Goal: Task Accomplishment & Management: Use online tool/utility

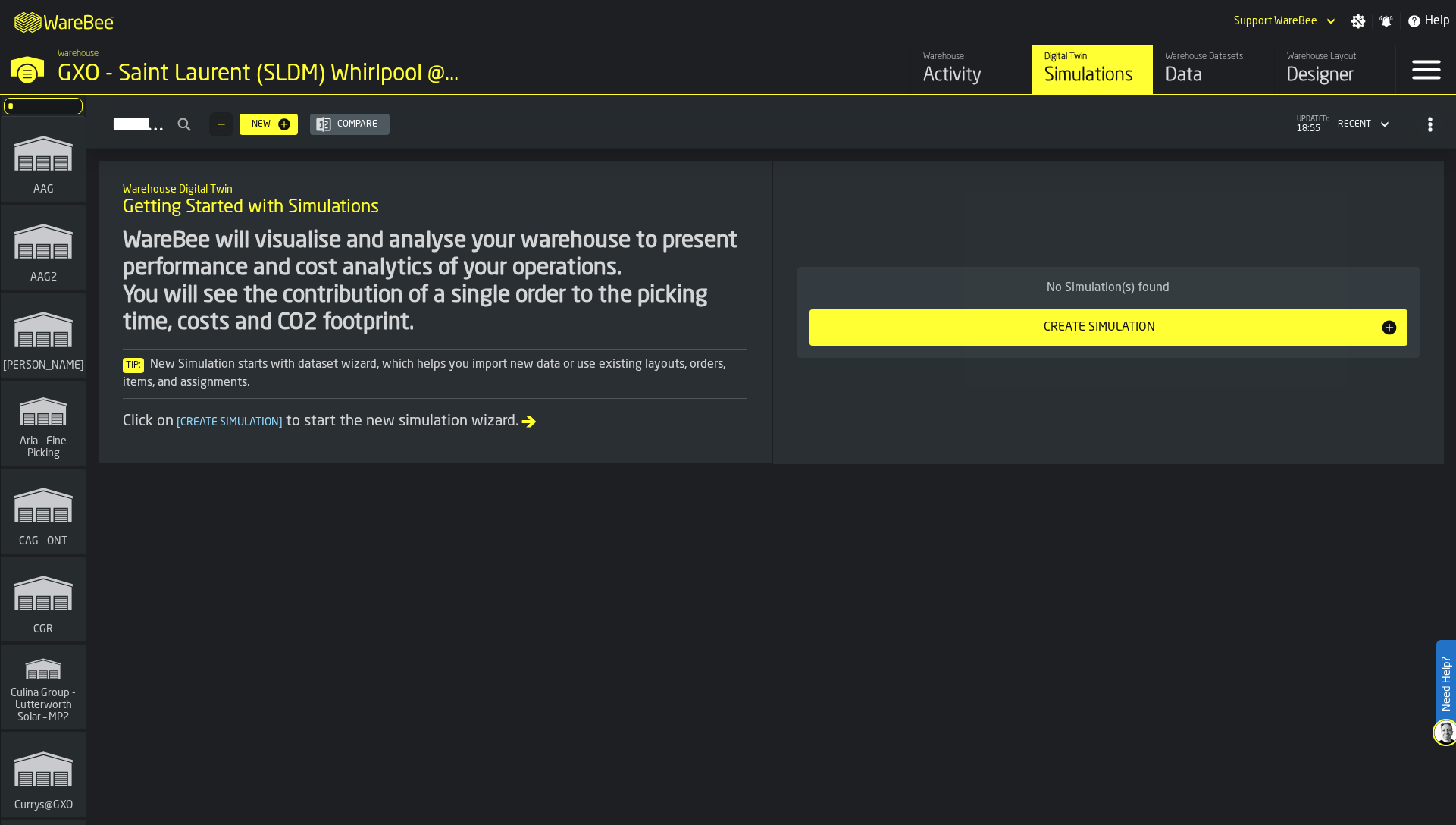
click at [514, 270] on div "WareBee will visualise and analyse your warehouse to present performance and co…" at bounding box center [435, 283] width 624 height 109
click at [719, 354] on div "Tip: New Simulation starts with dataset wizard, which helps you import new data…" at bounding box center [435, 374] width 624 height 50
click at [695, 342] on div "WareBee will visualise and analyse your warehouse to present performance and co…" at bounding box center [435, 330] width 624 height 205
click at [1228, 64] on div "Data" at bounding box center [1213, 76] width 96 height 24
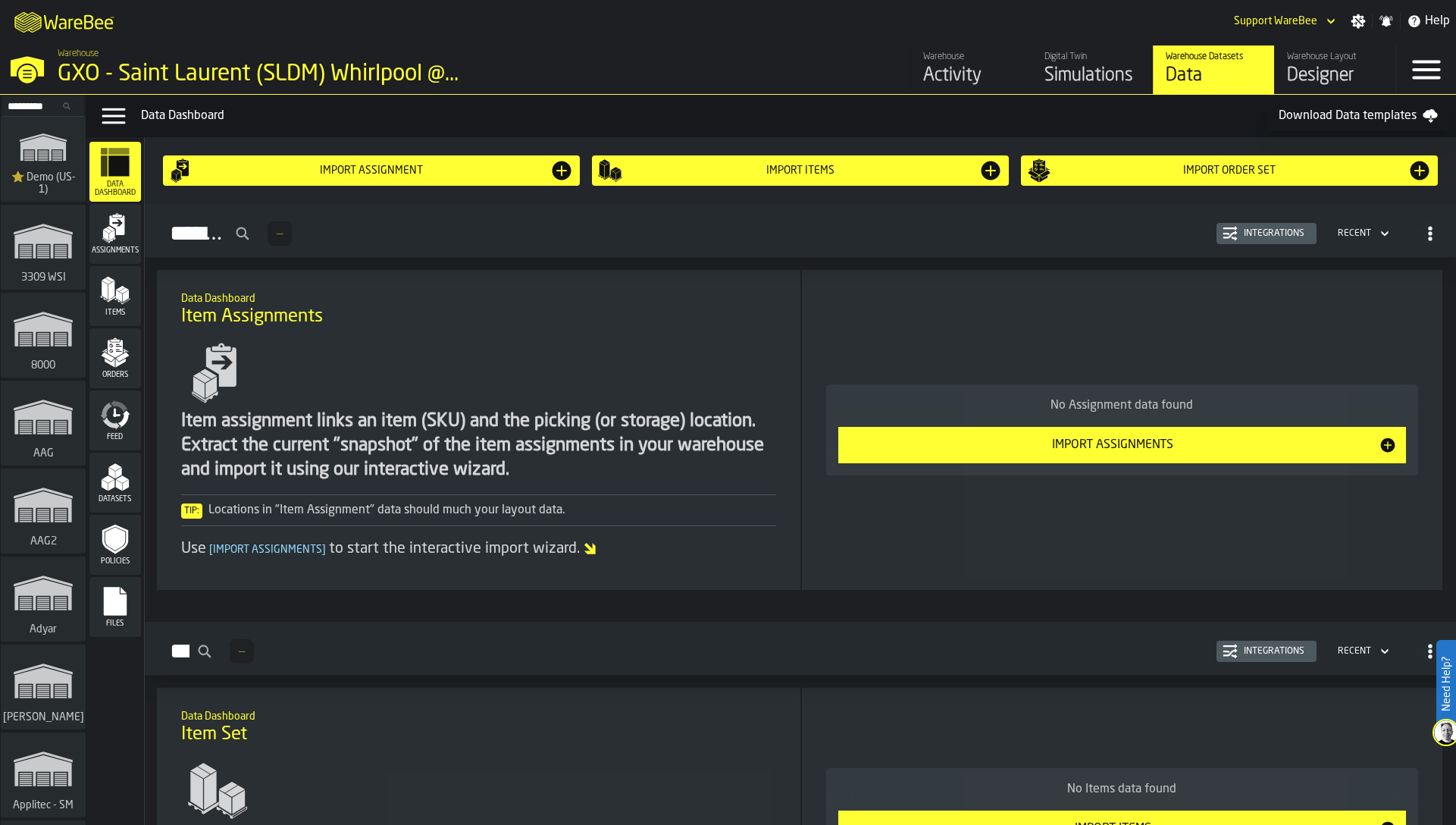
click at [125, 599] on icon "menu Files" at bounding box center [115, 601] width 23 height 29
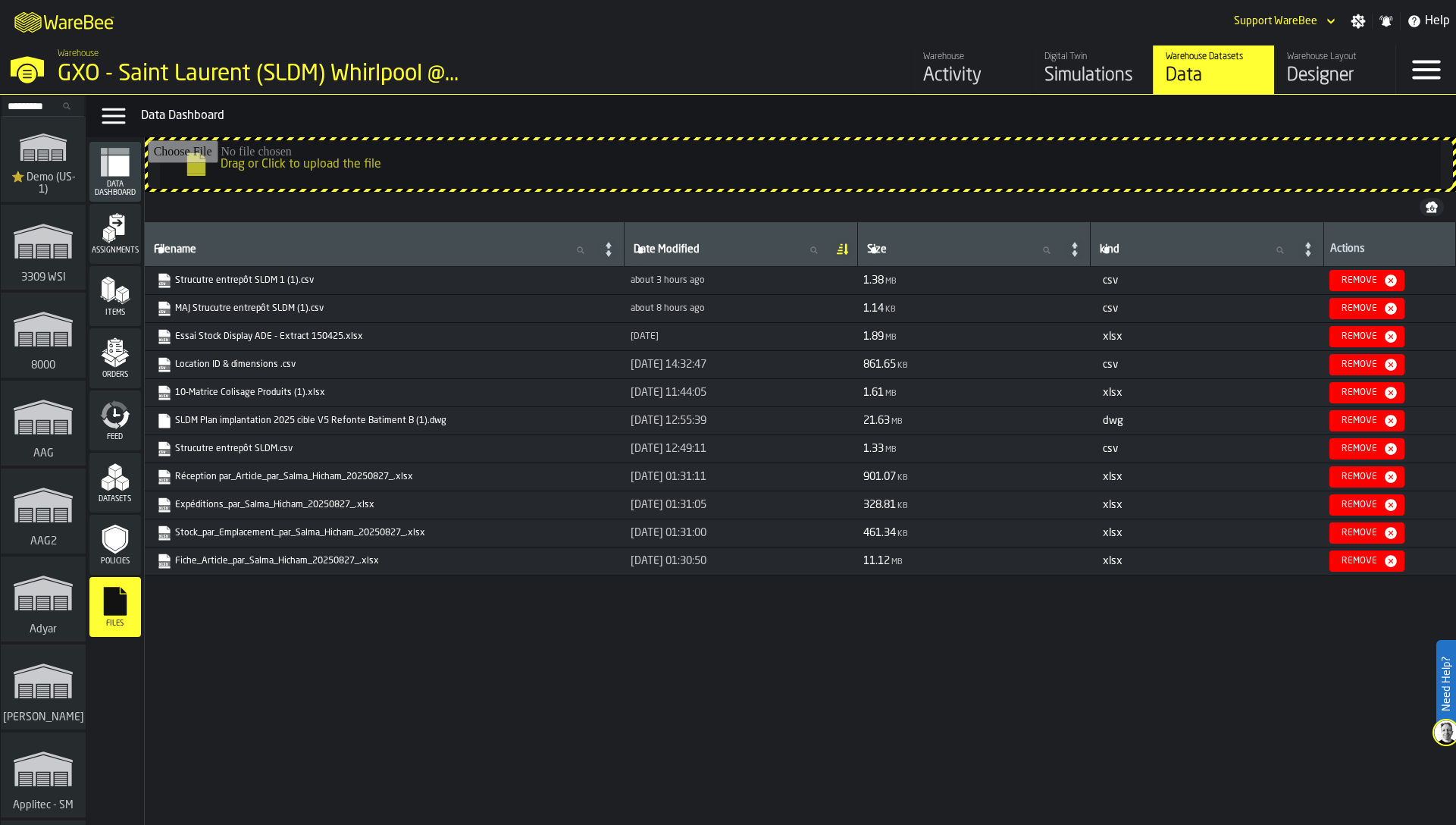
click at [851, 127] on div "Data Menu Data Dashboard" at bounding box center [771, 115] width 1369 height 42
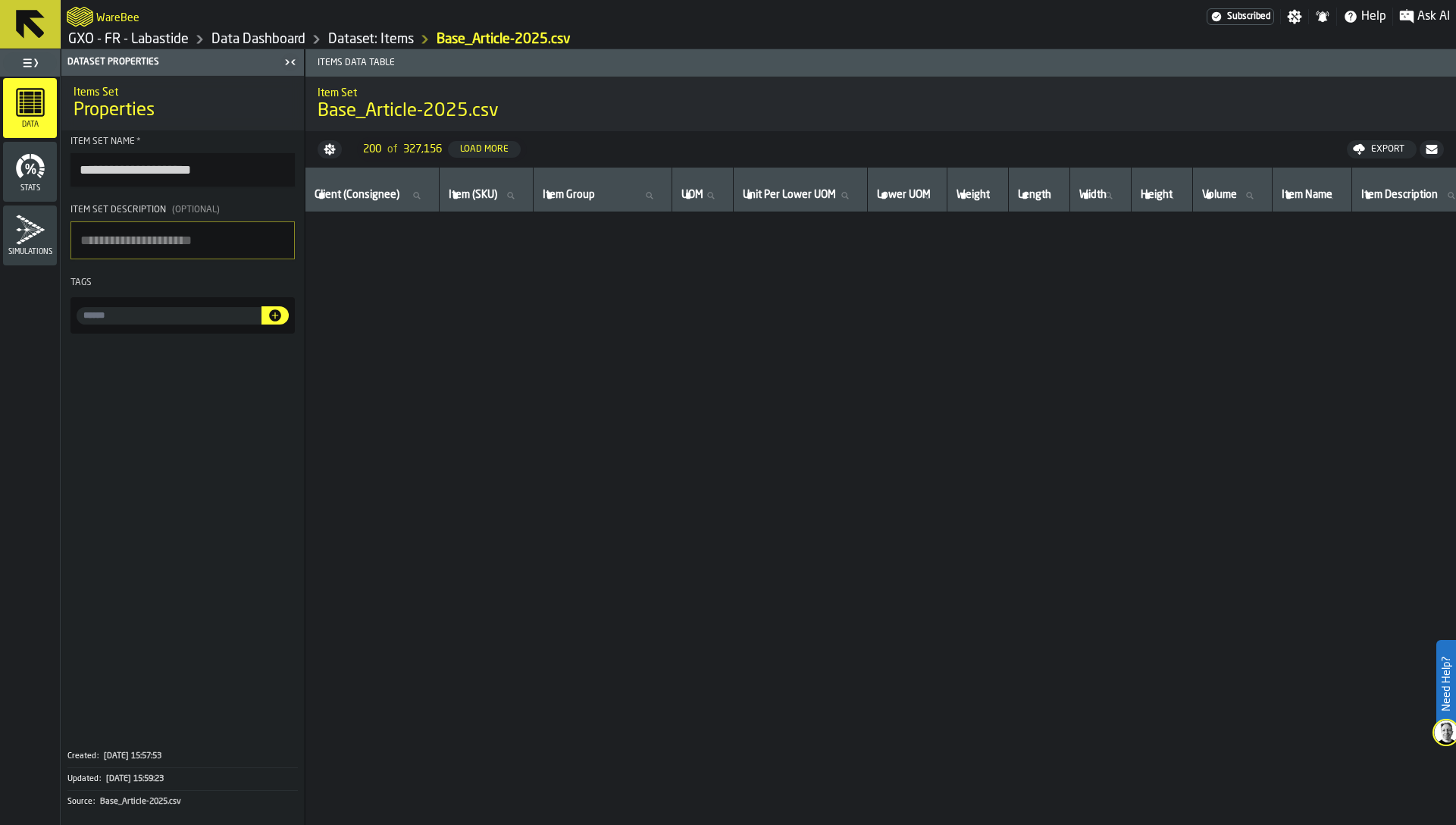
scroll to position [2689, 0]
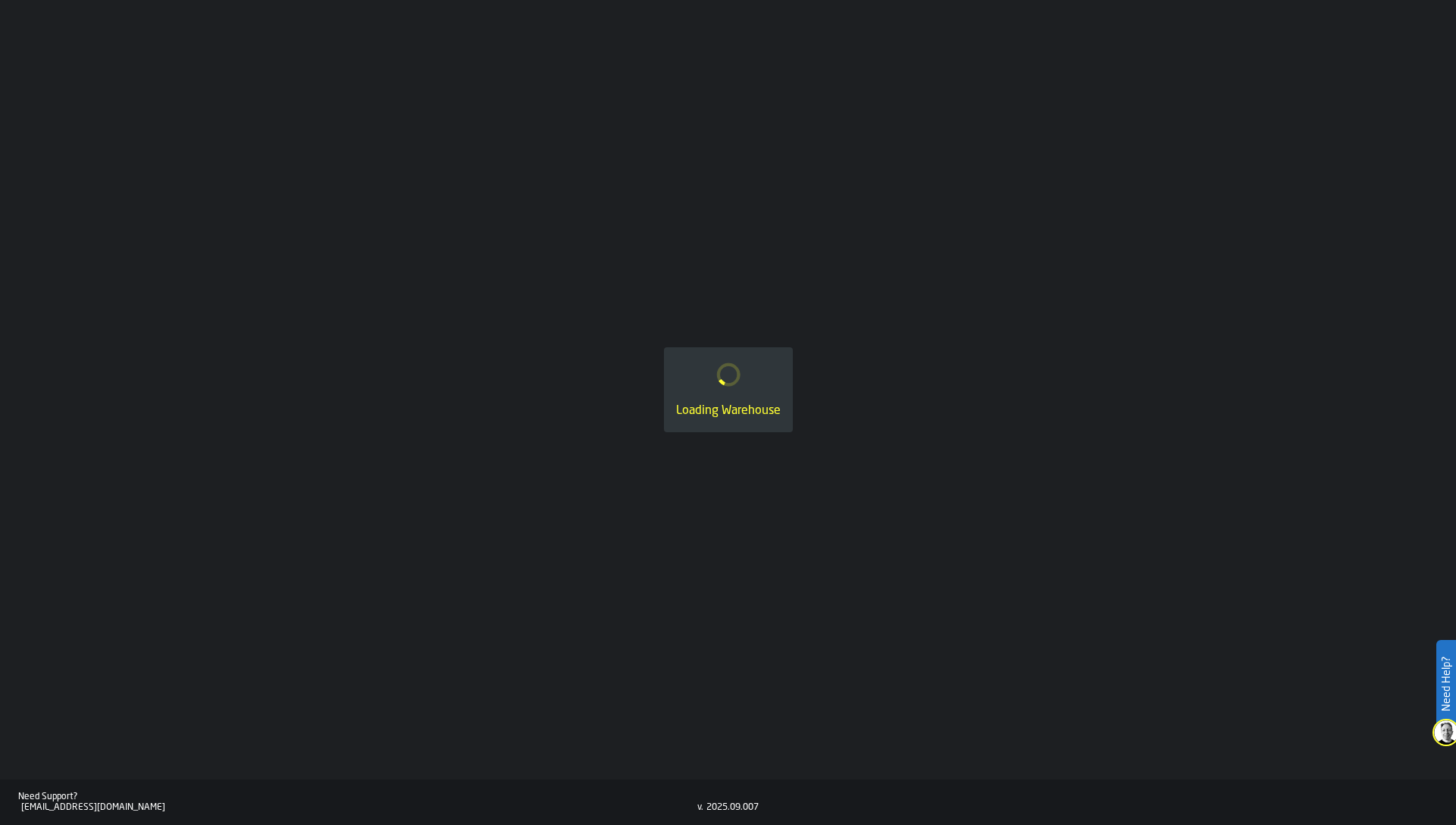
click at [927, 125] on div "Loading Warehouse" at bounding box center [728, 390] width 1456 height 780
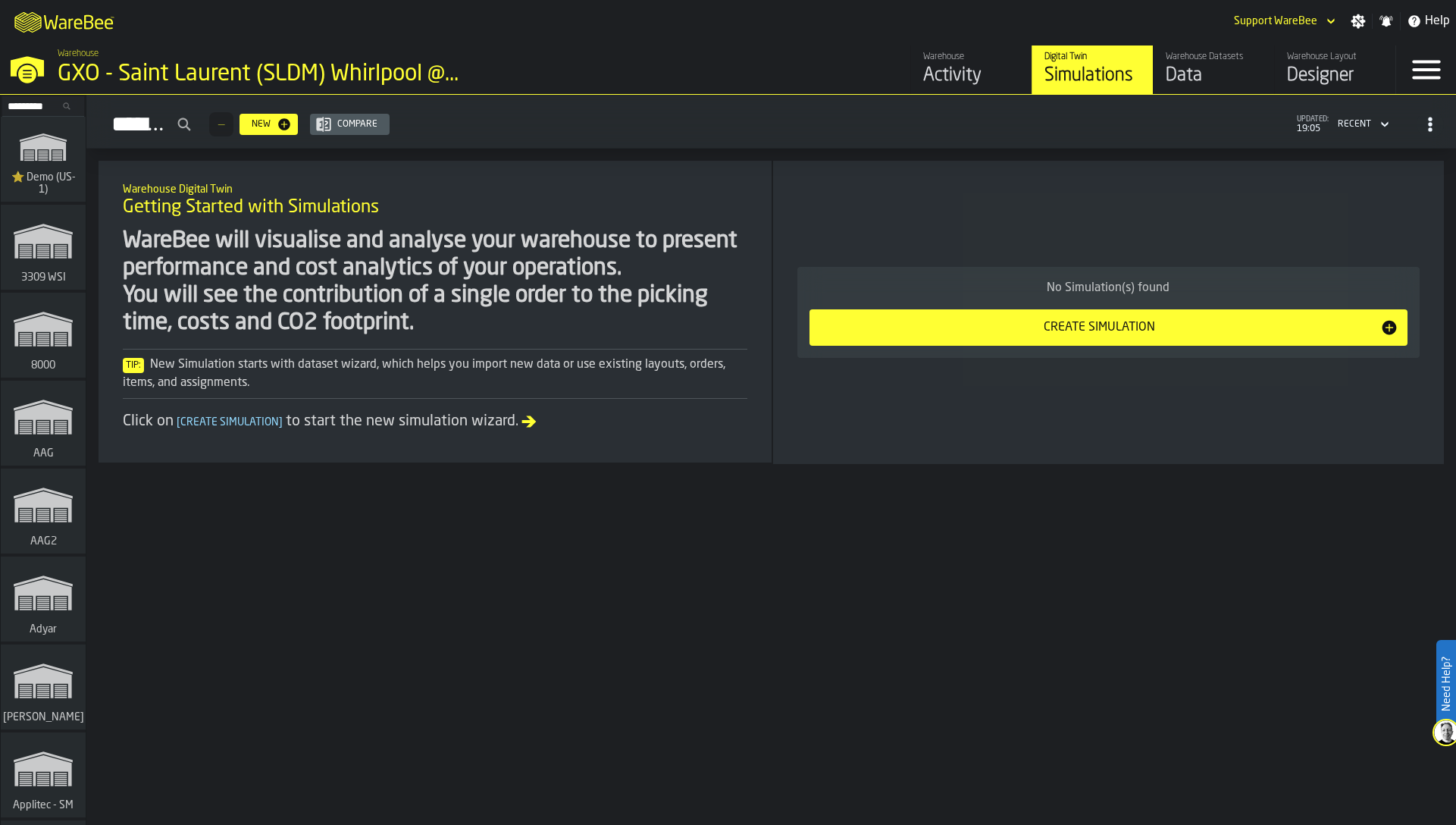
click at [45, 114] on input "Search..." at bounding box center [42, 106] width 79 height 16
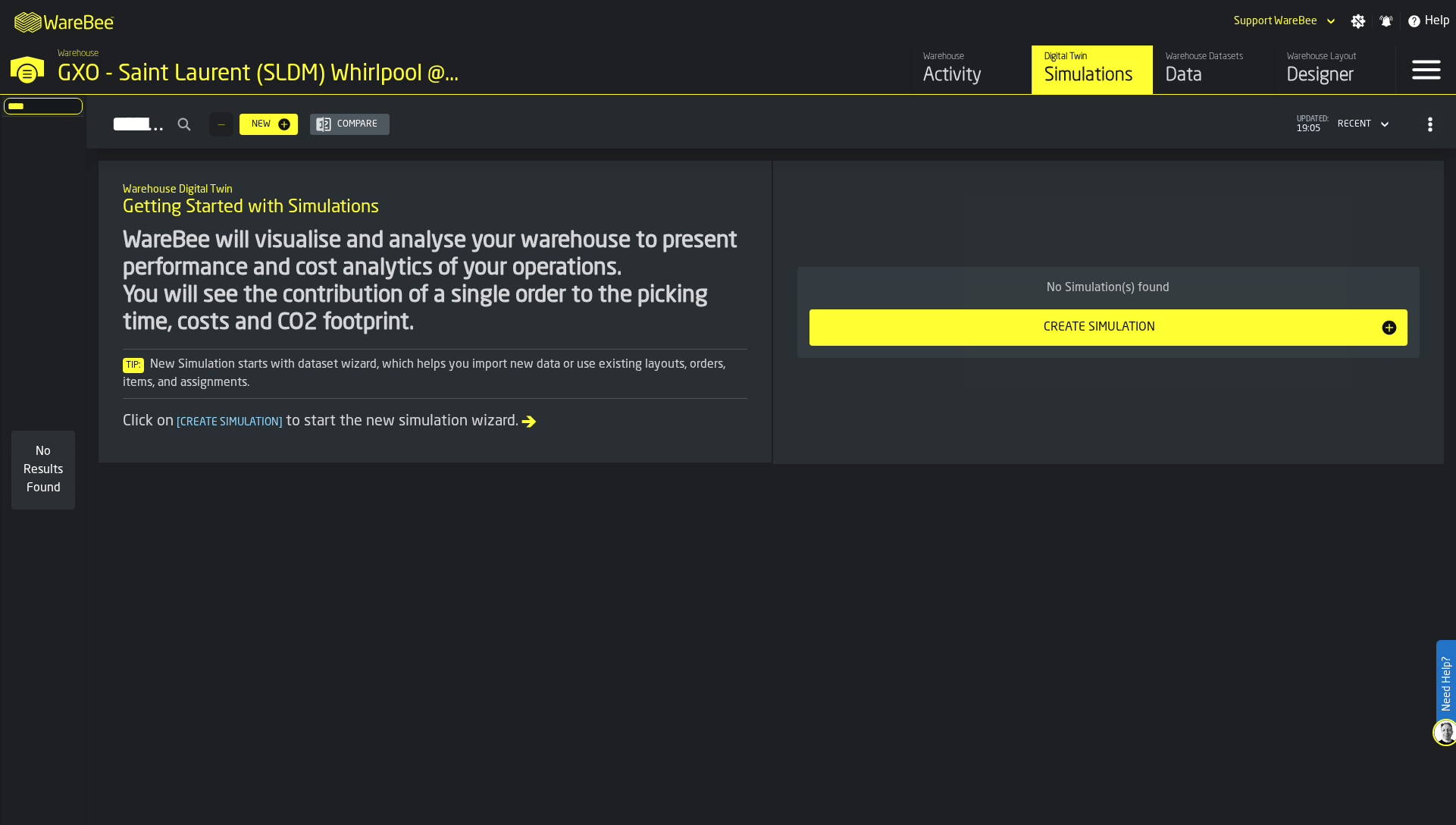
click at [49, 113] on input "****" at bounding box center [42, 106] width 79 height 16
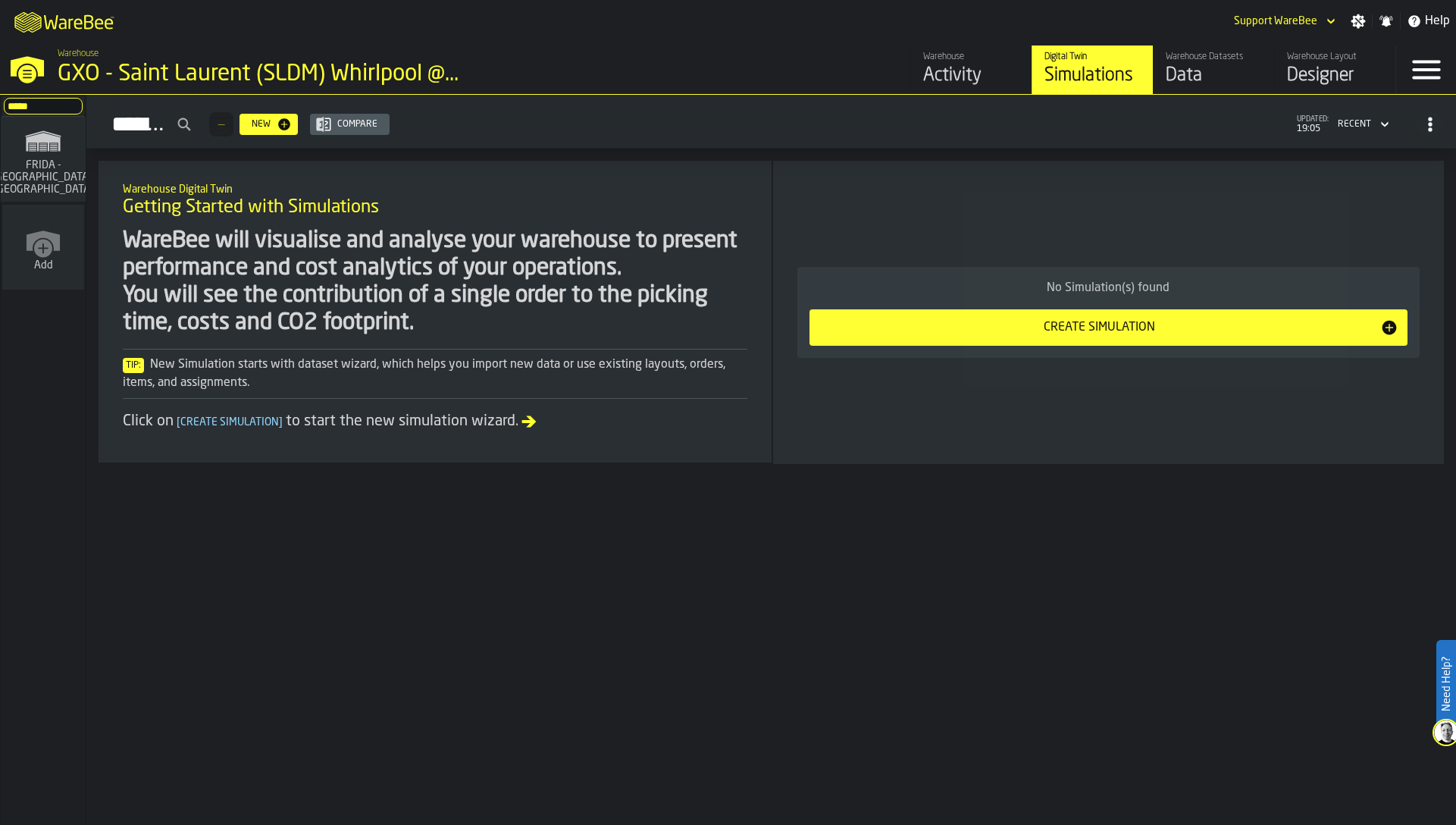
type input "*****"
click at [37, 162] on span "FRIDA - [GEOGRAPHIC_DATA], [GEOGRAPHIC_DATA]" at bounding box center [43, 178] width 109 height 36
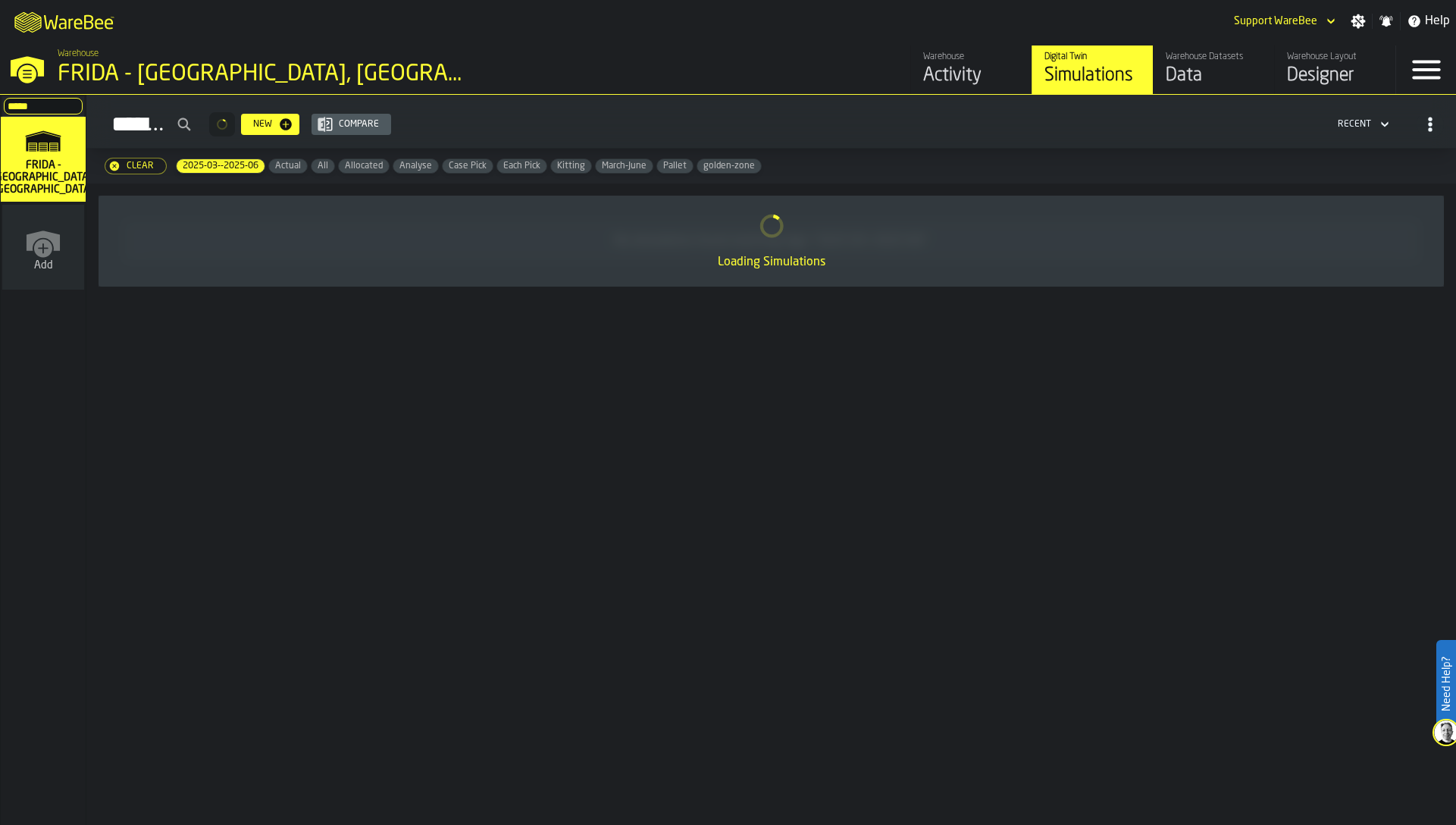
click at [1199, 59] on div "Warehouse Datasets" at bounding box center [1213, 57] width 96 height 10
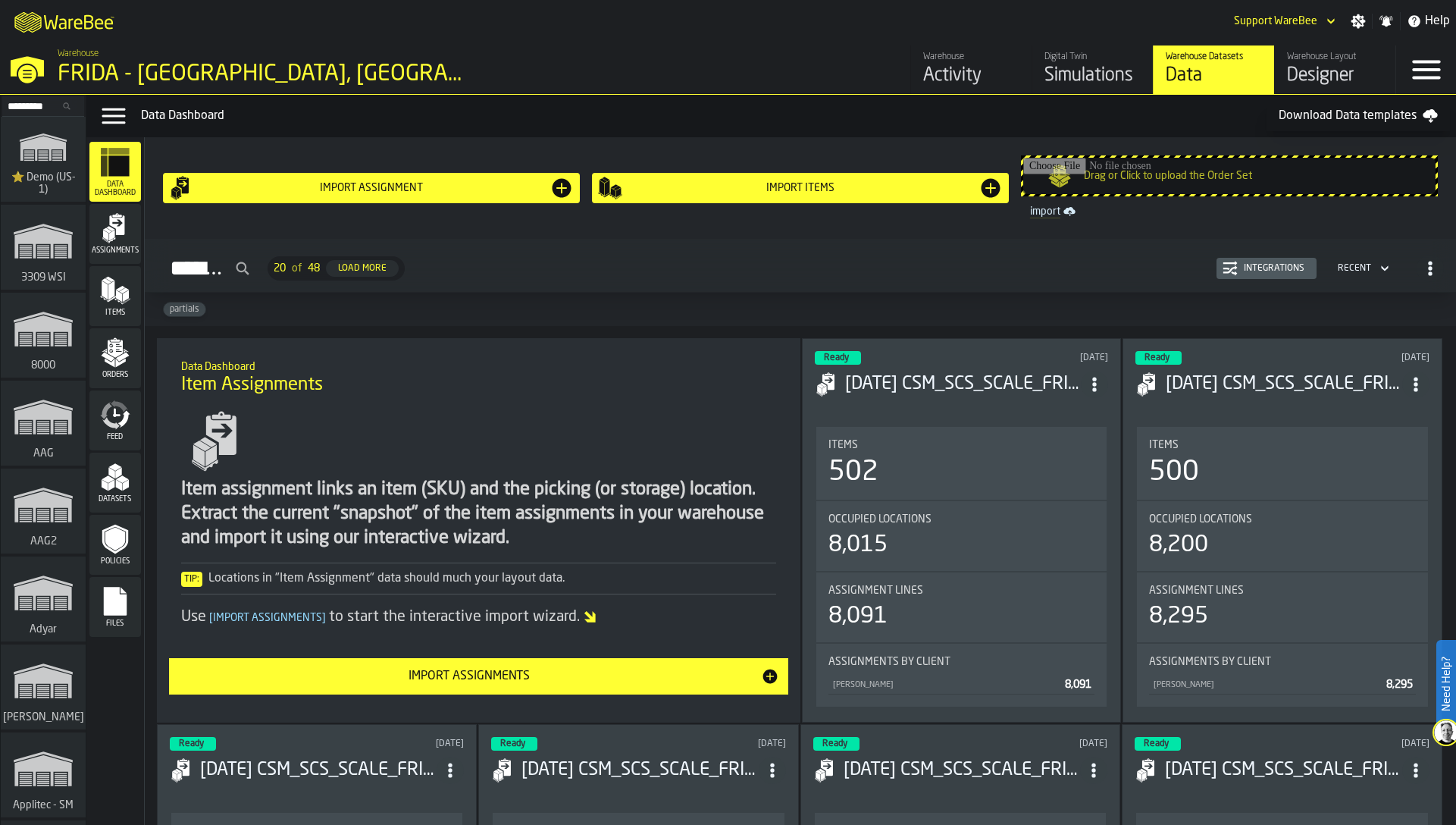
click at [124, 604] on rect "menu Files" at bounding box center [115, 607] width 23 height 10
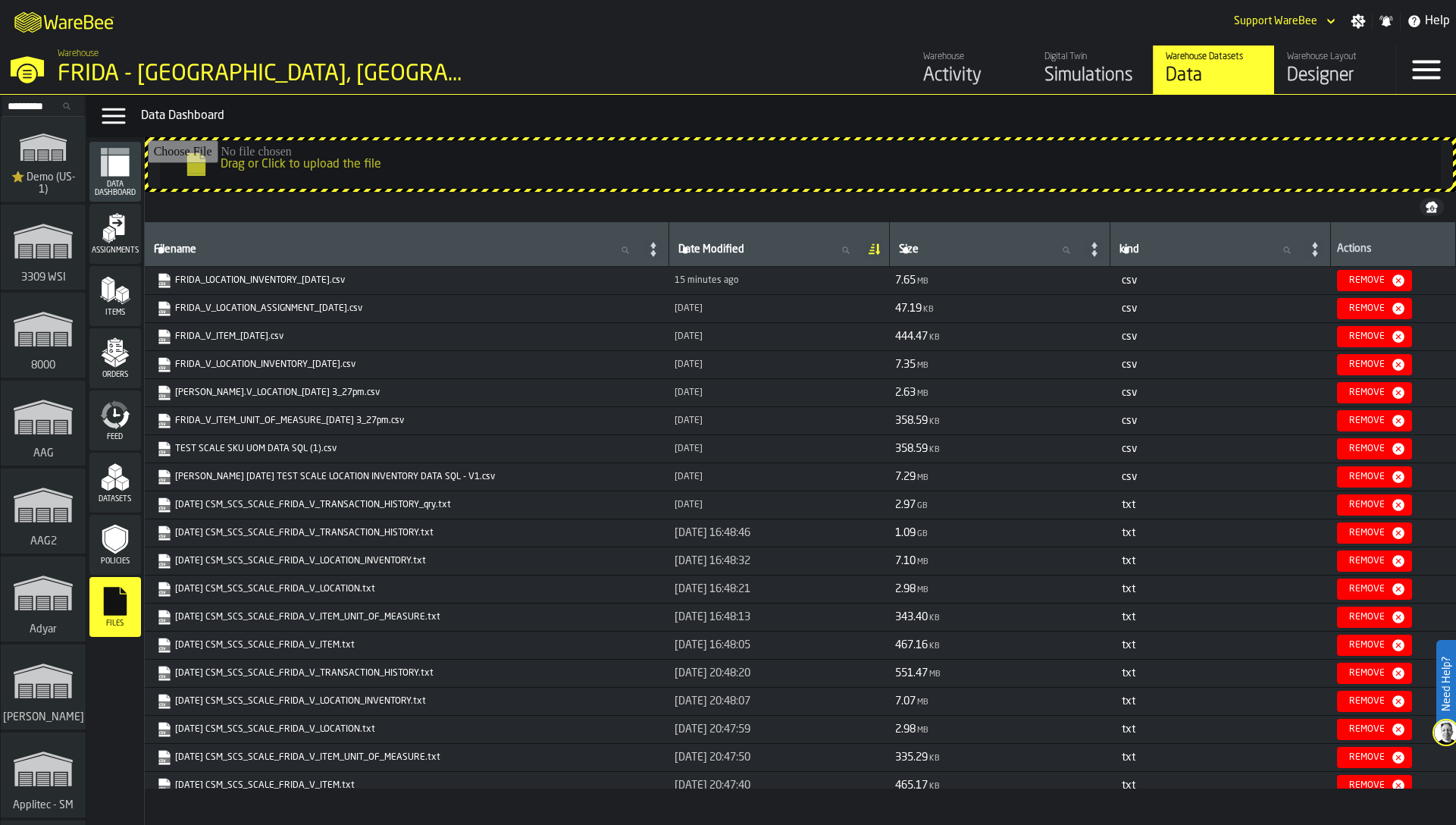
click at [154, 274] on icon "link-to-https://s3.eu-west-1.amazonaws.com/drive.app.warebee.com/6dbb1d82-3db7-…" at bounding box center [160, 276] width 12 height 12
click at [161, 335] on icon "link-to-https://s3.eu-west-1.amazonaws.com/drive.app.warebee.com/6dbb1d82-3db7-…" at bounding box center [159, 332] width 10 height 11
click at [112, 248] on span "Assignments" at bounding box center [115, 250] width 52 height 9
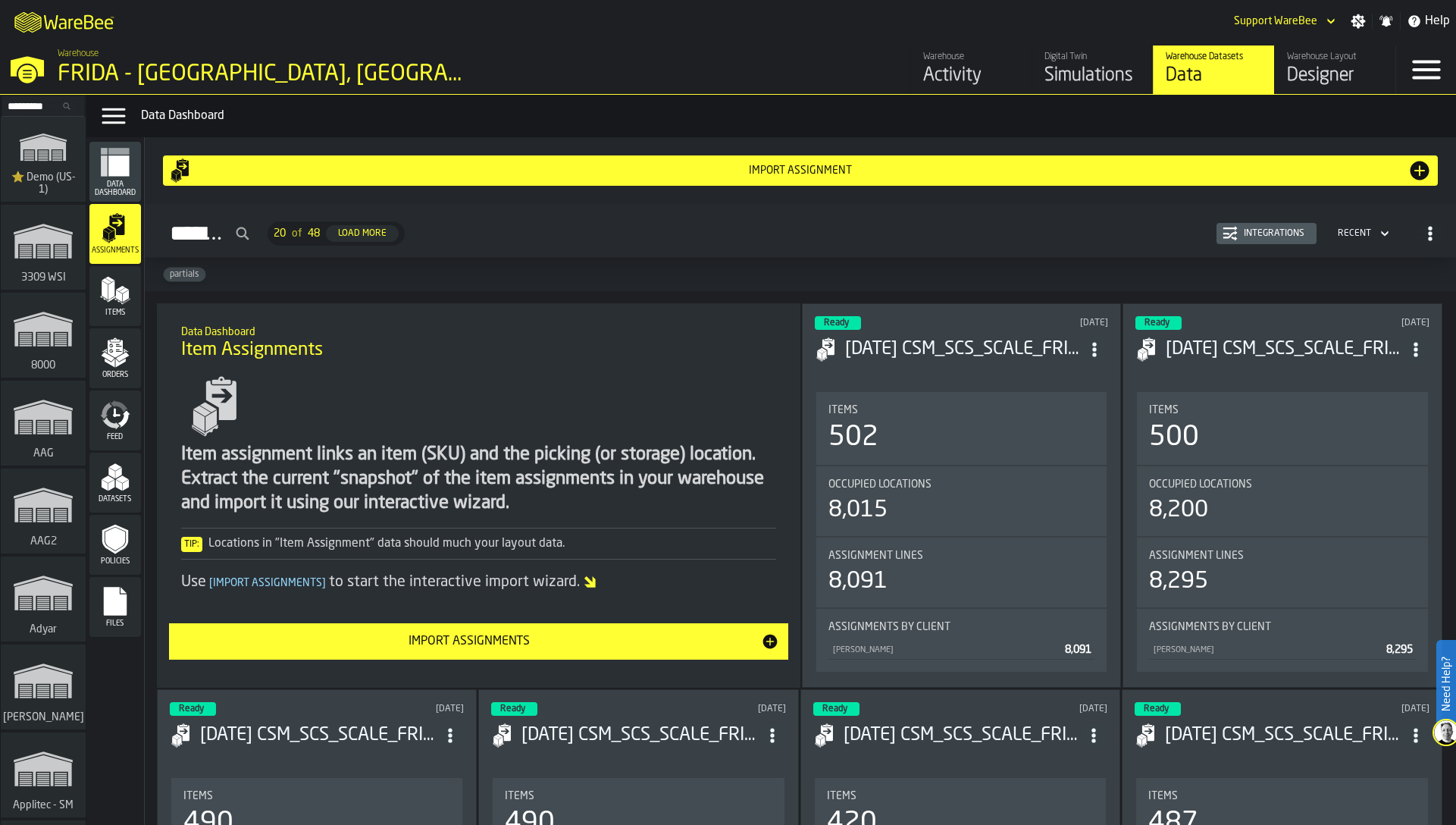
click at [774, 170] on div "Import assignment" at bounding box center [800, 171] width 1214 height 12
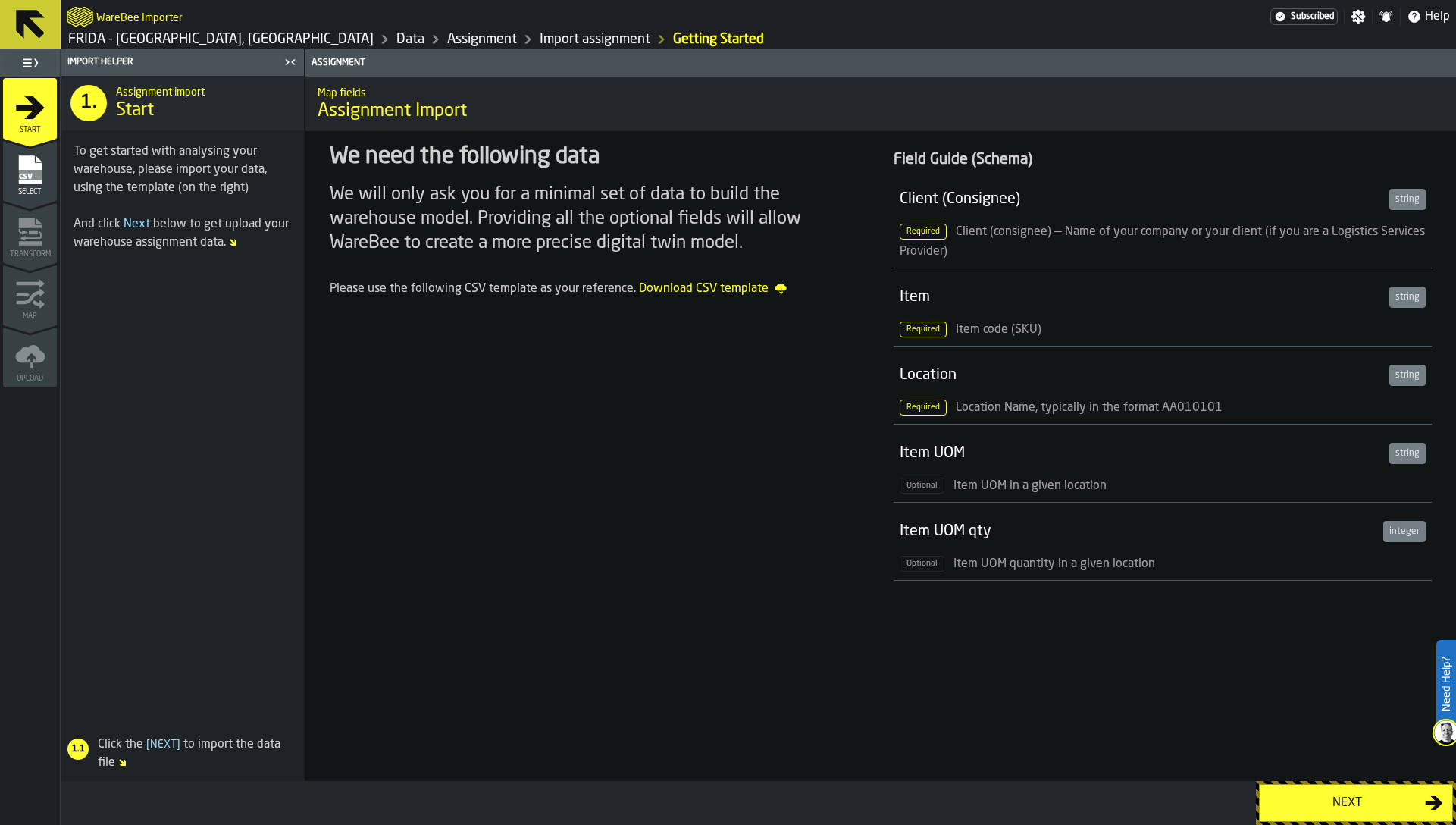
click at [1325, 816] on button "Next" at bounding box center [1356, 803] width 194 height 38
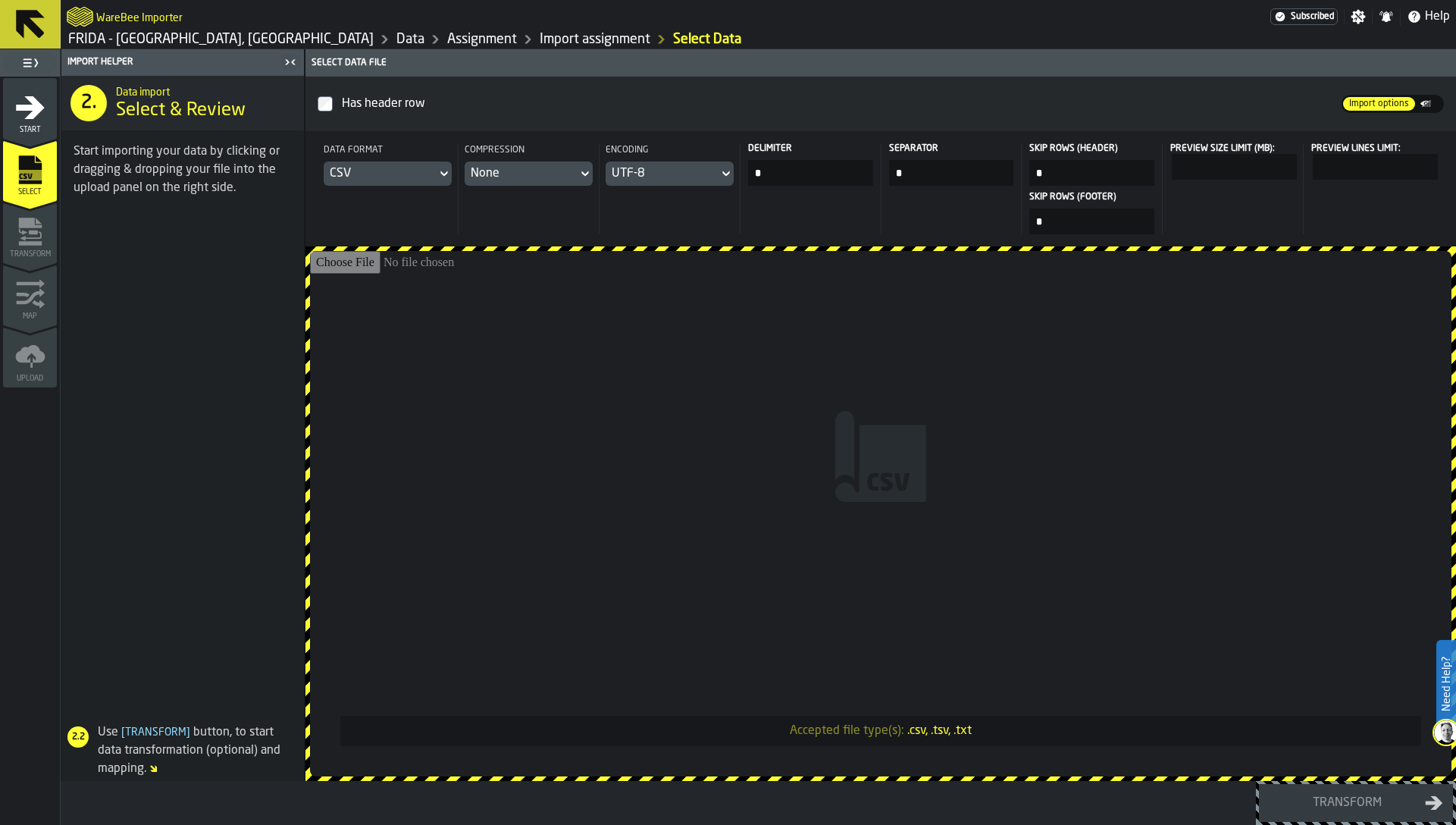
click at [1107, 574] on input "Accepted file type(s): .csv, .tsv, .txt" at bounding box center [881, 514] width 1142 height 525
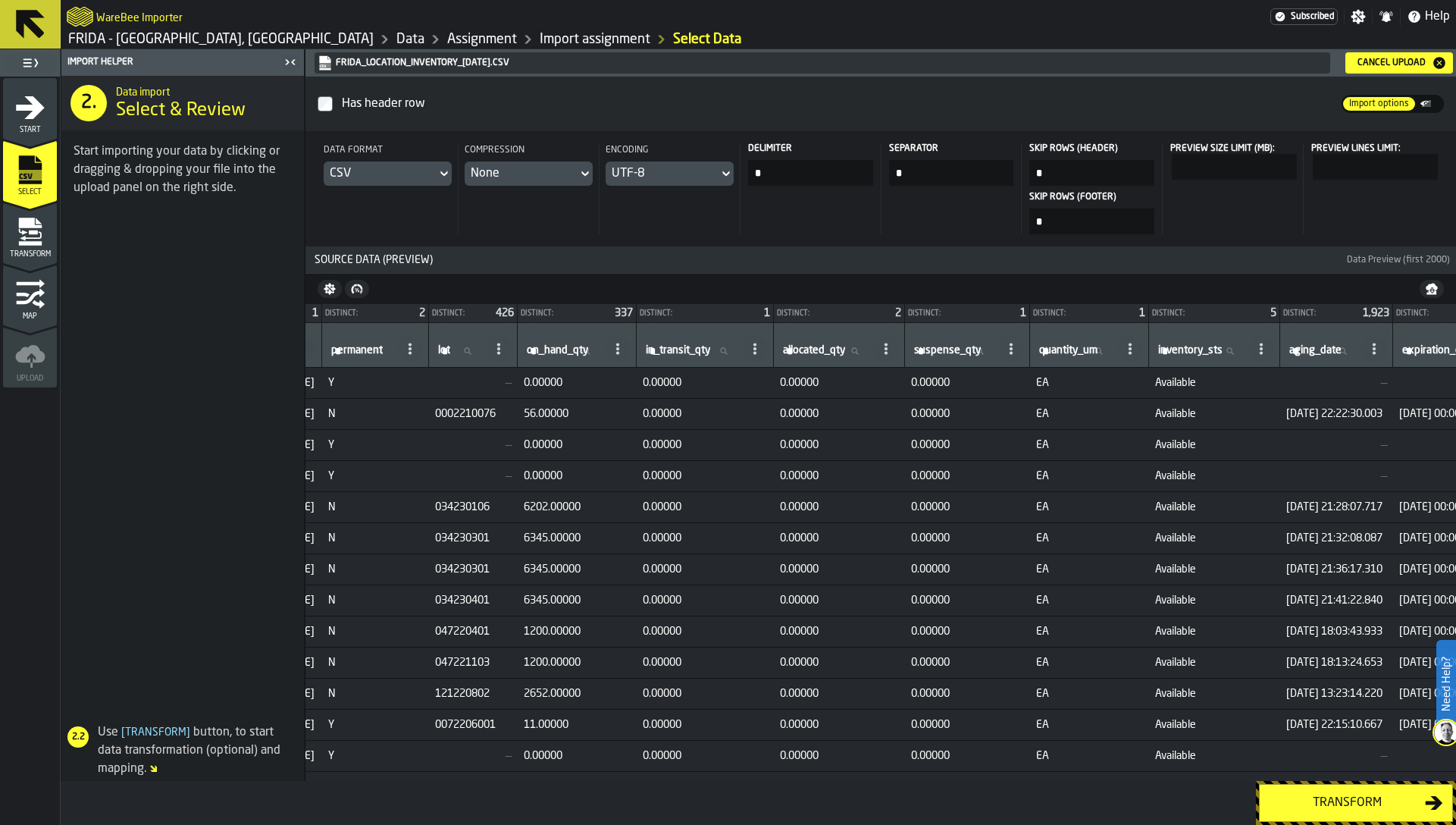
scroll to position [0, 1100]
click at [28, 229] on icon "menu Transform" at bounding box center [30, 231] width 30 height 30
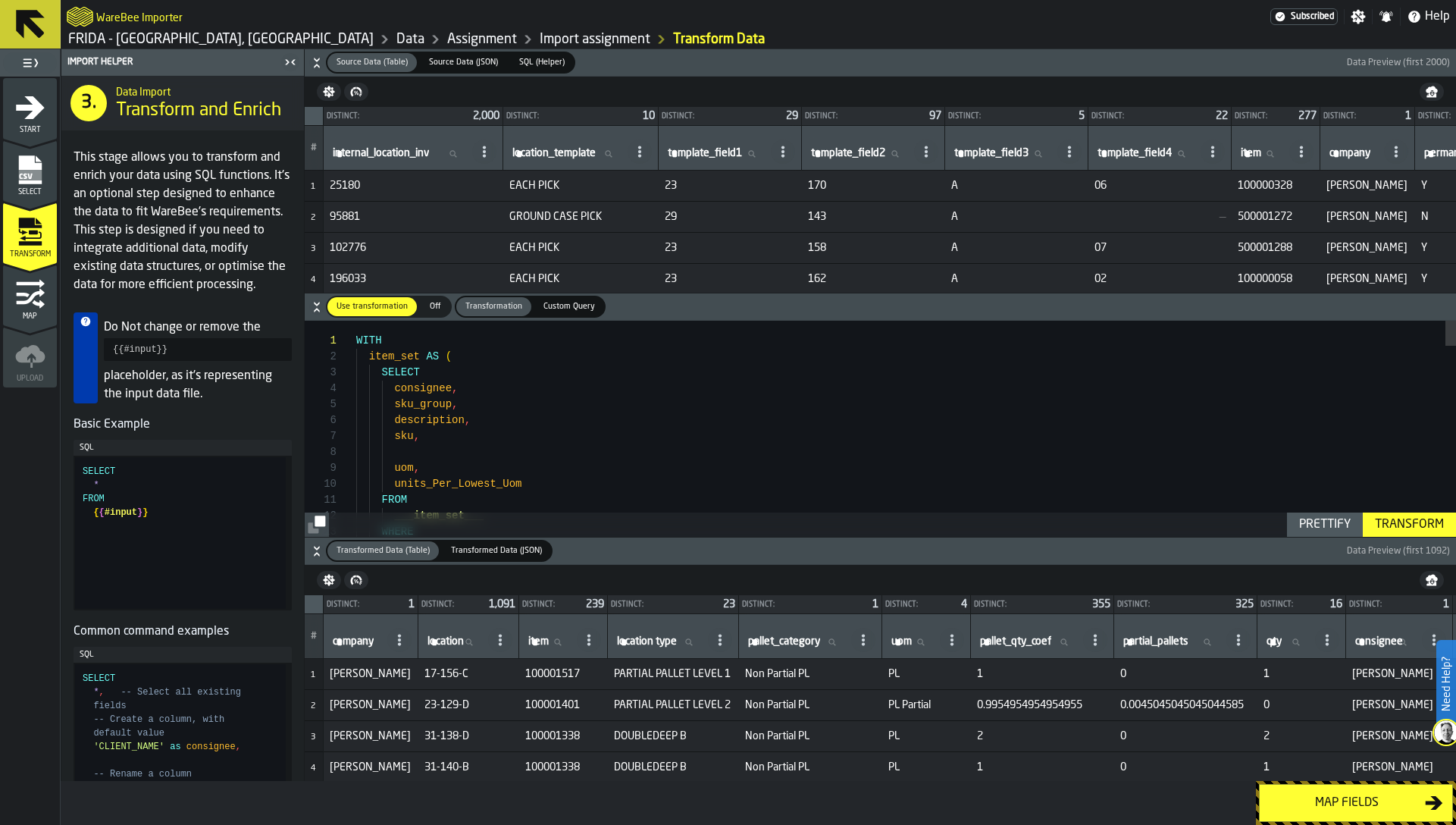
click at [292, 55] on icon "button-toggle-Close me" at bounding box center [290, 62] width 18 height 18
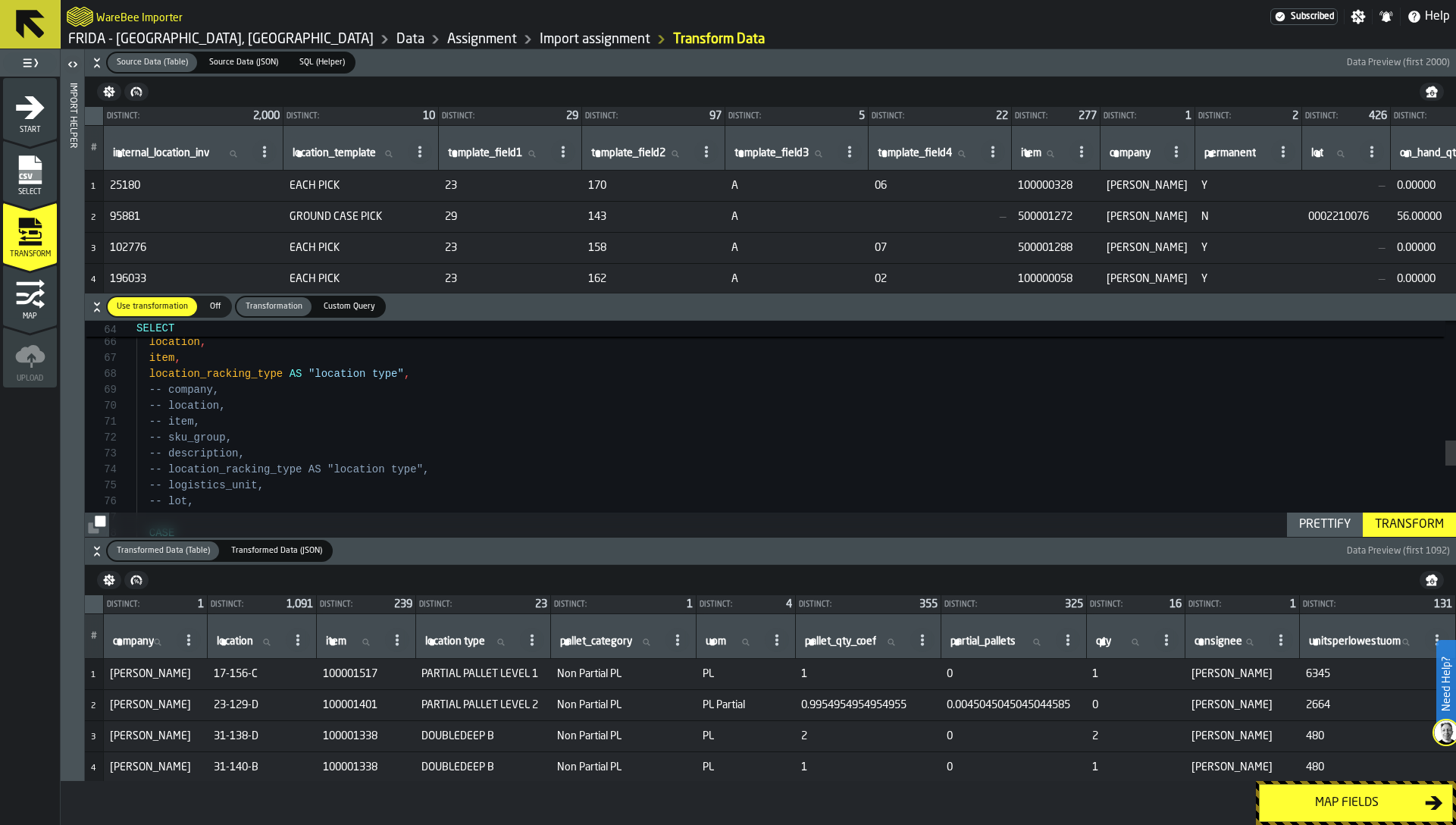
click at [25, 287] on icon "menu Map" at bounding box center [30, 294] width 30 height 30
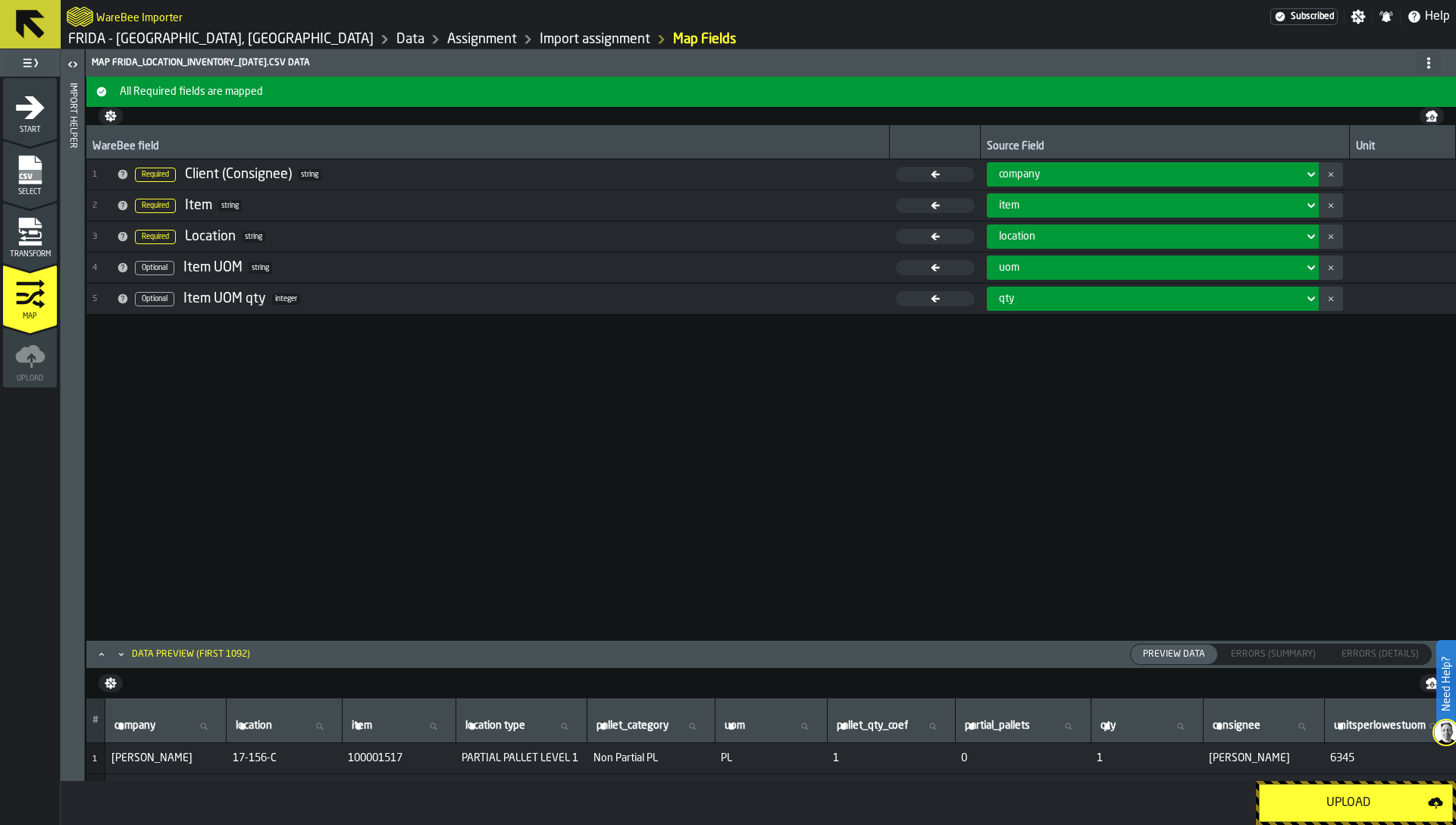
click at [96, 655] on icon "Maximize" at bounding box center [102, 654] width 16 height 16
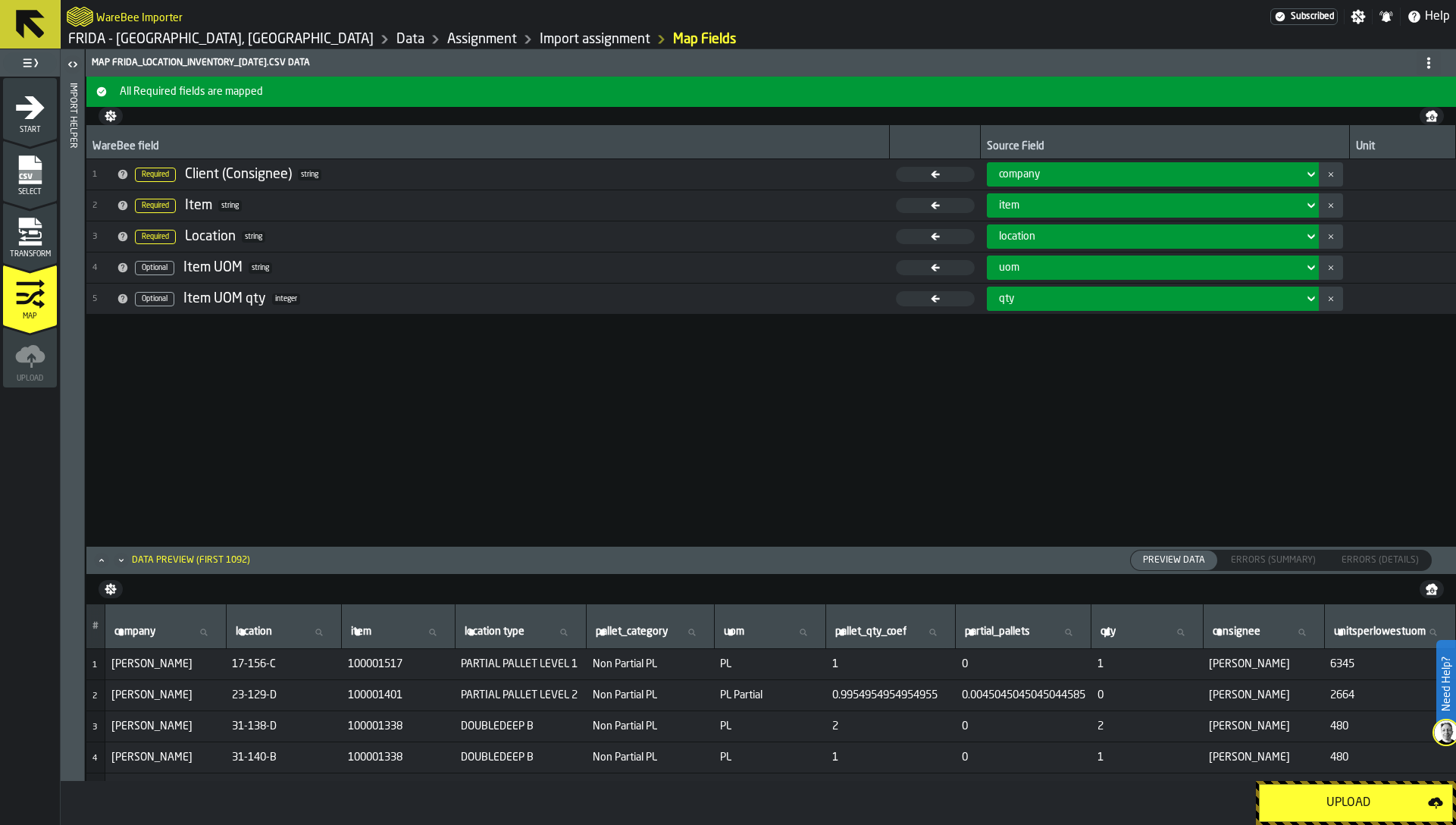
click at [1105, 703] on td "0" at bounding box center [1147, 696] width 112 height 31
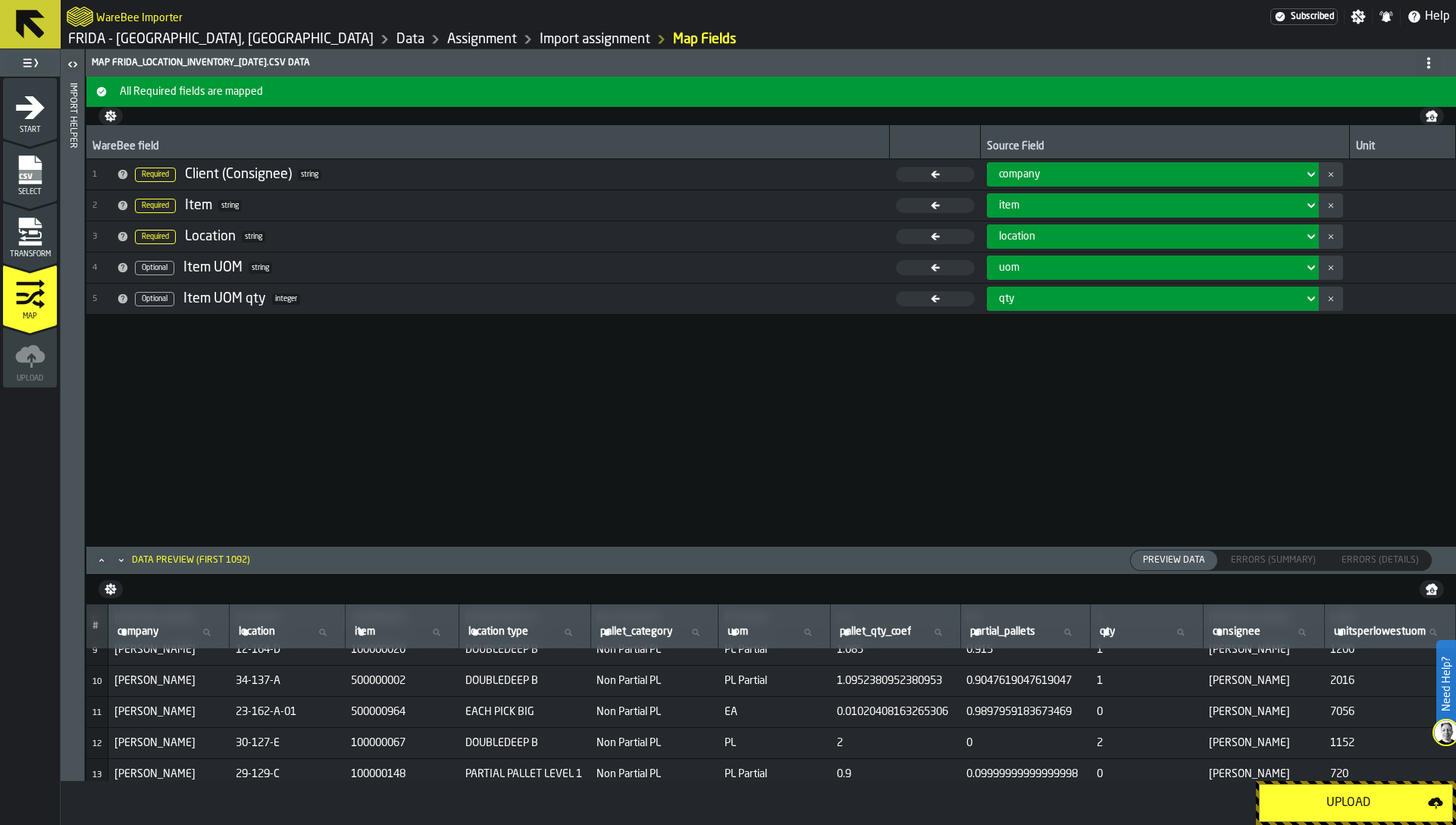
scroll to position [259, 0]
click at [104, 555] on icon "Maximize" at bounding box center [102, 561] width 16 height 16
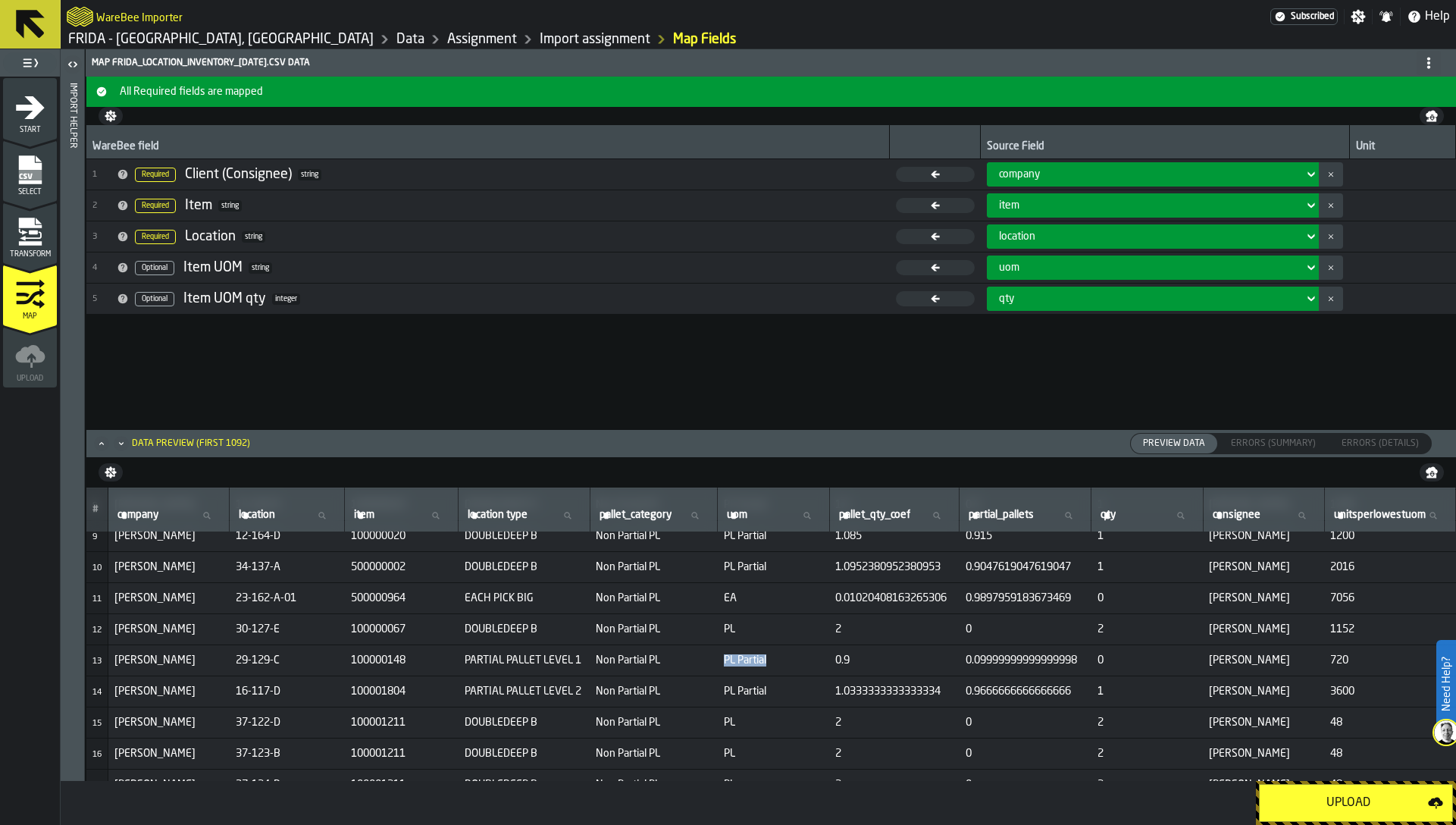
drag, startPoint x: 710, startPoint y: 660, endPoint x: 772, endPoint y: 659, distance: 62.0
click at [772, 659] on td "PL Partial" at bounding box center [774, 661] width 113 height 31
click at [1103, 659] on span "0" at bounding box center [1148, 660] width 100 height 12
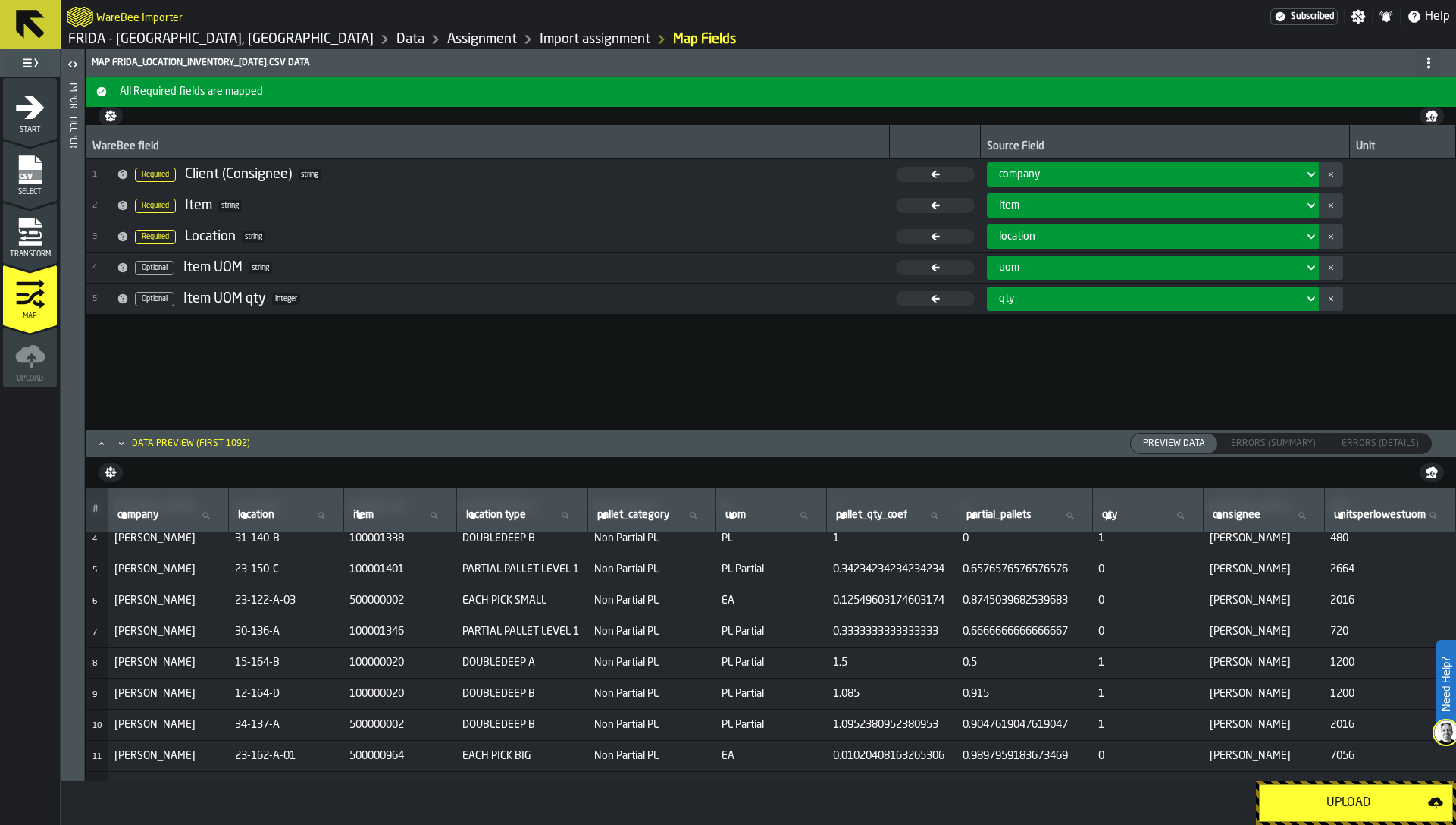
scroll to position [0, 0]
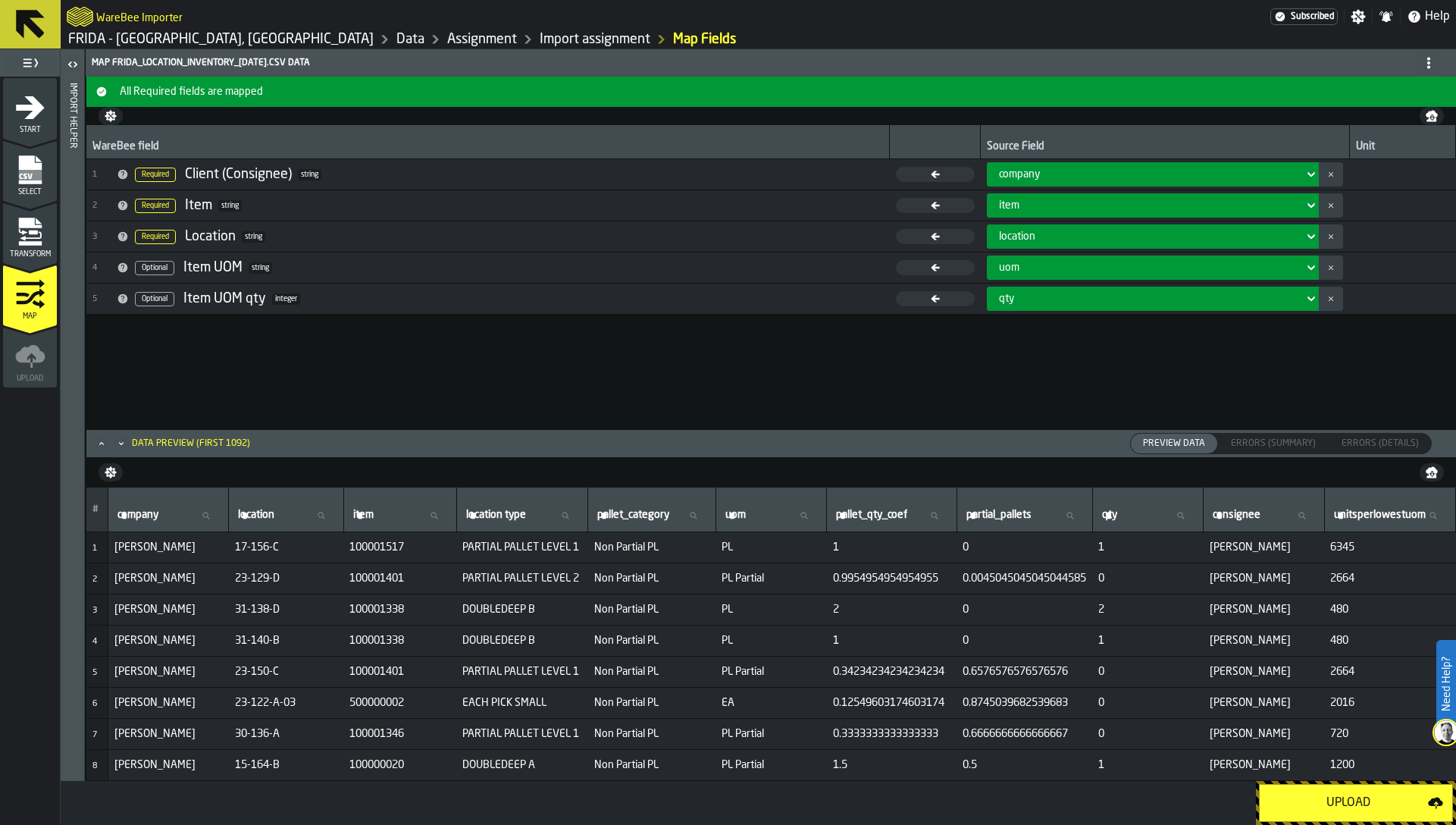
click at [15, 250] on span "Transform" at bounding box center [30, 255] width 54 height 9
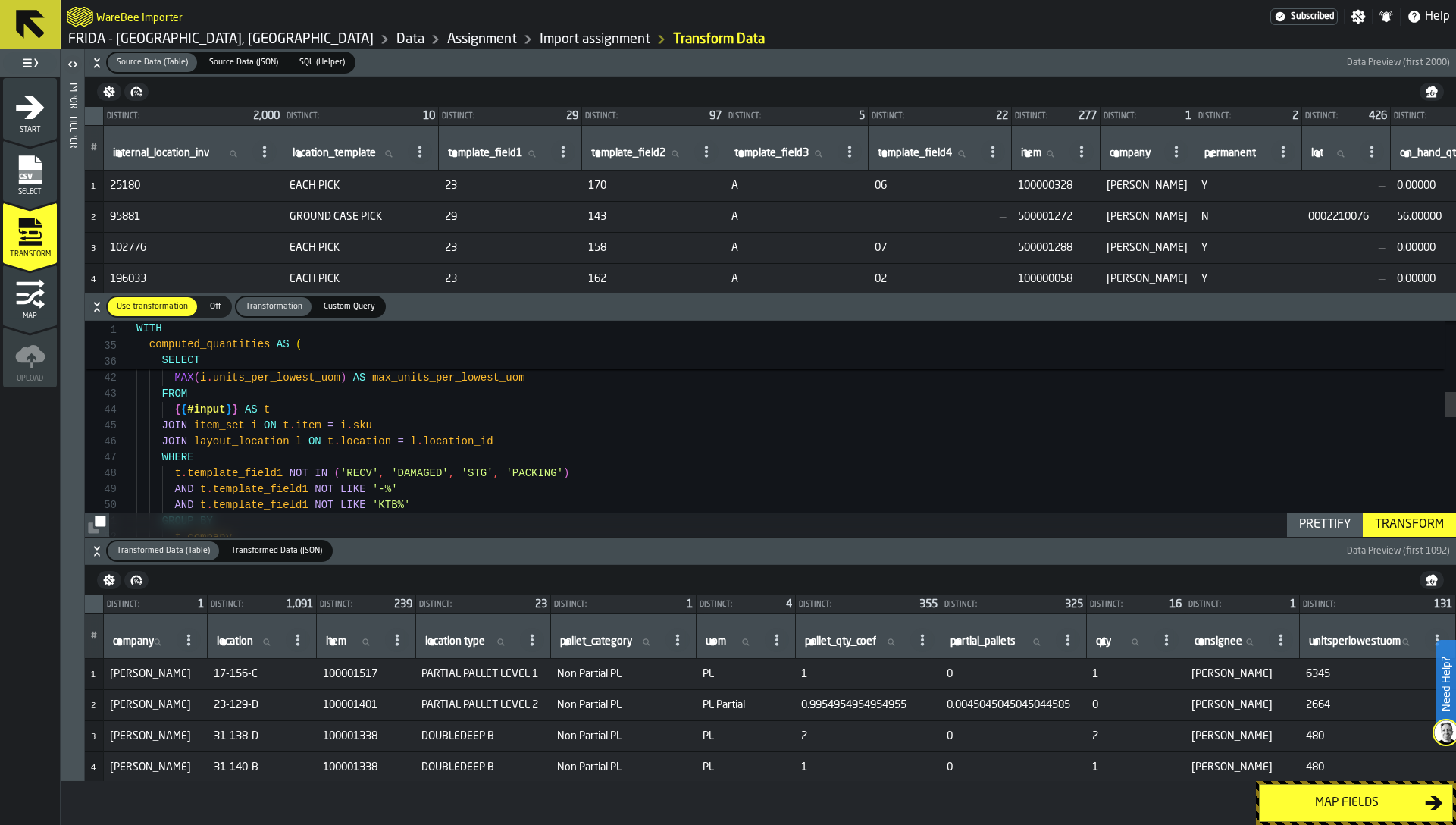
type textarea "**********"
click at [549, 439] on div "{ { #input } } AS t FROM SUM ( CAST ( t . on_hand_qty AS DOUBLE ) ) AS total_on…" at bounding box center [796, 637] width 1319 height 1864
type textarea "**"
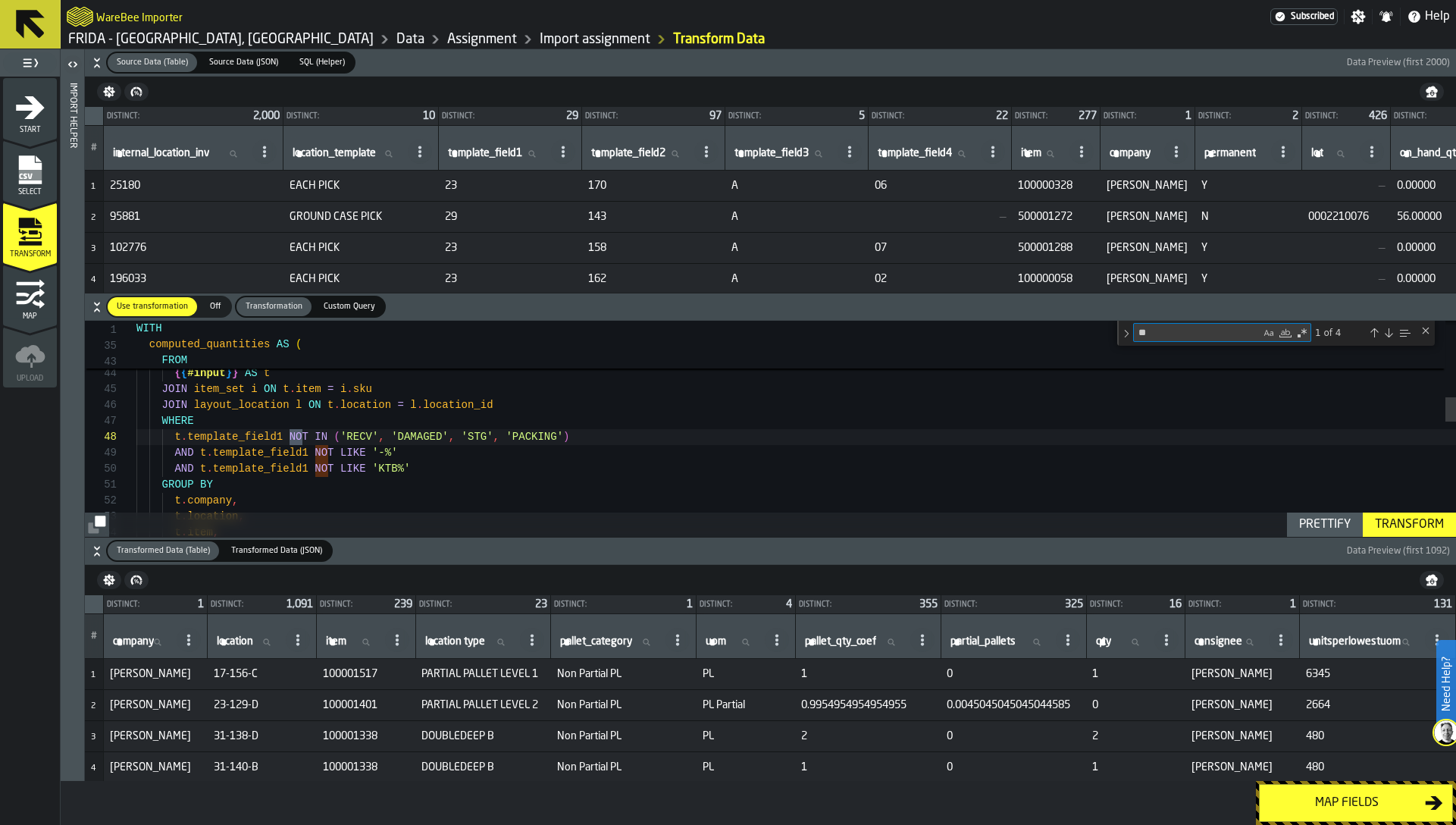
type textarea "**********"
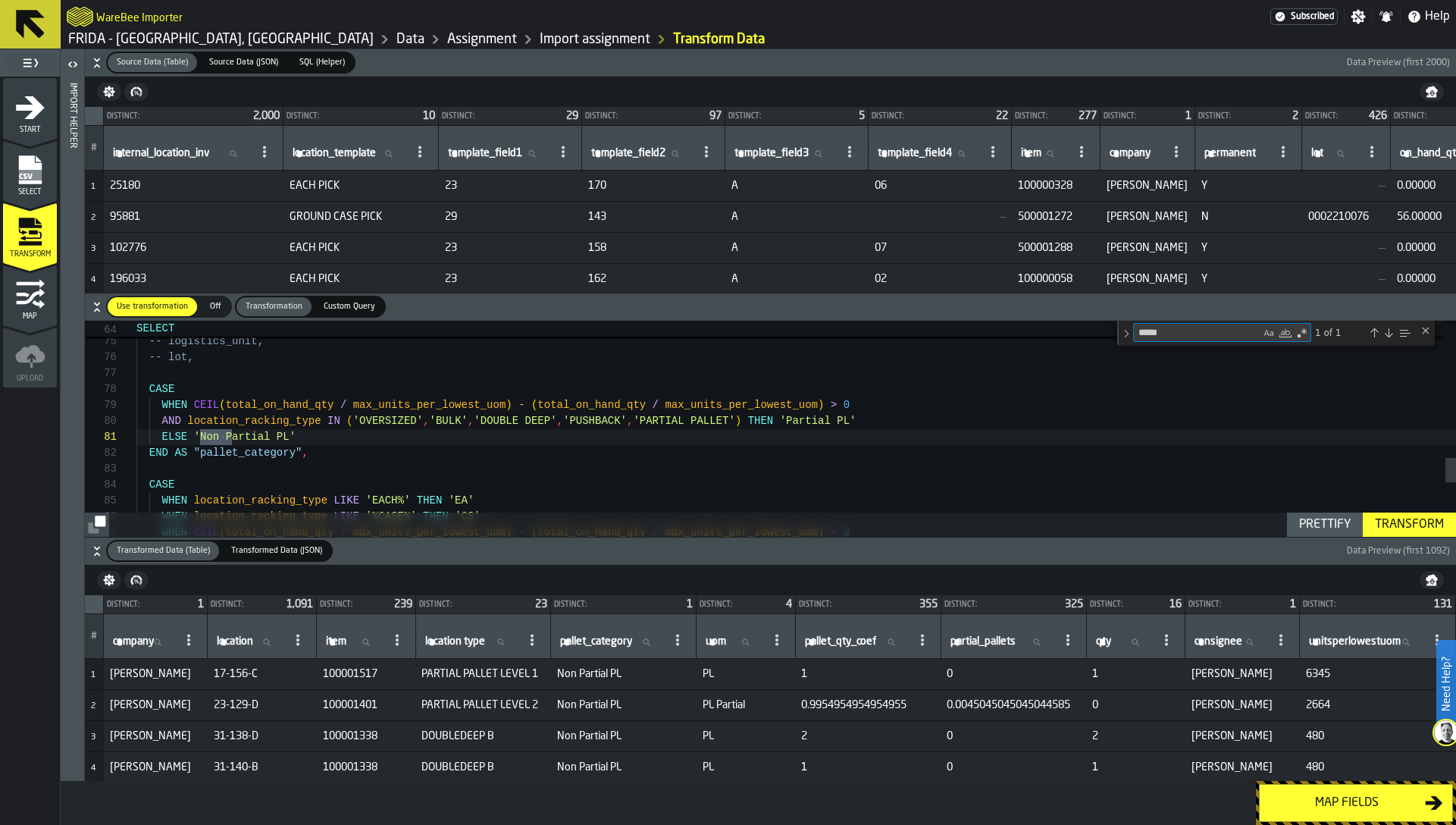
type textarea "*****"
click at [470, 464] on div "-- location_racking_type AS "location type", -- logistics_unit, -- lot, CASE WH…" at bounding box center [796, 68] width 1319 height 1877
click at [702, 710] on span "PL Partial" at bounding box center [746, 705] width 87 height 12
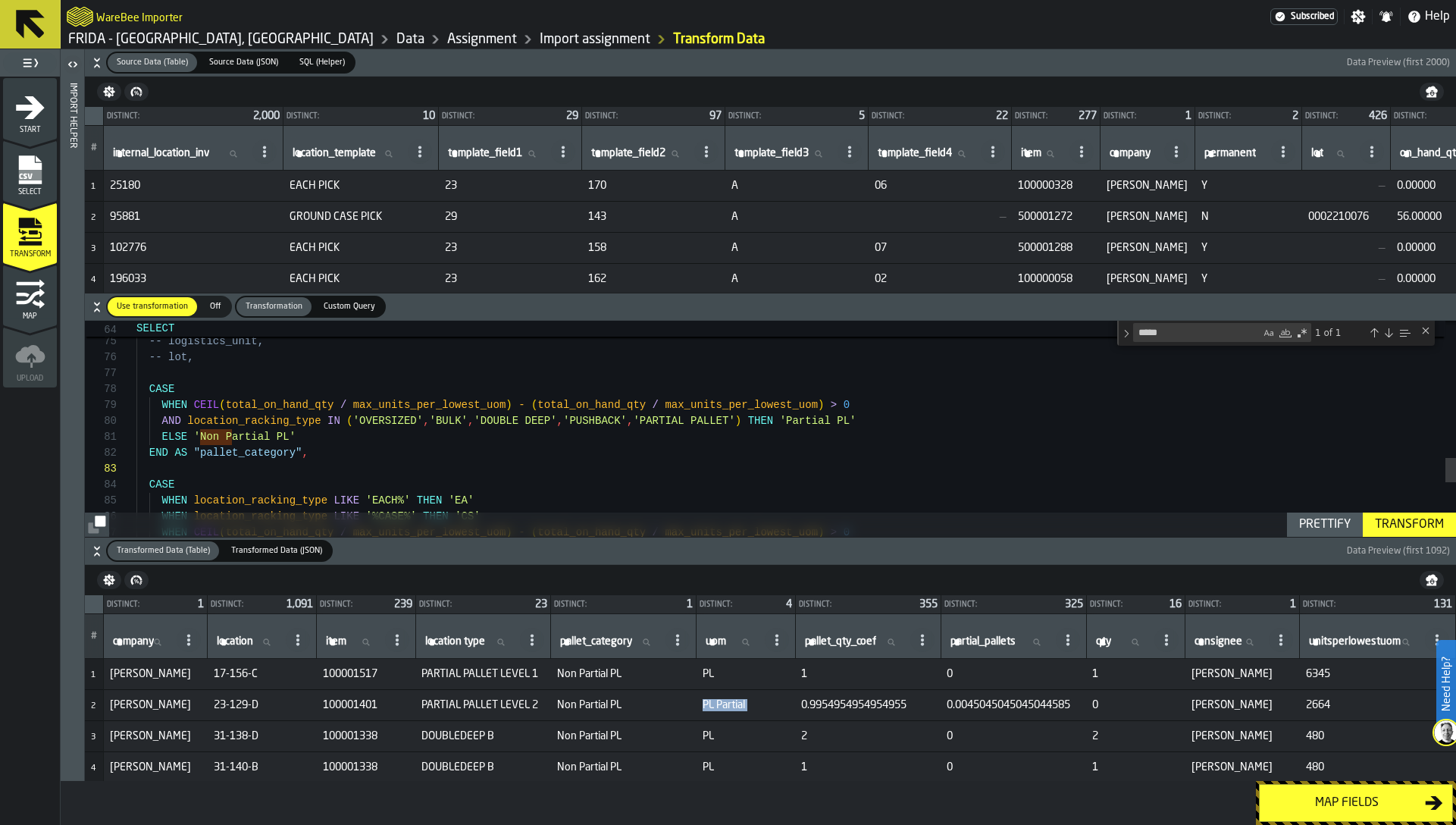
click at [702, 710] on span "PL Partial" at bounding box center [746, 705] width 87 height 12
click at [537, 484] on div "-- location_racking_type AS "location type", -- logistics_unit, -- lot, CASE WH…" at bounding box center [796, 68] width 1319 height 1877
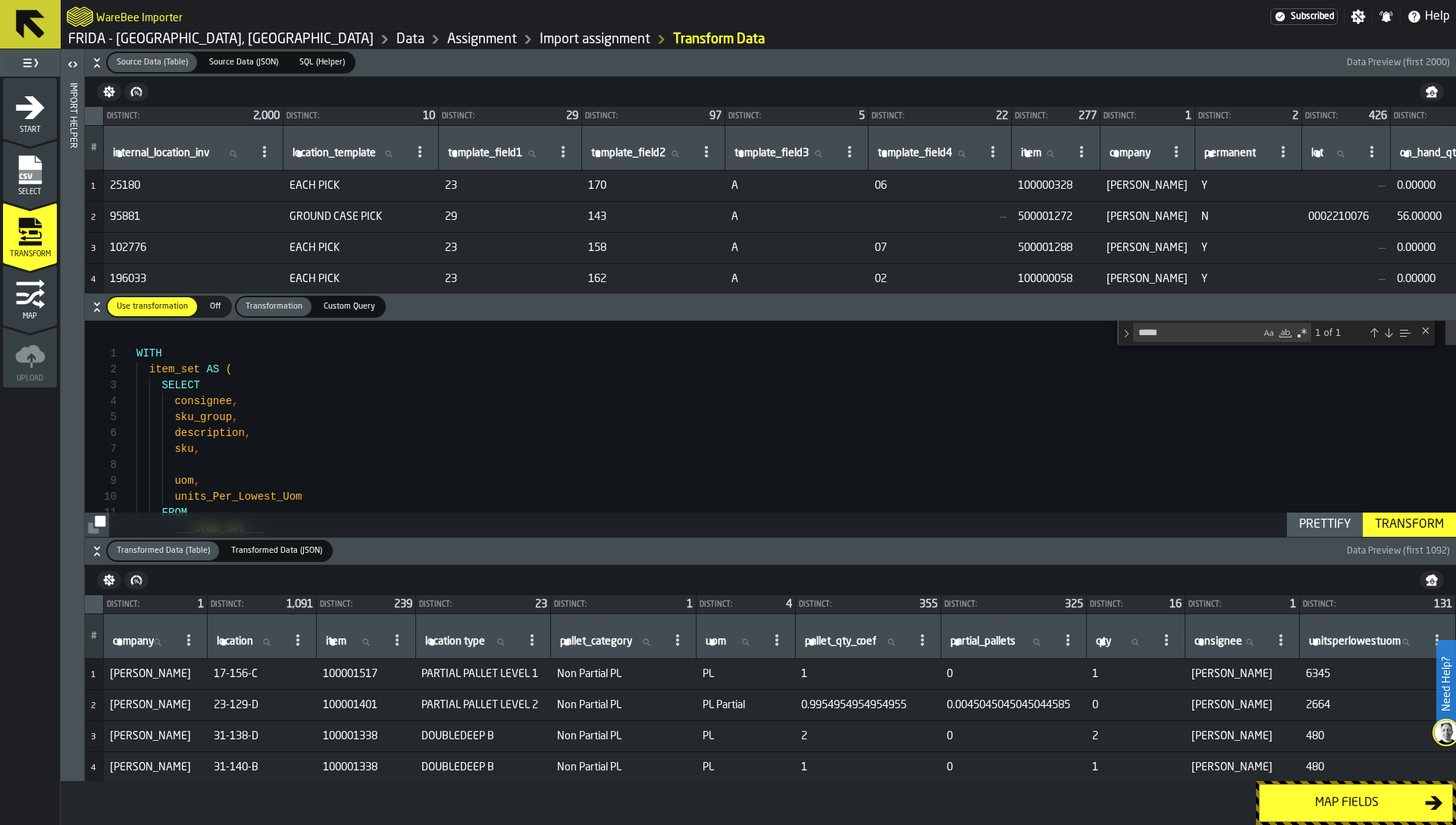
click at [1428, 335] on div "Close (Escape)" at bounding box center [1426, 331] width 12 height 12
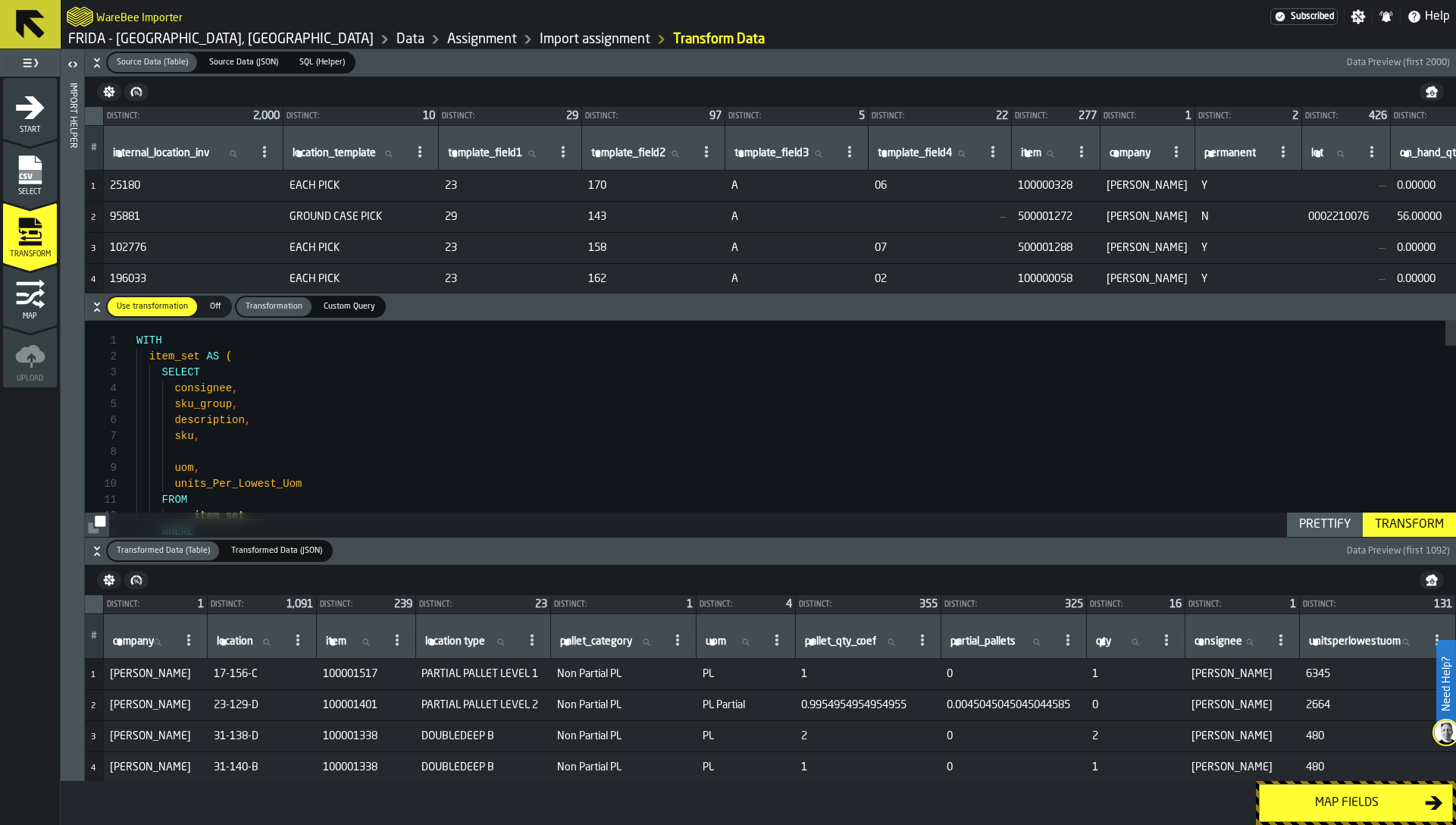
click at [94, 60] on icon "button-" at bounding box center [97, 63] width 16 height 16
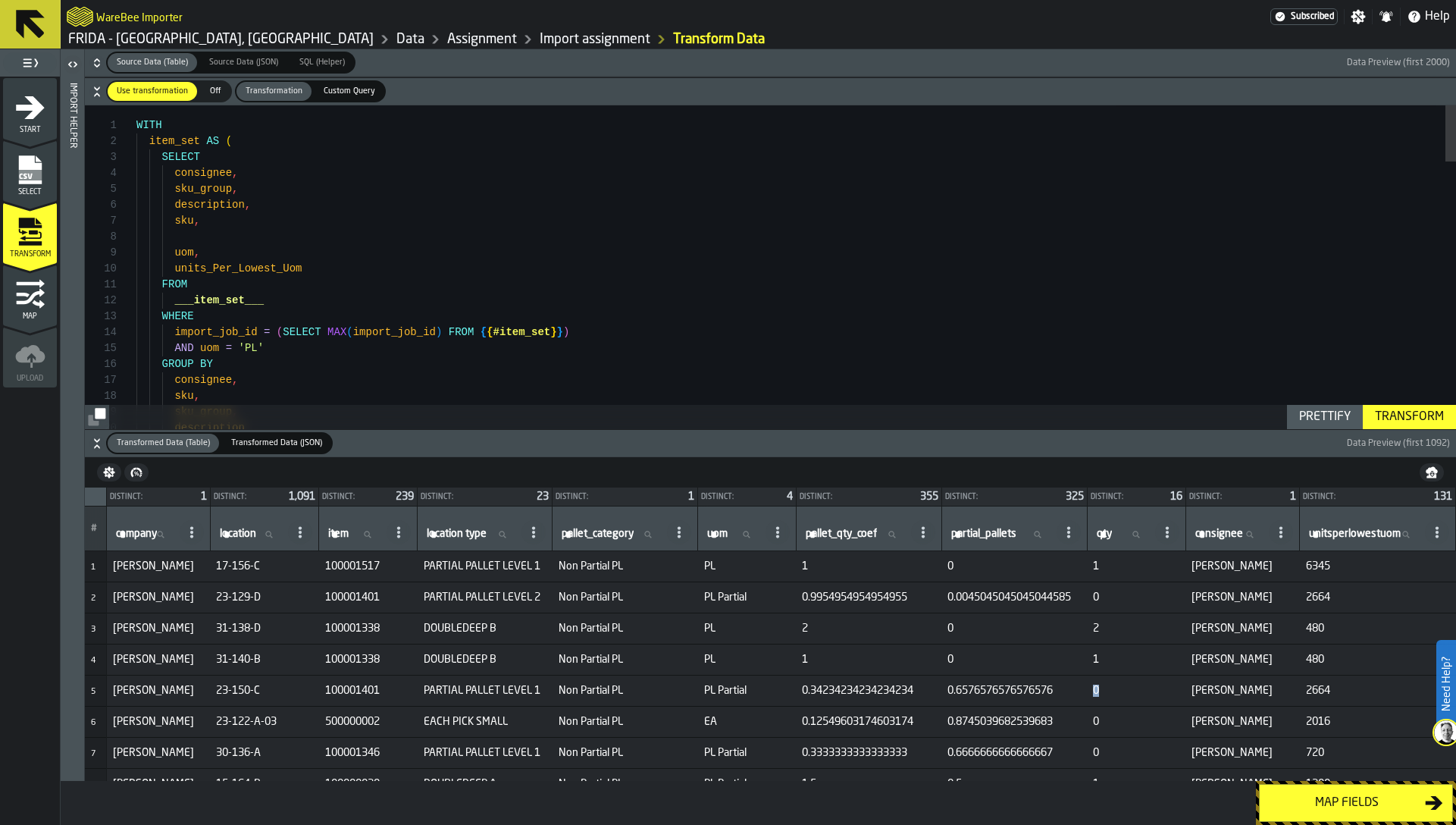
drag, startPoint x: 1095, startPoint y: 693, endPoint x: 1084, endPoint y: 693, distance: 11.0
click at [1087, 693] on td "0" at bounding box center [1136, 692] width 99 height 31
click at [1093, 692] on span "0" at bounding box center [1136, 691] width 87 height 12
click at [1097, 691] on span "0" at bounding box center [1136, 691] width 87 height 12
click at [968, 701] on td "0.6576576576576576" at bounding box center [1014, 692] width 146 height 31
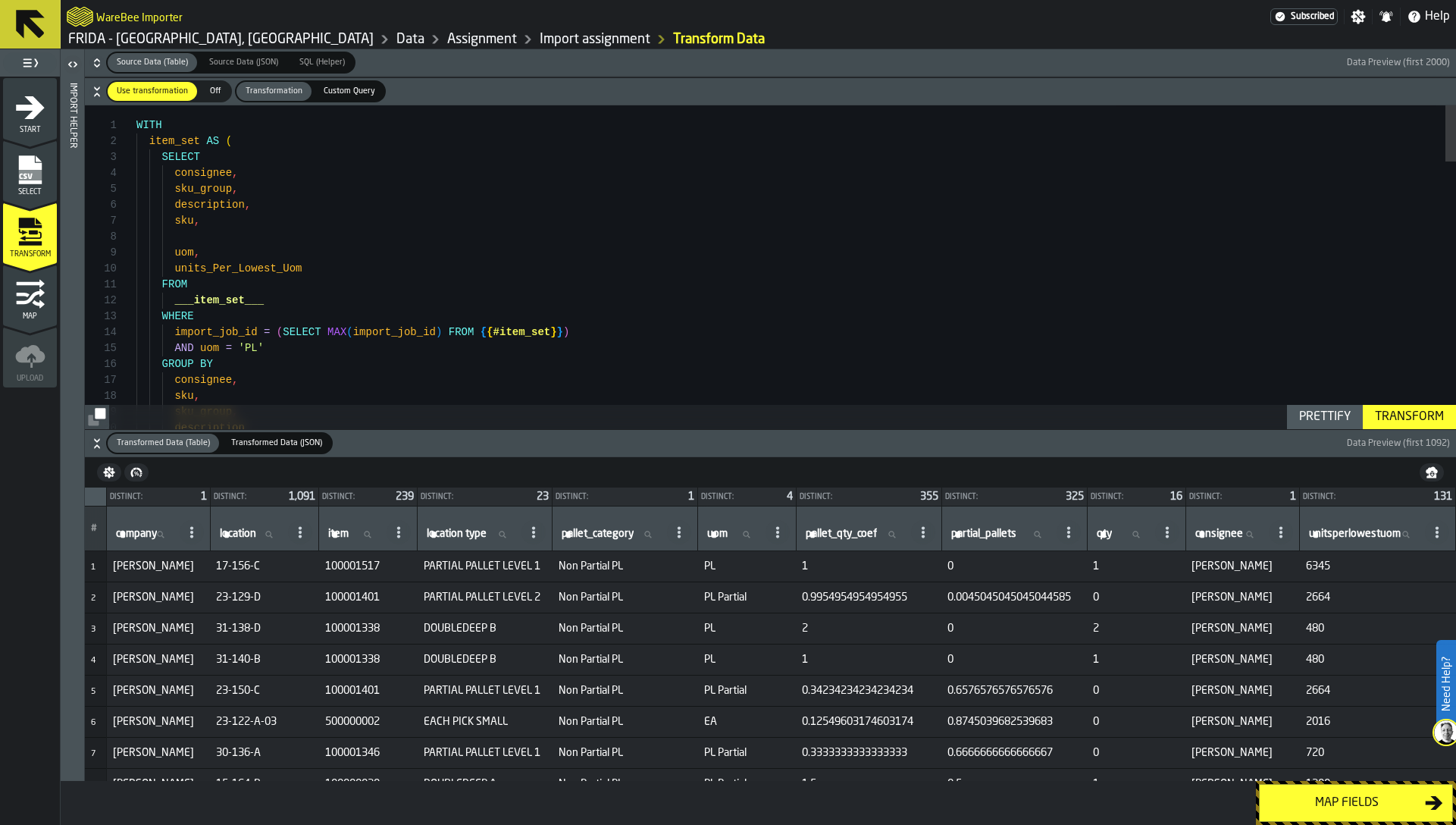
drag, startPoint x: 938, startPoint y: 689, endPoint x: 1078, endPoint y: 680, distance: 140.3
click at [1078, 680] on td "0.6576576576576576" at bounding box center [1014, 692] width 146 height 31
drag, startPoint x: 1089, startPoint y: 685, endPoint x: 1099, endPoint y: 687, distance: 10.2
click at [1099, 687] on td "0" at bounding box center [1136, 692] width 99 height 31
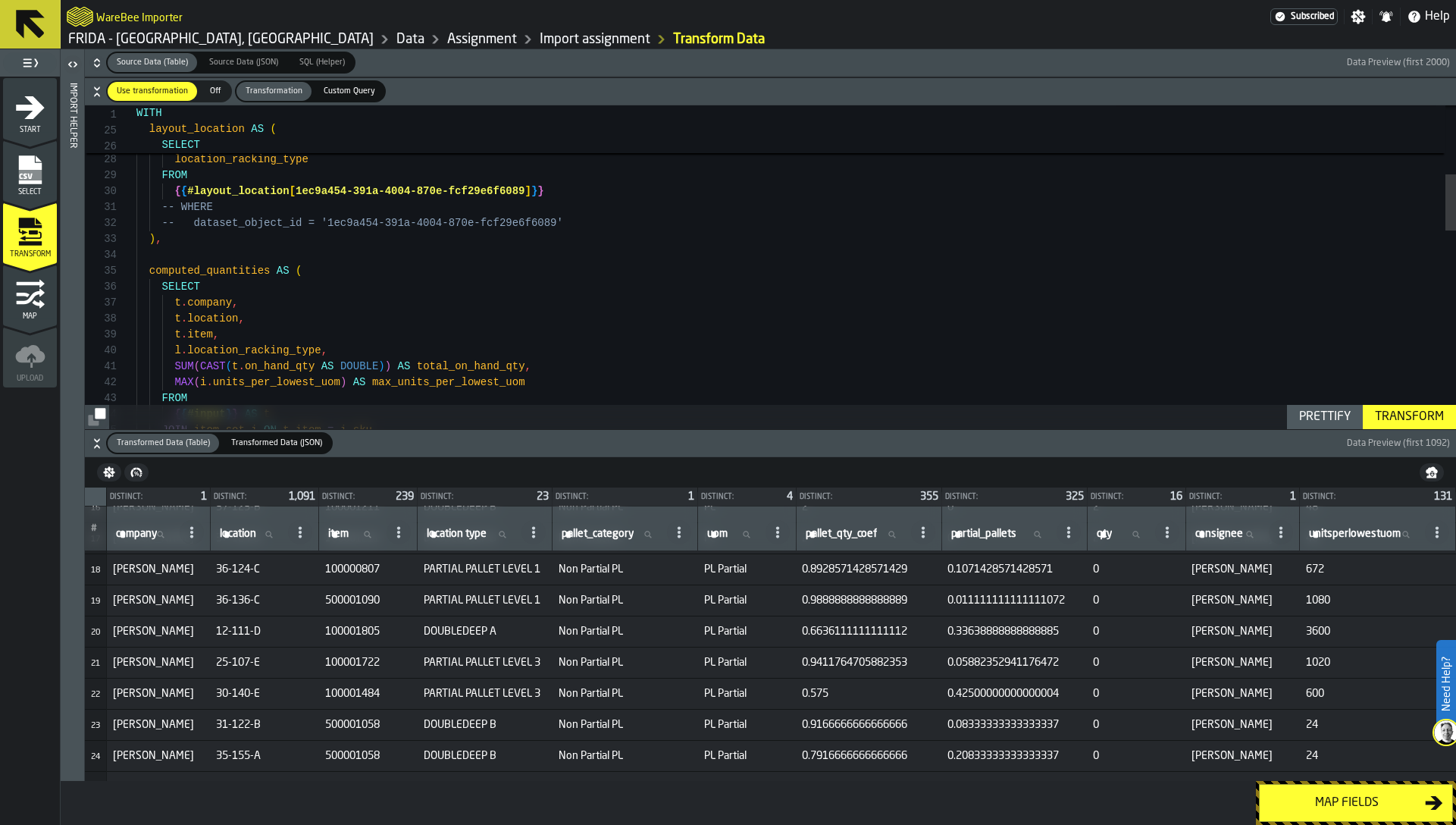
scroll to position [521, 0]
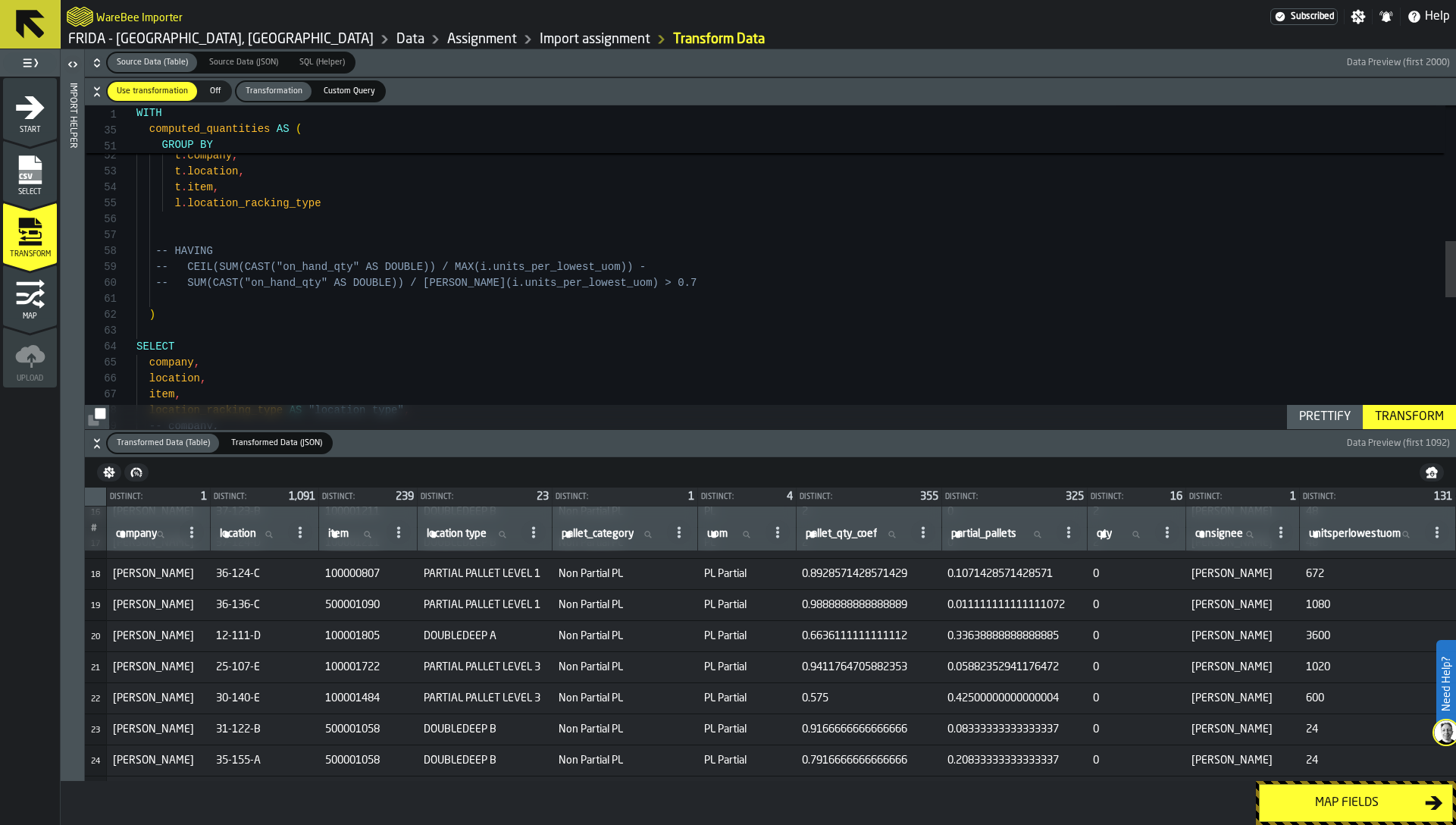
click at [256, 607] on span "36-136-C" at bounding box center [264, 605] width 97 height 12
drag, startPoint x: 942, startPoint y: 603, endPoint x: 963, endPoint y: 603, distance: 21.0
click at [963, 603] on span "0.011111111111111072" at bounding box center [1014, 605] width 133 height 12
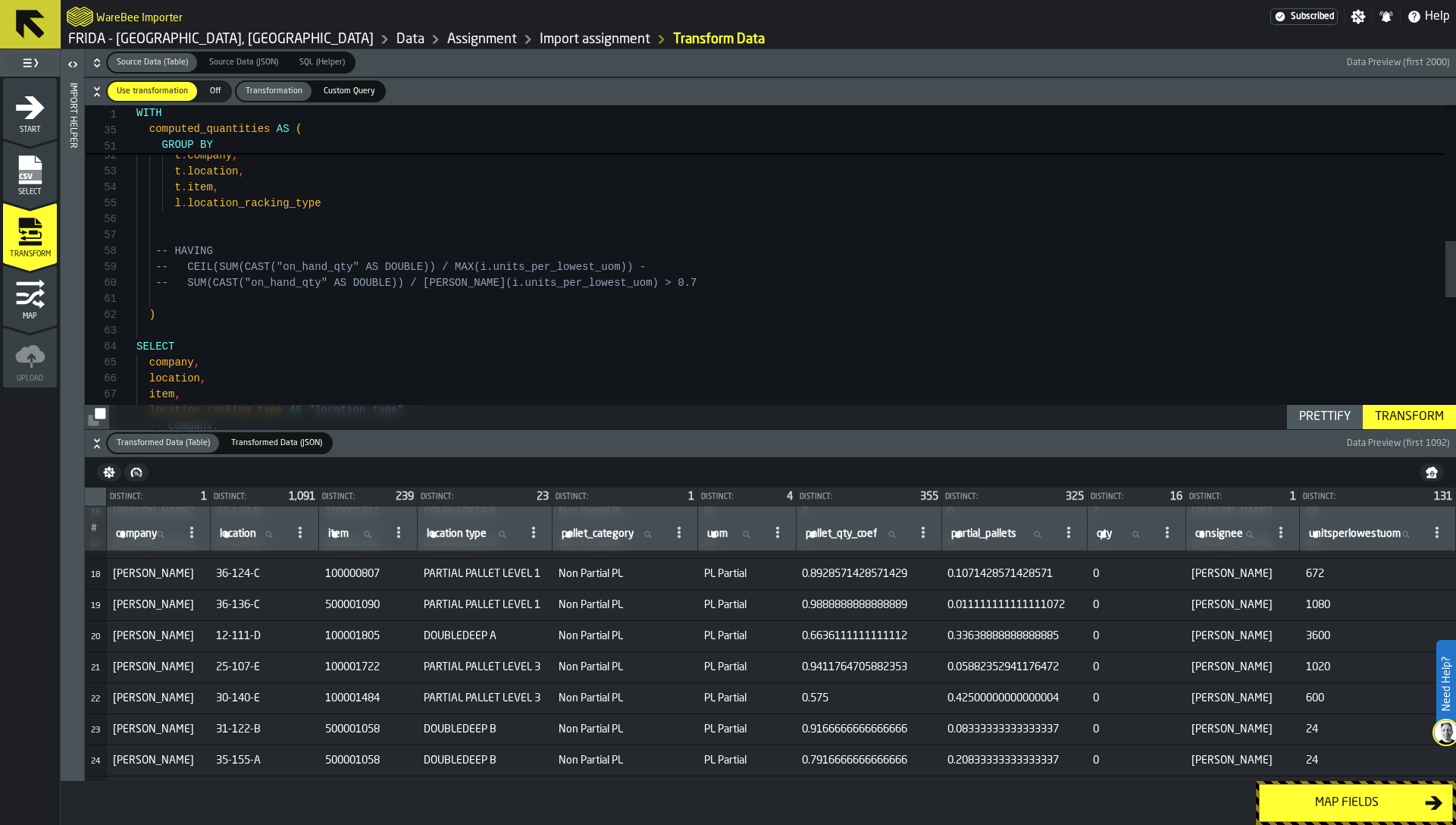
click at [969, 608] on span "0.011111111111111072" at bounding box center [1014, 605] width 133 height 12
drag, startPoint x: 263, startPoint y: 604, endPoint x: 252, endPoint y: 604, distance: 11.0
click at [252, 604] on span "36-136-C" at bounding box center [264, 605] width 97 height 12
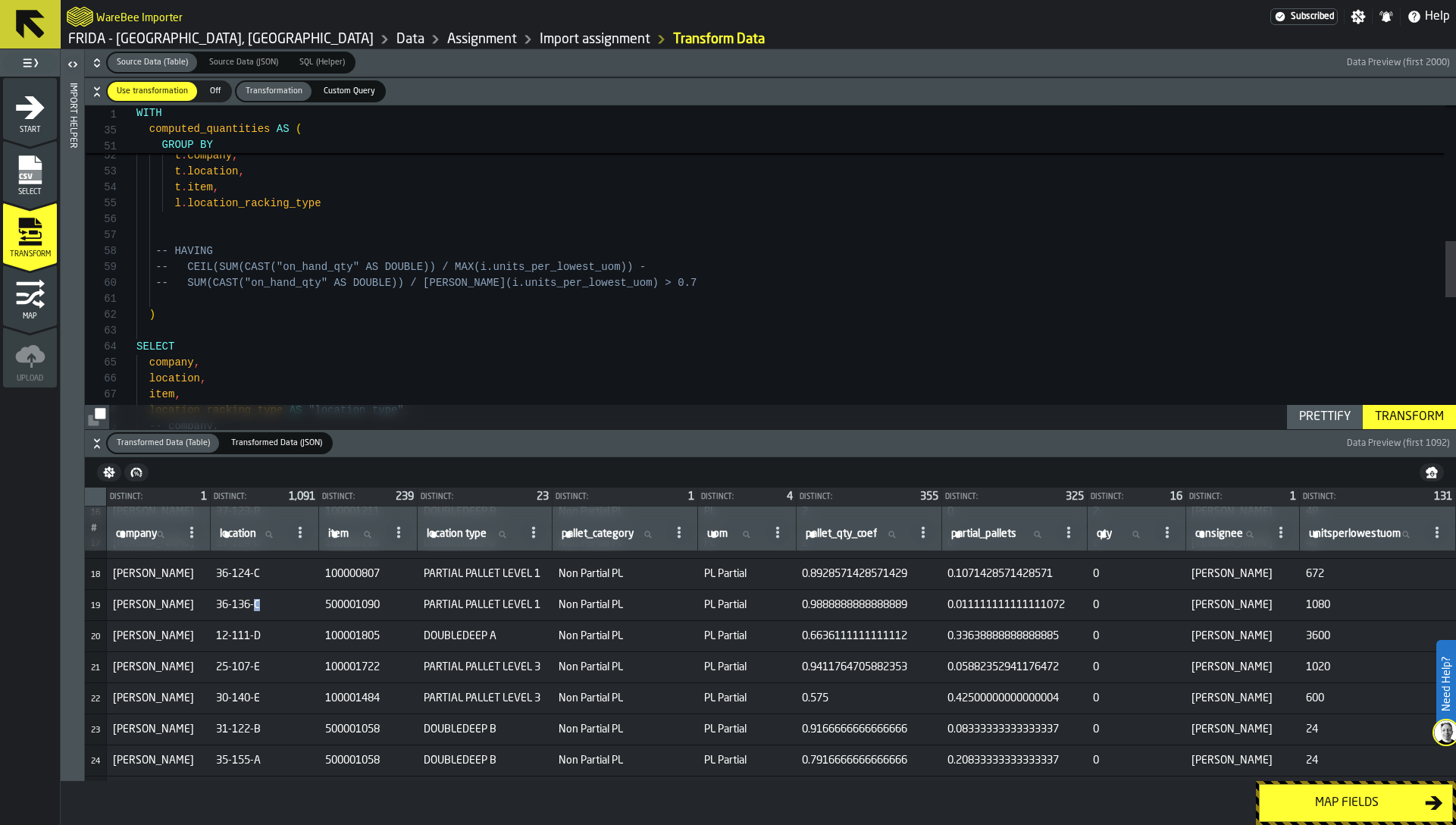
click at [257, 610] on span "36-136-C" at bounding box center [264, 605] width 97 height 12
click at [231, 606] on span "36-136-C" at bounding box center [264, 605] width 97 height 12
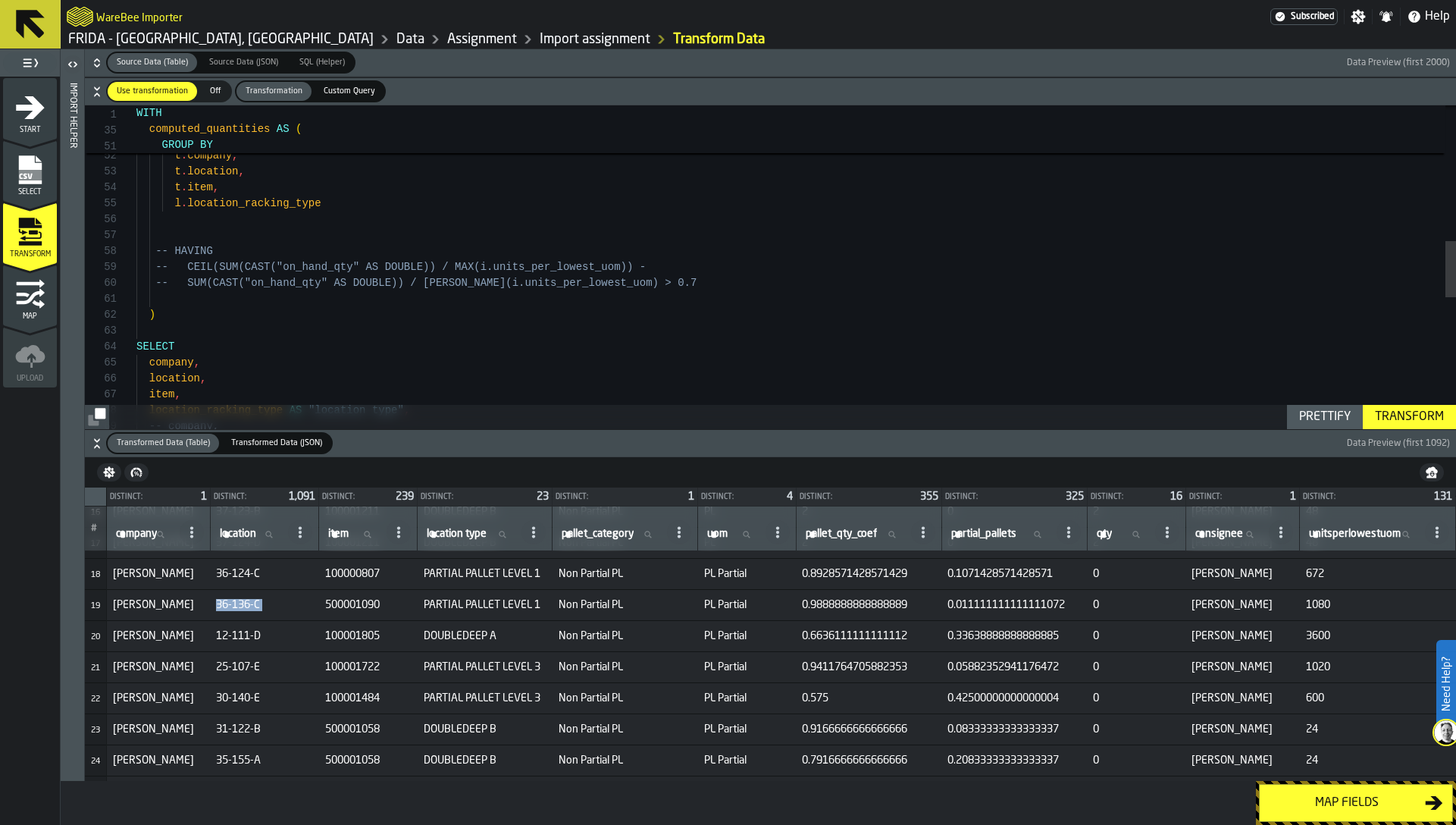
copy span "36-136-C"
click at [339, 604] on span "500001090" at bounding box center [368, 605] width 87 height 12
click at [230, 604] on span "36-136-C" at bounding box center [264, 605] width 97 height 12
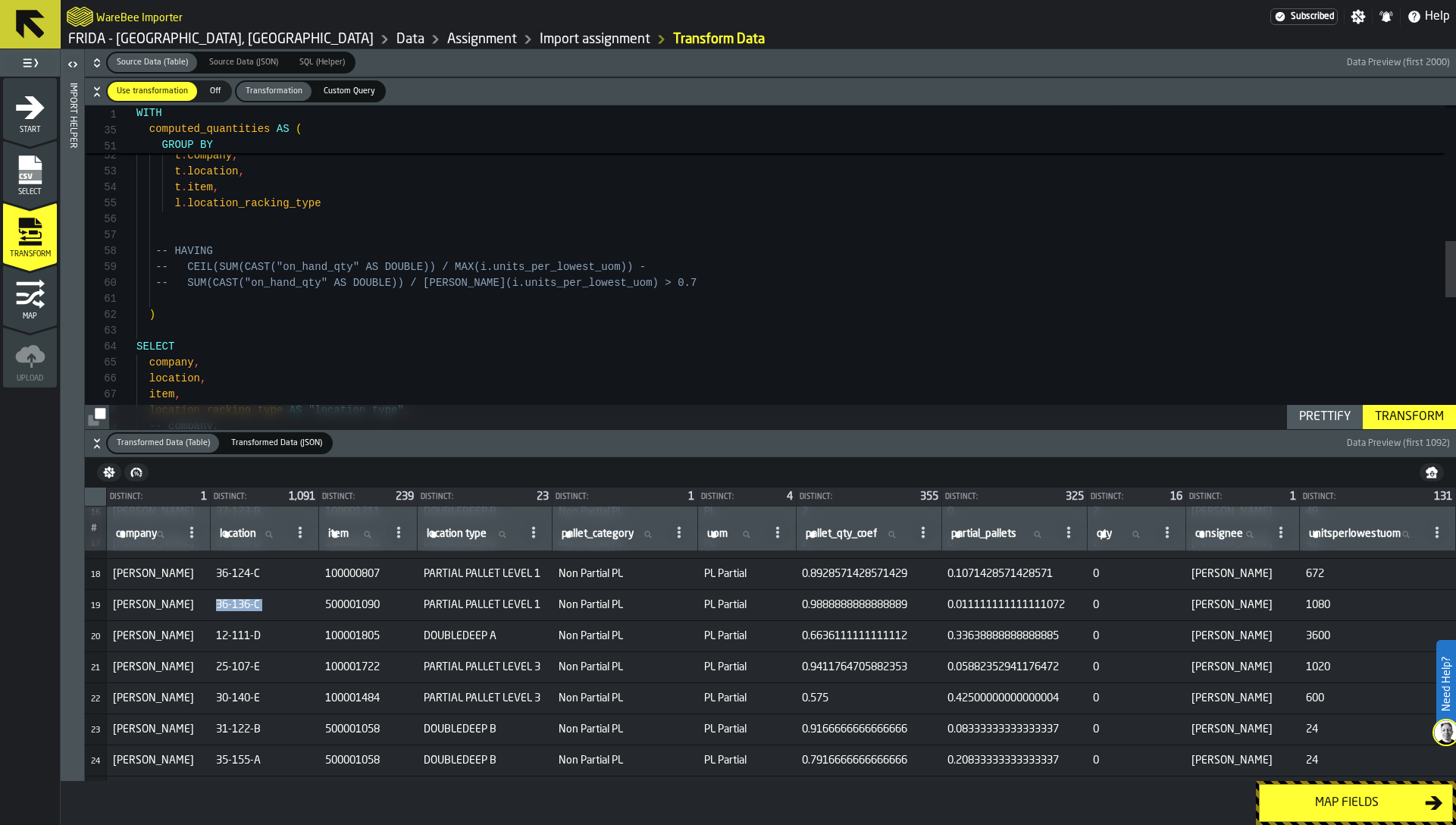
click at [230, 604] on span "36-136-C" at bounding box center [264, 605] width 97 height 12
copy span "36-136-C"
click at [93, 58] on icon "button-" at bounding box center [97, 63] width 16 height 16
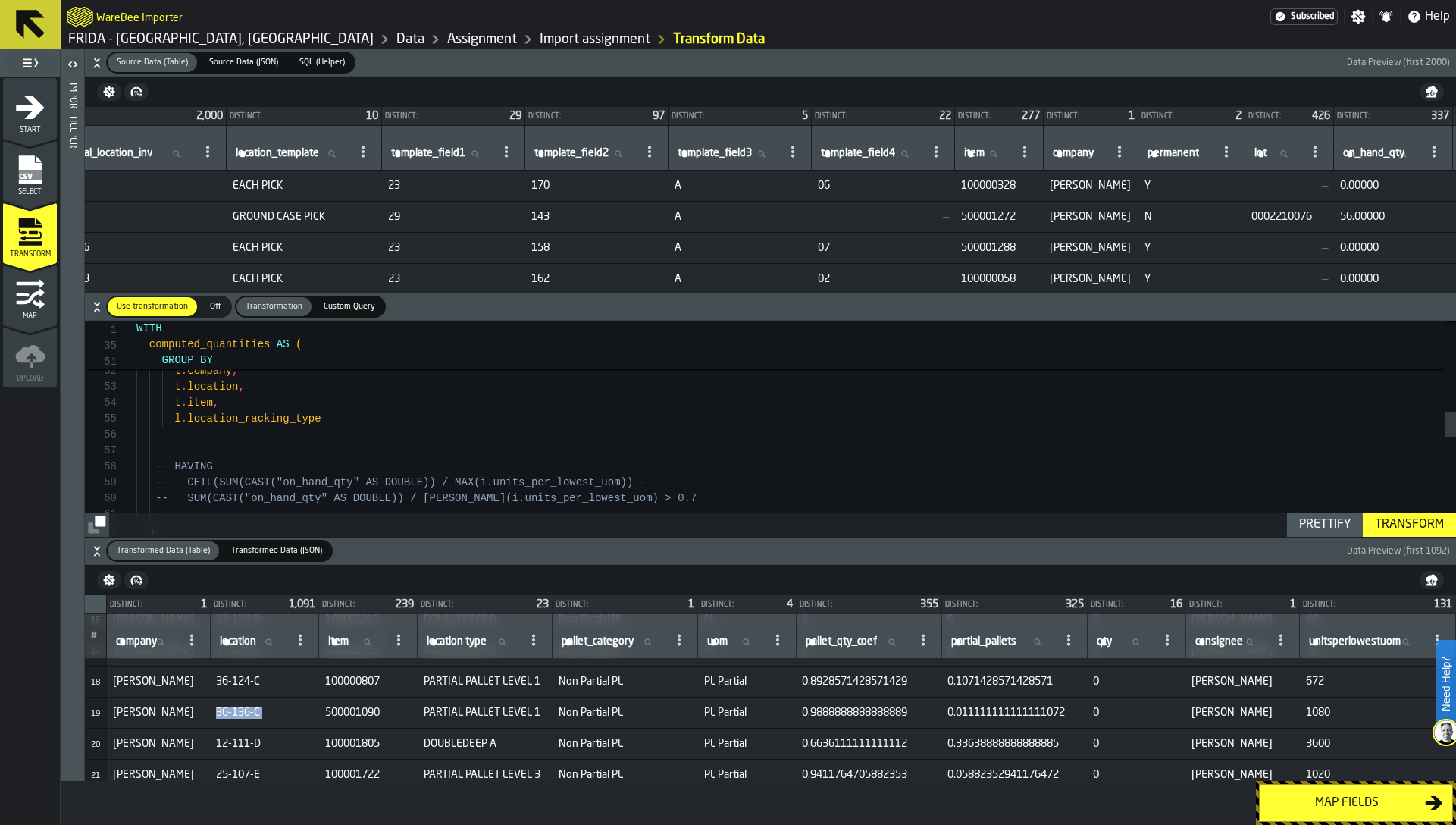
scroll to position [0, 145]
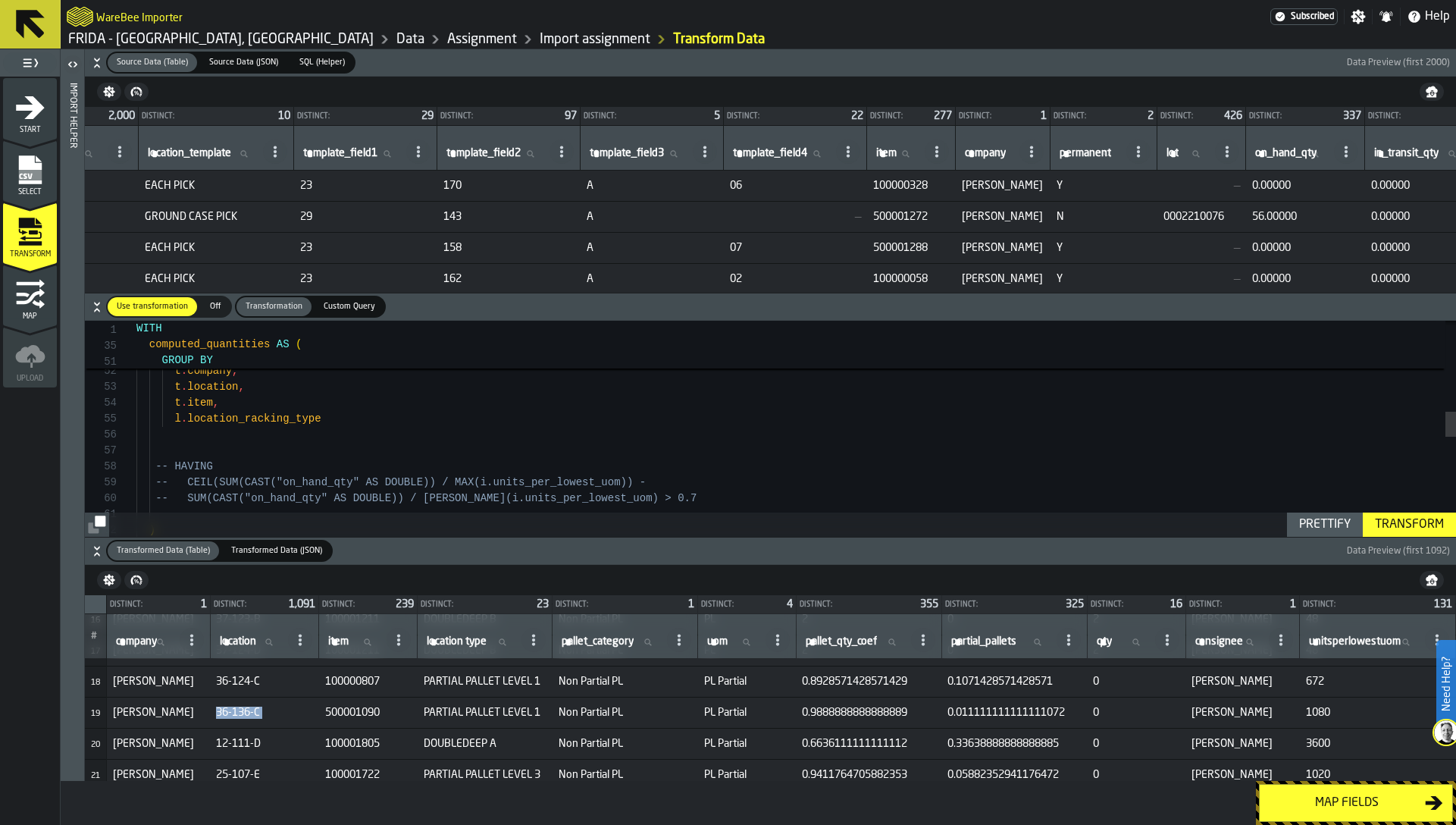
click at [896, 149] on span "item" at bounding box center [887, 153] width 21 height 12
click at [922, 149] on input "item item" at bounding box center [897, 153] width 49 height 20
click at [351, 707] on span "500001090" at bounding box center [368, 713] width 87 height 12
copy span "500001090"
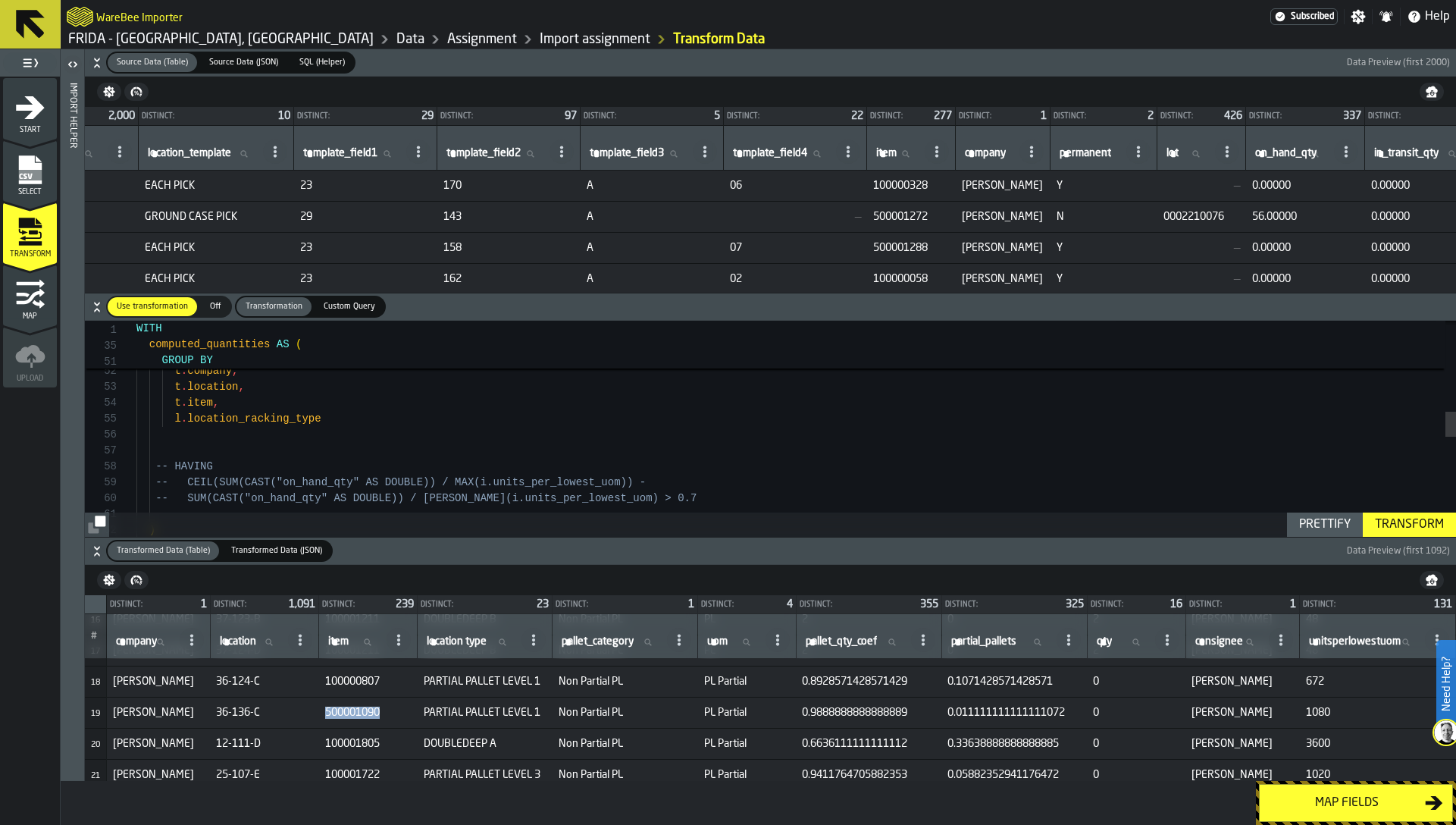
click at [896, 147] on span "item" at bounding box center [887, 153] width 21 height 12
click at [922, 146] on input "item item" at bounding box center [897, 153] width 49 height 20
paste input "*********"
type input "*********"
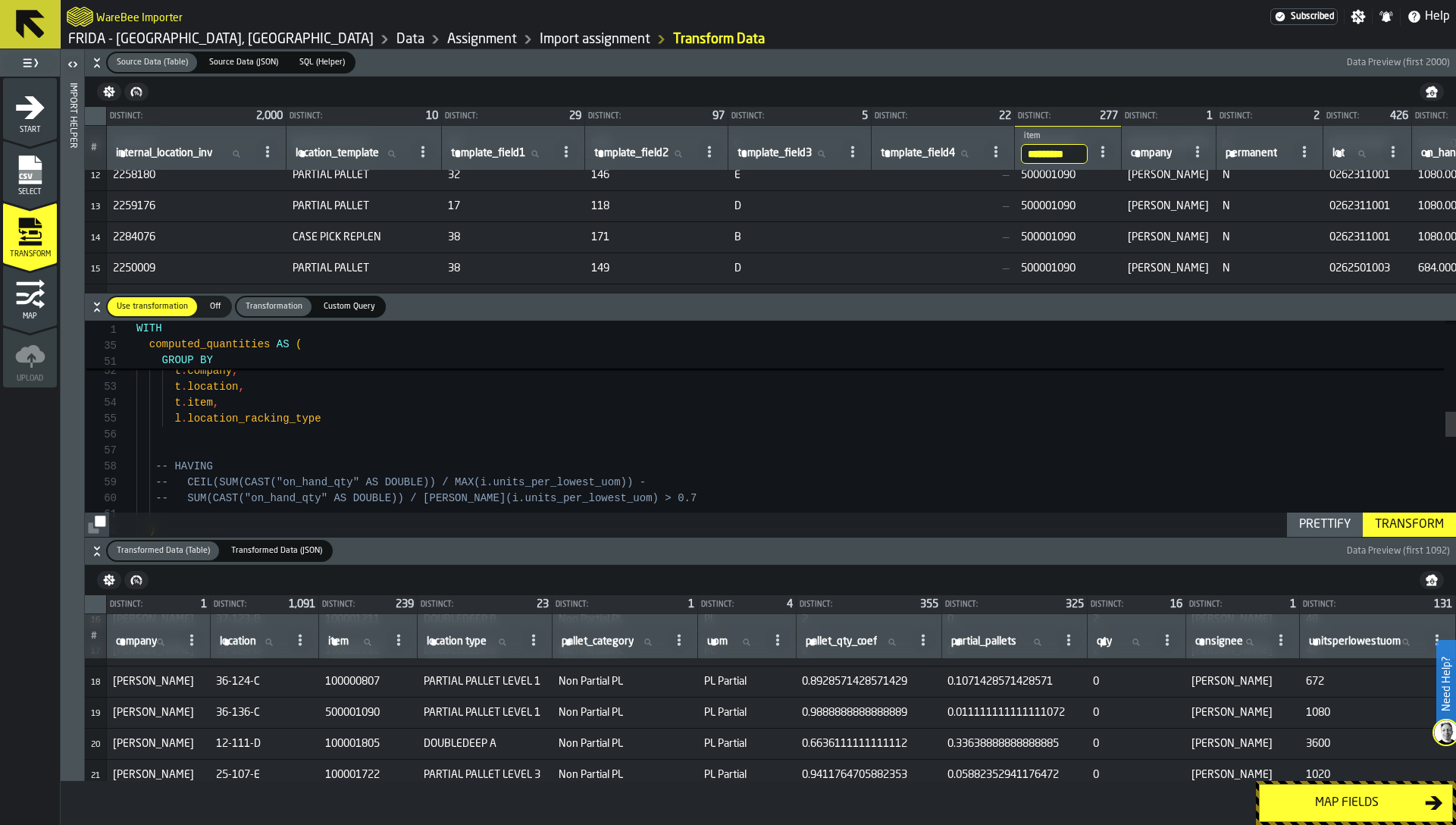
scroll to position [350, 0]
click at [366, 212] on span "PARTIAL PALLET" at bounding box center [364, 209] width 143 height 12
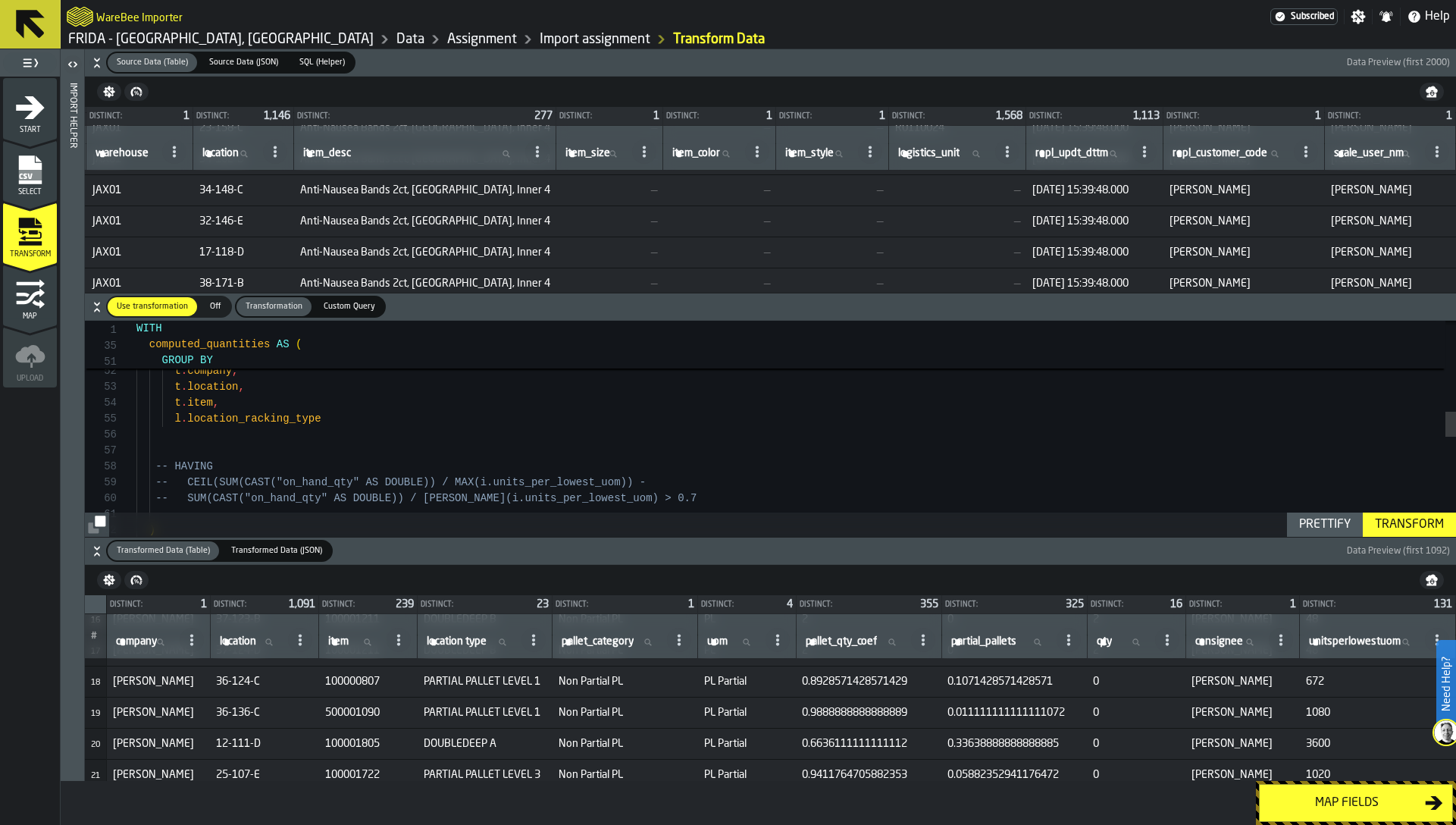
scroll to position [307, 4114]
click at [260, 156] on label "location location" at bounding box center [230, 153] width 61 height 20
click at [260, 156] on input "location location" at bounding box center [230, 153] width 61 height 20
paste input "********"
type input "********"
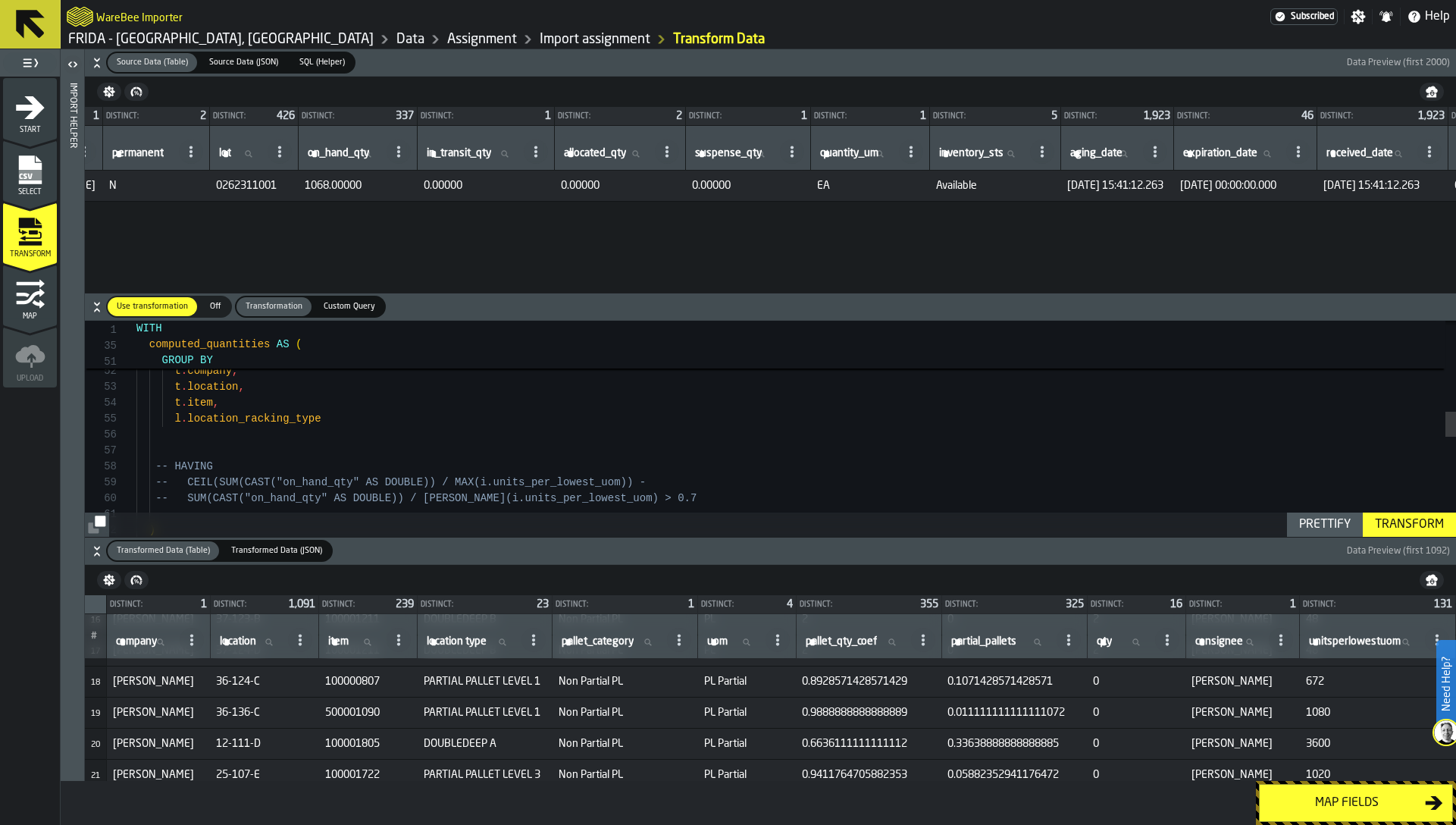
scroll to position [0, 1108]
click at [404, 187] on span "1068.00000" at bounding box center [359, 185] width 107 height 12
type textarea "**********"
click at [501, 425] on div "AND t . template_field1 NOT LIKE '-%' AND t . template_field1 NOT LIKE 'KTB%' G…" at bounding box center [796, 471] width 1319 height 1864
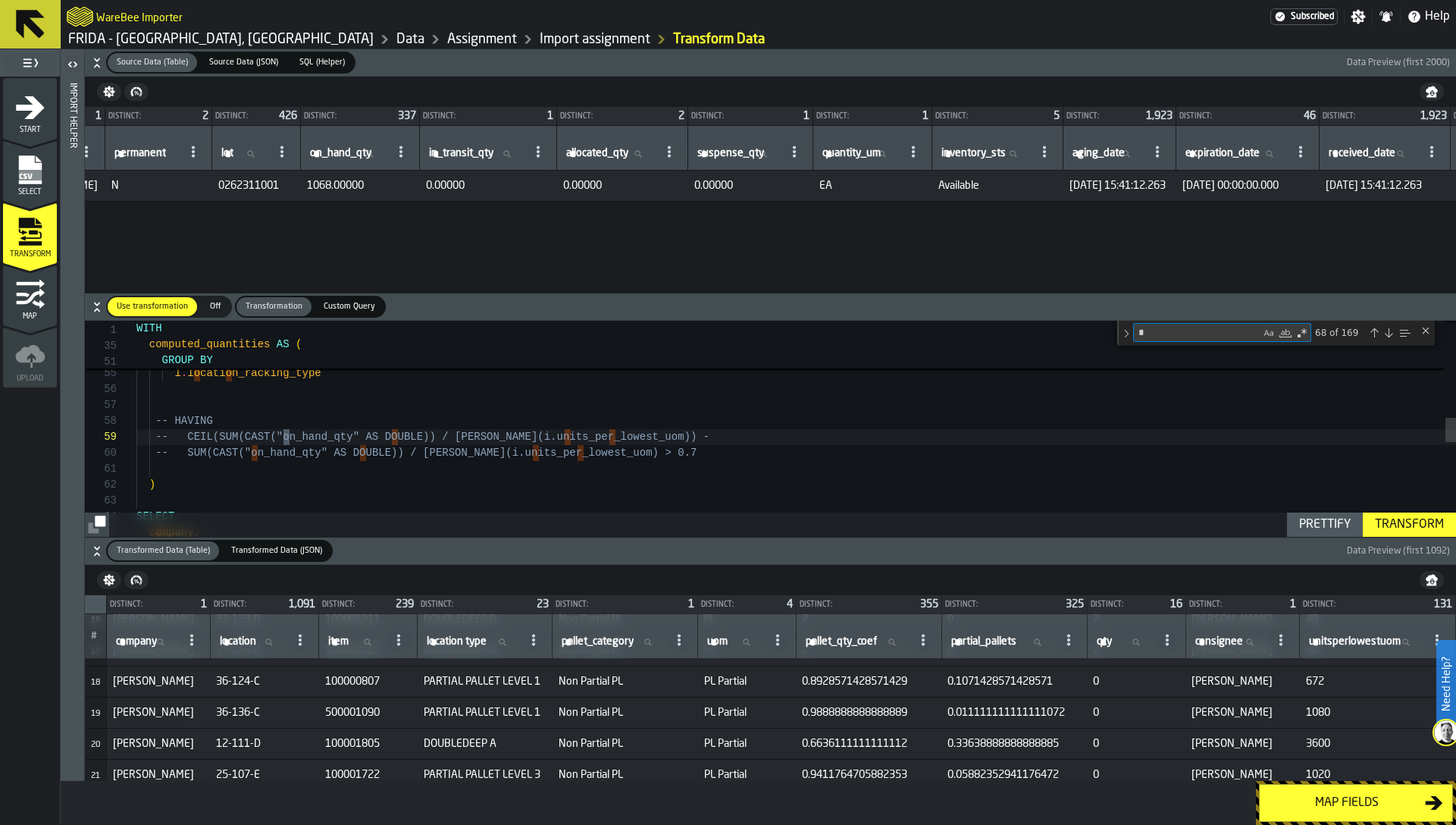
type textarea "**"
type textarea "**********"
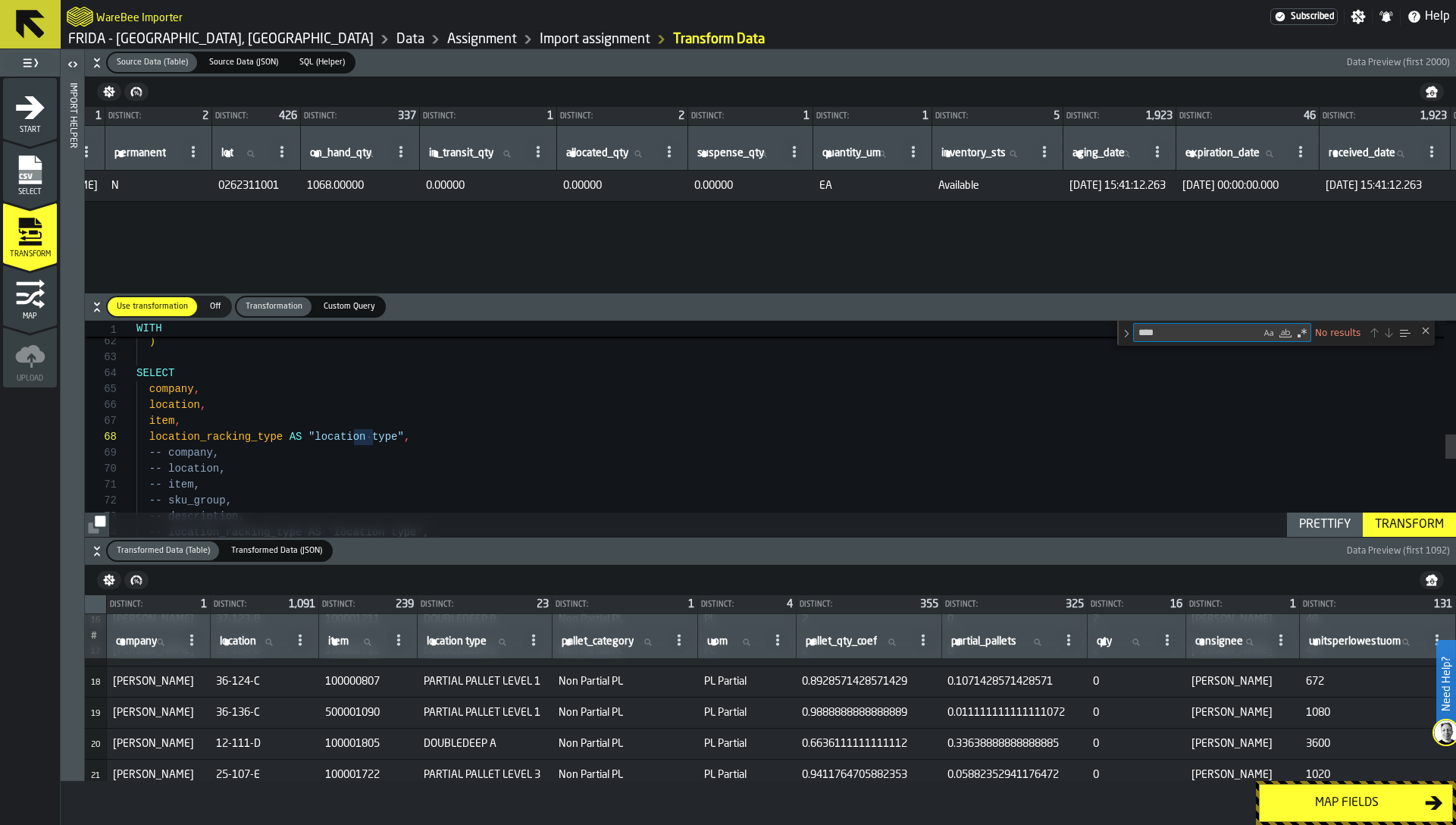
type textarea "**"
type textarea "**********"
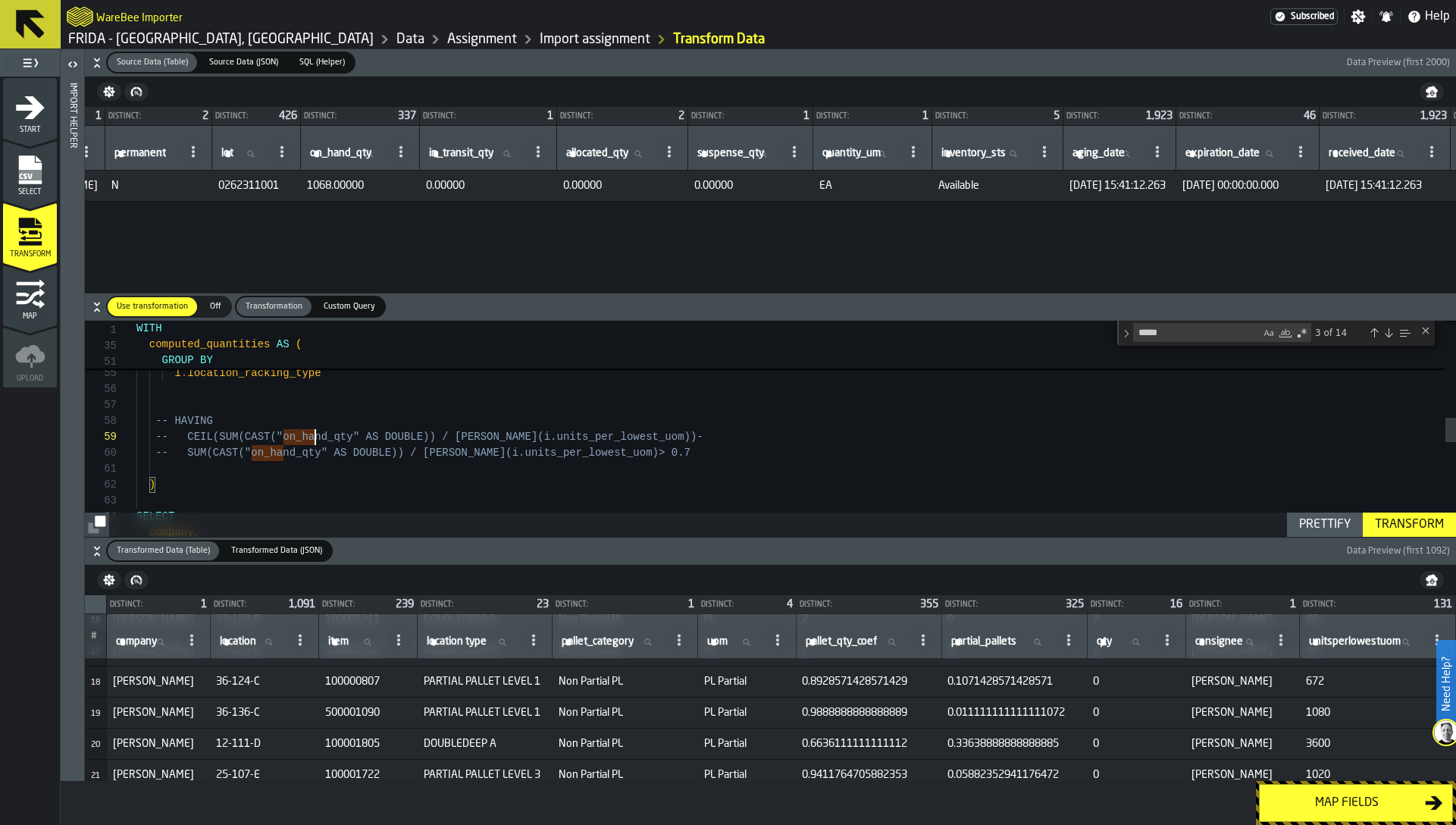
scroll to position [127, 0]
click at [314, 433] on div ") SELECT company , t . company , t . location , t . item , l . location_racking…" at bounding box center [796, 419] width 1319 height 1877
click at [1178, 325] on textarea "*****" at bounding box center [1197, 333] width 126 height 17
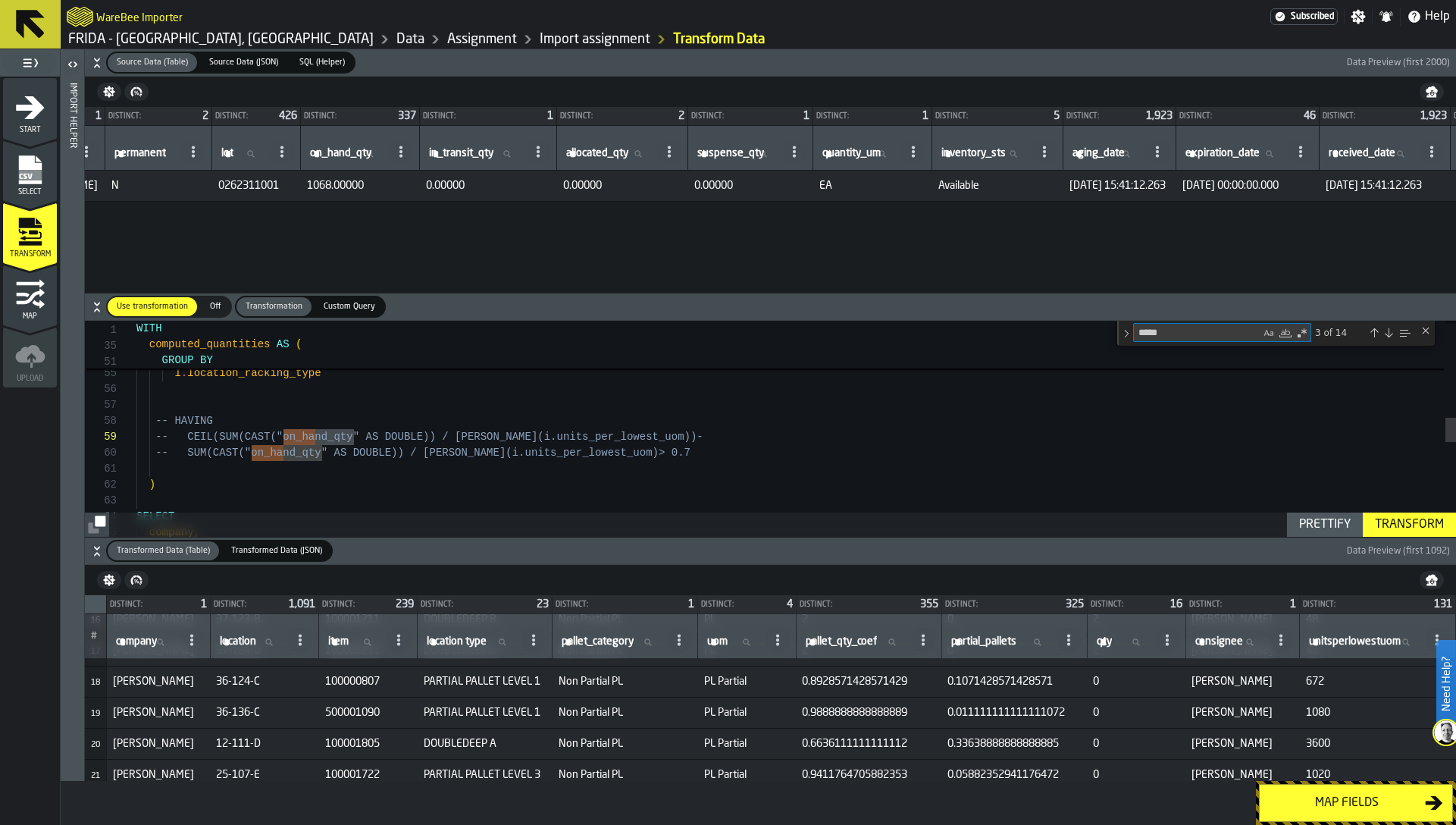
paste textarea "******"
type textarea "**********"
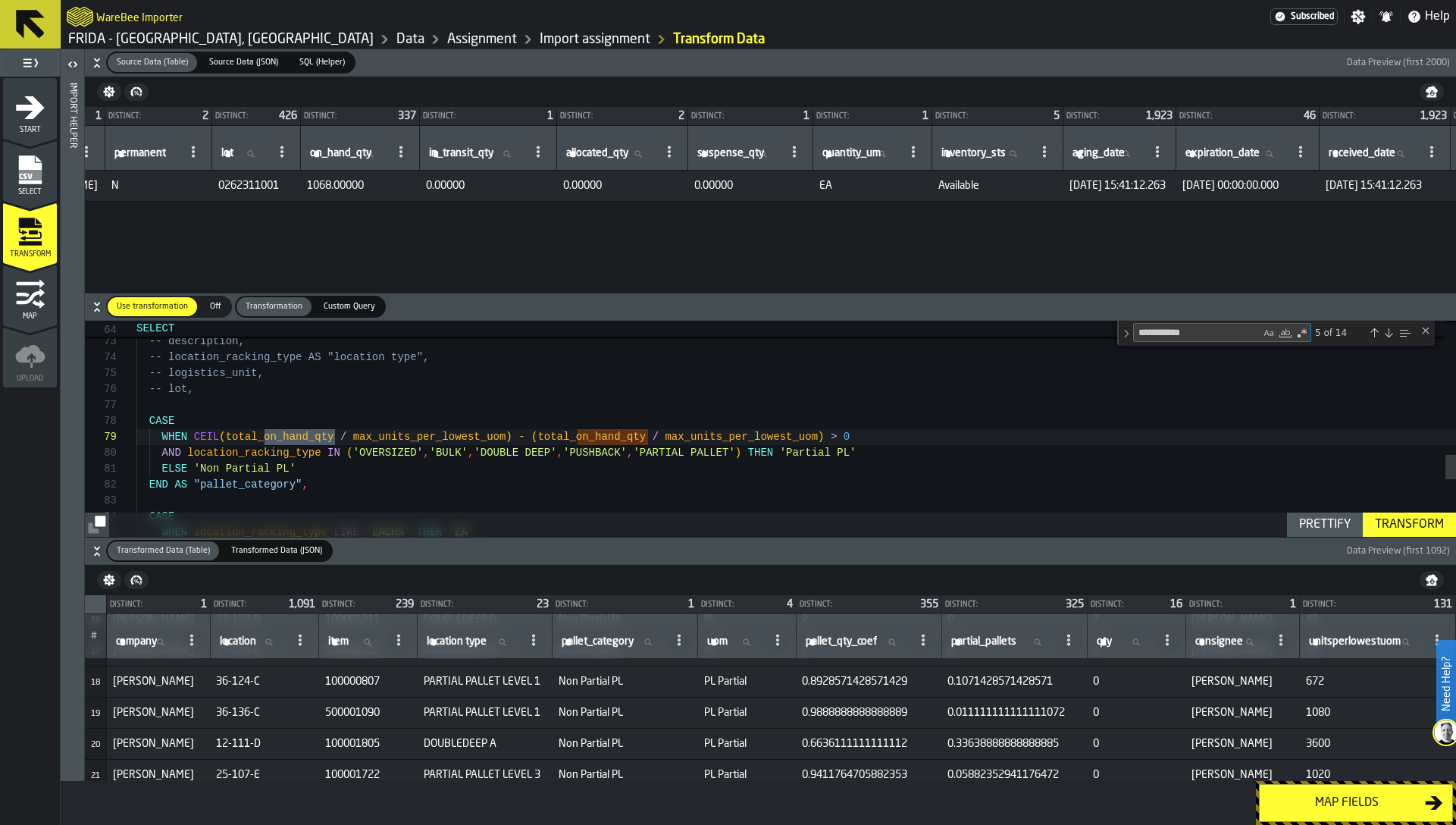
scroll to position [159, 0]
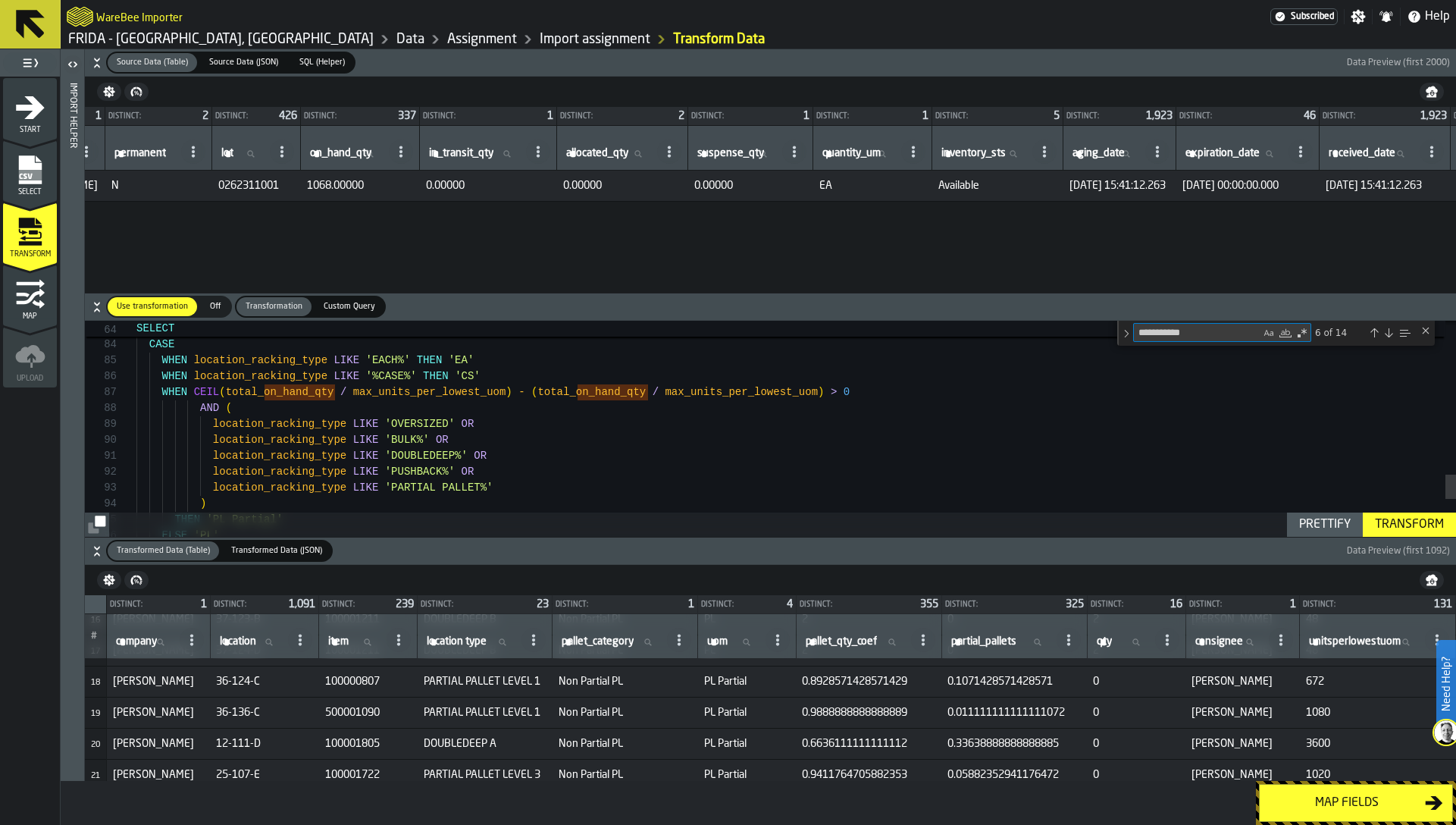
type textarea "**********"
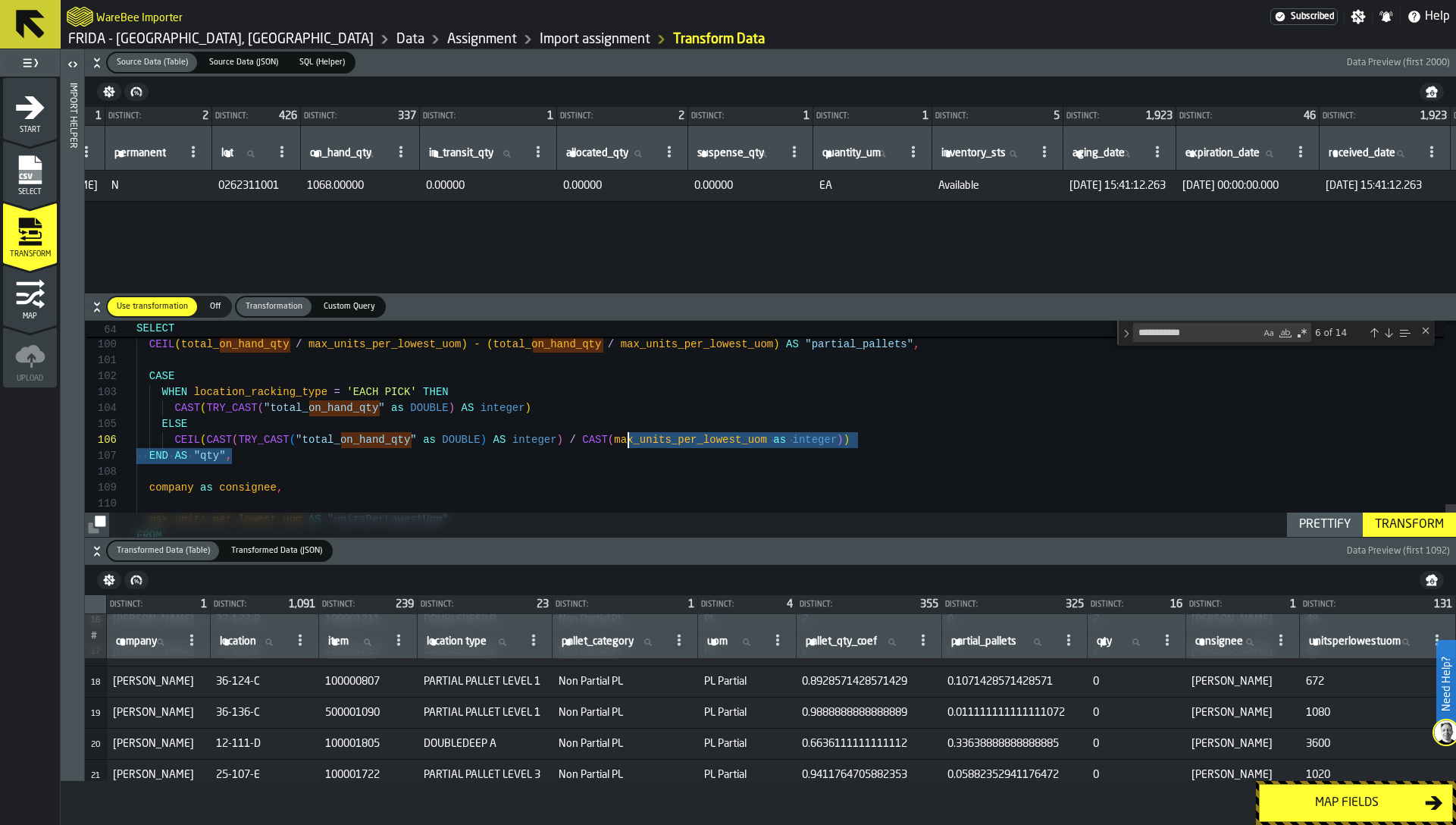
scroll to position [80, 0]
click at [1204, 333] on textarea "**********" at bounding box center [1197, 333] width 126 height 17
paste textarea "******"
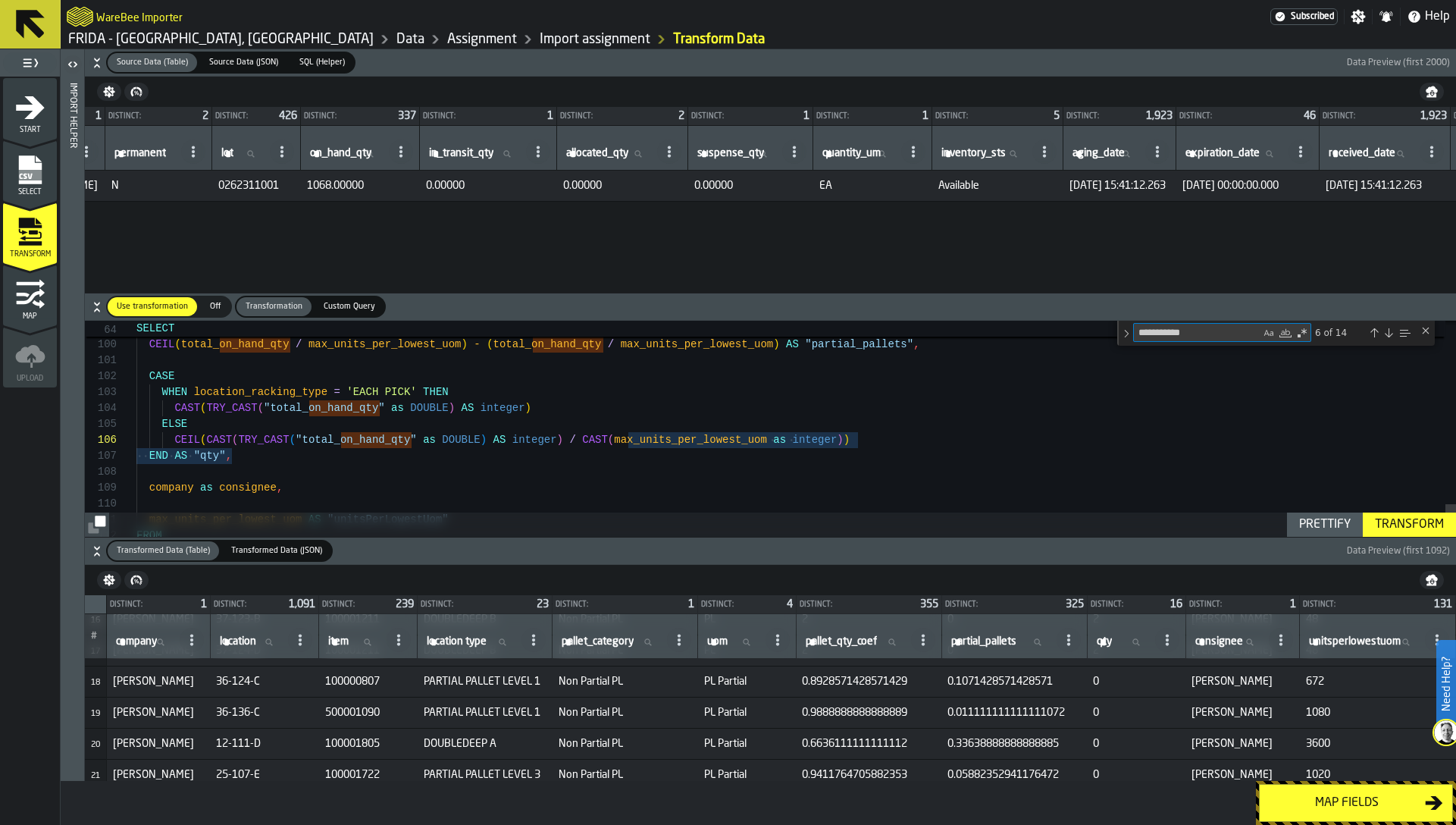
type textarea "**********"
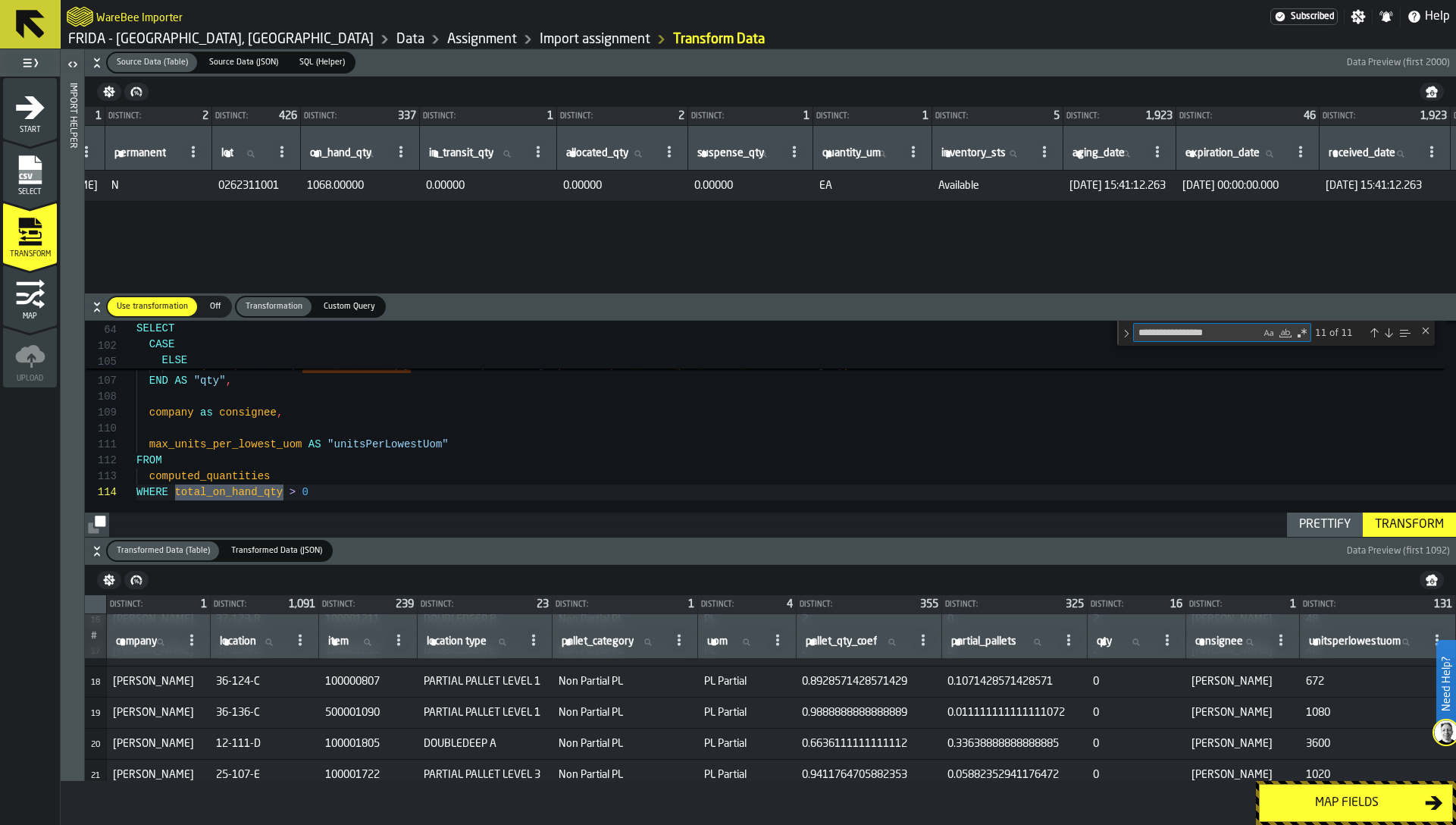
scroll to position [48, 0]
type textarea "**********"
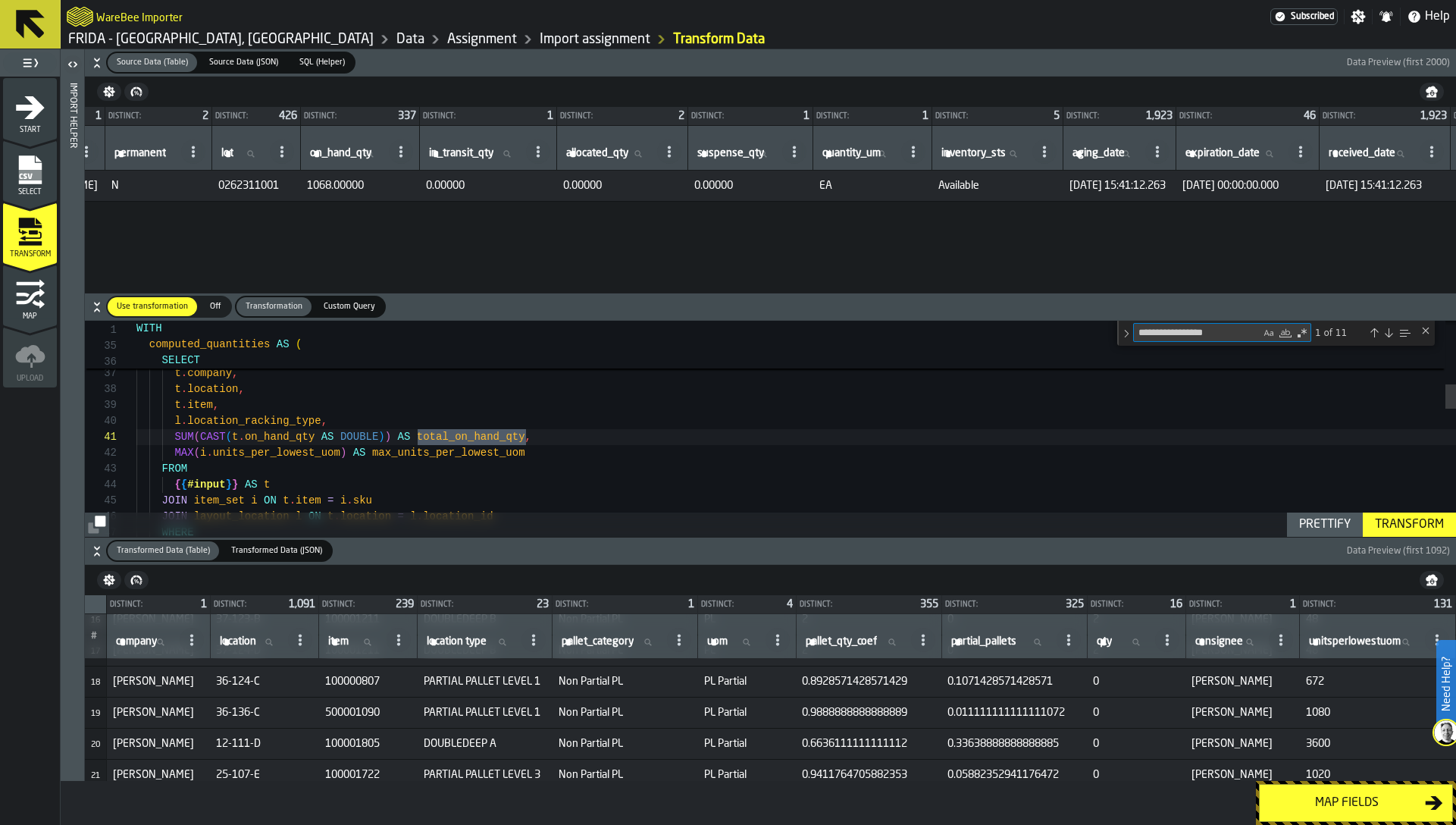
scroll to position [159, 0]
type textarea "**********"
click at [282, 440] on div "computed_quantities AS ( SELECT t . company , t . location , t . item , l . loc…" at bounding box center [796, 705] width 1319 height 1877
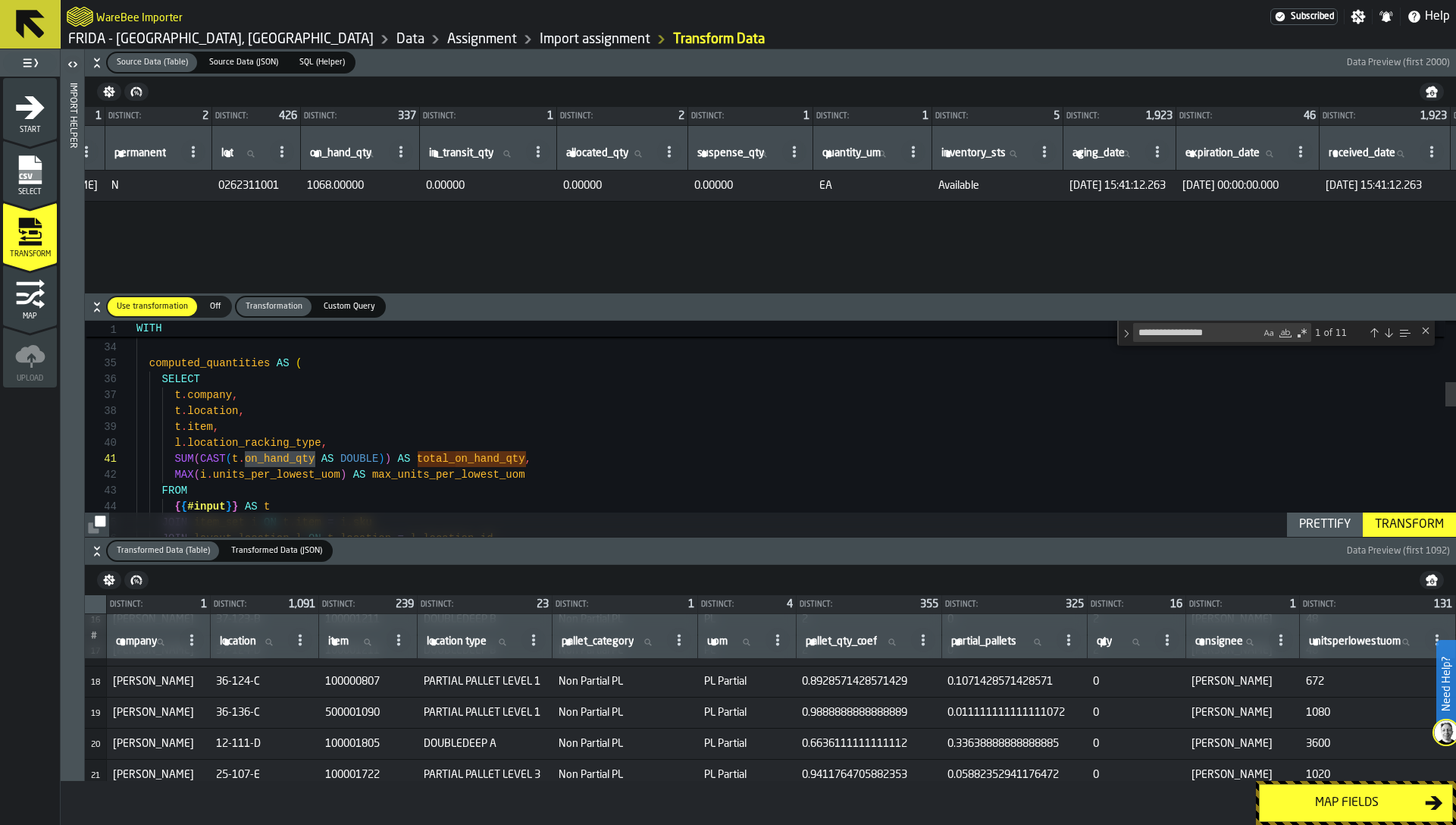
drag, startPoint x: 362, startPoint y: 185, endPoint x: 381, endPoint y: 185, distance: 19.0
click at [381, 185] on span "1068.00000" at bounding box center [359, 185] width 107 height 12
drag, startPoint x: 381, startPoint y: 185, endPoint x: 361, endPoint y: 185, distance: 20.0
click at [361, 185] on span "1068.00000" at bounding box center [359, 185] width 107 height 12
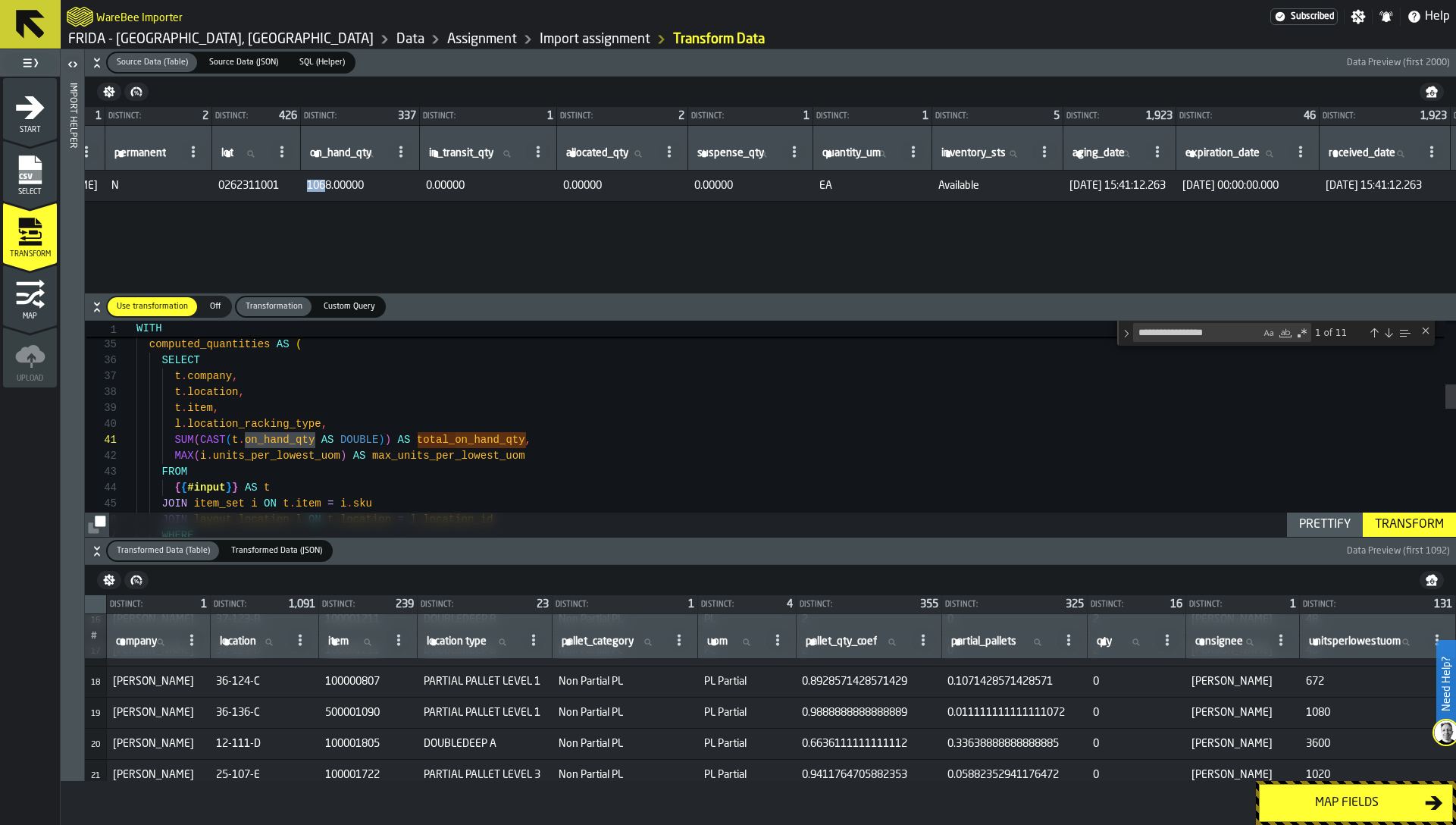
click at [961, 719] on td "0.011111111111111072" at bounding box center [1014, 712] width 146 height 31
click at [700, 450] on div "computed_quantities AS ( SELECT t . company , t . location , t . item , l . loc…" at bounding box center [796, 709] width 1319 height 1877
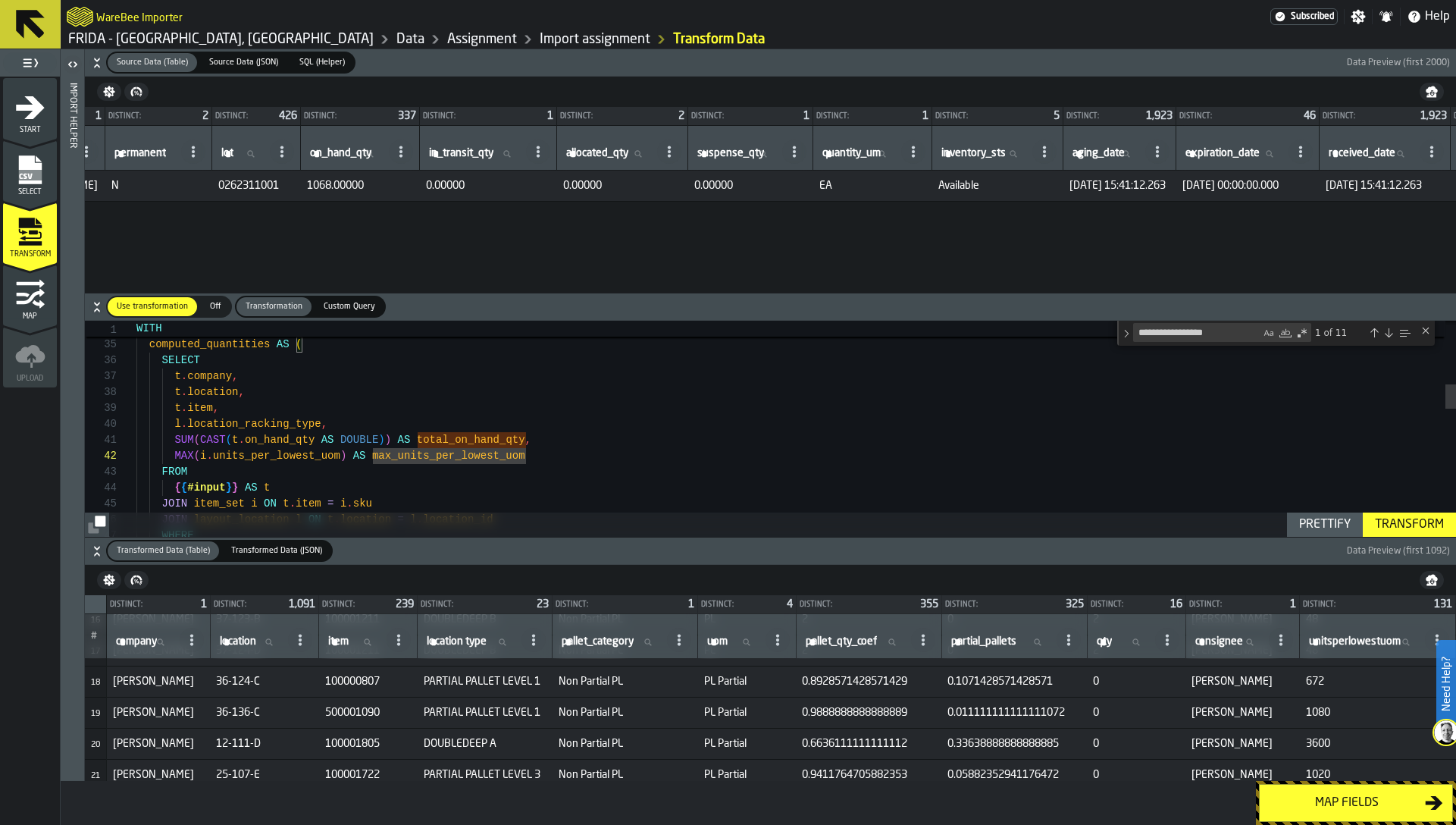
click at [1424, 330] on div "Close (Escape)" at bounding box center [1426, 331] width 12 height 12
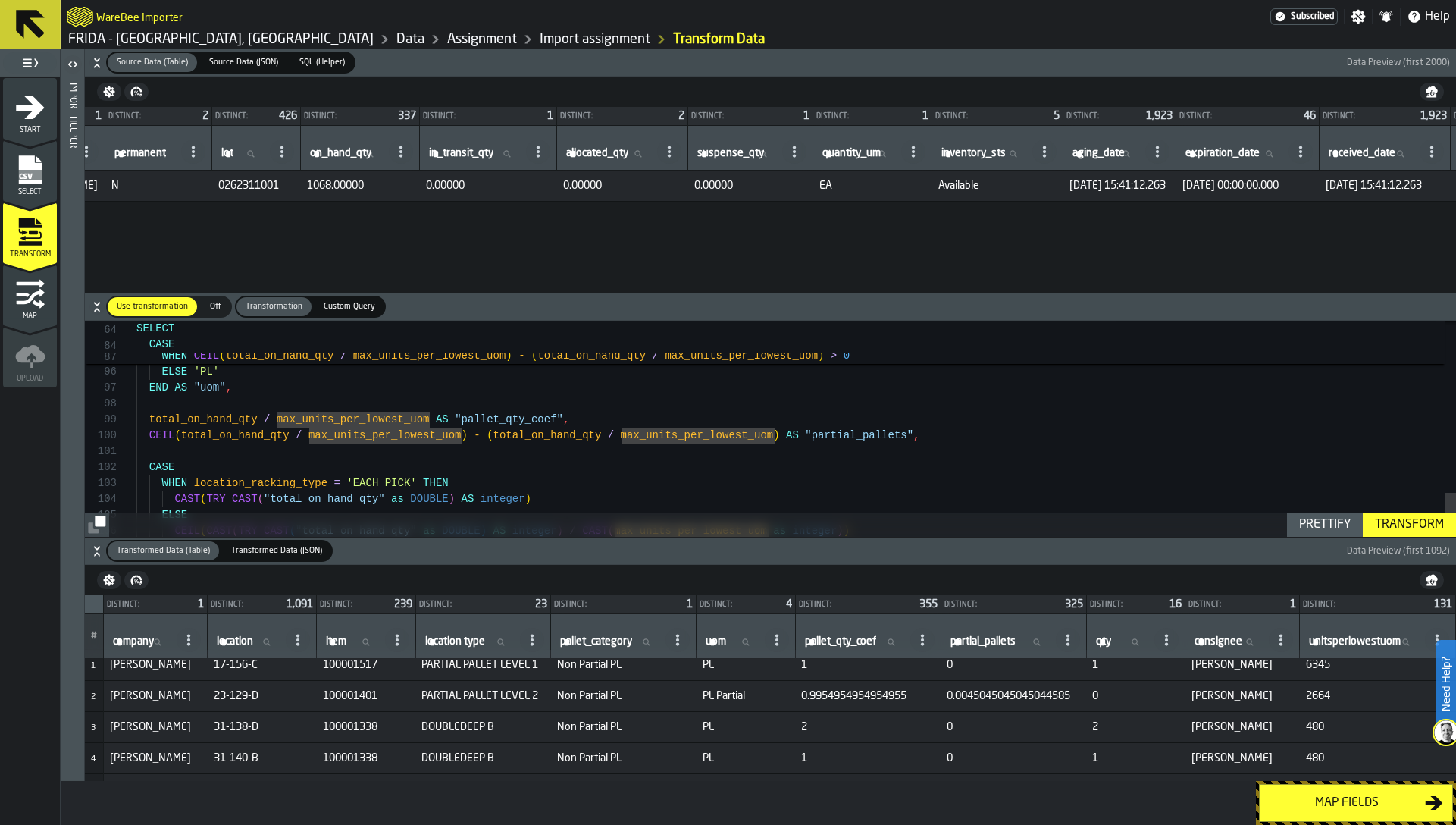
scroll to position [0, 0]
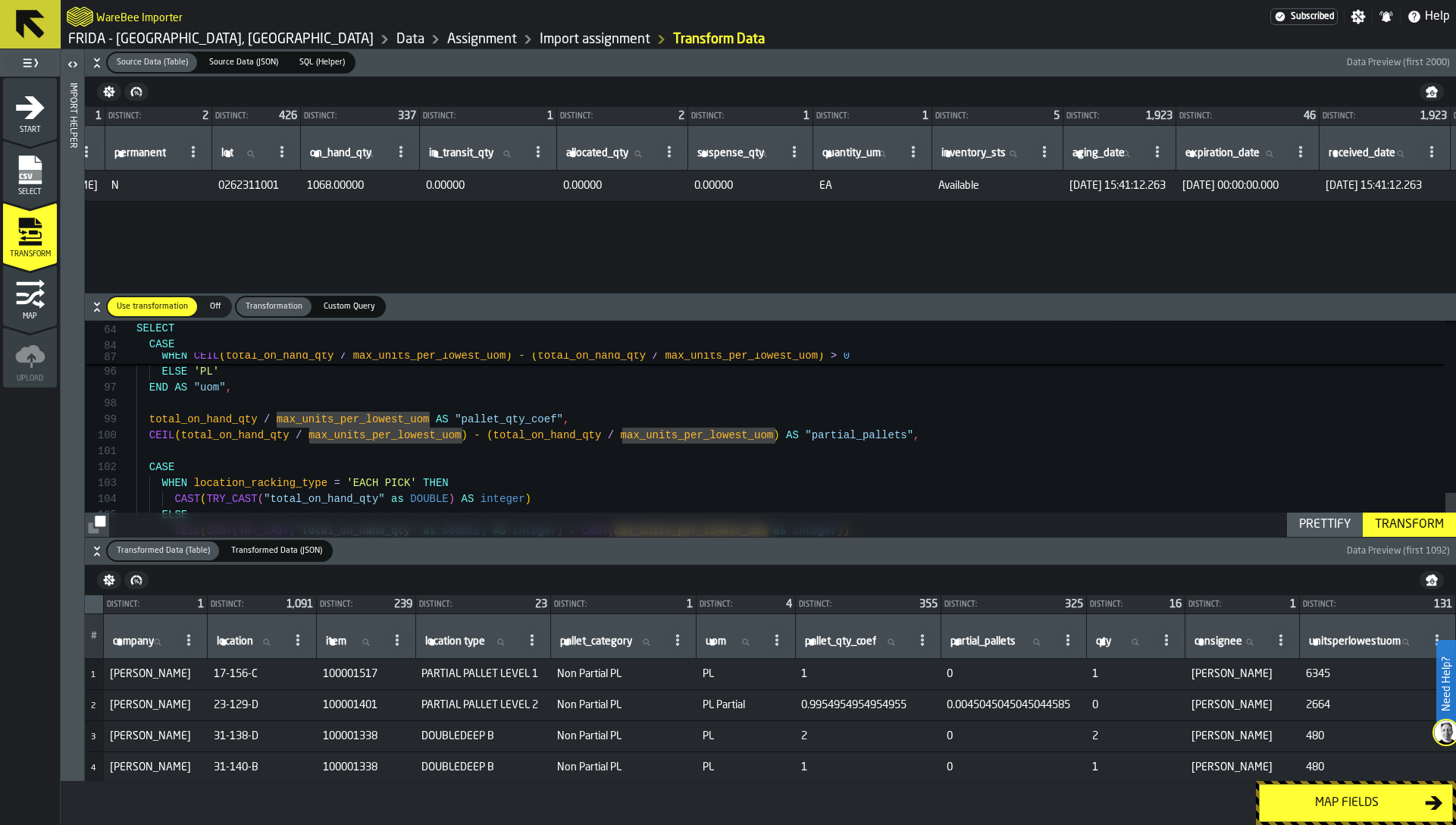
click at [579, 672] on span "Non Partial PL" at bounding box center [624, 674] width 133 height 12
copy span "Non Partial PL"
type textarea "**********"
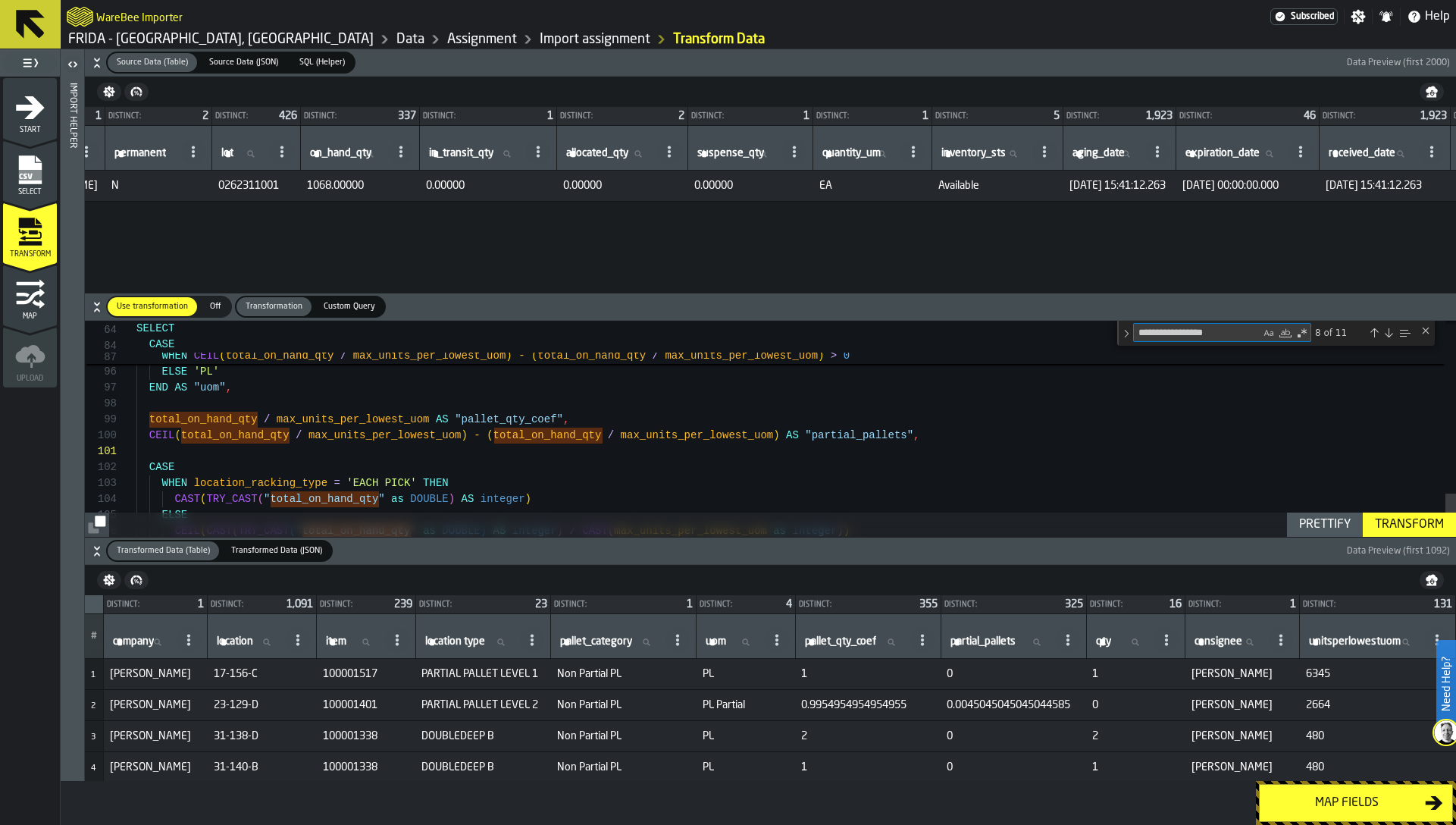
paste textarea "Find"
type textarea "**********"
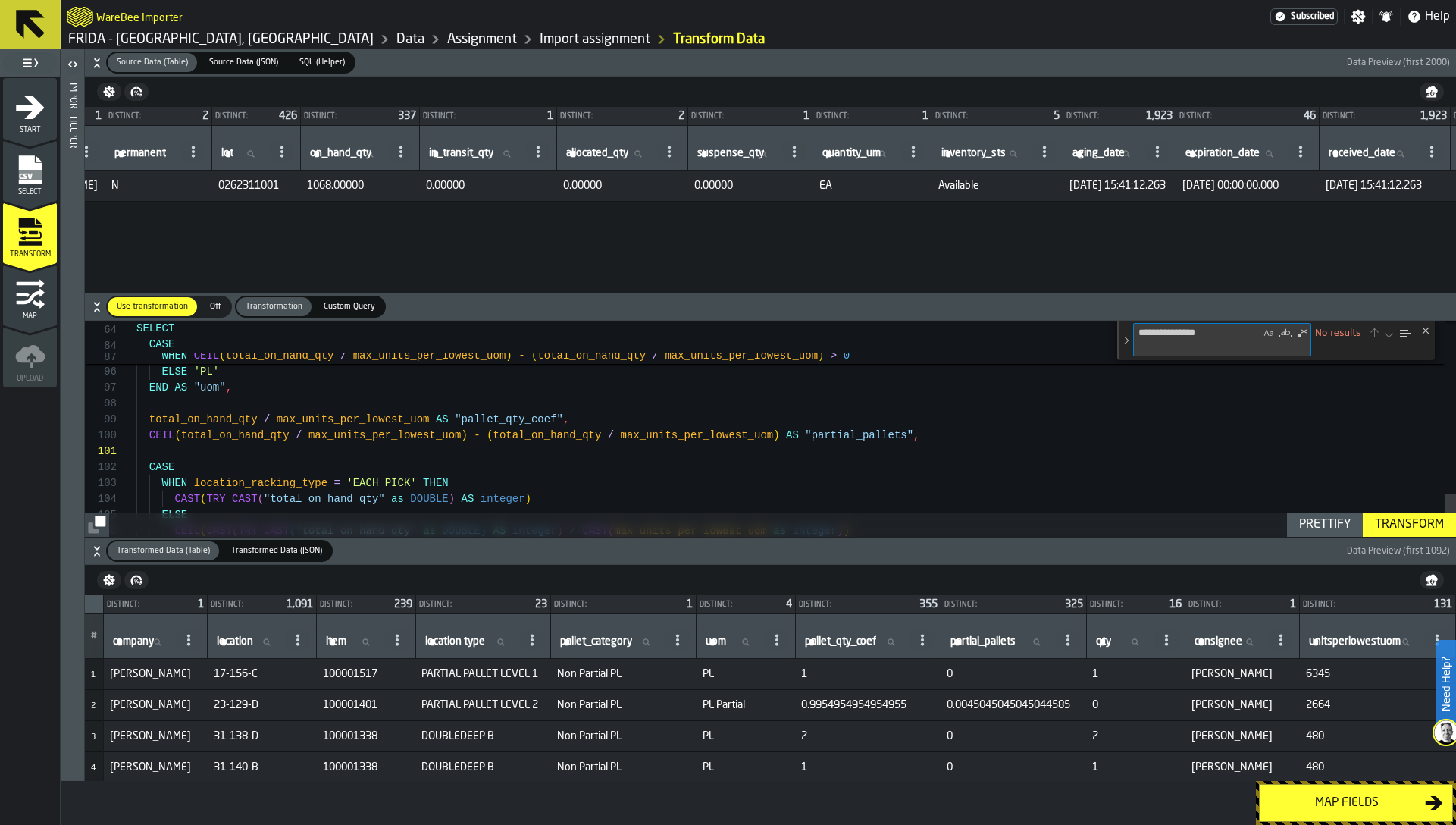
type textarea "**********"
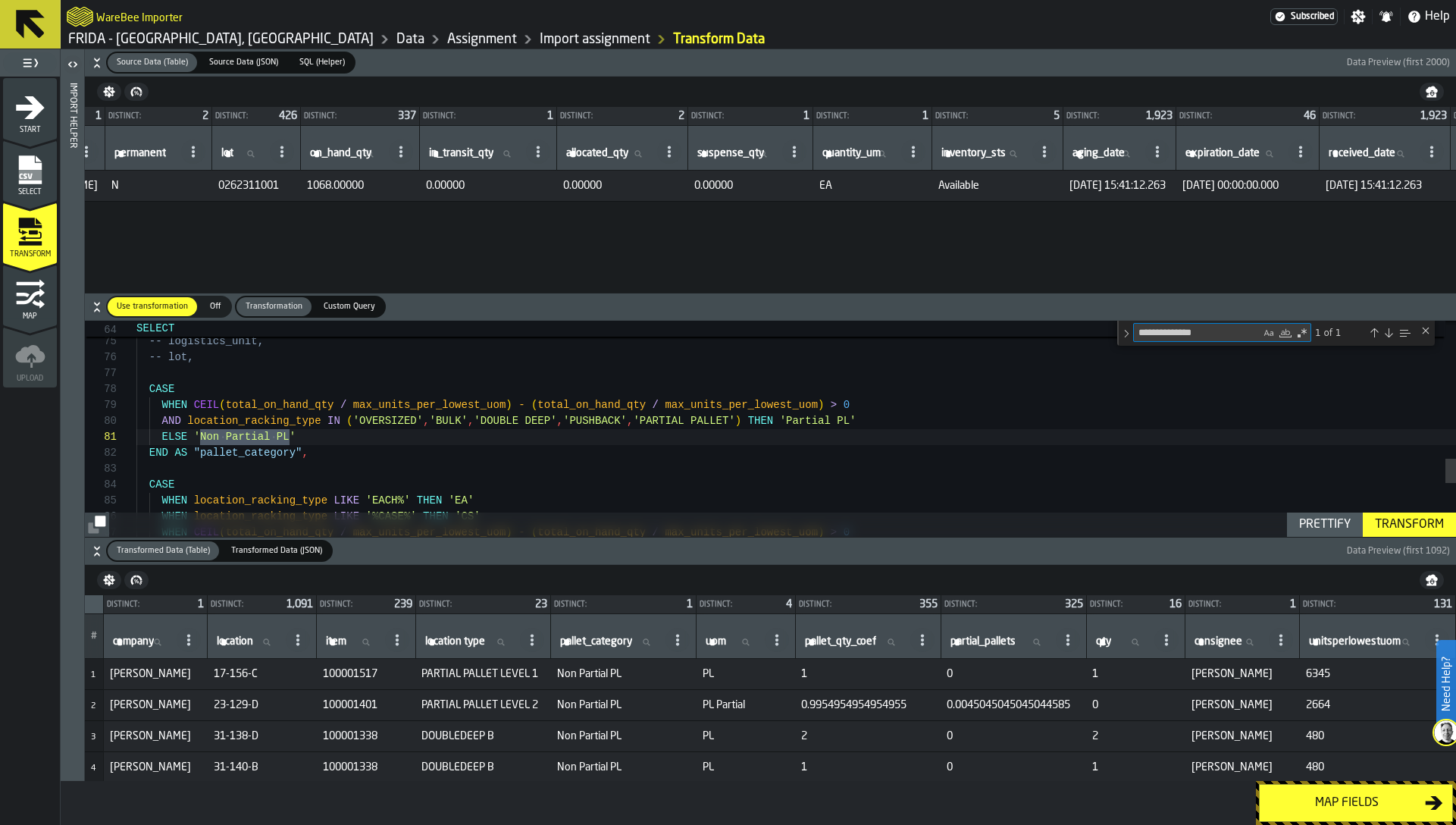
type textarea "**********"
click at [263, 408] on div "-- location_racking_type AS "location type", -- logistics_unit, -- lot, CASE WH…" at bounding box center [796, 62] width 1319 height 1889
click at [195, 403] on div "-- location_racking_type AS "location type", -- logistics_unit, -- lot, CASE WH…" at bounding box center [796, 62] width 1319 height 1889
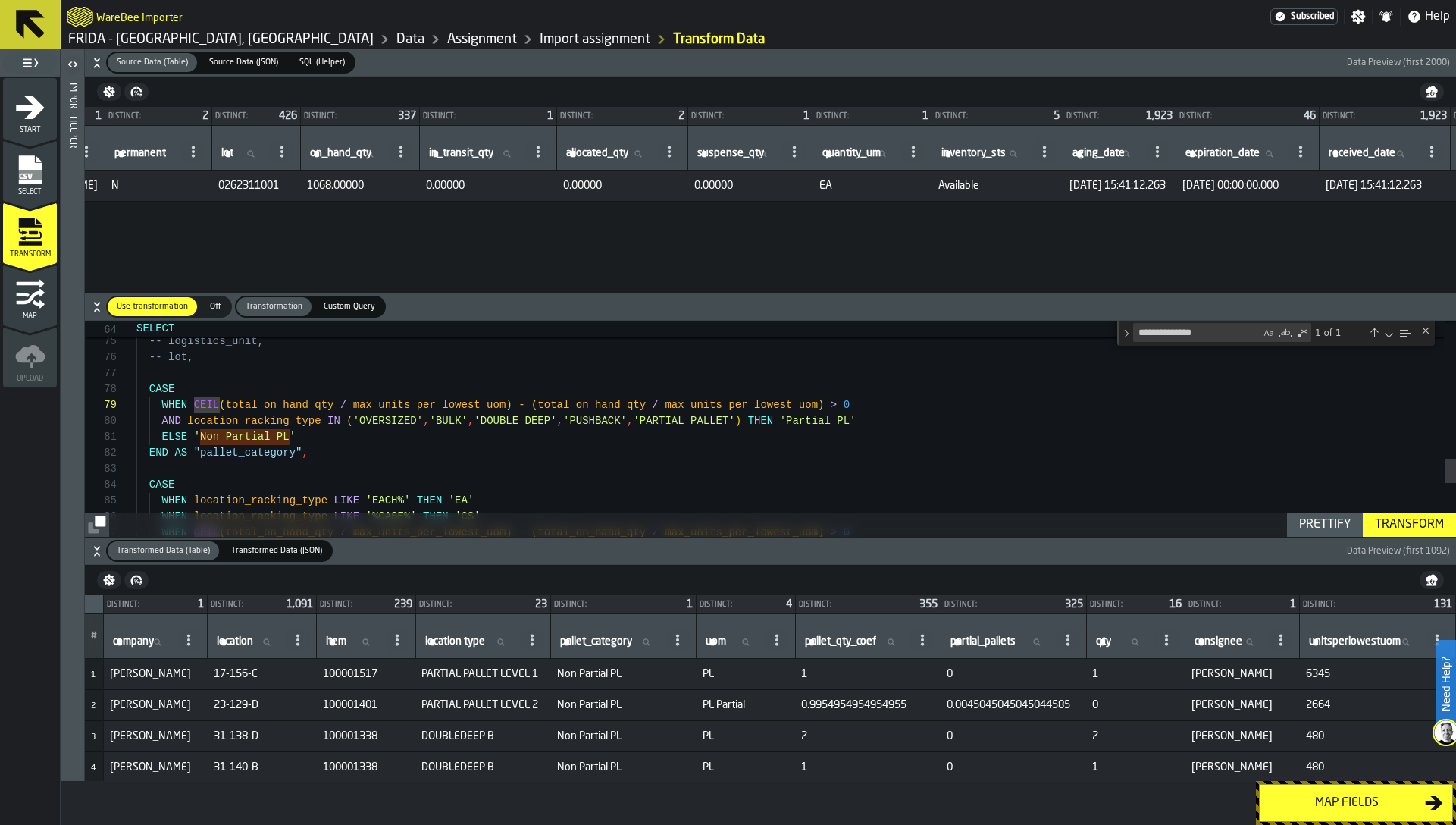
click at [573, 404] on div "-- location_racking_type AS "location type", -- logistics_unit, -- lot, CASE WH…" at bounding box center [796, 62] width 1319 height 1889
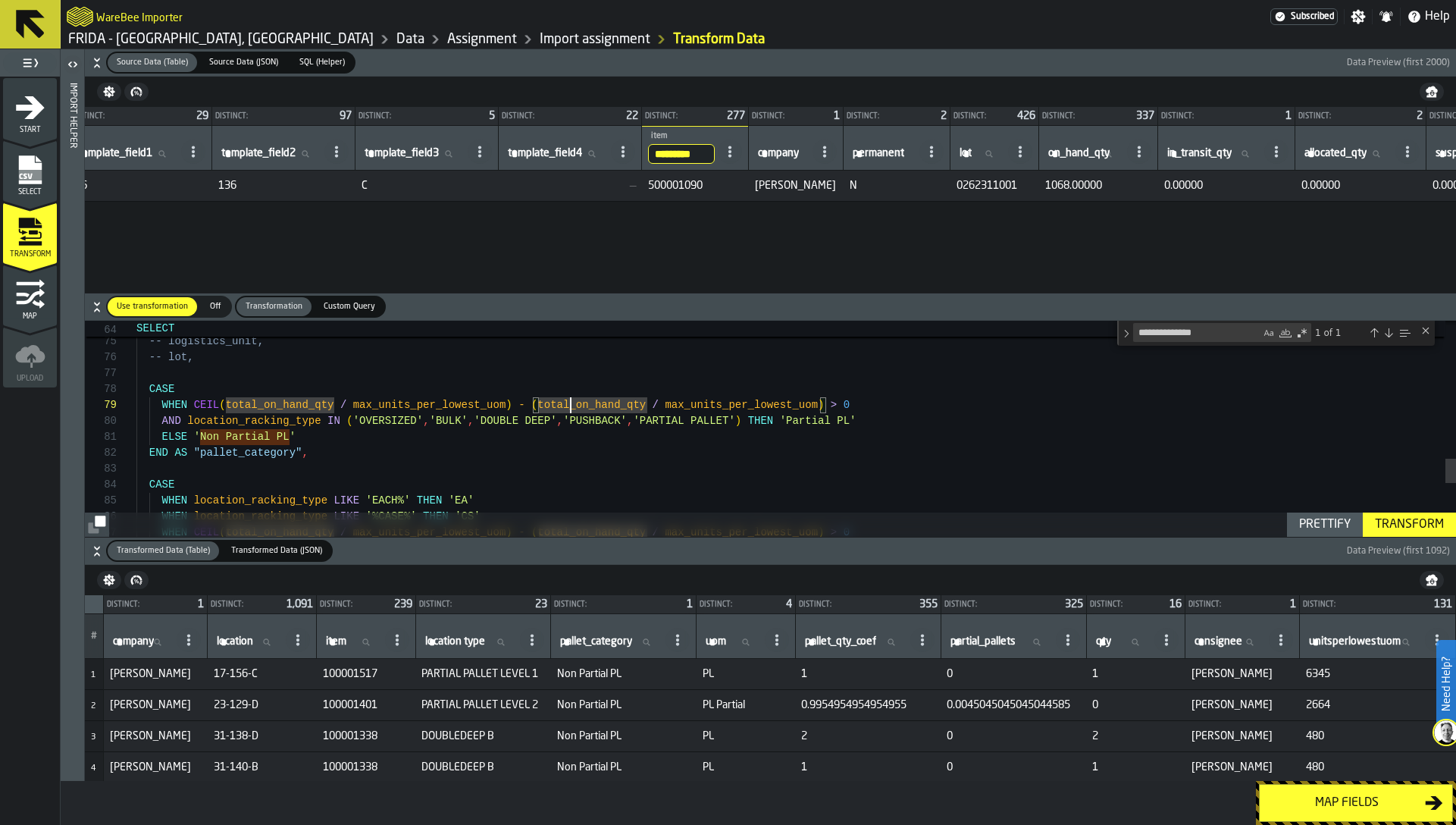
scroll to position [0, 0]
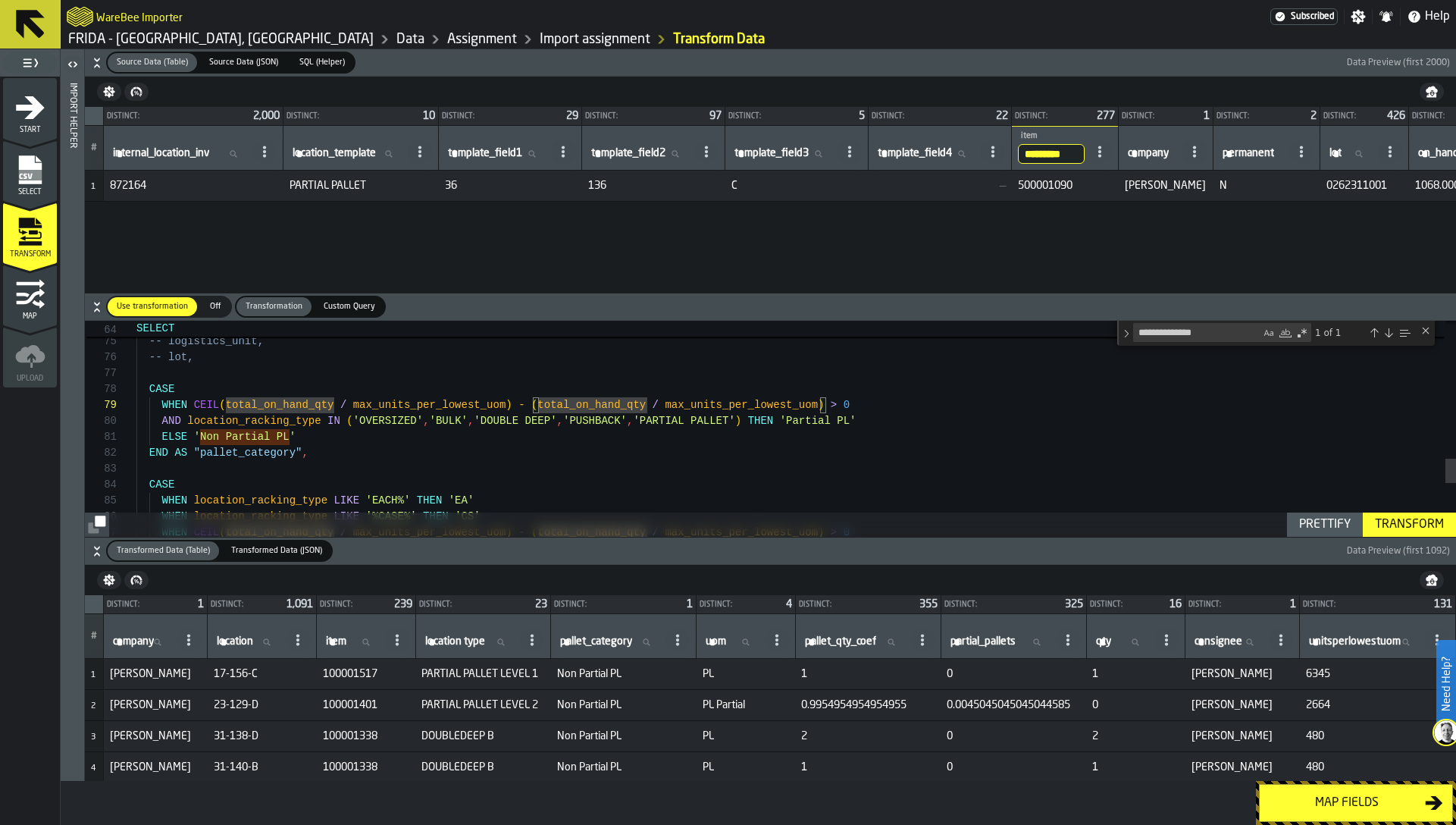
click at [349, 184] on span "PARTIAL PALLET" at bounding box center [360, 185] width 143 height 12
copy span "PARTIAL PALLET"
type textarea "**********"
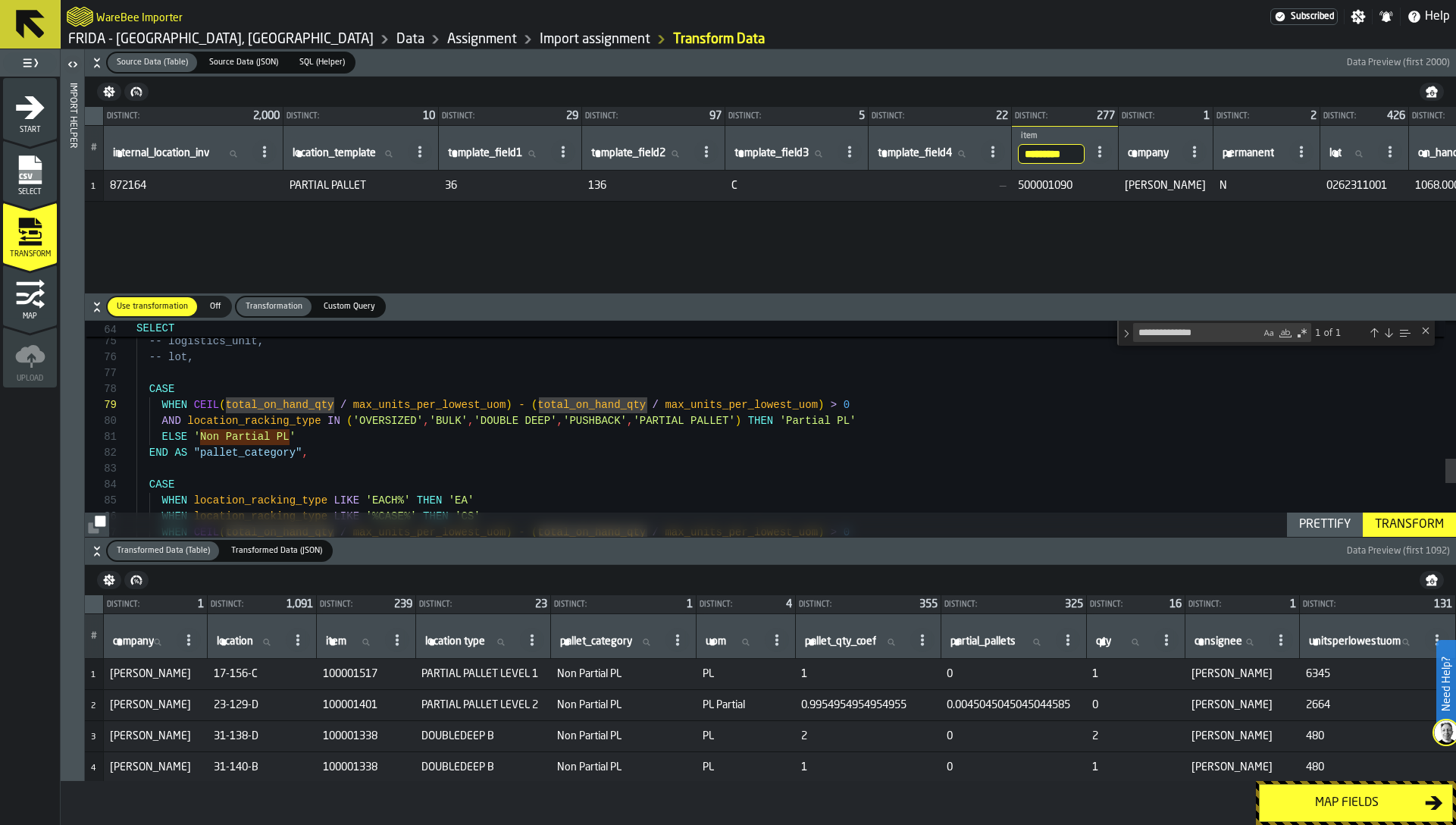
click at [583, 458] on div "-- location_racking_type AS "location type", -- logistics_unit, -- lot, CASE WH…" at bounding box center [796, 62] width 1319 height 1889
paste textarea "Find"
type textarea "**********"
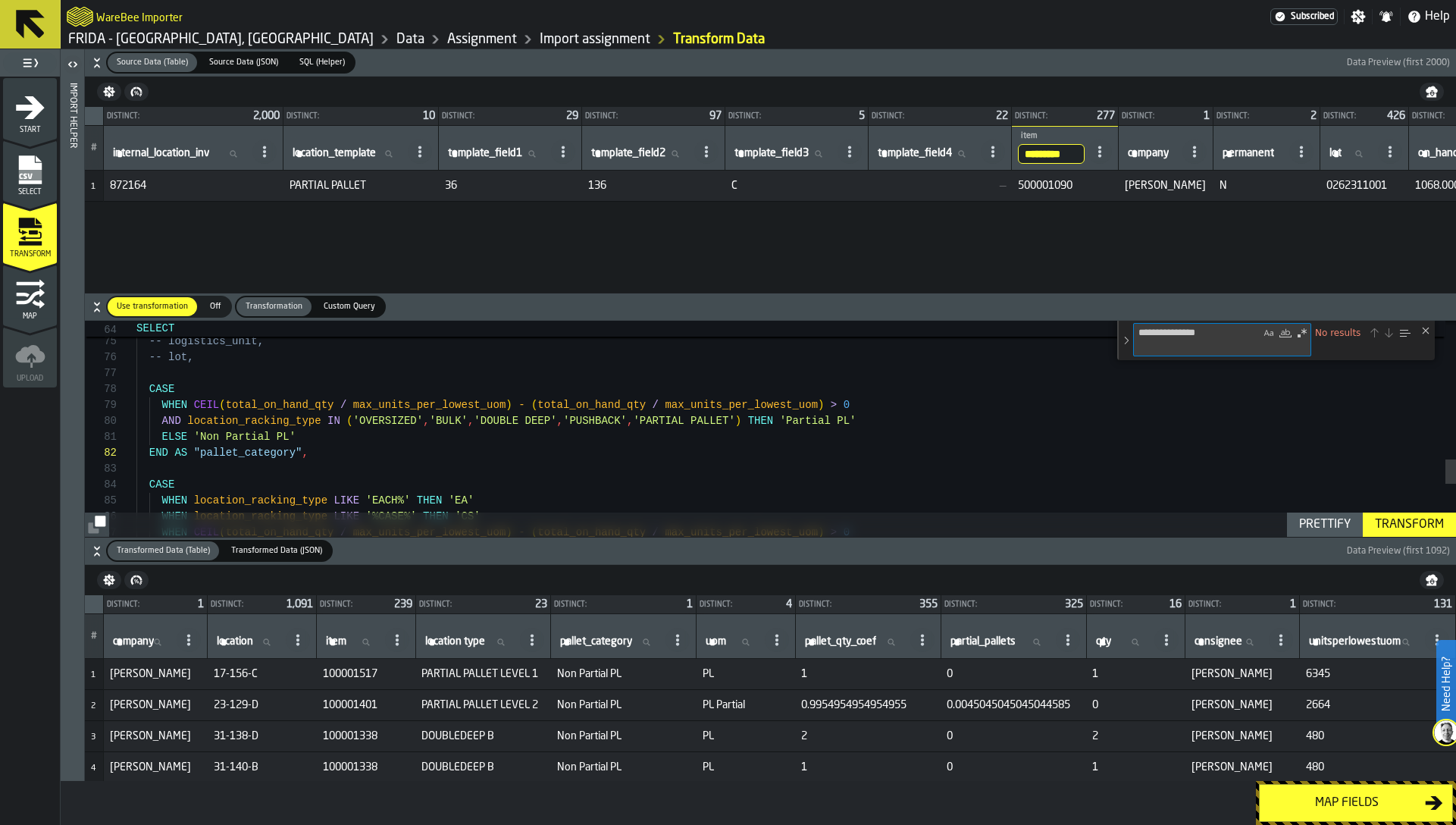
click at [1151, 348] on textarea "**********" at bounding box center [1197, 340] width 126 height 32
type textarea "**********"
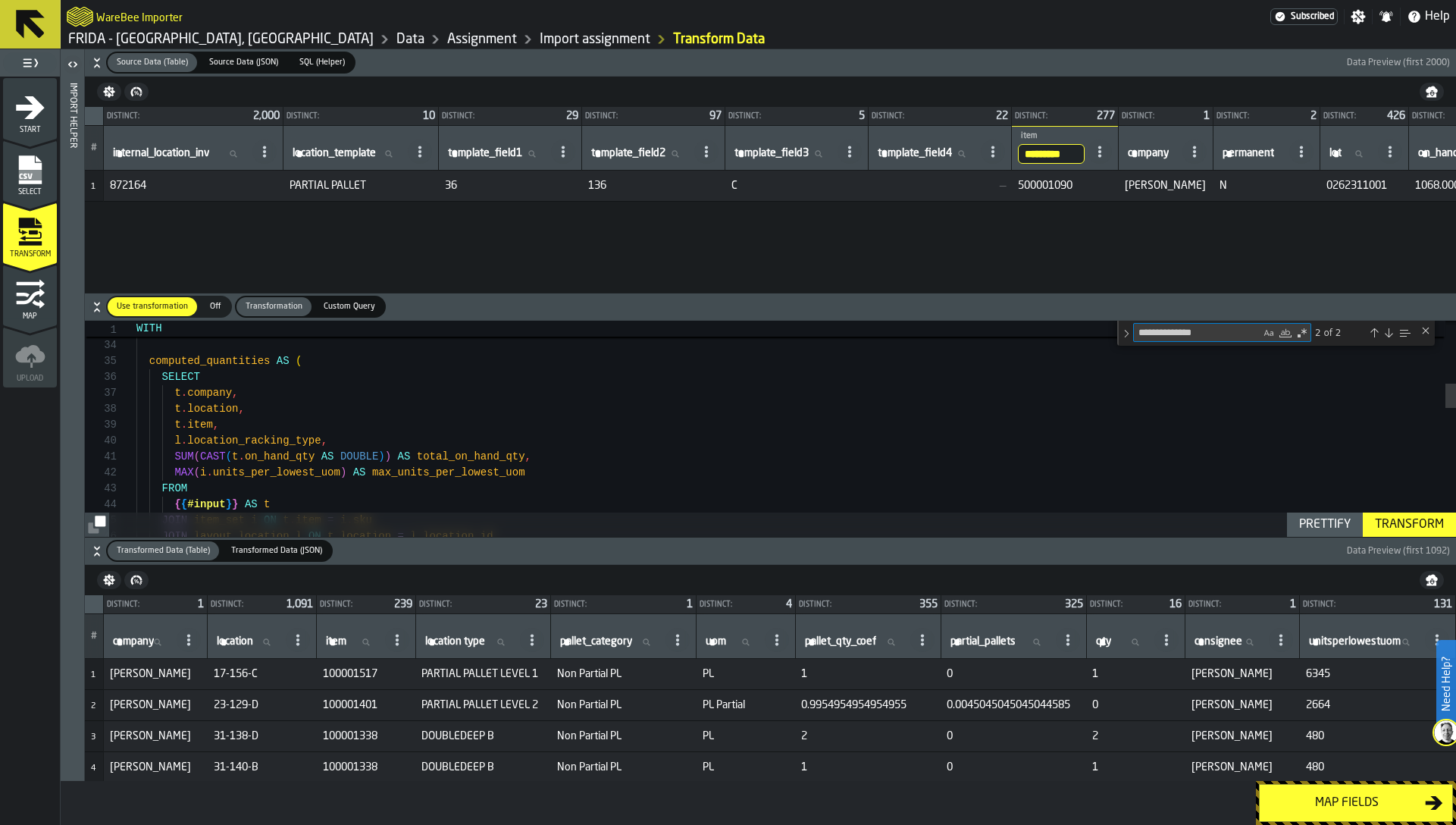
type textarea "**********"
click at [90, 62] on icon "button-" at bounding box center [97, 63] width 16 height 16
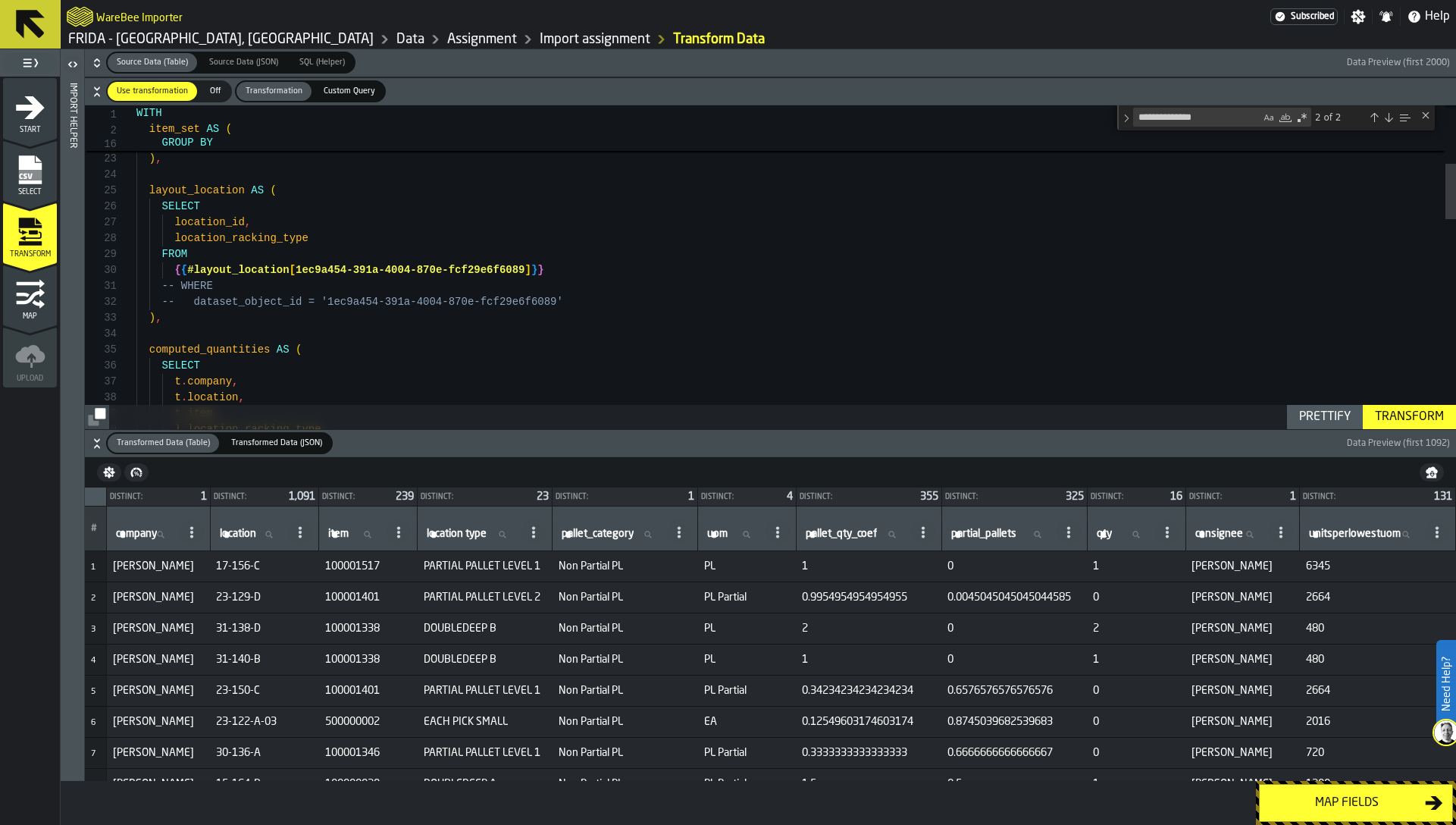
click at [102, 440] on icon "button-" at bounding box center [97, 444] width 16 height 16
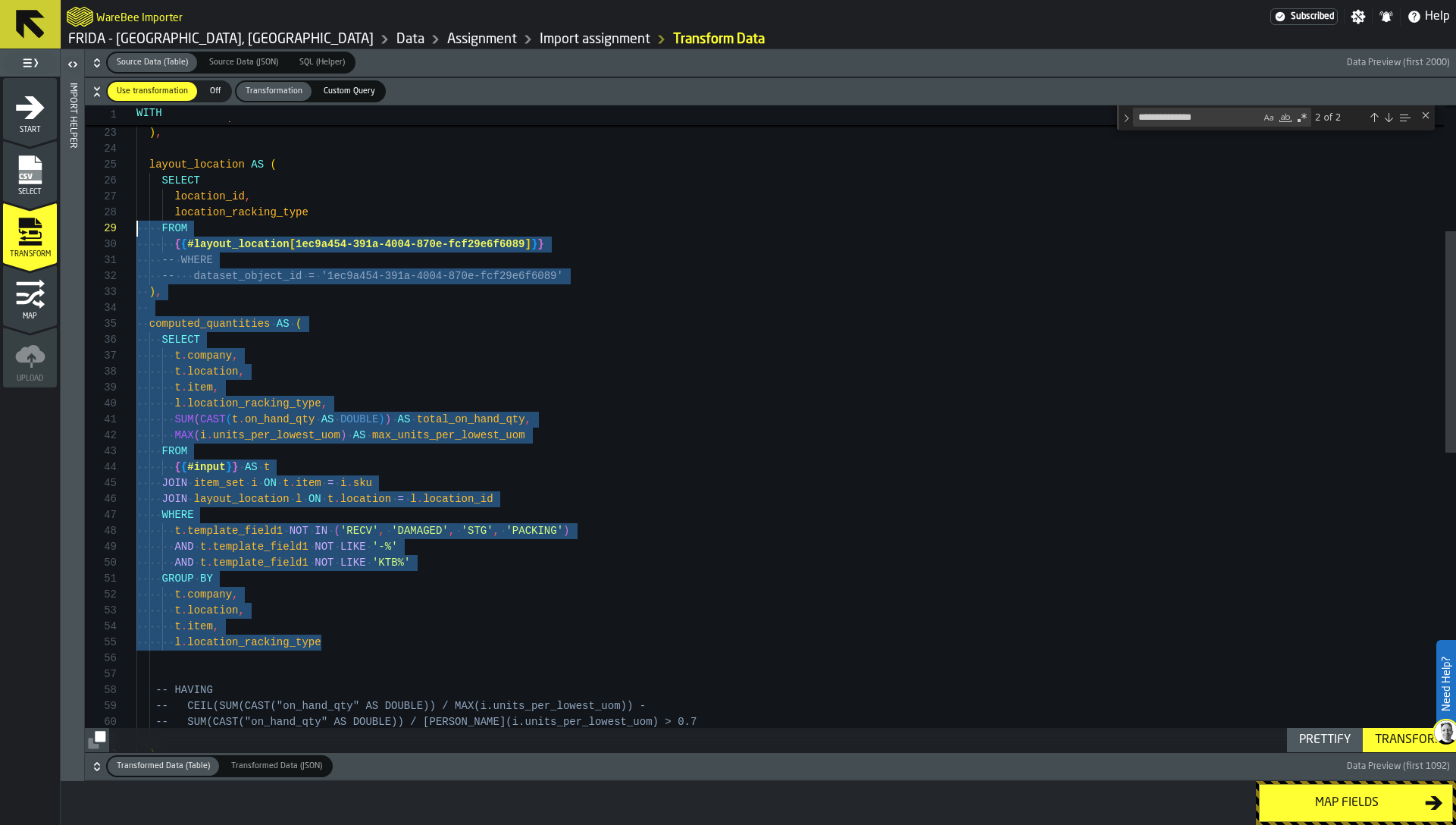
type textarea "**********"
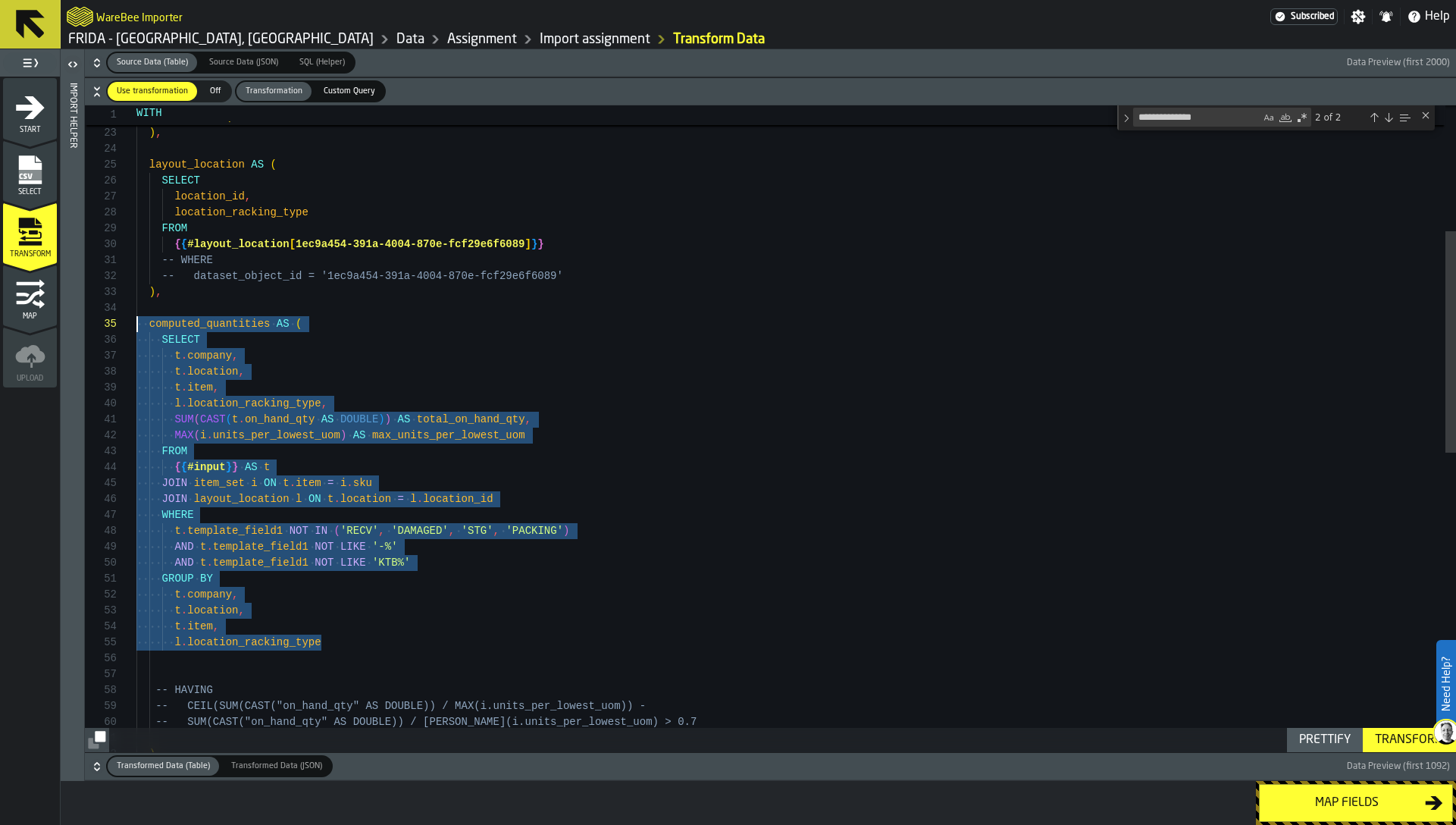
scroll to position [80, 0]
drag, startPoint x: 372, startPoint y: 469, endPoint x: 137, endPoint y: 339, distance: 268.6
click at [137, 339] on div "l . location_racking_type , t . item , SUM ( CAST ( t . on_hand_qty AS DOUBLE )…" at bounding box center [796, 682] width 1319 height 1889
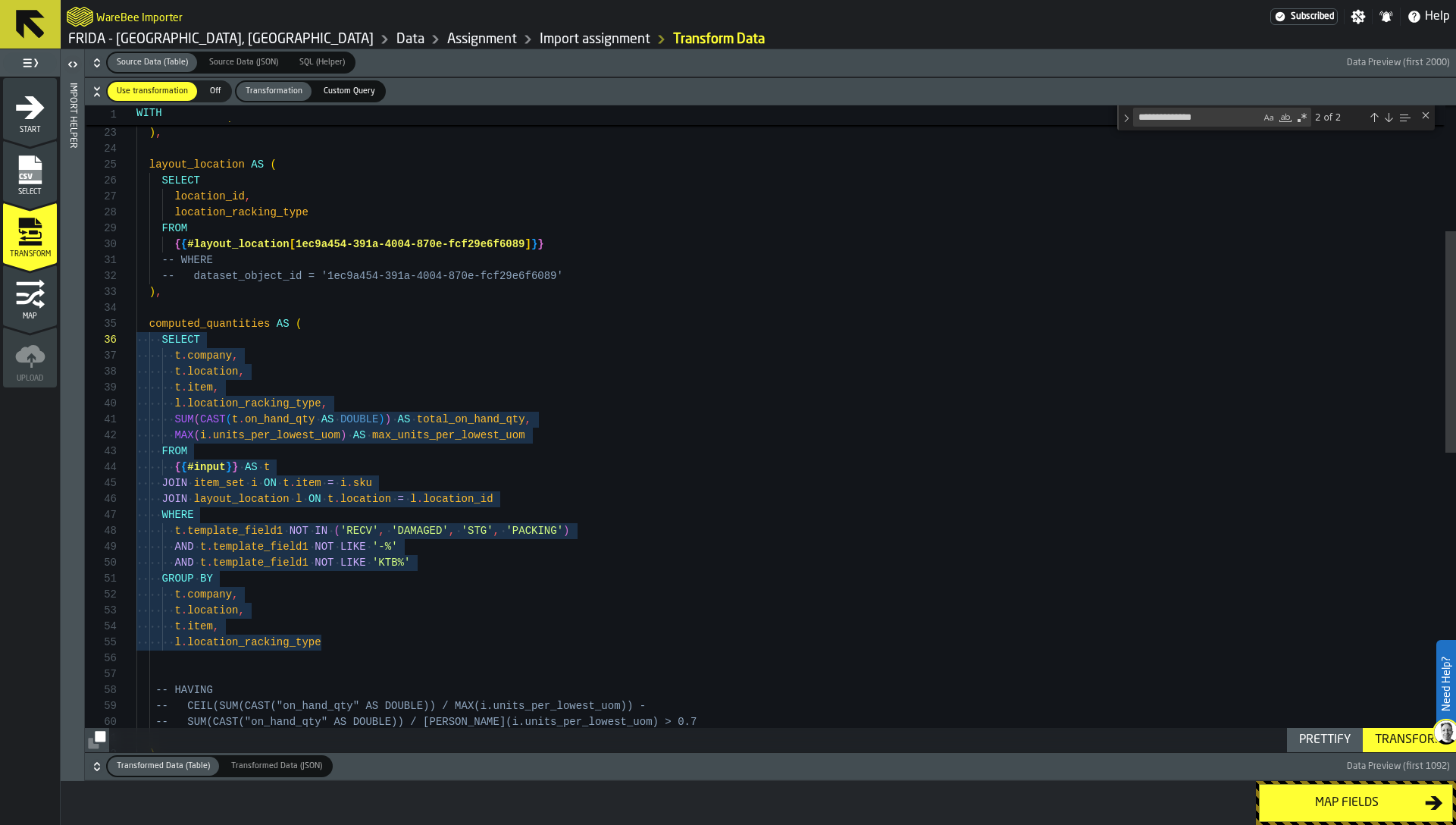
click at [338, 86] on span "Custom Query" at bounding box center [350, 91] width 64 height 13
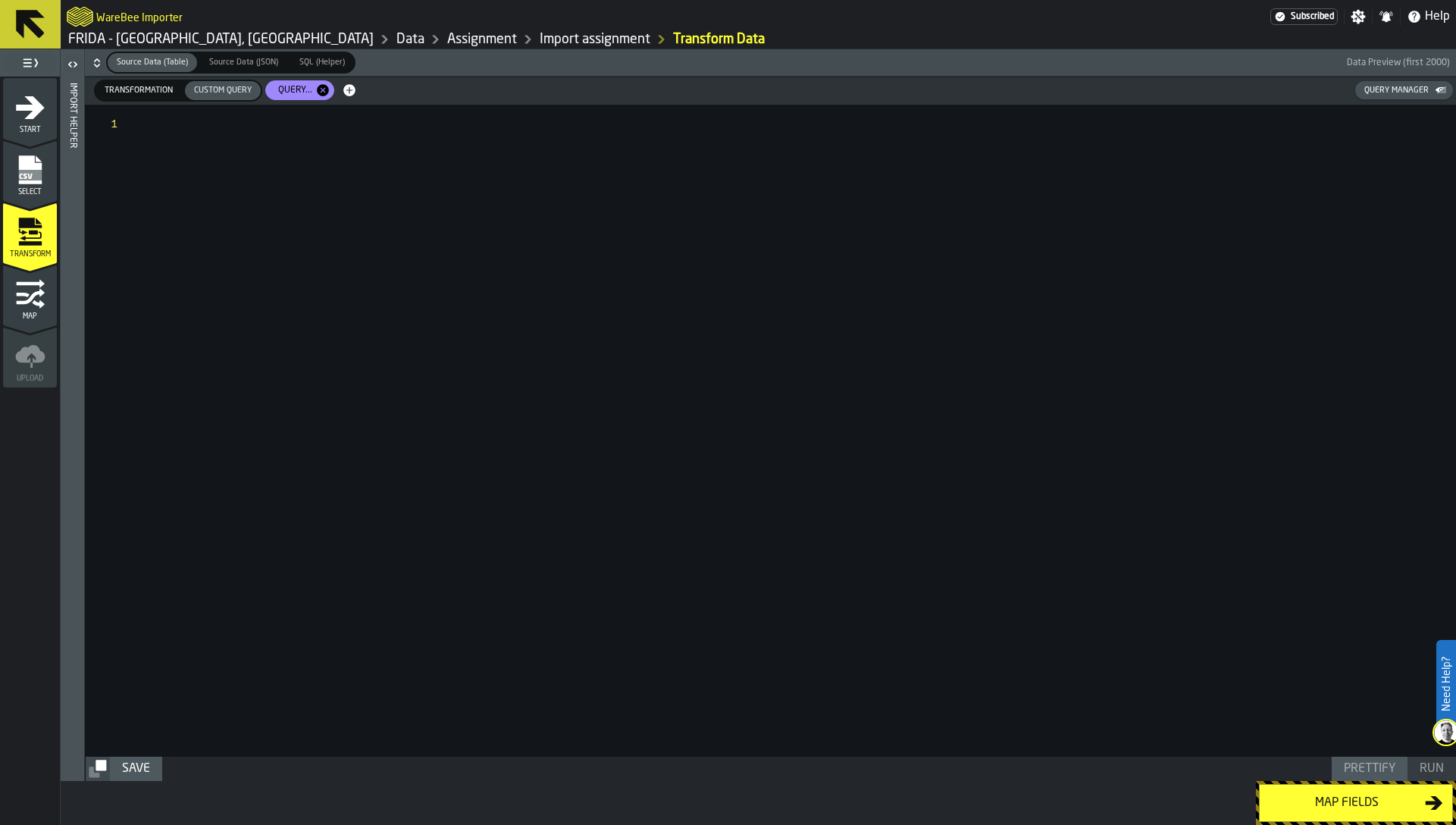
click at [279, 207] on div at bounding box center [796, 431] width 1319 height 653
type textarea "**********"
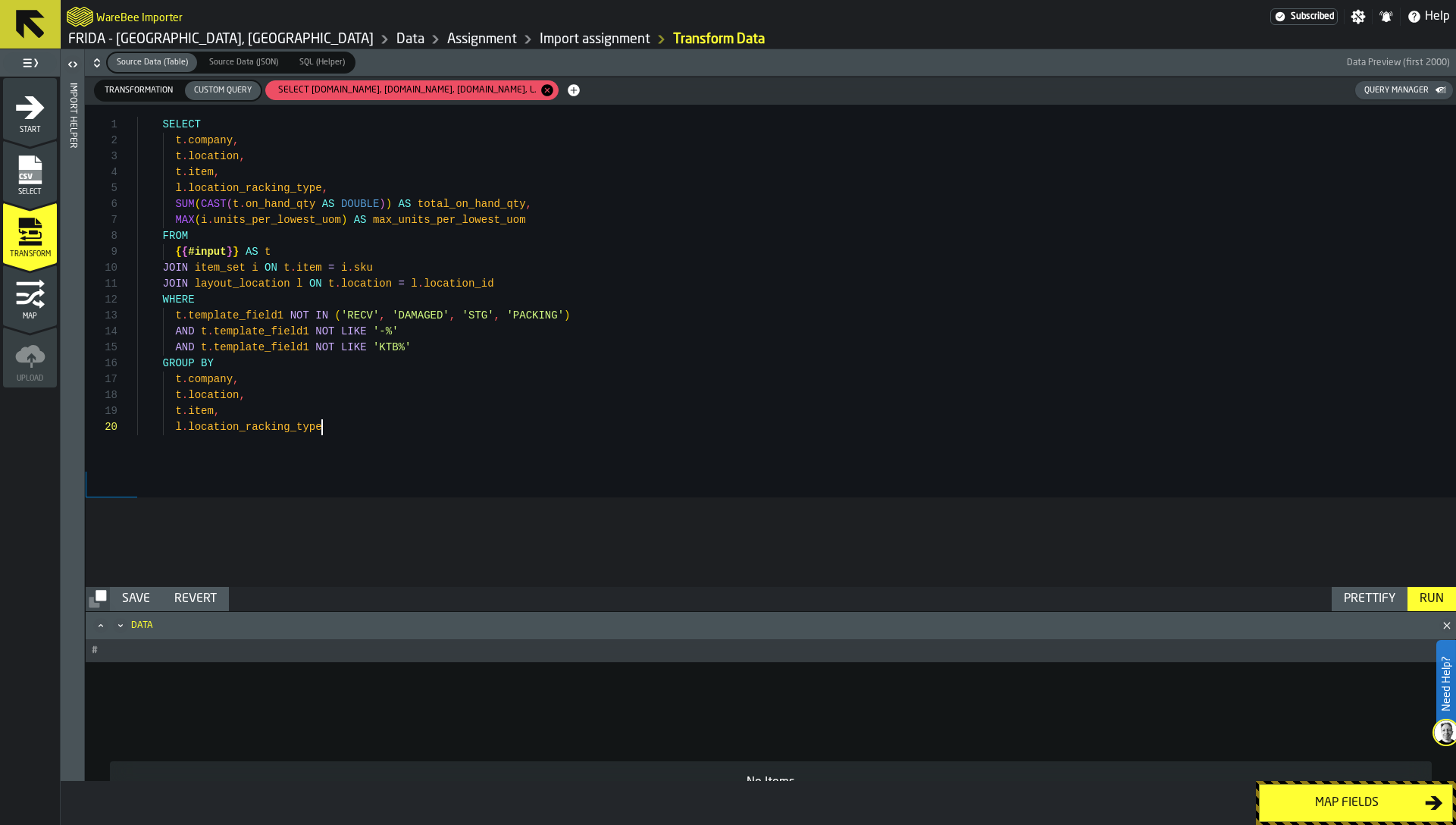
scroll to position [143, 0]
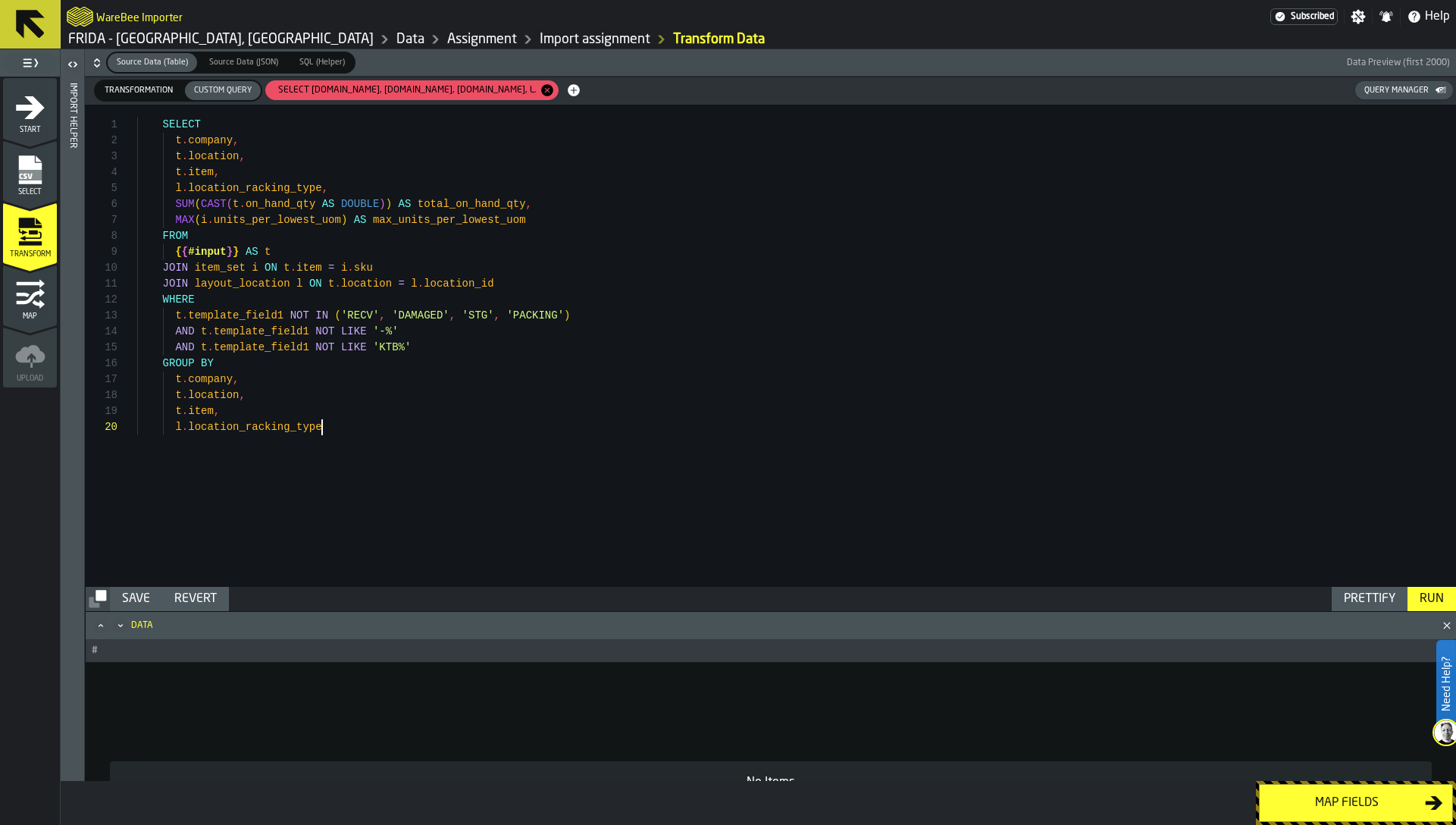
click at [71, 332] on div "Import Helper" at bounding box center [73, 428] width 10 height 698
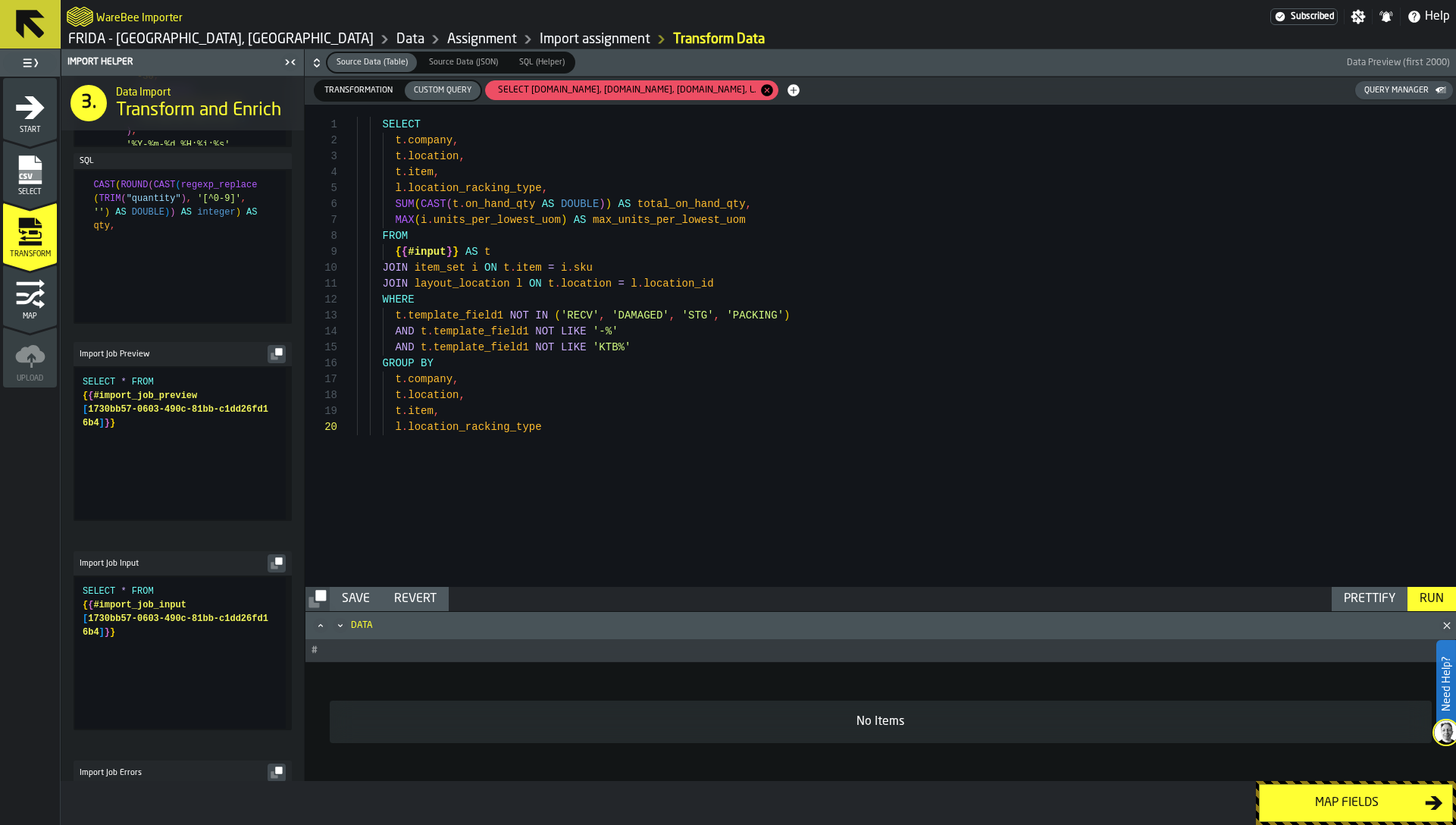
scroll to position [1655, 0]
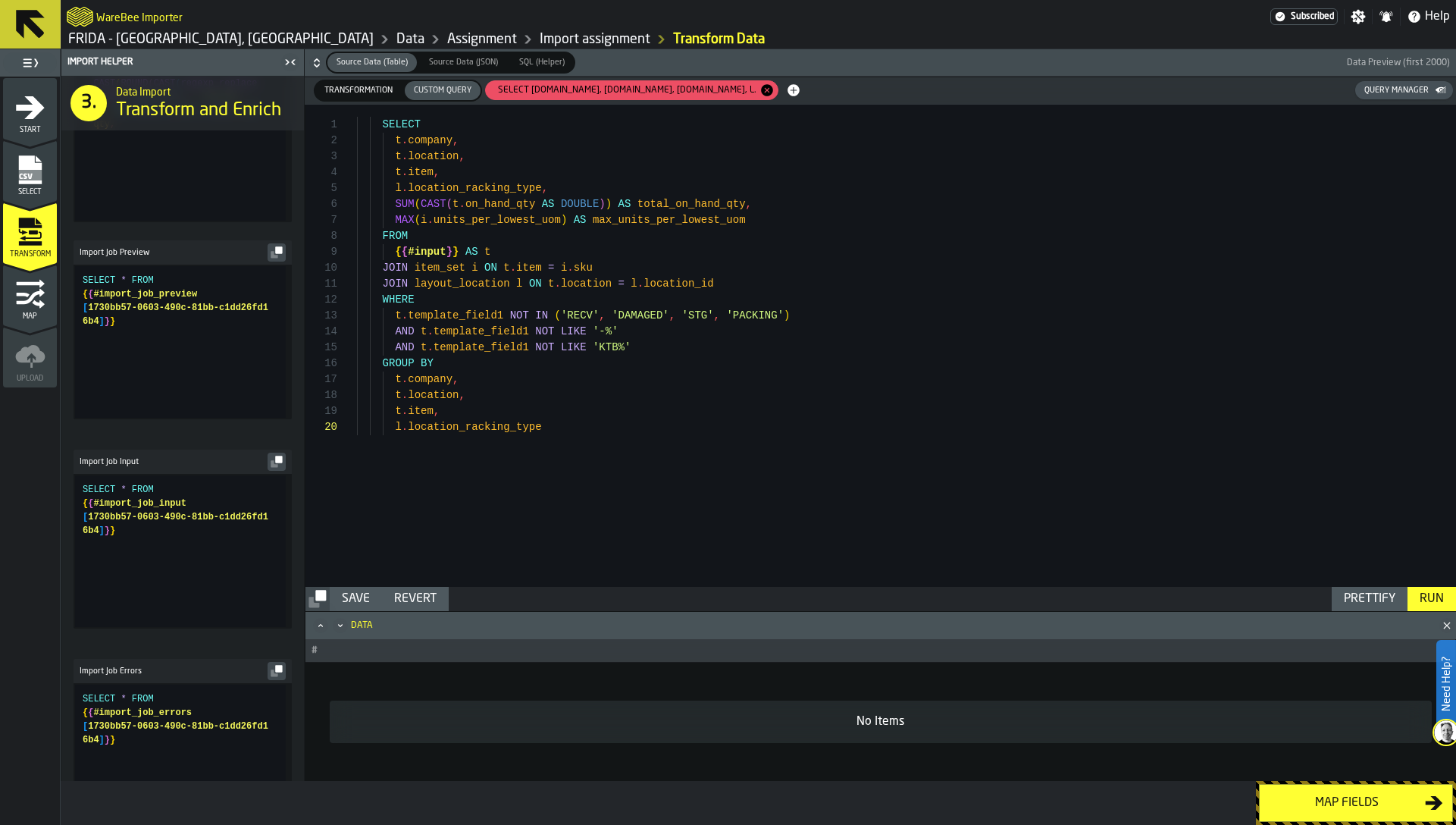
type textarea "**********"
drag, startPoint x: 132, startPoint y: 345, endPoint x: 63, endPoint y: 307, distance: 78.8
click at [82, 307] on div "SELECT * FROM { { #import_job_preview [ 1730bb57-0603-490c-81bb-c1dd26fd1 6b4 ]…" at bounding box center [184, 341] width 204 height 152
click at [471, 248] on div "SELECT t . company , t . location , t . item , l . location_racking_type , SUM …" at bounding box center [906, 346] width 1099 height 483
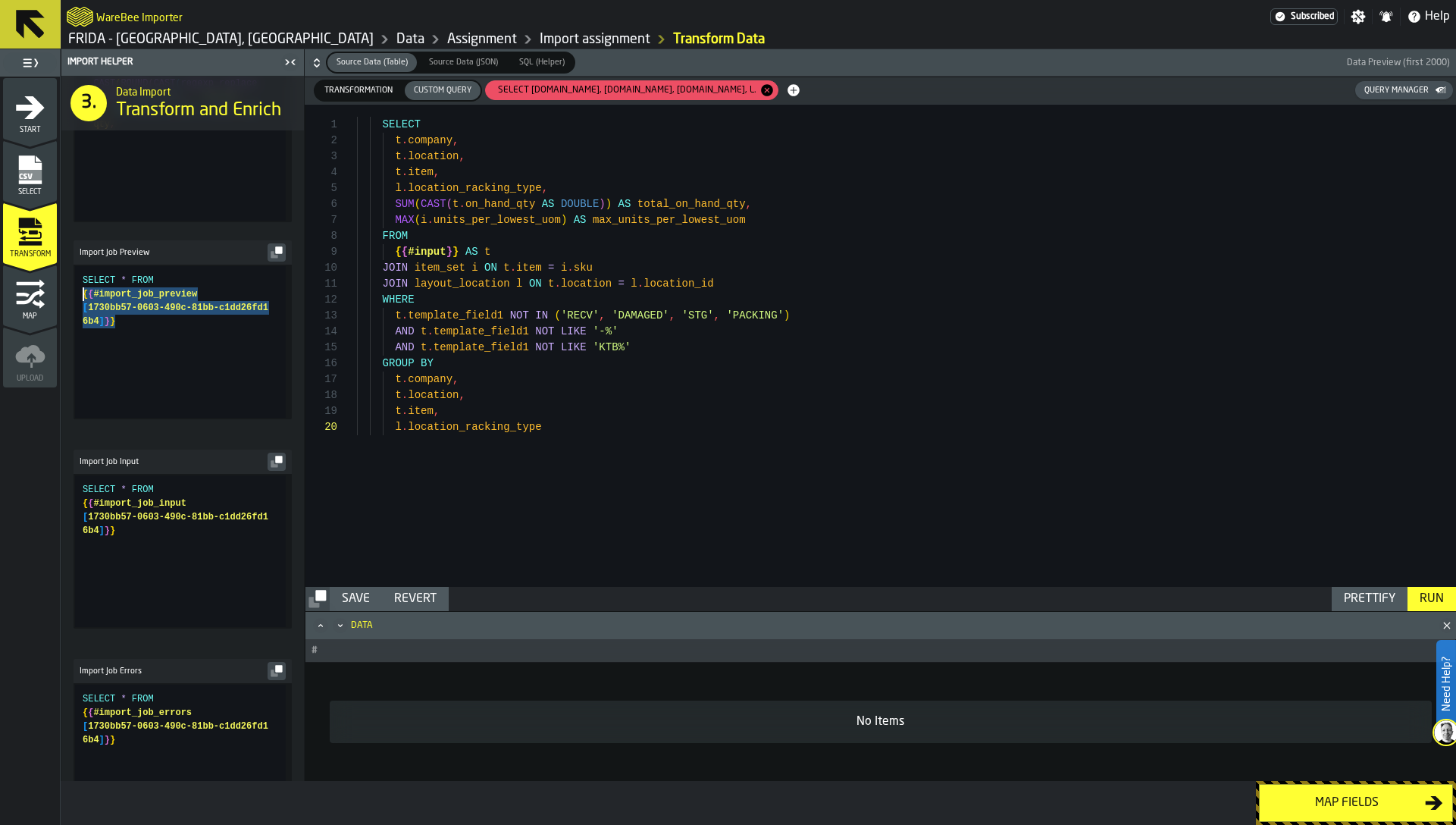
scroll to position [127, 0]
drag, startPoint x: 397, startPoint y: 250, endPoint x: 458, endPoint y: 251, distance: 61.0
click at [458, 251] on div "SELECT t . company , t . location , t . item , l . location_racking_type , SUM …" at bounding box center [906, 346] width 1099 height 483
click at [1433, 588] on button "Run" at bounding box center [1432, 599] width 49 height 24
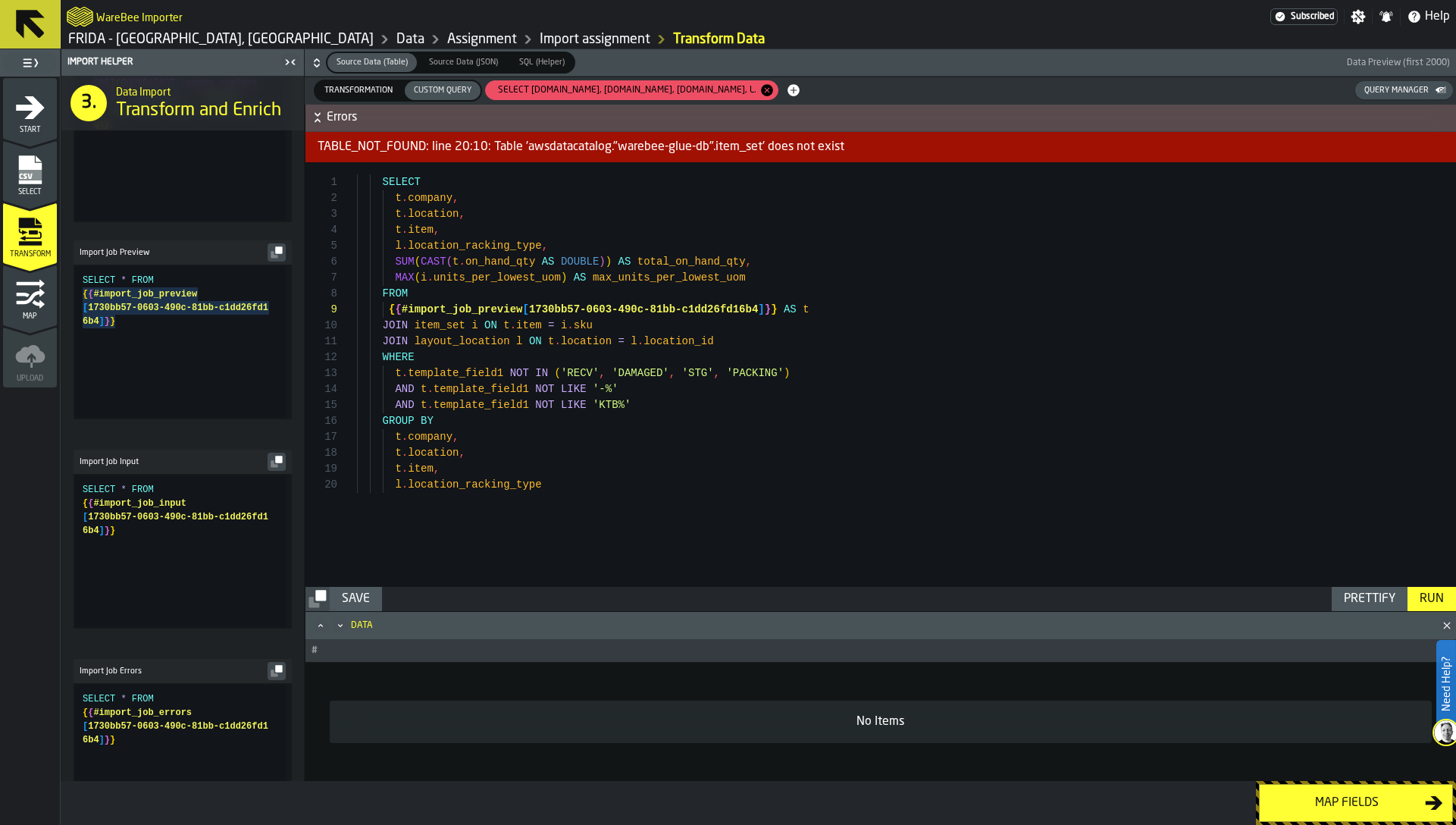
click at [602, 405] on div "SELECT t . company , t . location , t . item , l . location_racking_type , SUM …" at bounding box center [906, 374] width 1099 height 425
click at [444, 280] on div "SELECT t . company , t . location , t . item , l . location_racking_type , SUM …" at bounding box center [906, 374] width 1099 height 425
click at [788, 263] on div "SELECT t . company , t . location , t . item , l . location_racking_type , SUM …" at bounding box center [906, 374] width 1099 height 425
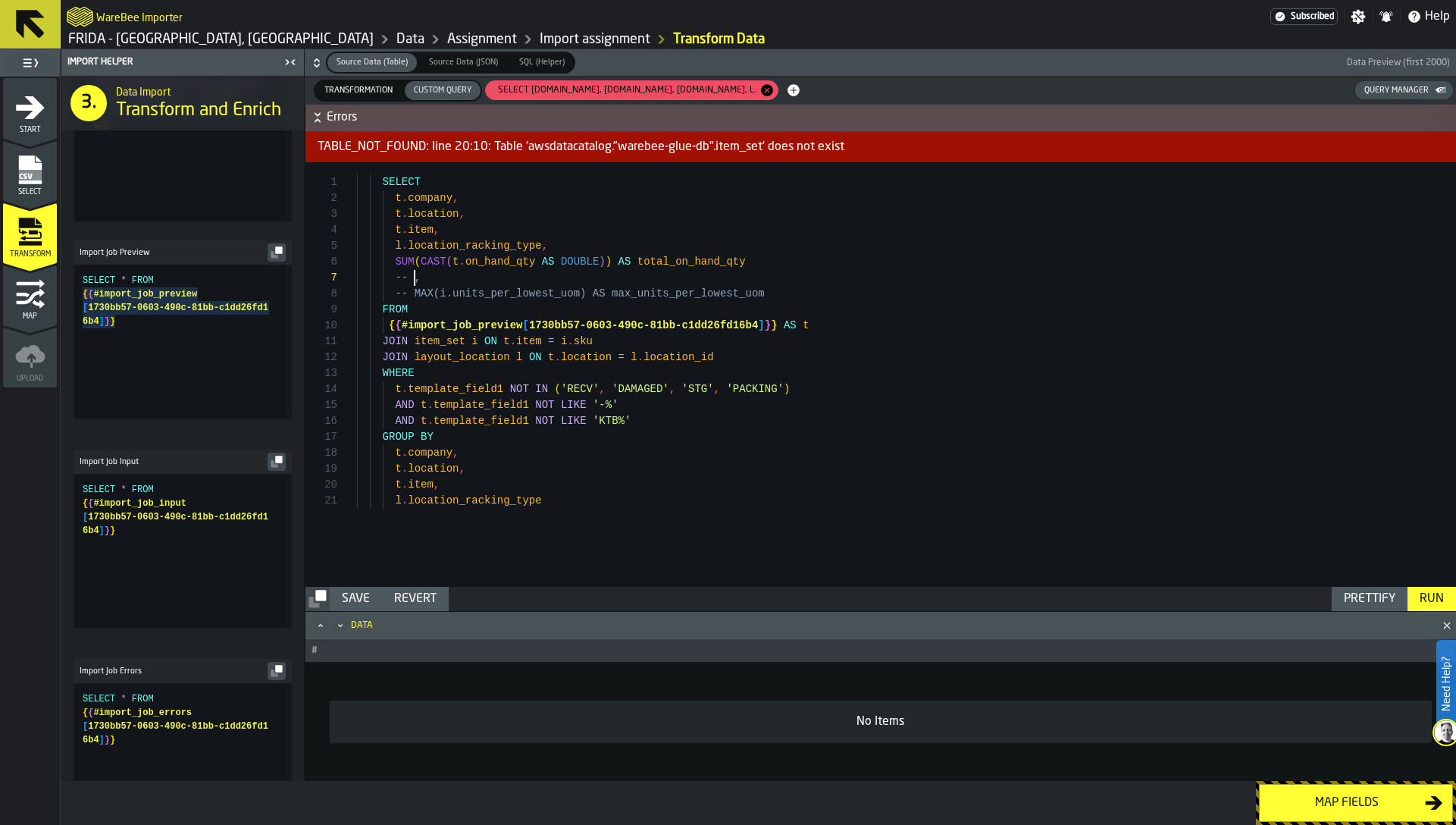
click at [1428, 595] on div "Run" at bounding box center [1432, 599] width 36 height 18
click at [906, 392] on div "SELECT t . company , t . location , t . item , l . location_racking_type , SUM …" at bounding box center [906, 374] width 1099 height 425
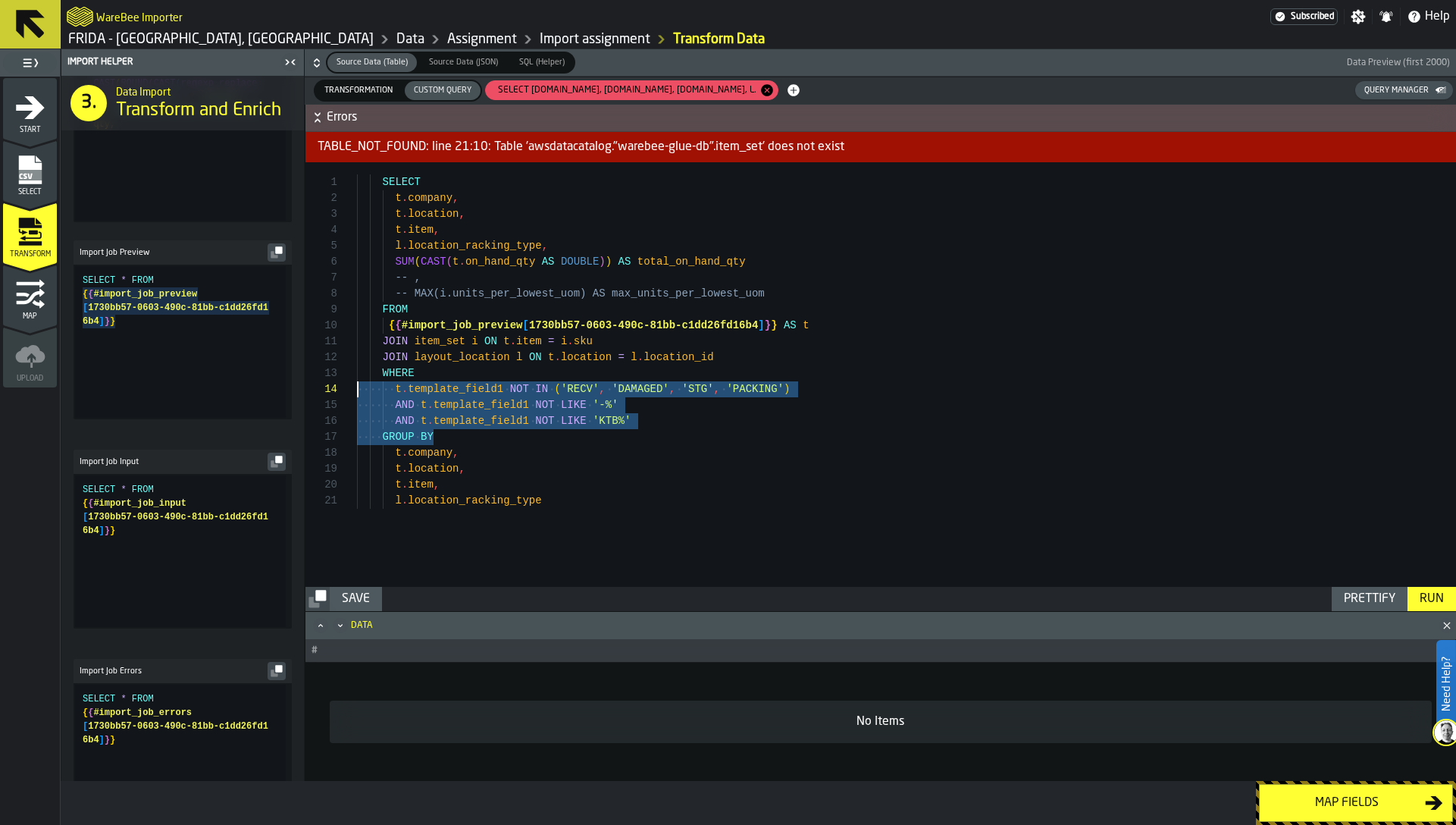
drag, startPoint x: 654, startPoint y: 429, endPoint x: 332, endPoint y: 362, distance: 328.9
click at [357, 362] on div "SELECT t . company , t . location , t . item , l . location_racking_type , SUM …" at bounding box center [906, 374] width 1099 height 425
click at [387, 367] on div "SELECT t . company , t . location , t . item , l . location_racking_type , SUM …" at bounding box center [906, 374] width 1099 height 425
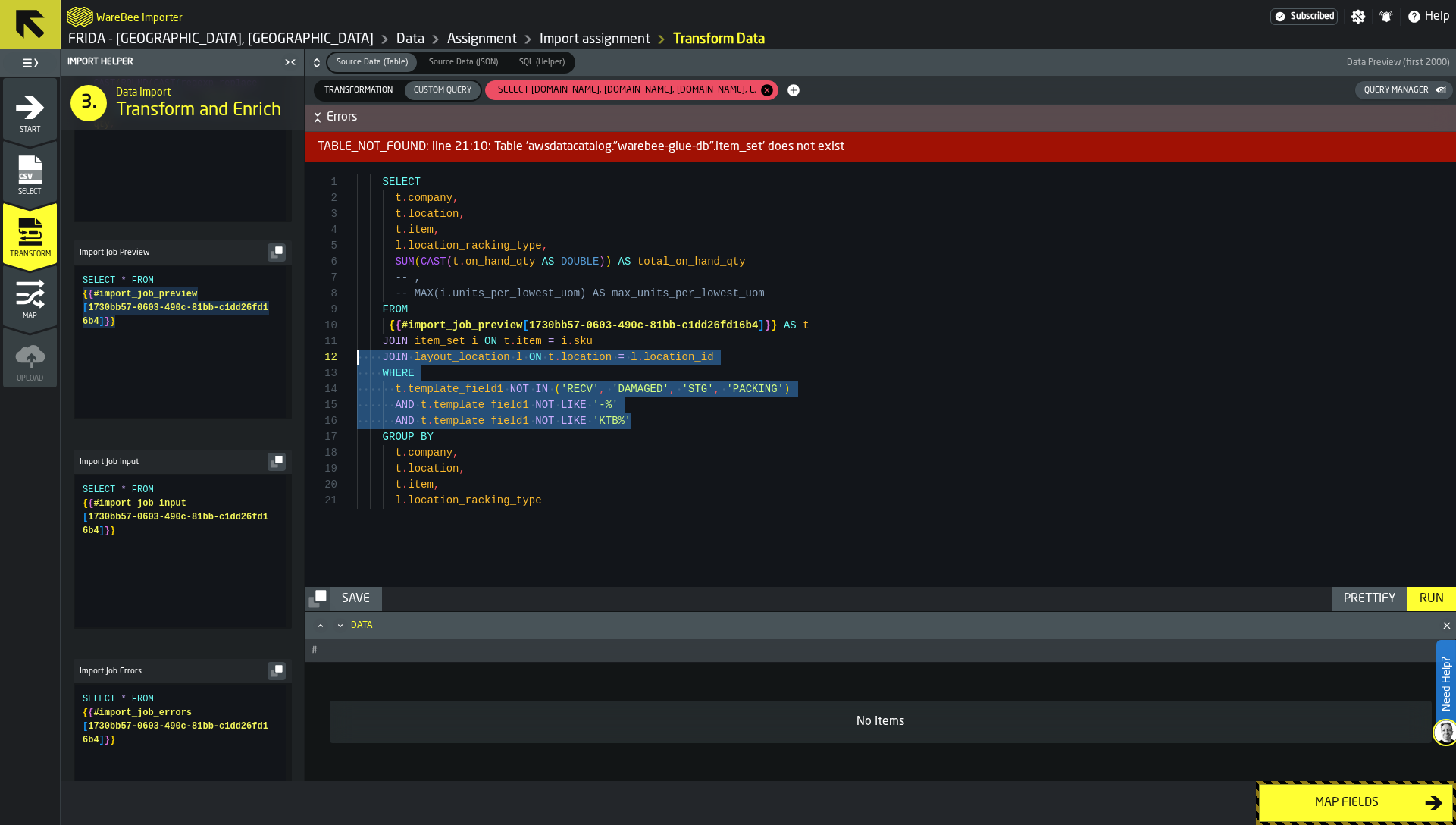
scroll to position [0, 0]
drag, startPoint x: 656, startPoint y: 426, endPoint x: 353, endPoint y: 337, distance: 315.8
click at [357, 337] on div "SELECT t . company , t . location , t . item , l . location_racking_type , SUM …" at bounding box center [906, 374] width 1099 height 425
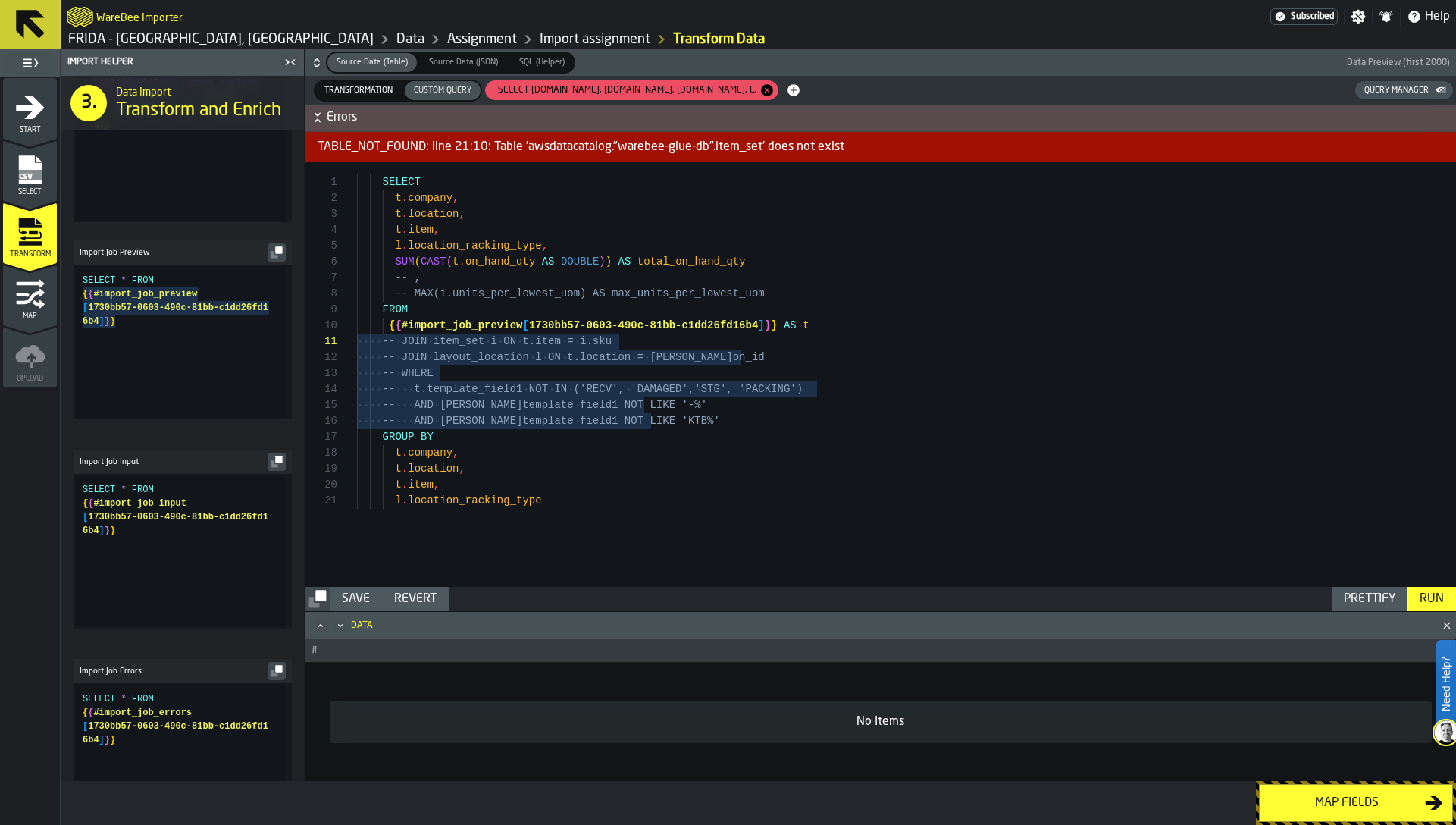
click at [1439, 601] on div "Run" at bounding box center [1432, 599] width 36 height 18
click at [553, 249] on div "SELECT t . company , t . location , t . item , l . location_racking_type , SUM …" at bounding box center [906, 374] width 1099 height 425
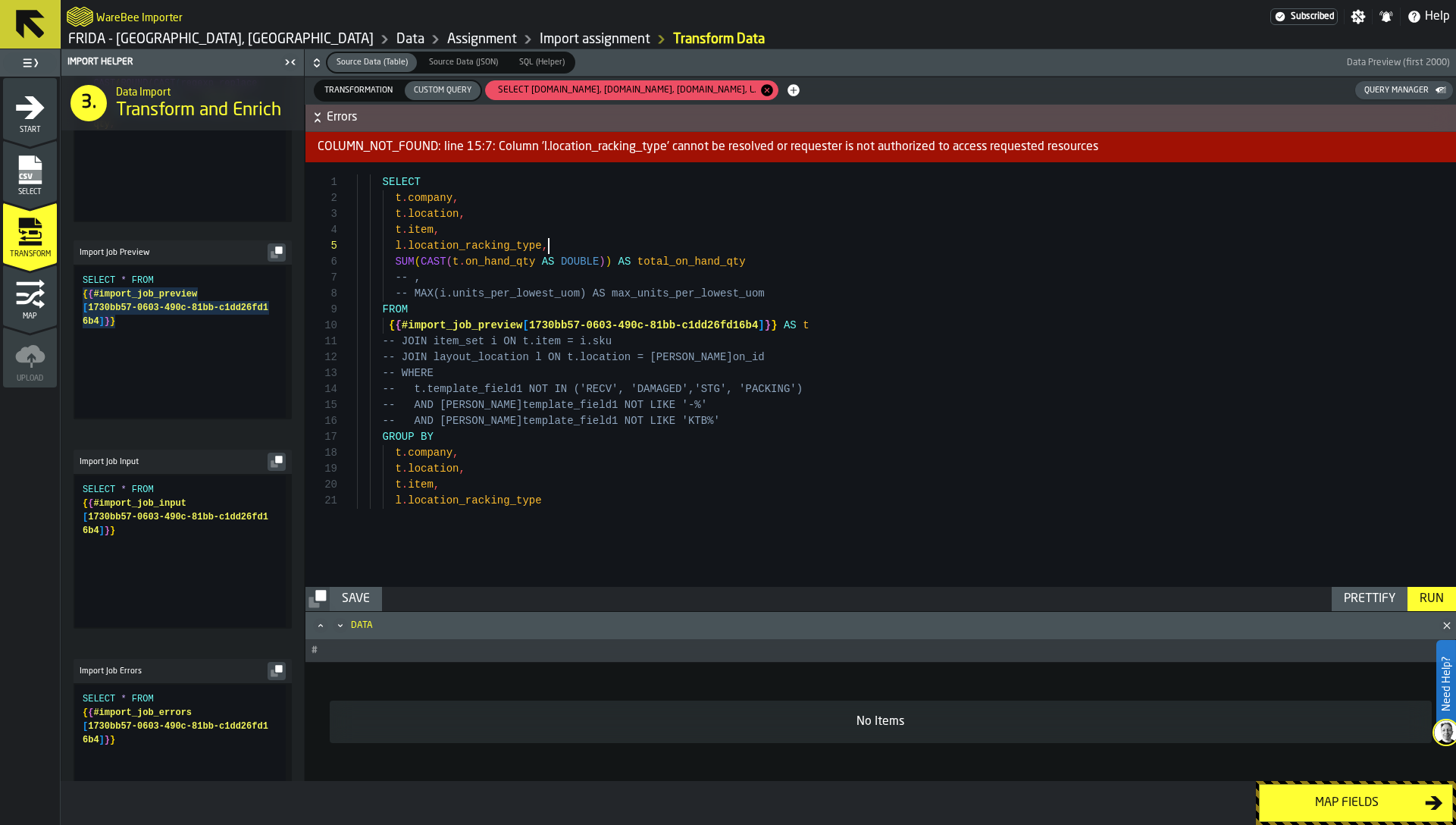
scroll to position [64, 0]
click at [1432, 598] on div "Run" at bounding box center [1432, 599] width 36 height 18
click at [722, 263] on div "SELECT t . company , t . location , t . item , -- l.location_racking_type, SUM …" at bounding box center [906, 374] width 1099 height 425
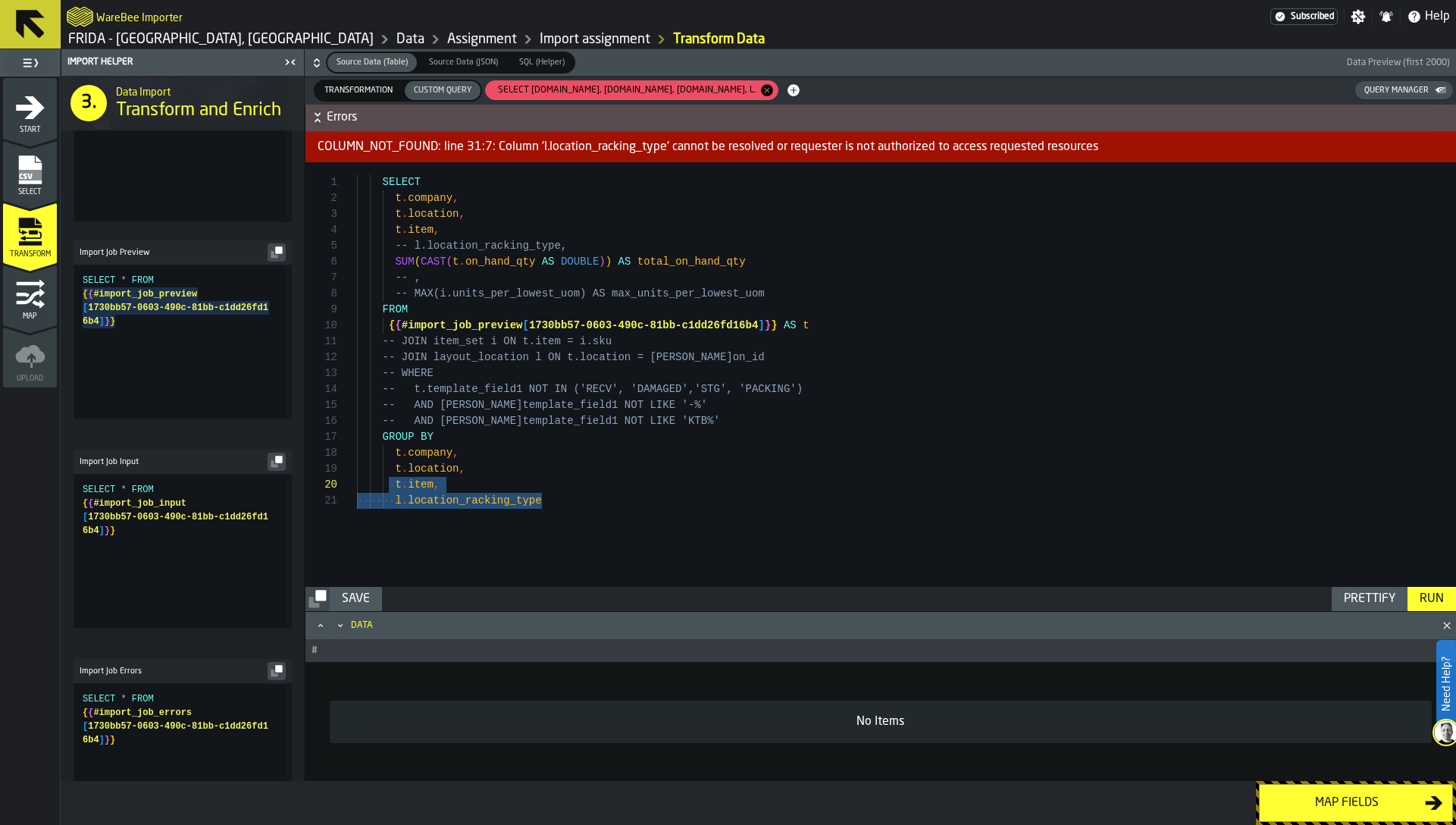
drag, startPoint x: 605, startPoint y: 506, endPoint x: 386, endPoint y: 477, distance: 220.9
click at [386, 477] on div "SELECT t . company , t . location , t . item , -- l.location_racking_type, SUM …" at bounding box center [906, 374] width 1099 height 425
click at [453, 482] on div "SELECT t . company , t . location , t . item , -- l.location_racking_type, SUM …" at bounding box center [906, 374] width 1099 height 425
click at [491, 500] on div "SELECT t . company , t . location , t . item , -- l.location_racking_type, SUM …" at bounding box center [906, 374] width 1099 height 425
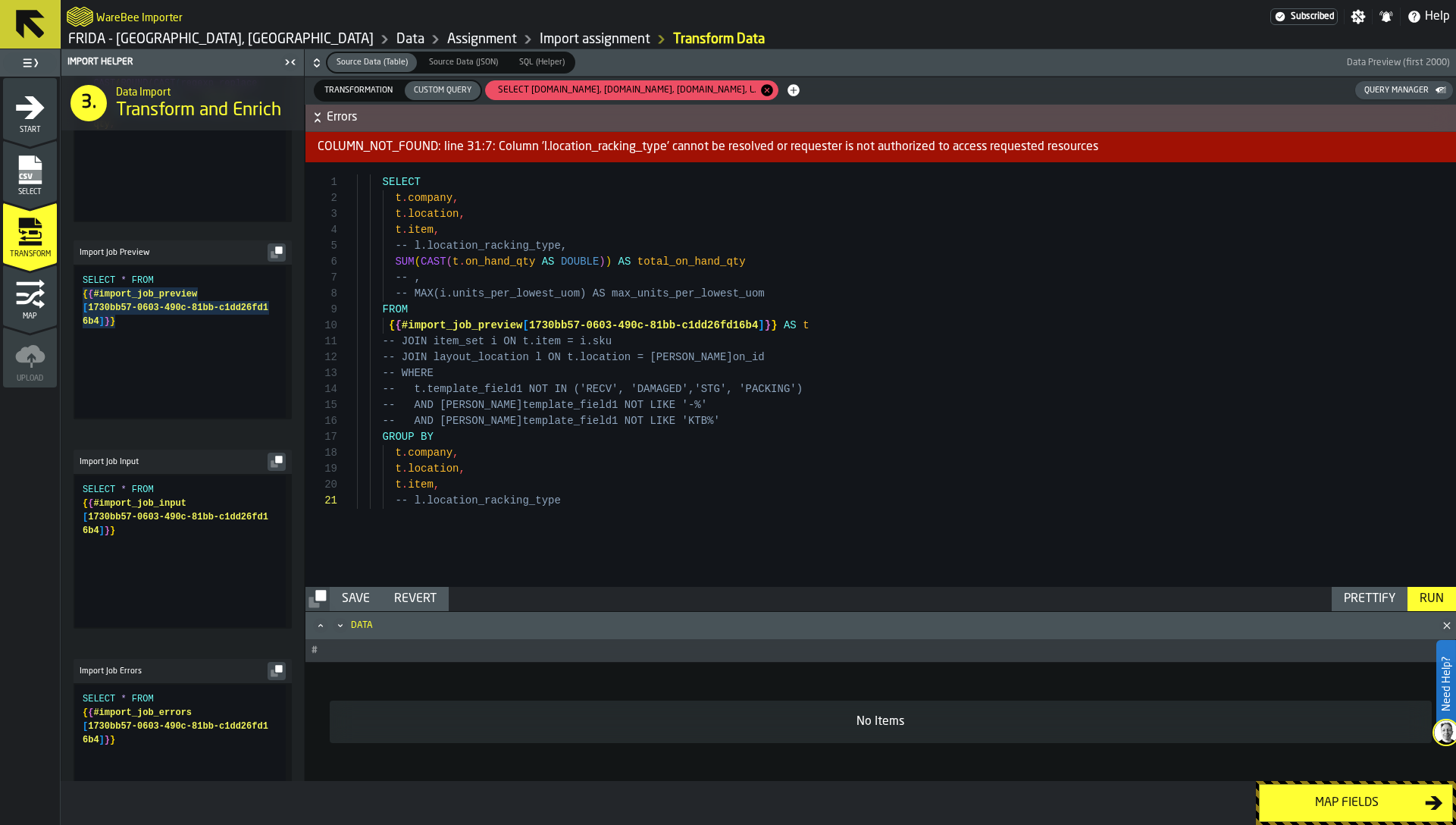
click at [1440, 598] on div "Run" at bounding box center [1432, 599] width 36 height 18
click at [463, 489] on div "SELECT t . company , t . location , t . item , -- l.location_racking_type, SUM …" at bounding box center [906, 374] width 1099 height 425
click at [1426, 606] on div "Run" at bounding box center [1432, 599] width 36 height 18
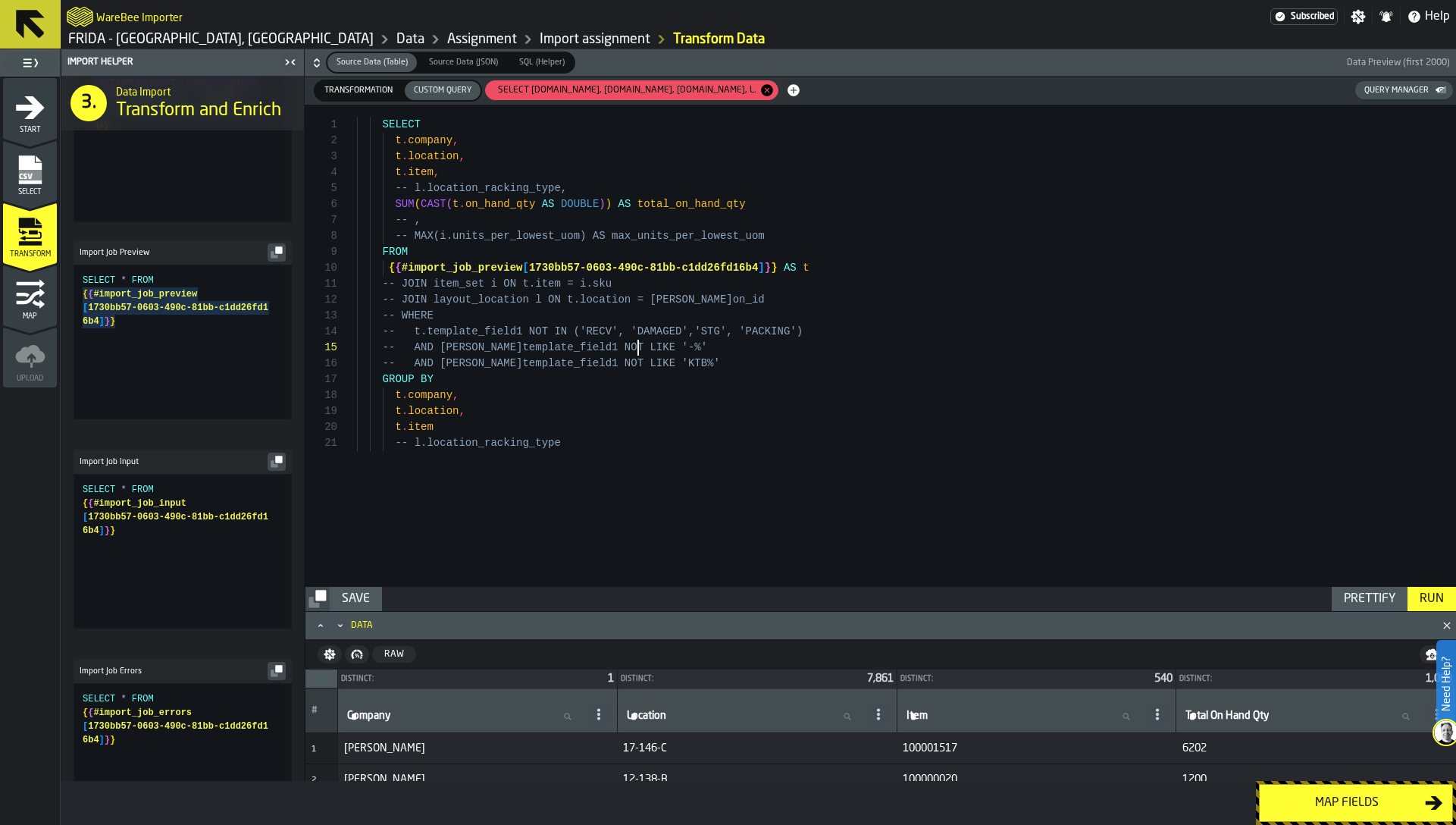
click at [671, 352] on div "SELECT t . company , t . location , t . item , -- l.location_racking_type, SUM …" at bounding box center [906, 346] width 1099 height 483
click at [670, 365] on div "SELECT t . company , t . location , t . item , -- l.location_racking_type, SUM …" at bounding box center [906, 346] width 1099 height 483
click at [1427, 594] on div "Run" at bounding box center [1432, 599] width 36 height 18
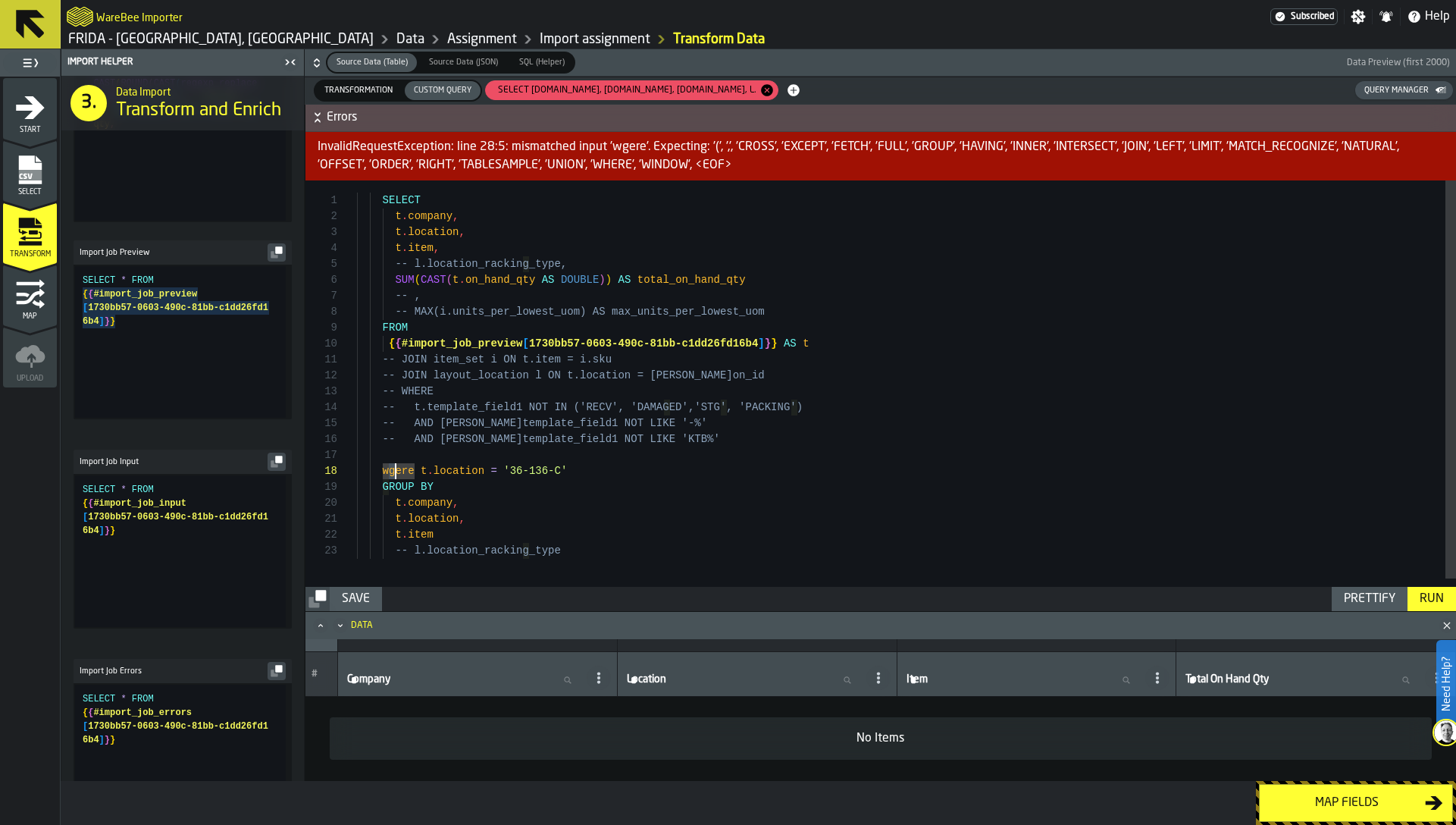
click at [394, 473] on div "SELECT t . company , t . location , t . item , -- l.location_racking_type, SUM …" at bounding box center [906, 387] width 1099 height 415
click at [1427, 592] on div "Run" at bounding box center [1432, 599] width 36 height 18
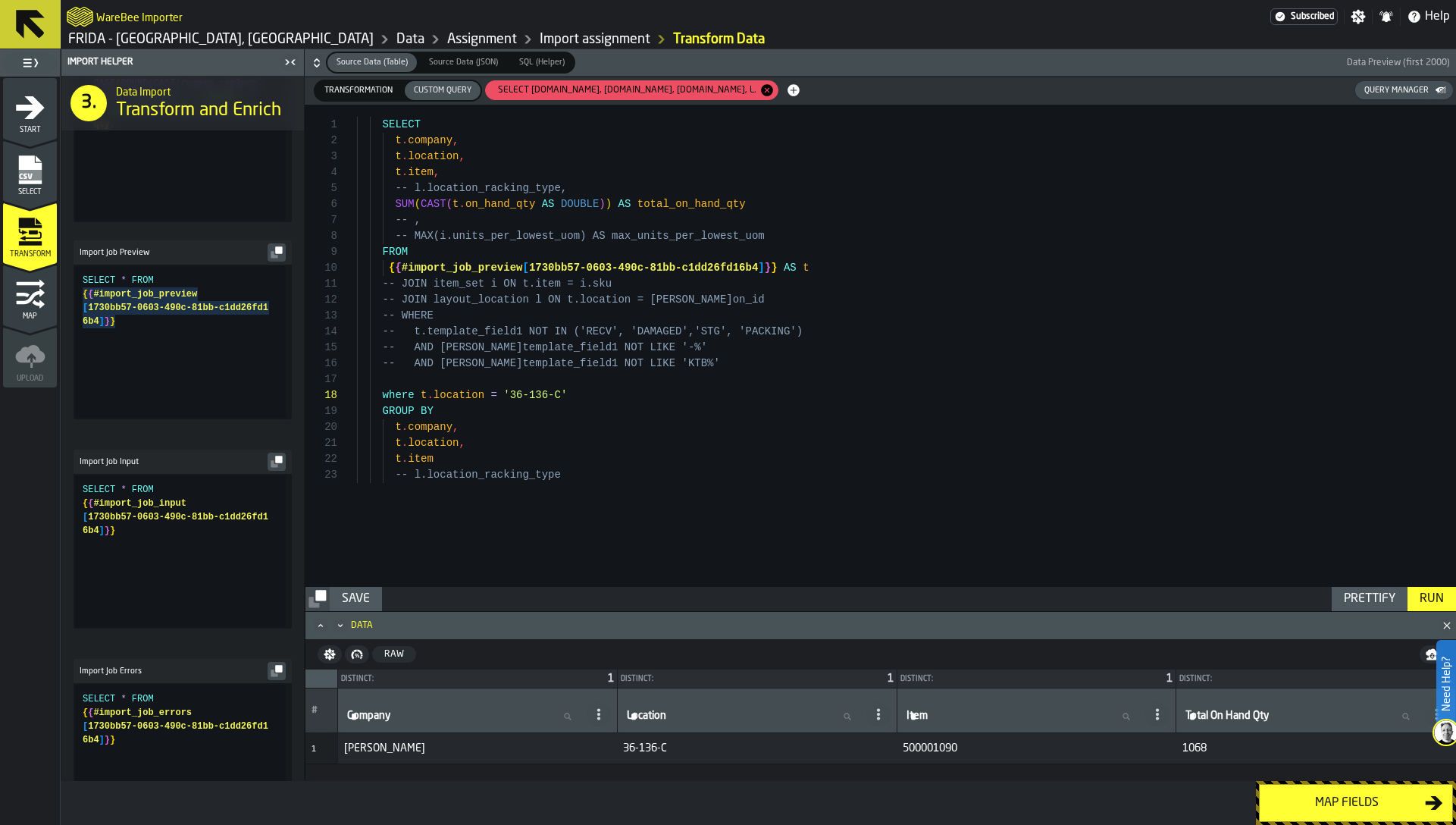
type textarea "**********"
click at [1039, 490] on div "SELECT t . company , t . location , t . item , -- l.location_racking_type, SUM …" at bounding box center [906, 346] width 1099 height 483
click at [346, 96] on span "Transformation" at bounding box center [359, 90] width 81 height 13
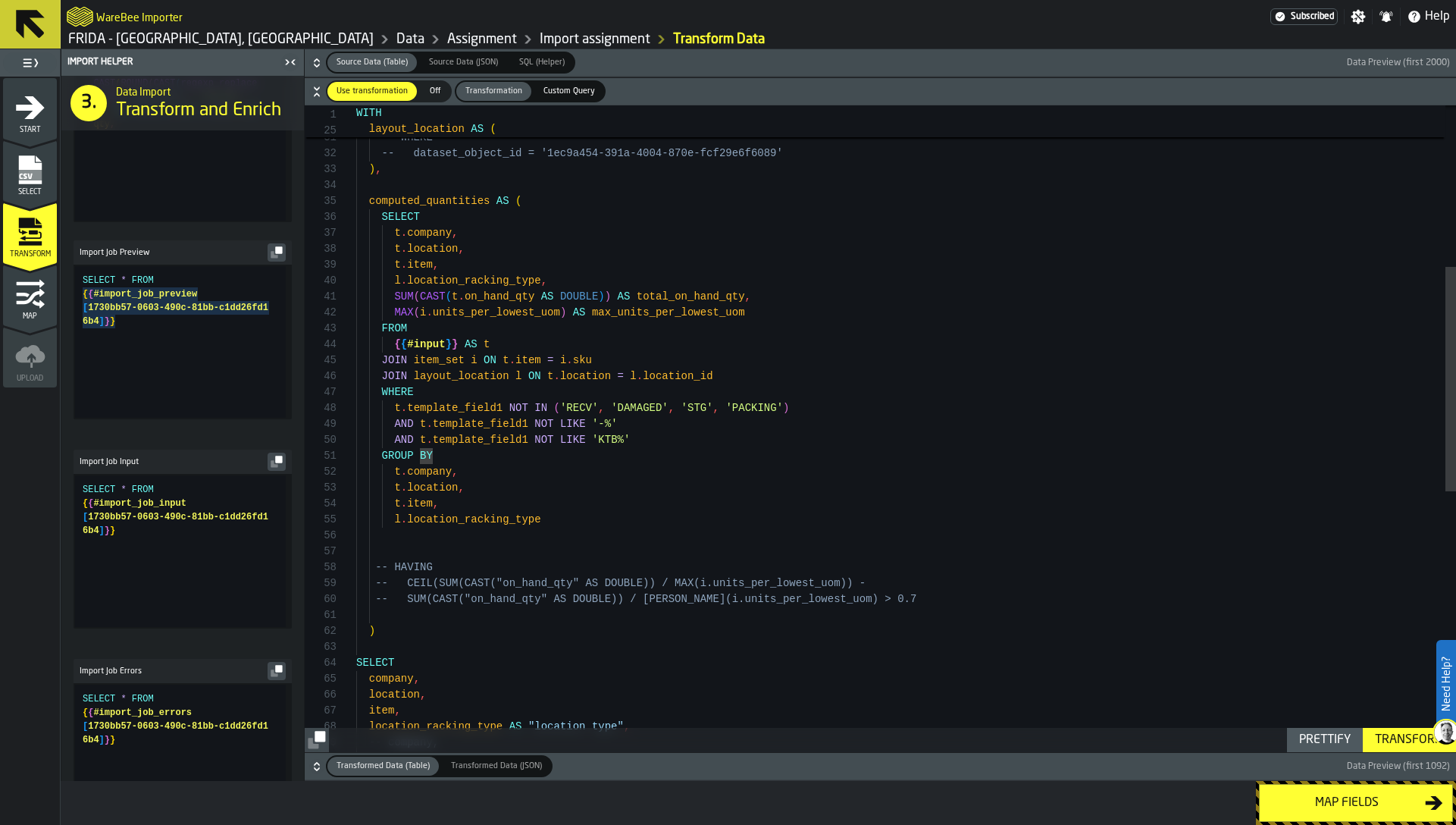
click at [708, 301] on div "-- WHERE -- dataset_object_id = '1ec9a454-391a-4004-870e- fcf29e6f6089' ) , com…" at bounding box center [906, 571] width 1100 height 1864
type textarea "**********"
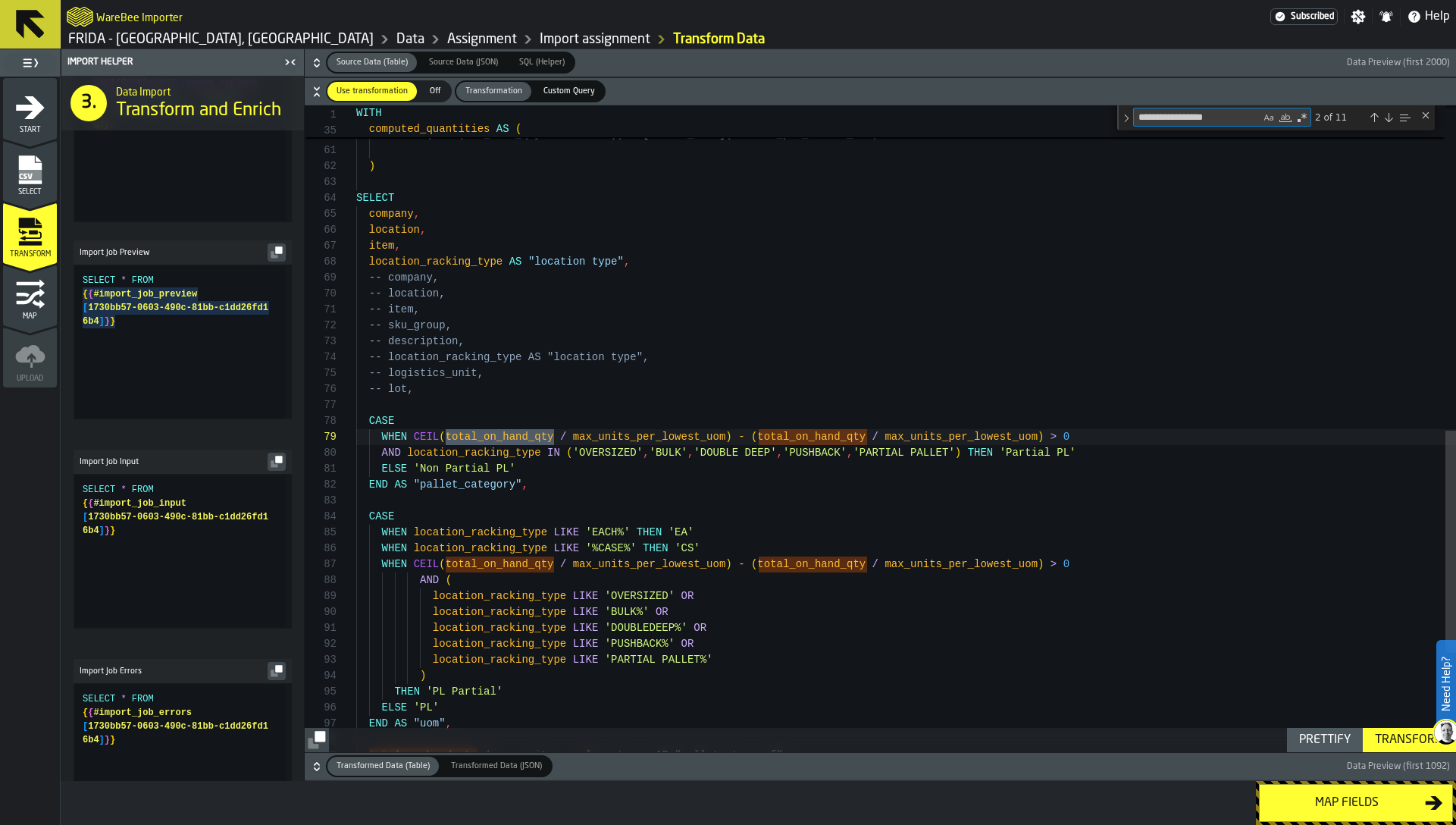
click at [397, 41] on link "Data" at bounding box center [411, 39] width 28 height 16
click at [397, 40] on link "Data" at bounding box center [411, 39] width 28 height 16
click at [397, 38] on link "Data" at bounding box center [411, 39] width 28 height 16
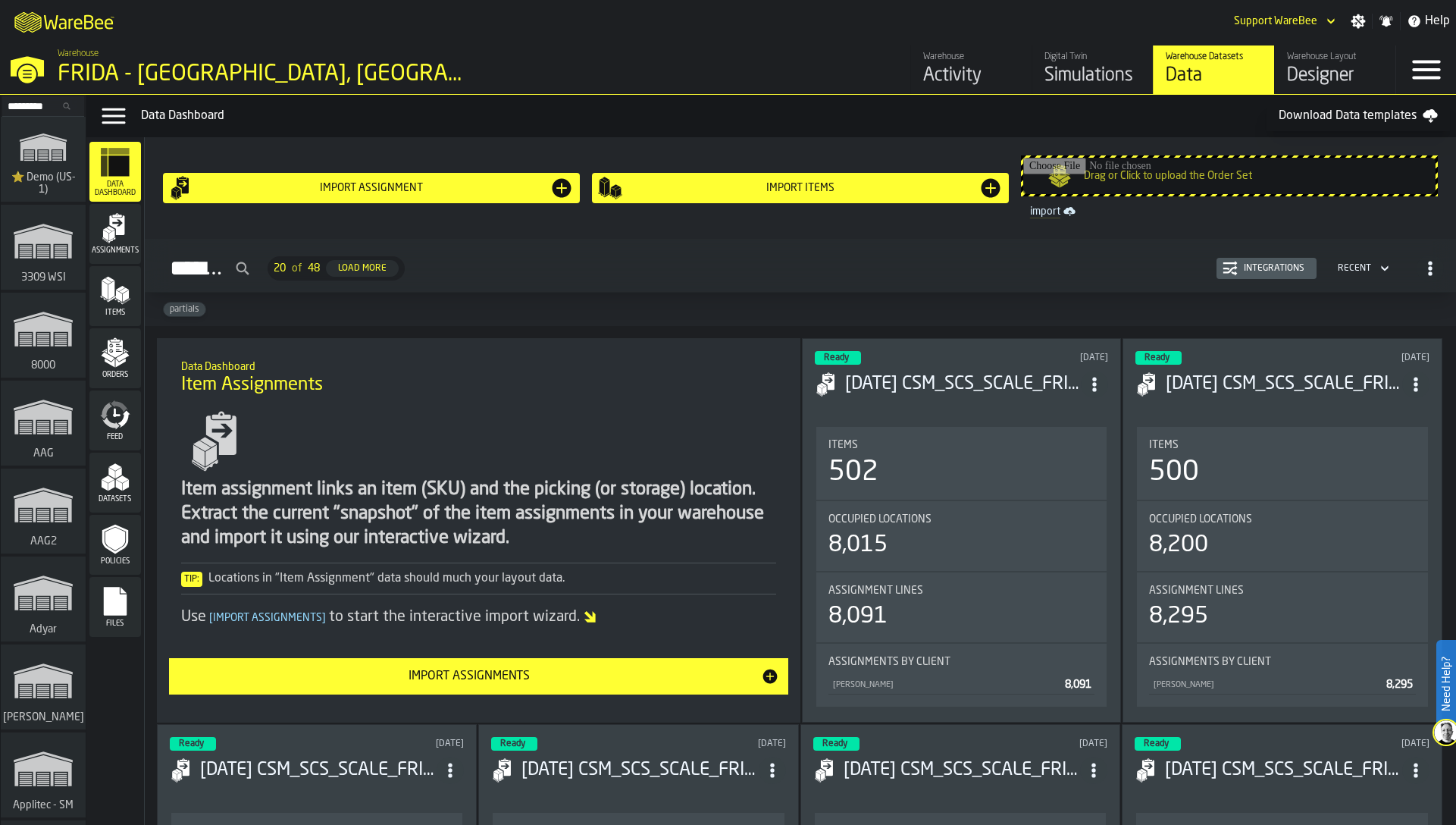
click at [128, 307] on div "Items" at bounding box center [115, 296] width 52 height 42
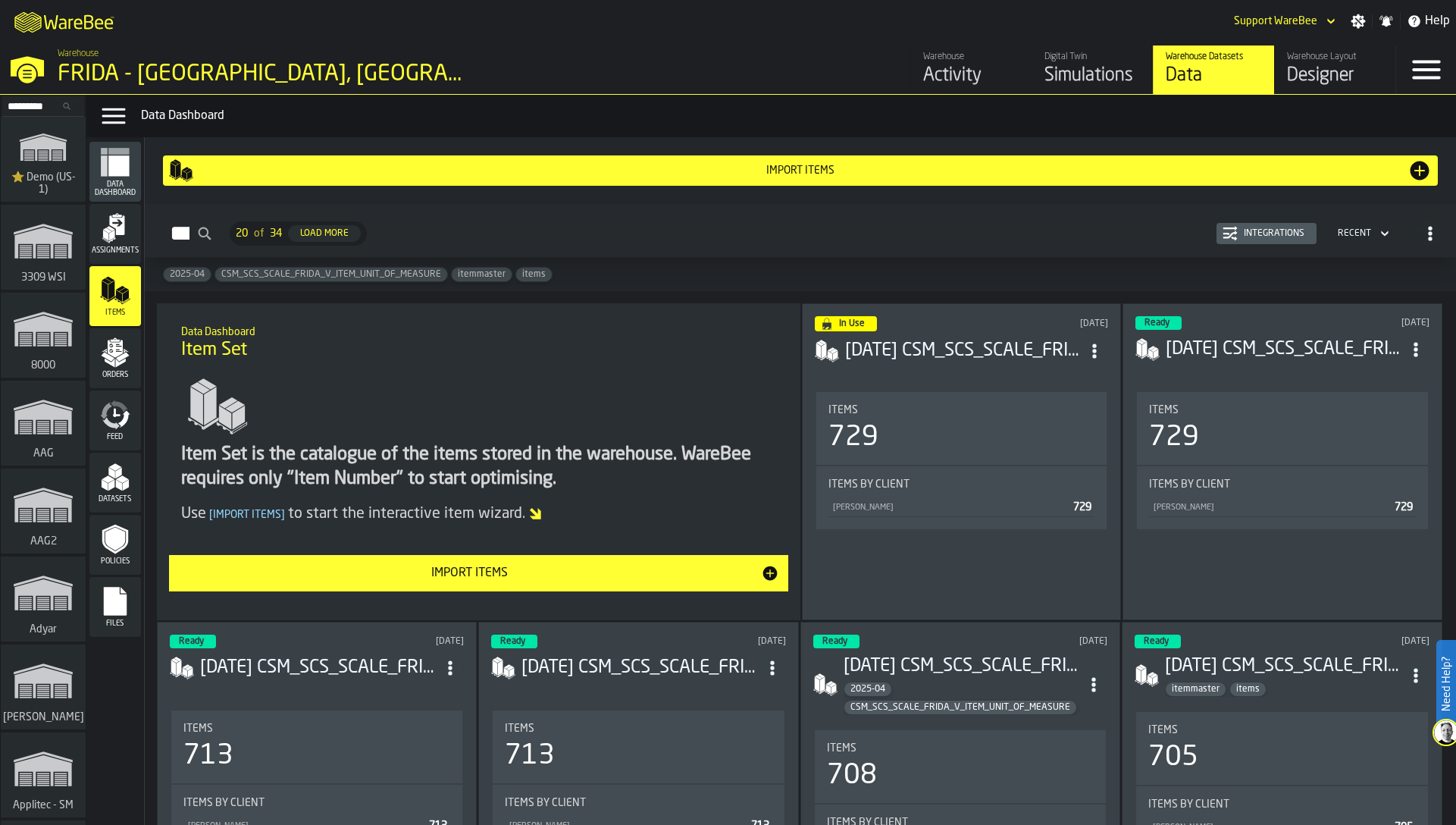
click at [555, 559] on button "Import Items" at bounding box center [478, 574] width 619 height 36
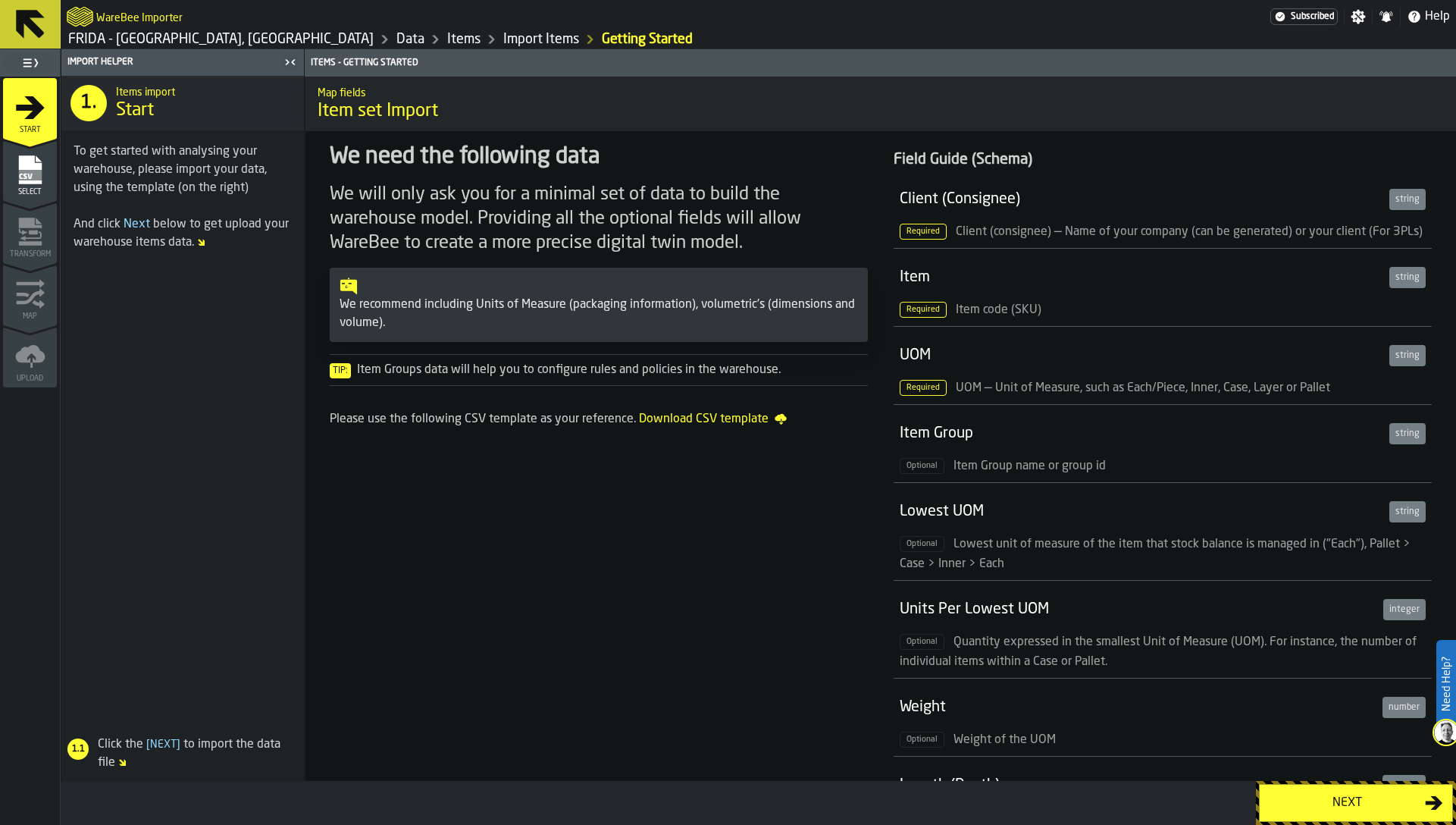
click at [1326, 791] on button "Next" at bounding box center [1356, 803] width 194 height 38
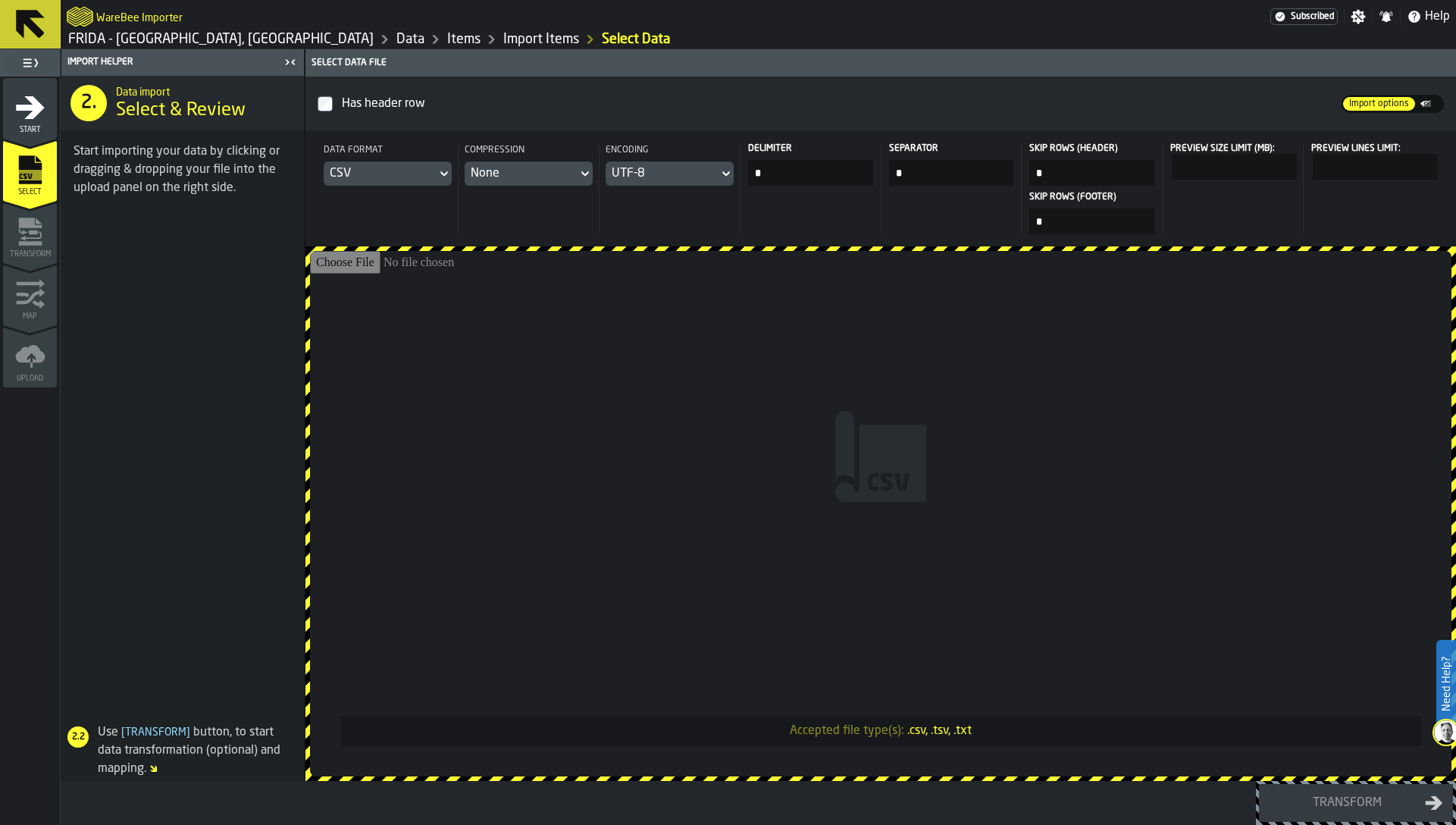
click at [1048, 396] on input "Accepted file type(s): .csv, .tsv, .txt" at bounding box center [881, 514] width 1142 height 525
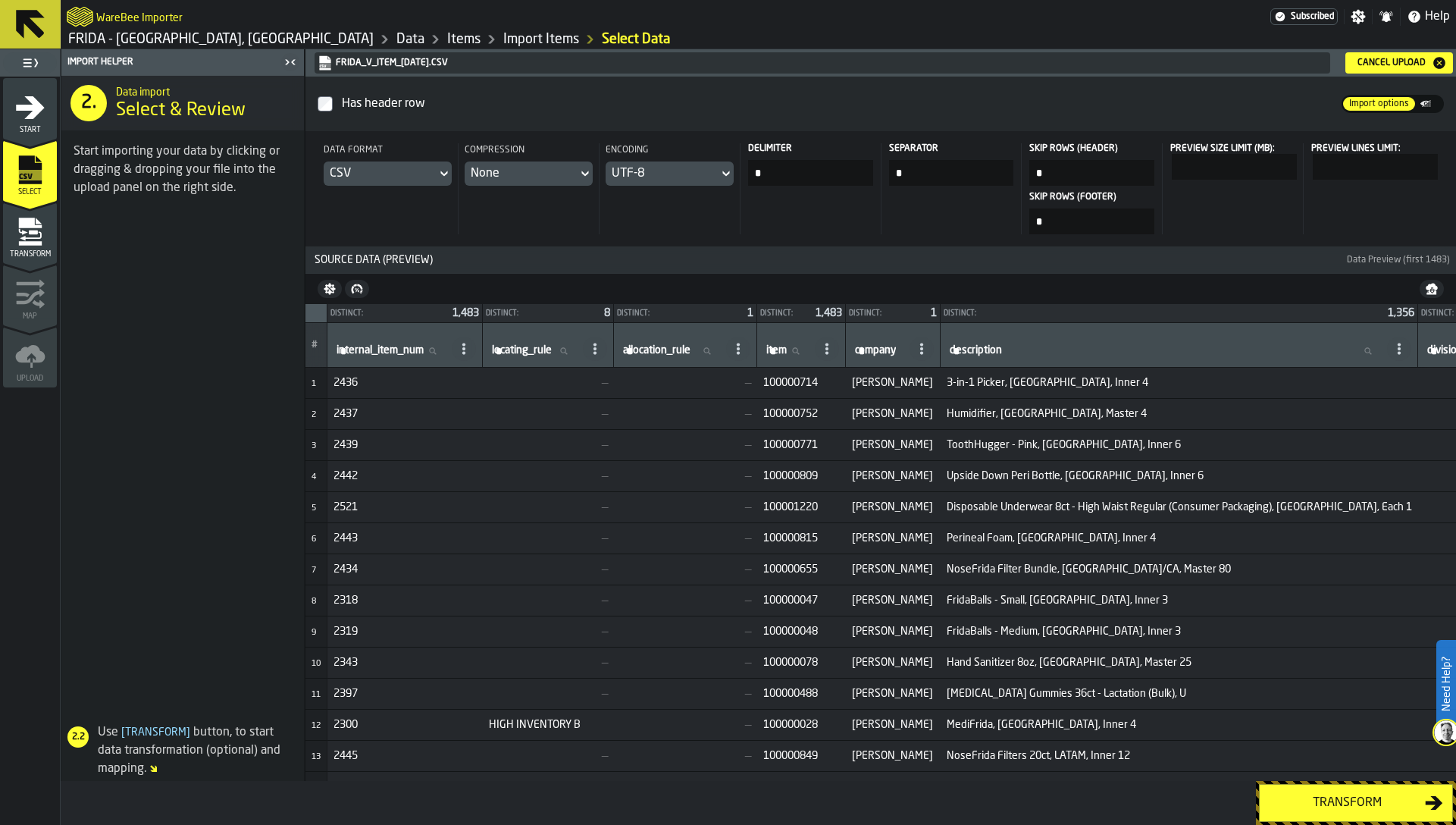
click at [1340, 809] on div "Transform" at bounding box center [1347, 802] width 156 height 18
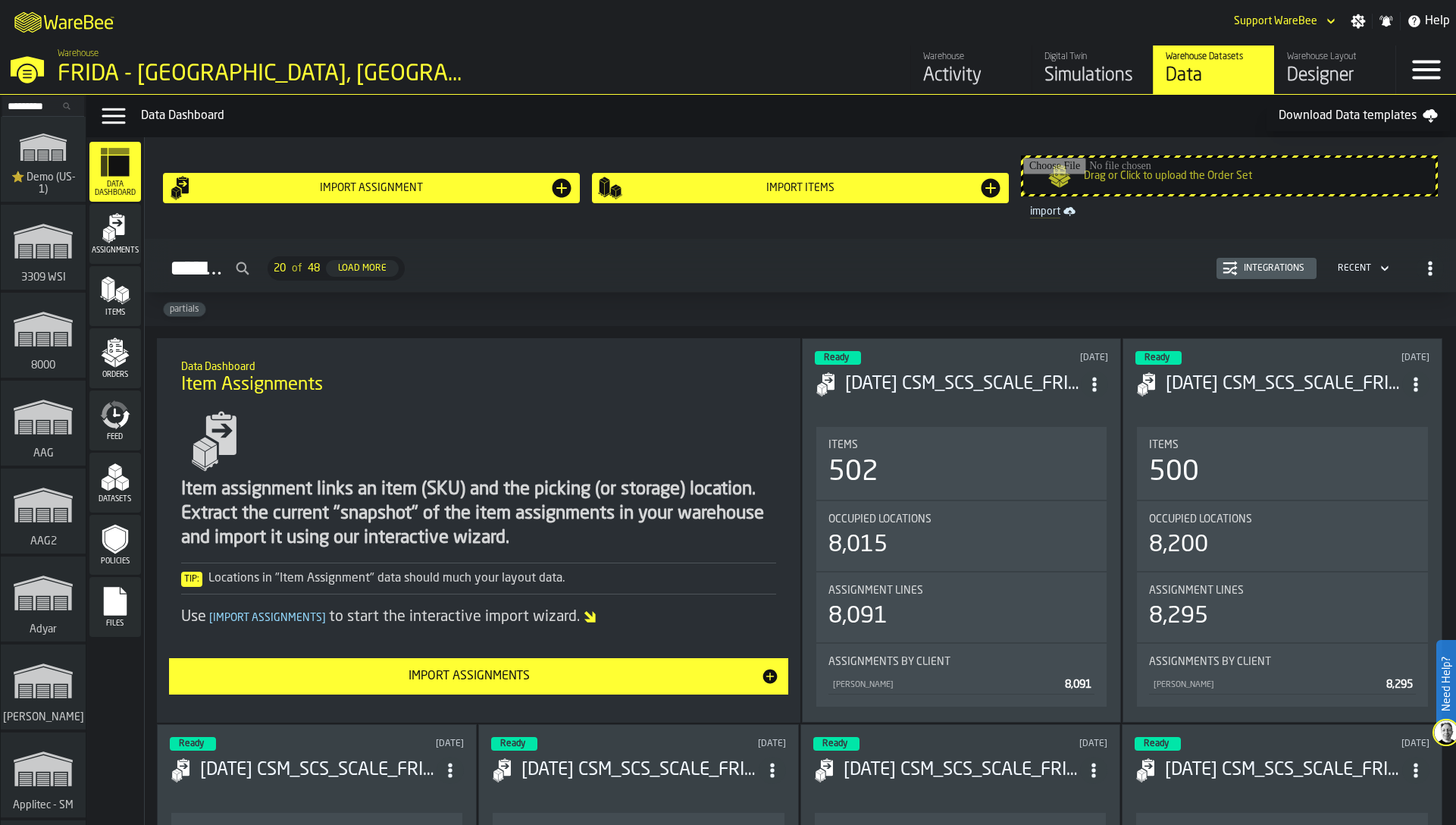
click at [107, 403] on icon "menu Feed" at bounding box center [115, 414] width 30 height 30
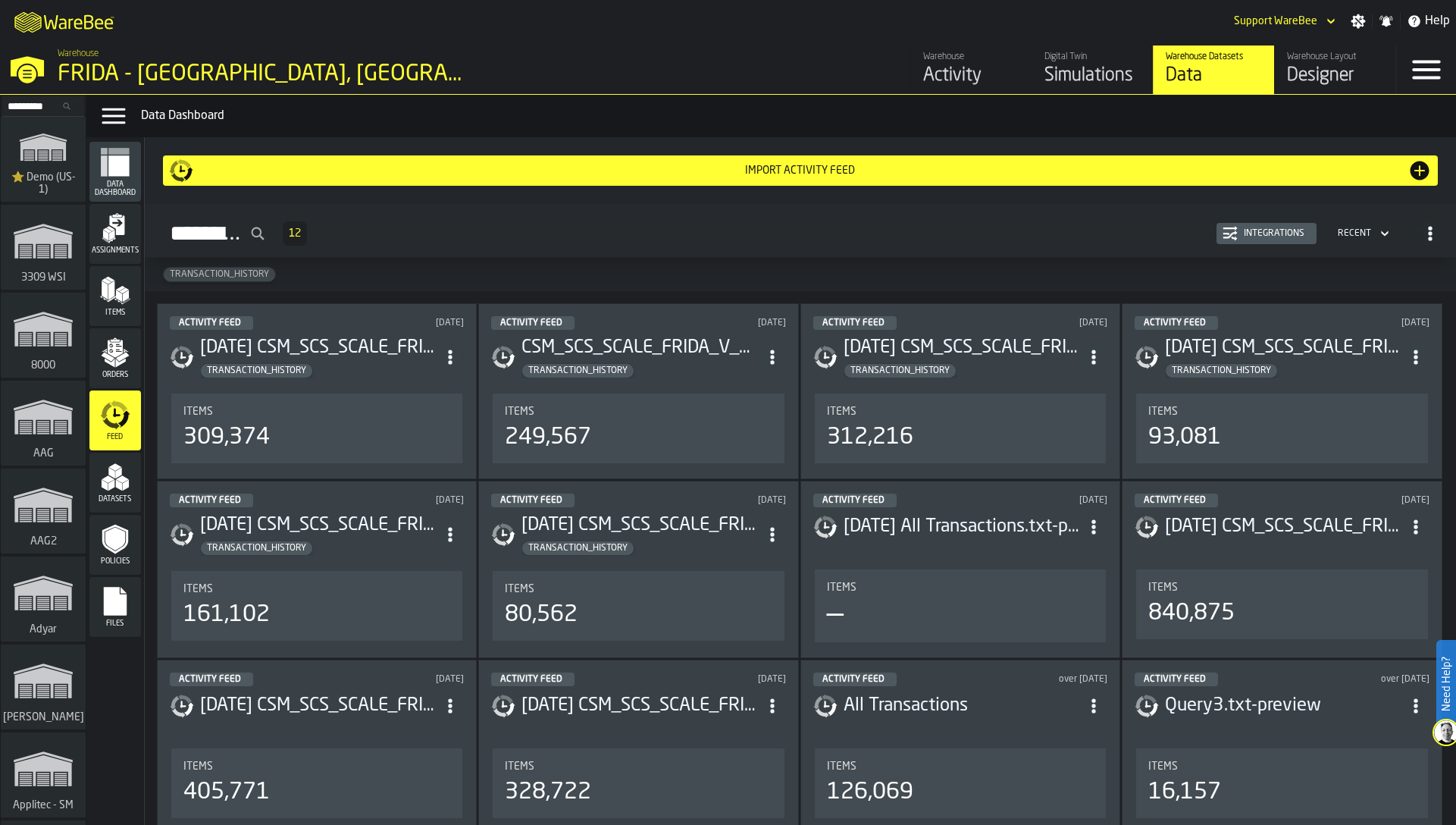
click at [116, 301] on icon "menu Items" at bounding box center [115, 290] width 30 height 30
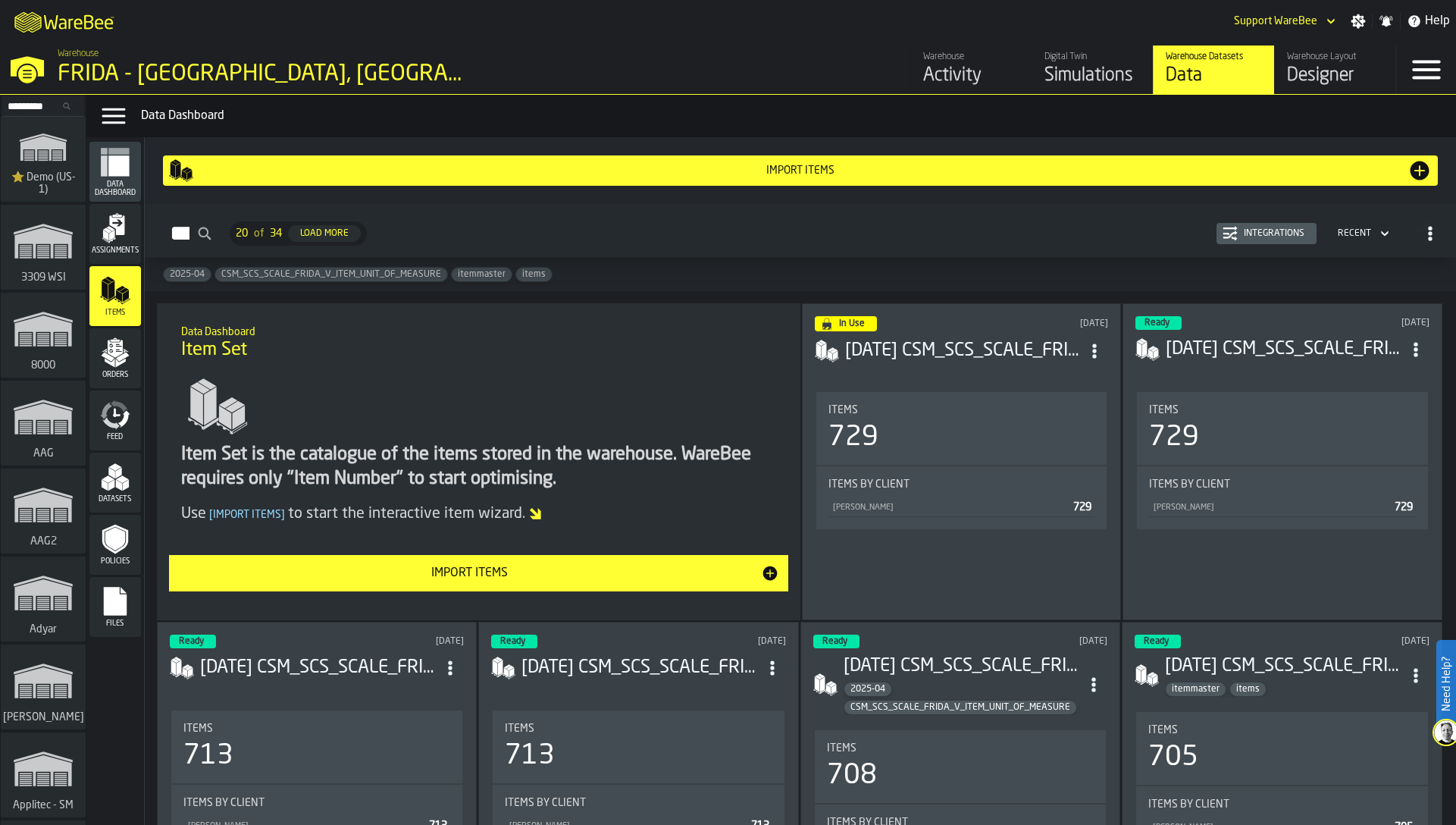
click at [117, 634] on div "Files" at bounding box center [115, 607] width 52 height 60
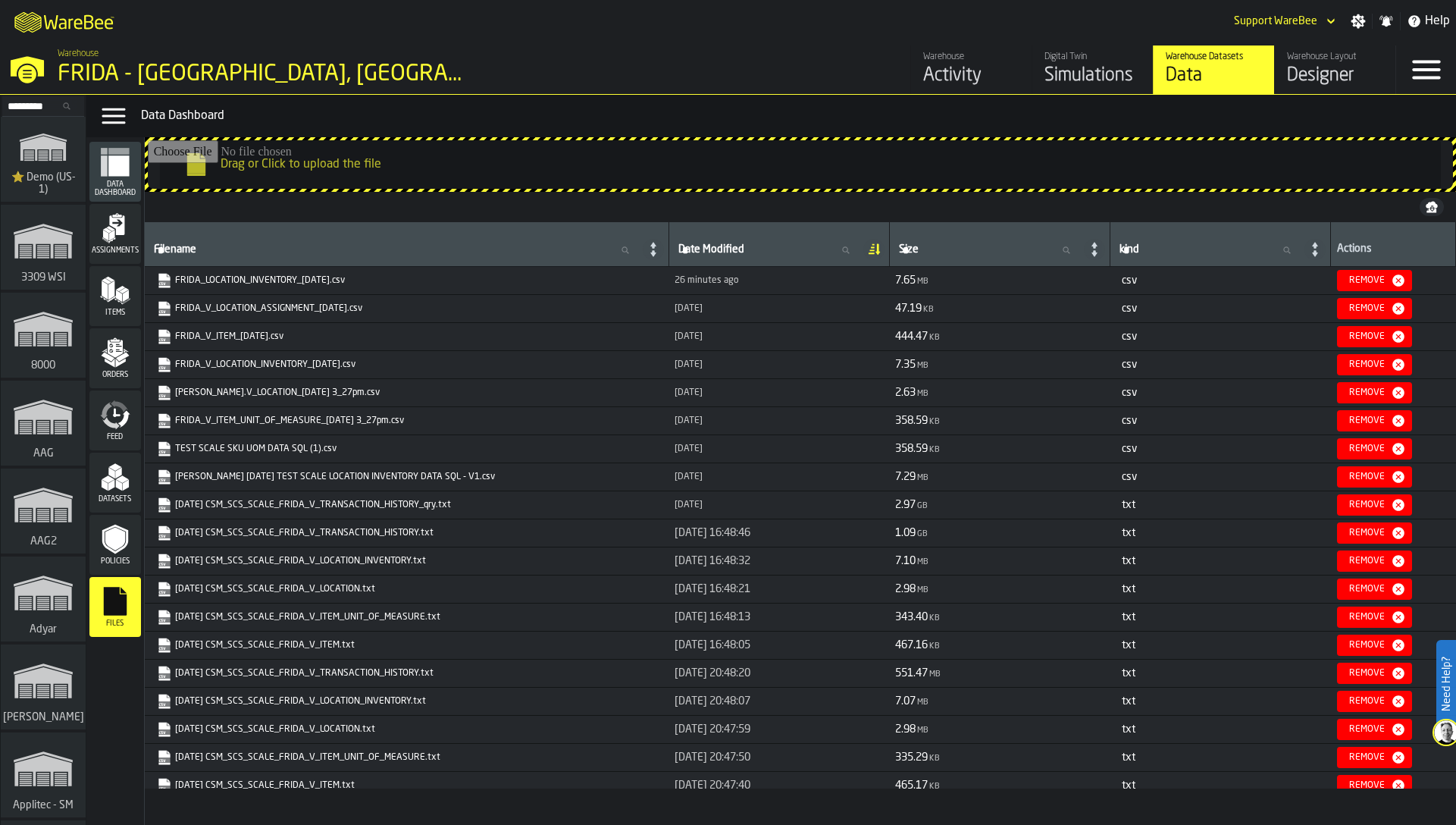
click at [157, 417] on icon "link-to-https://s3.eu-west-1.amazonaws.com/drive.app.warebee.com/6dbb1d82-3db7-…" at bounding box center [159, 416] width 10 height 11
click at [113, 295] on polygon "menu Items" at bounding box center [111, 290] width 6 height 19
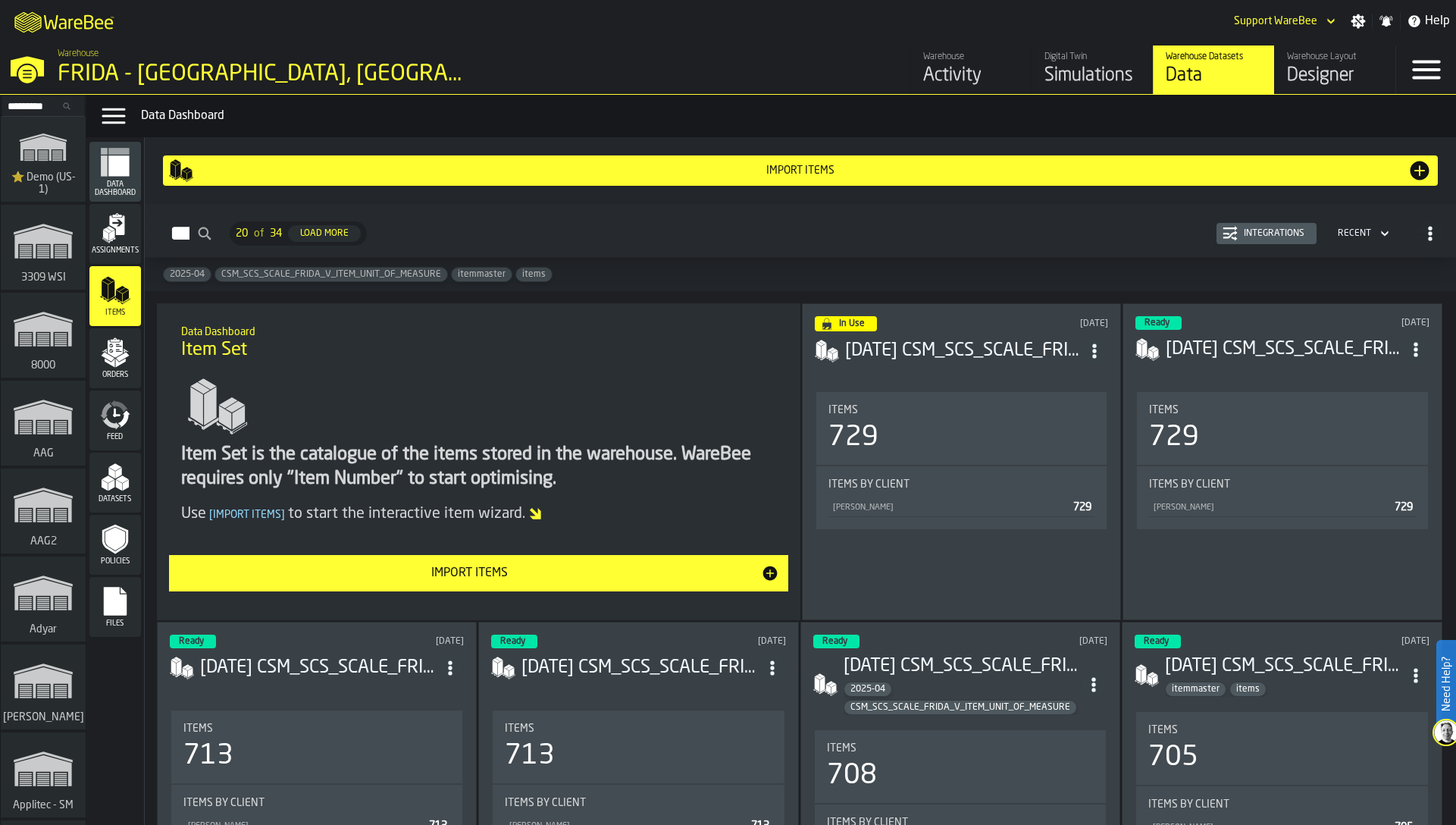
click at [126, 491] on icon "menu Datasets" at bounding box center [115, 477] width 30 height 30
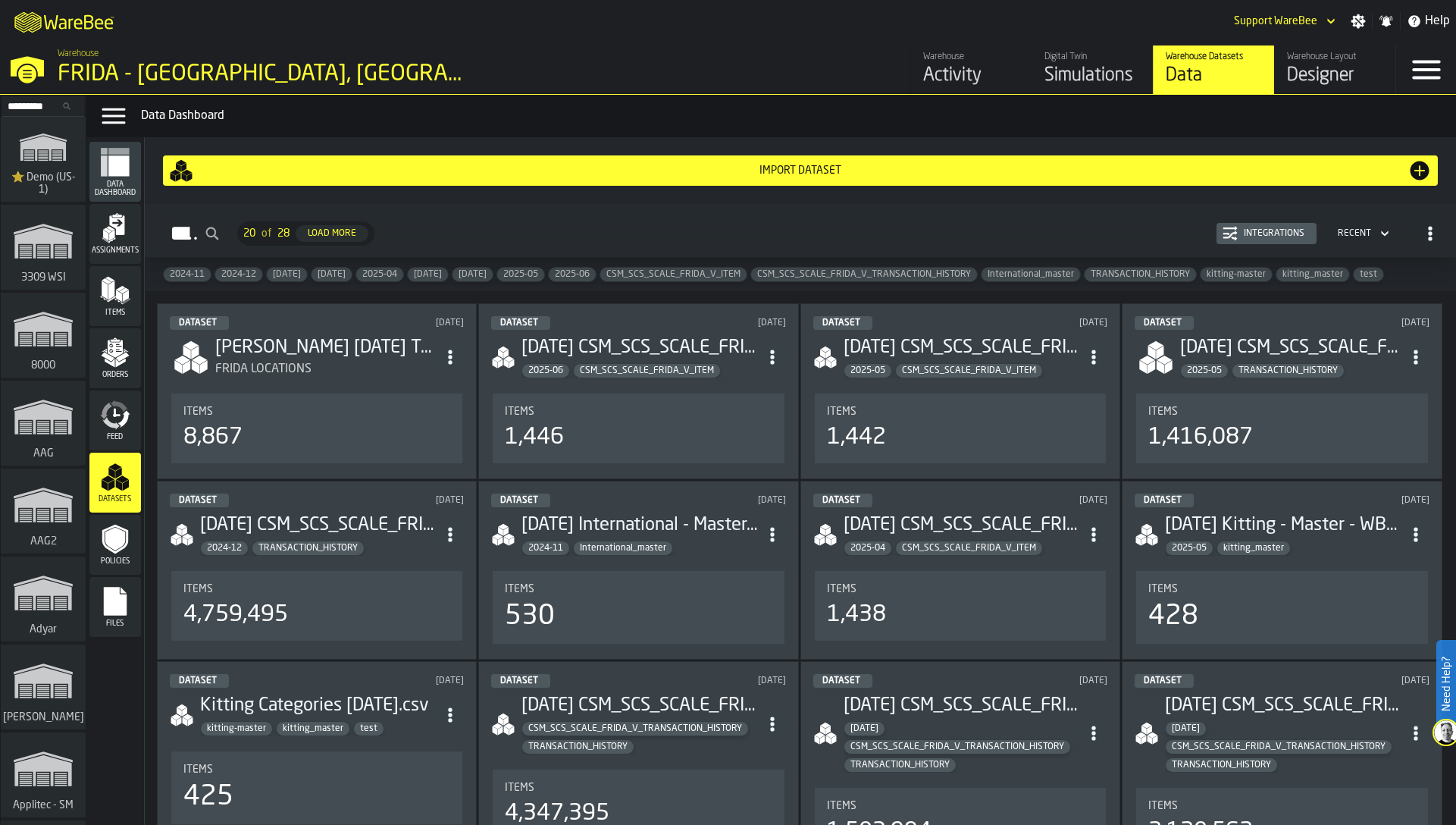
click at [645, 172] on div "Import Dataset" at bounding box center [800, 171] width 1214 height 12
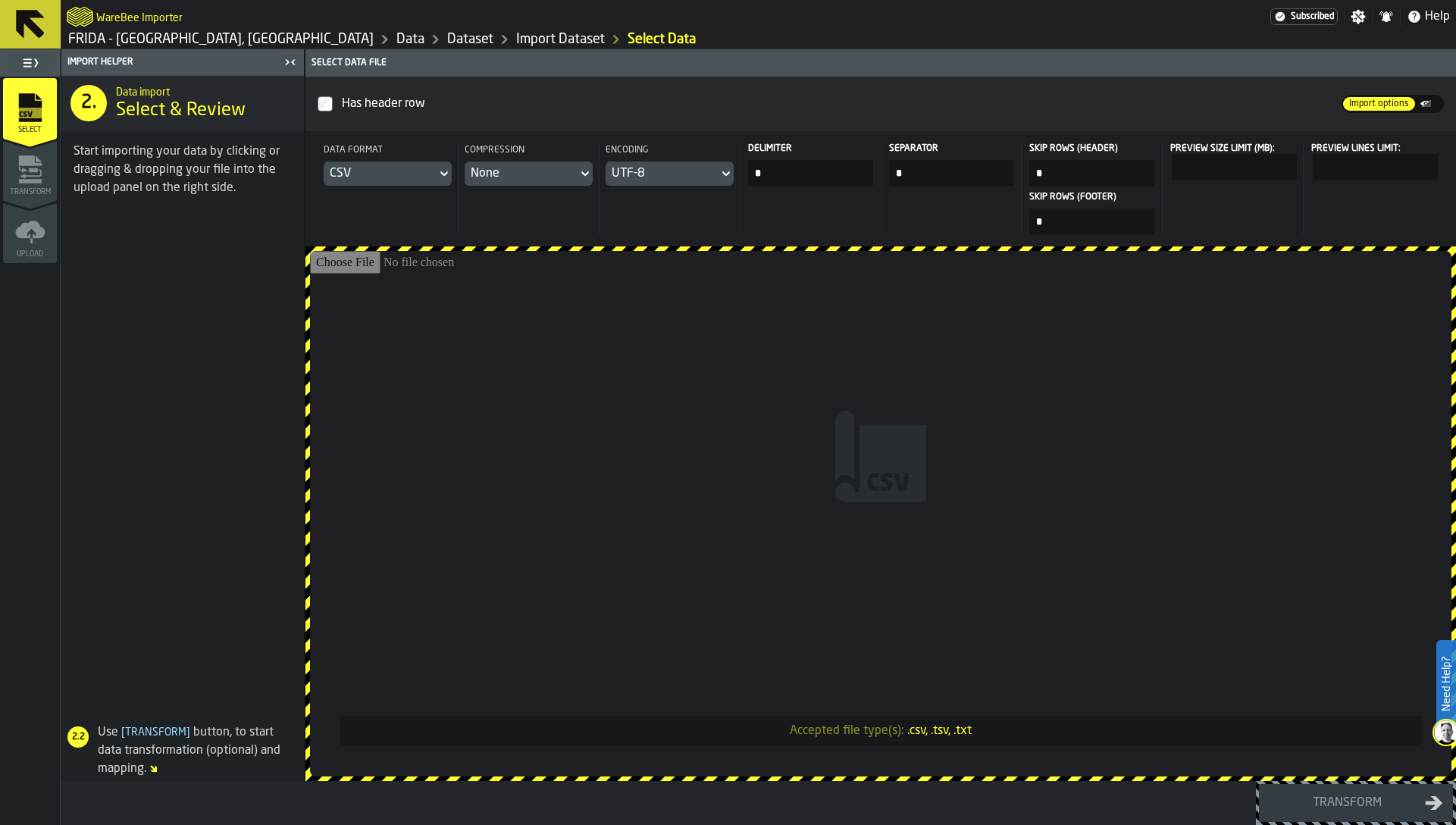
click at [644, 356] on input "Accepted file type(s): .csv, .tsv, .txt" at bounding box center [881, 514] width 1142 height 525
click at [305, 29] on div "WareBee Importer" at bounding box center [669, 17] width 1204 height 28
click at [447, 40] on link "Dataset" at bounding box center [469, 39] width 46 height 16
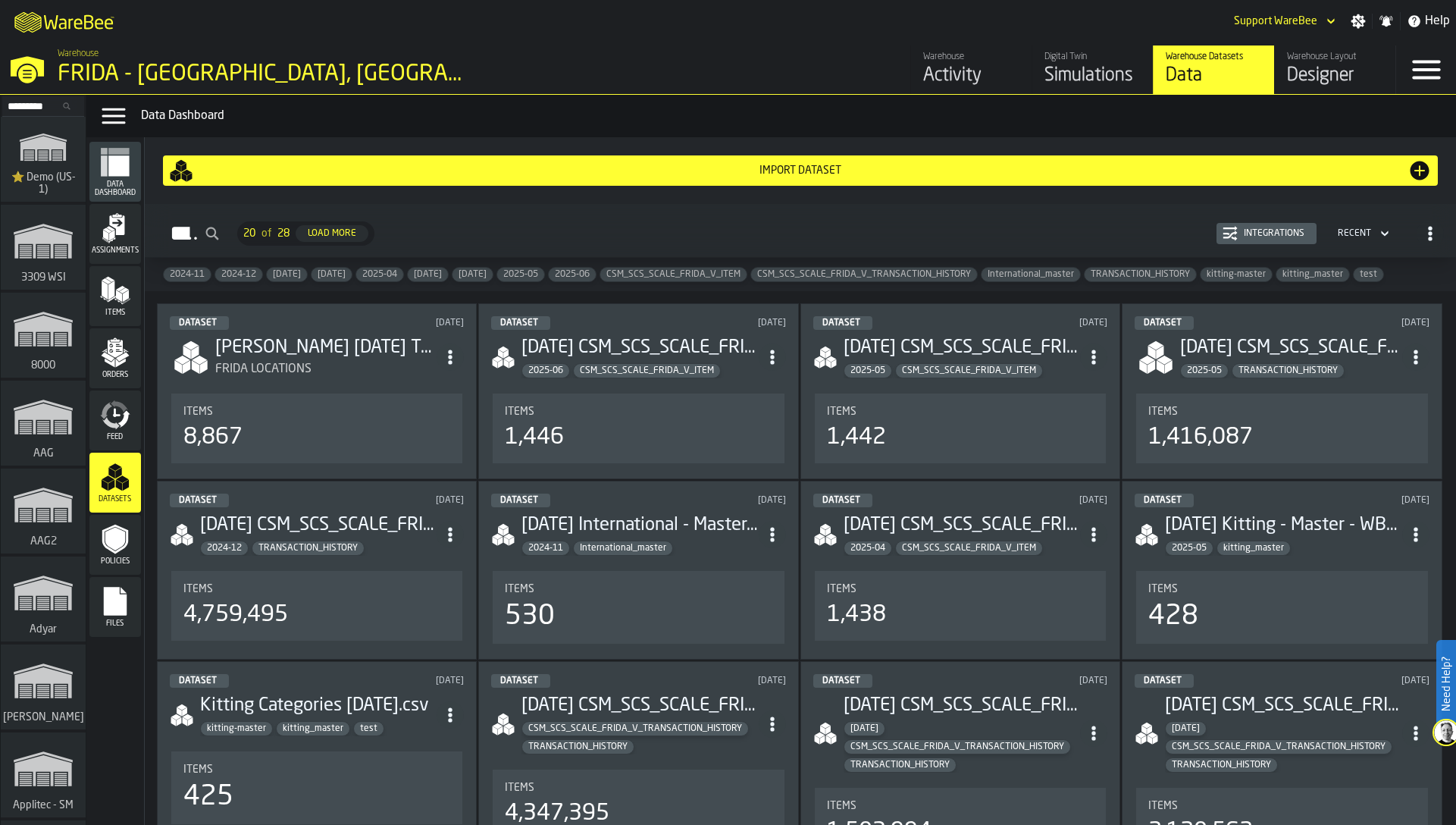
click at [1305, 234] on div "Integrations" at bounding box center [1274, 233] width 73 height 10
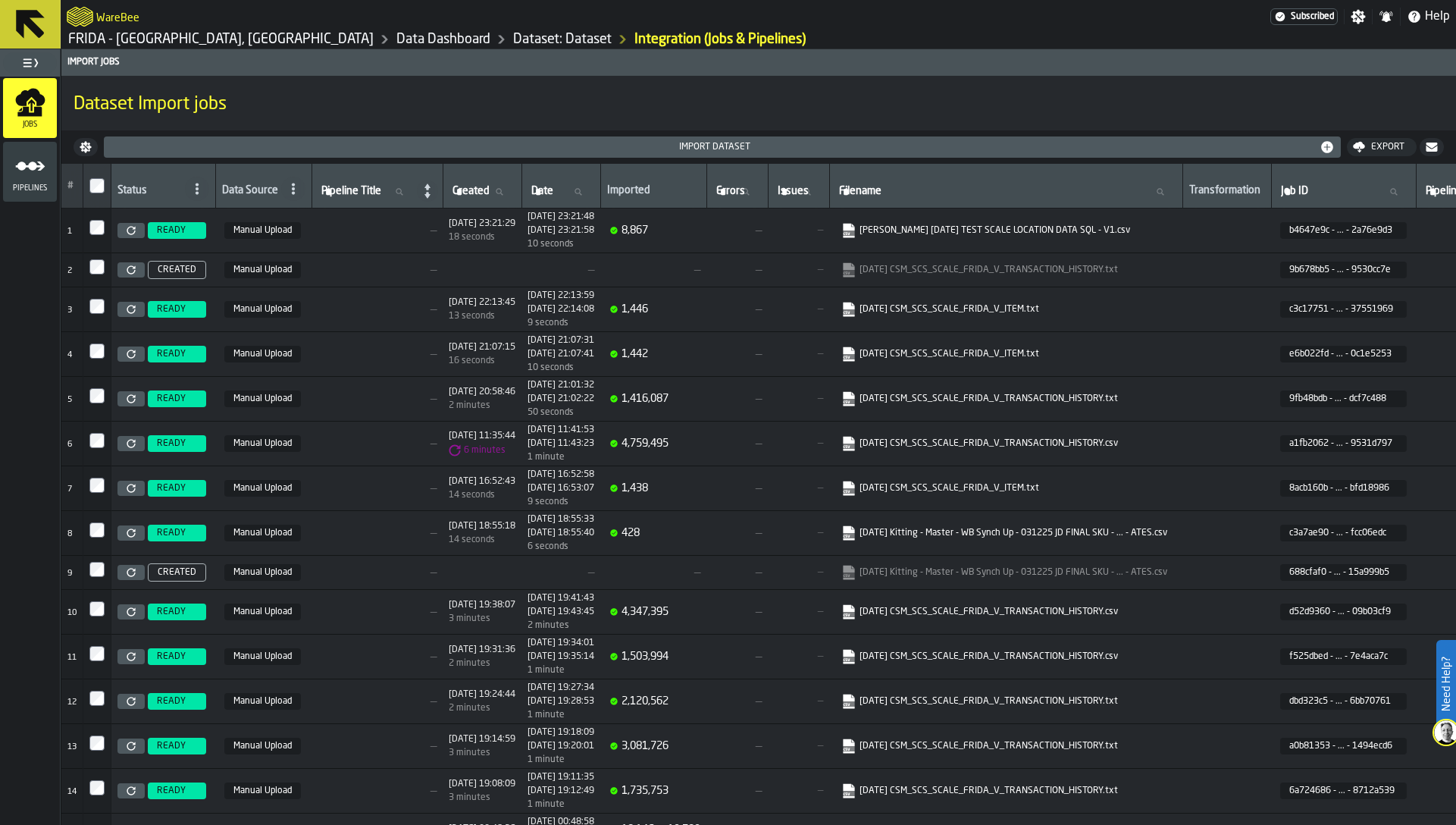
click at [534, 146] on div "Import Dataset" at bounding box center [715, 147] width 1210 height 10
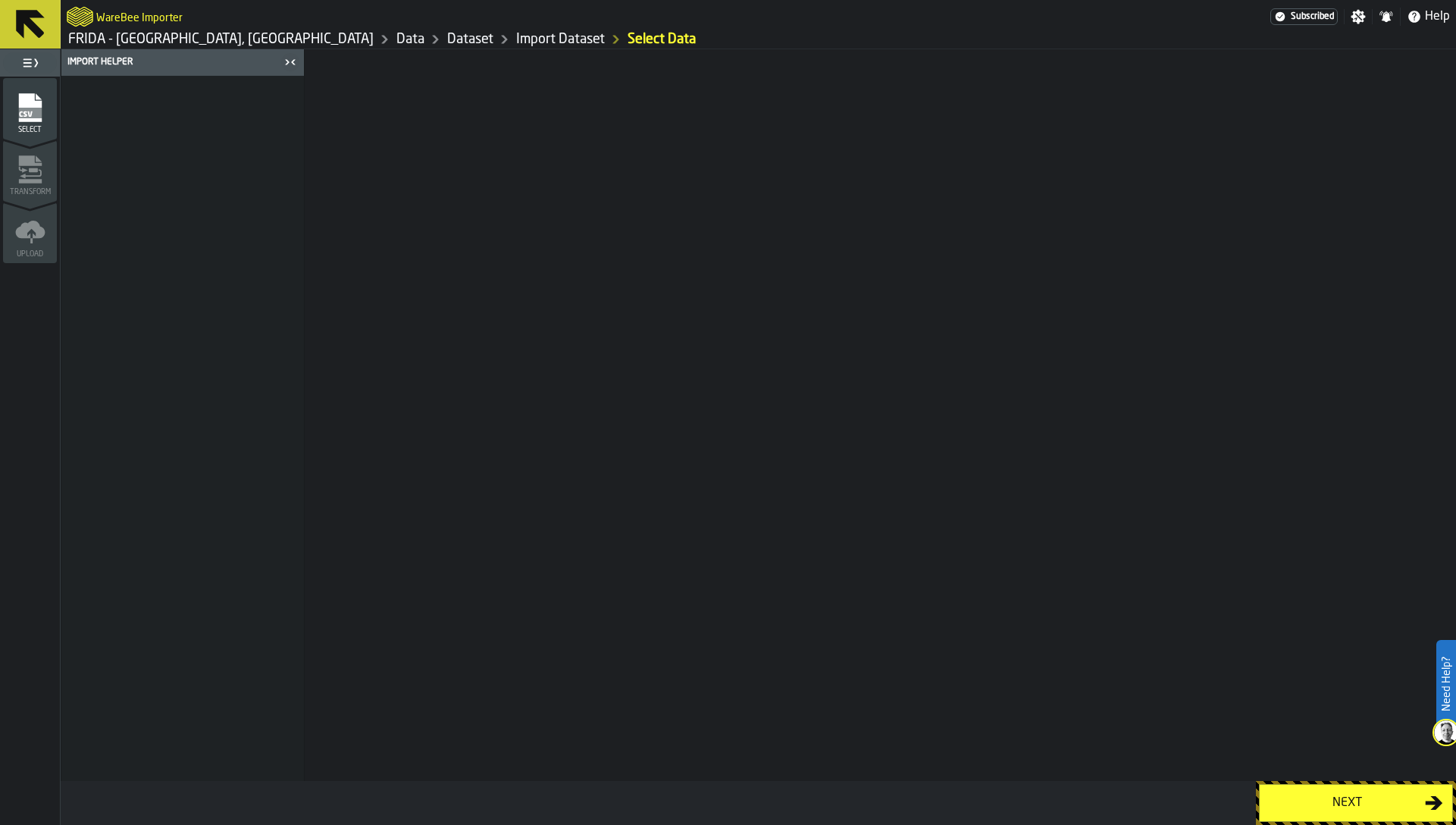
click at [1341, 797] on div "Next" at bounding box center [1347, 802] width 156 height 18
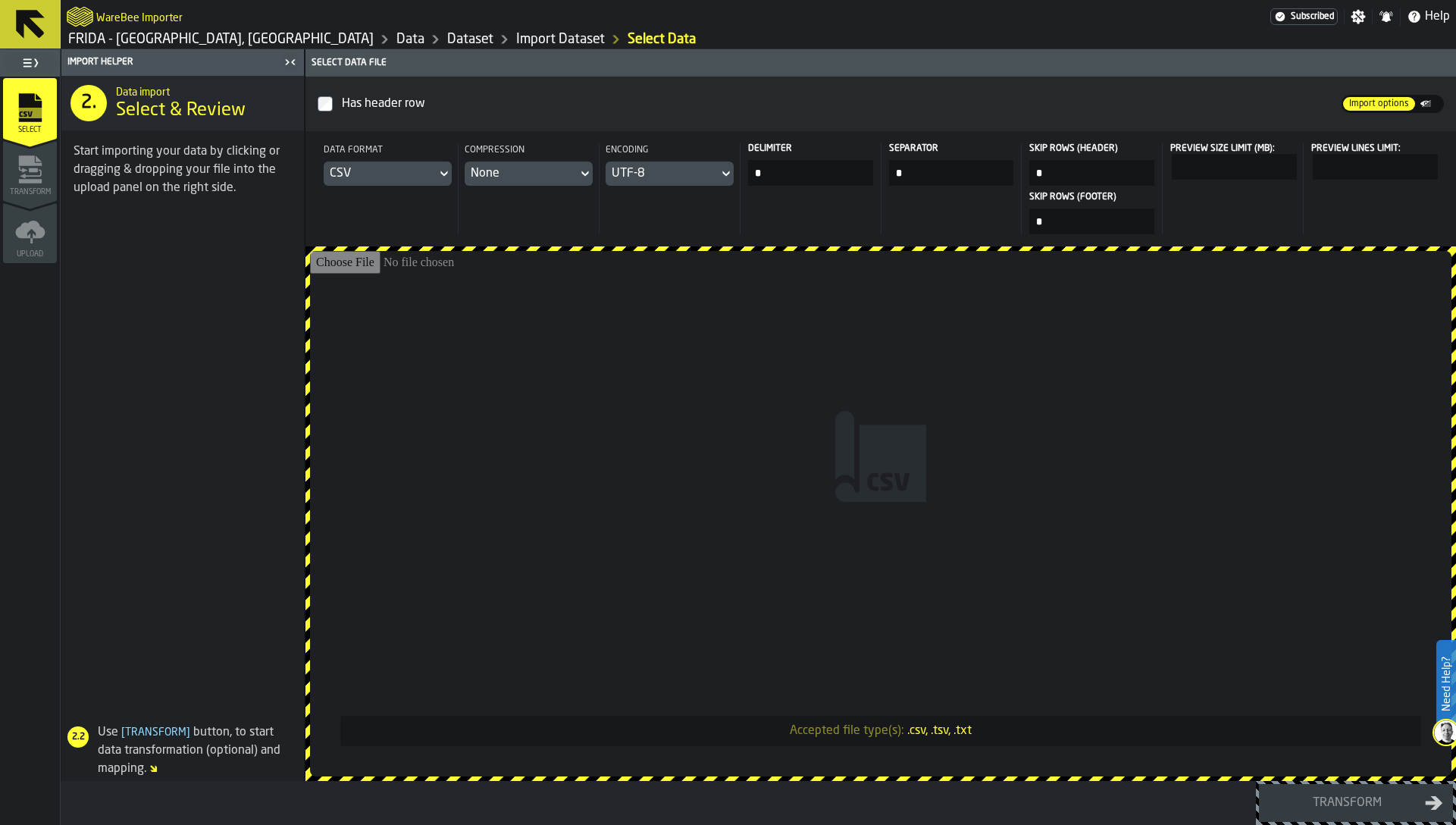
click at [902, 464] on input "Accepted file type(s): .csv, .tsv, .txt" at bounding box center [881, 514] width 1142 height 525
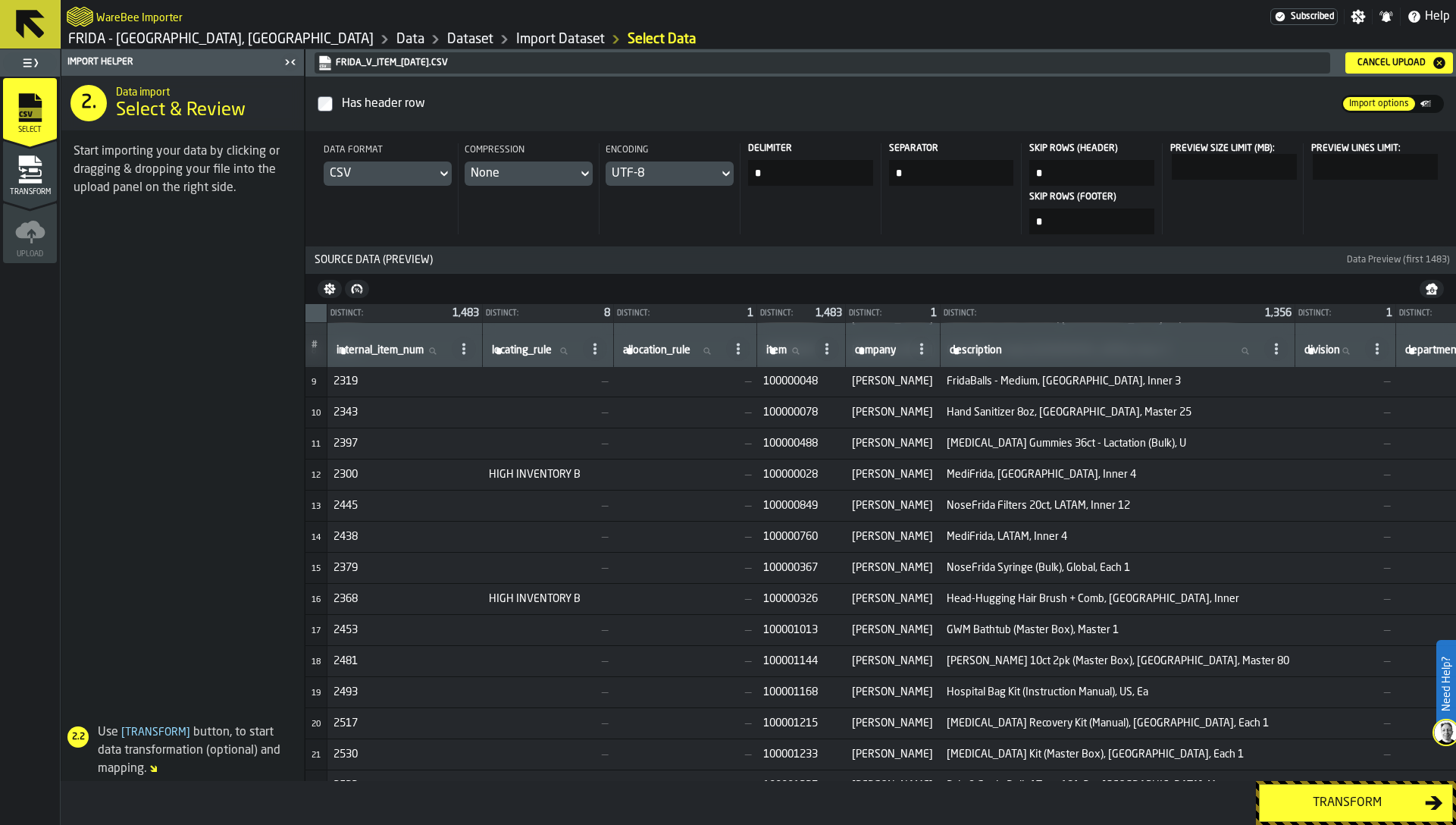
scroll to position [250, 0]
click at [34, 176] on icon "menu Transform" at bounding box center [30, 173] width 22 height 10
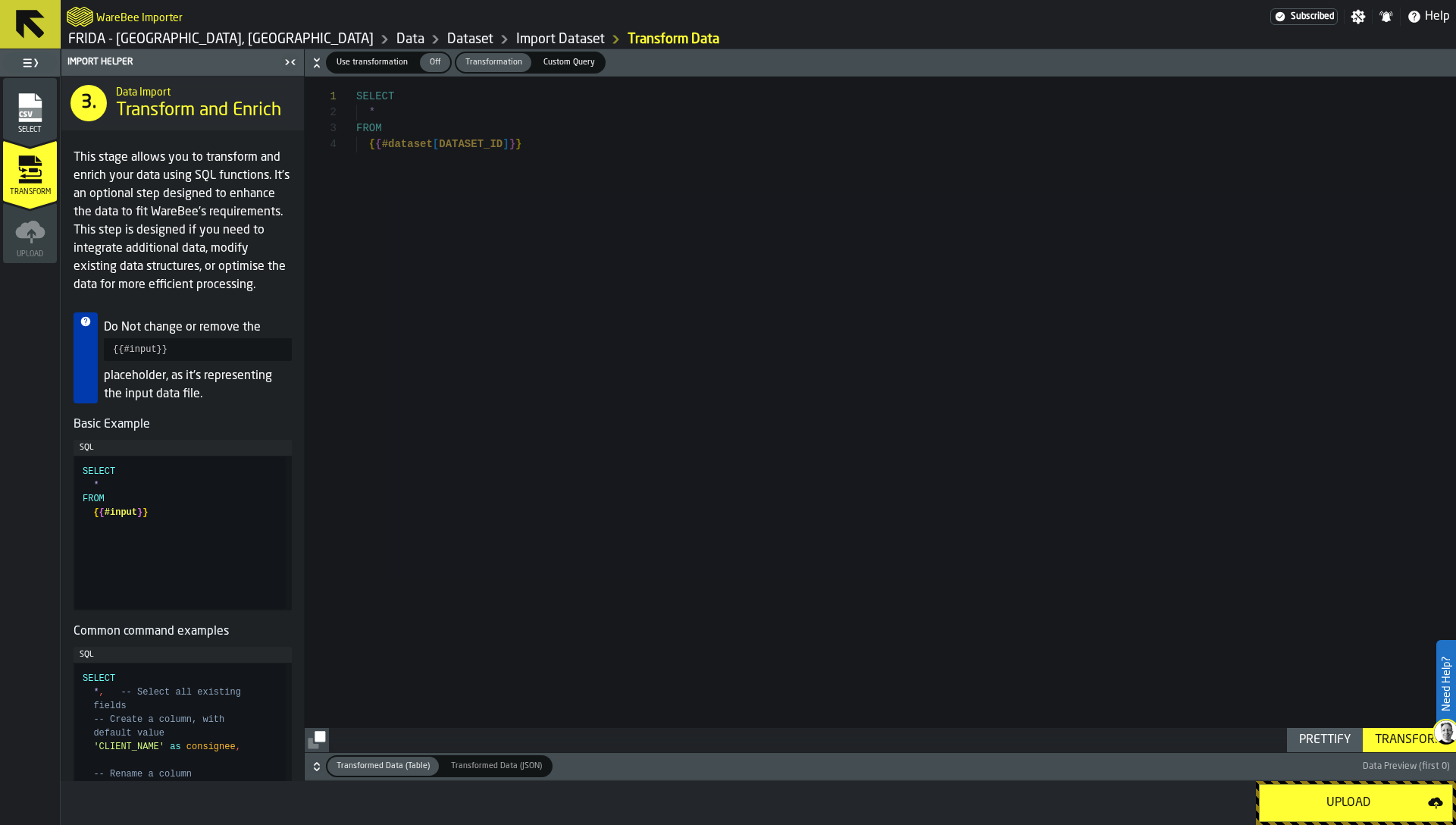
click at [368, 66] on span "Use transformation" at bounding box center [372, 62] width 83 height 13
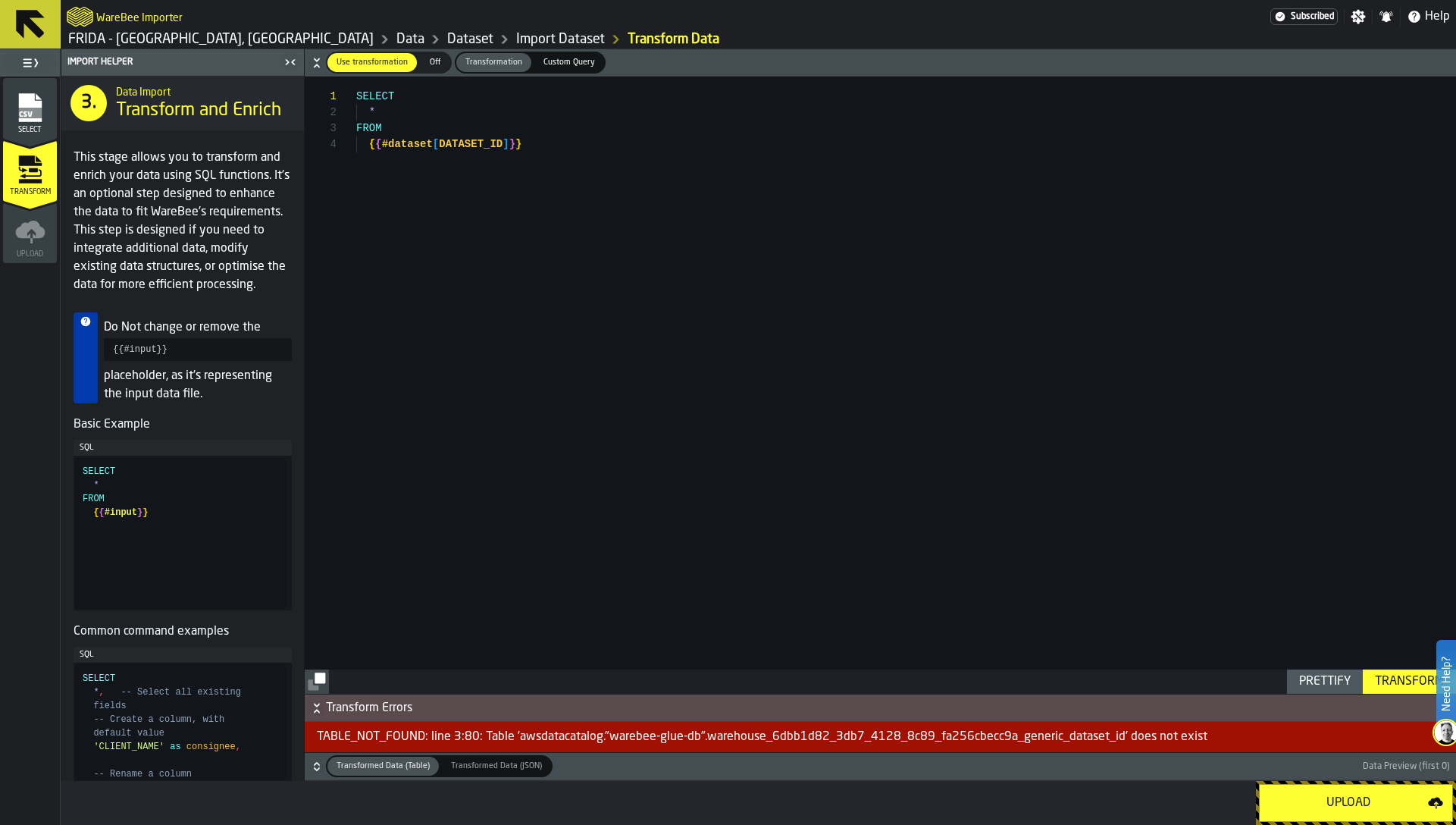
type textarea "**********"
drag, startPoint x: 177, startPoint y: 536, endPoint x: 76, endPoint y: 480, distance: 115.5
click at [76, 480] on div "**********" at bounding box center [180, 533] width 210 height 152
type textarea "**********"
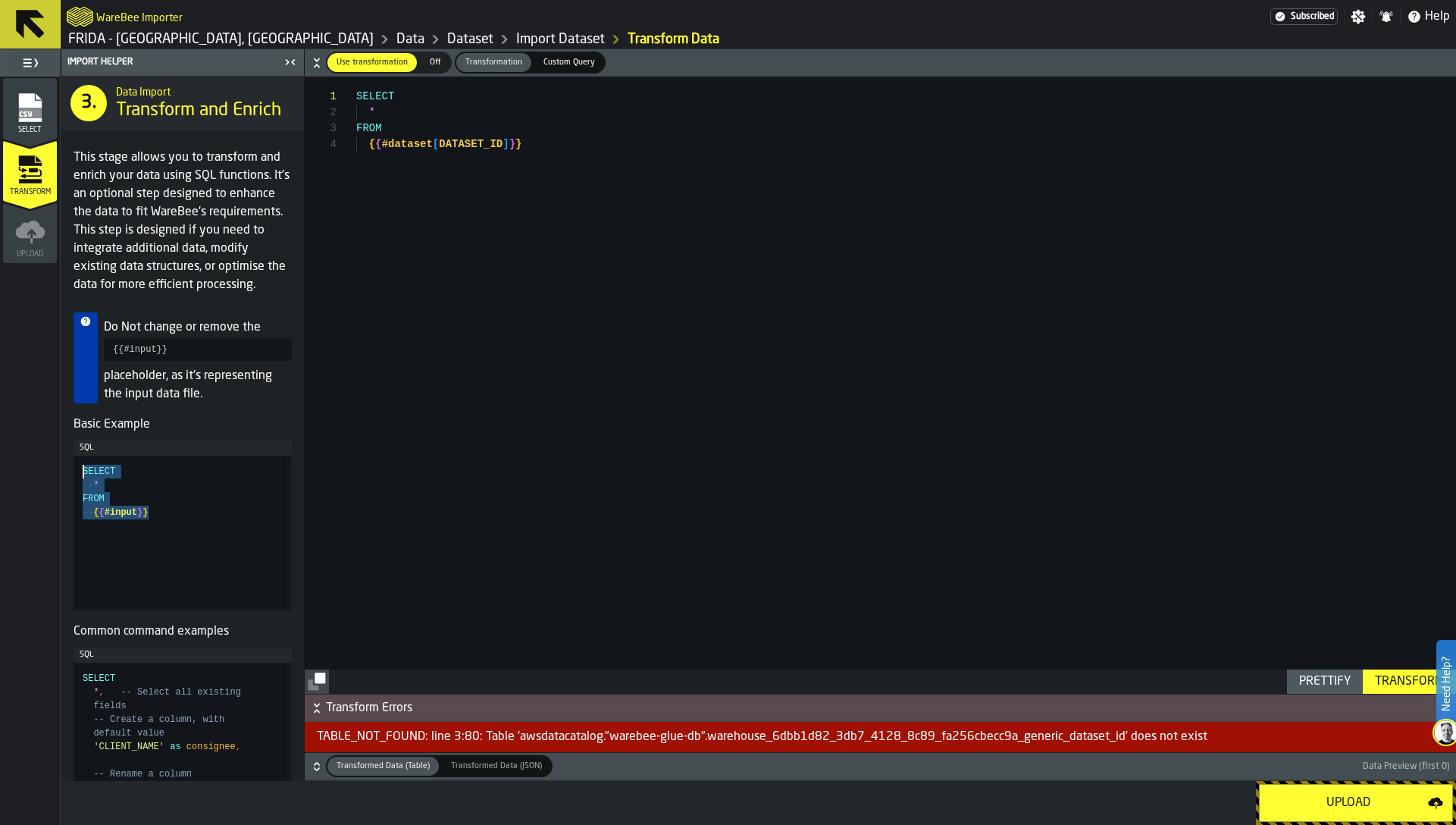
click at [514, 190] on div "SELECT * FROM { { #dataset [ DATASET_ID ] } }" at bounding box center [906, 385] width 1100 height 617
click at [424, 54] on div "Off" at bounding box center [435, 62] width 30 height 19
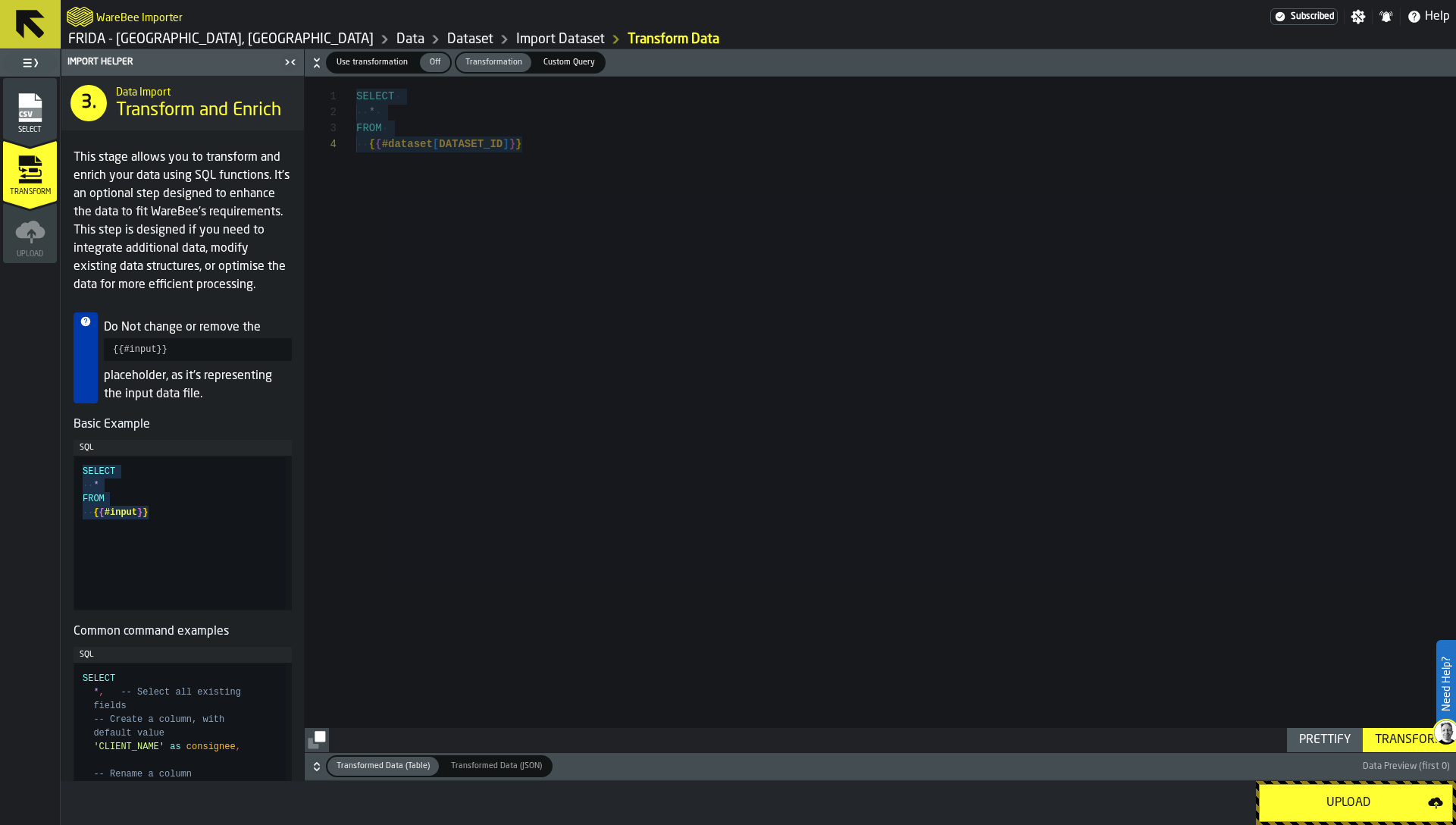
click at [1401, 803] on div "Upload" at bounding box center [1349, 802] width 159 height 18
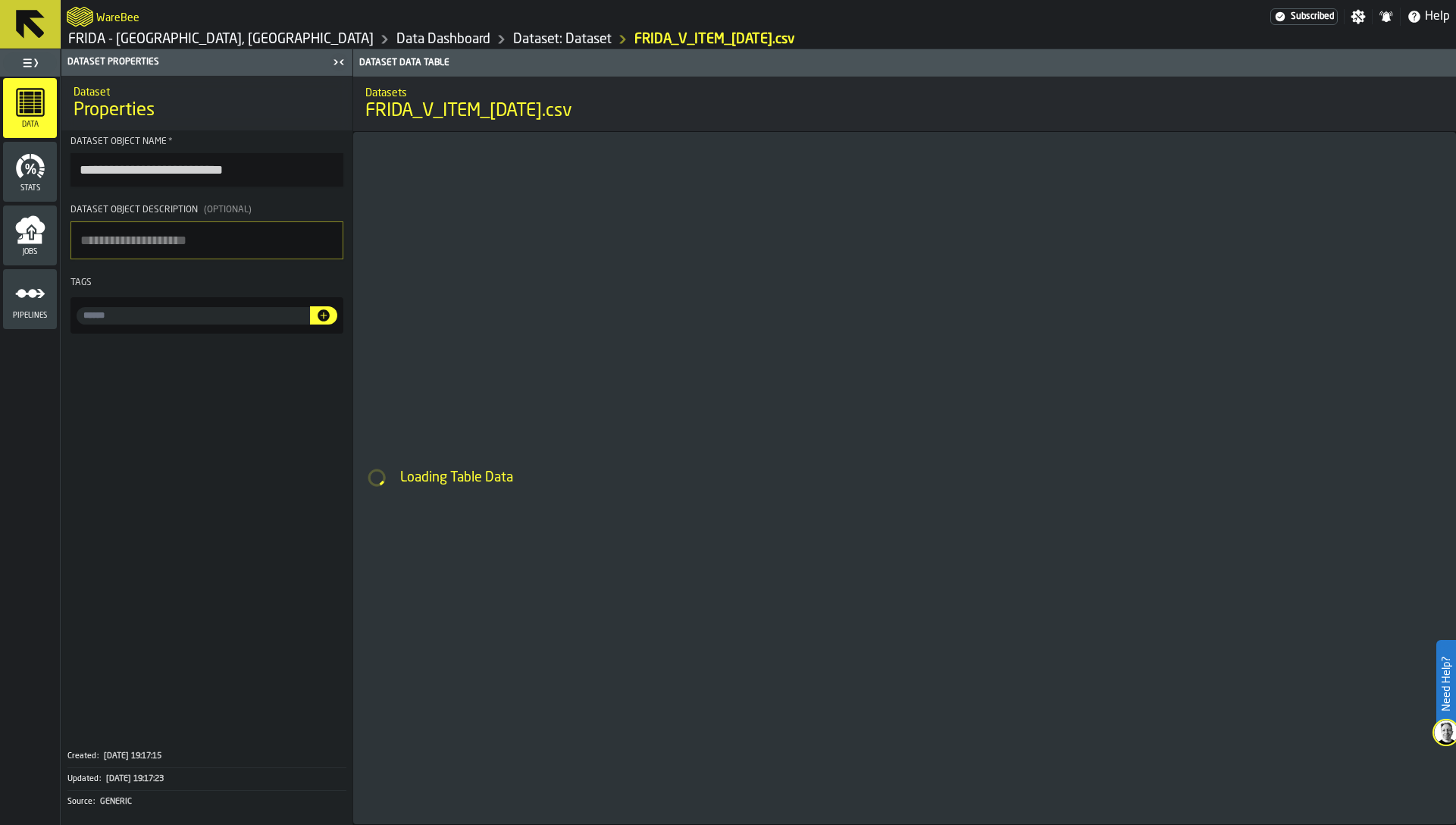
click at [513, 36] on link "Dataset: Dataset" at bounding box center [562, 39] width 99 height 16
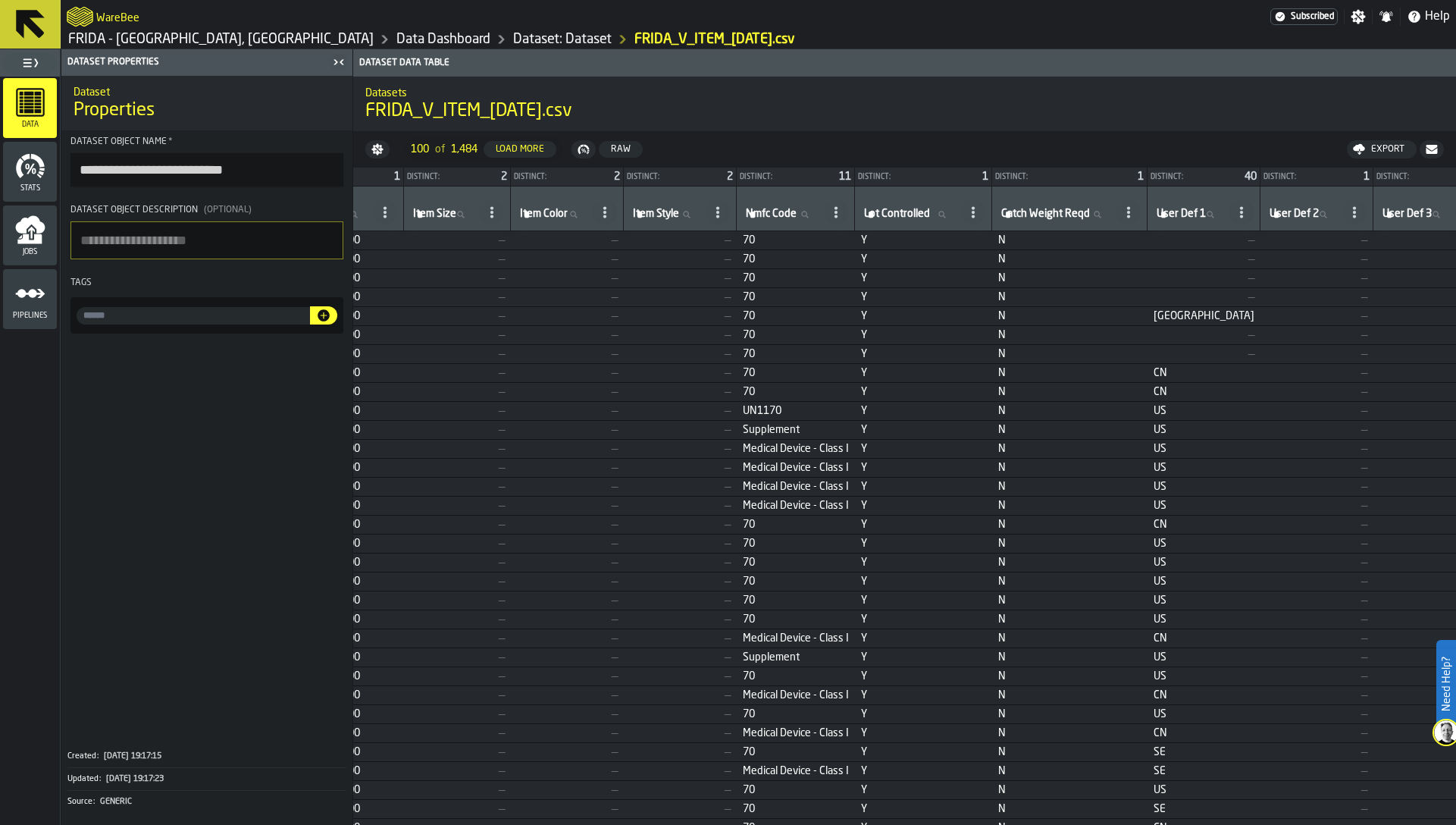
scroll to position [0, 2294]
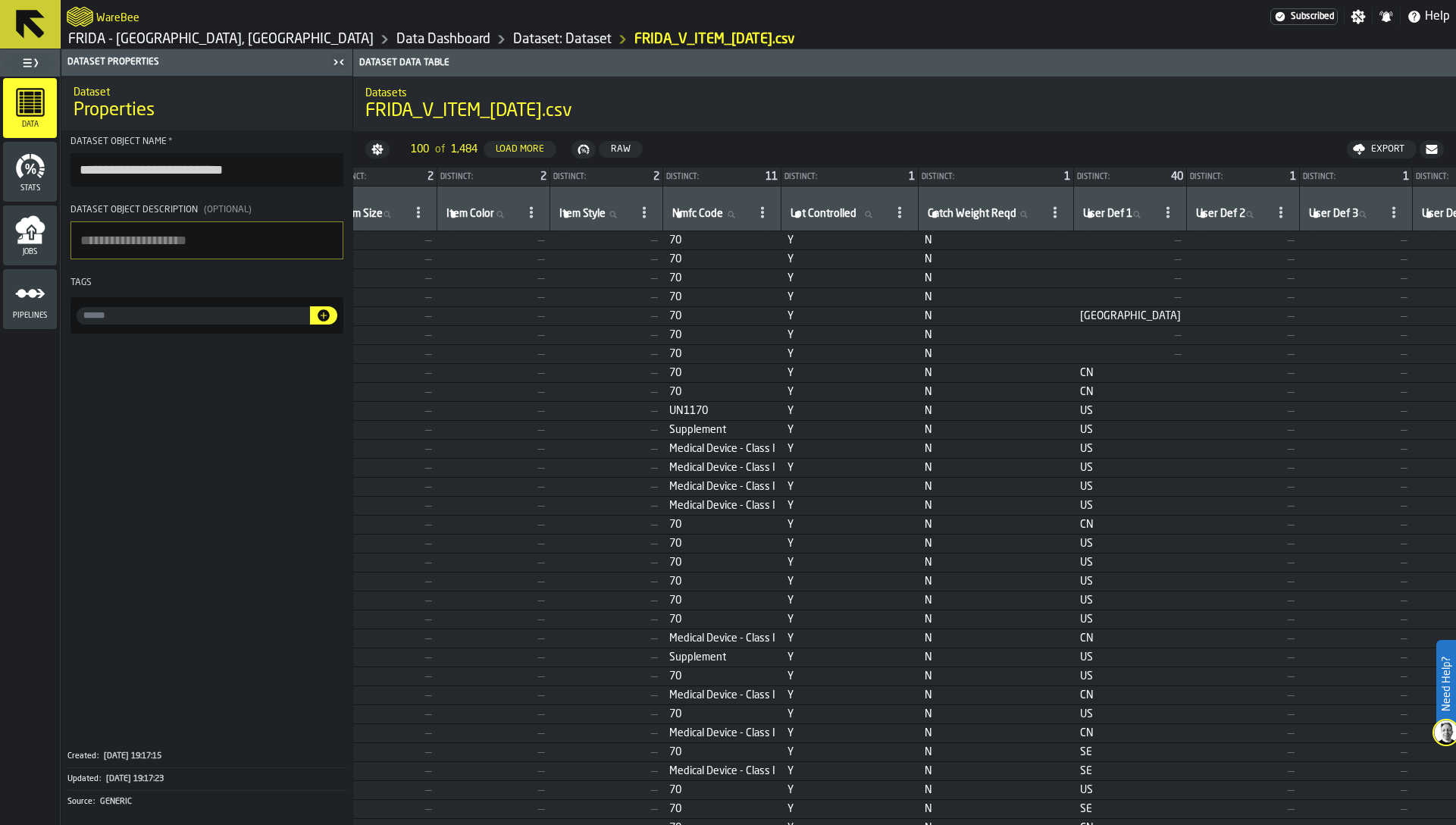
click at [223, 251] on textarea "Dataset object description (Optional)" at bounding box center [206, 241] width 273 height 38
paste textarea "**********"
type textarea "**********"
click at [191, 319] on input "input-value-" at bounding box center [193, 315] width 234 height 17
paste input "**********"
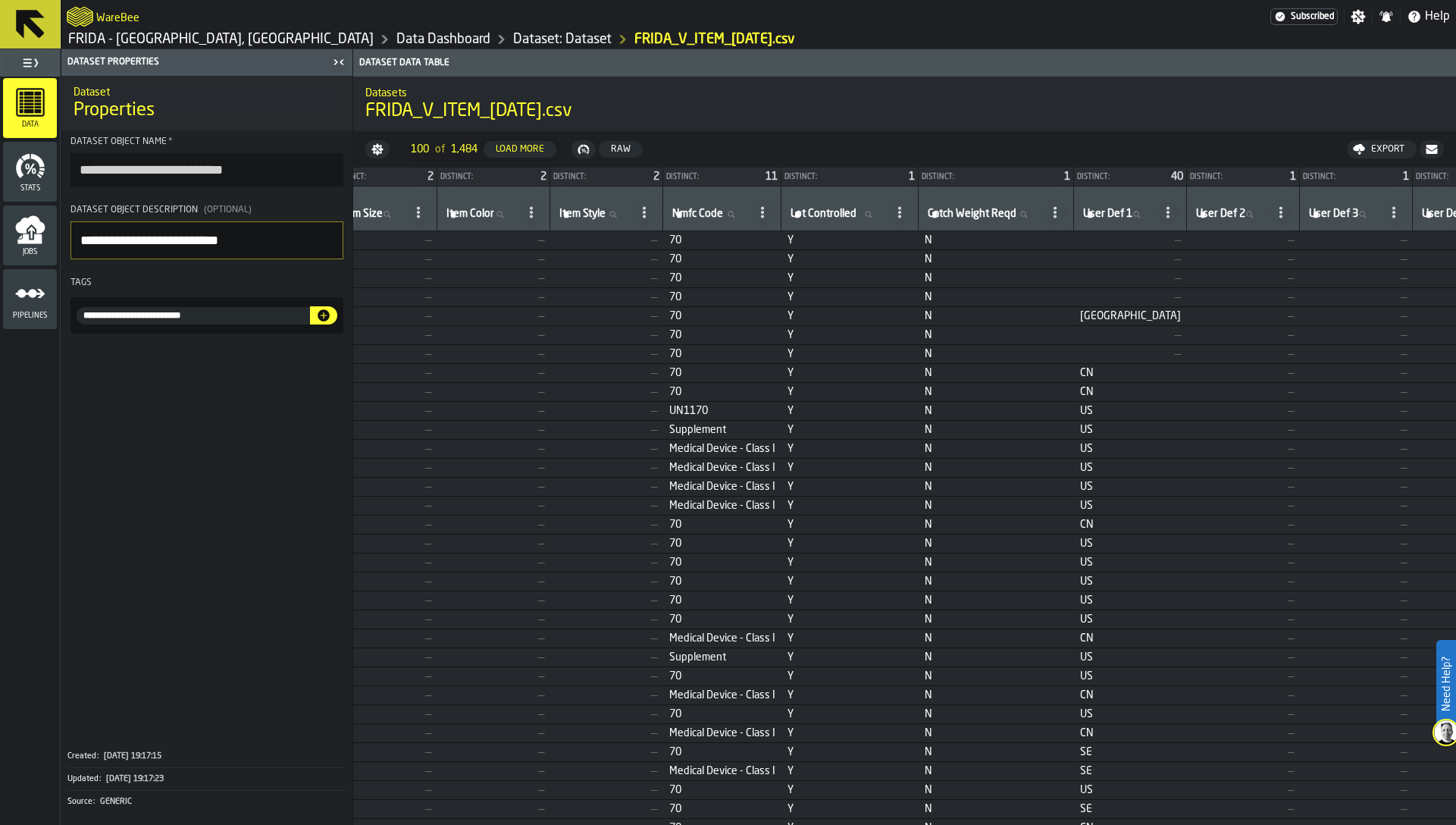
type input "**********"
click at [325, 316] on icon "button-" at bounding box center [324, 315] width 12 height 12
click at [260, 318] on input "input-value-" at bounding box center [275, 315] width 70 height 17
type input "**********"
click at [327, 319] on icon "button-" at bounding box center [324, 315] width 12 height 12
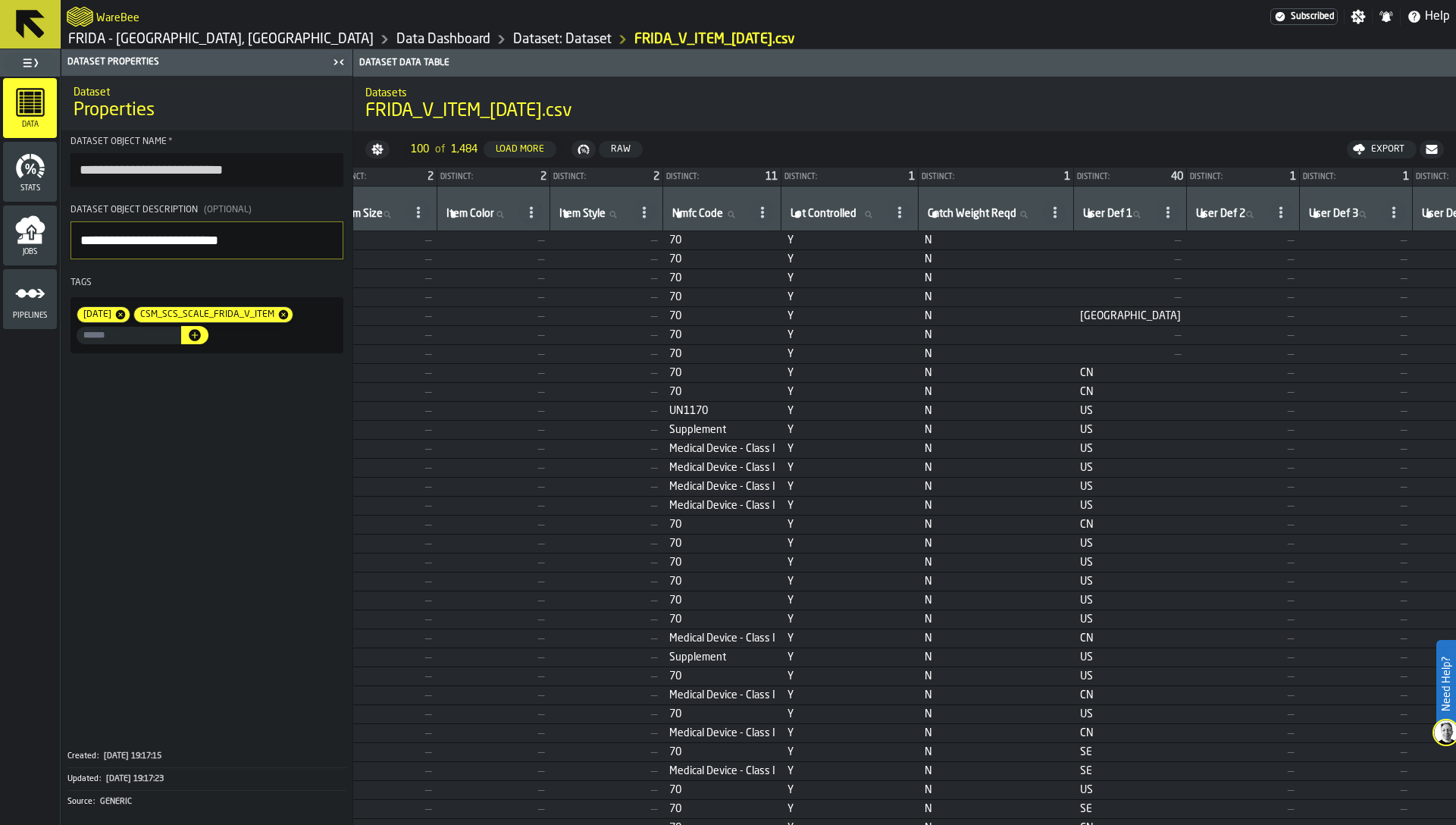
click at [256, 420] on span at bounding box center [207, 549] width 291 height 380
click at [513, 36] on link "Dataset: Dataset" at bounding box center [562, 39] width 99 height 16
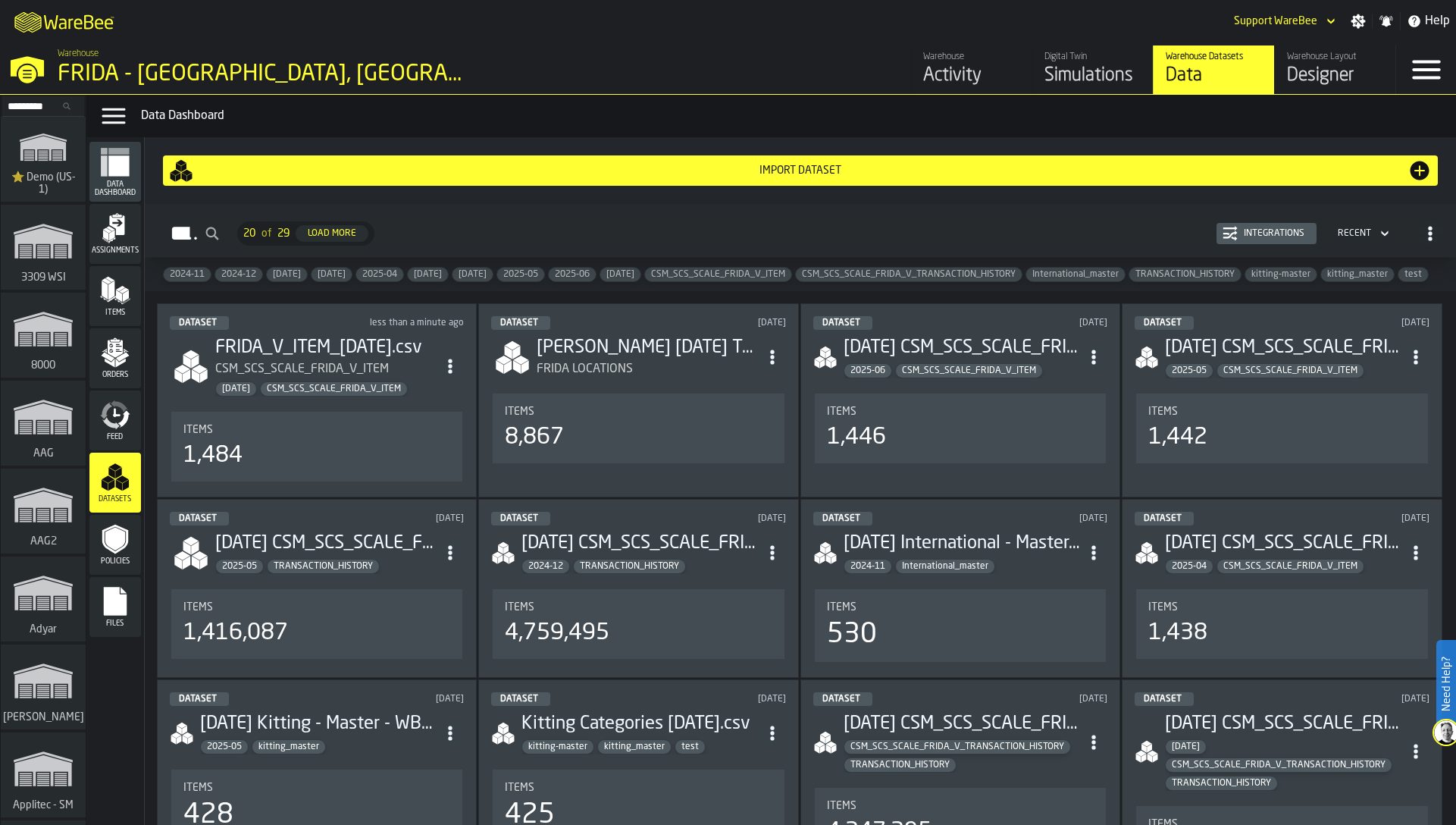
click at [792, 275] on span "CSM_SCS_SCALE_FRIDA_V_ITEM" at bounding box center [718, 275] width 146 height 10
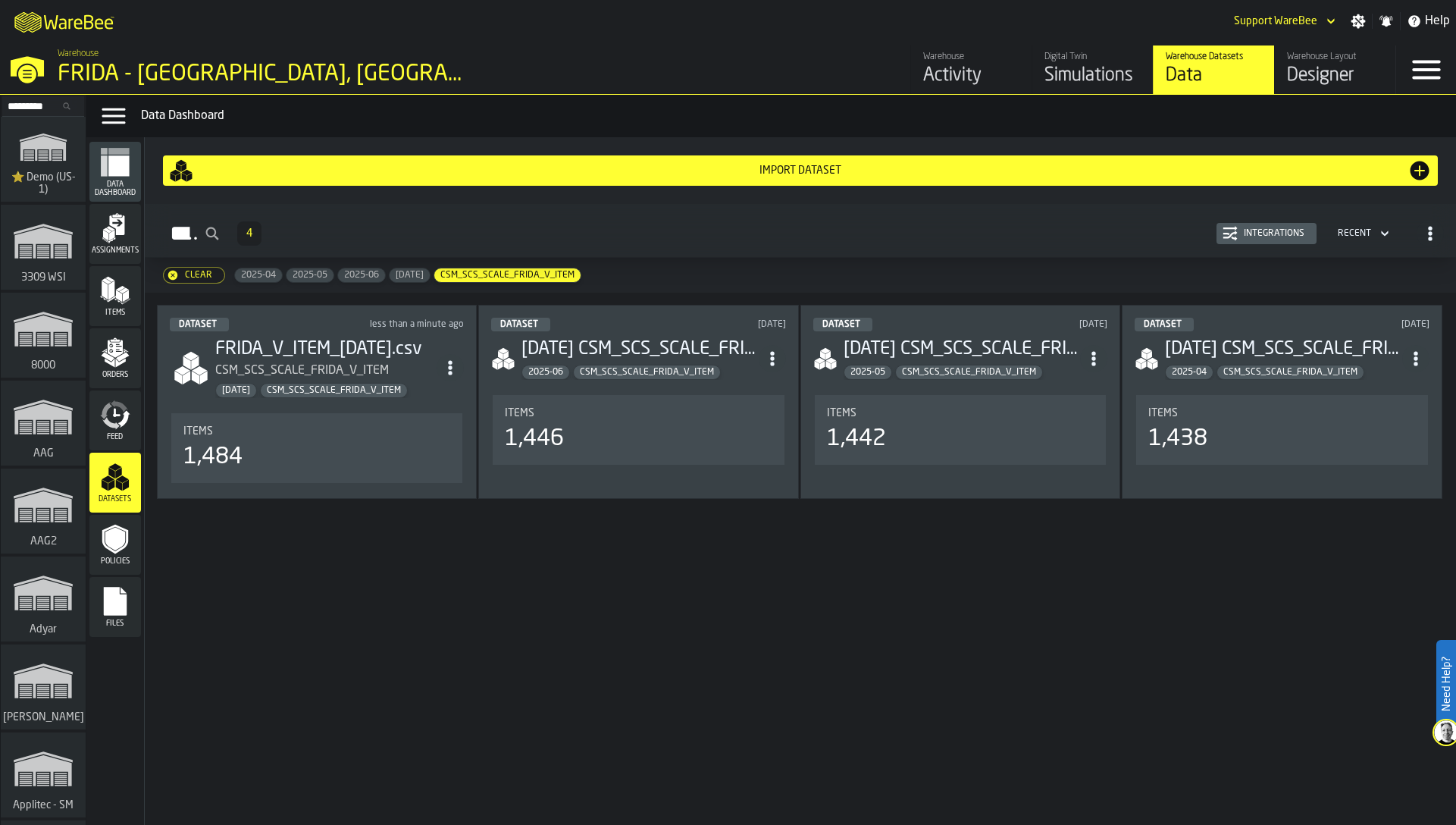
click at [543, 567] on div "Import Dataset Dataset 4 Integrations Recent Clear 2025-04 2025-05 2025-06 2025…" at bounding box center [800, 481] width 1311 height 688
click at [117, 307] on div "Items" at bounding box center [115, 296] width 52 height 42
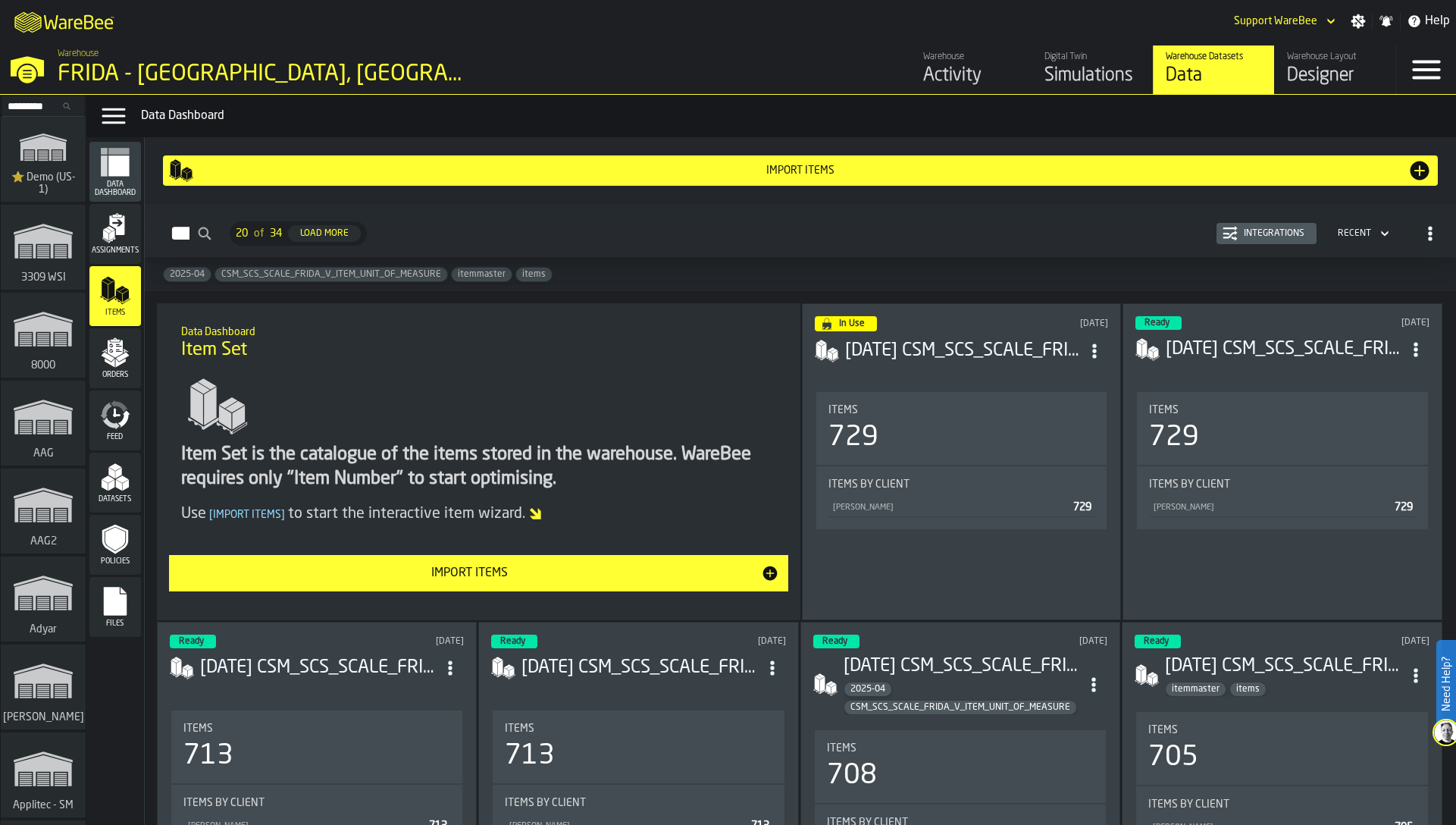
click at [583, 573] on div "Import Items" at bounding box center [469, 573] width 583 height 18
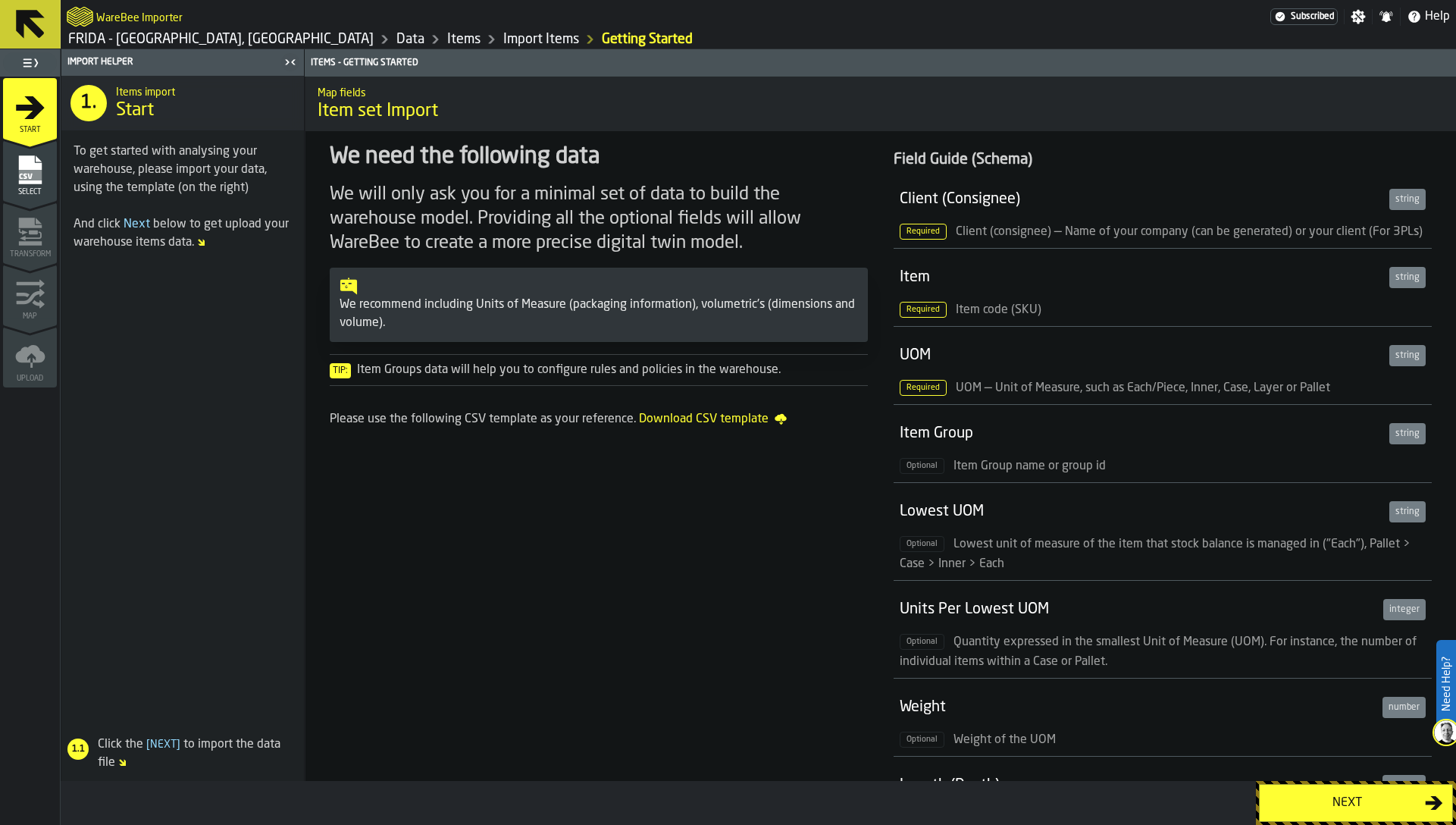
click at [1331, 802] on div "Next" at bounding box center [1347, 802] width 156 height 18
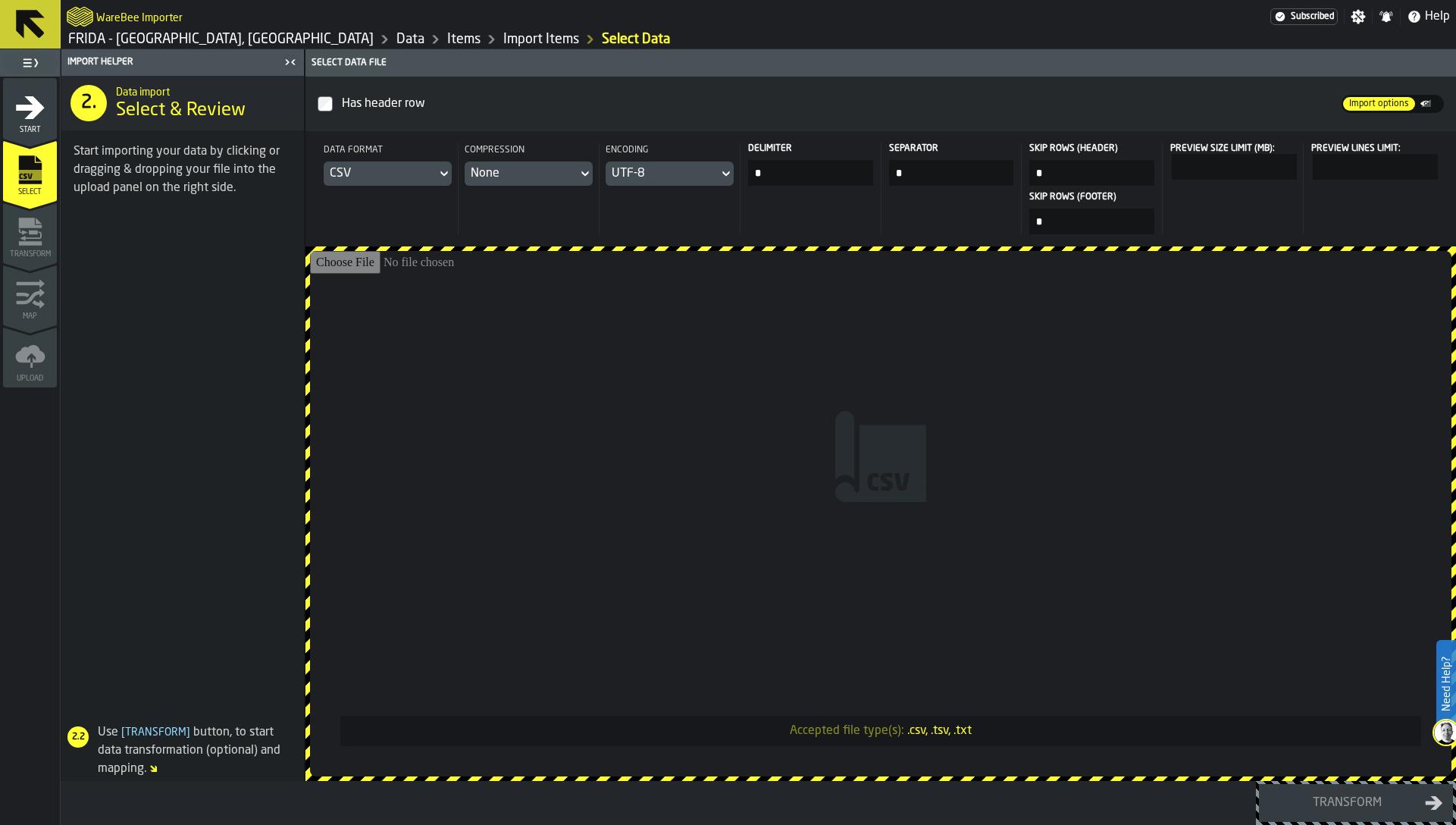
click at [993, 564] on input "Accepted file type(s): .csv, .tsv, .txt" at bounding box center [881, 514] width 1142 height 525
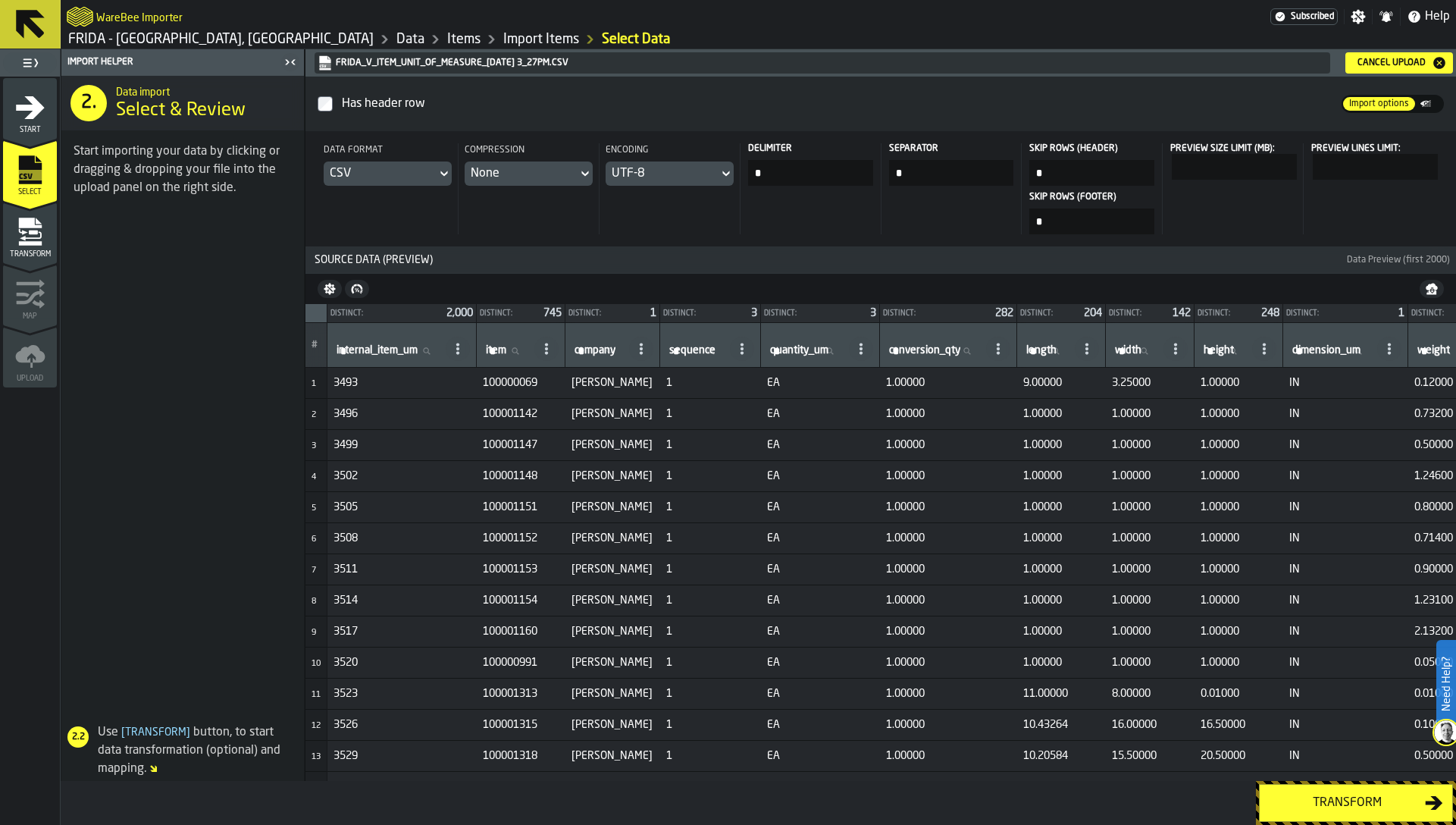
click at [27, 240] on icon "menu Transform" at bounding box center [30, 231] width 30 height 30
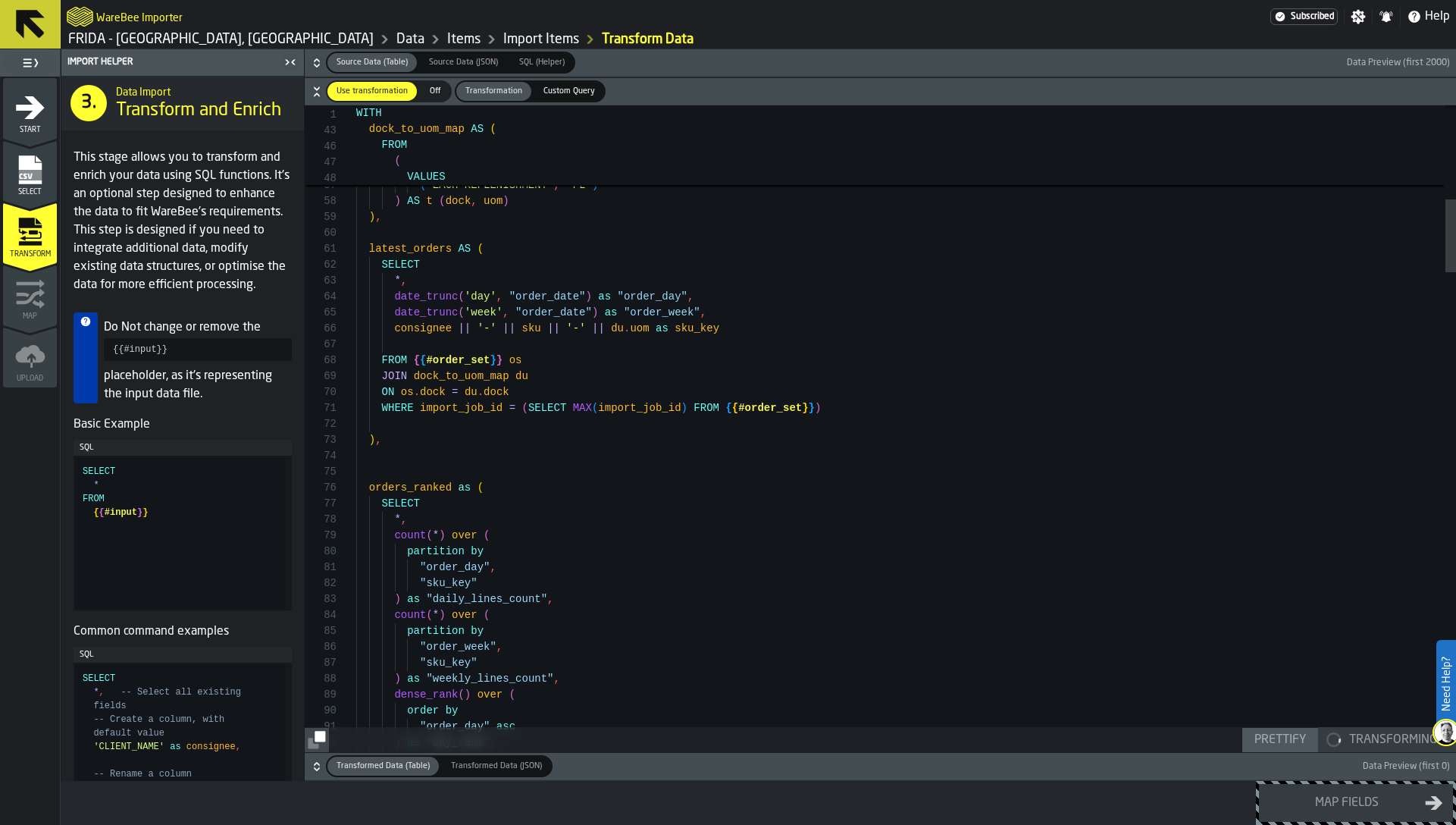
click at [323, 757] on h6 "Transformed Data (Table) Transformed Data (Table) Transformed Data (JSON) Trans…" at bounding box center [880, 766] width 1145 height 22
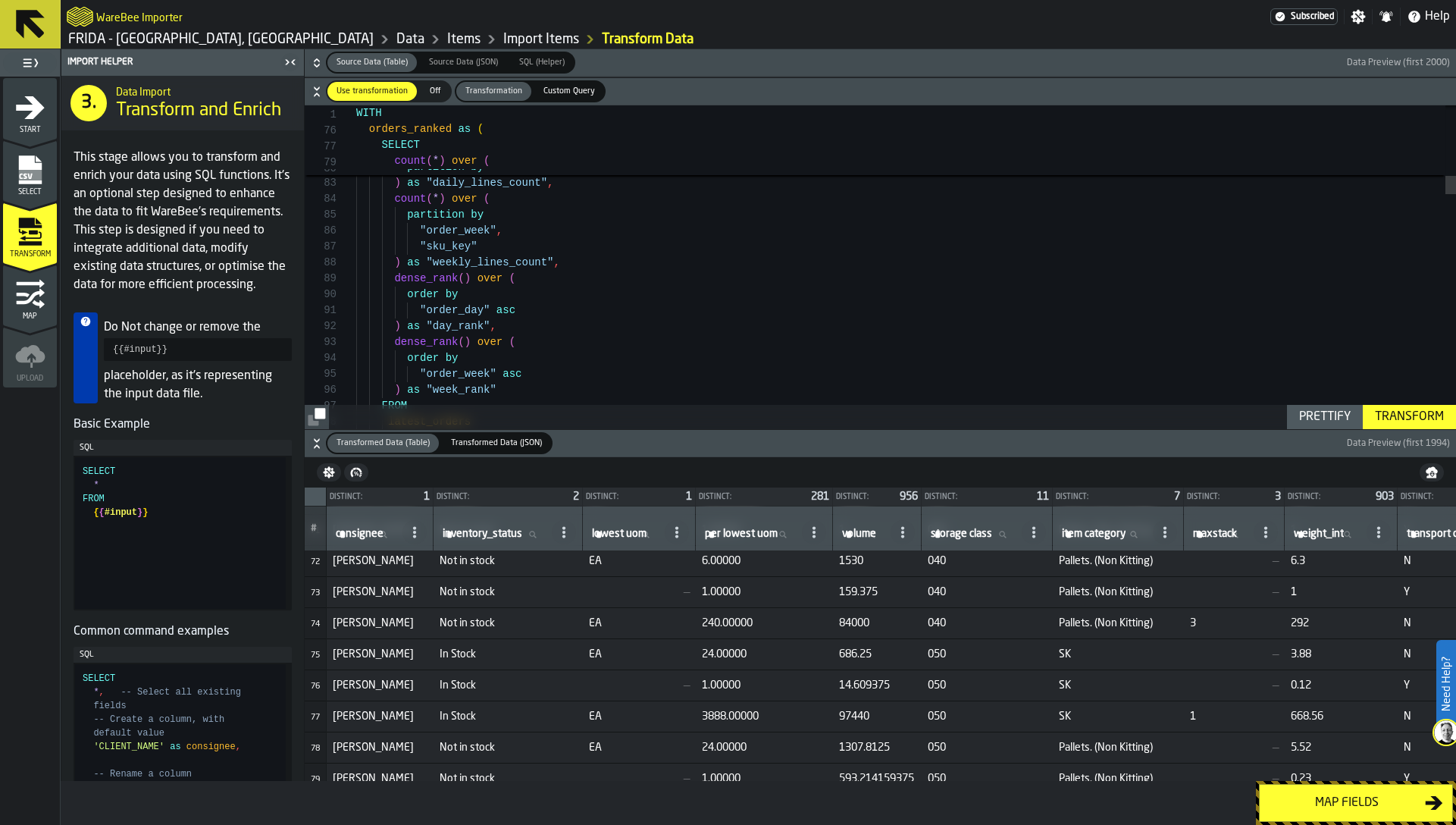
scroll to position [2217, 0]
click at [1351, 802] on div "Map fields" at bounding box center [1347, 802] width 156 height 18
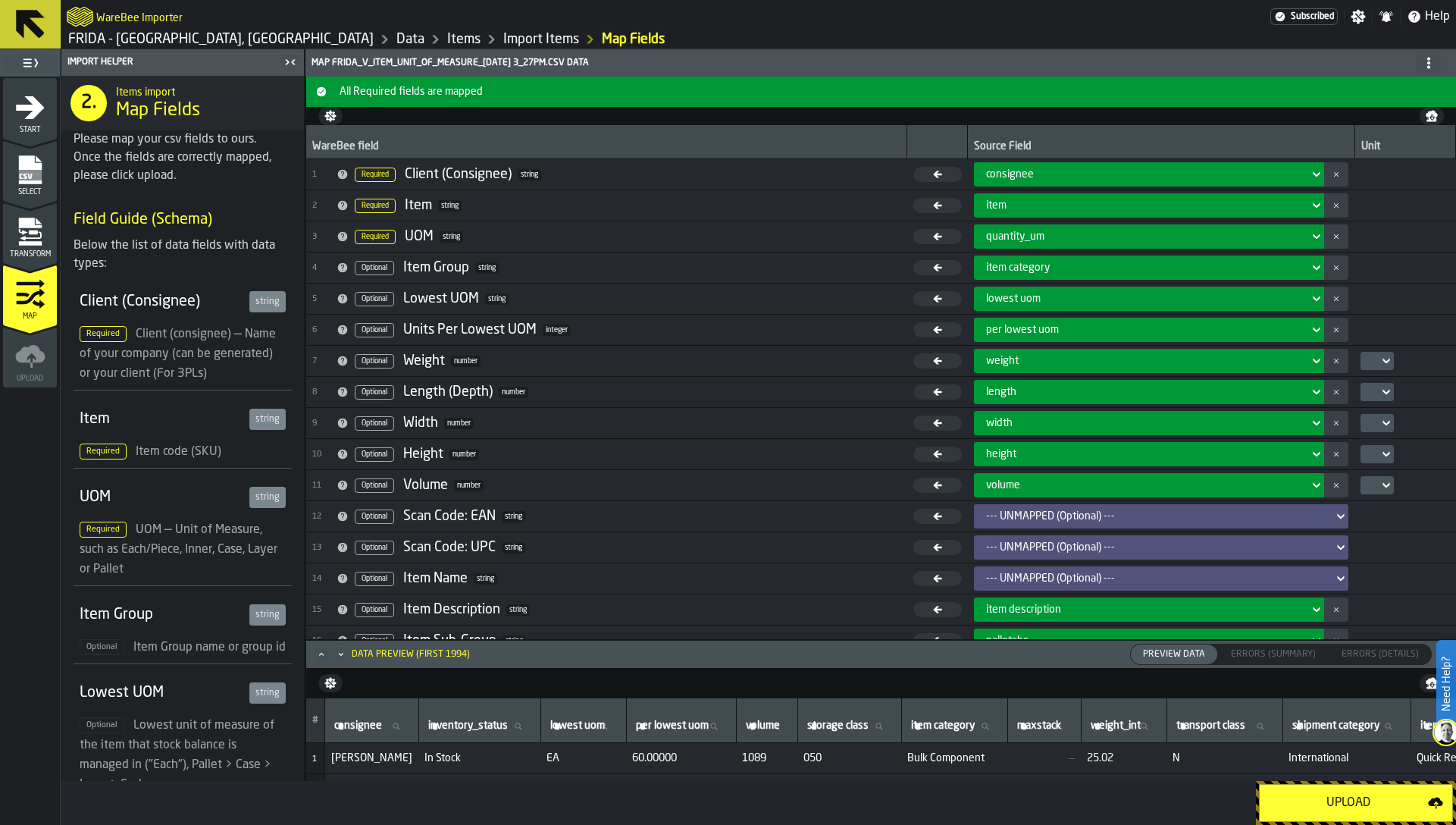
click at [290, 55] on icon "button-toggle-Close me" at bounding box center [290, 62] width 18 height 18
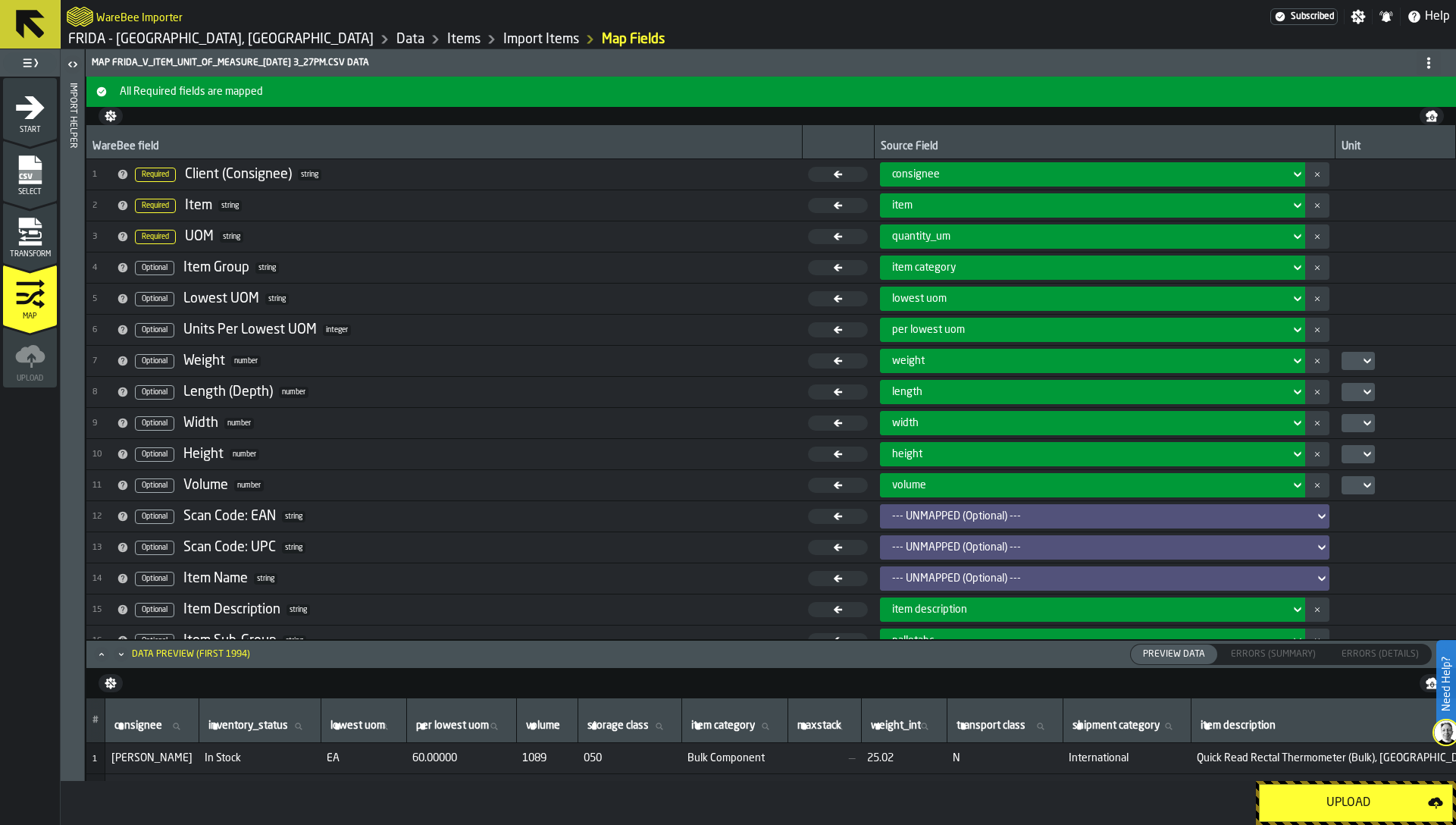
click at [37, 246] on icon "menu Transform" at bounding box center [30, 231] width 30 height 30
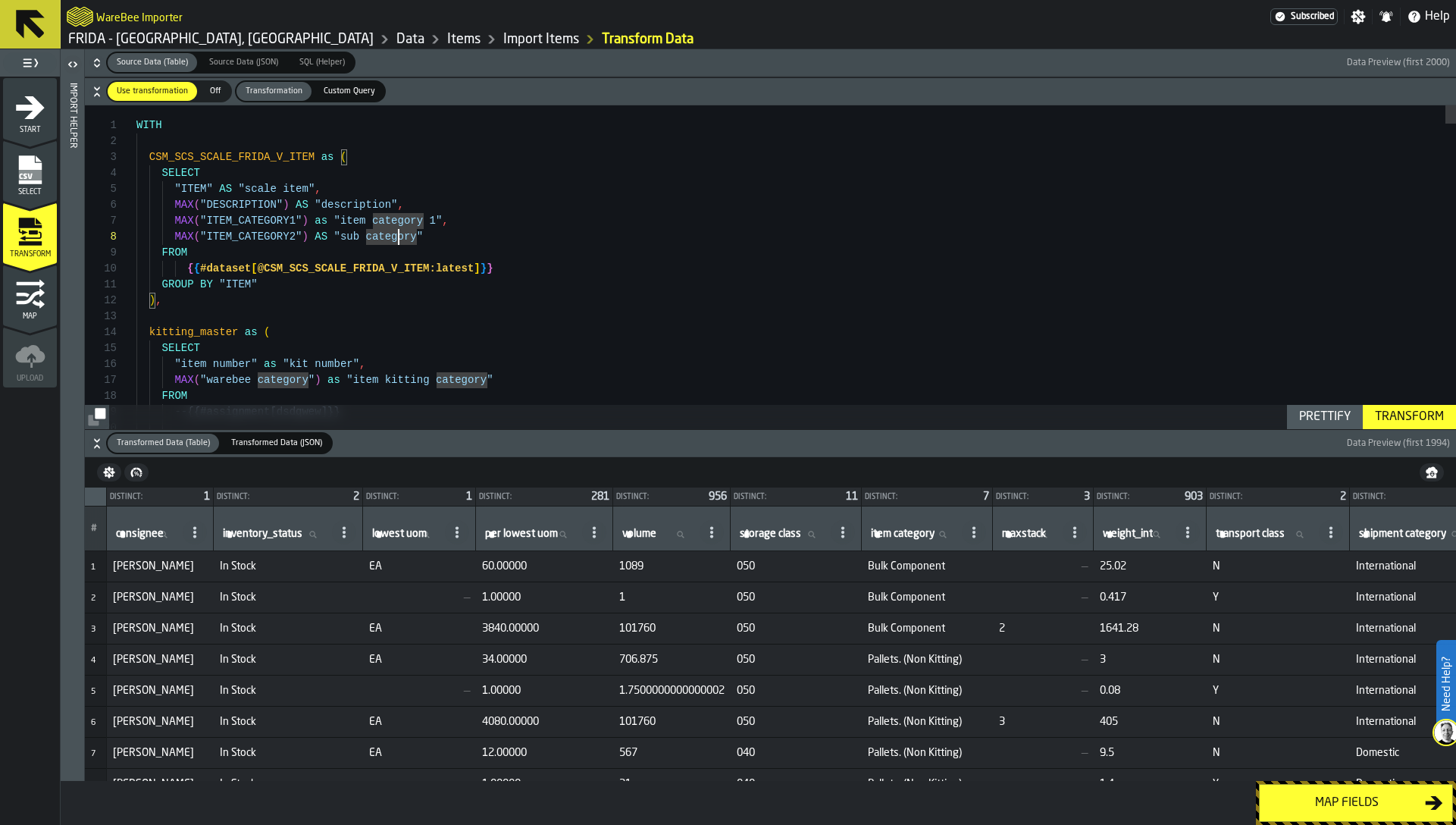
scroll to position [112, 0]
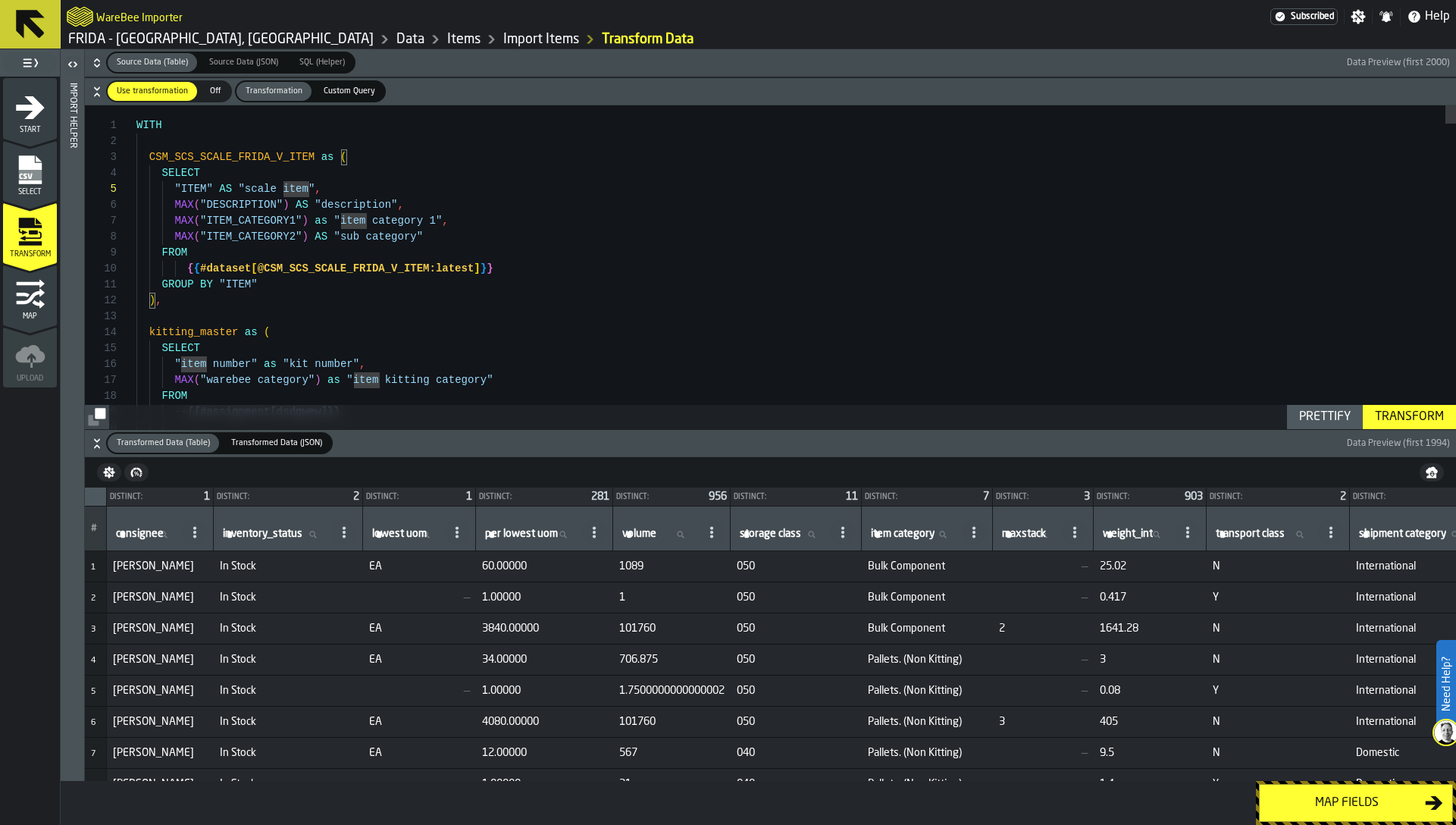
scroll to position [112, 0]
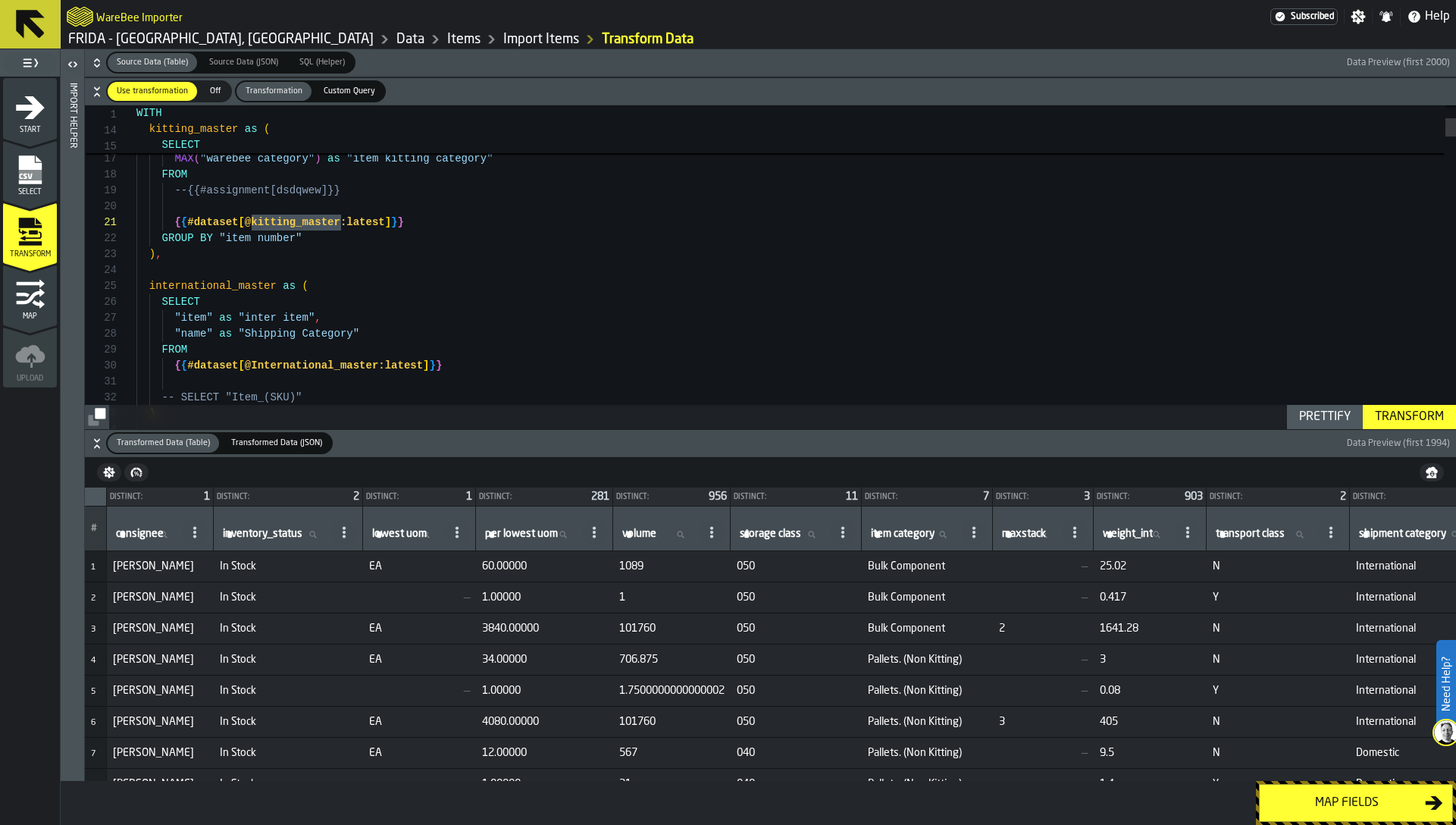
scroll to position [64, 0]
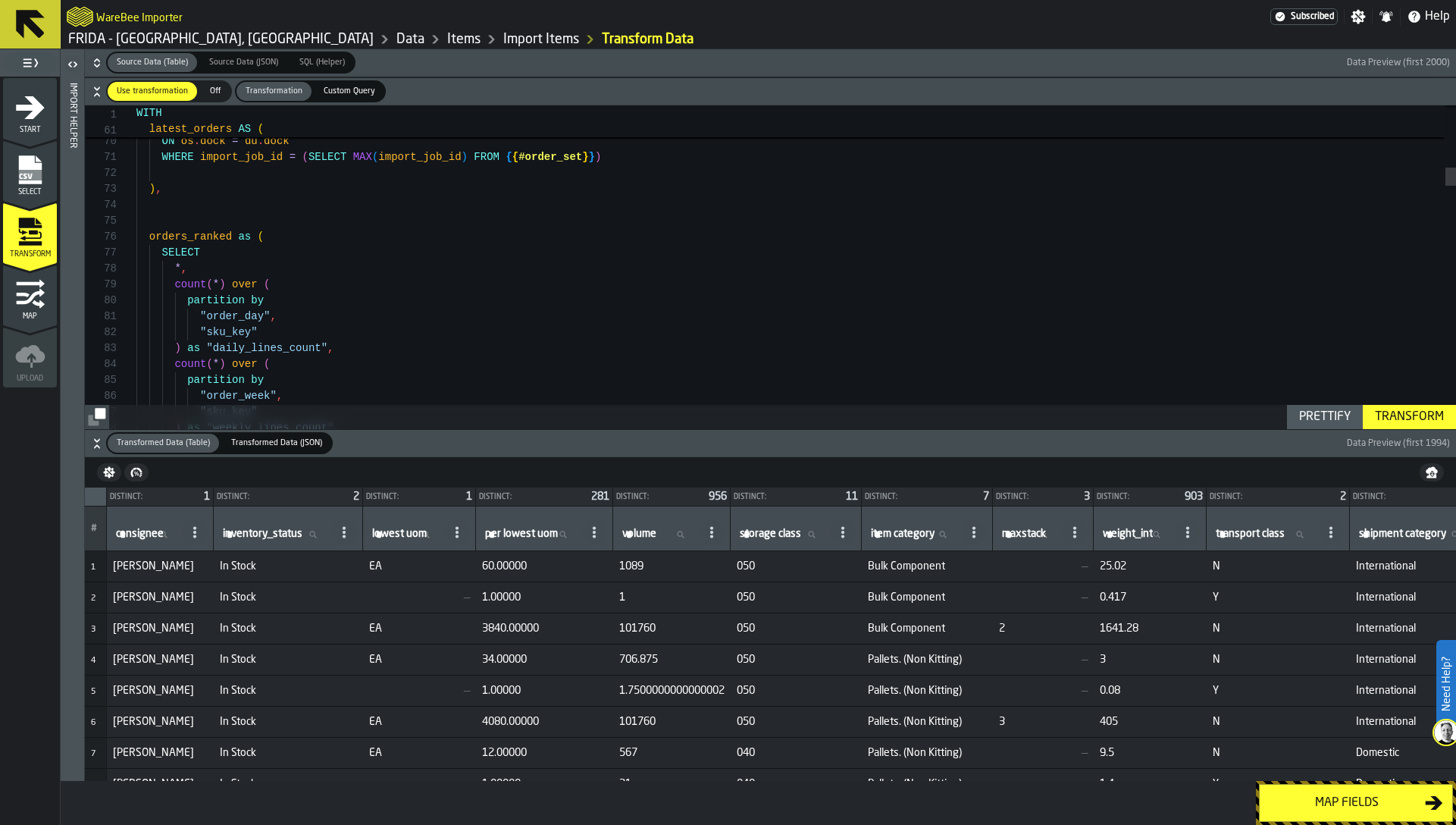
type textarea "**********"
click at [1326, 789] on button "Map fields" at bounding box center [1356, 803] width 194 height 38
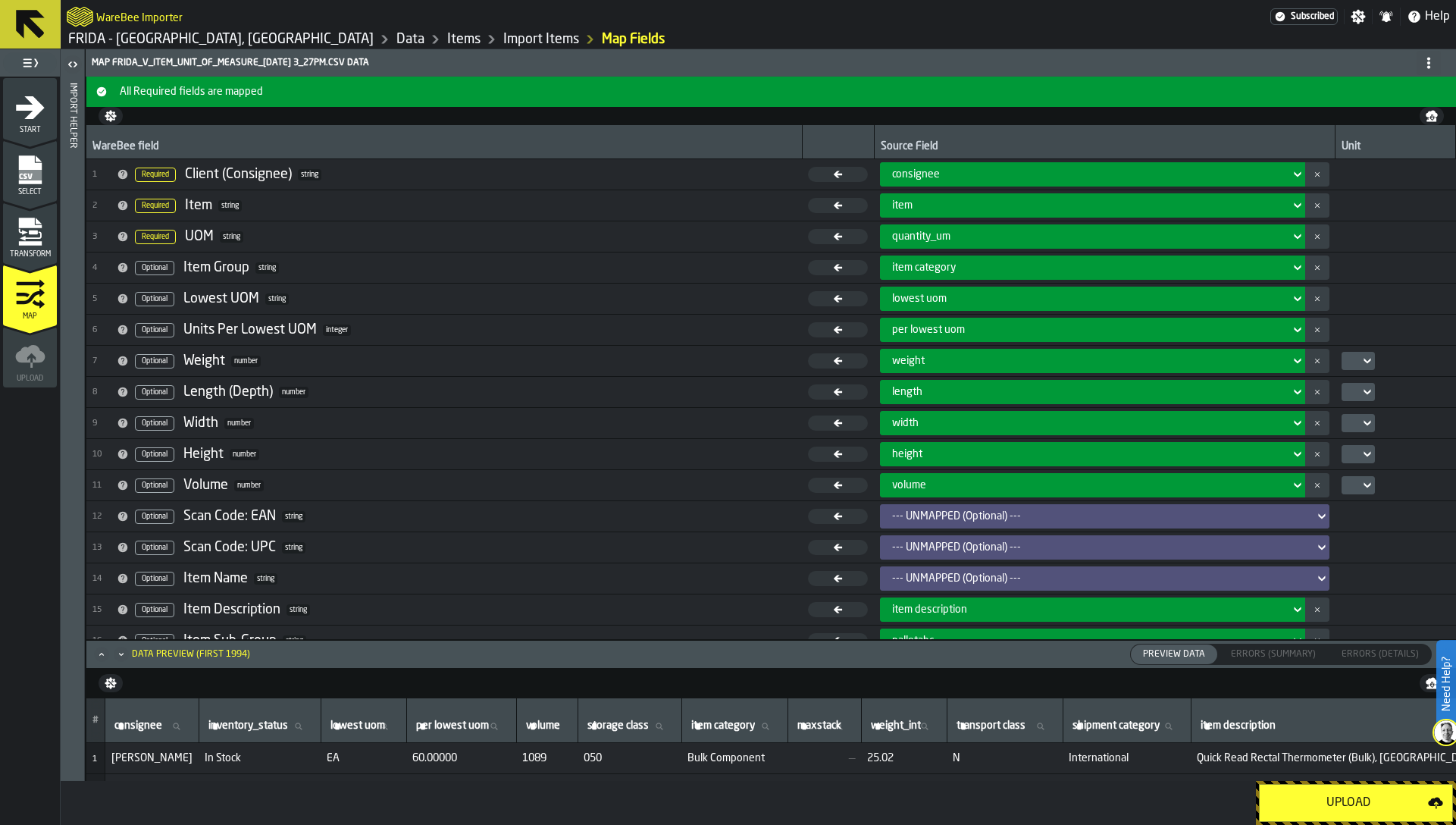
click at [1361, 802] on div "Upload" at bounding box center [1349, 802] width 159 height 18
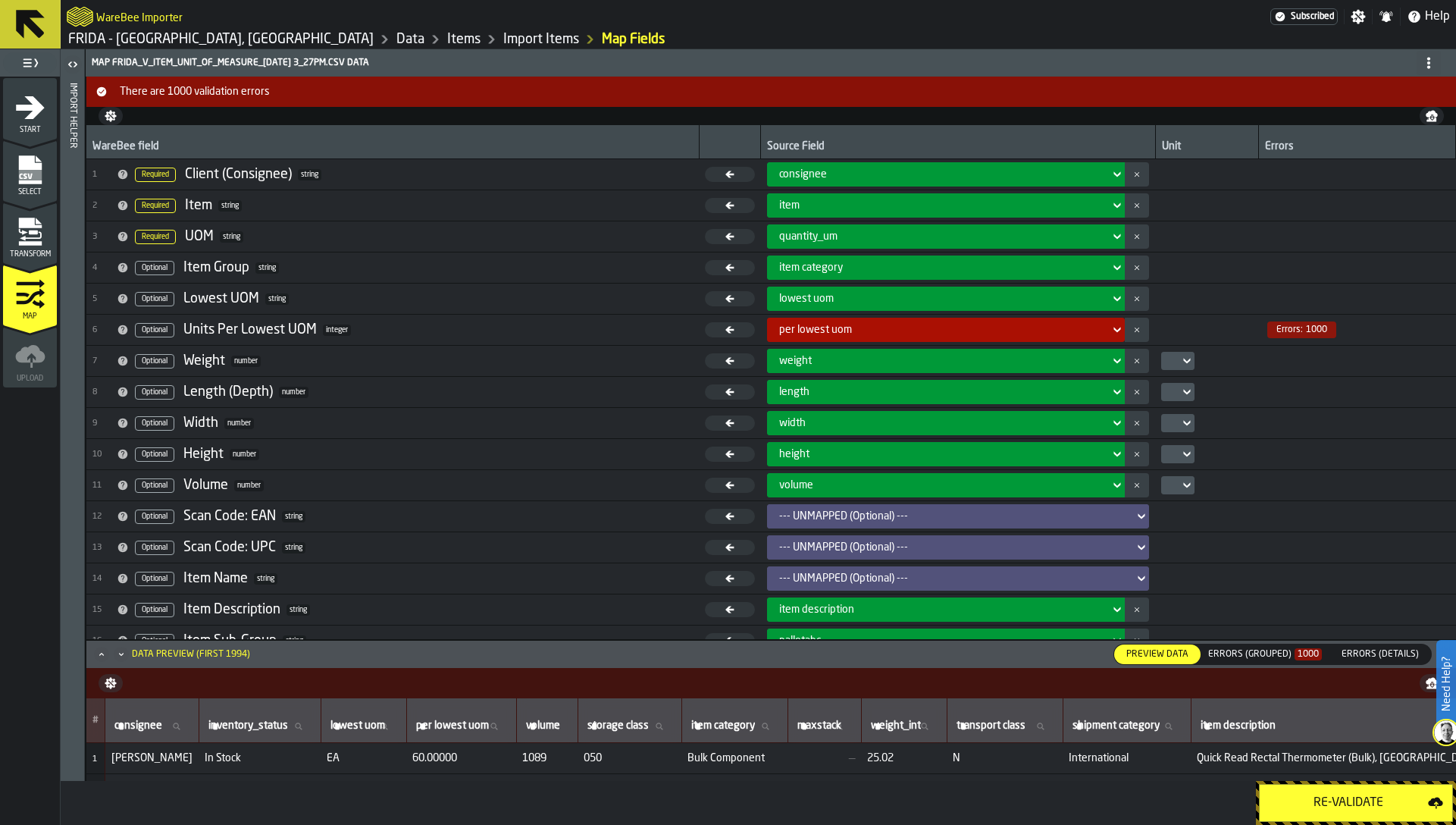
click at [1270, 657] on div "Errors (Grouped) 1000" at bounding box center [1265, 654] width 113 height 10
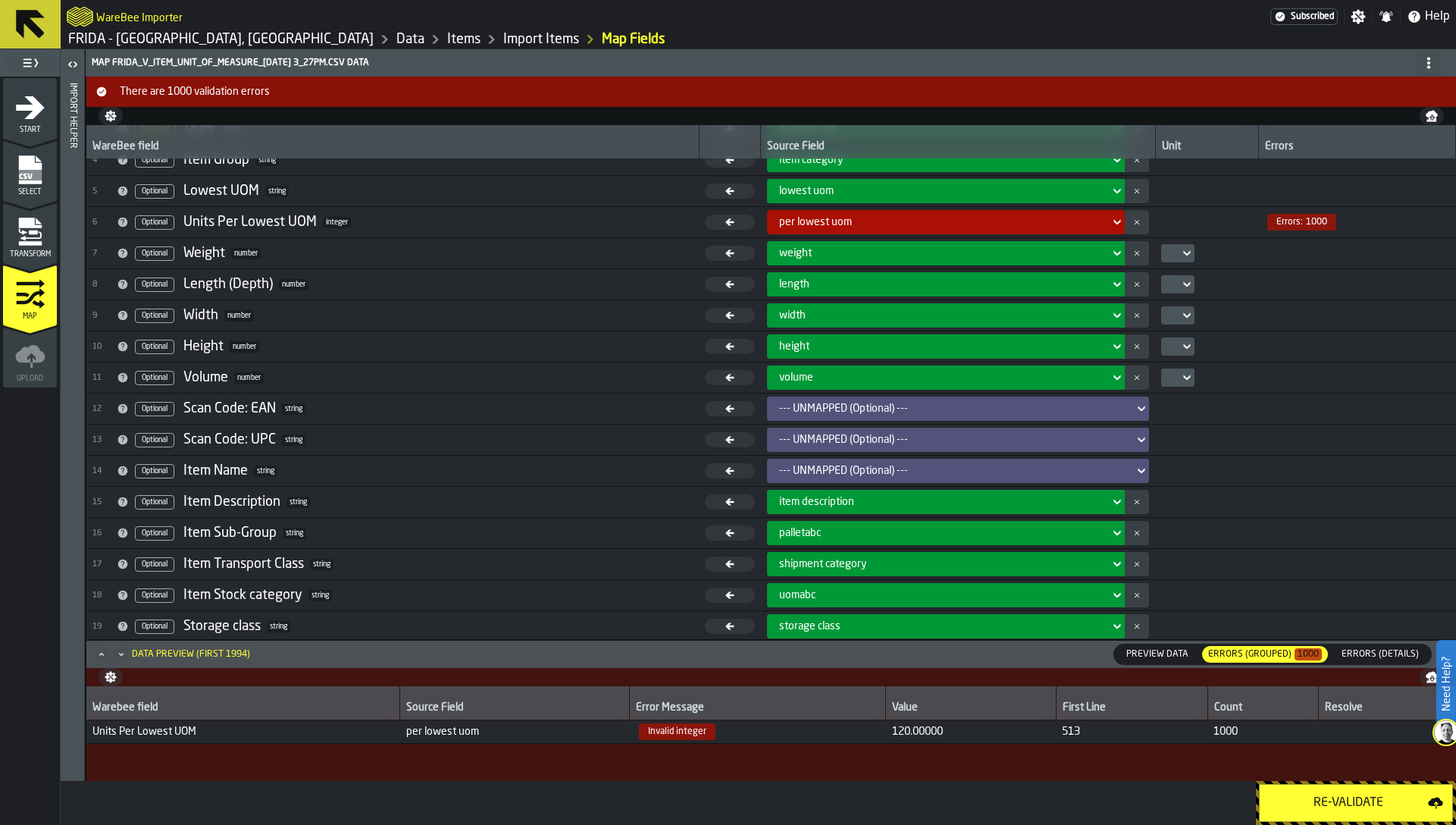
scroll to position [114, 0]
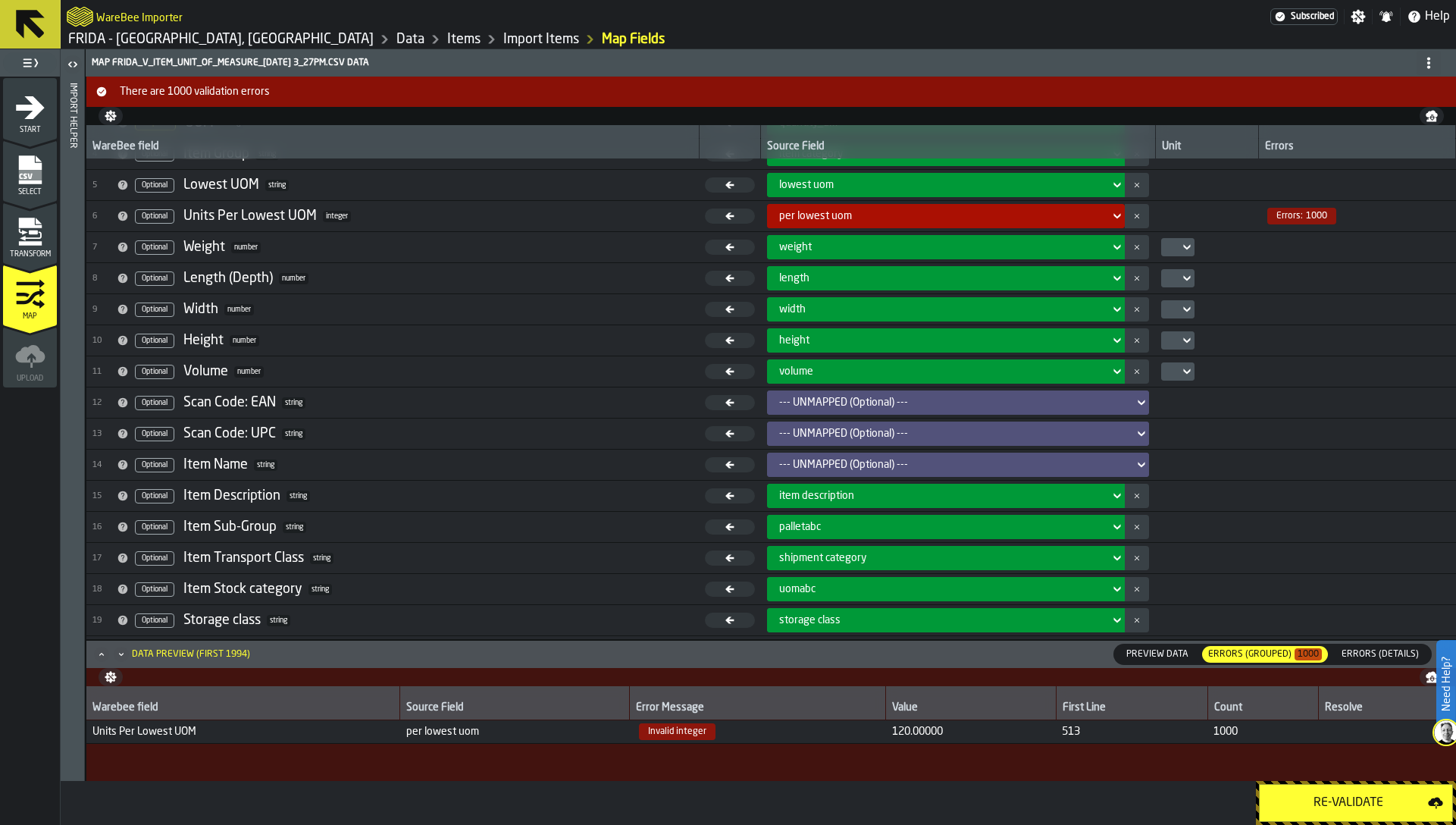
click at [26, 235] on icon "menu Transform" at bounding box center [30, 231] width 30 height 30
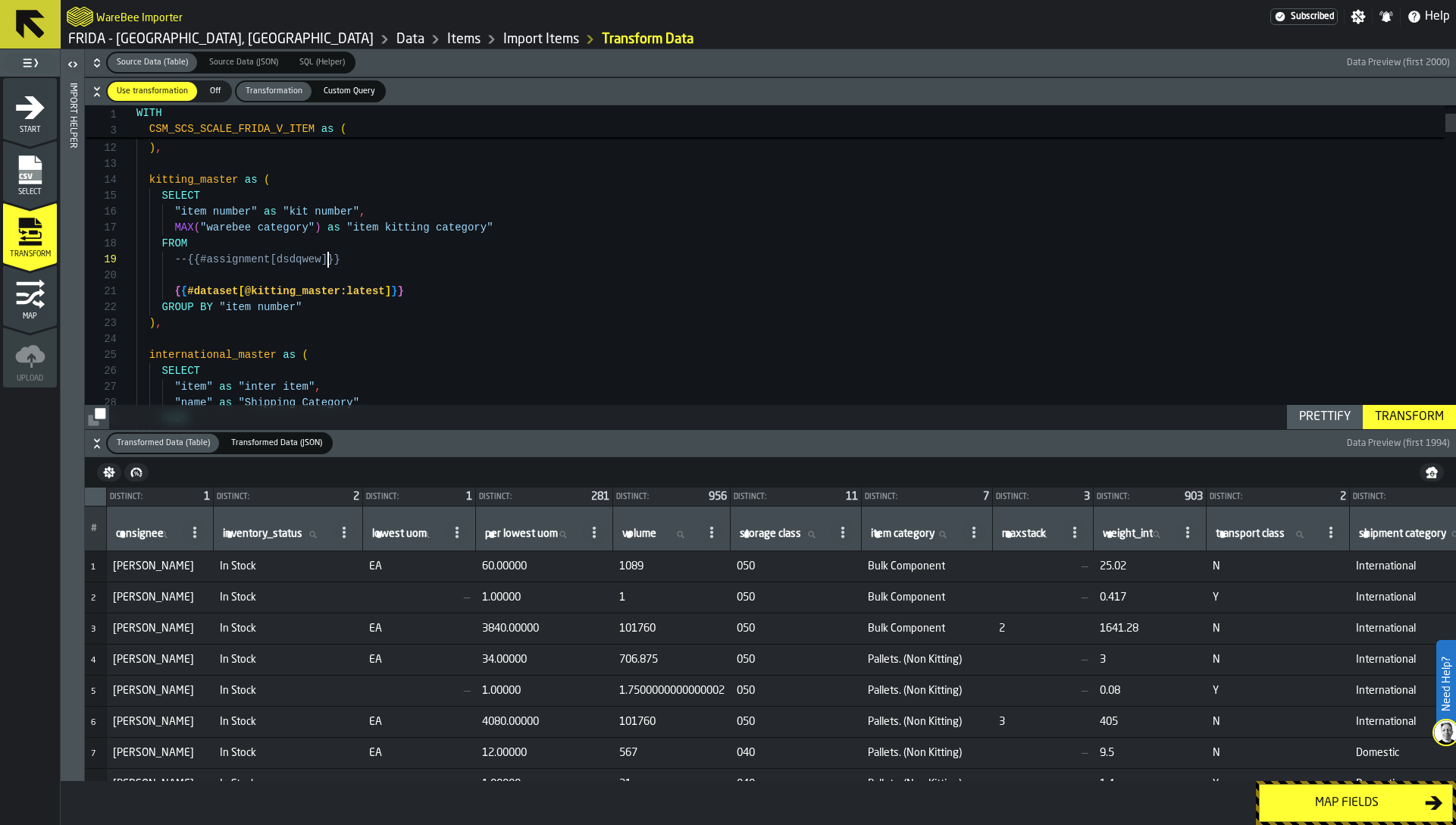
type textarea "**********"
type textarea "*"
type textarea "**********"
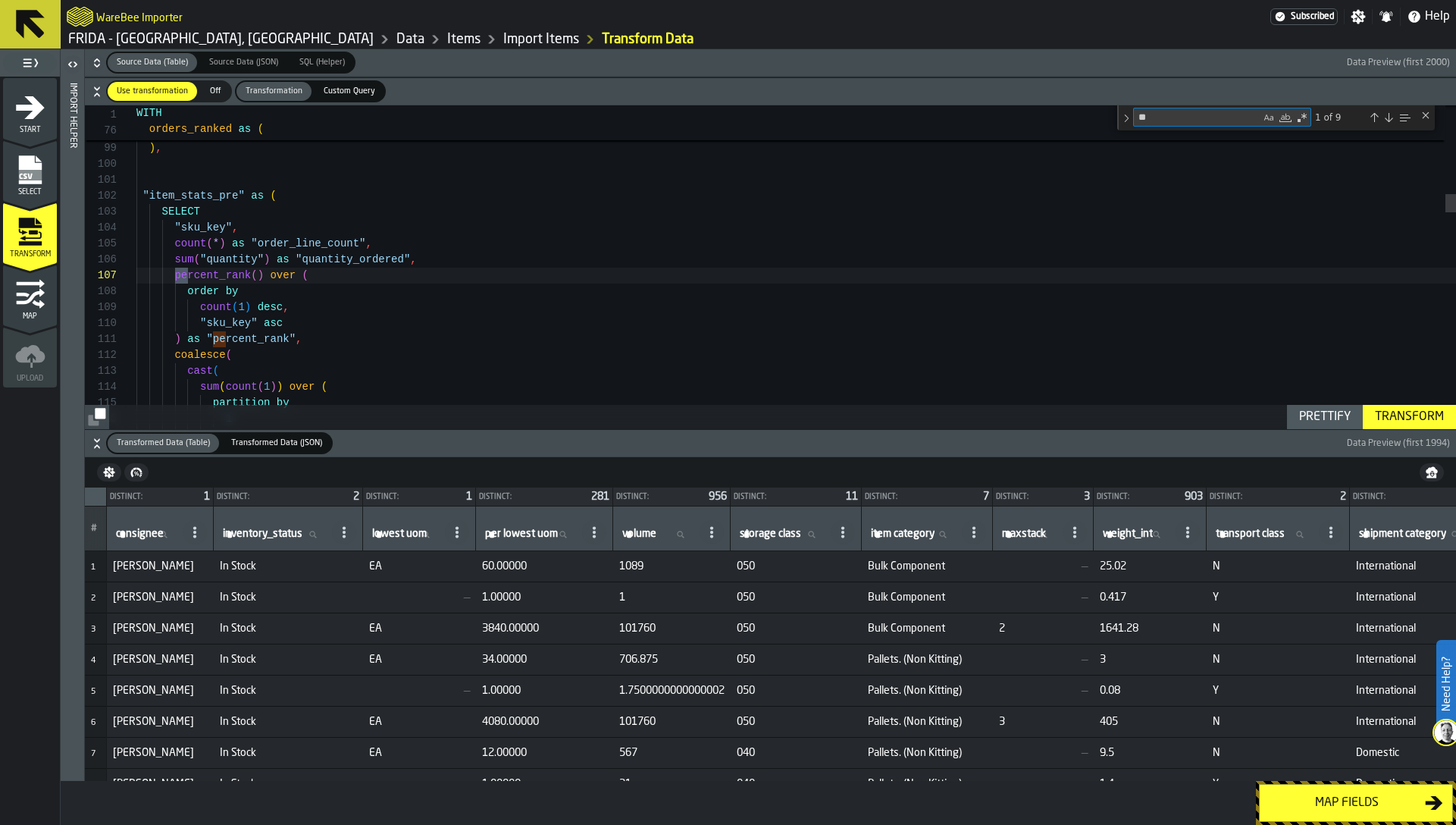
type textarea "***"
type textarea "**********"
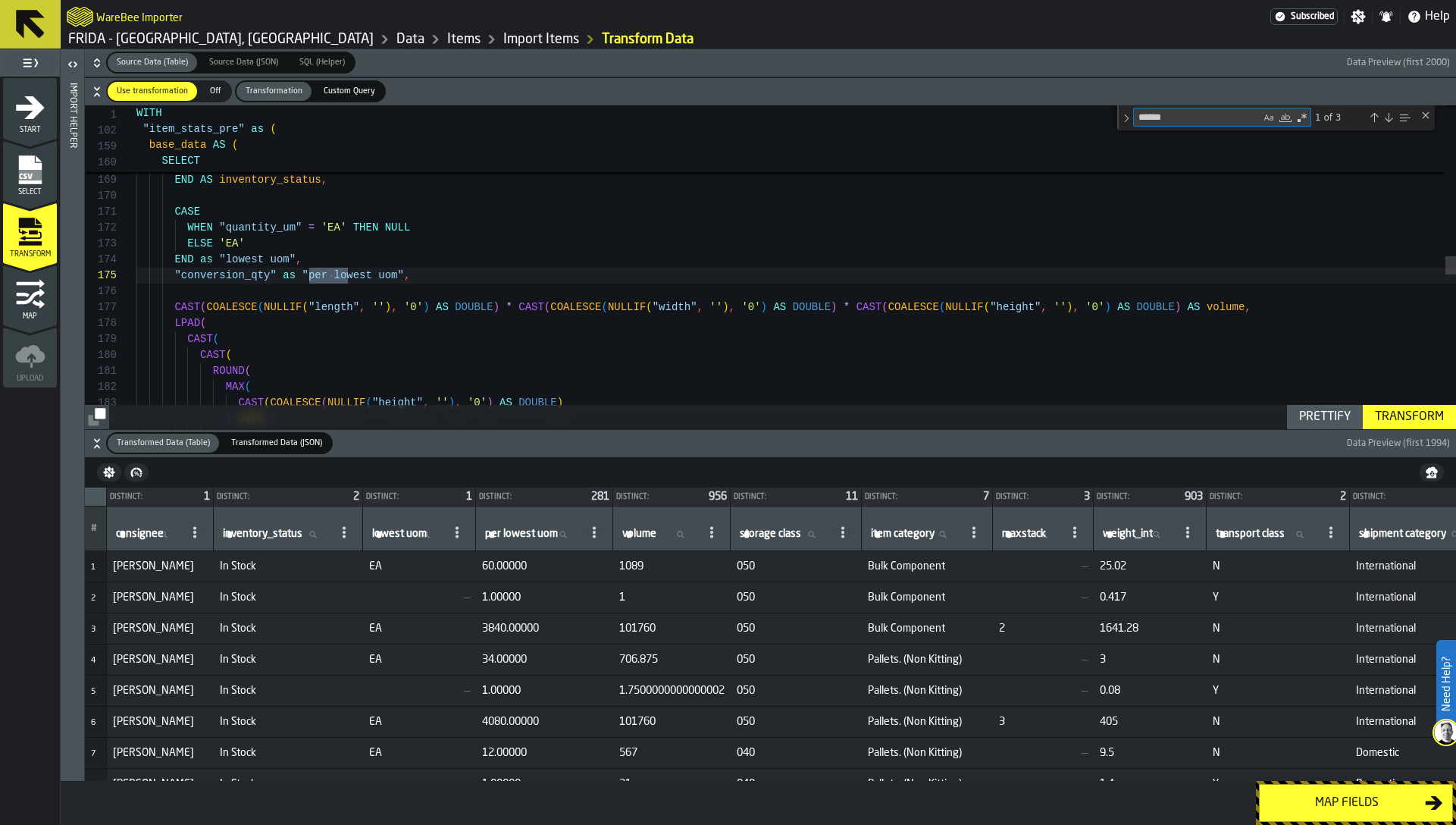
type textarea "******"
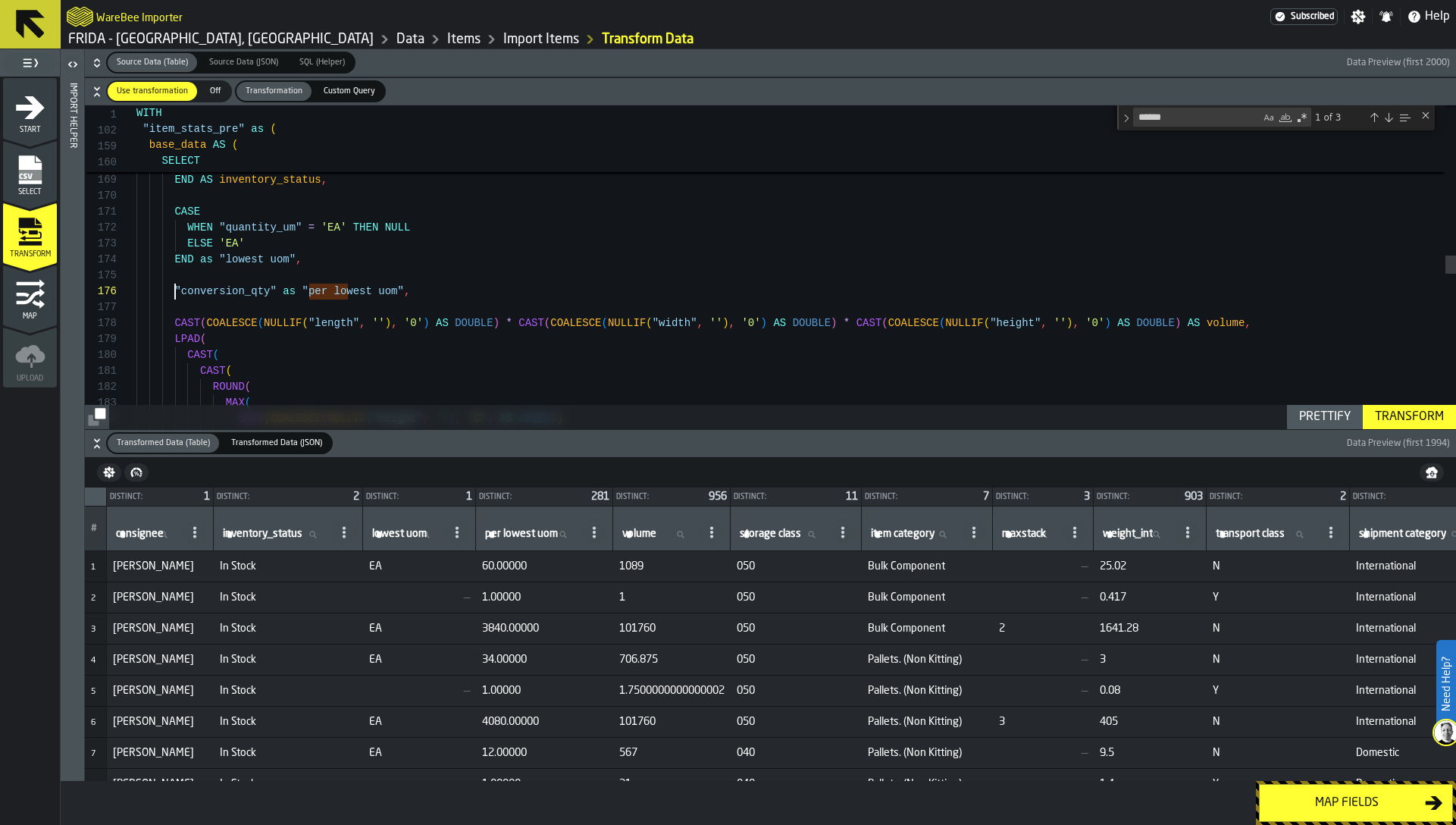
scroll to position [80, 0]
click at [309, 289] on div "FROM { { #assignment } } a WHERE a . sku = i . item AND a . import_job_id = ( S…" at bounding box center [796, 315] width 1319 height 5711
click at [1423, 412] on div "Transform" at bounding box center [1409, 417] width 81 height 18
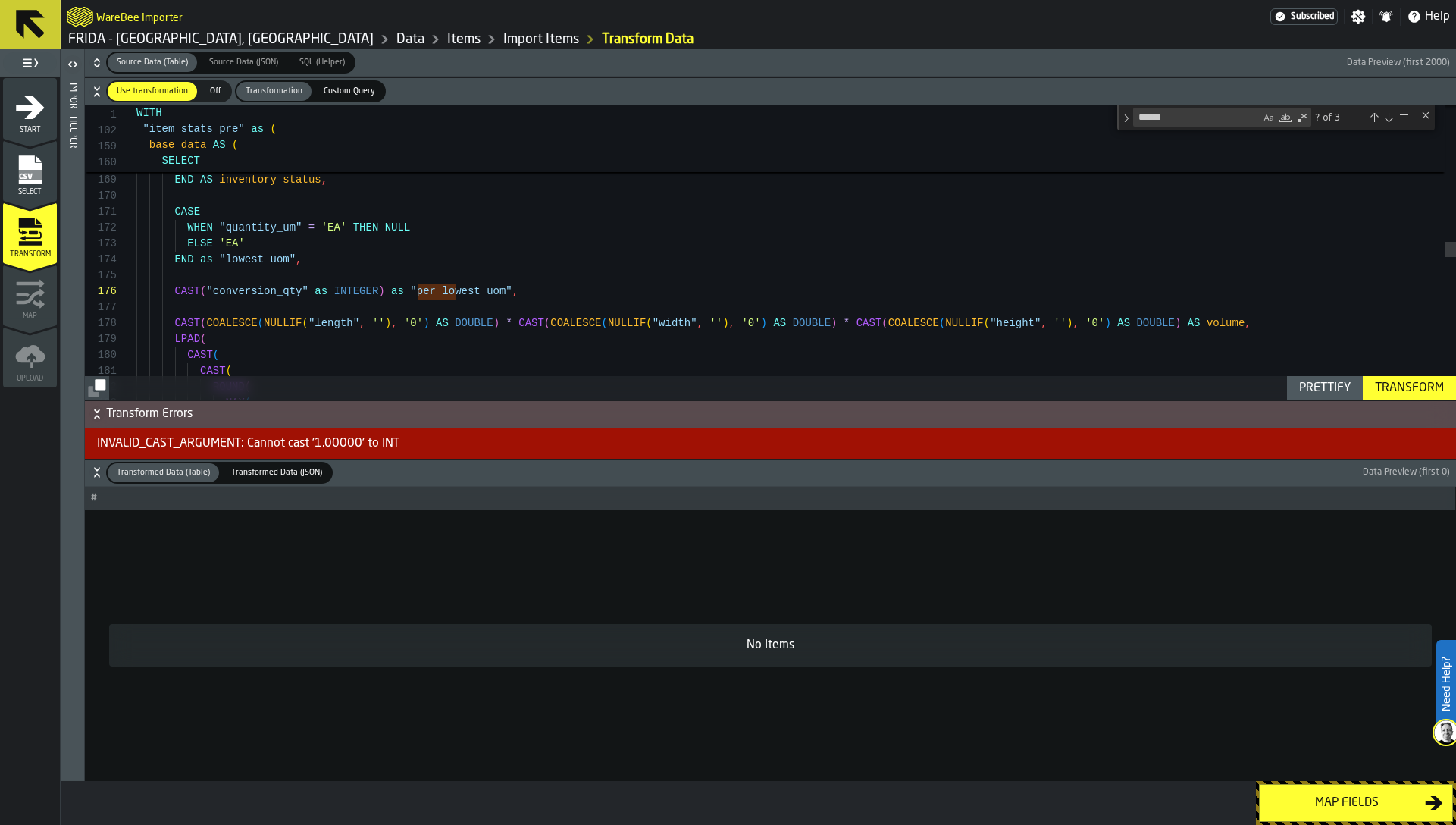
click at [350, 289] on div "FROM { { #assignment } } a WHERE a . sku = i . item AND a . import_job_id = ( S…" at bounding box center [796, 315] width 1319 height 5711
drag, startPoint x: 204, startPoint y: 289, endPoint x: 173, endPoint y: 289, distance: 31.0
click at [173, 289] on div "FROM { { #assignment } } a WHERE a . sku = i . item AND a . import_job_id = ( S…" at bounding box center [796, 315] width 1319 height 5711
drag, startPoint x: 344, startPoint y: 291, endPoint x: 417, endPoint y: 284, distance: 73.3
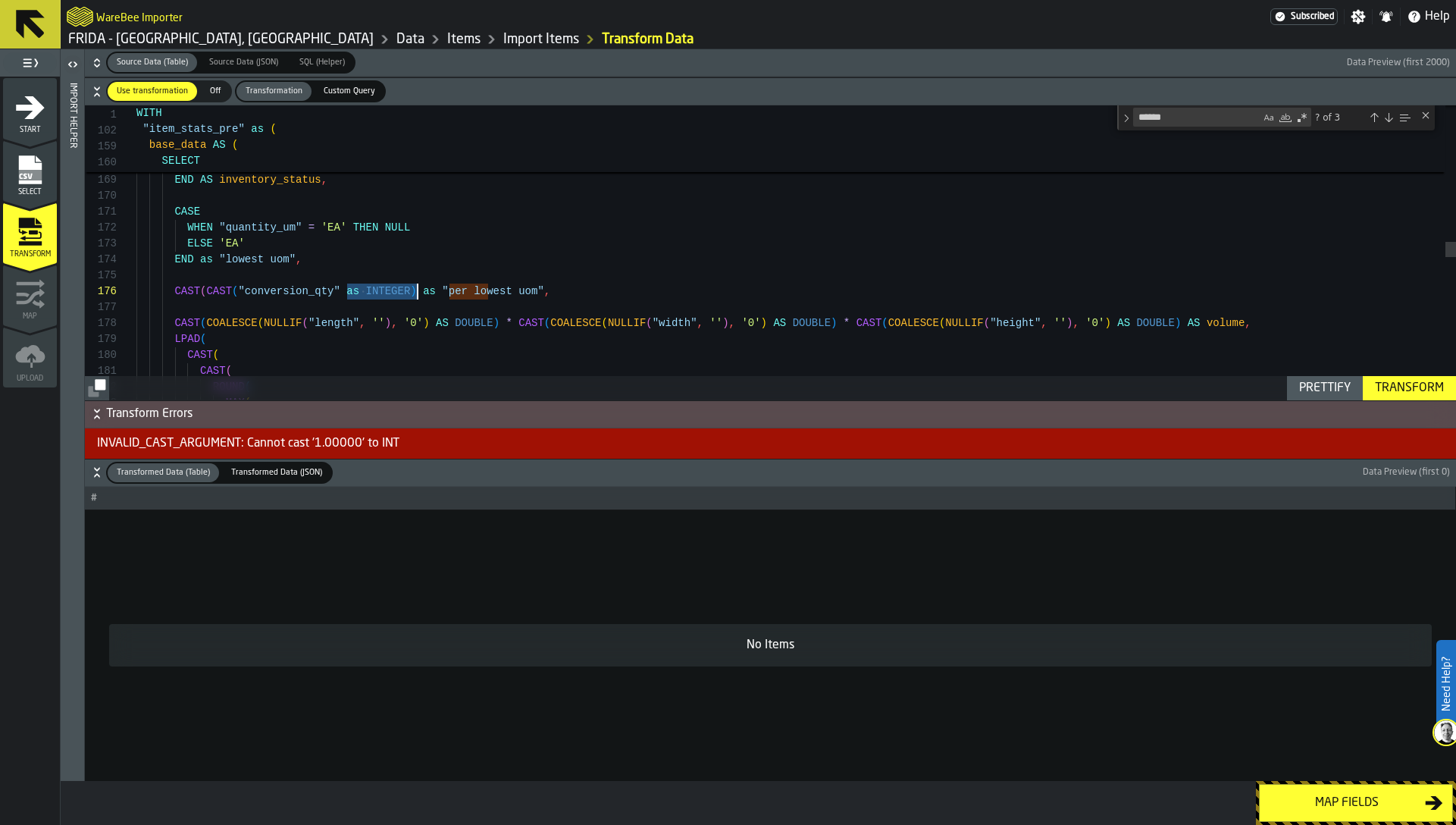
click at [417, 284] on div "FROM { { #assignment } } a WHERE a . sku = i . item AND a . import_job_id = ( S…" at bounding box center [796, 315] width 1319 height 5711
click at [418, 289] on div "FROM { { #assignment } } a WHERE a . sku = i . item AND a . import_job_id = ( S…" at bounding box center [796, 315] width 1319 height 5711
click at [385, 289] on div "FROM { { #assignment } } a WHERE a . sku = i . item AND a . import_job_id = ( S…" at bounding box center [796, 315] width 1319 height 5711
type textarea "**********"
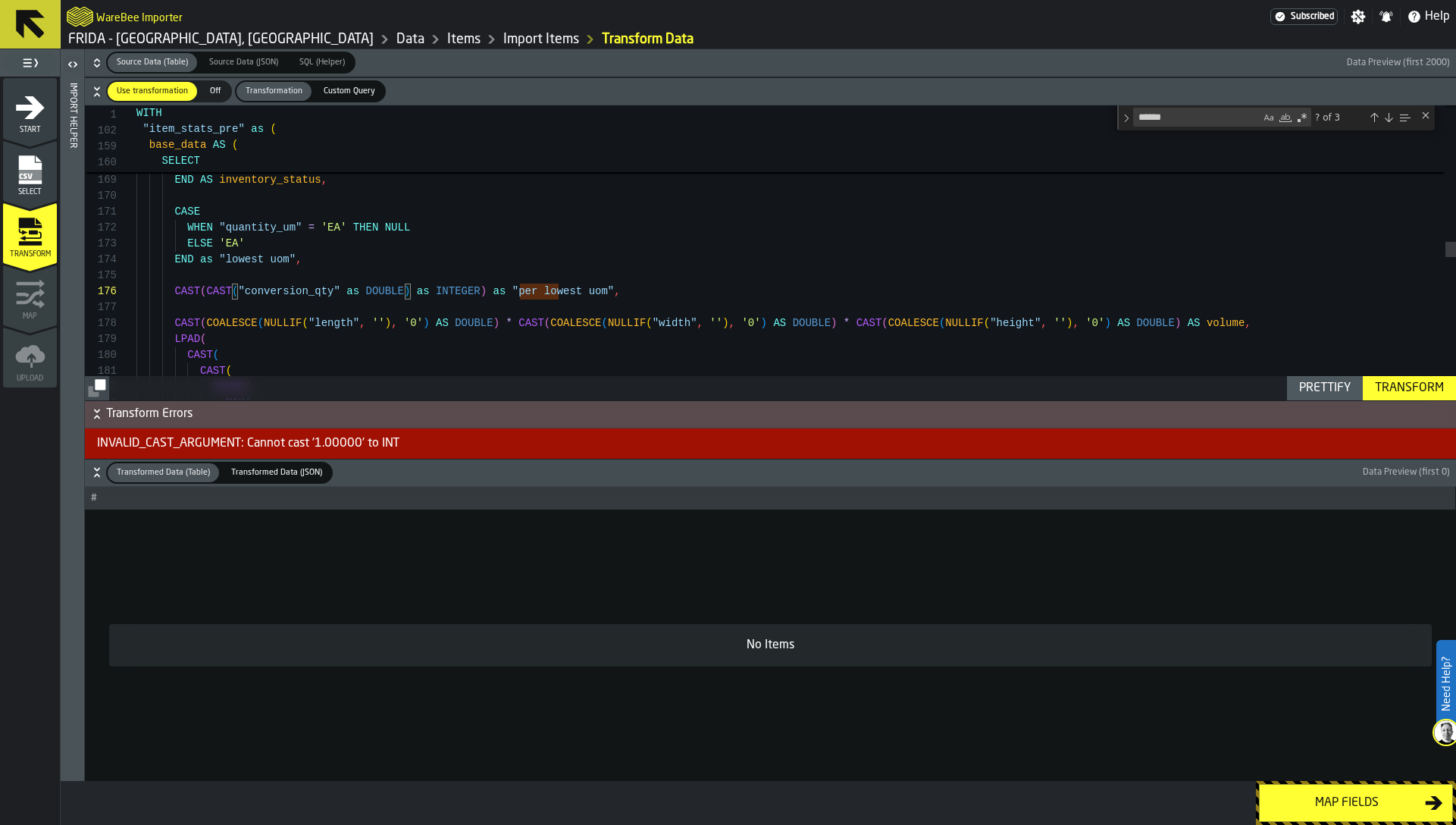
click at [1398, 386] on div "Transform" at bounding box center [1409, 388] width 81 height 18
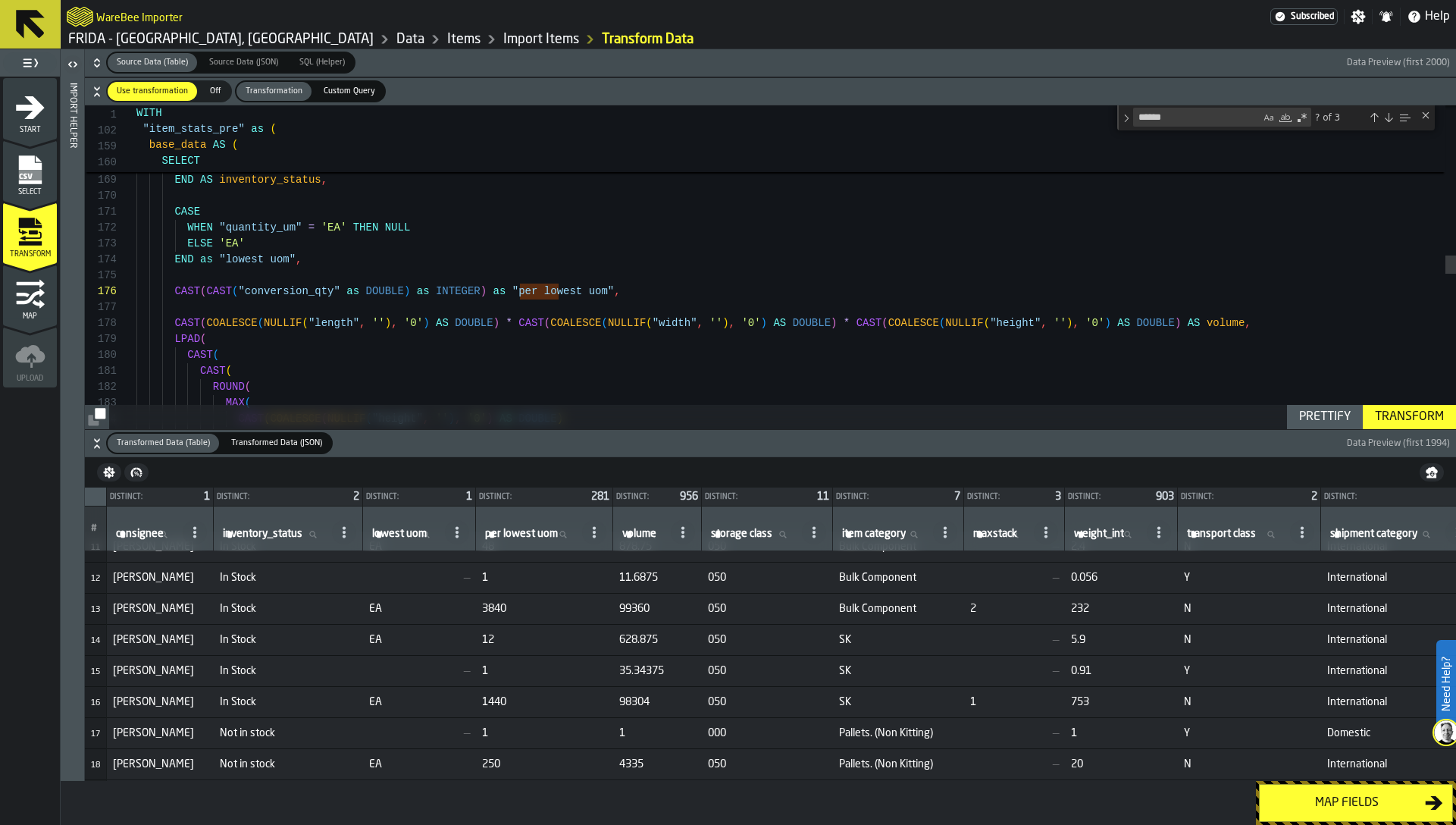
scroll to position [401, 0]
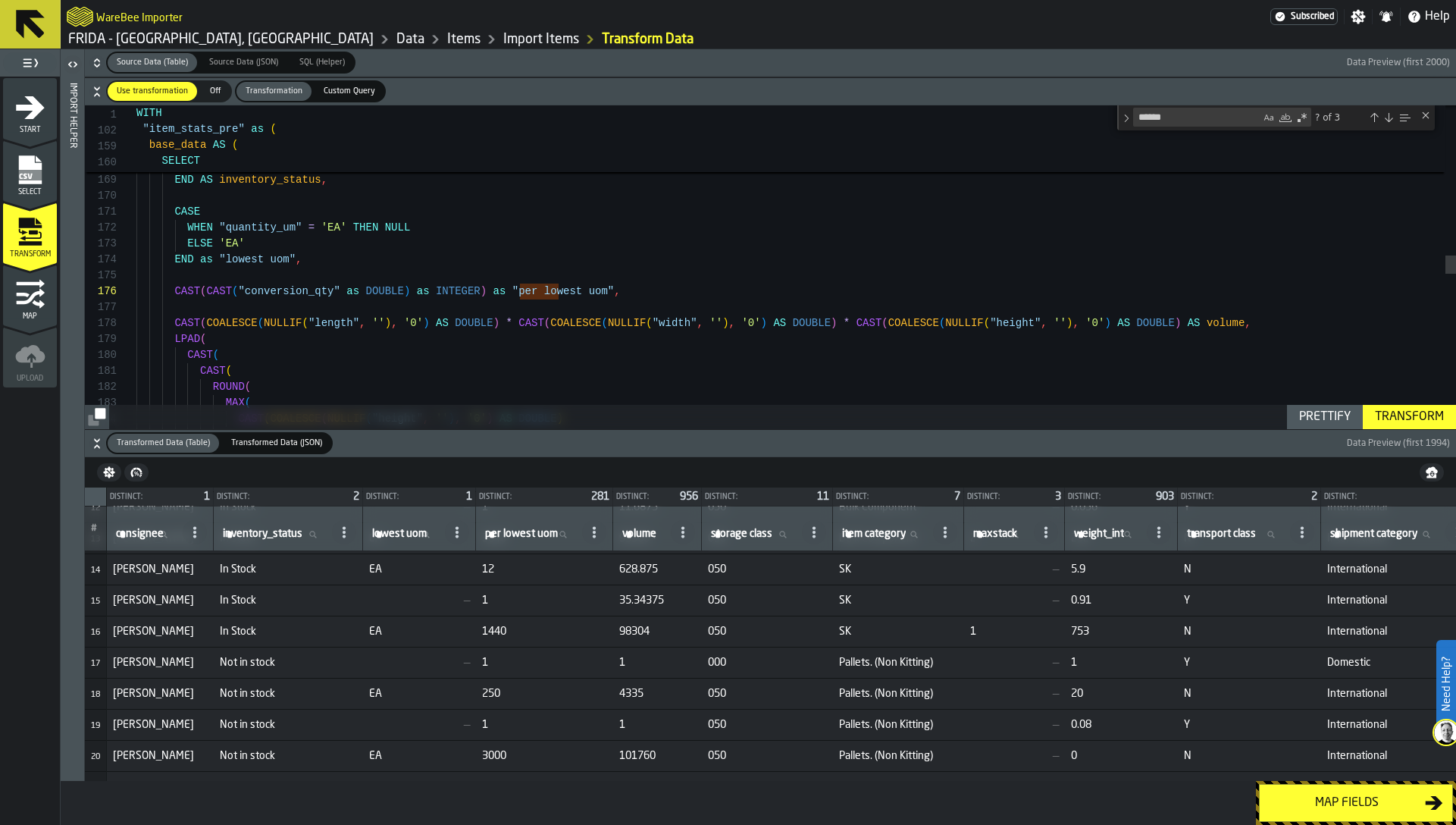
click at [1299, 795] on div "Map fields" at bounding box center [1347, 802] width 156 height 18
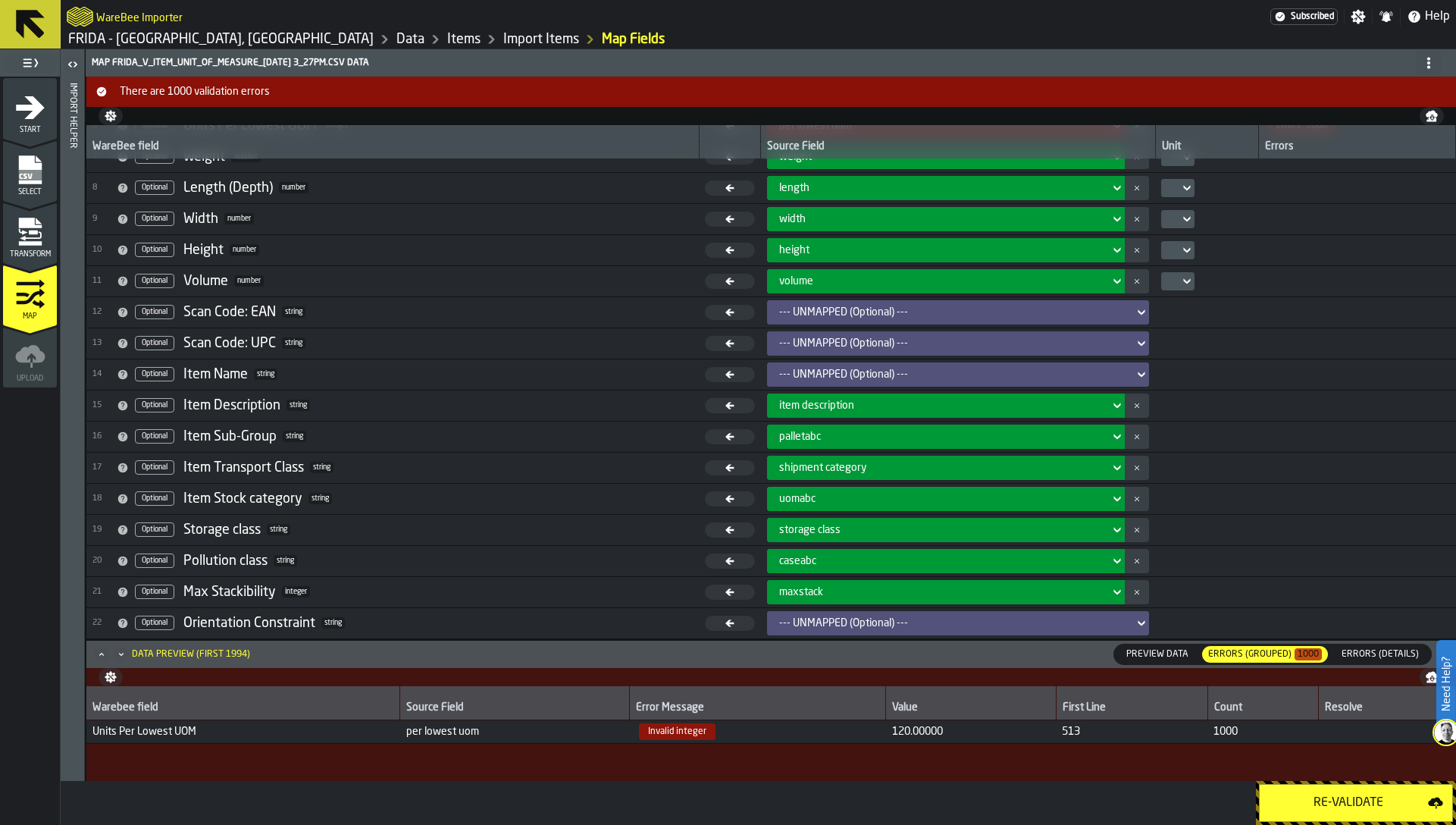
scroll to position [0, 0]
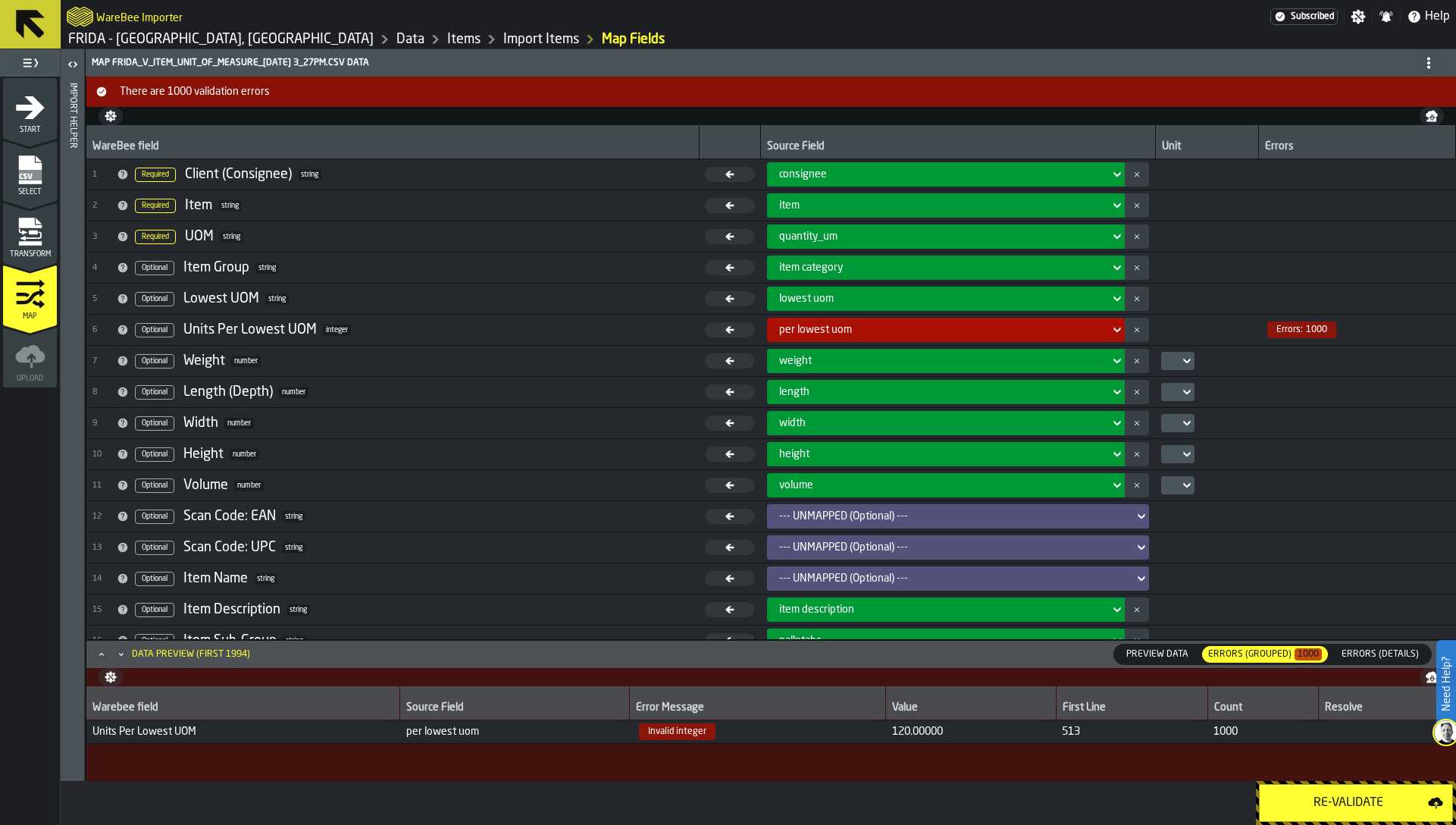
click at [1337, 802] on div "Re-Validate" at bounding box center [1349, 802] width 159 height 18
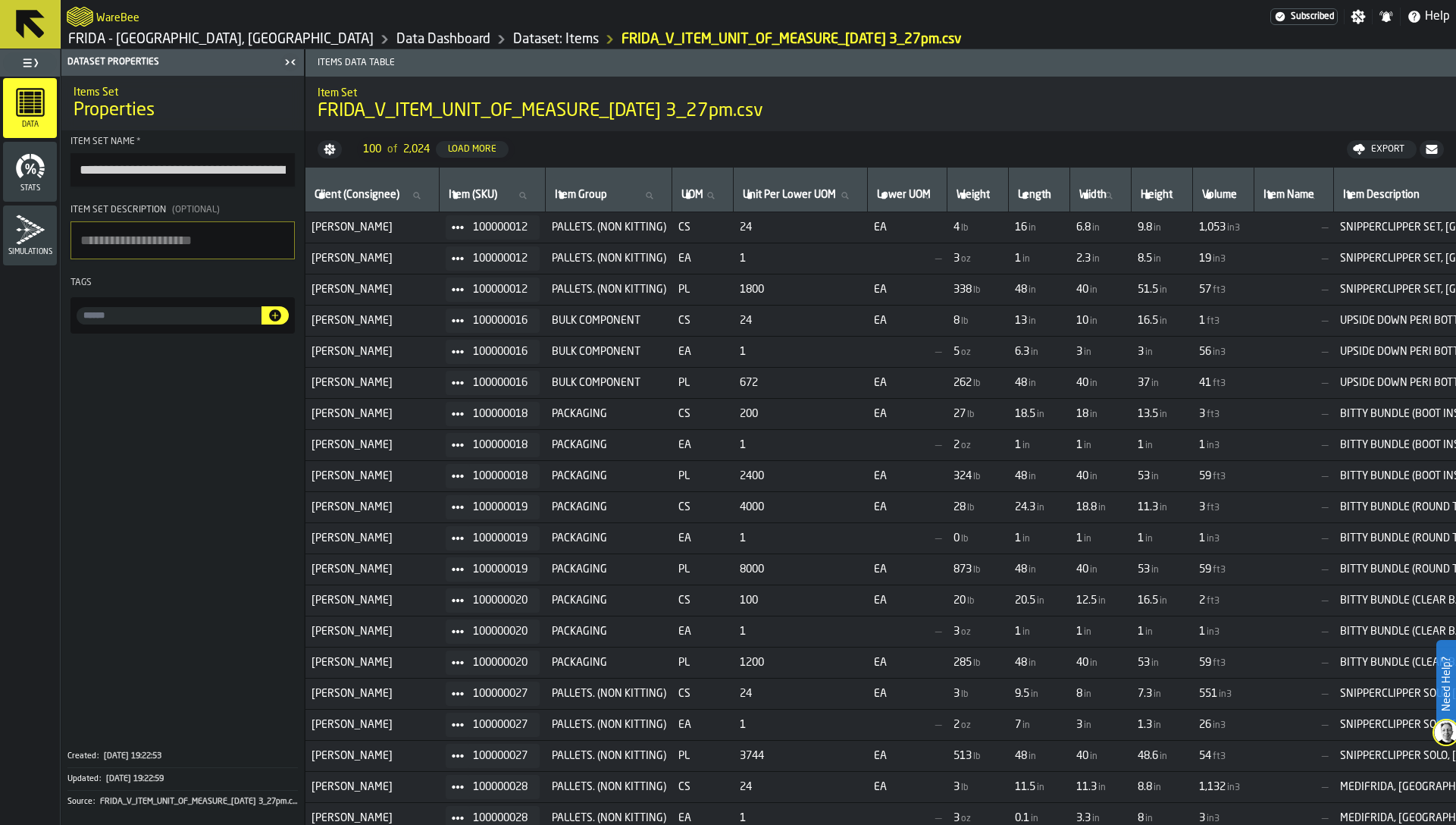
click at [513, 36] on link "Dataset: Items" at bounding box center [555, 39] width 86 height 16
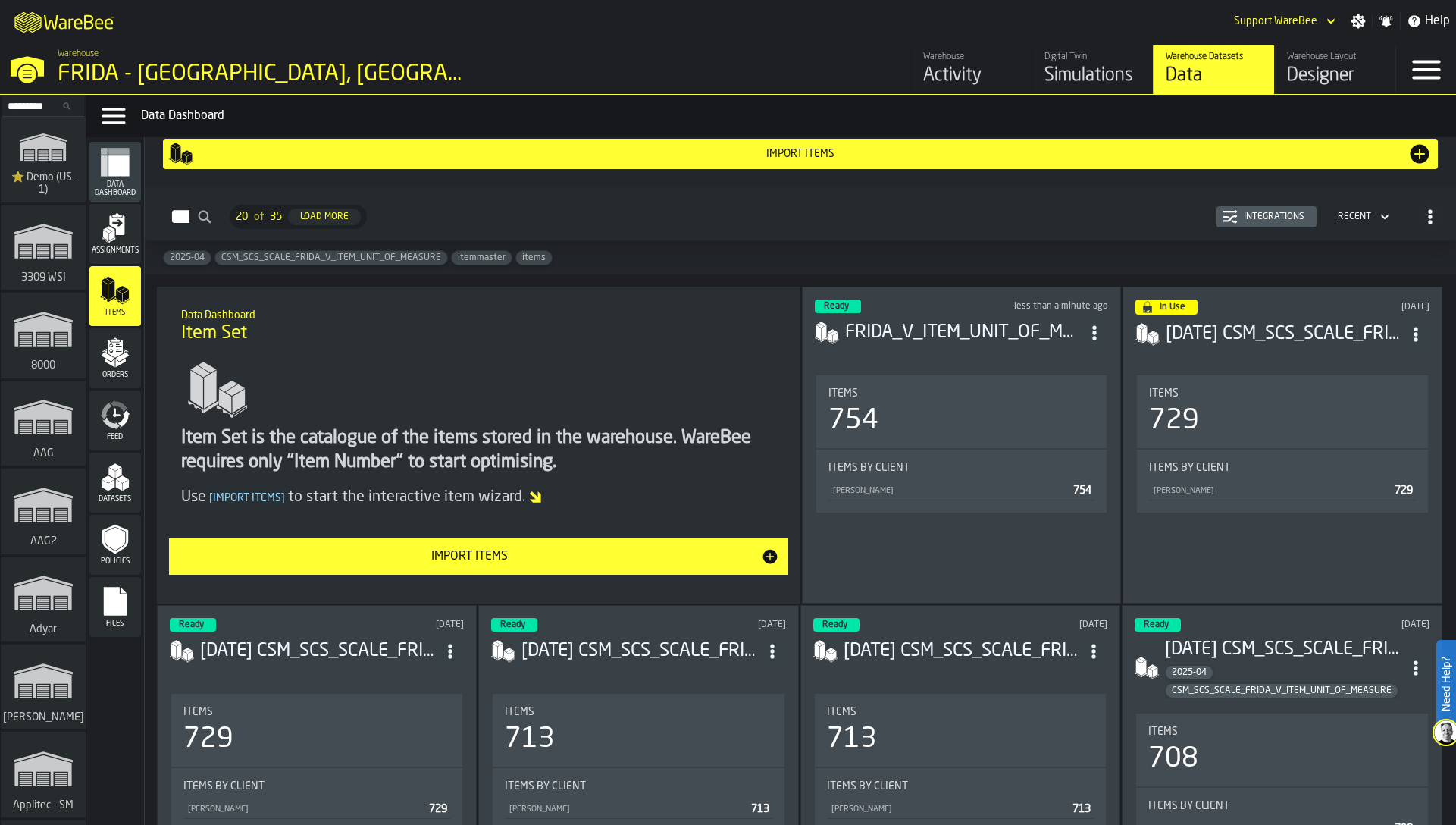
scroll to position [14, 0]
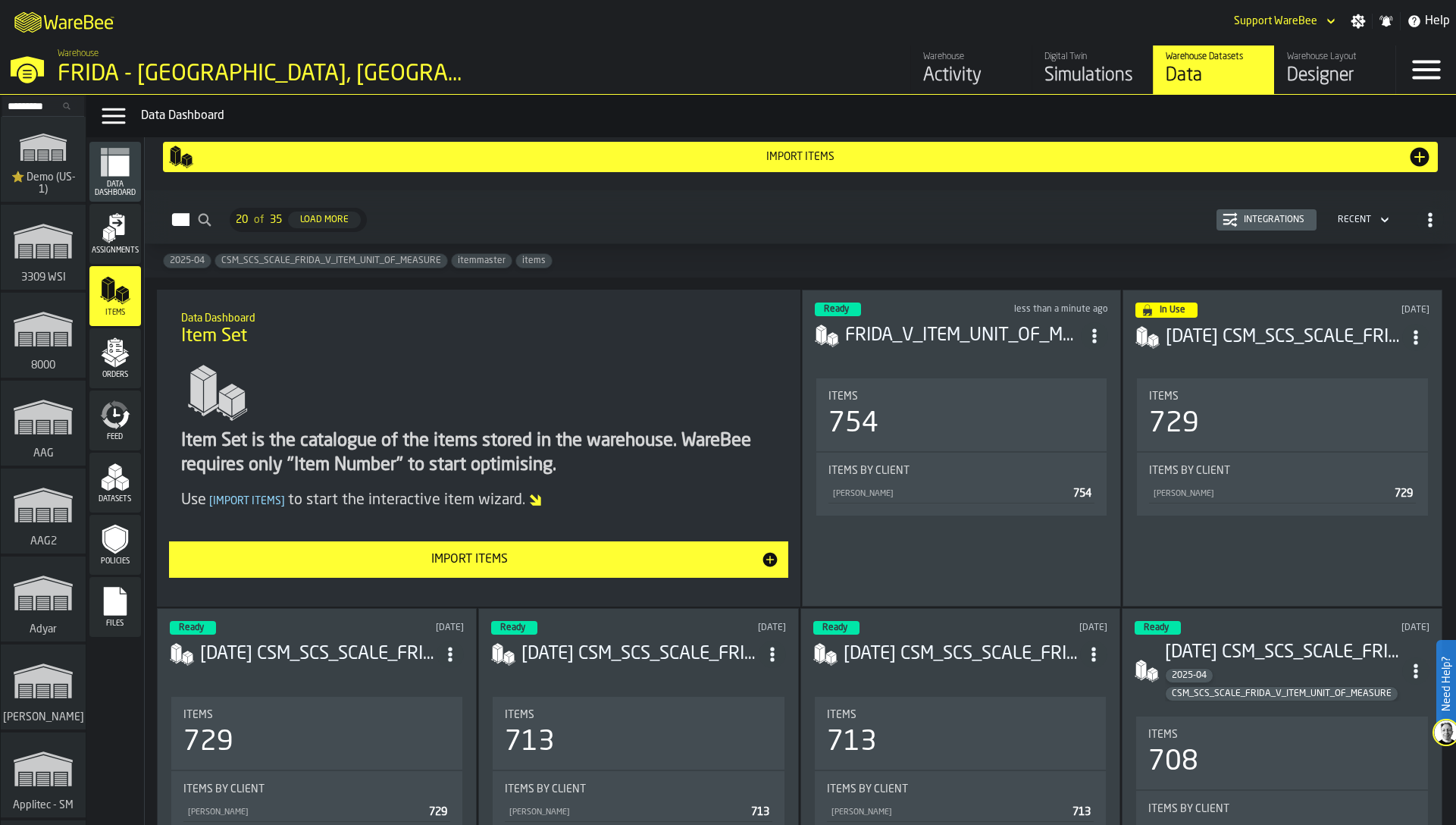
click at [120, 237] on icon "menu Assignments" at bounding box center [115, 228] width 30 height 30
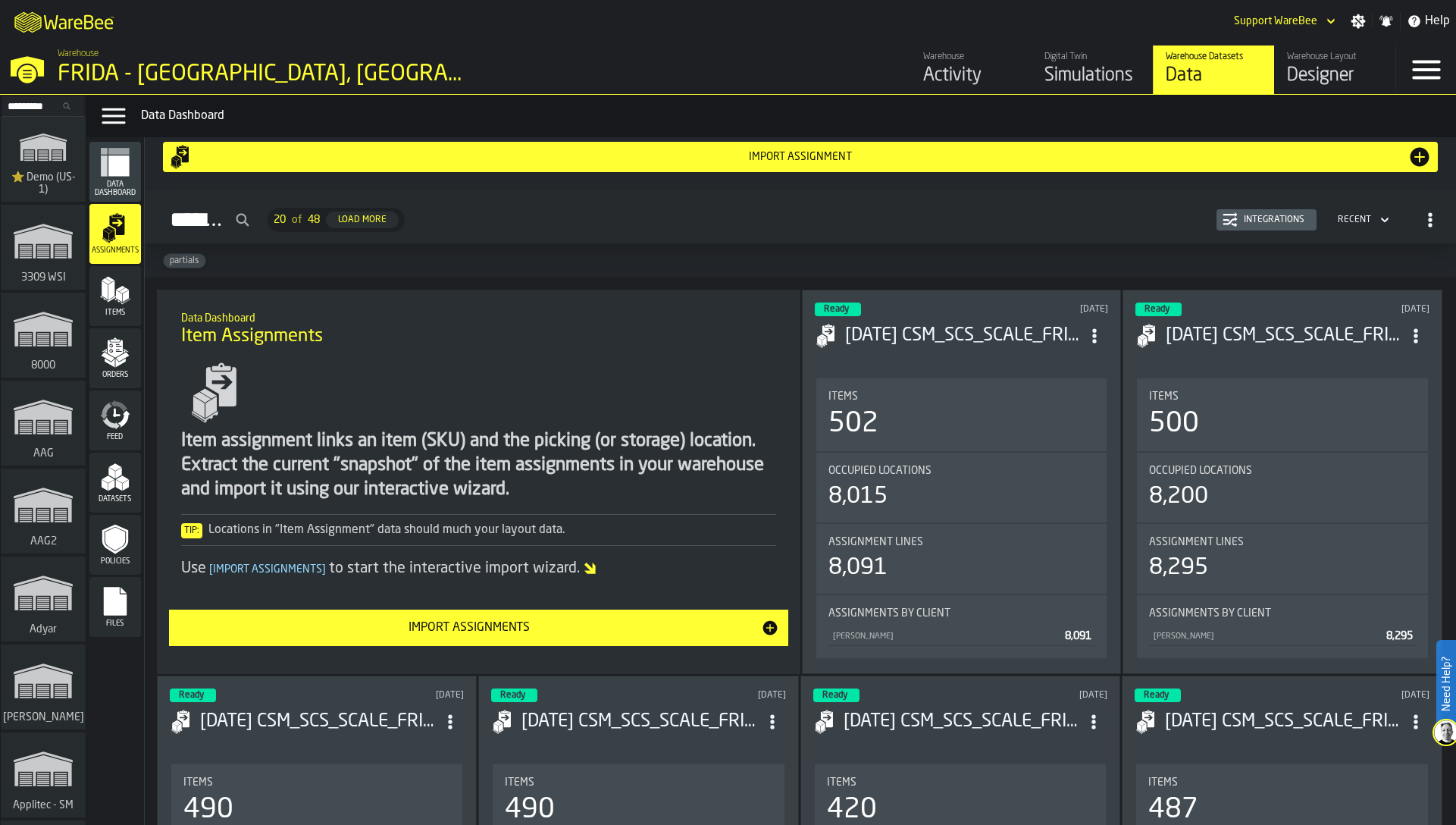
click at [1037, 154] on div "Import assignment" at bounding box center [800, 157] width 1214 height 12
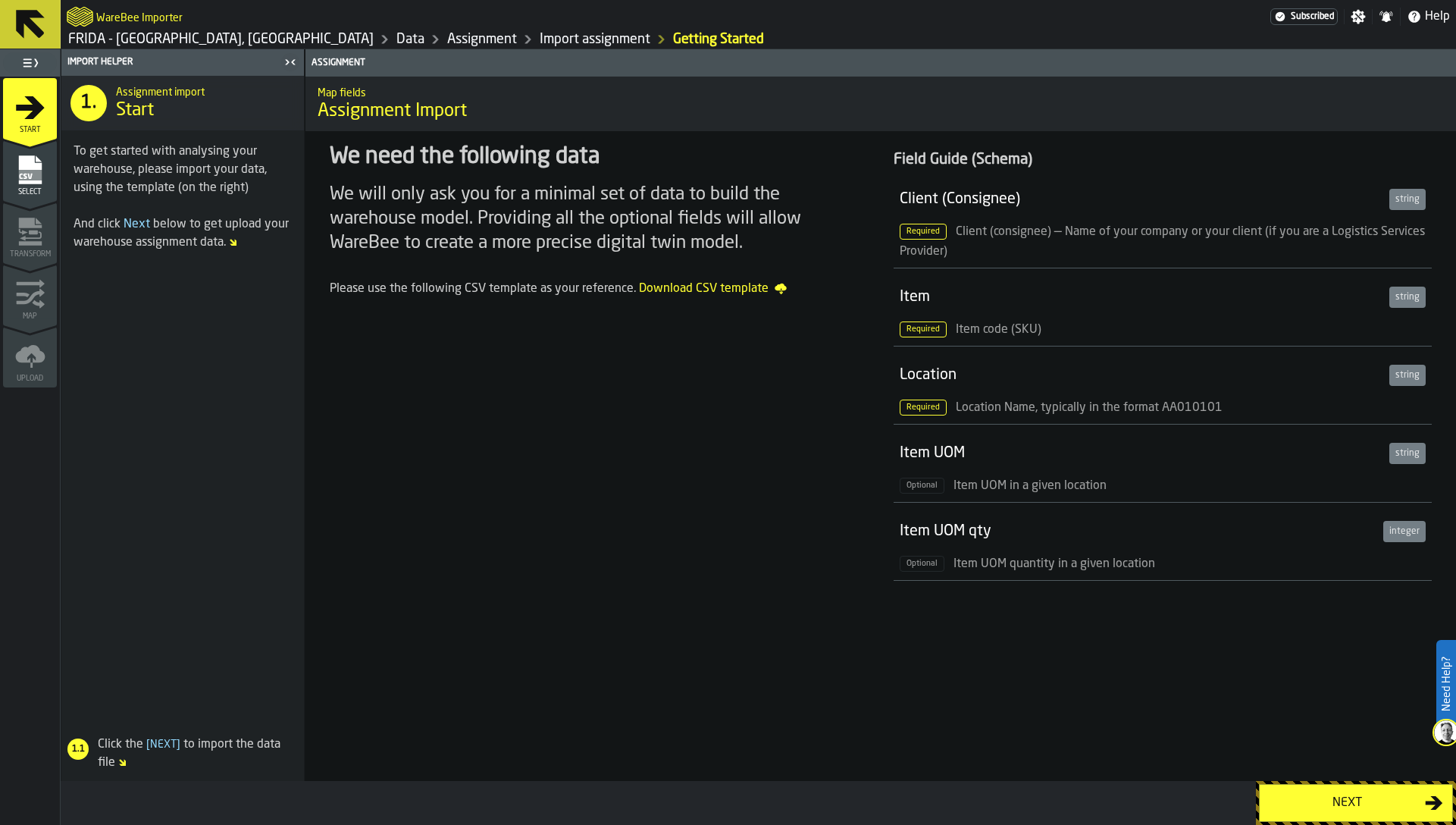
click at [1346, 787] on button "Next" at bounding box center [1356, 803] width 194 height 38
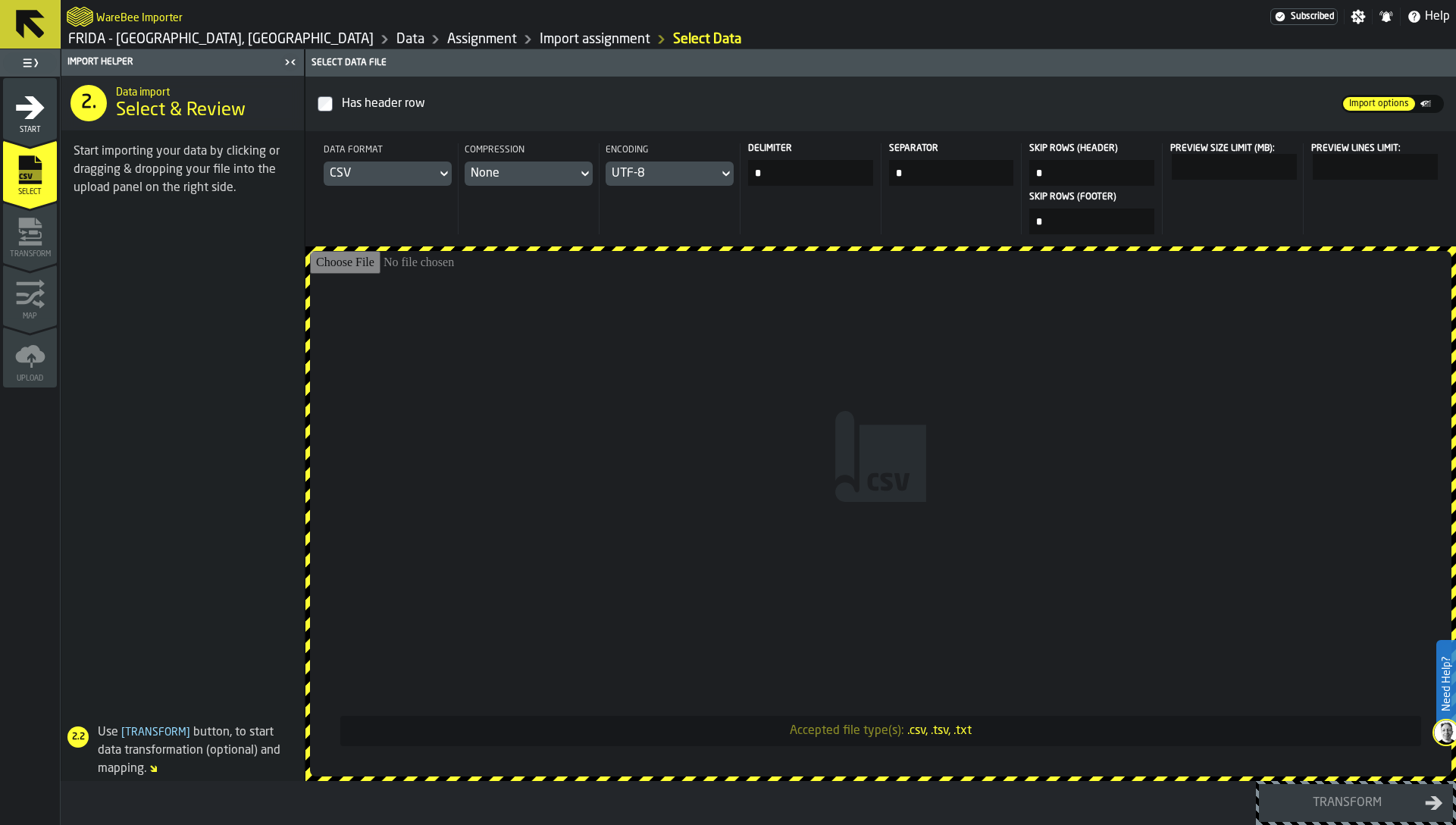
click at [1012, 445] on input "Accepted file type(s): .csv, .tsv, .txt" at bounding box center [881, 514] width 1142 height 525
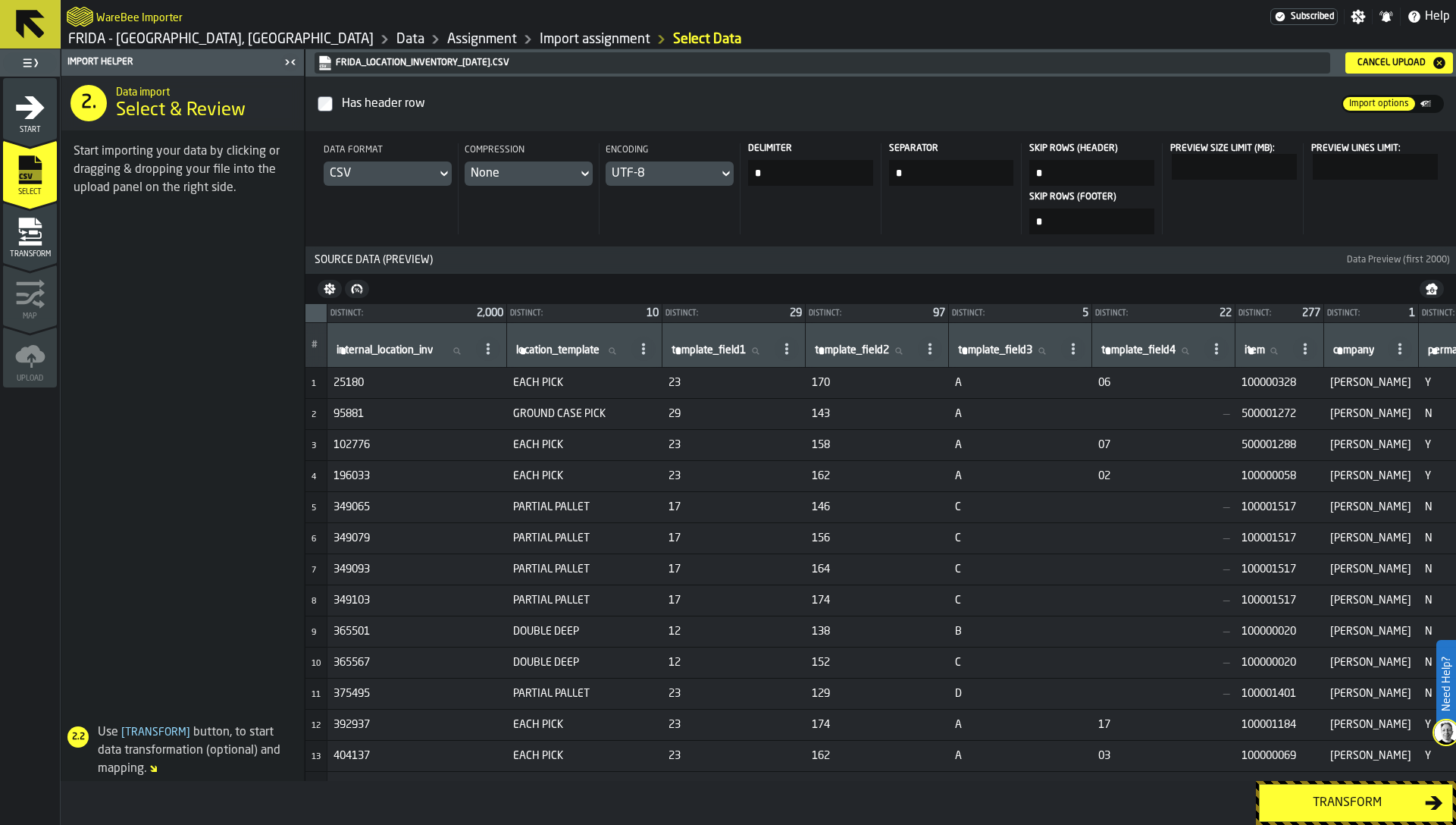
click at [30, 237] on icon "menu Transform" at bounding box center [30, 236] width 22 height 10
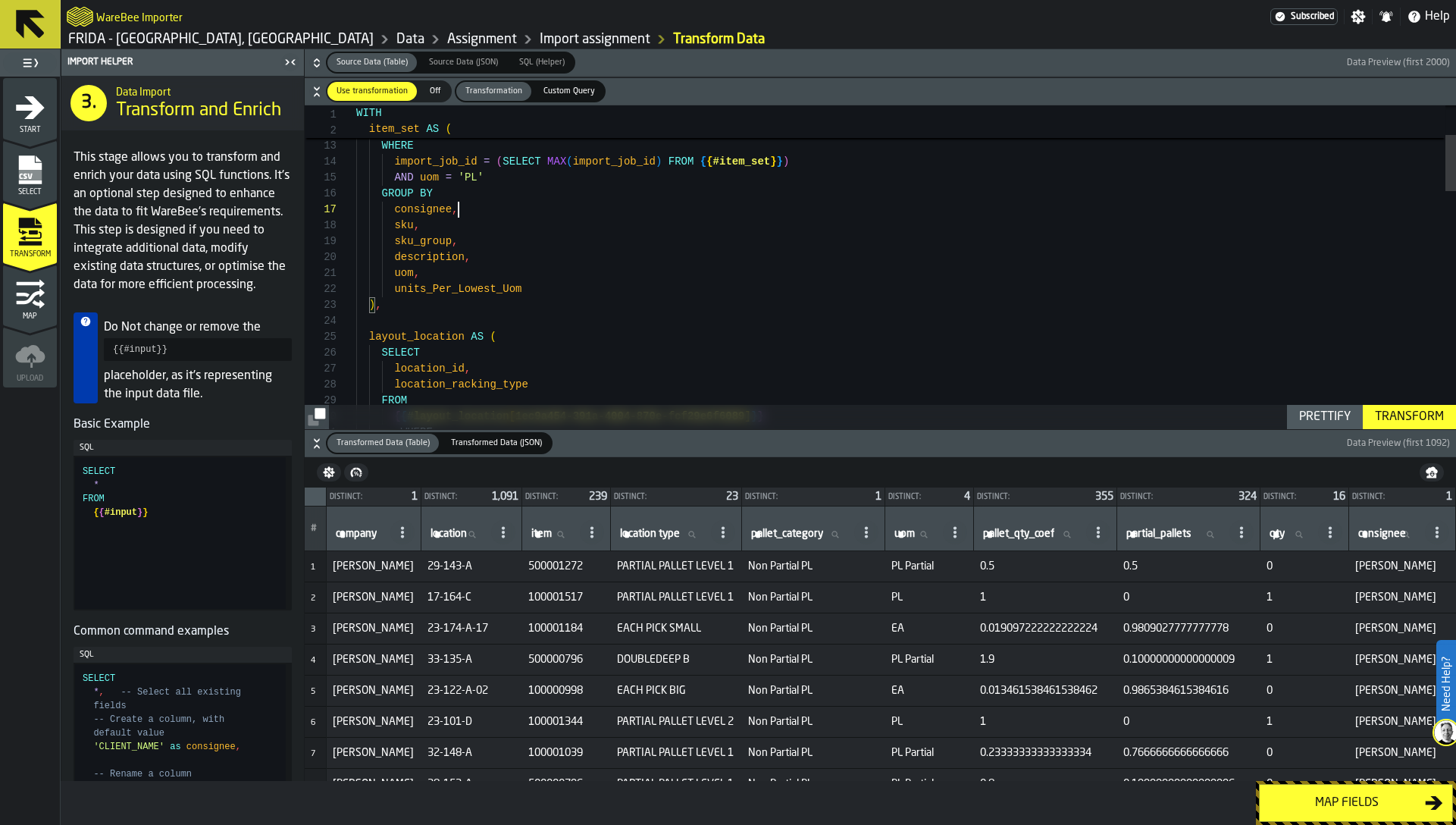
click at [1404, 412] on div "Transform" at bounding box center [1409, 417] width 81 height 18
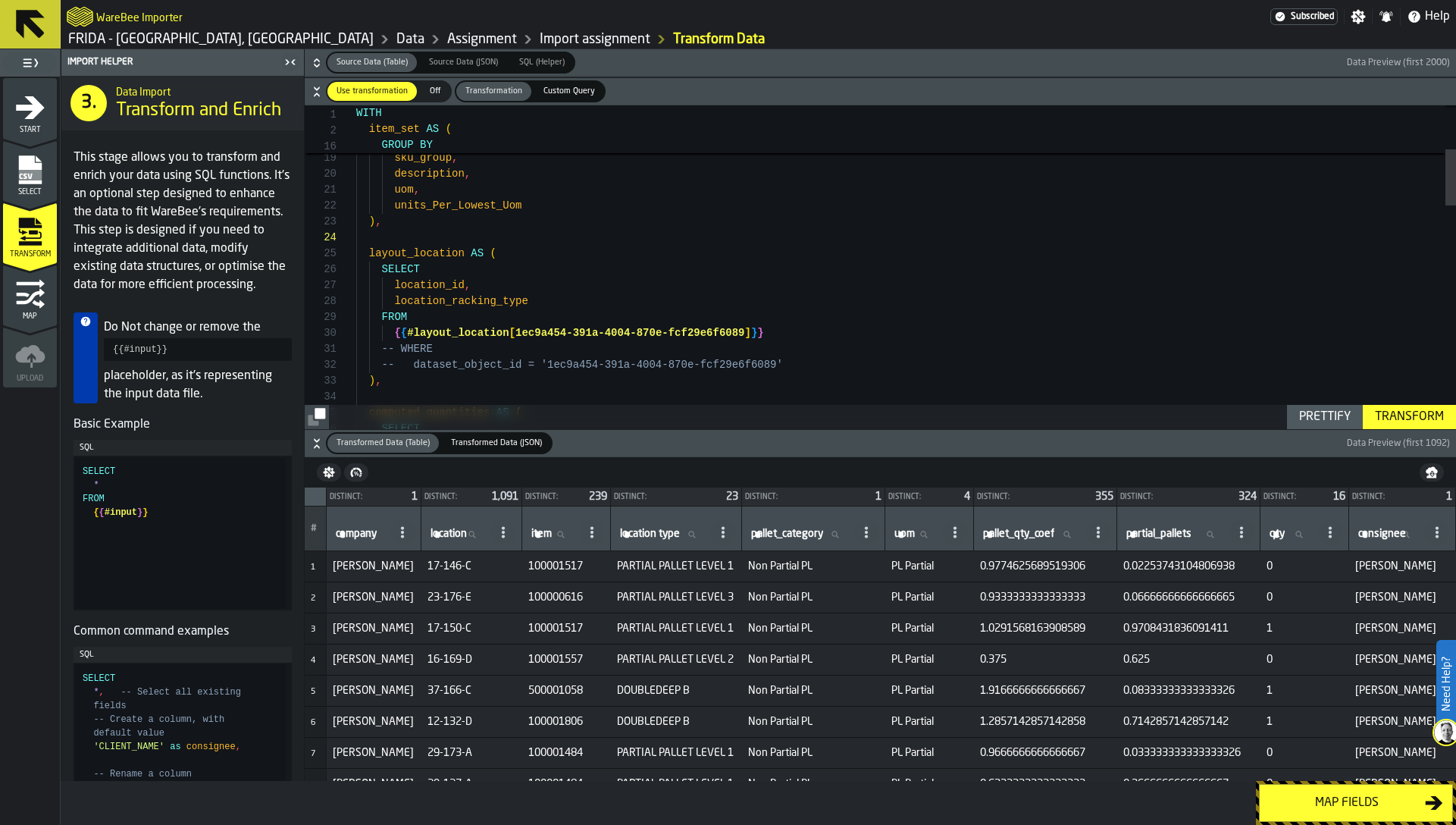
scroll to position [11, 0]
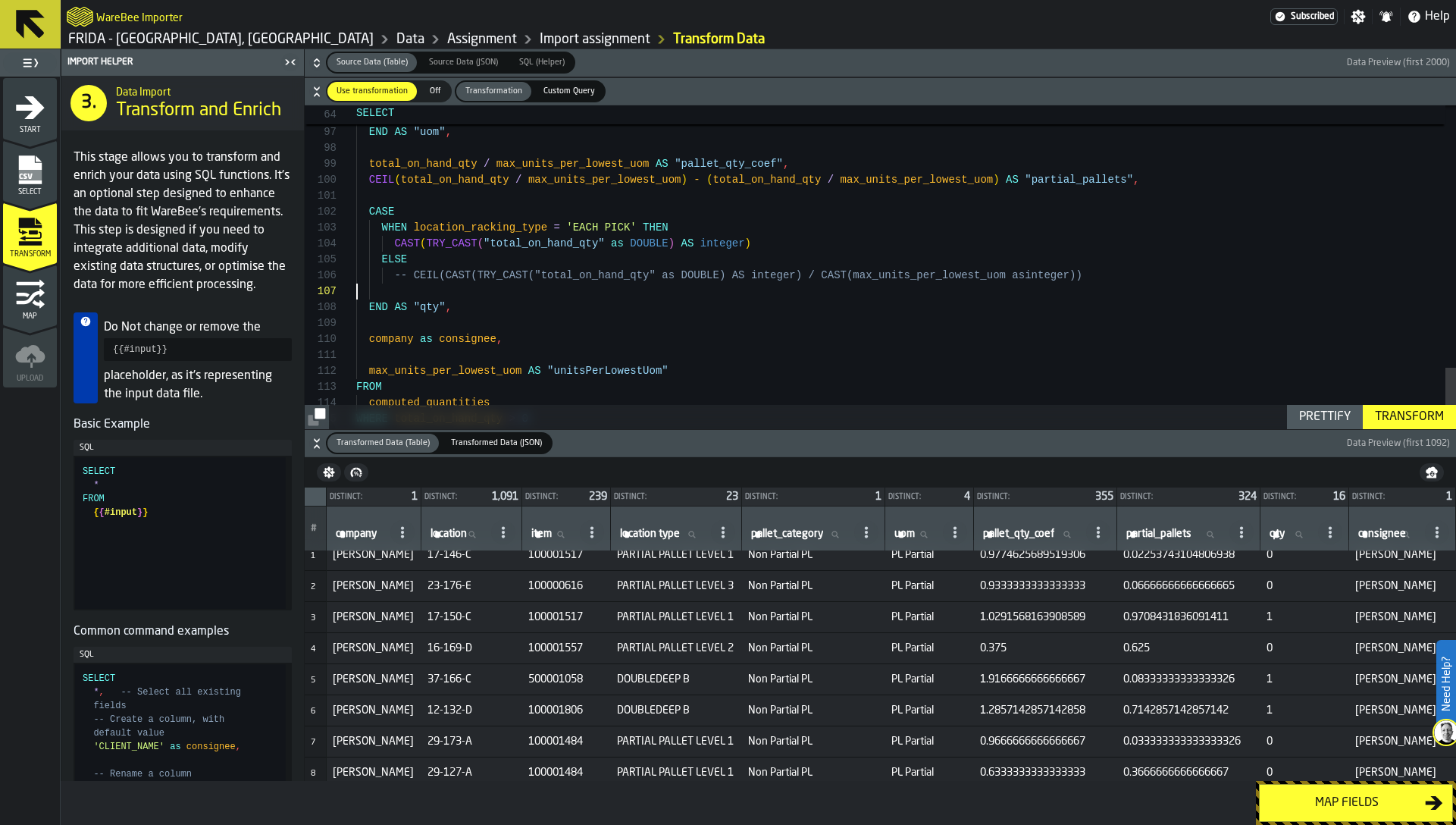
scroll to position [95, 0]
click at [1433, 408] on div "Transform" at bounding box center [1409, 417] width 81 height 18
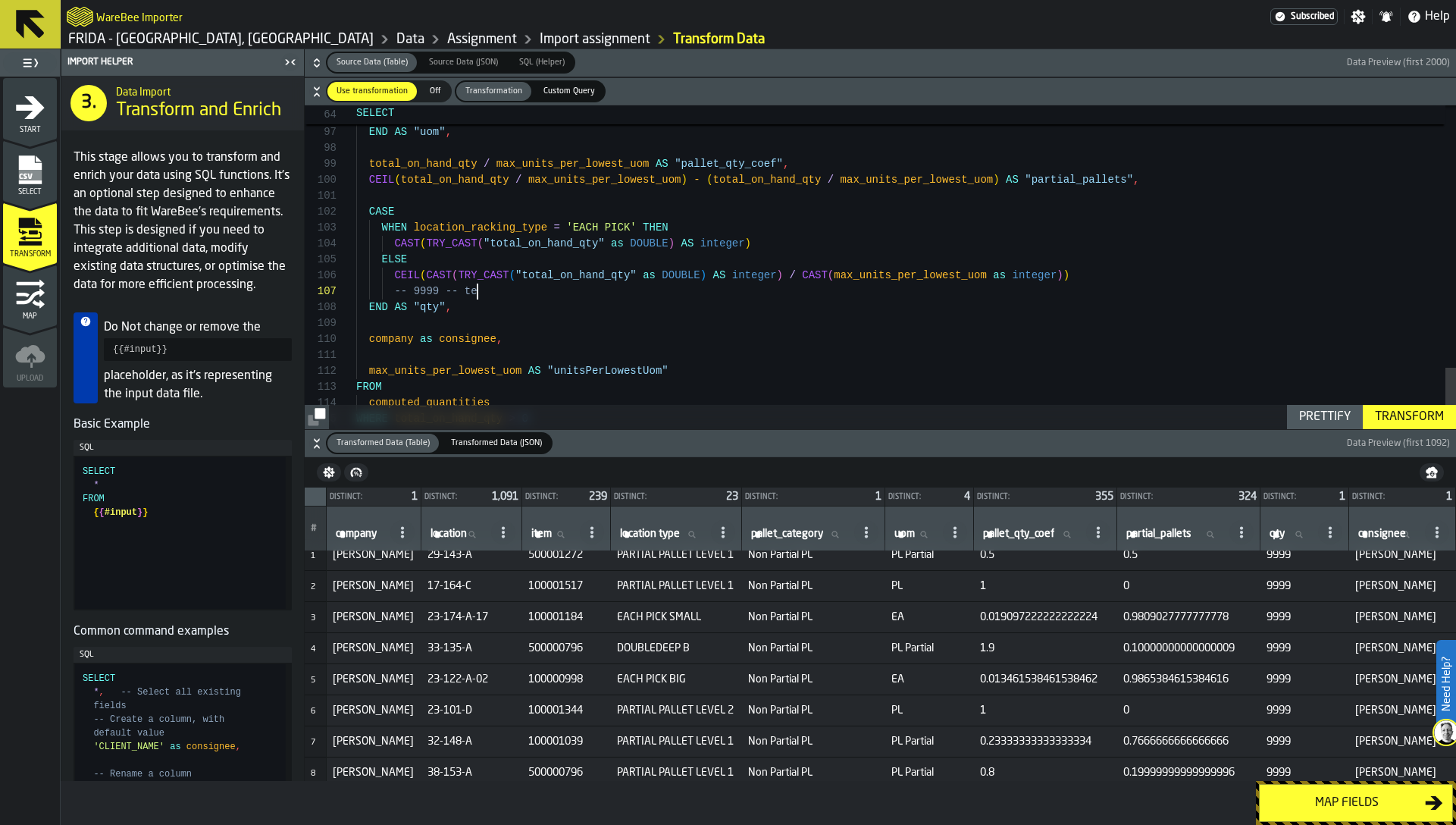
type textarea "**********"
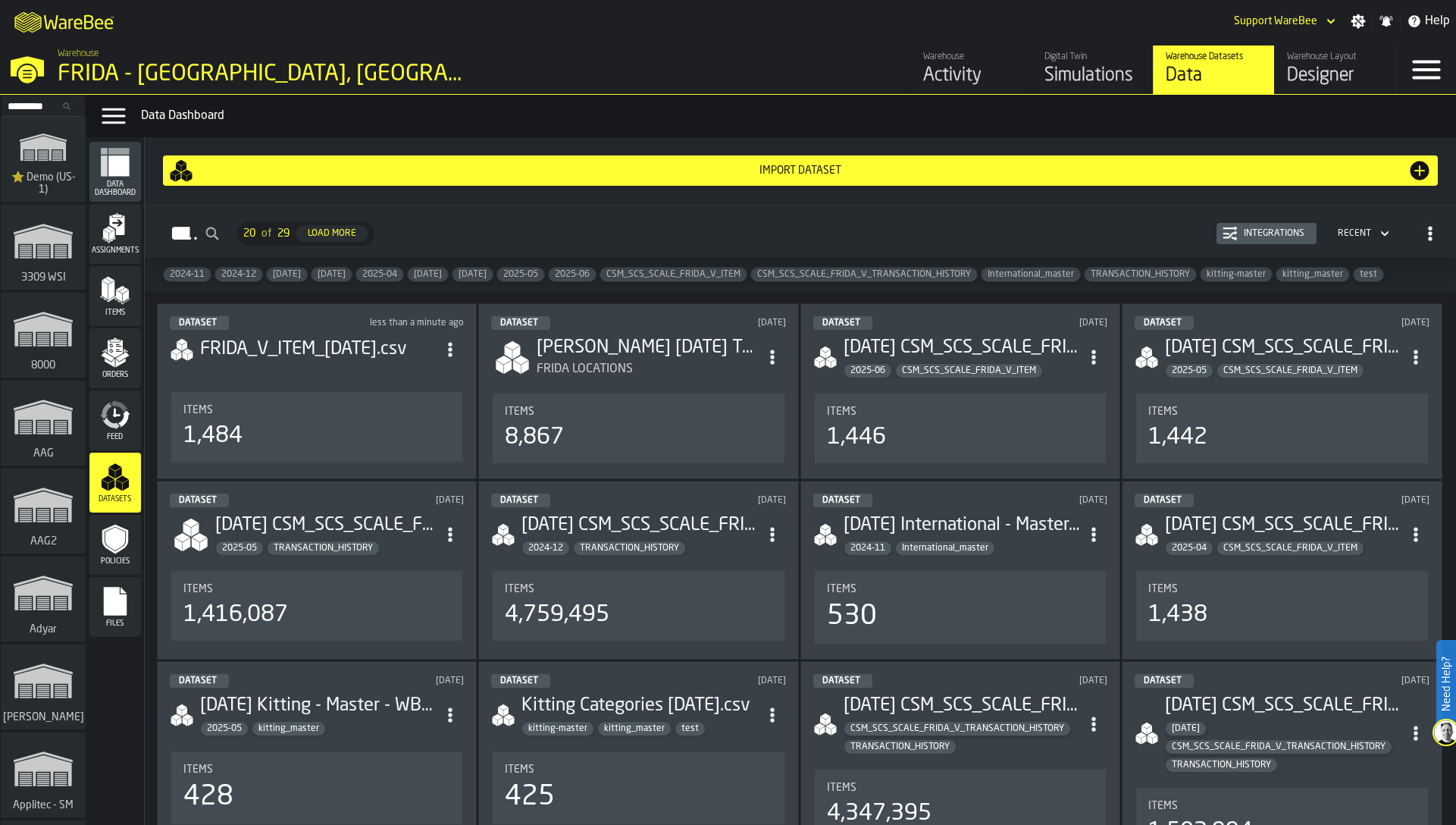
click at [747, 276] on span "CSM_SCS_SCALE_FRIDA_V_ITEM" at bounding box center [673, 275] width 146 height 10
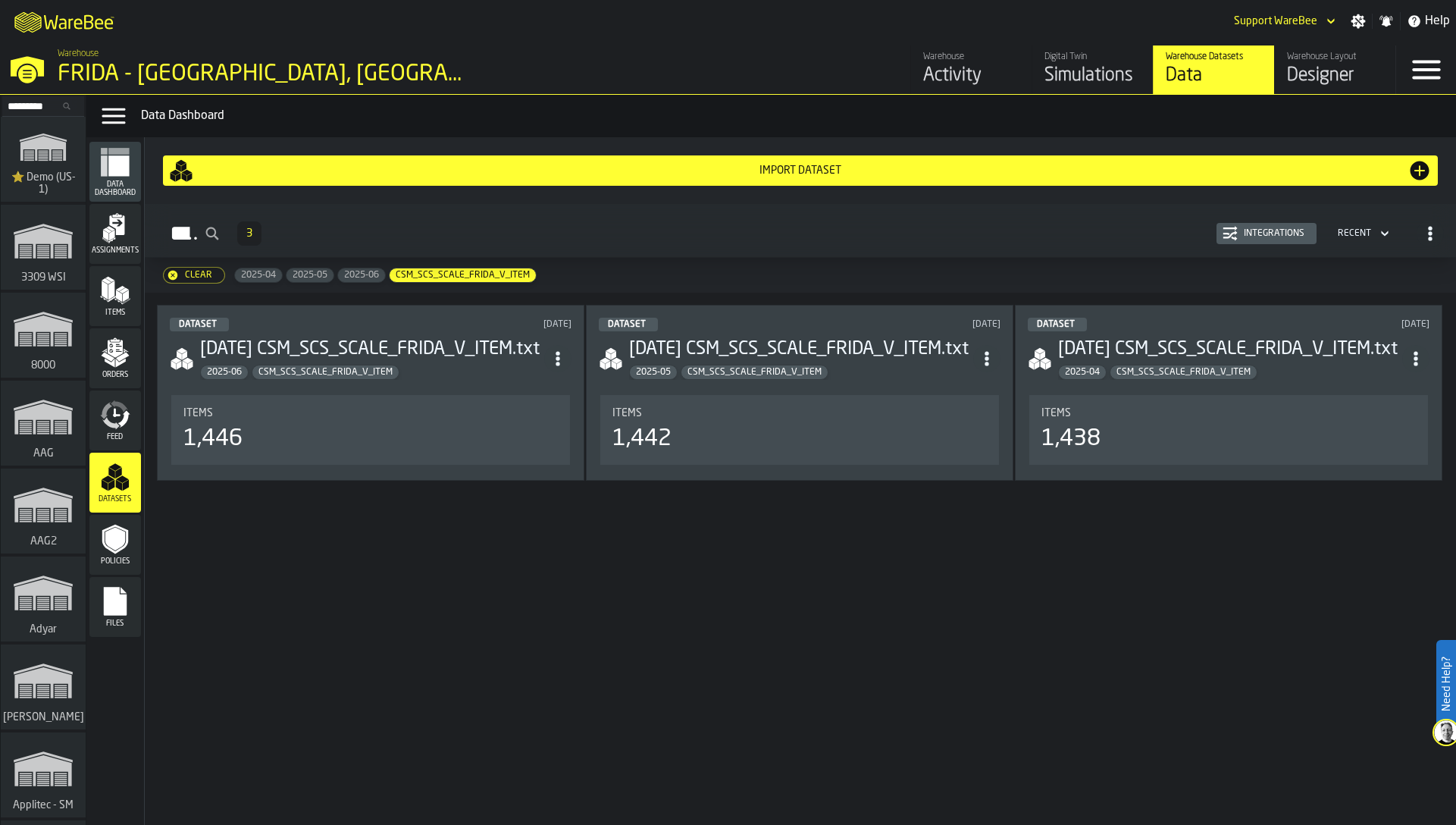
click at [476, 411] on div "Items" at bounding box center [371, 413] width 374 height 12
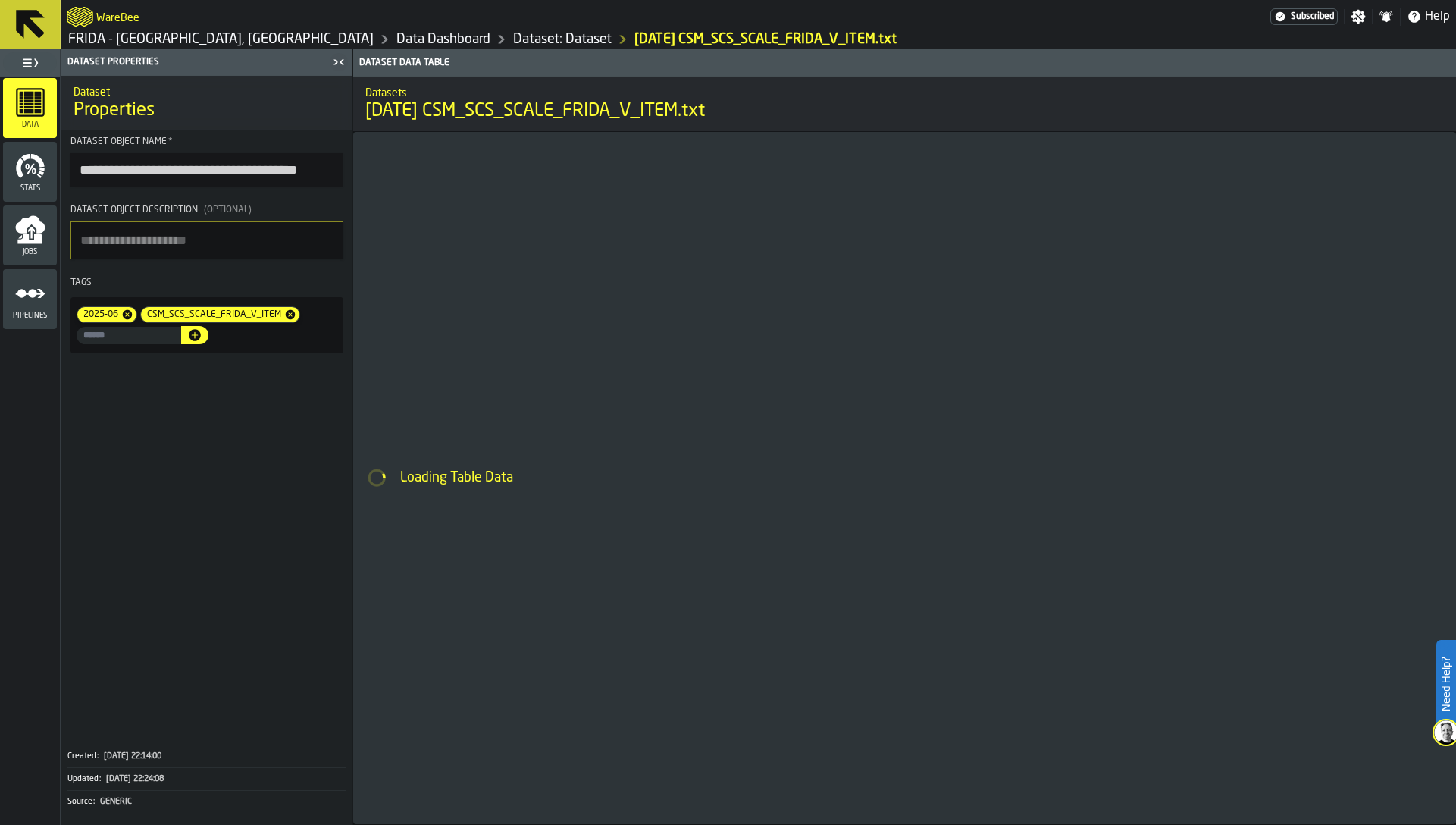
click at [243, 165] on input "**********" at bounding box center [206, 170] width 273 height 34
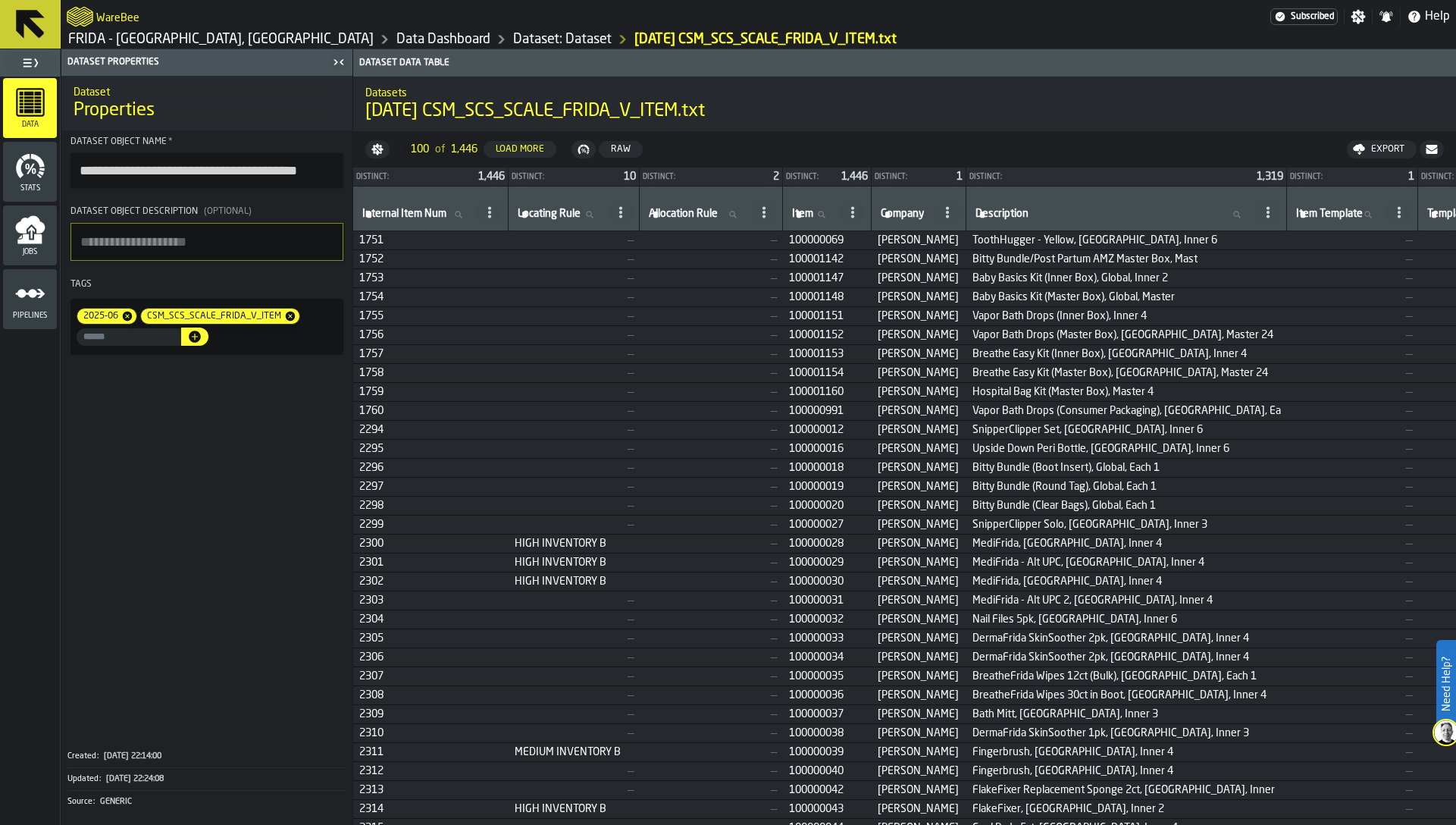
click at [190, 316] on span "CSM_SCS_SCALE_FRIDA_V_ITEM" at bounding box center [212, 316] width 143 height 10
copy span "CSM_SCS_SCALE_FRIDA_V_ITEM"
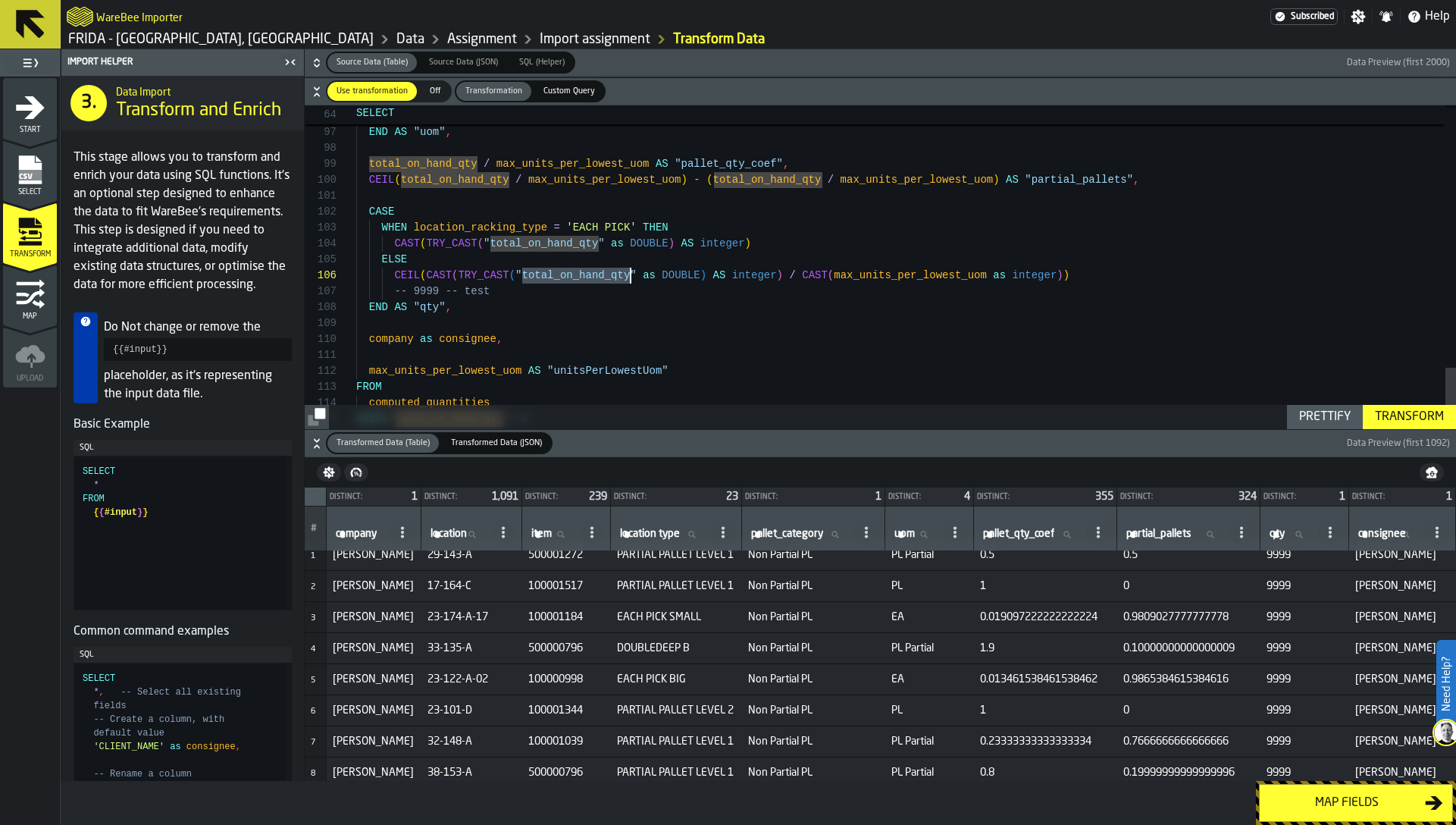
click at [1418, 417] on div "Transform" at bounding box center [1409, 417] width 81 height 18
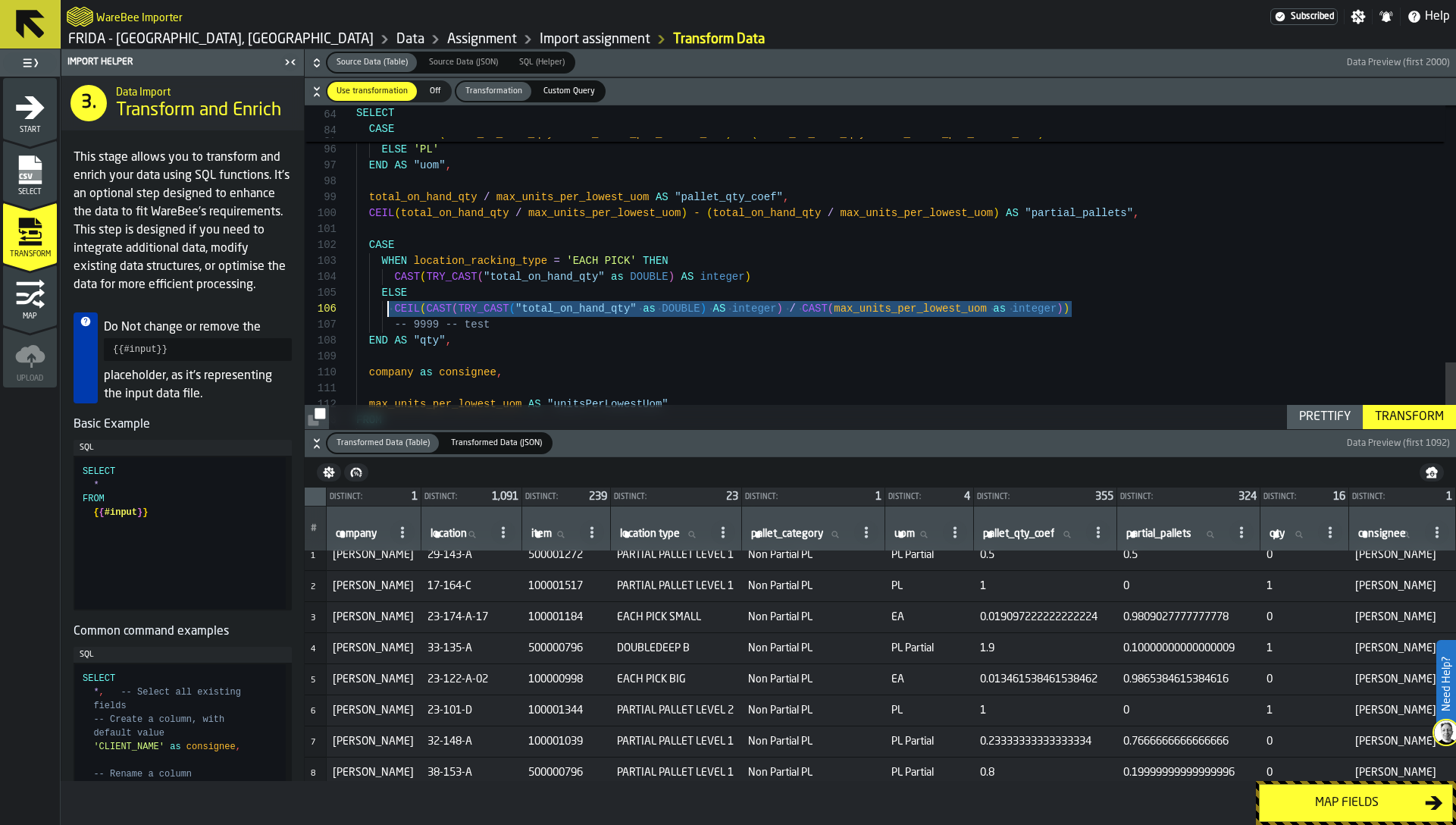
drag, startPoint x: 1095, startPoint y: 307, endPoint x: 392, endPoint y: 302, distance: 703.0
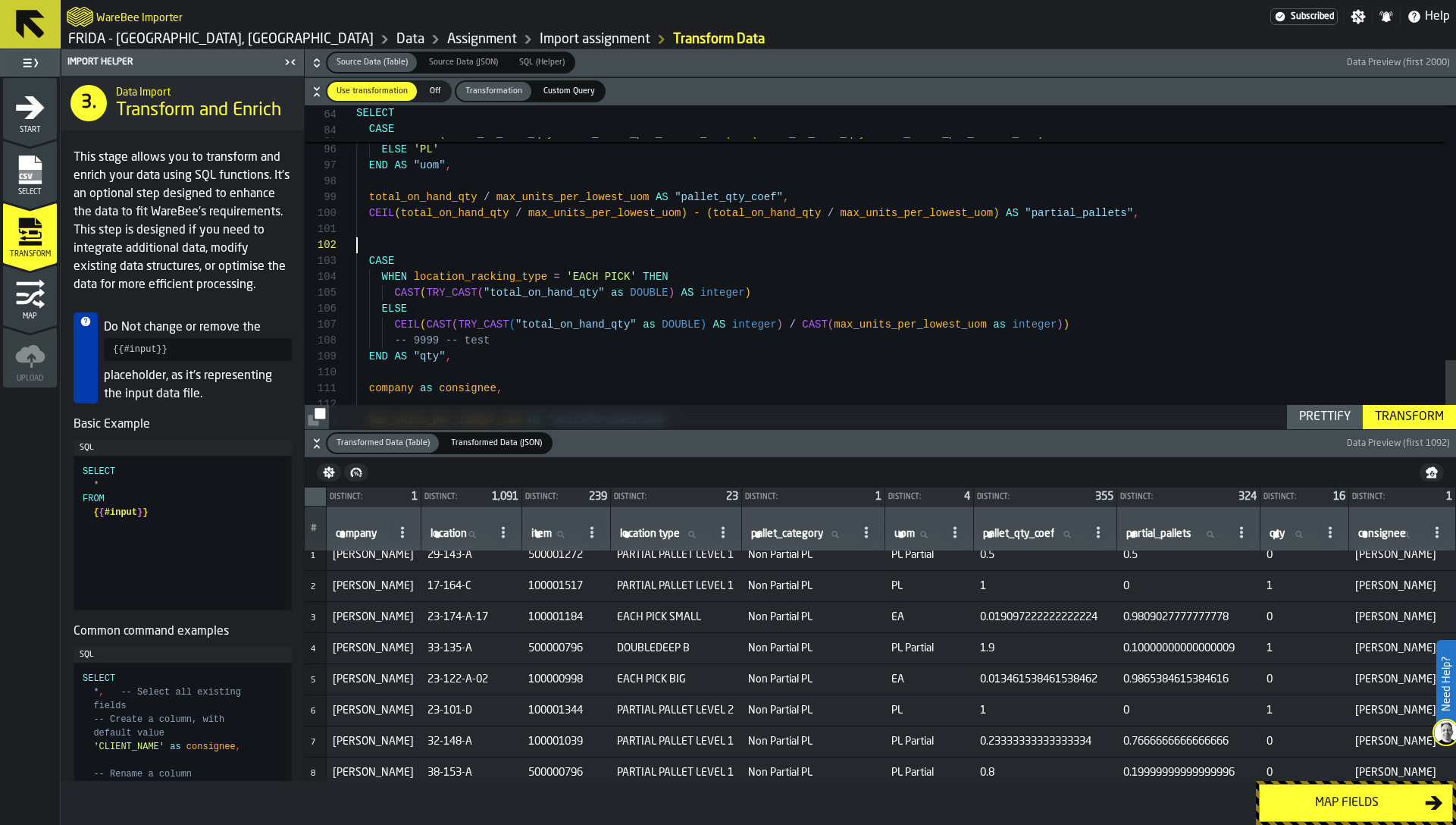
scroll to position [16, 0]
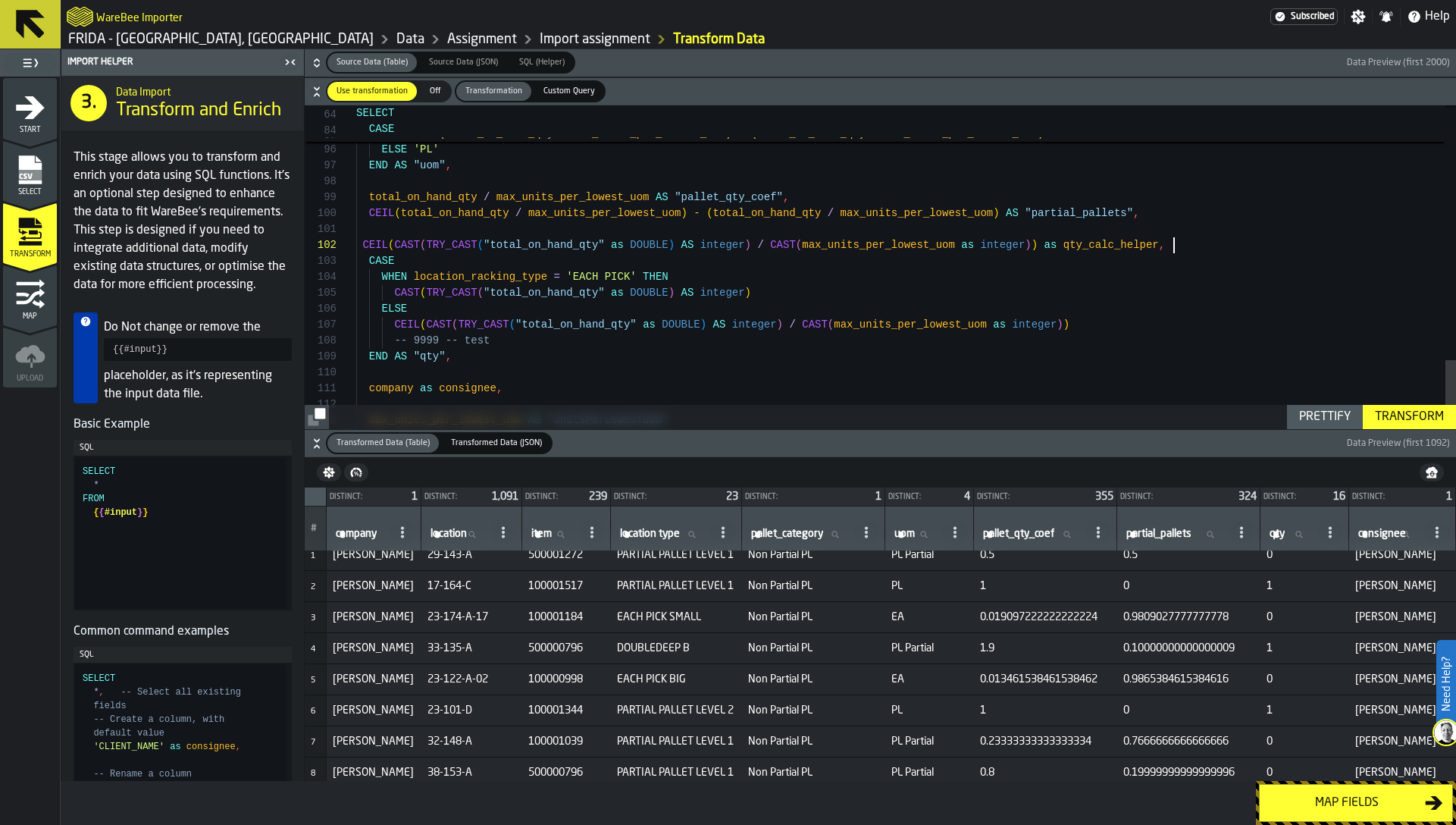
click at [1407, 420] on div "Transform" at bounding box center [1409, 417] width 81 height 18
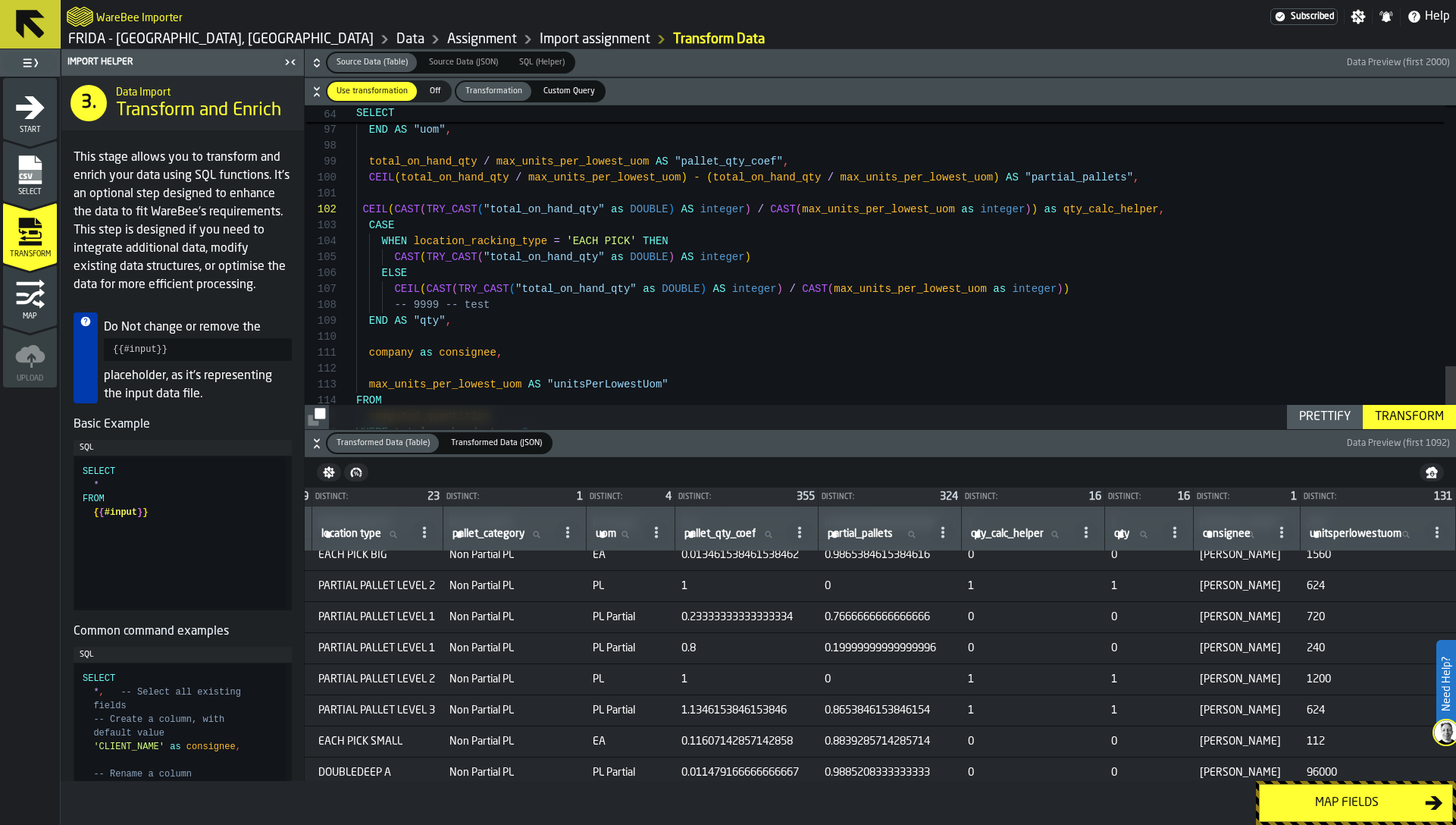
scroll to position [139, 359]
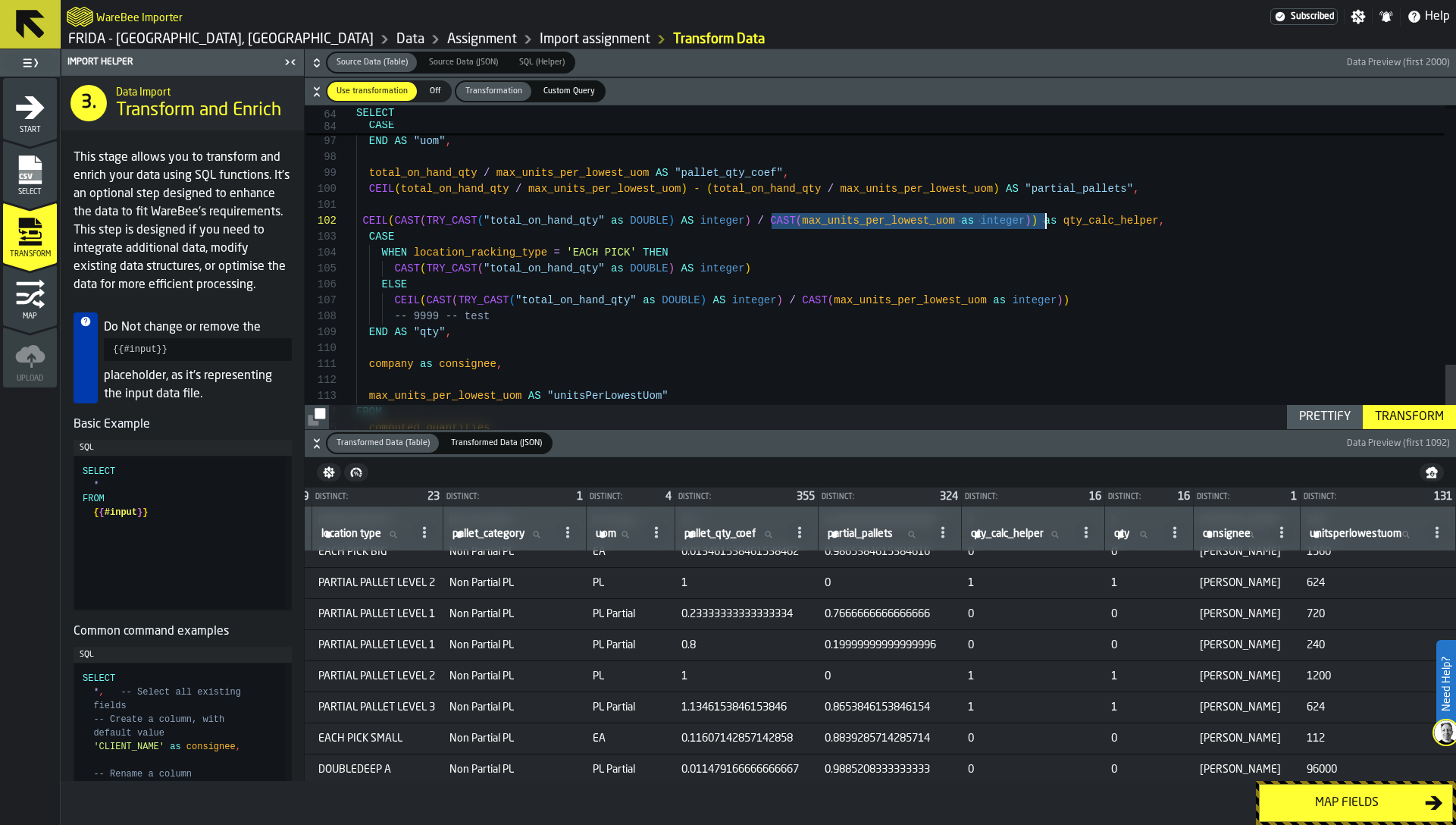
scroll to position [16, 0]
drag, startPoint x: 771, startPoint y: 216, endPoint x: 1039, endPoint y: 213, distance: 268.0
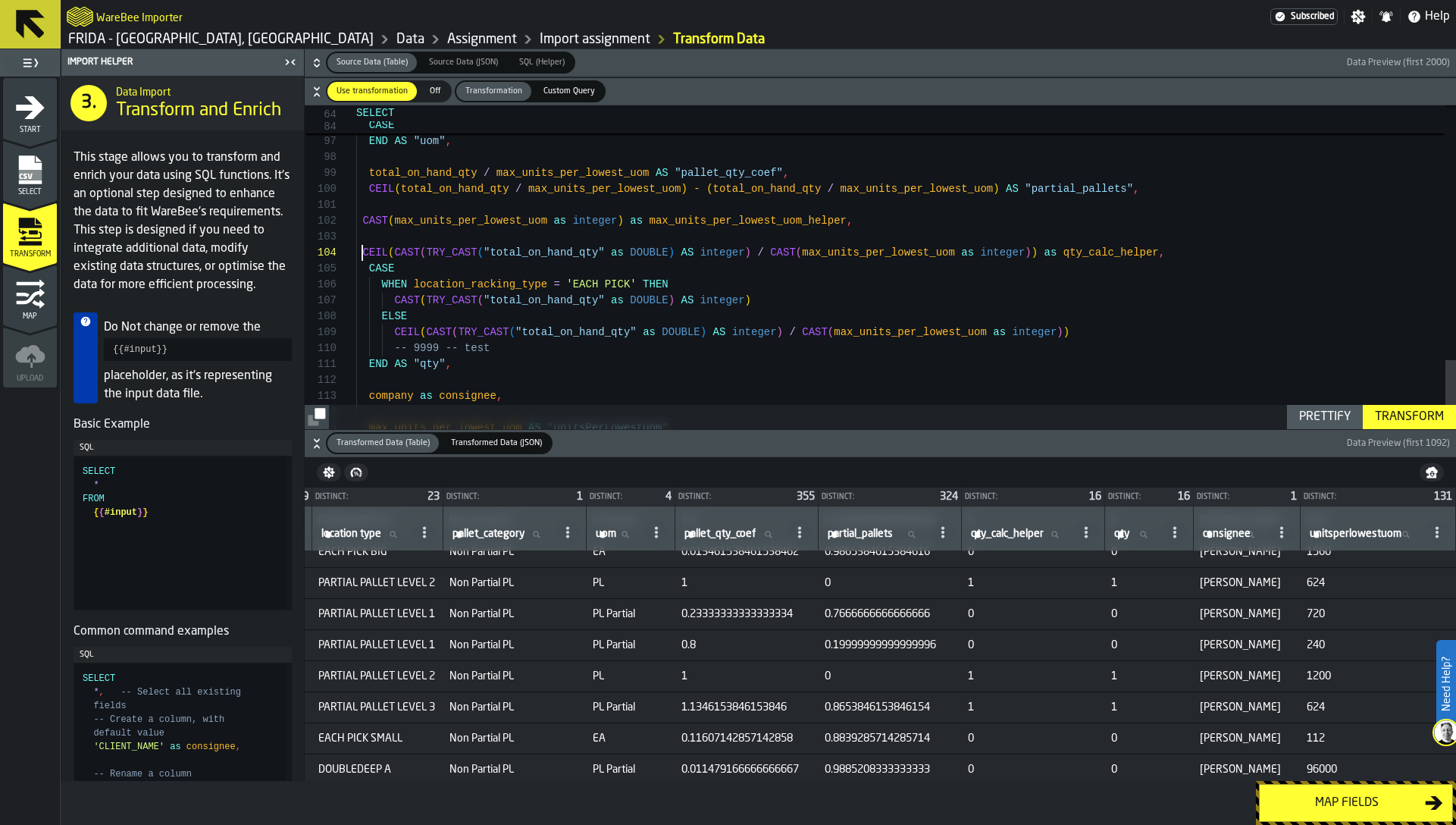
type textarea "**********"
click at [1416, 412] on div "Transform" at bounding box center [1409, 417] width 81 height 18
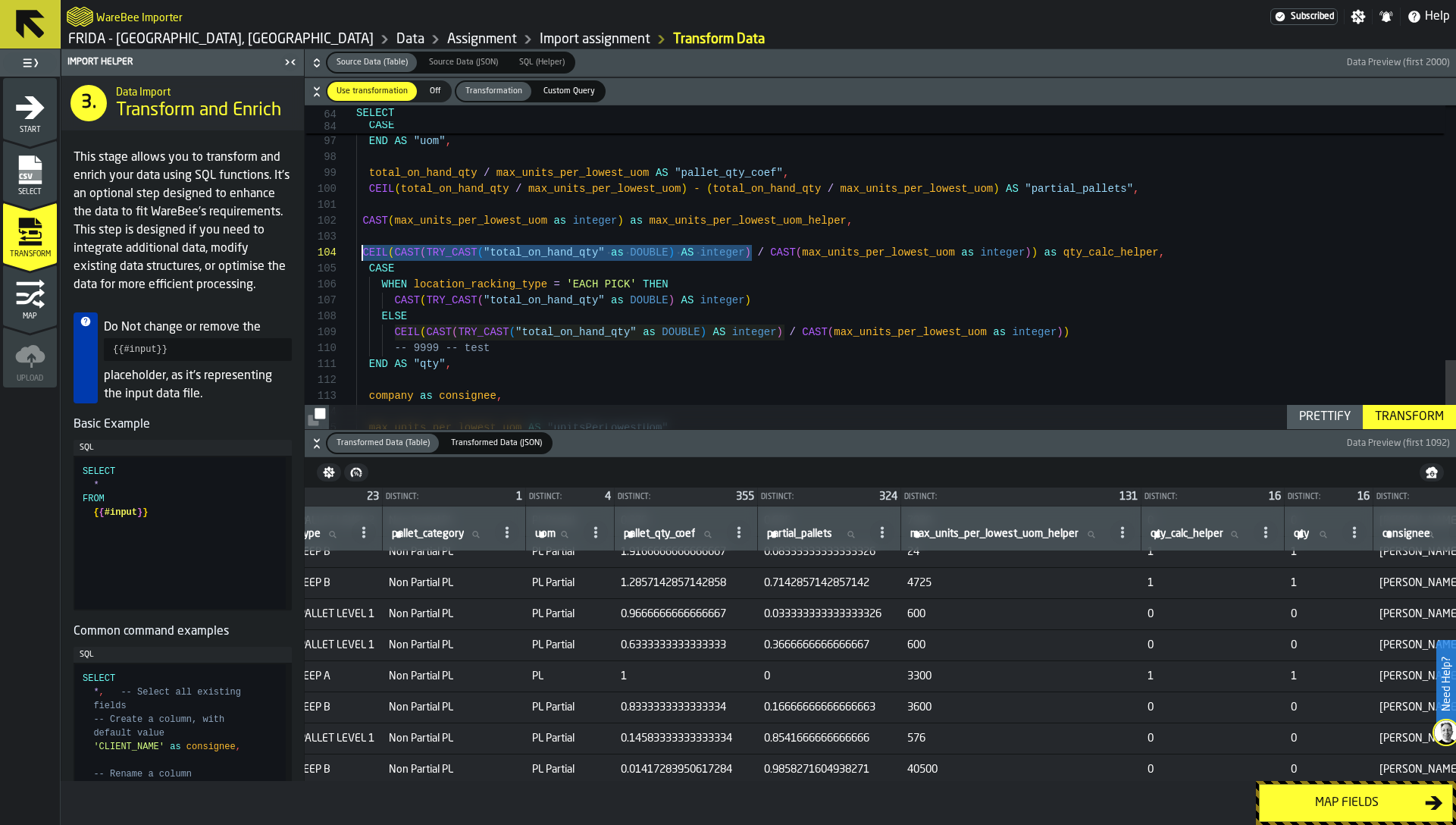
drag, startPoint x: 753, startPoint y: 252, endPoint x: 363, endPoint y: 247, distance: 390.0
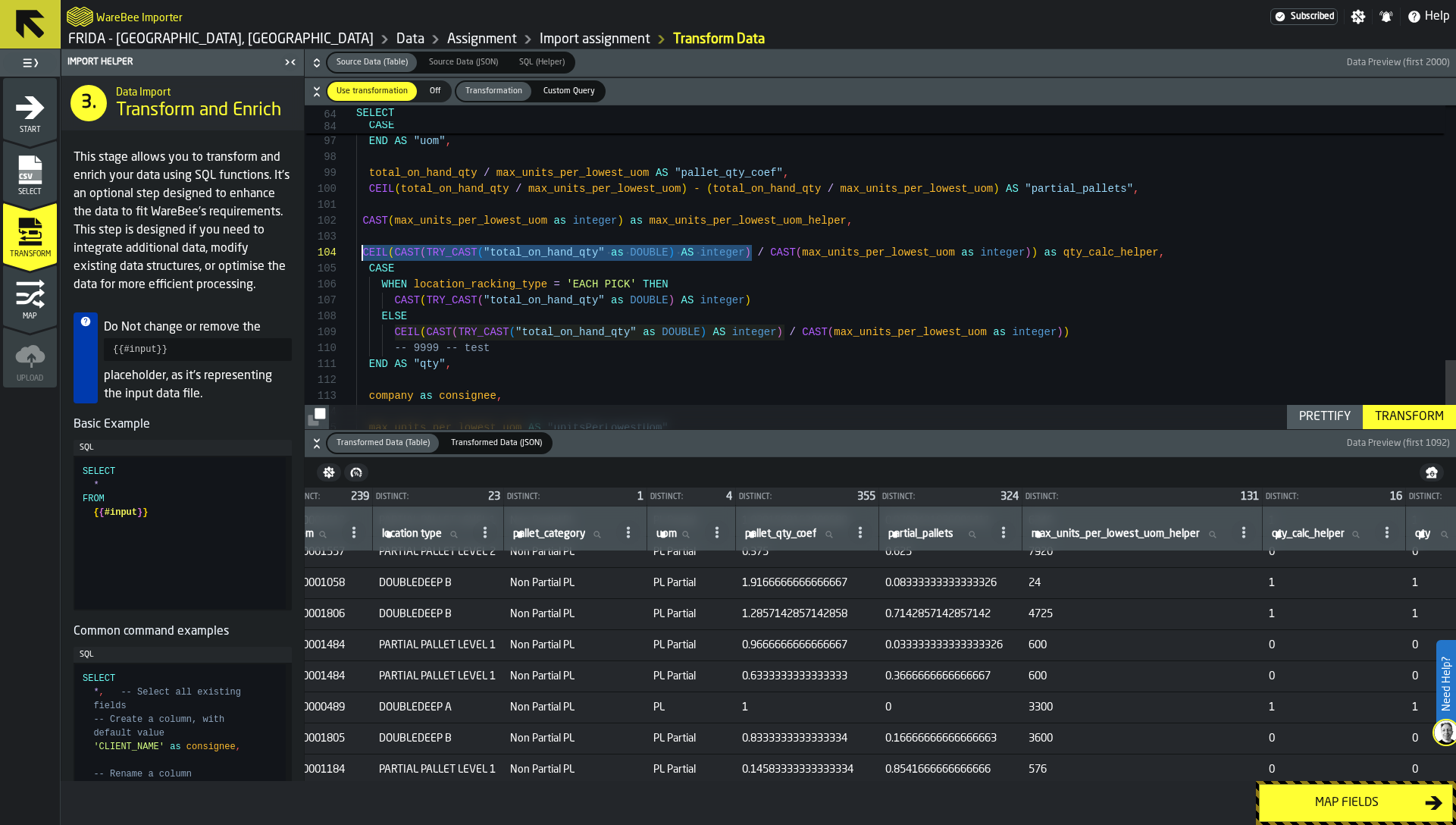
scroll to position [107, 0]
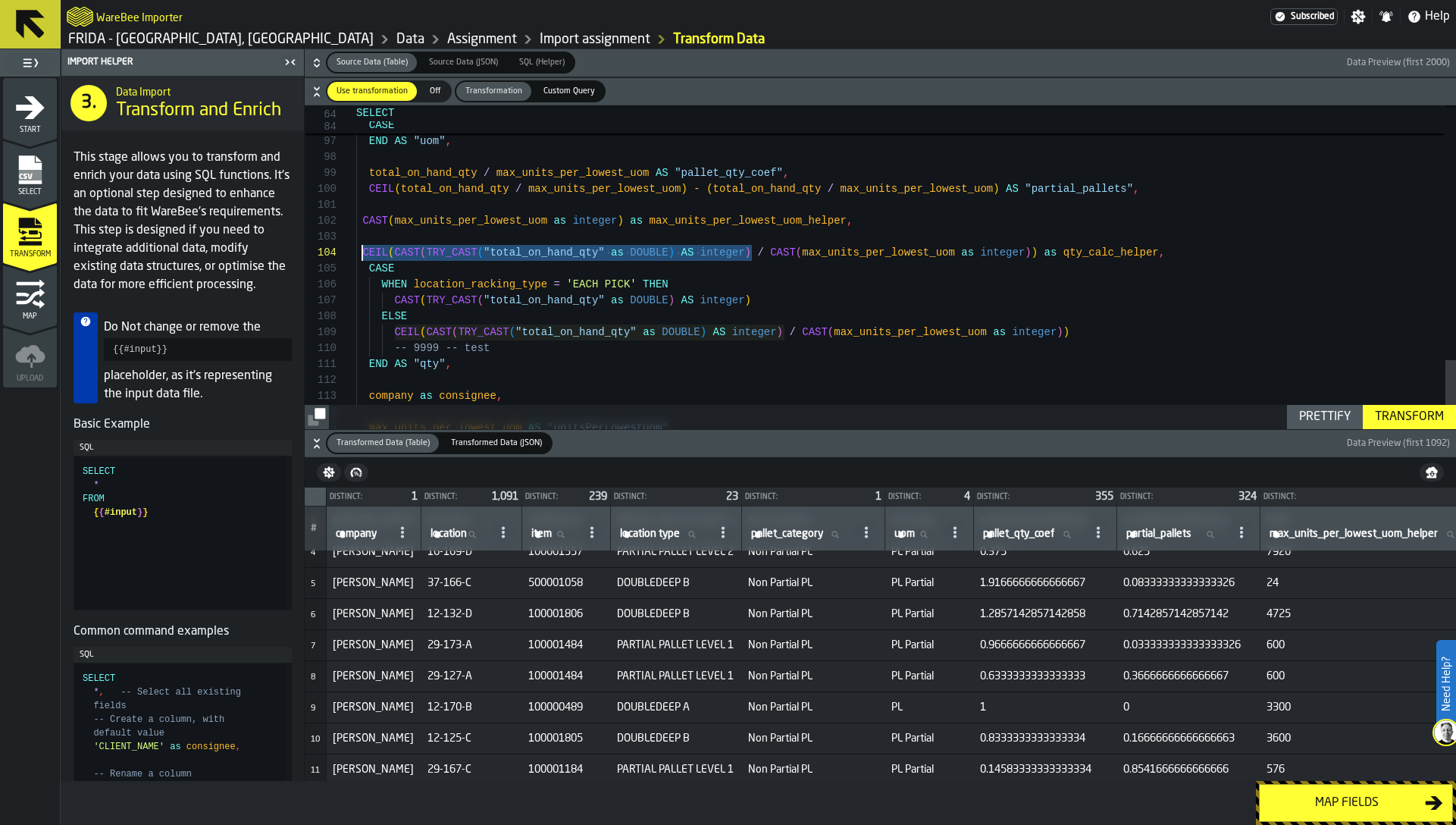
click at [456, 537] on input "location location" at bounding box center [458, 535] width 61 height 20
paste input "********"
type input "********"
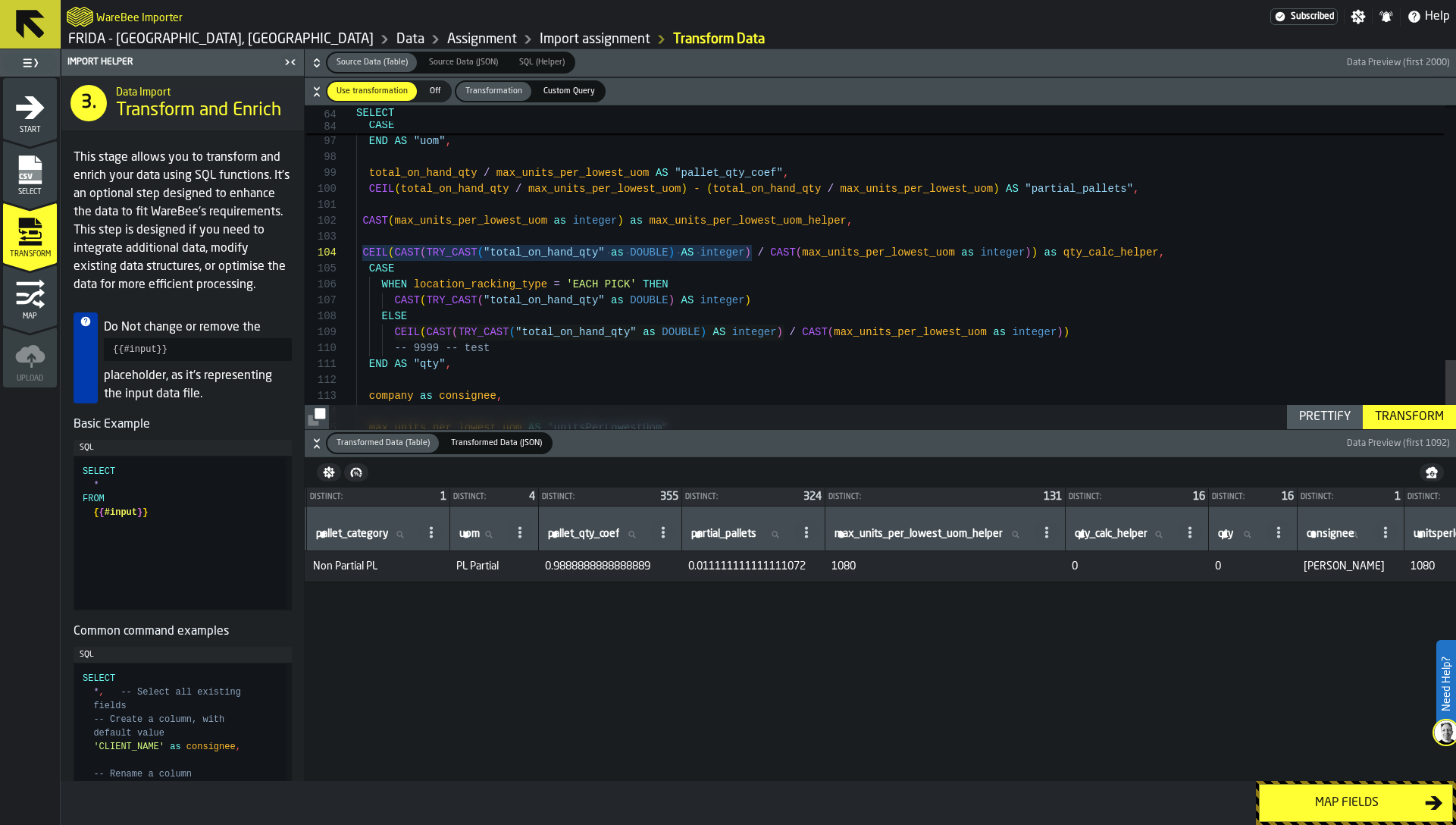
scroll to position [0, 516]
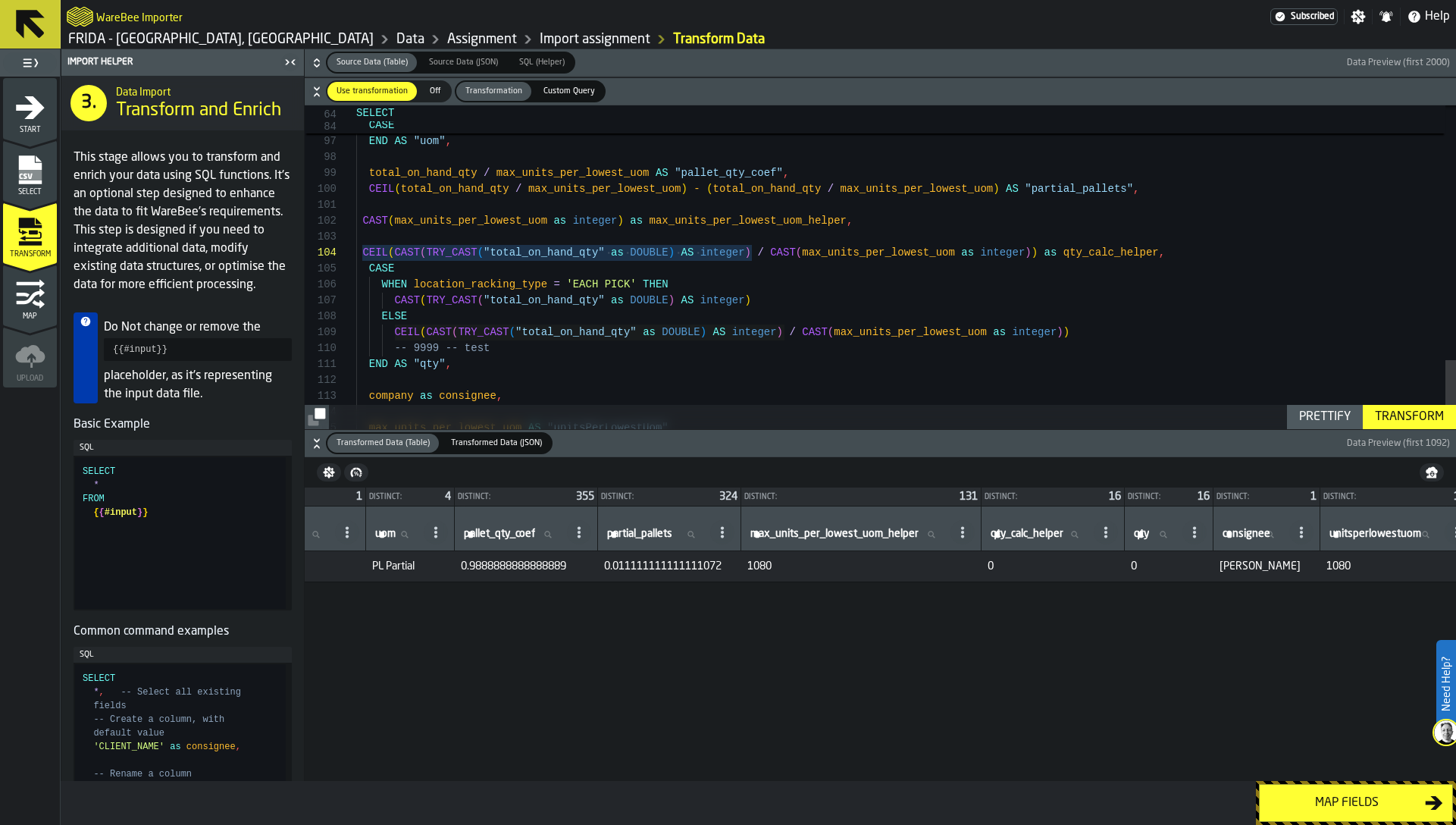
click at [796, 568] on span "1080" at bounding box center [861, 567] width 228 height 12
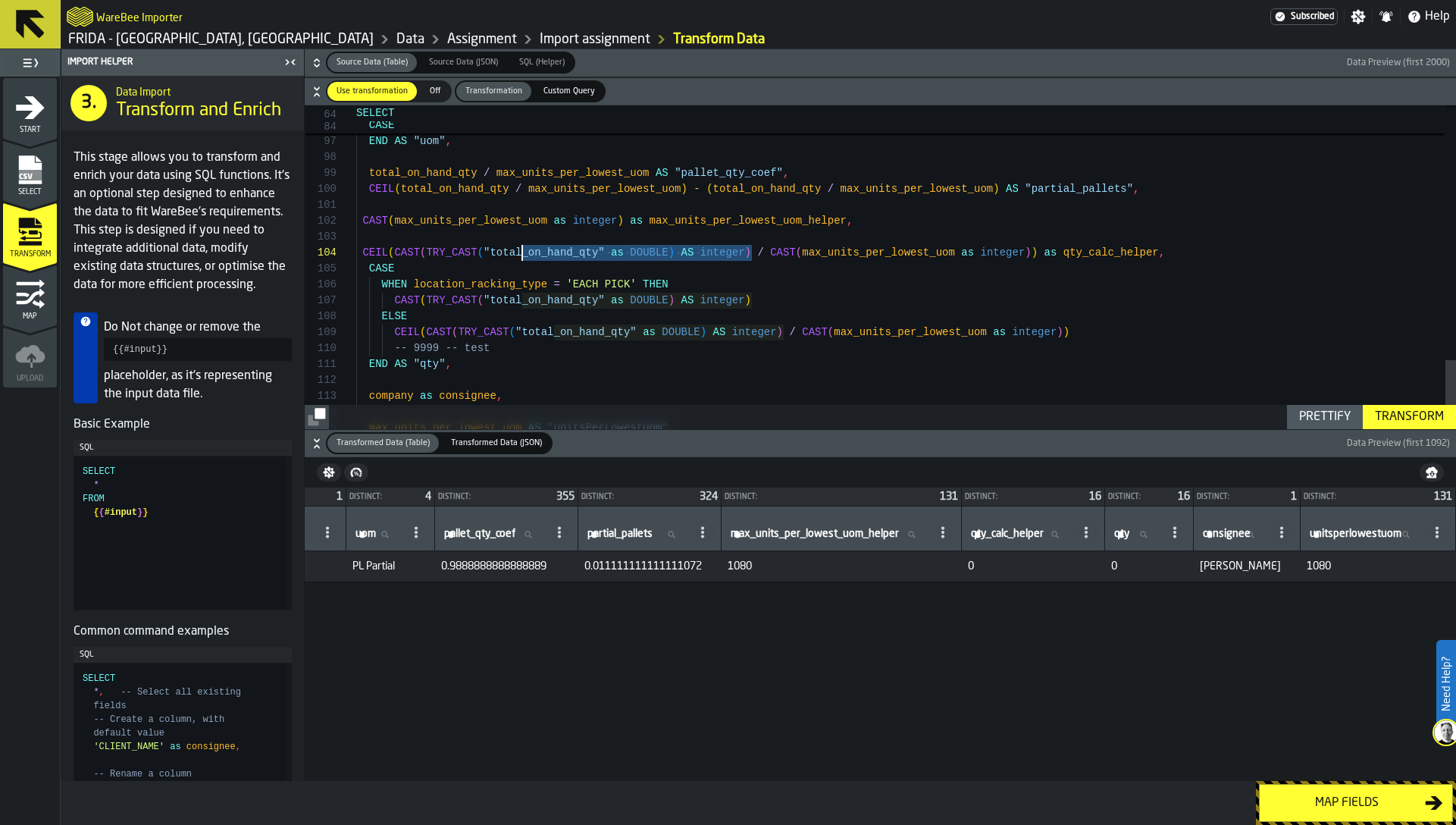
scroll to position [48, 0]
drag, startPoint x: 754, startPoint y: 254, endPoint x: 356, endPoint y: 252, distance: 398.0
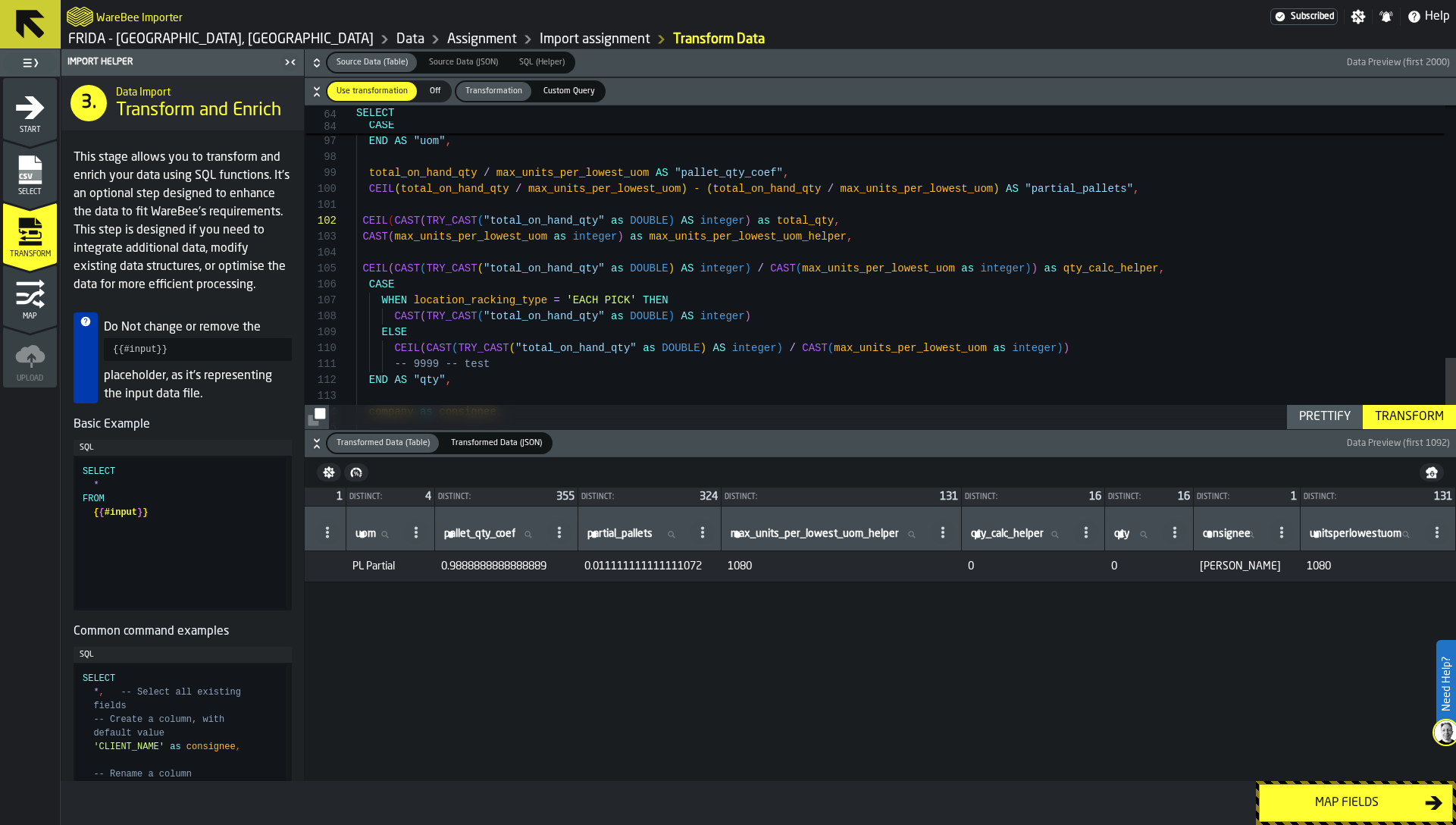
click at [1412, 416] on div "Transform" at bounding box center [1409, 417] width 81 height 18
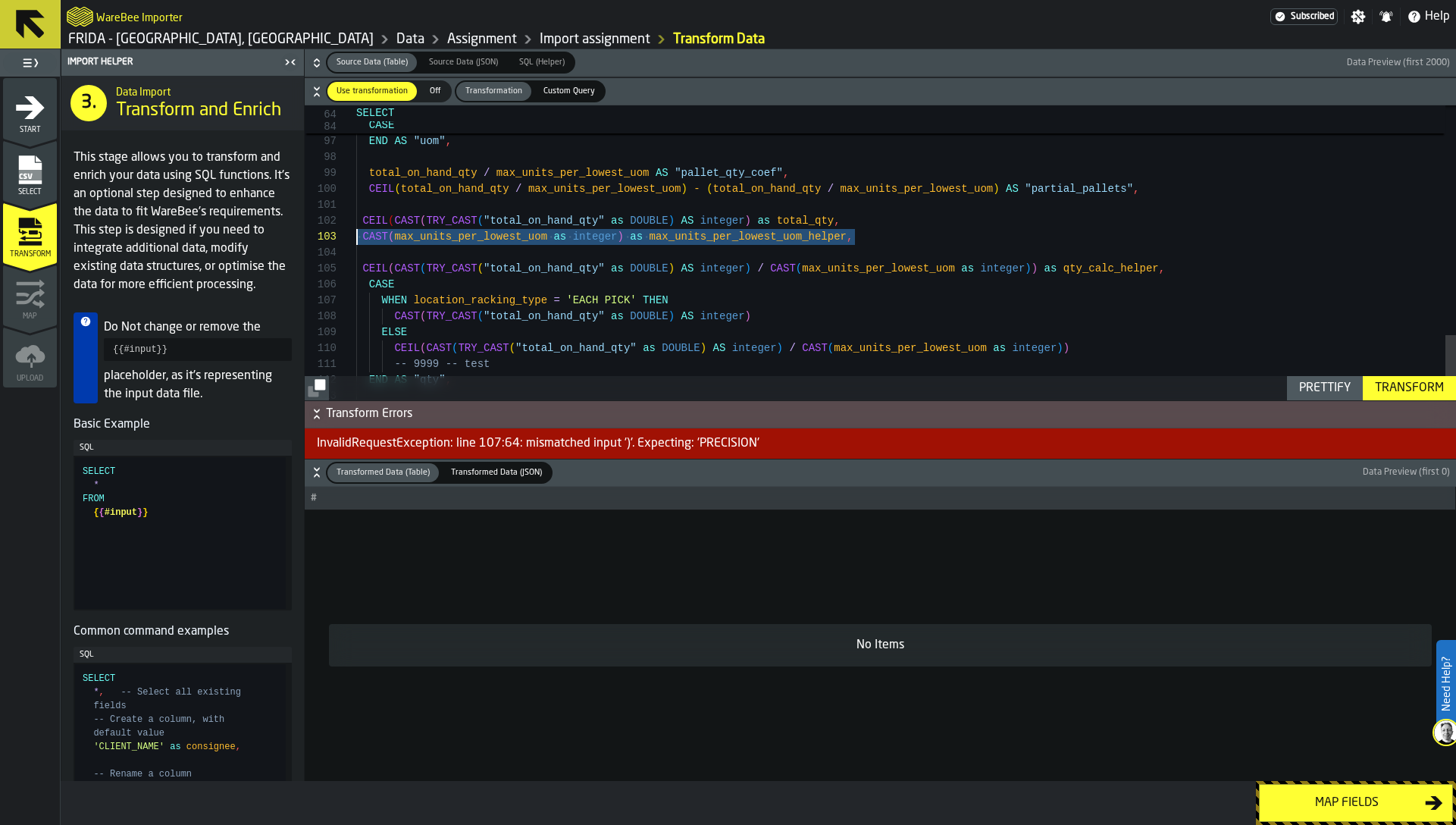
scroll to position [16, 0]
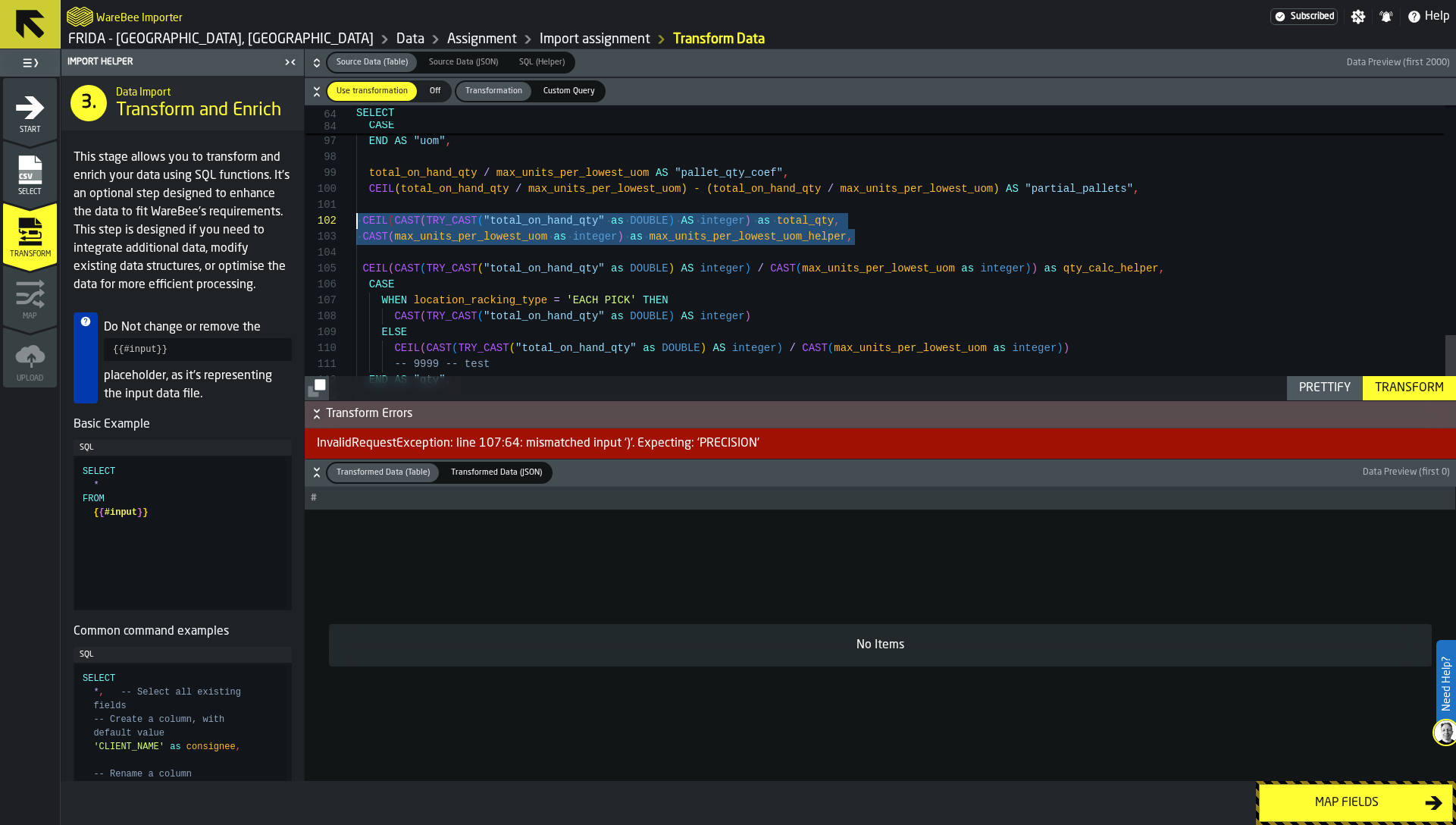
drag, startPoint x: 853, startPoint y: 240, endPoint x: 312, endPoint y: 227, distance: 541.2
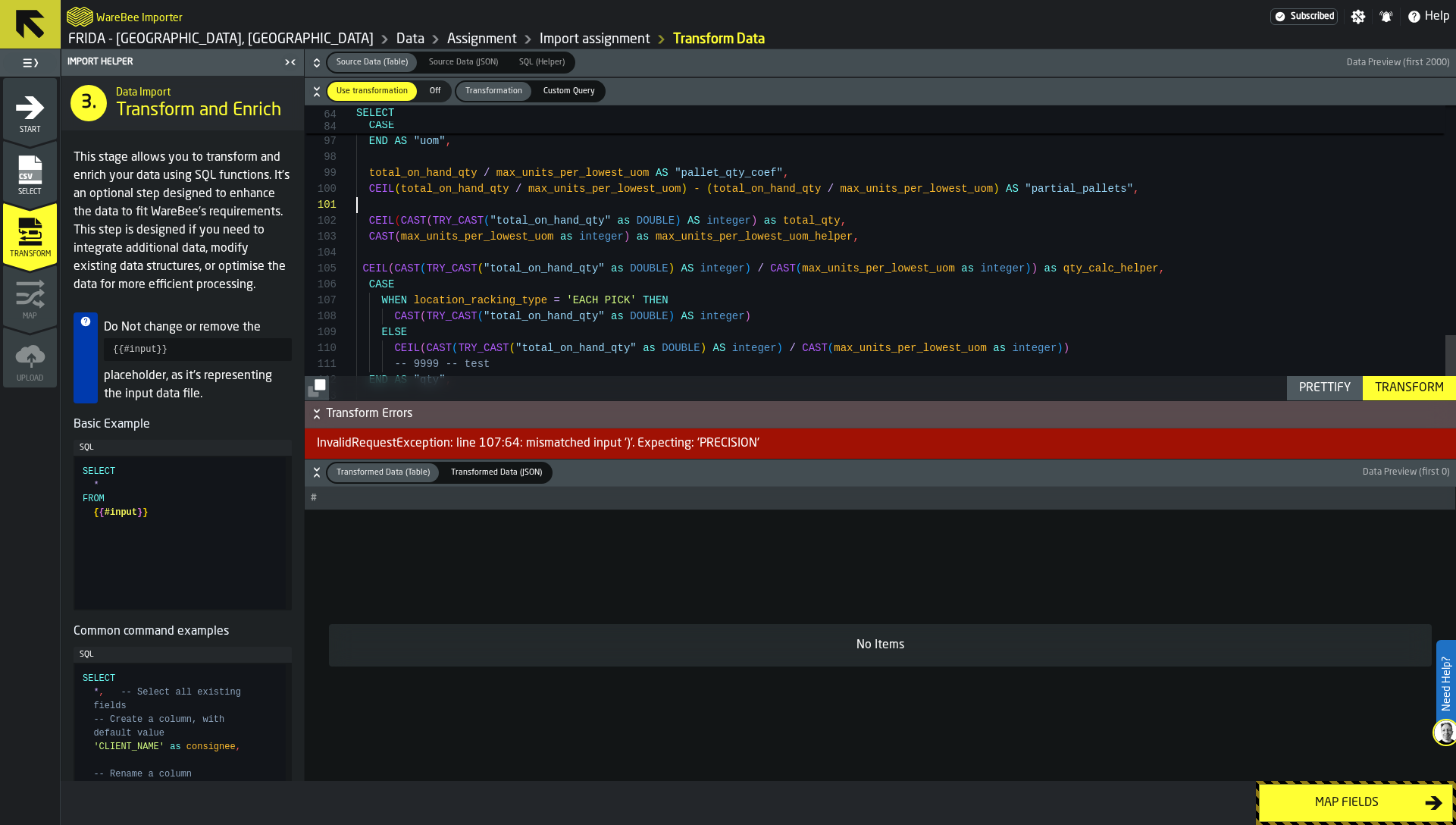
click at [1404, 387] on div "Transform" at bounding box center [1409, 388] width 81 height 18
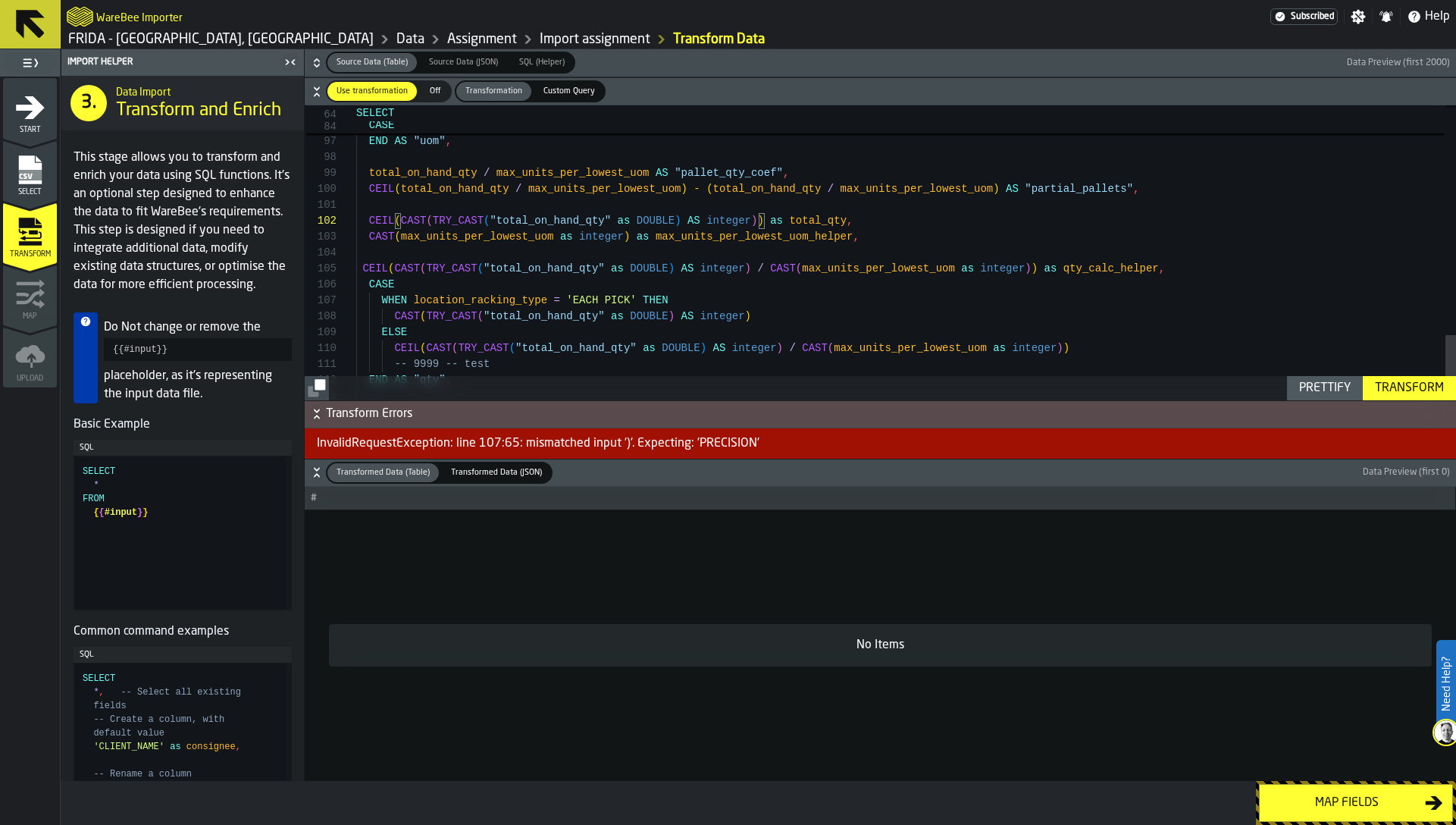
click at [1418, 391] on div "Transform" at bounding box center [1409, 388] width 81 height 18
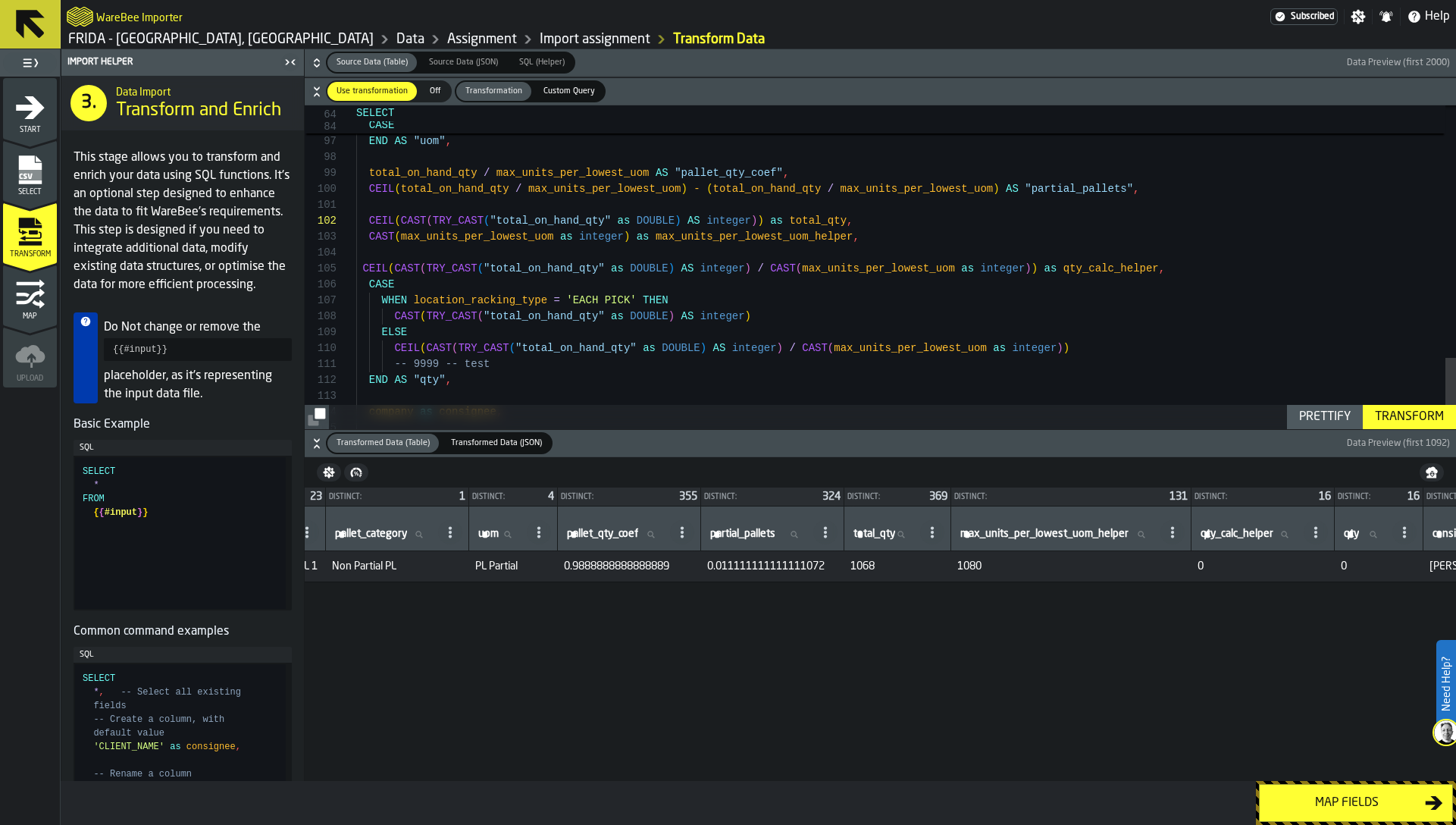
scroll to position [0, 466]
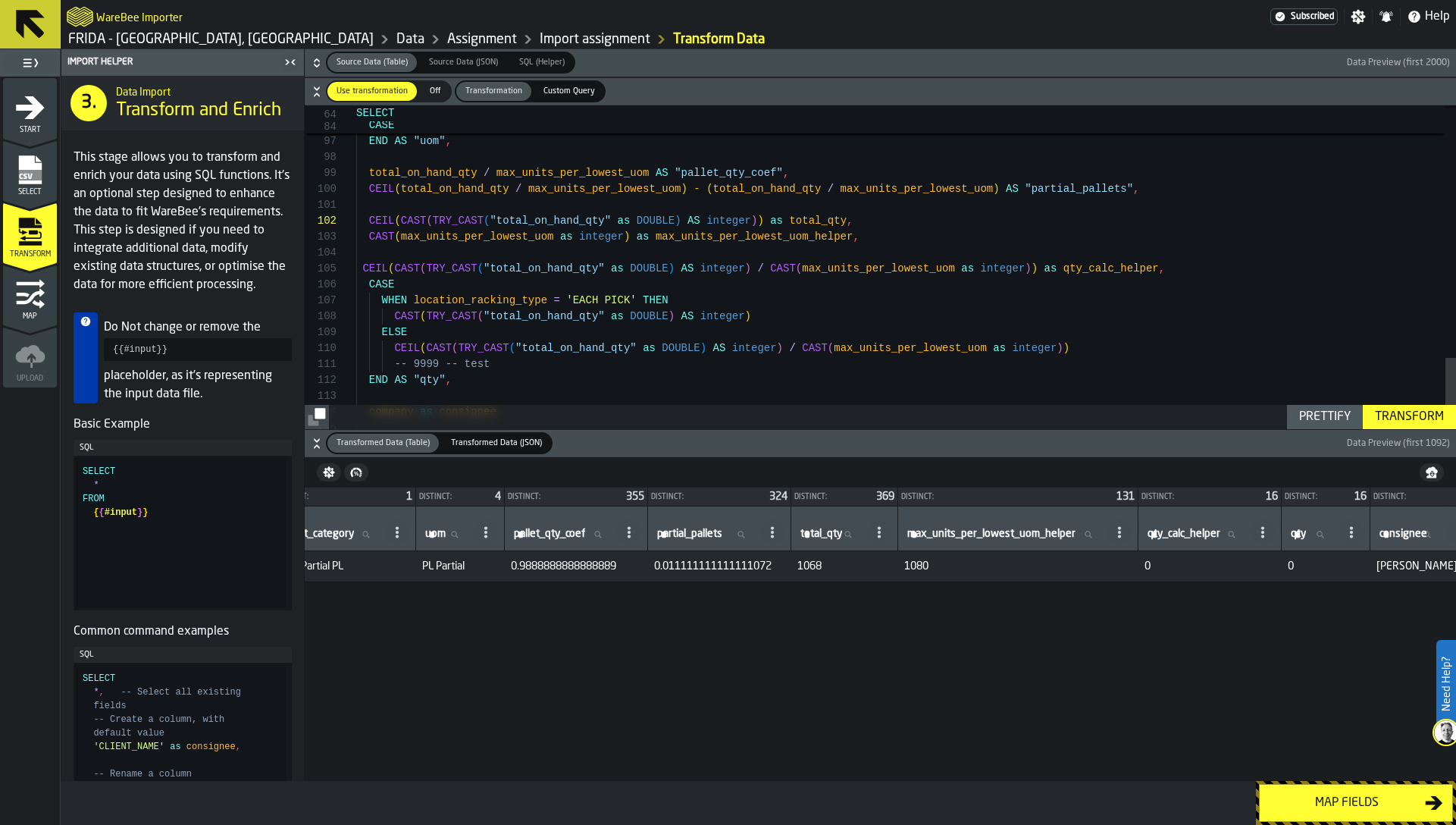
click at [851, 567] on span "1068" at bounding box center [844, 567] width 94 height 12
copy span "1068"
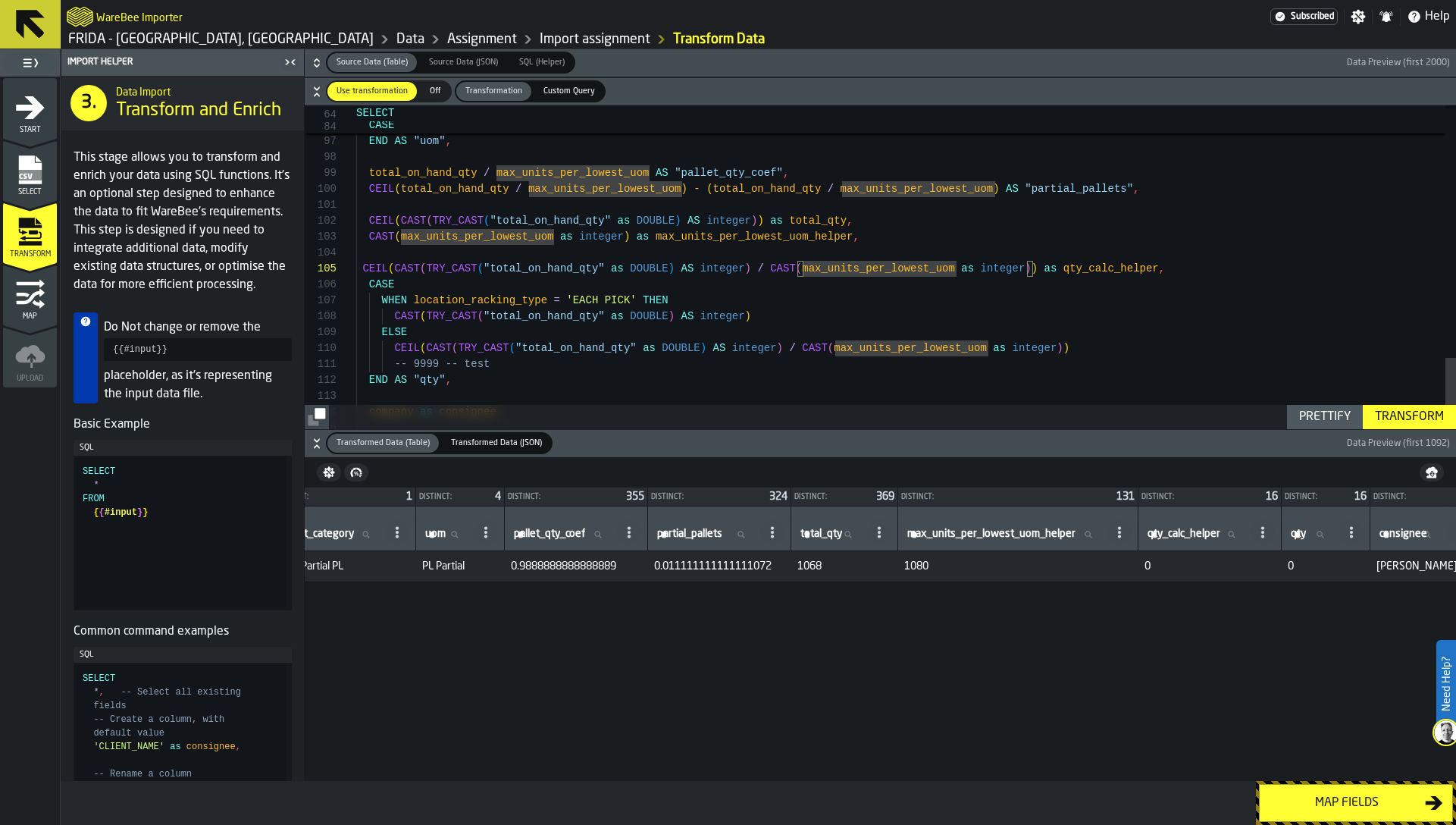
scroll to position [80, 0]
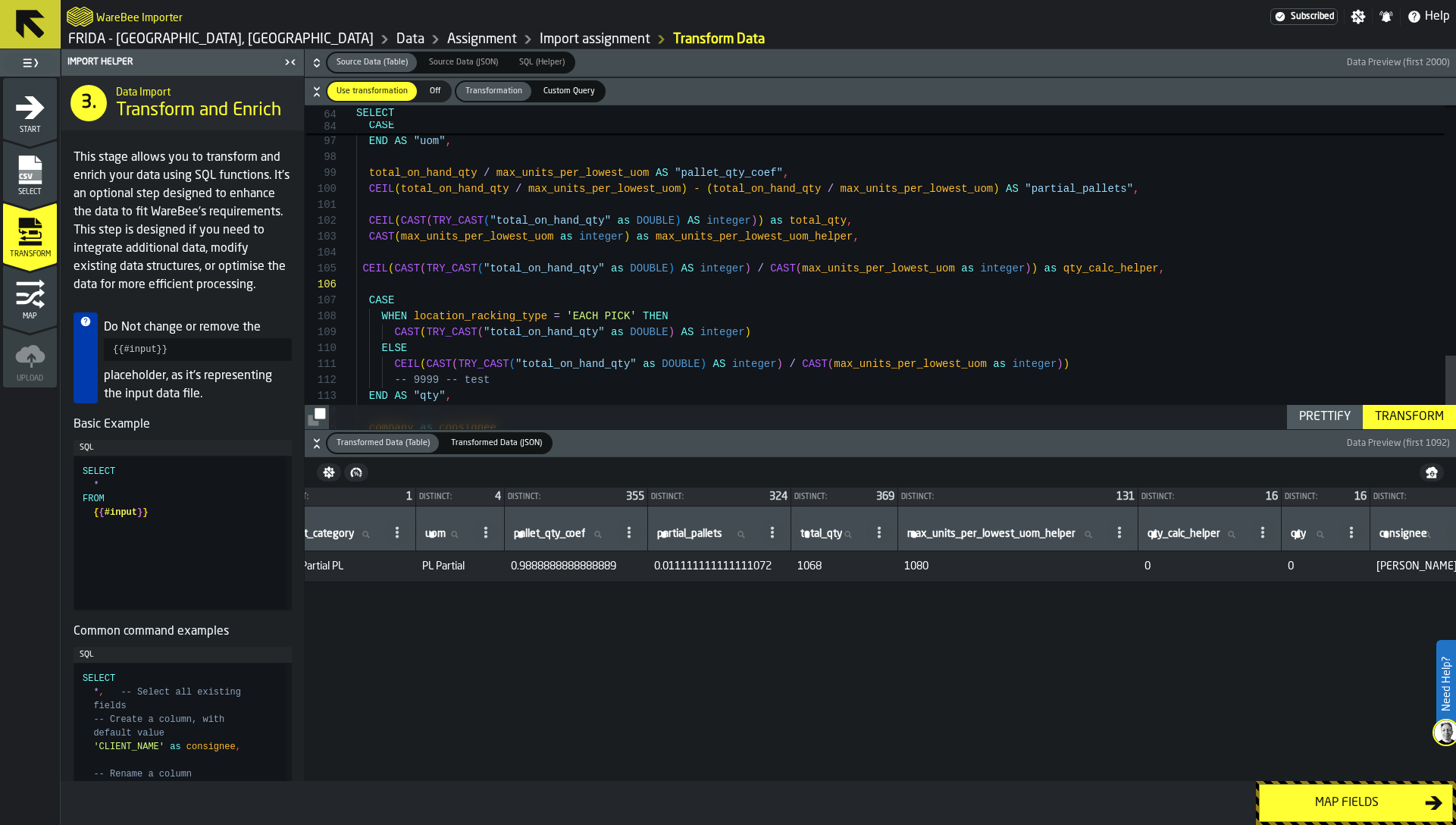
scroll to position [64, 0]
drag, startPoint x: 394, startPoint y: 270, endPoint x: 359, endPoint y: 270, distance: 35.0
click at [1398, 405] on button "Transform" at bounding box center [1409, 417] width 94 height 24
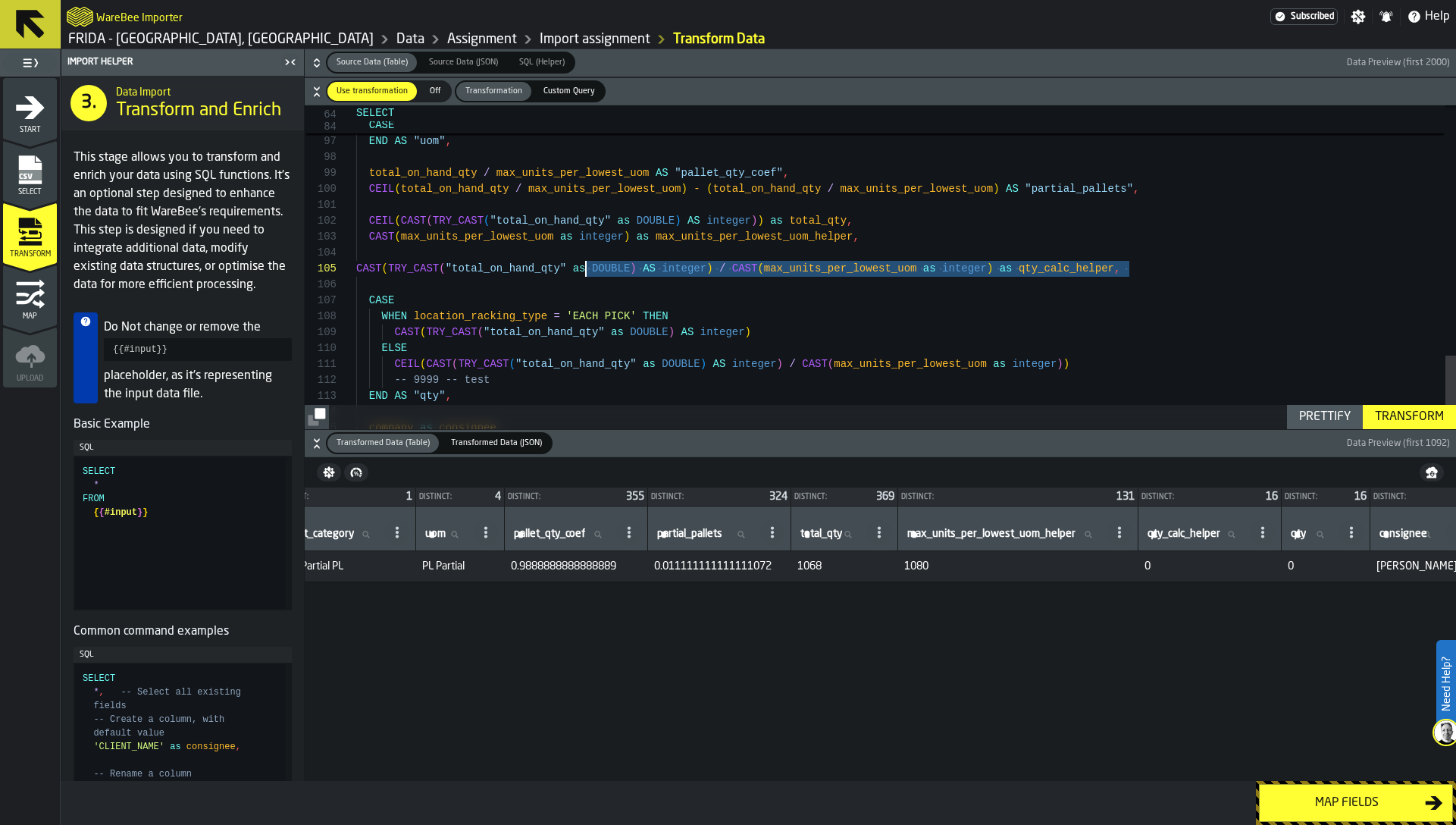
scroll to position [16, 0]
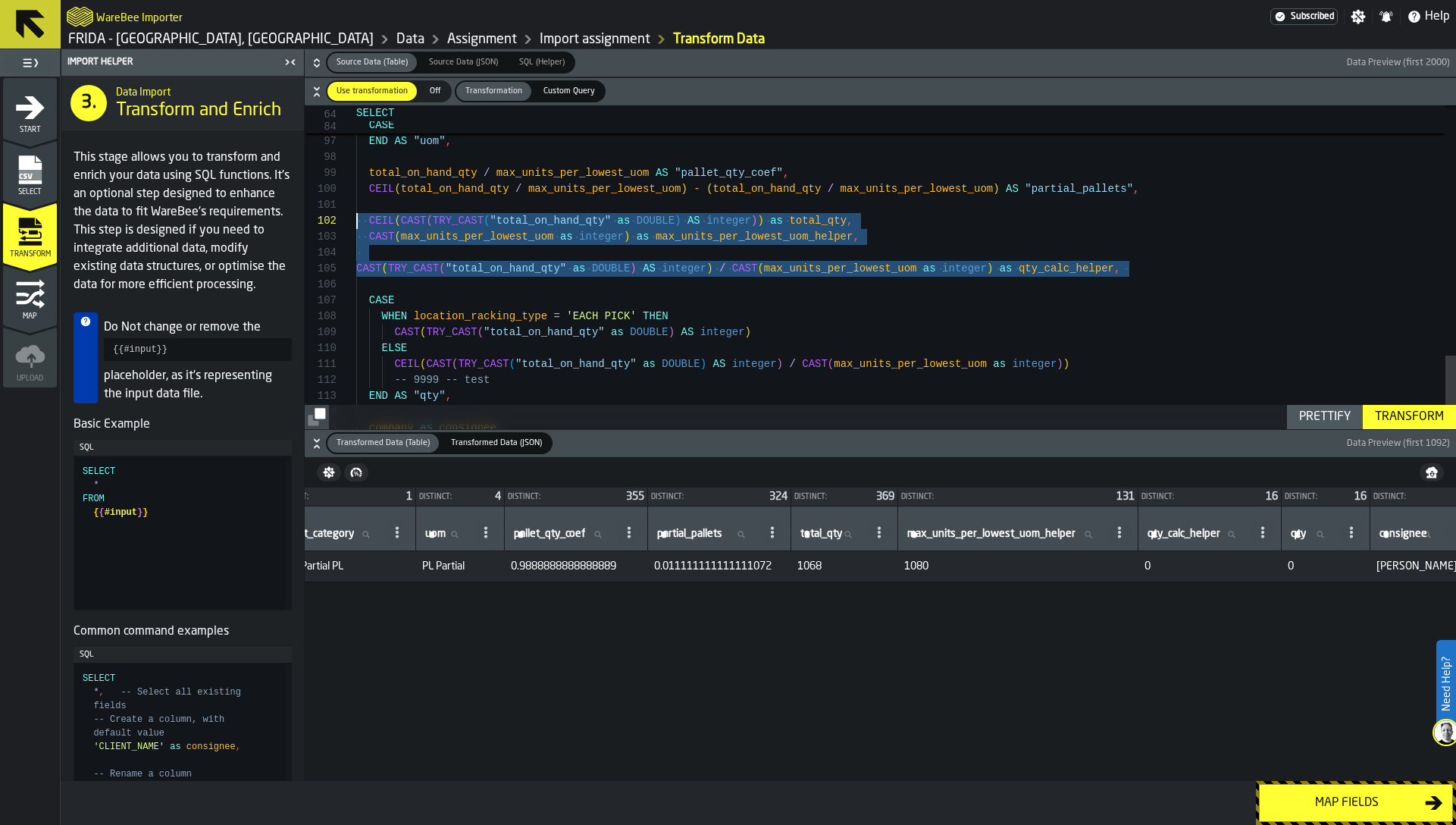
drag, startPoint x: 1160, startPoint y: 275, endPoint x: 257, endPoint y: 219, distance: 904.7
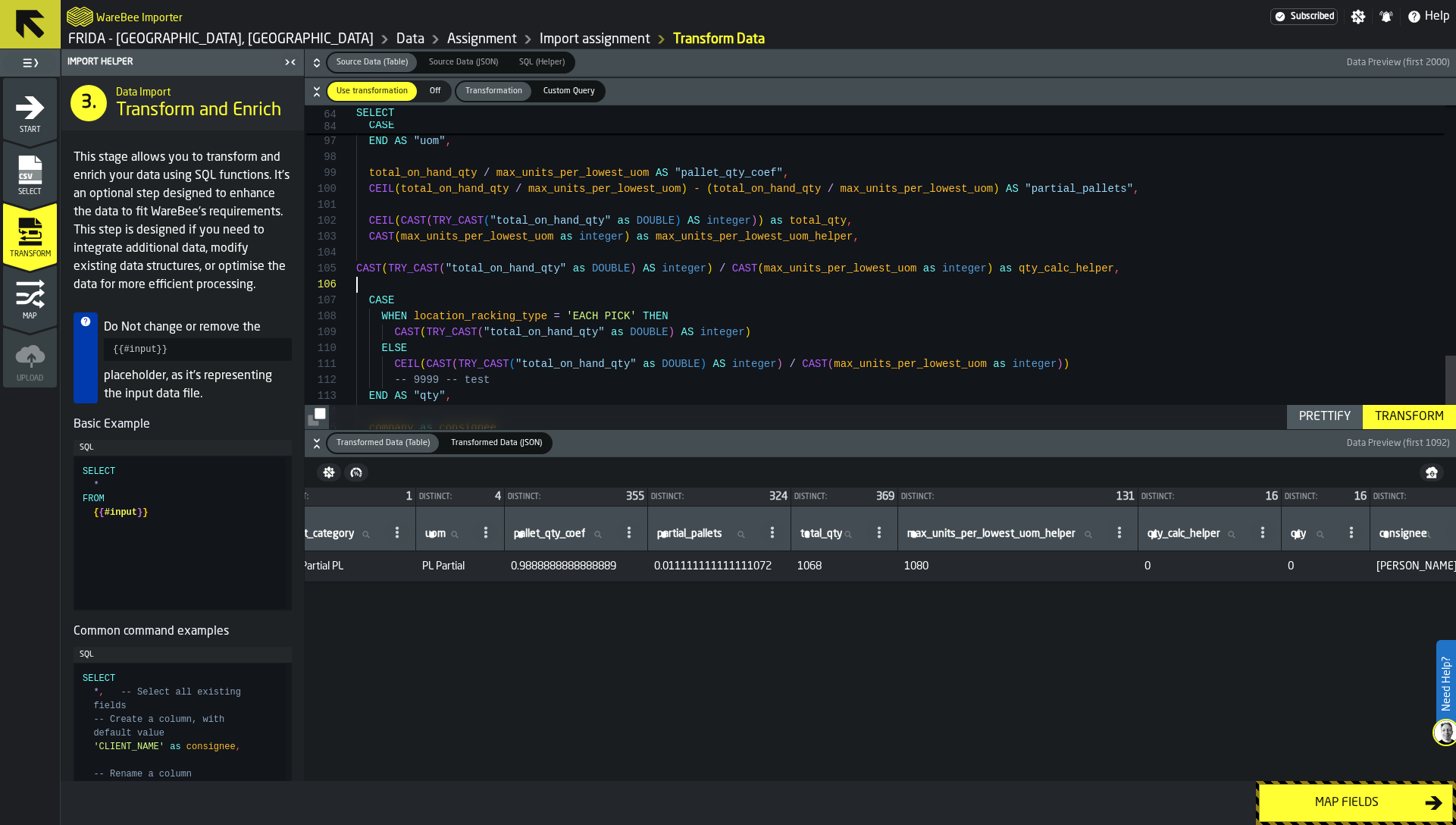
type textarea "**********"
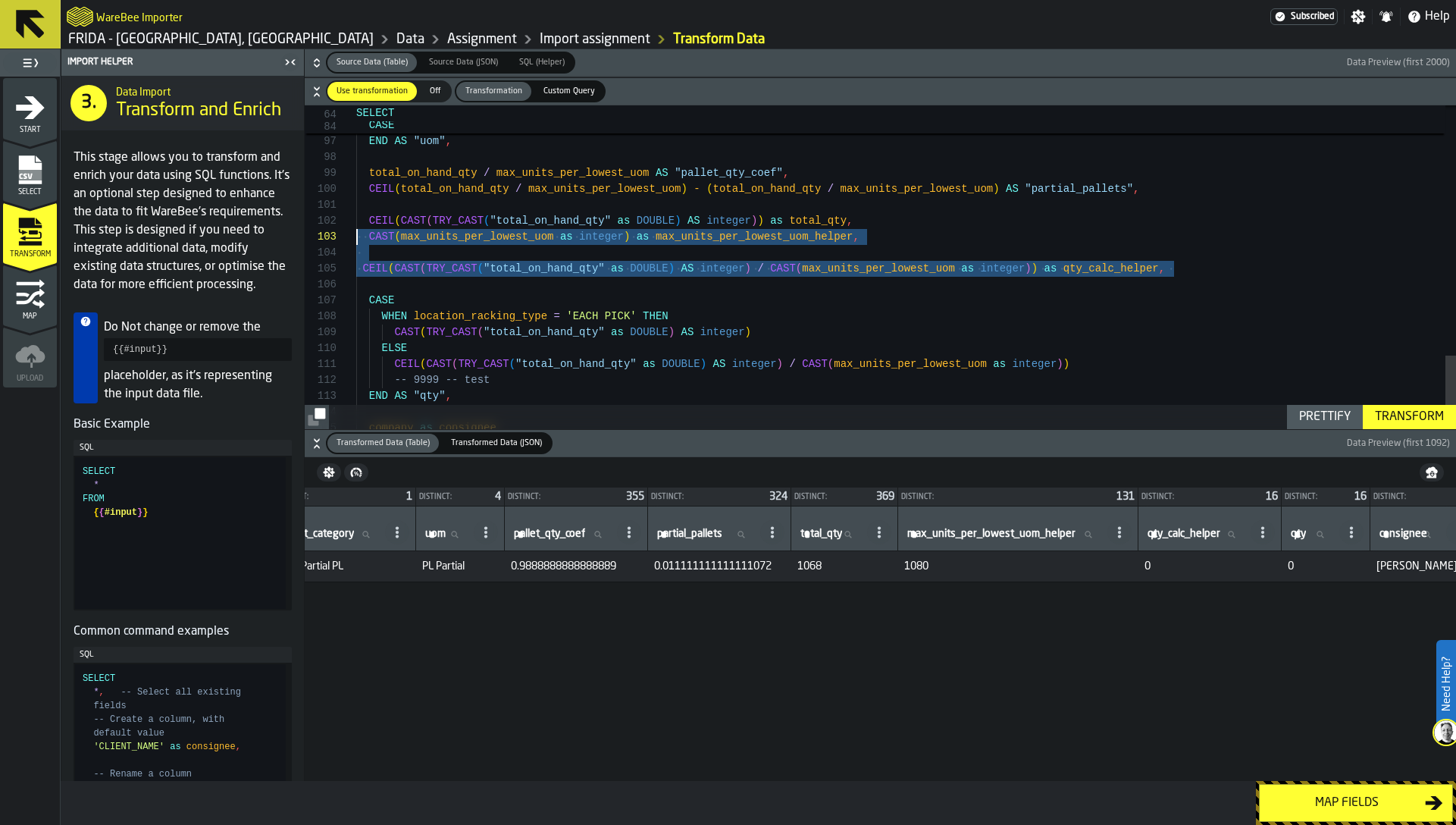
scroll to position [16, 0]
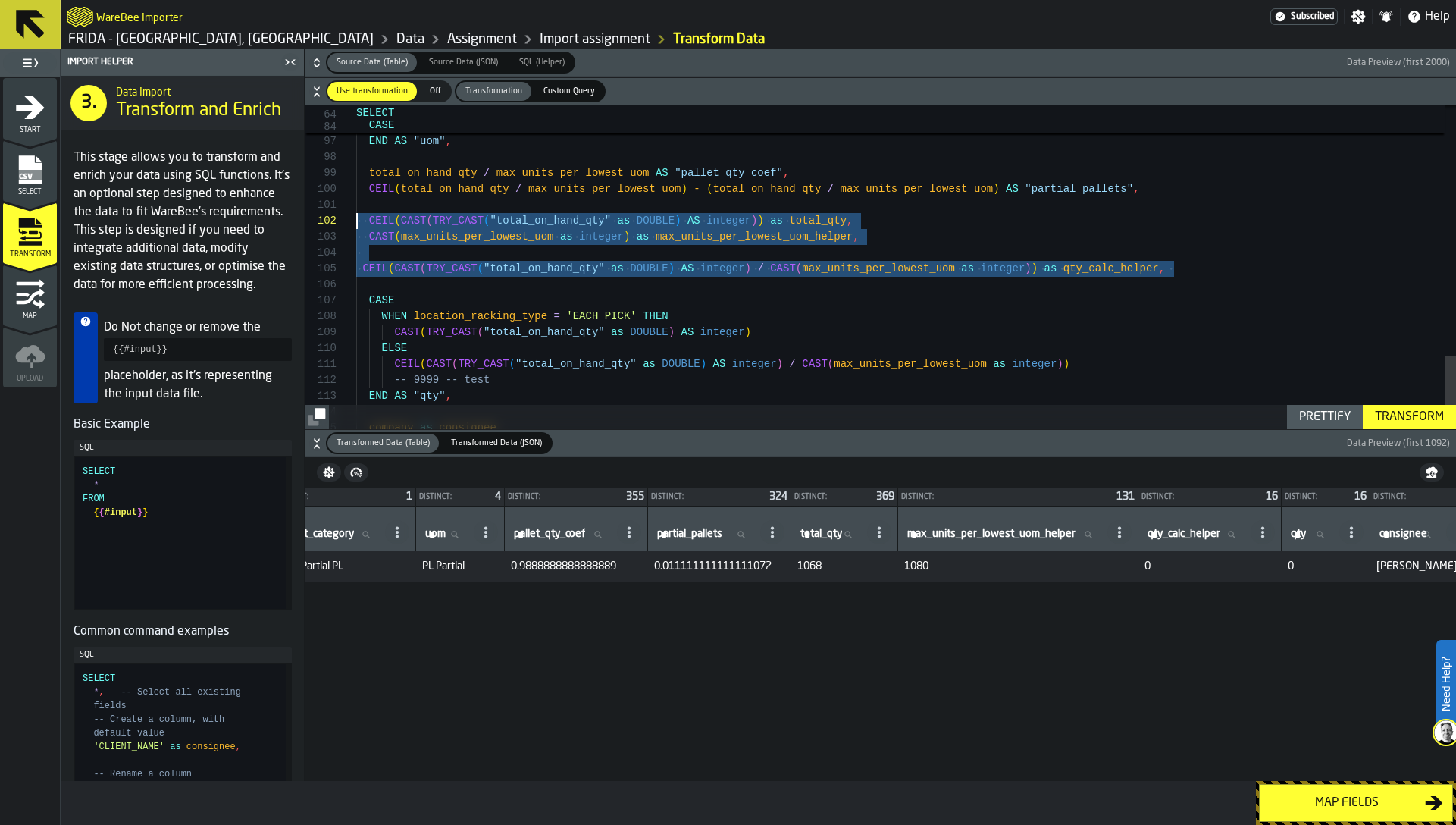
drag, startPoint x: 1144, startPoint y: 272, endPoint x: 314, endPoint y: 219, distance: 831.7
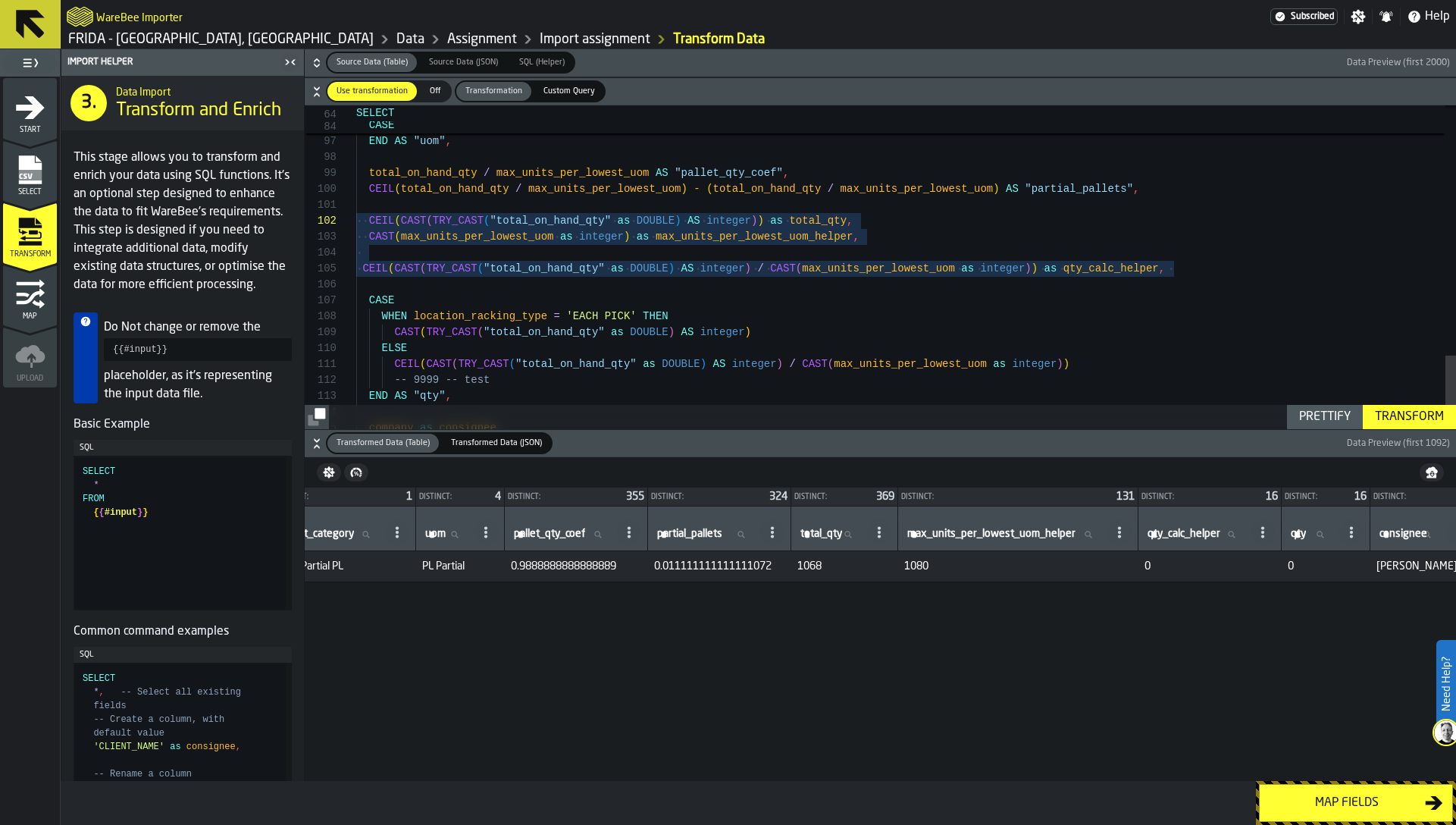
click at [484, 438] on span "Transformed Data (JSON)" at bounding box center [496, 443] width 103 height 13
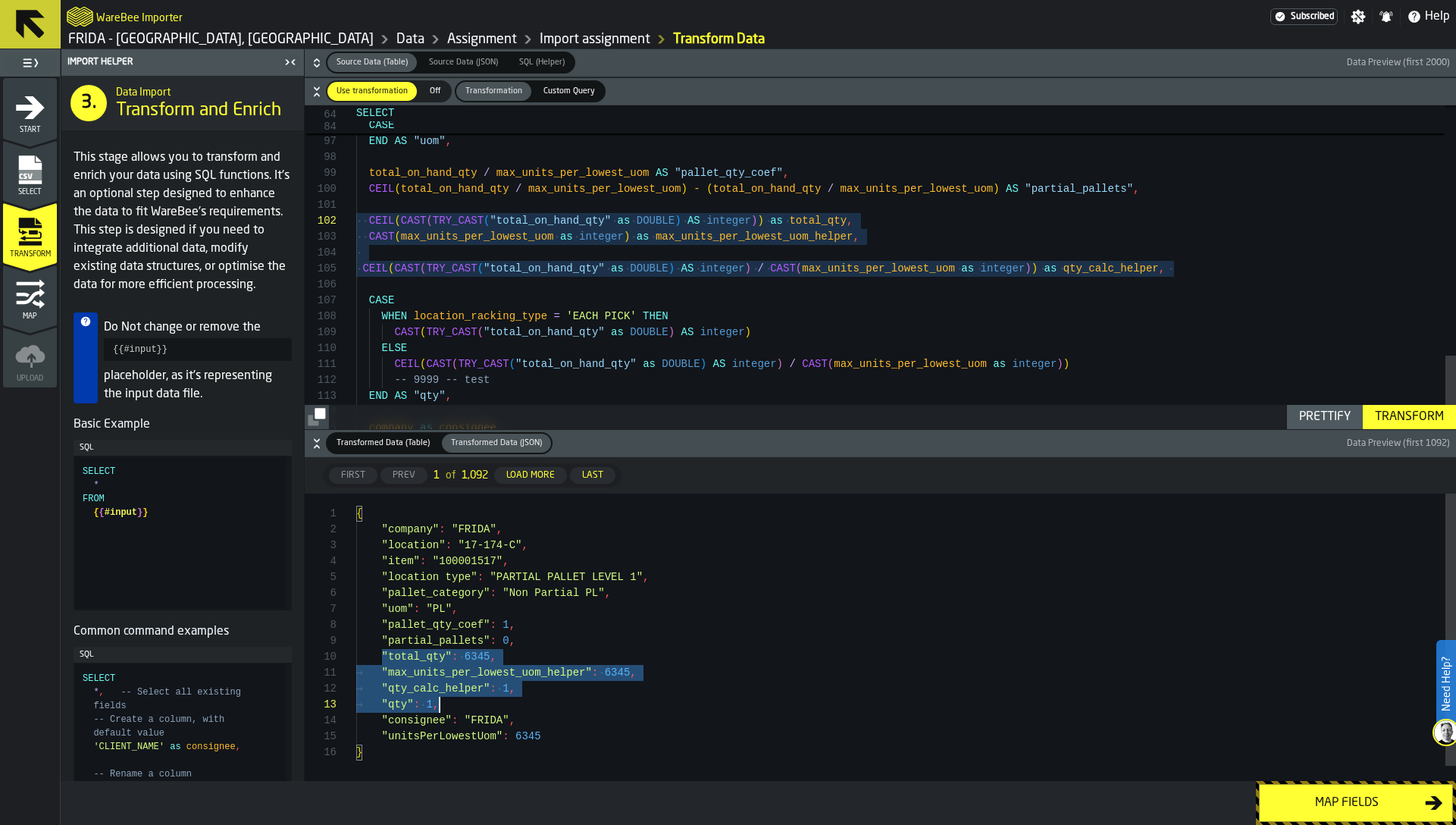
drag, startPoint x: 373, startPoint y: 662, endPoint x: 534, endPoint y: 697, distance: 164.8
click at [534, 698] on div "{ "company" : "FRIDA" , "location" : "17-174-C" , "item" : "100001517" , "locat…" at bounding box center [906, 646] width 1100 height 303
click at [534, 697] on div "{ "company" : "FRIDA" , "location" : "17-174-C" , "item" : "100001517" , "locat…" at bounding box center [906, 646] width 1100 height 303
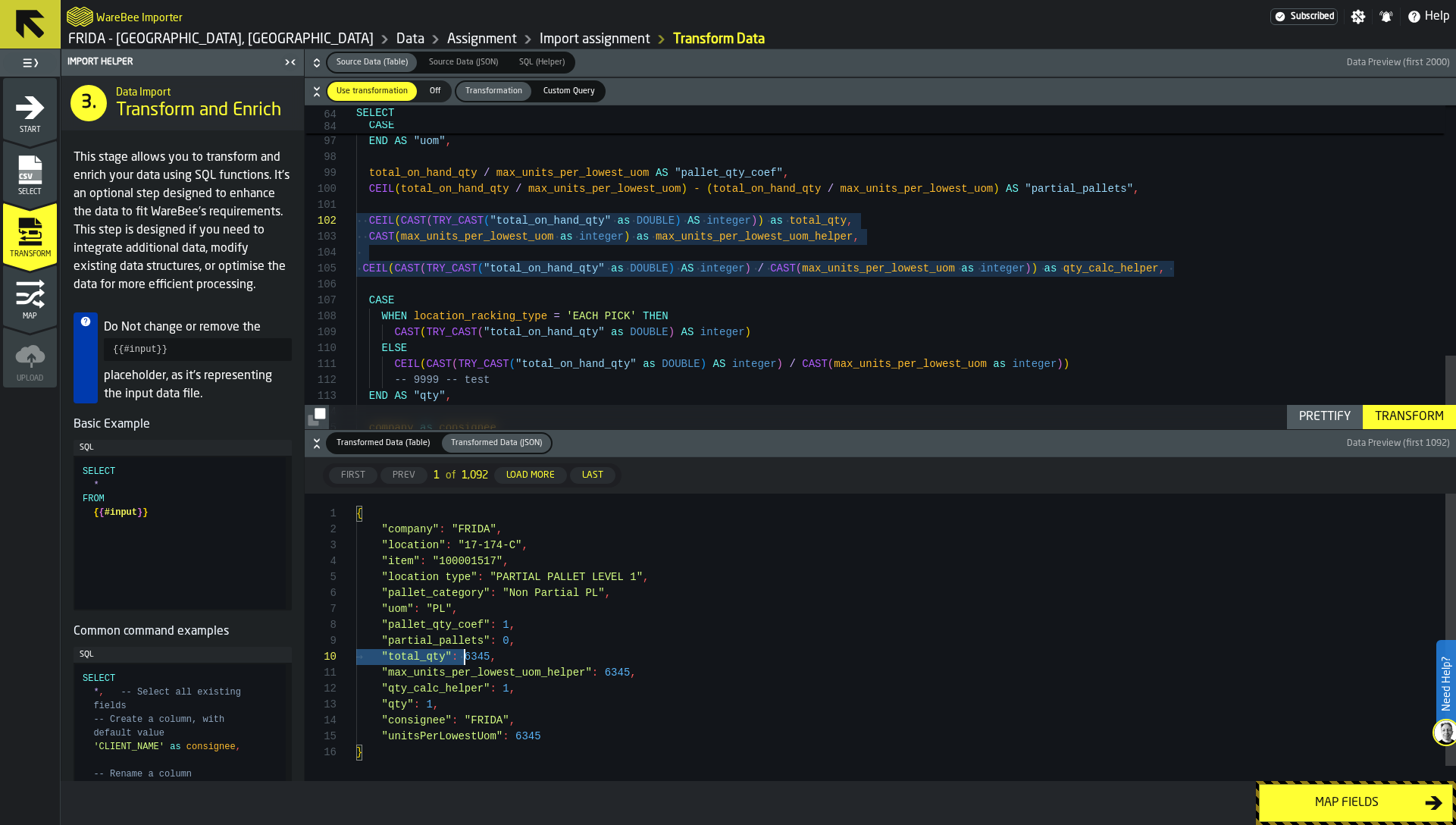
type textarea "**********"
drag, startPoint x: 361, startPoint y: 649, endPoint x: 584, endPoint y: 703, distance: 229.4
click at [584, 703] on div "{ "company" : "FRIDA" , "location" : "17-174-C" , "item" : "100001517" , "locat…" at bounding box center [906, 646] width 1100 height 303
click at [349, 428] on div "Prettify Transform" at bounding box center [880, 417] width 1151 height 24
click at [379, 444] on span "Transformed Data (Table)" at bounding box center [384, 443] width 106 height 13
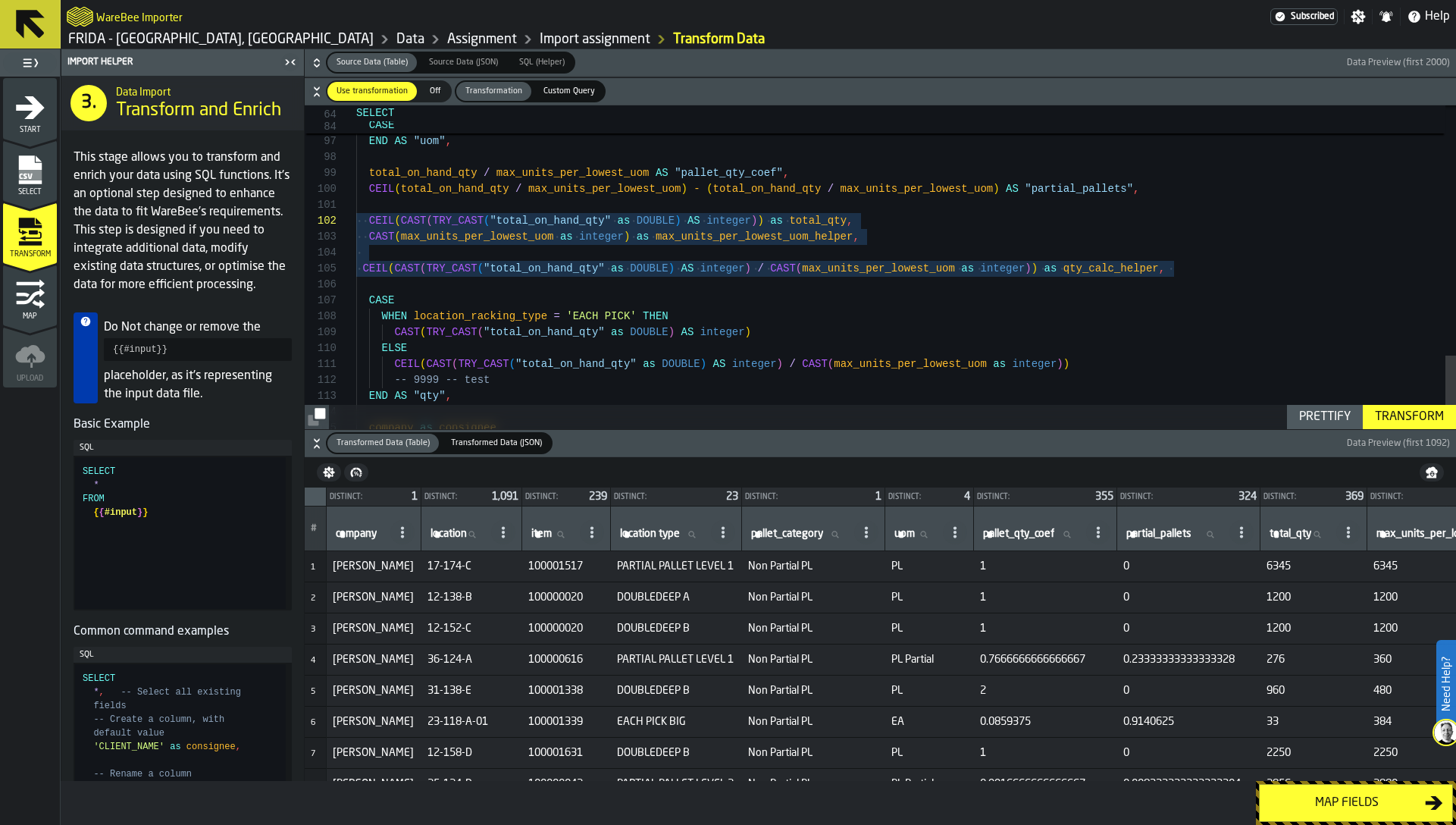
click at [436, 532] on span "location" at bounding box center [449, 534] width 36 height 12
click at [436, 532] on input "location location" at bounding box center [458, 535] width 61 height 20
paste input "********"
type input "********"
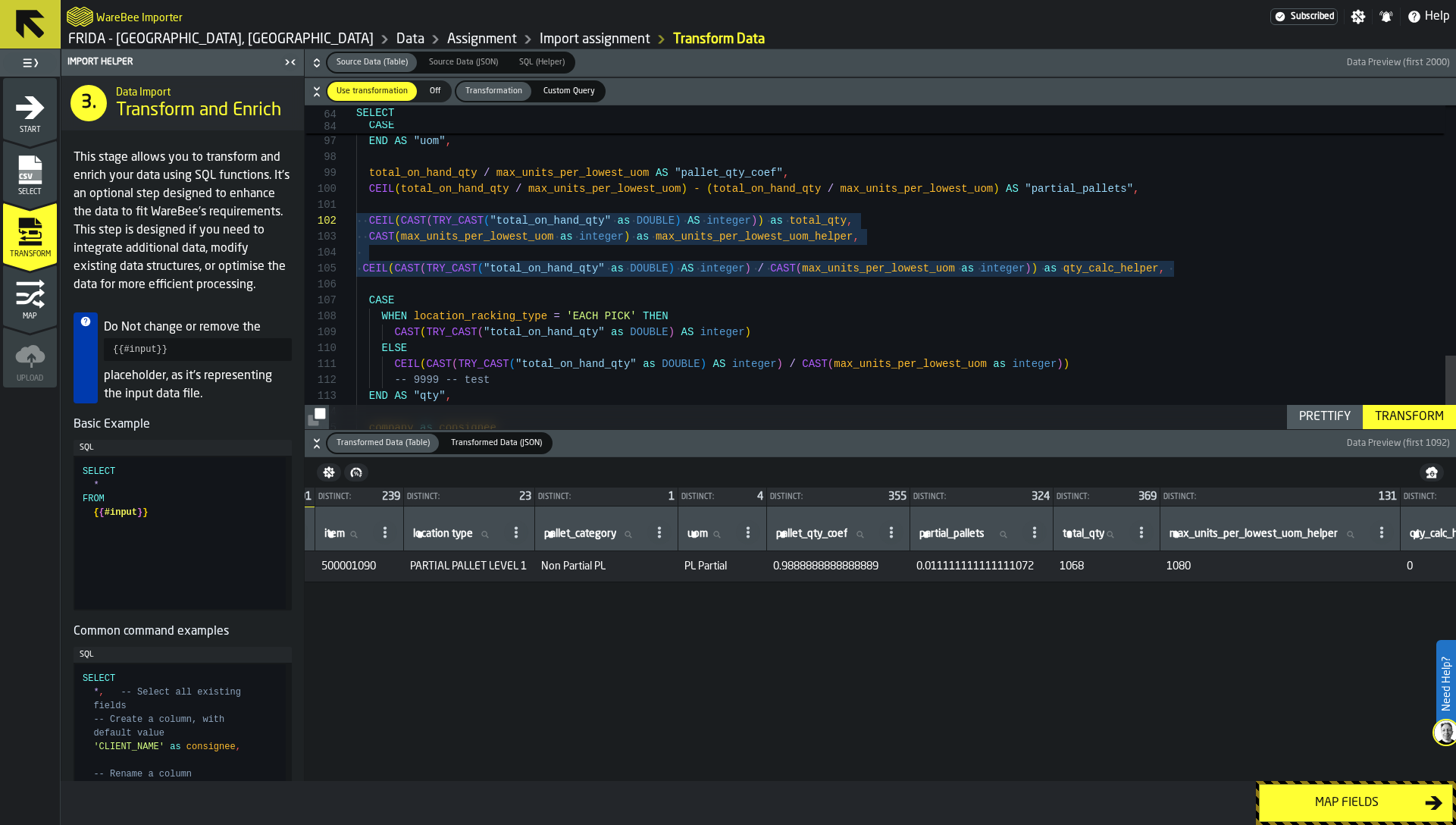
scroll to position [0, 276]
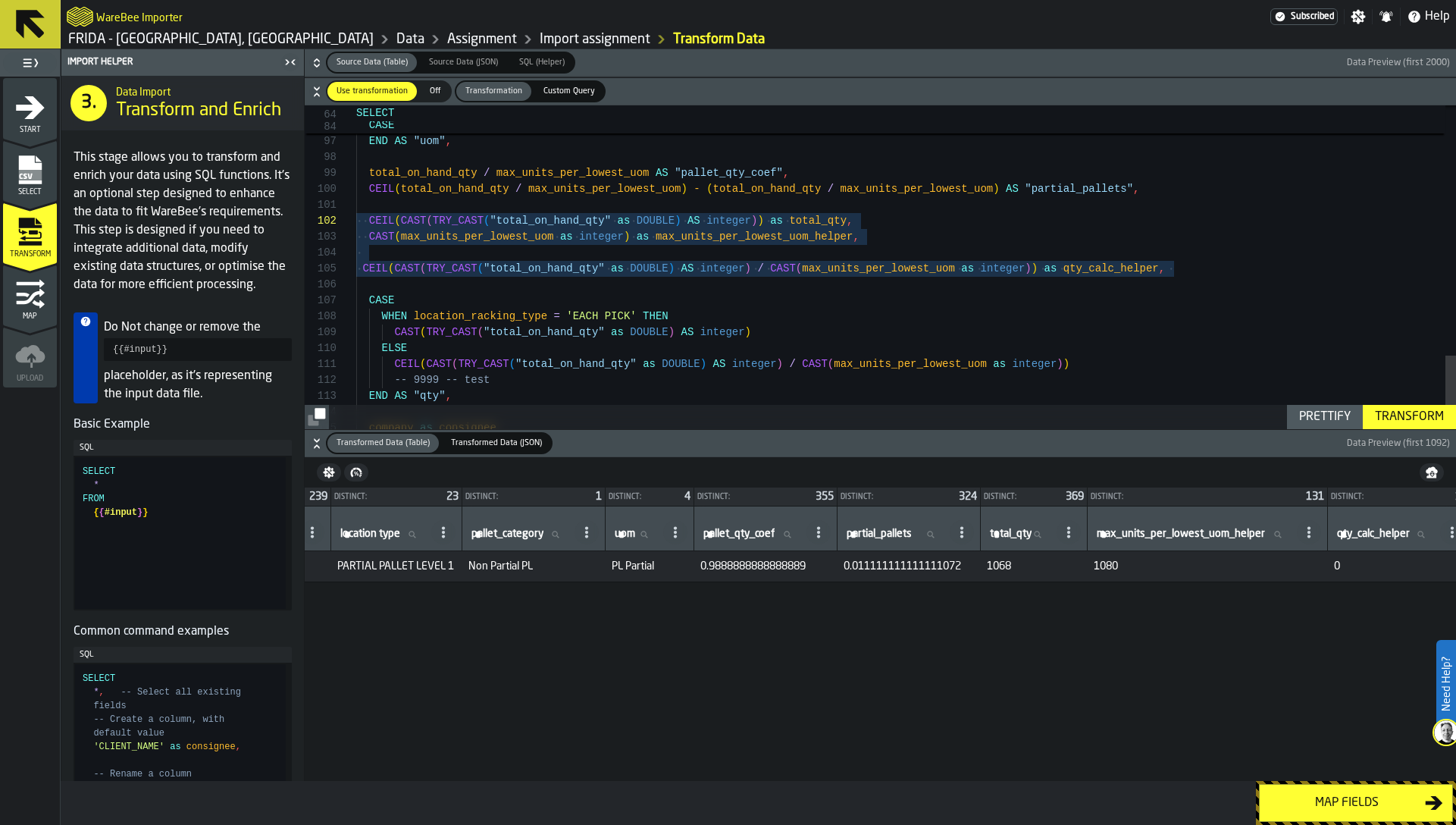
click at [1041, 568] on span "1068" at bounding box center [1033, 567] width 94 height 12
copy span "1068"
click at [1155, 574] on td "1080" at bounding box center [1207, 567] width 240 height 31
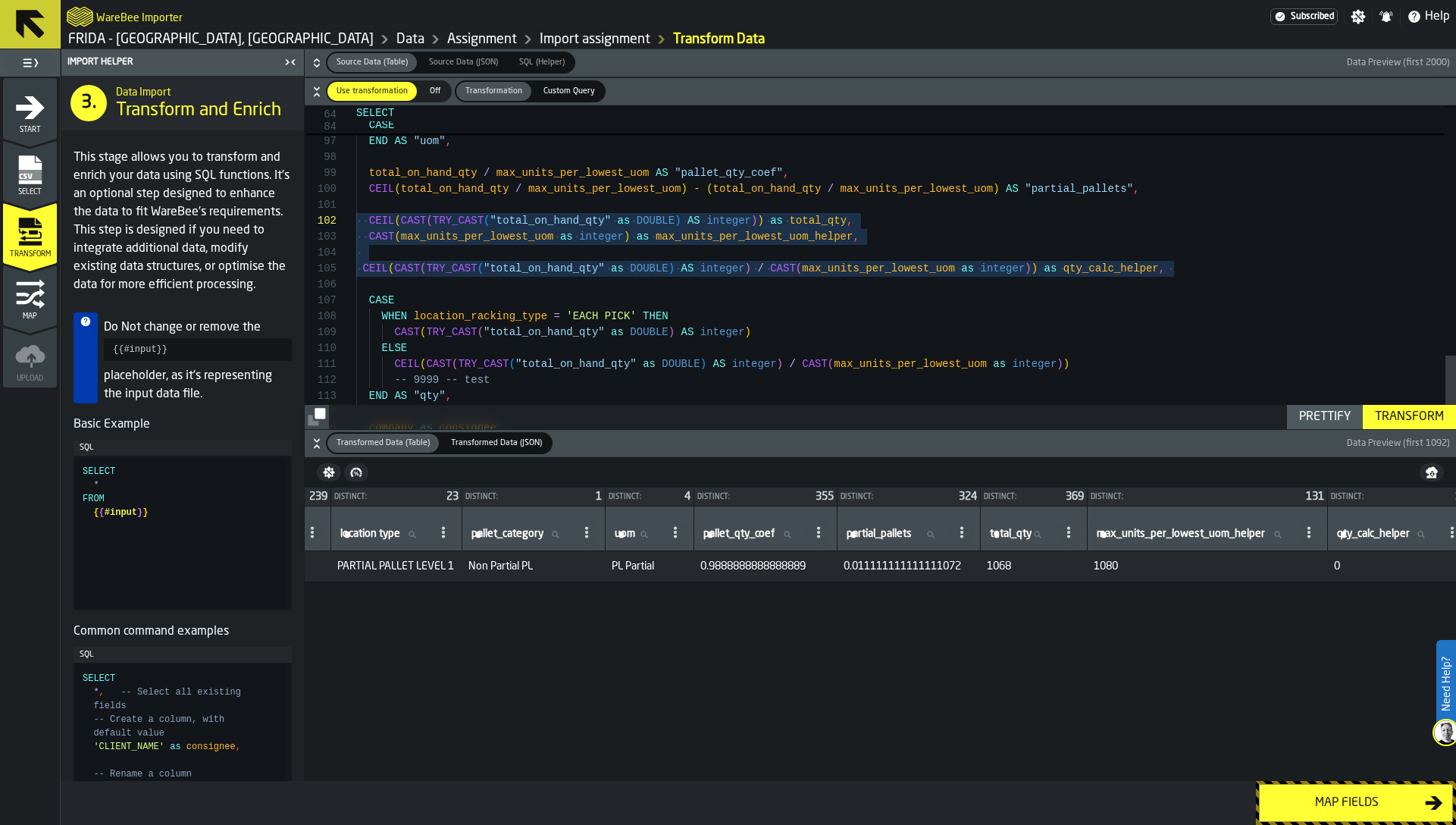
click at [1153, 568] on span "1080" at bounding box center [1207, 567] width 228 height 12
copy span "1080"
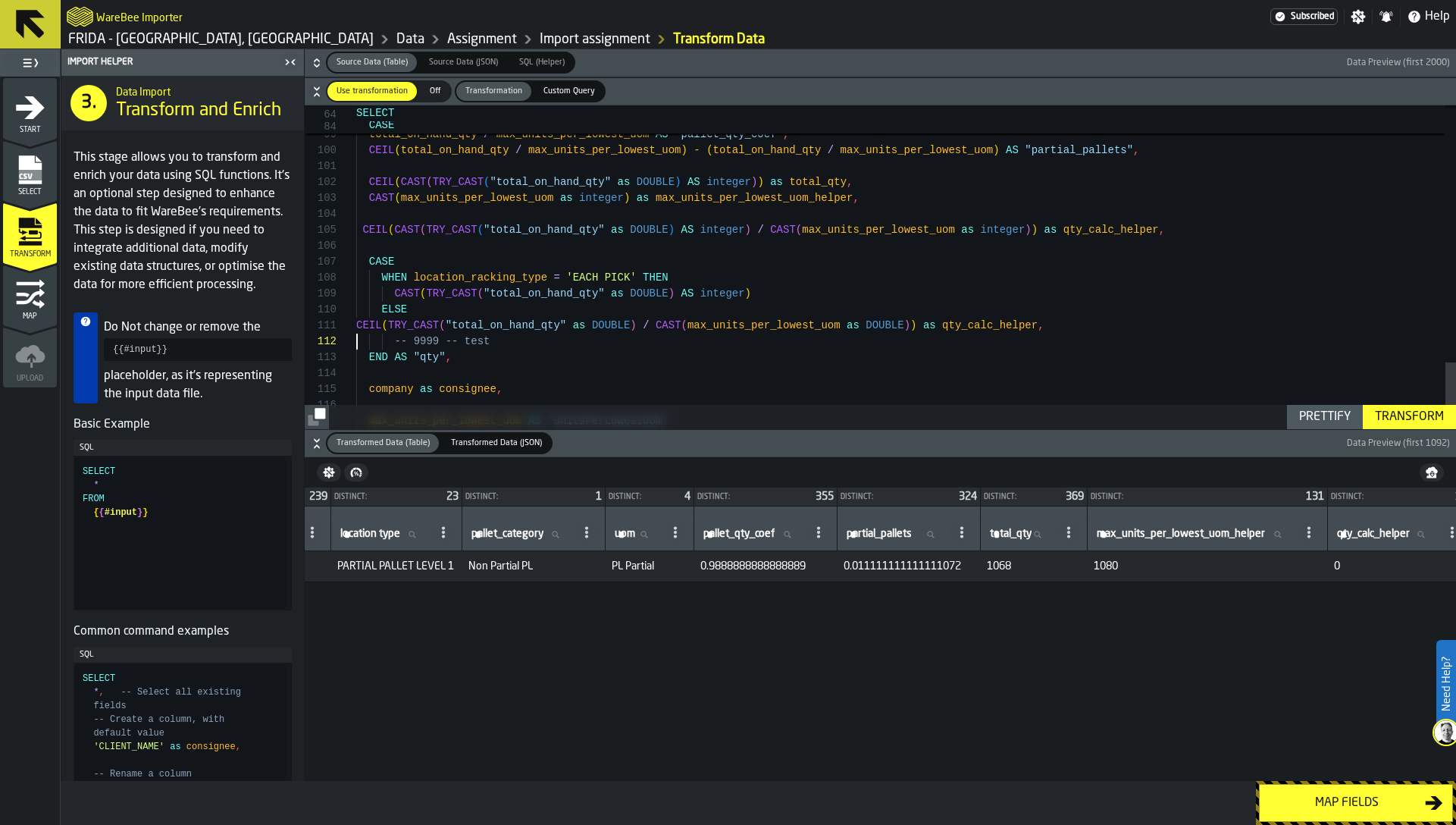
scroll to position [16, 0]
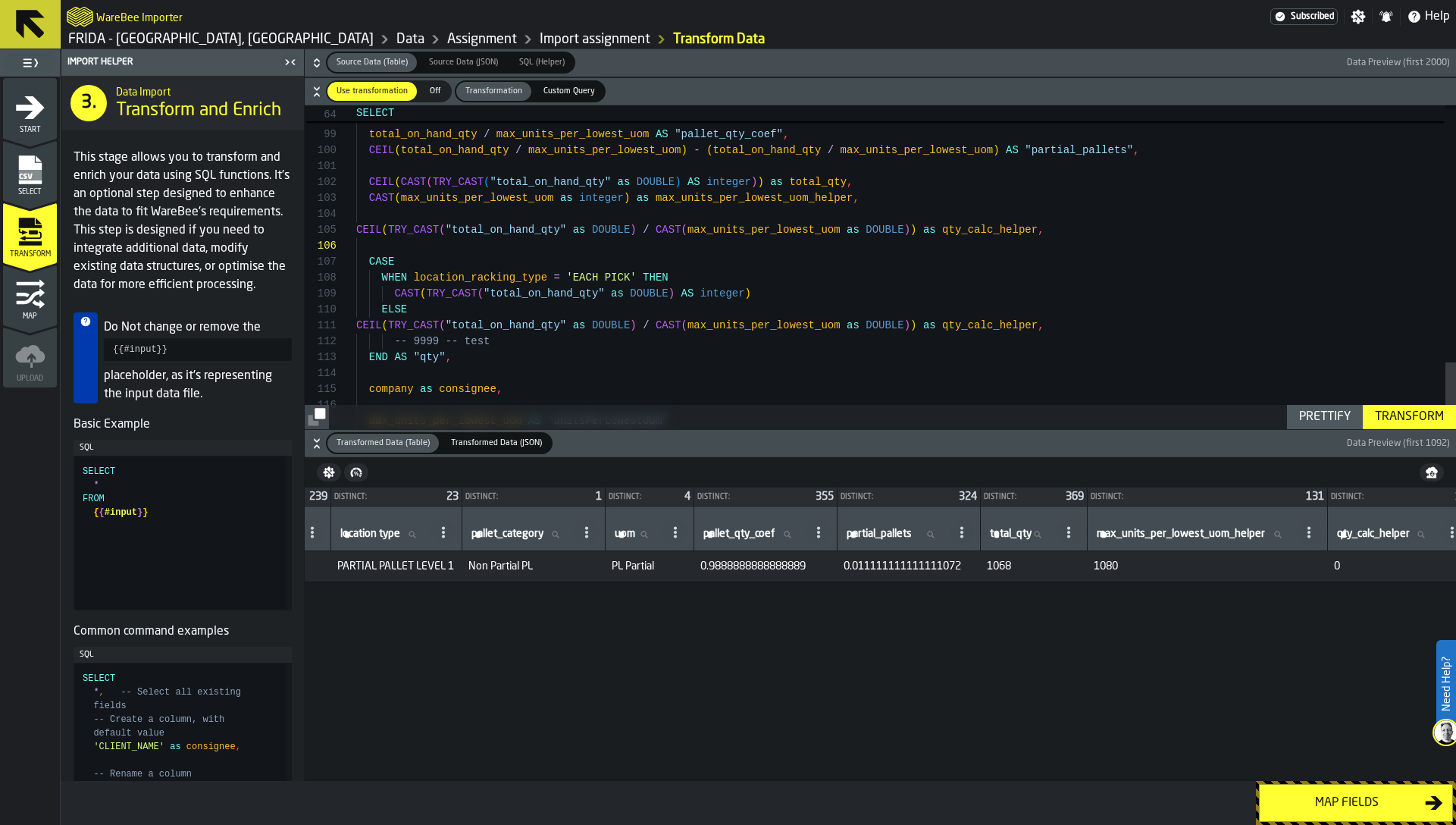
scroll to position [0, 0]
drag, startPoint x: 926, startPoint y: 329, endPoint x: 1040, endPoint y: 327, distance: 114.0
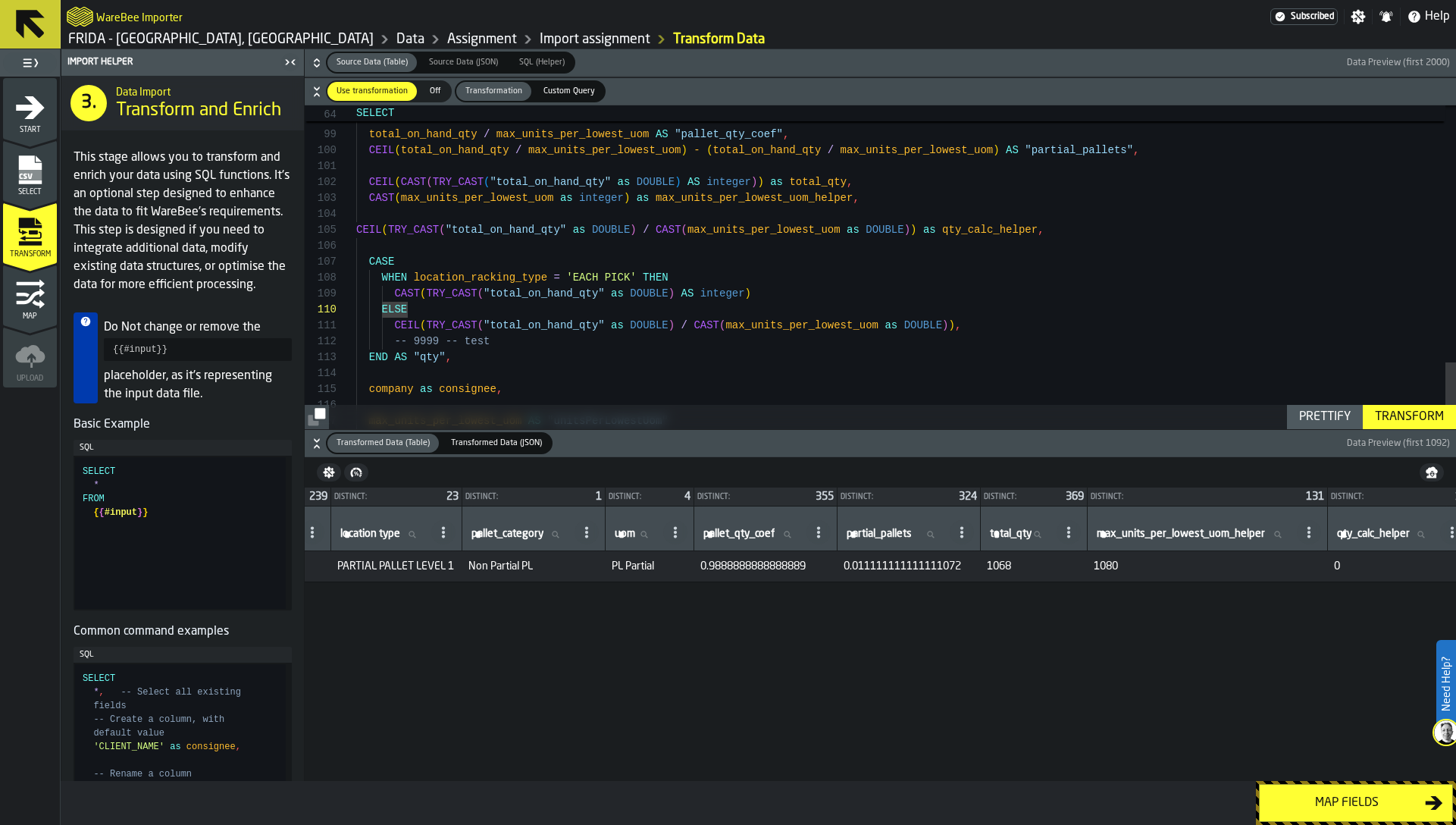
click at [1413, 416] on div "Transform" at bounding box center [1409, 417] width 81 height 18
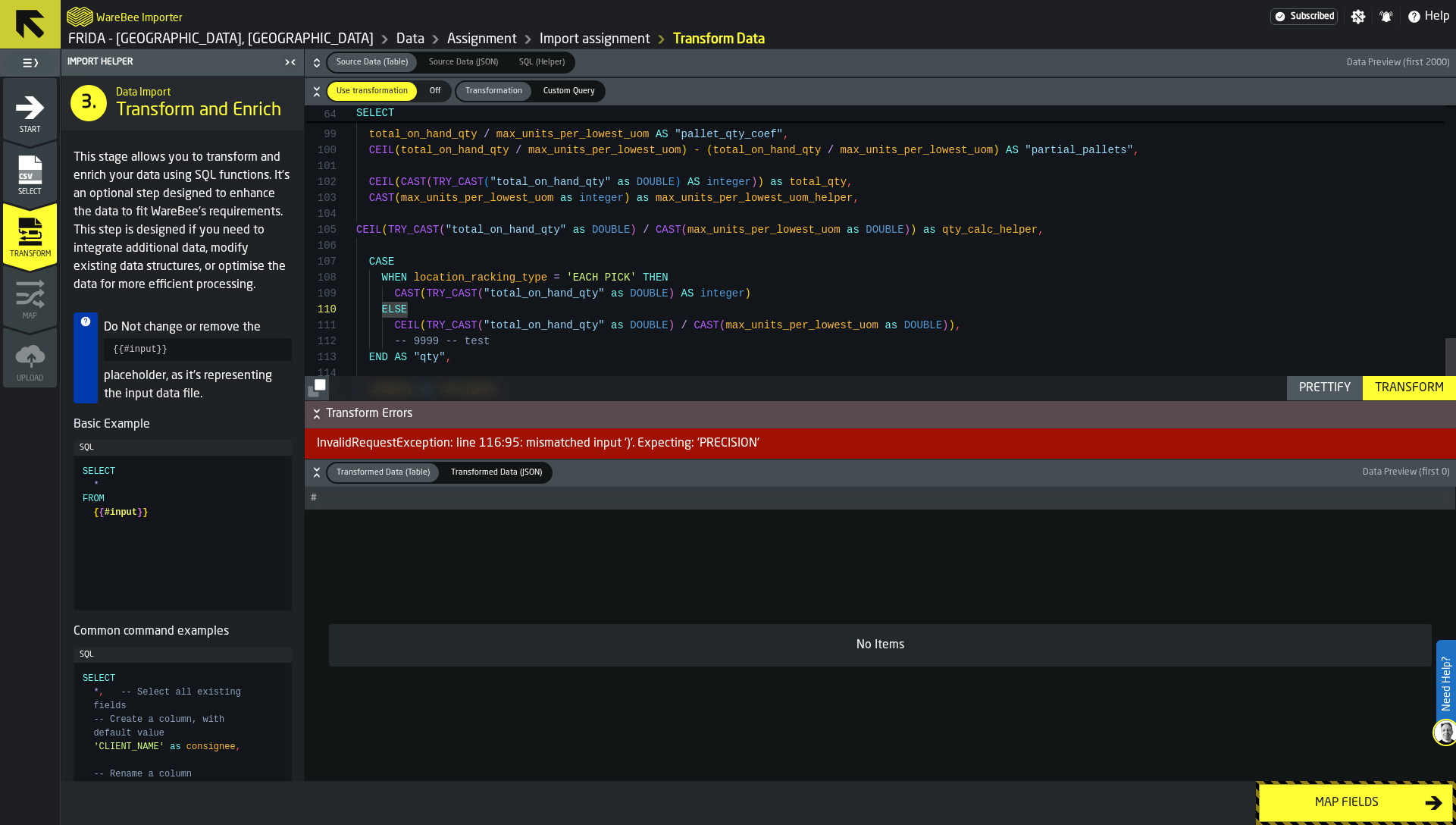
scroll to position [0, 0]
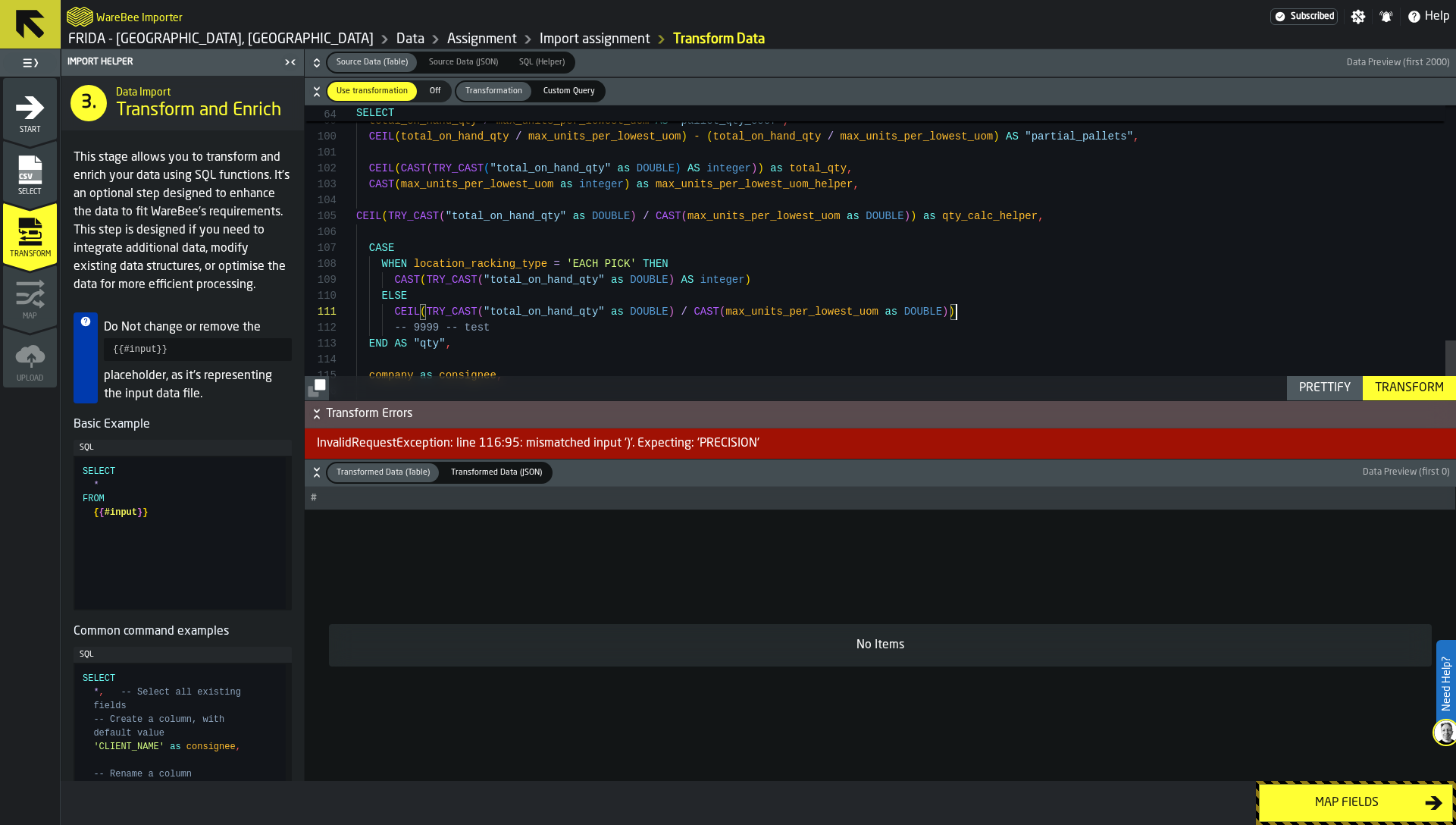
click at [1397, 392] on div "Transform" at bounding box center [1409, 388] width 81 height 18
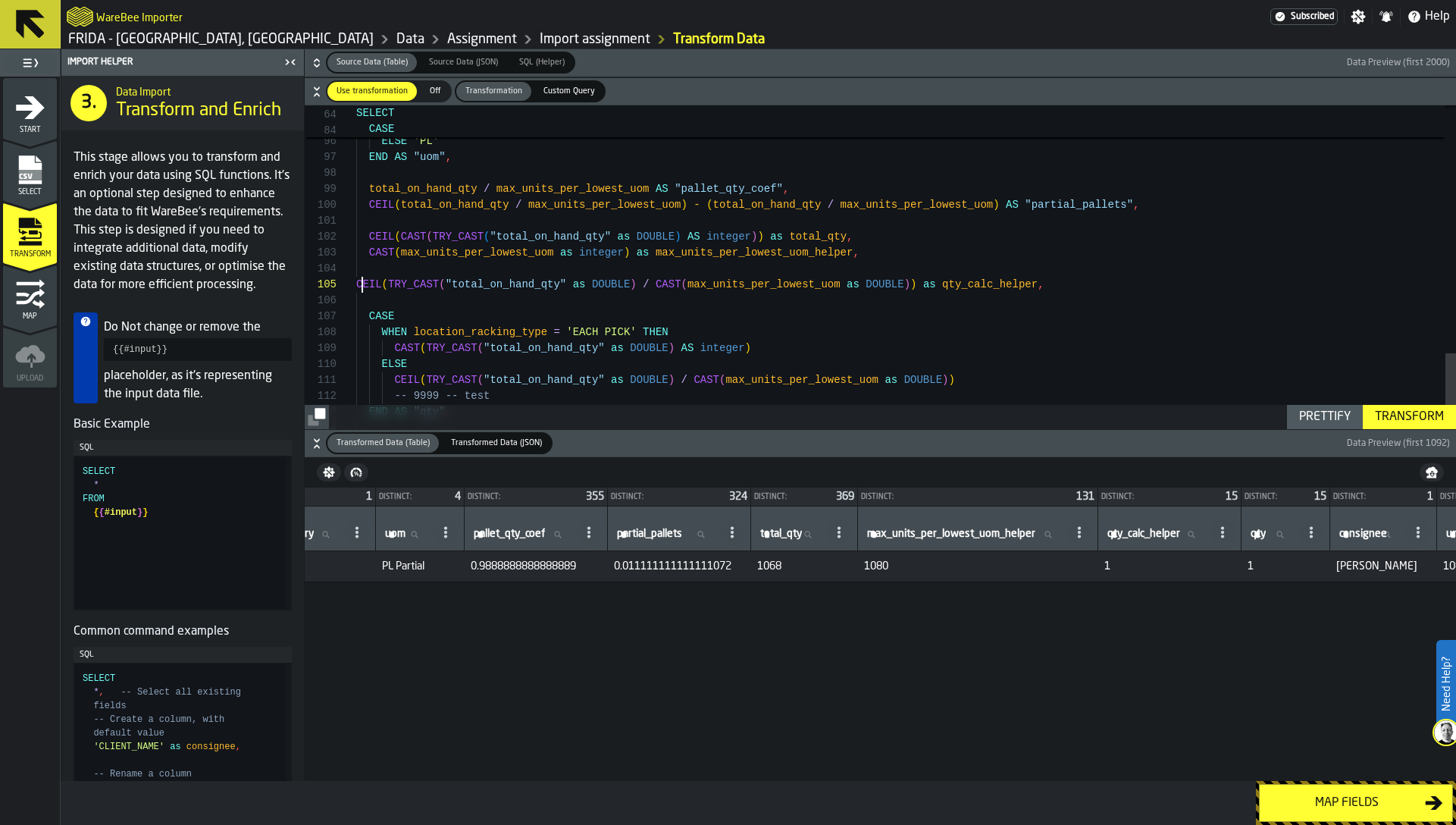
scroll to position [64, 0]
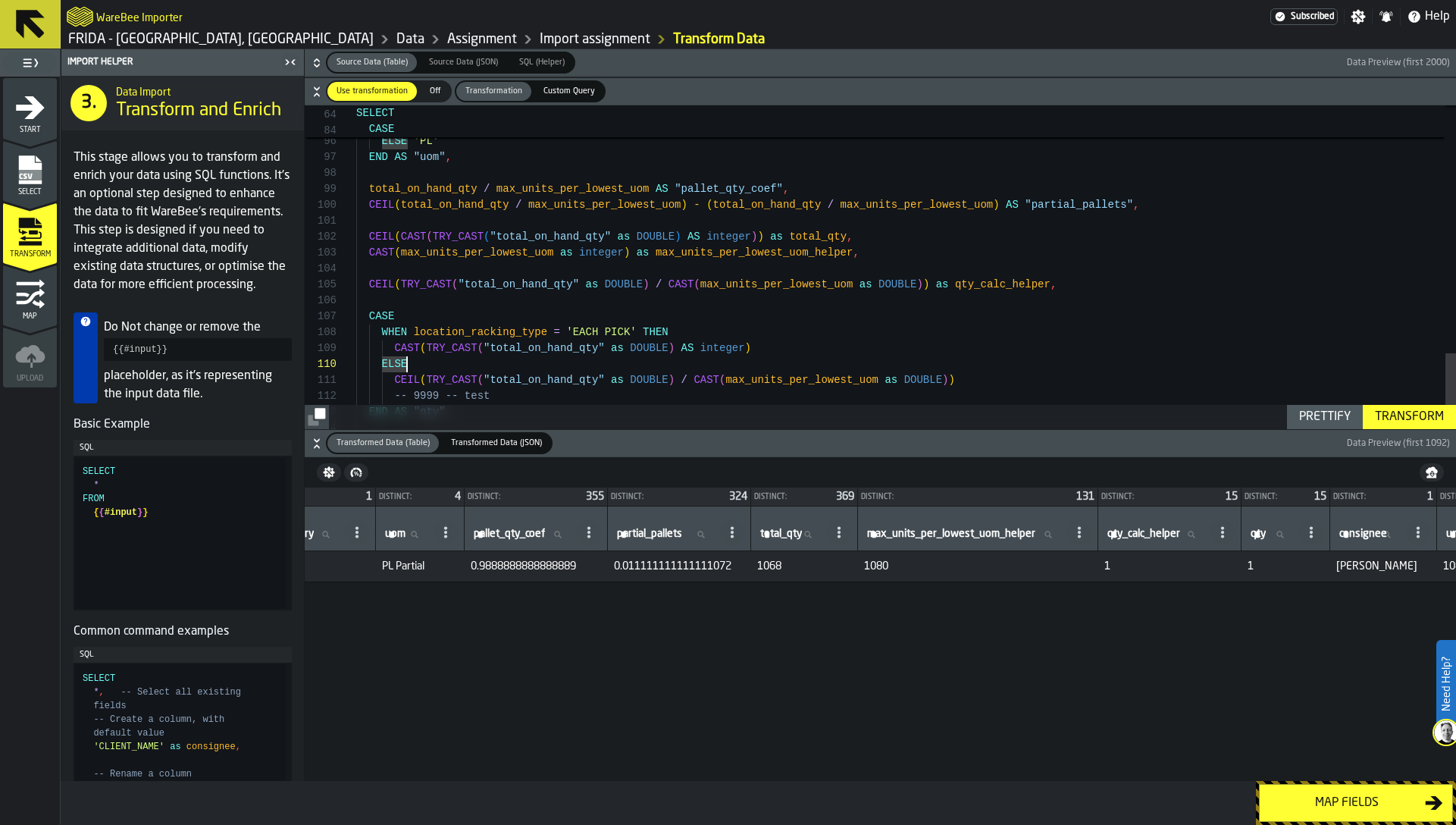
scroll to position [0, 0]
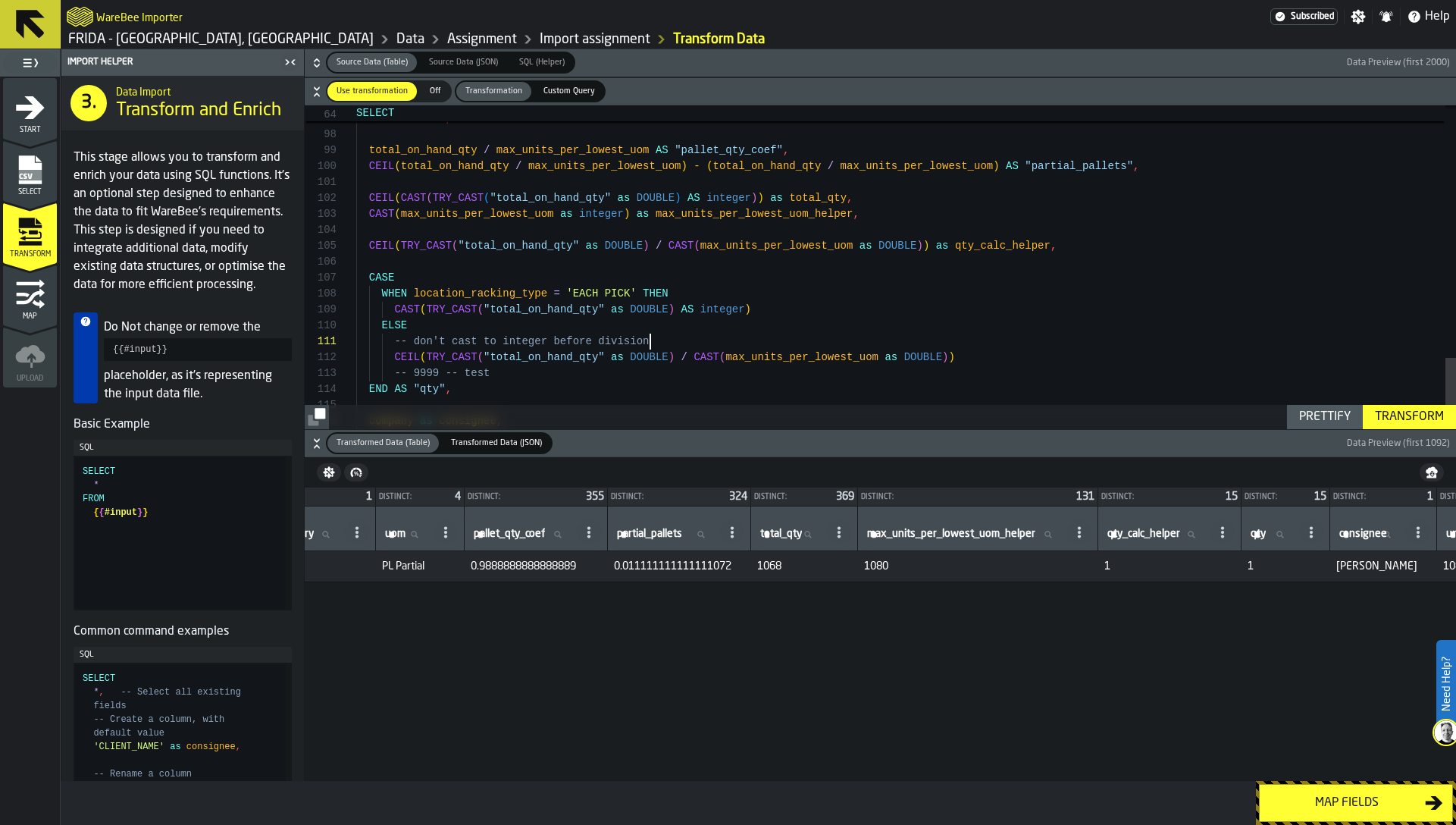
type textarea "**********"
click at [1345, 794] on div "Map fields" at bounding box center [1347, 802] width 156 height 18
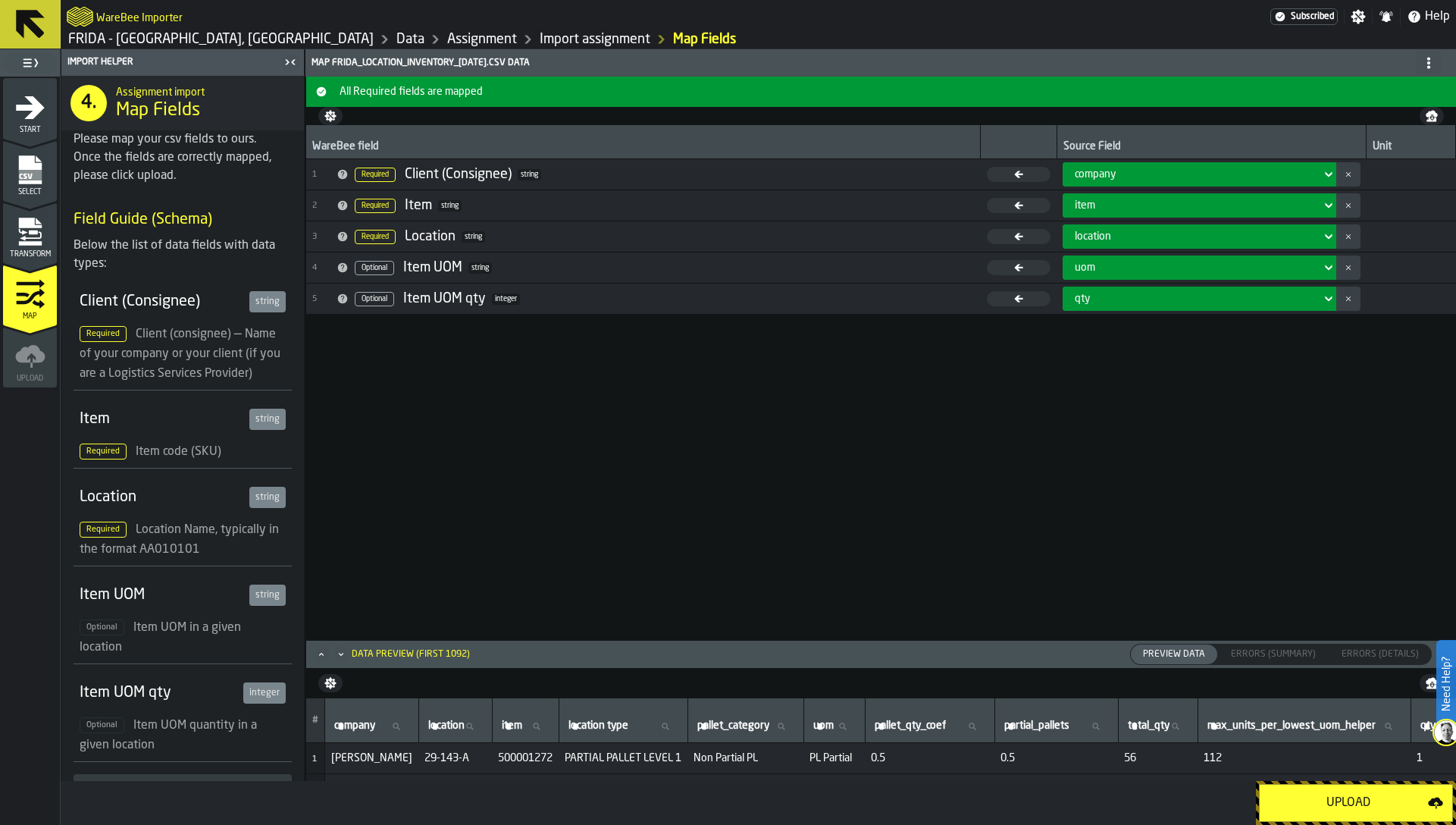
click at [1347, 792] on button "Upload" at bounding box center [1356, 803] width 194 height 38
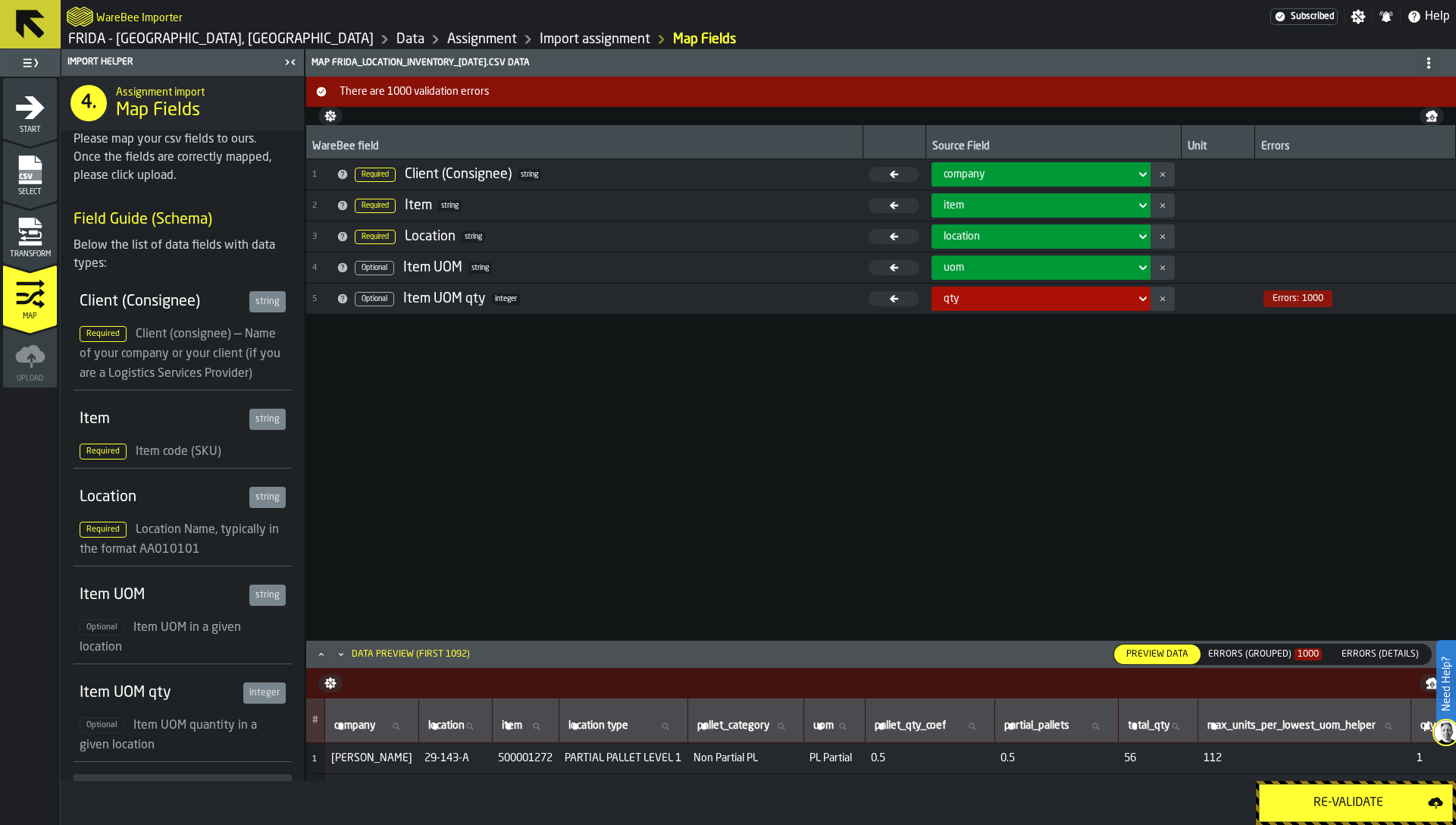
click at [1263, 655] on div "Errors (Grouped) 1000" at bounding box center [1265, 654] width 113 height 10
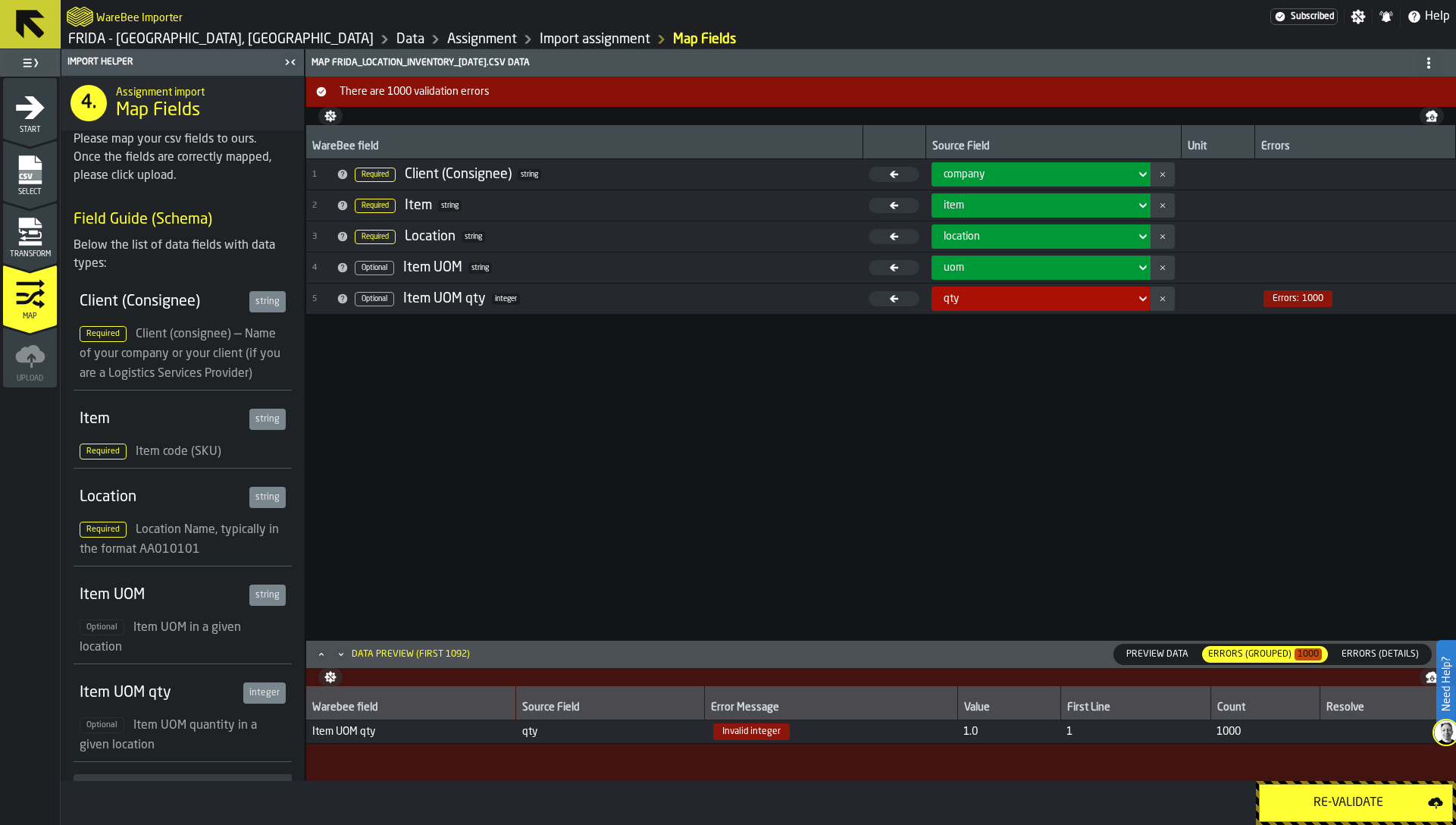
click at [33, 244] on icon "menu Transform" at bounding box center [29, 243] width 23 height 4
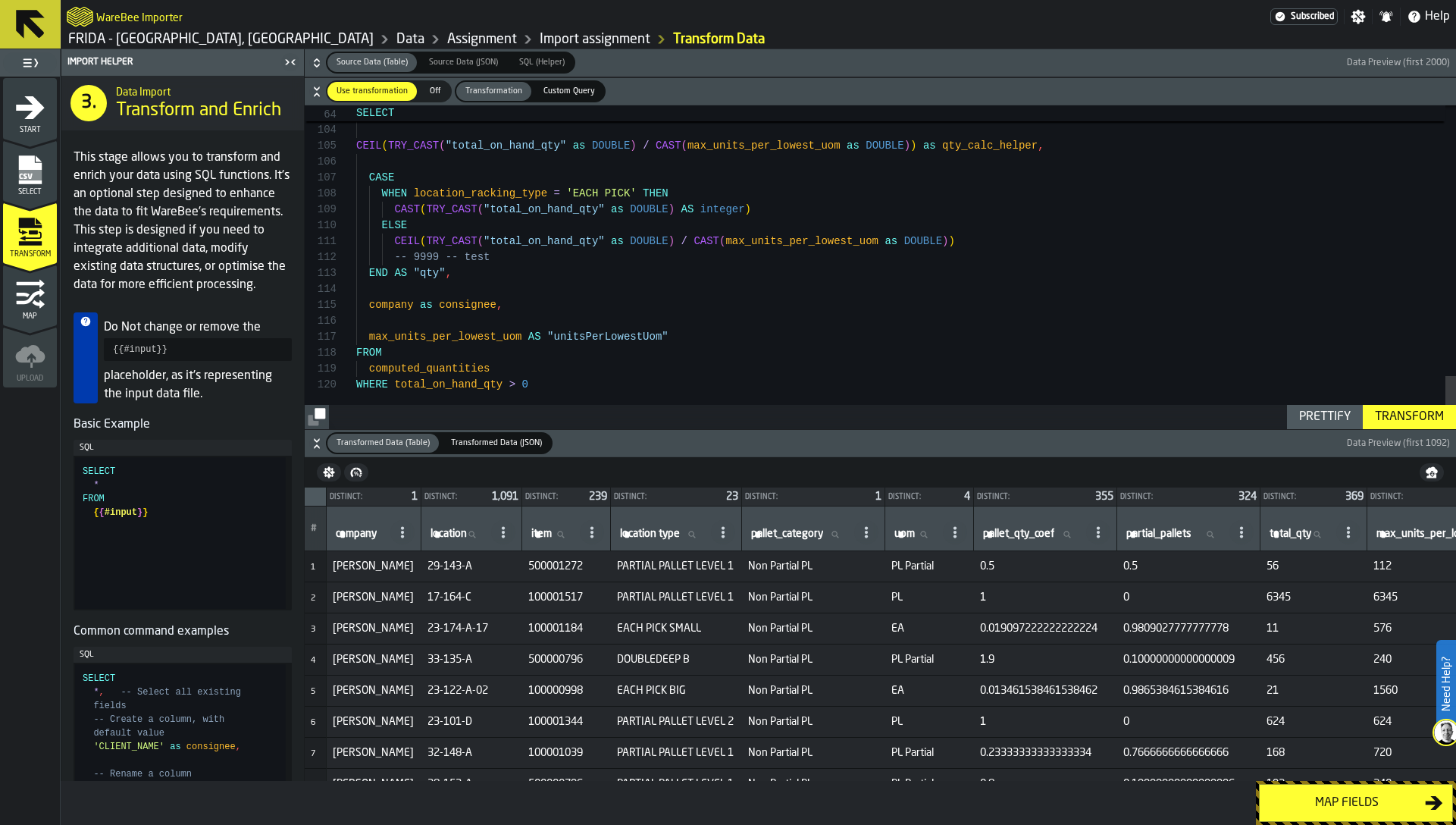
type textarea "**********"
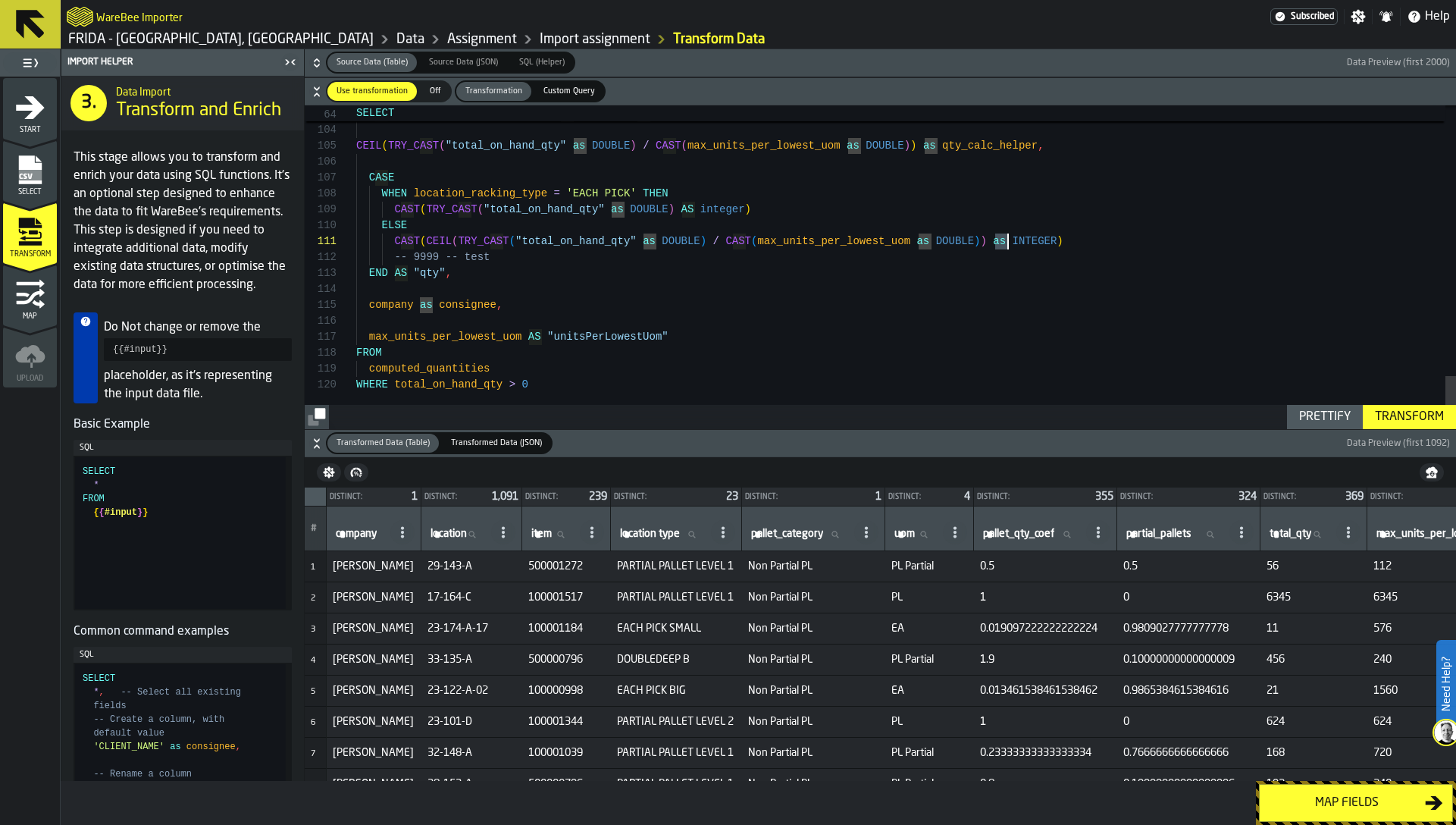
click at [1415, 416] on div "Transform" at bounding box center [1409, 417] width 81 height 18
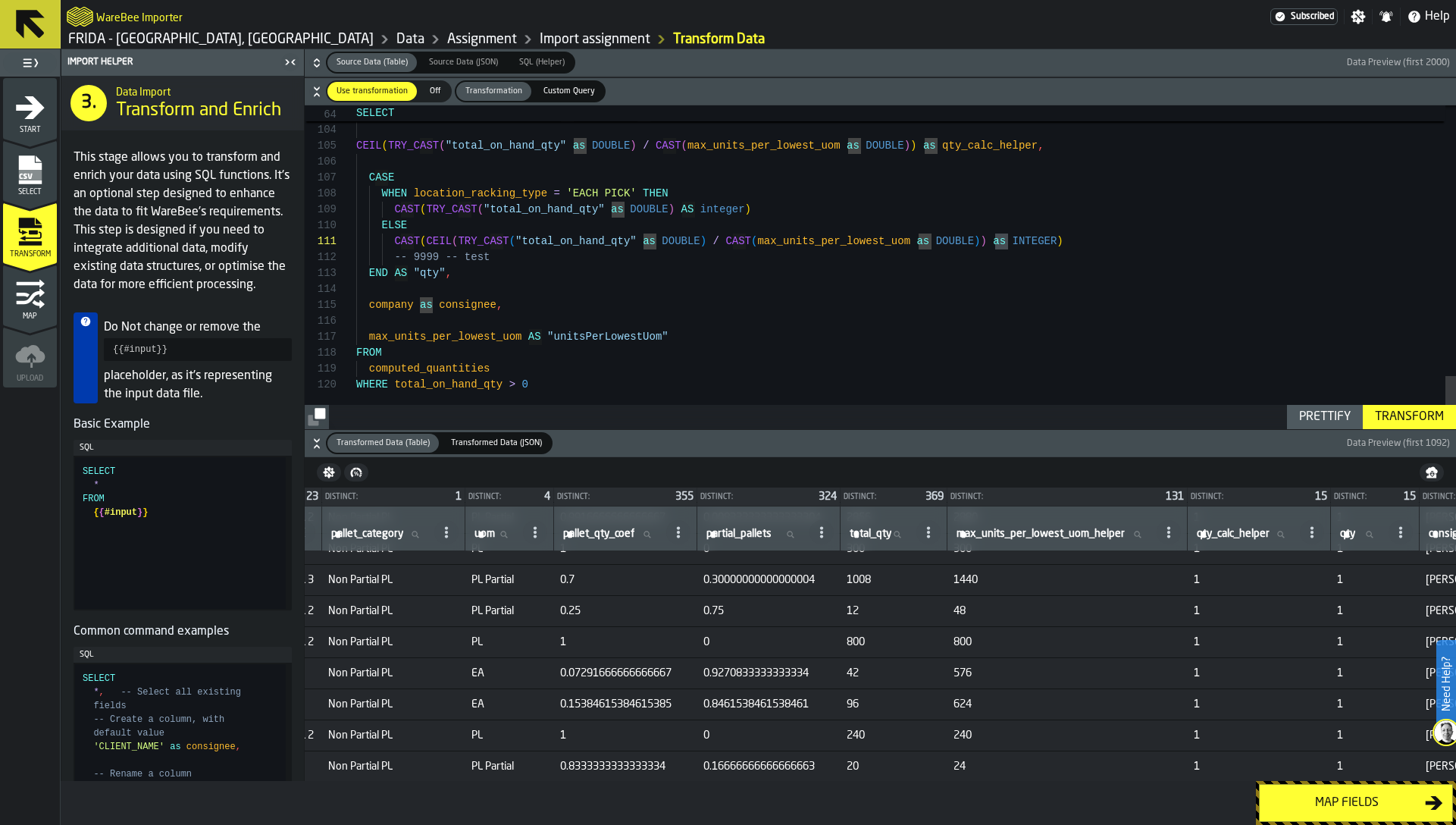
scroll to position [270, 420]
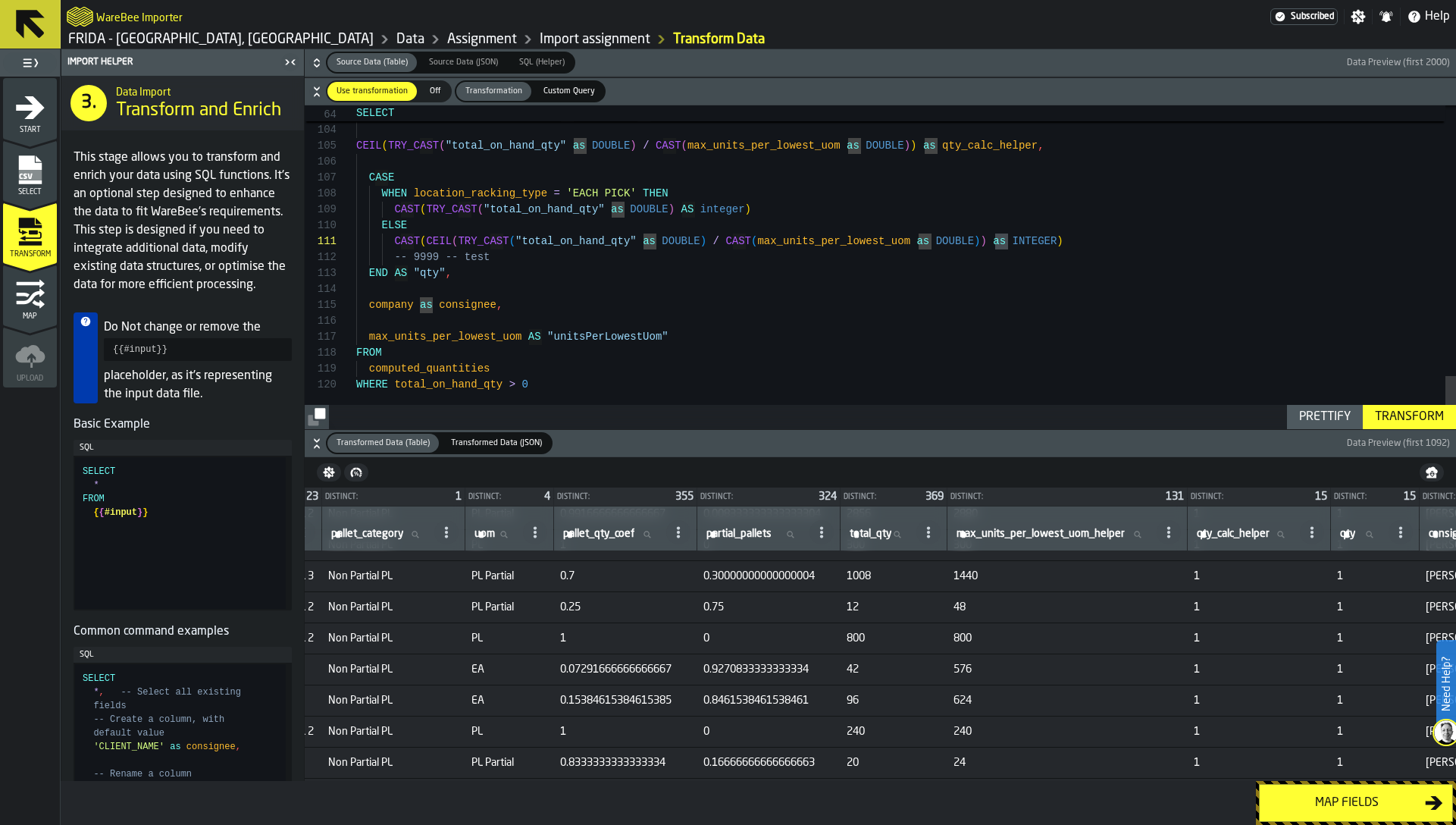
click at [1356, 808] on div "Map fields" at bounding box center [1347, 802] width 156 height 18
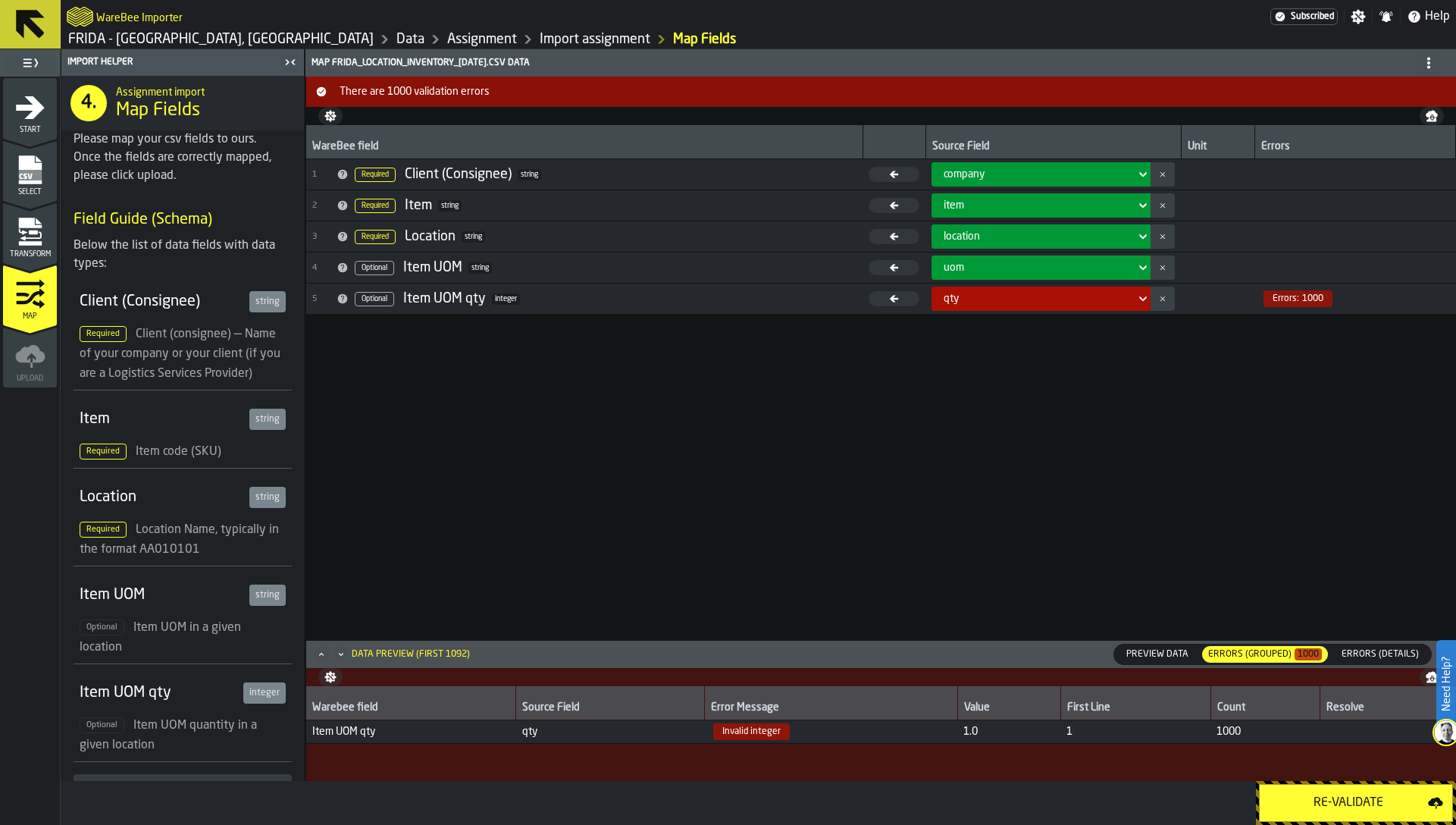
click at [1356, 804] on div "Re-Validate" at bounding box center [1349, 802] width 159 height 18
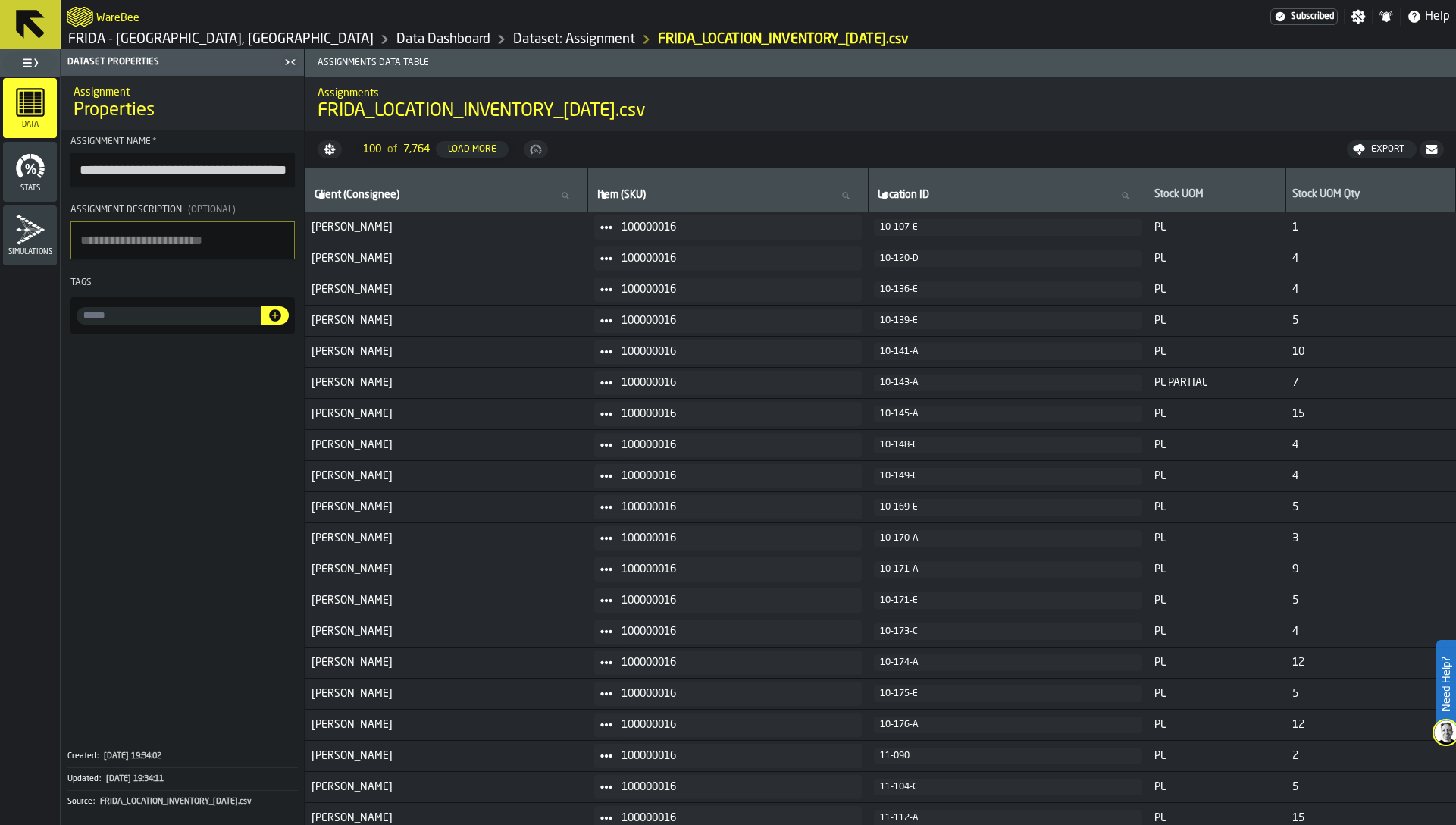
click at [513, 36] on link "Dataset: Assignment" at bounding box center [573, 39] width 122 height 16
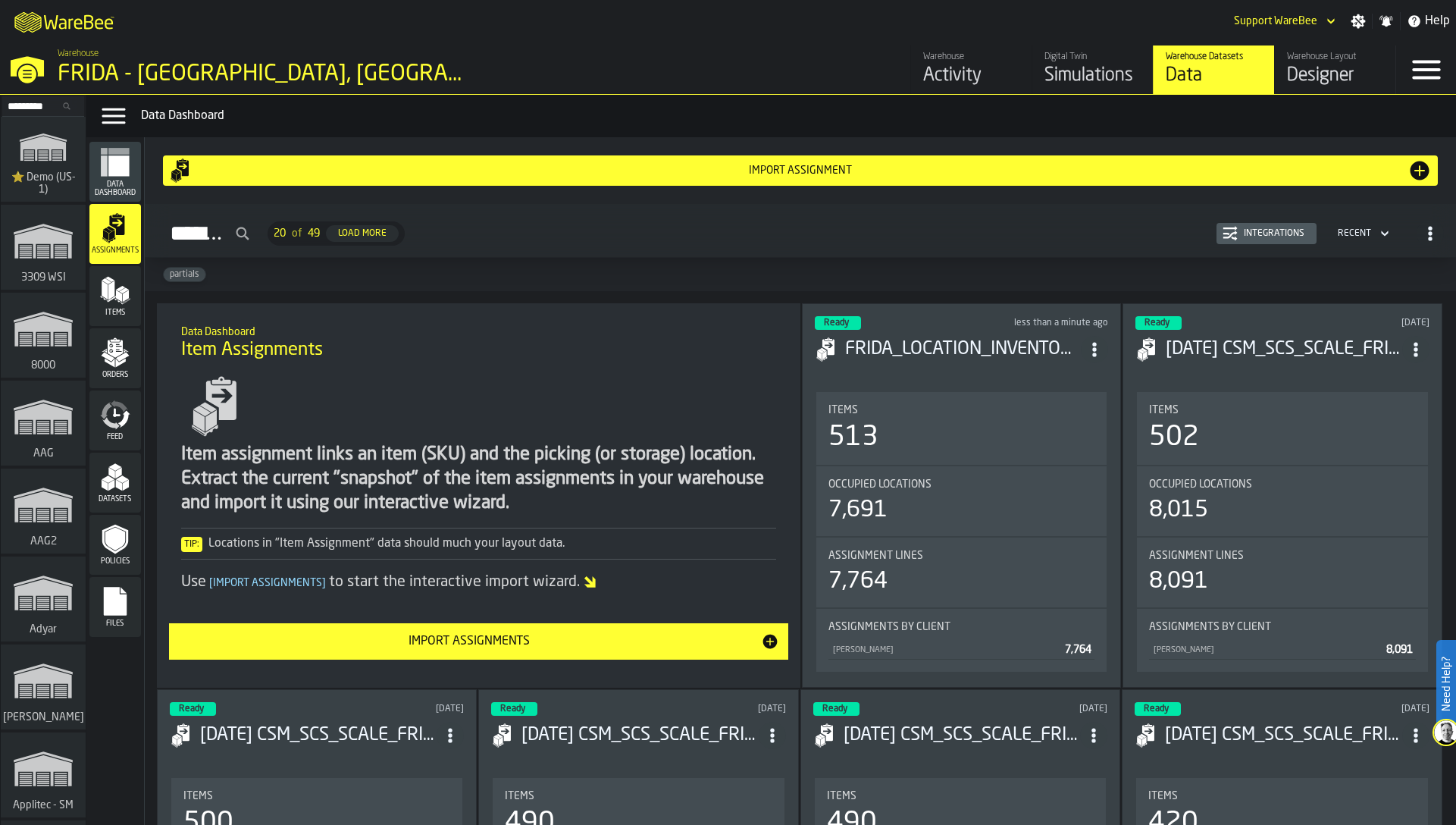
click at [130, 361] on icon "menu Orders" at bounding box center [115, 352] width 30 height 30
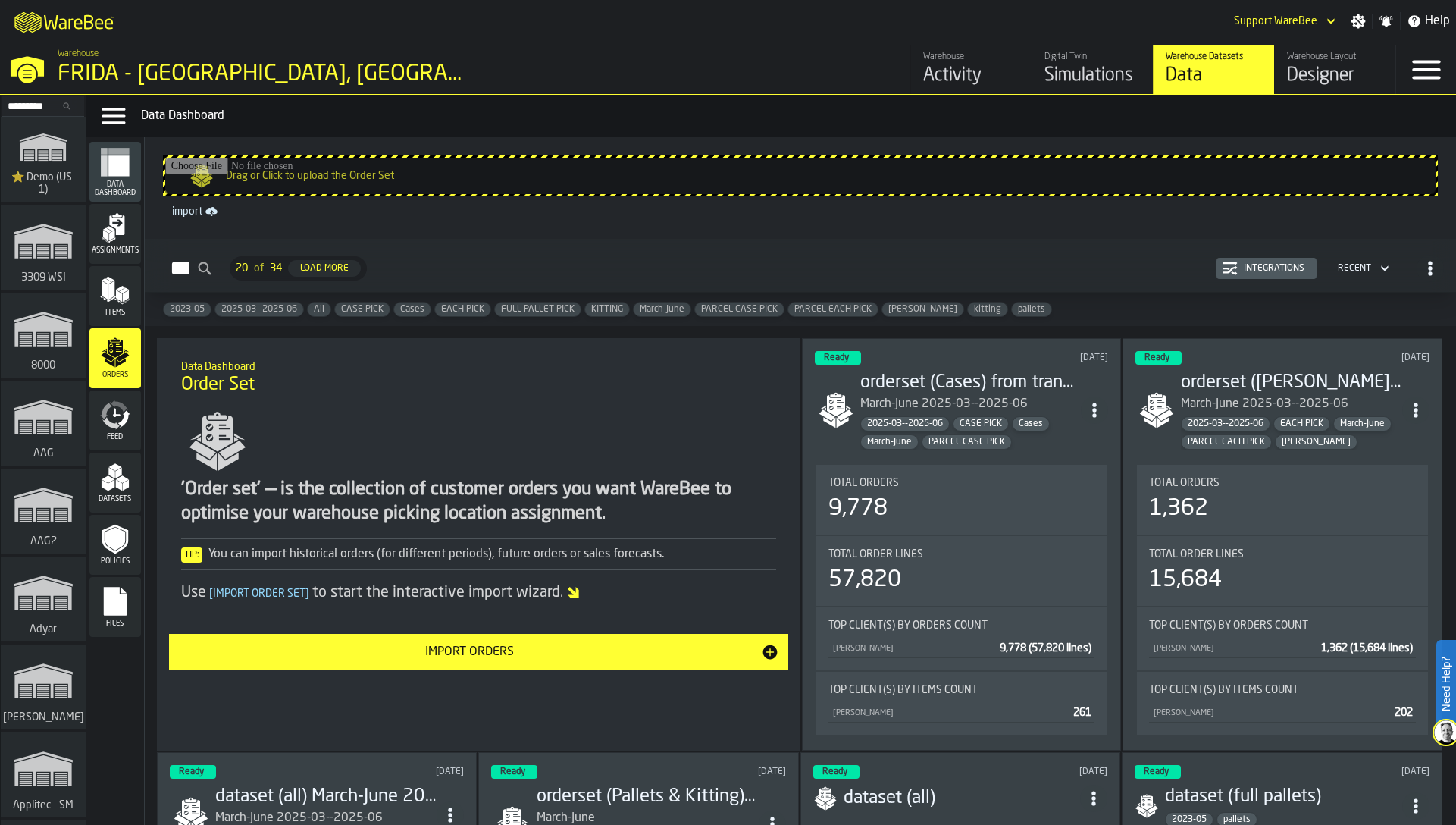
click at [517, 661] on button "Import Orders" at bounding box center [478, 653] width 619 height 36
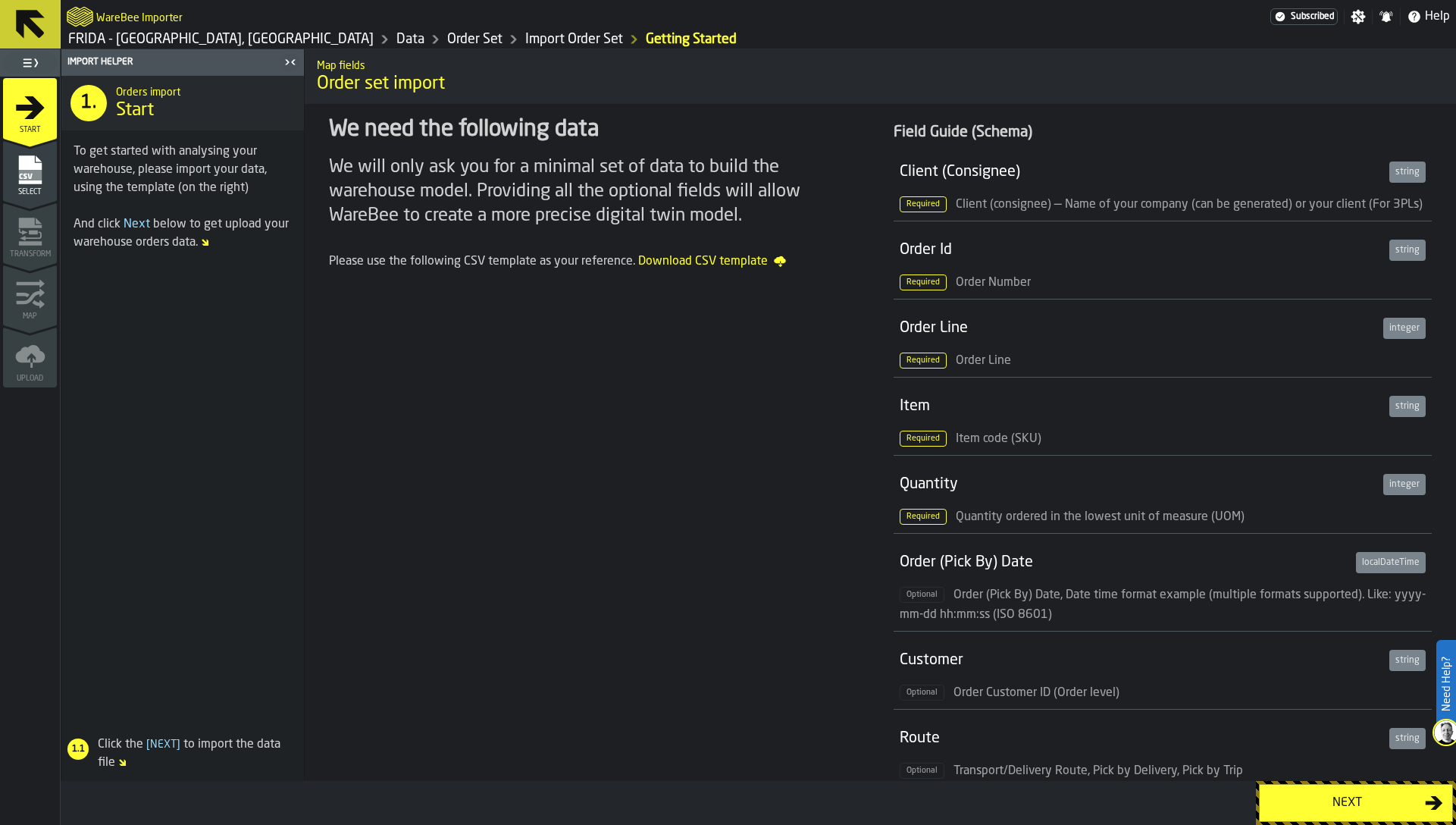
click at [447, 38] on link "Order Set" at bounding box center [475, 39] width 55 height 16
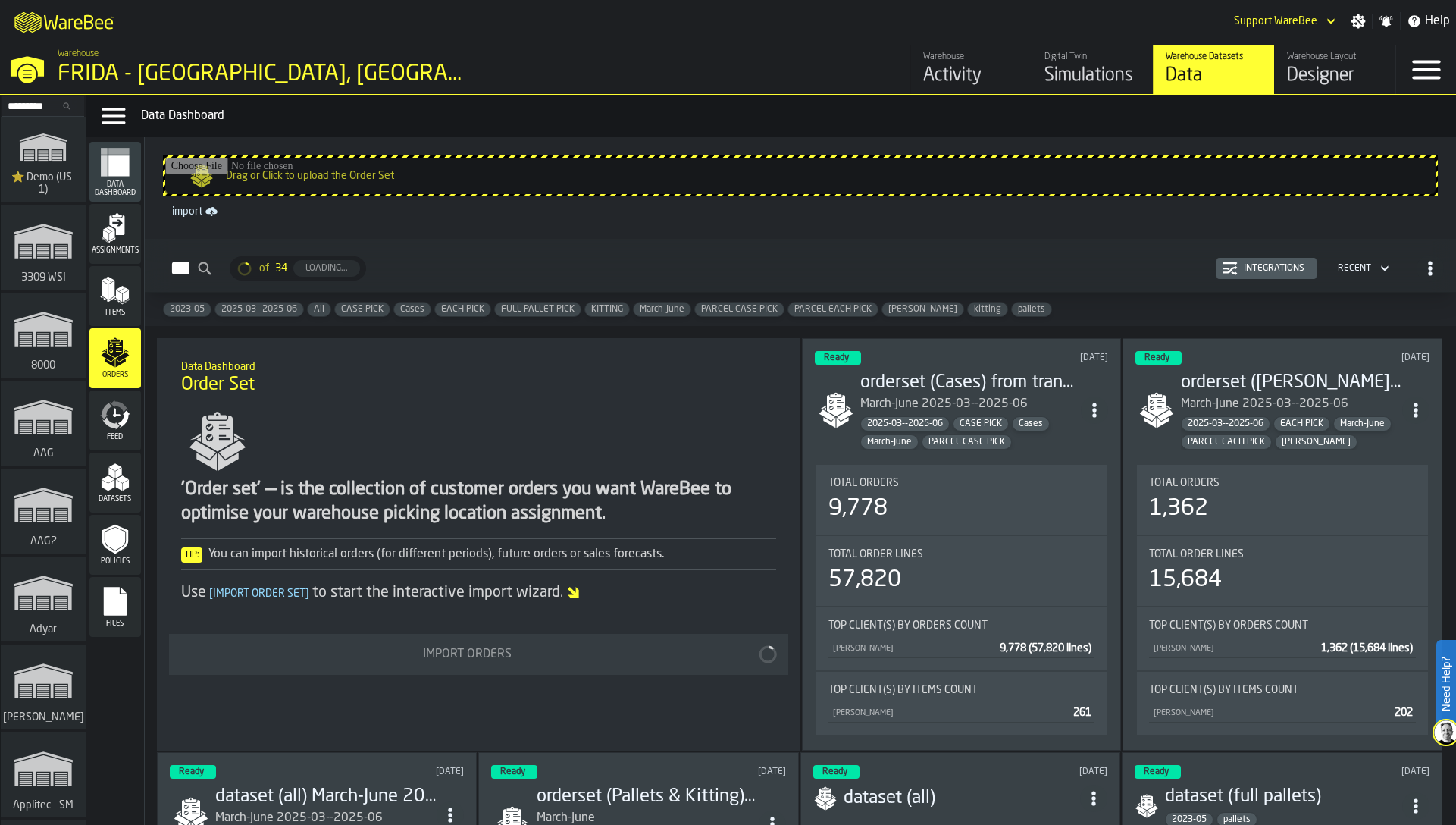
click at [436, 185] on input "Drag or Click to upload the Order Set" at bounding box center [800, 176] width 1271 height 36
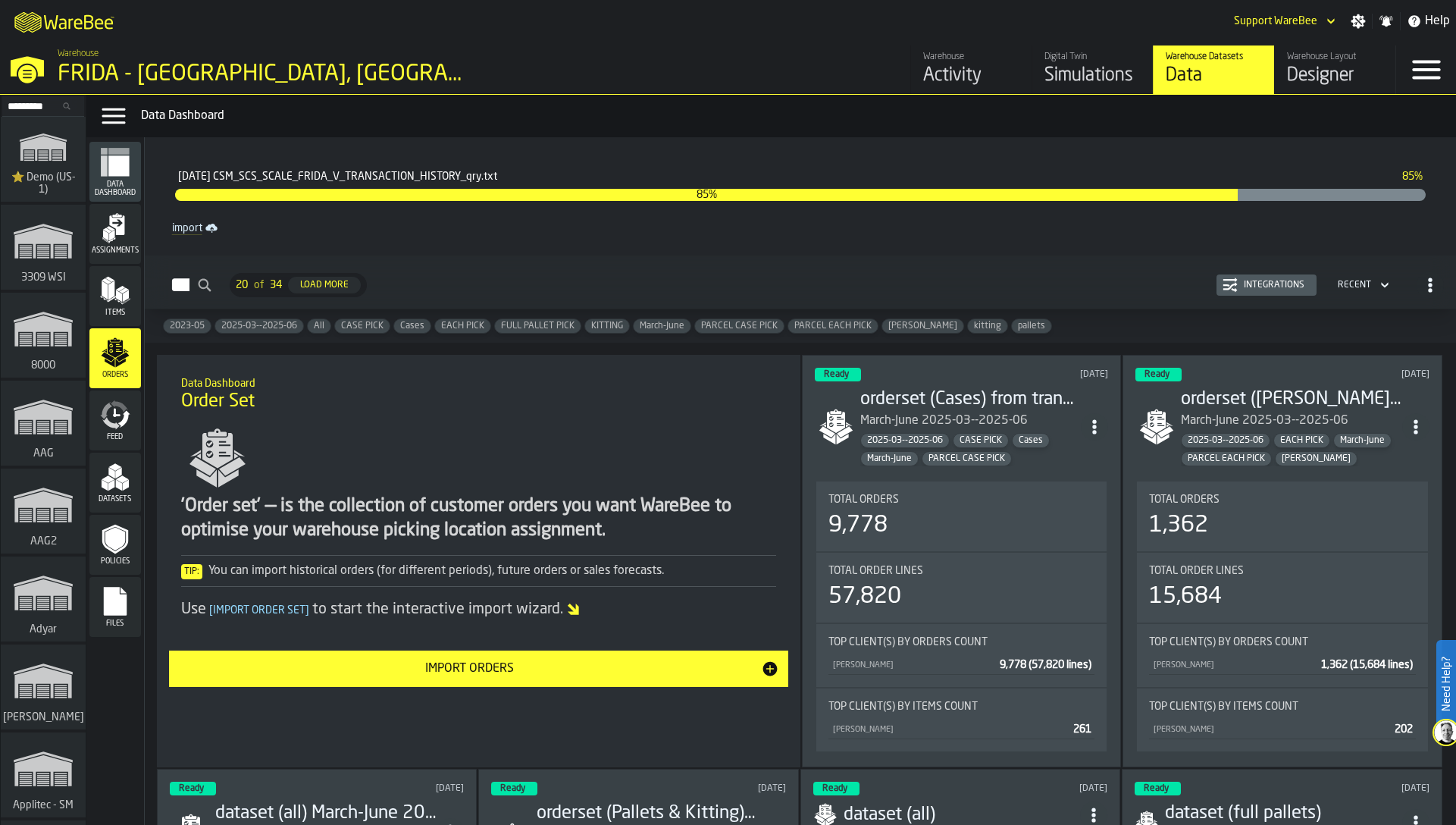
click at [1262, 294] on button "Integrations" at bounding box center [1266, 285] width 100 height 22
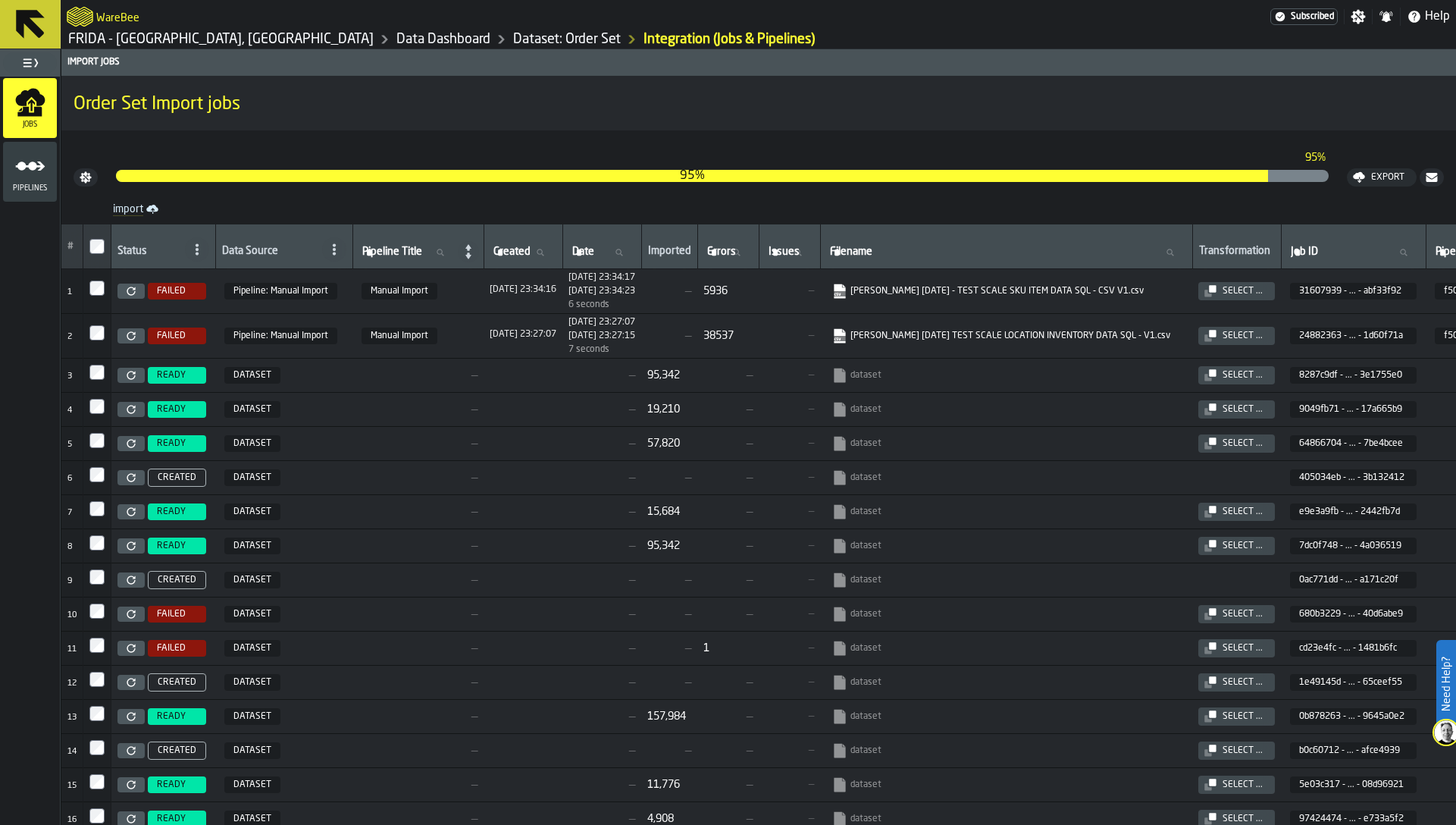
click at [544, 335] on div "02/10/2025, 23:27:07" at bounding box center [522, 335] width 67 height 10
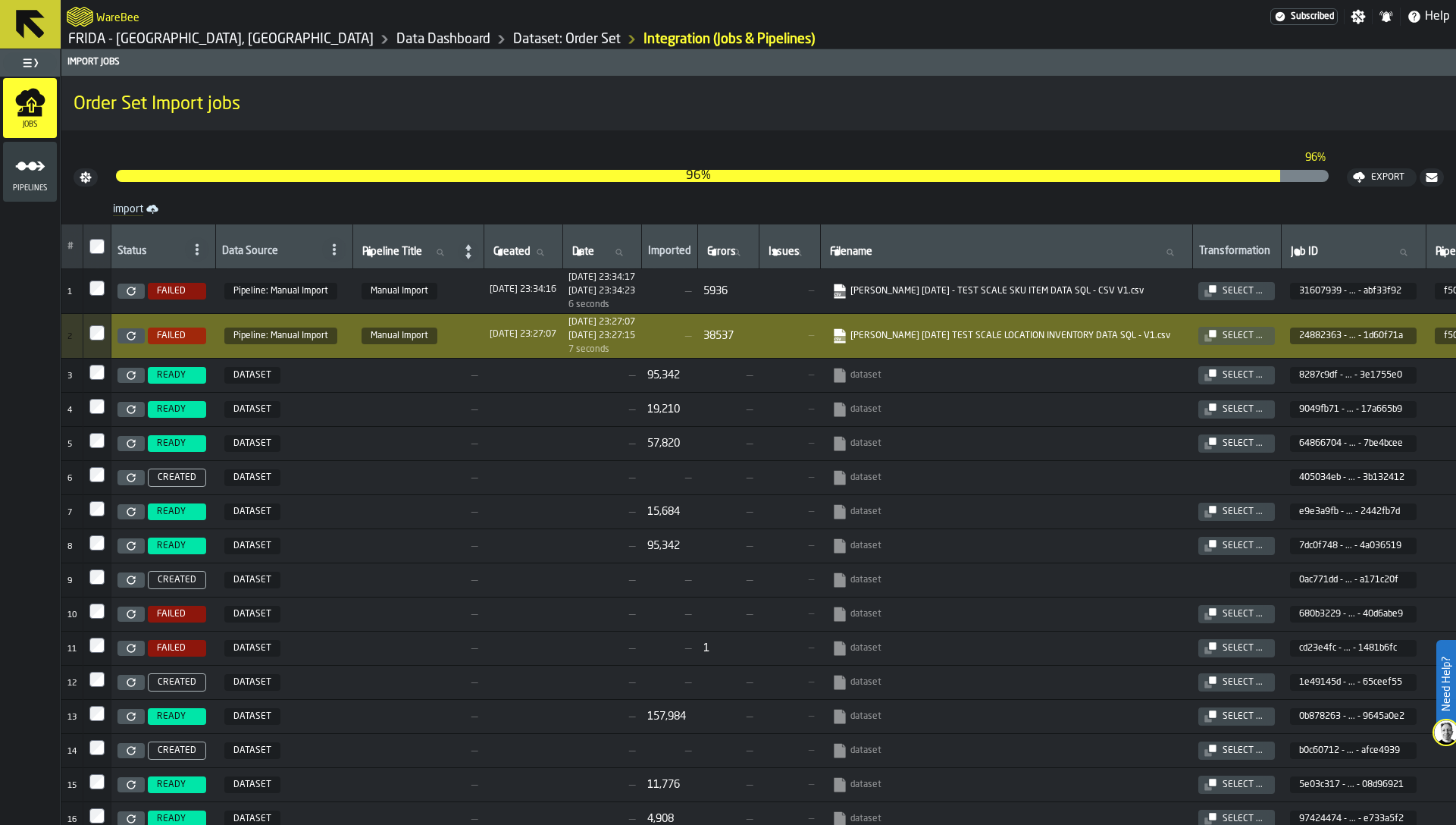
click at [546, 334] on div "02/10/2025, 23:27:07" at bounding box center [522, 335] width 67 height 10
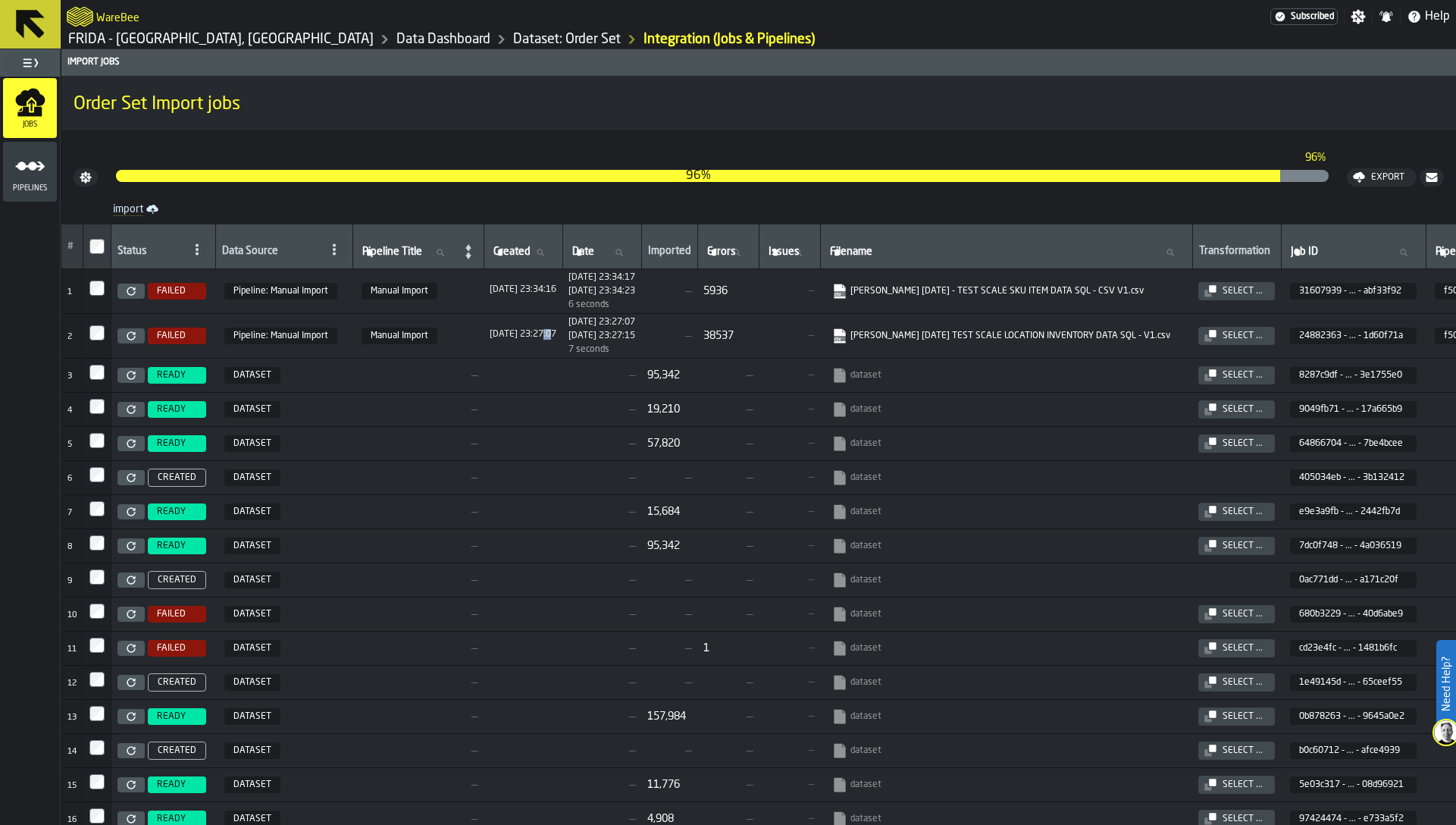
click at [546, 334] on div "02/10/2025, 23:27:07" at bounding box center [522, 335] width 67 height 10
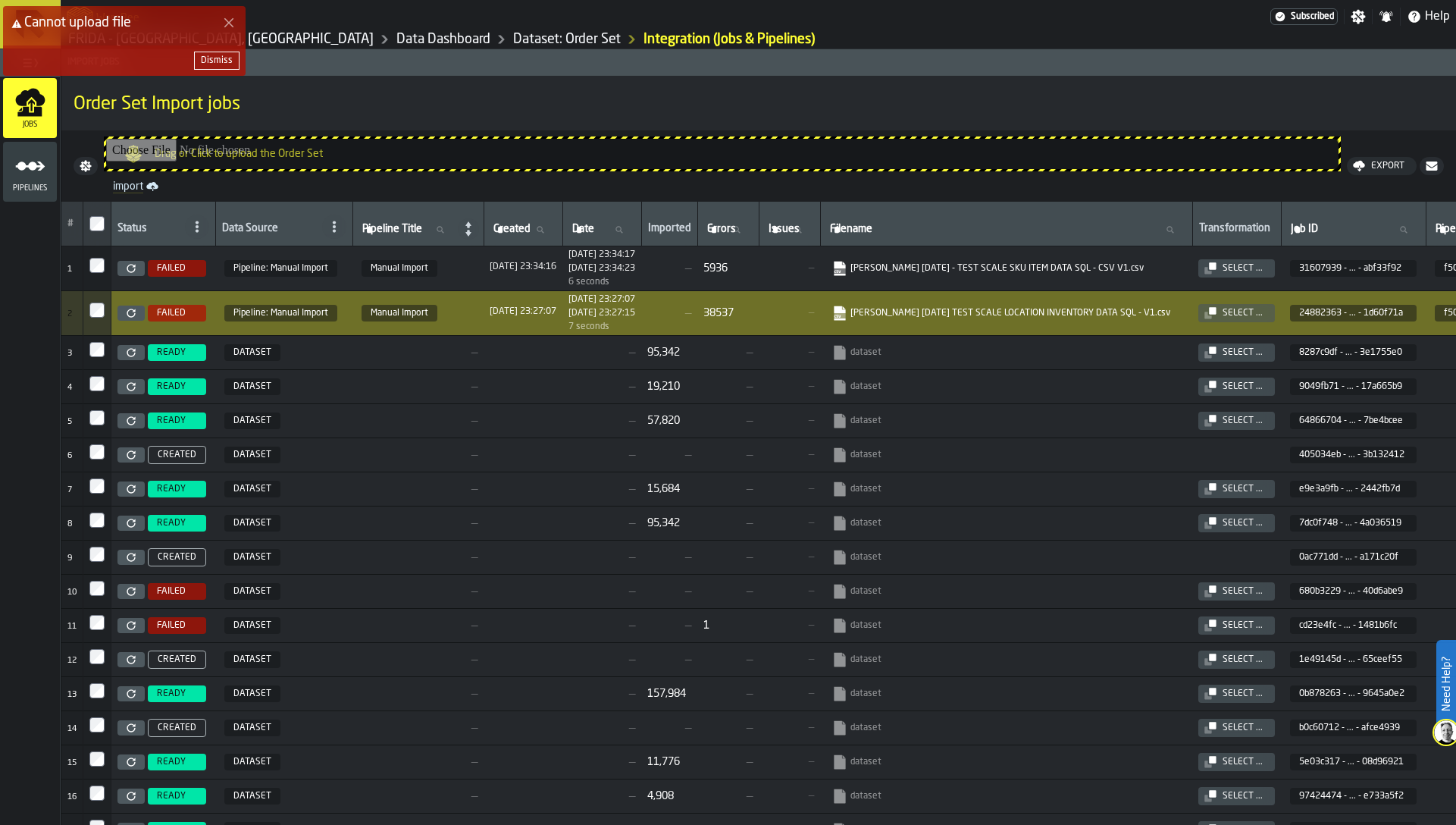
click at [220, 63] on div "Dismiss" at bounding box center [217, 61] width 32 height 10
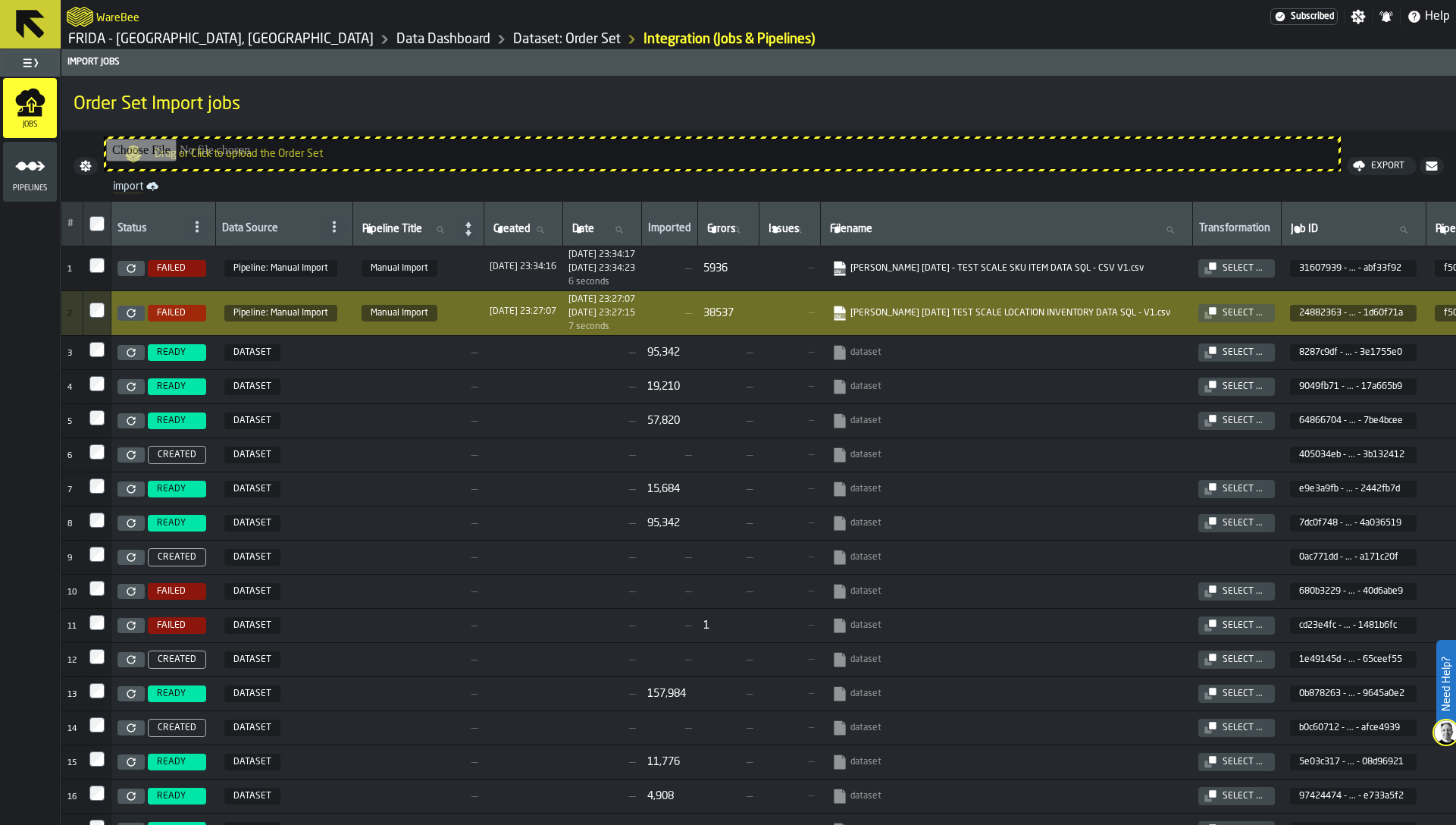
click at [130, 185] on link "import" at bounding box center [722, 186] width 1231 height 18
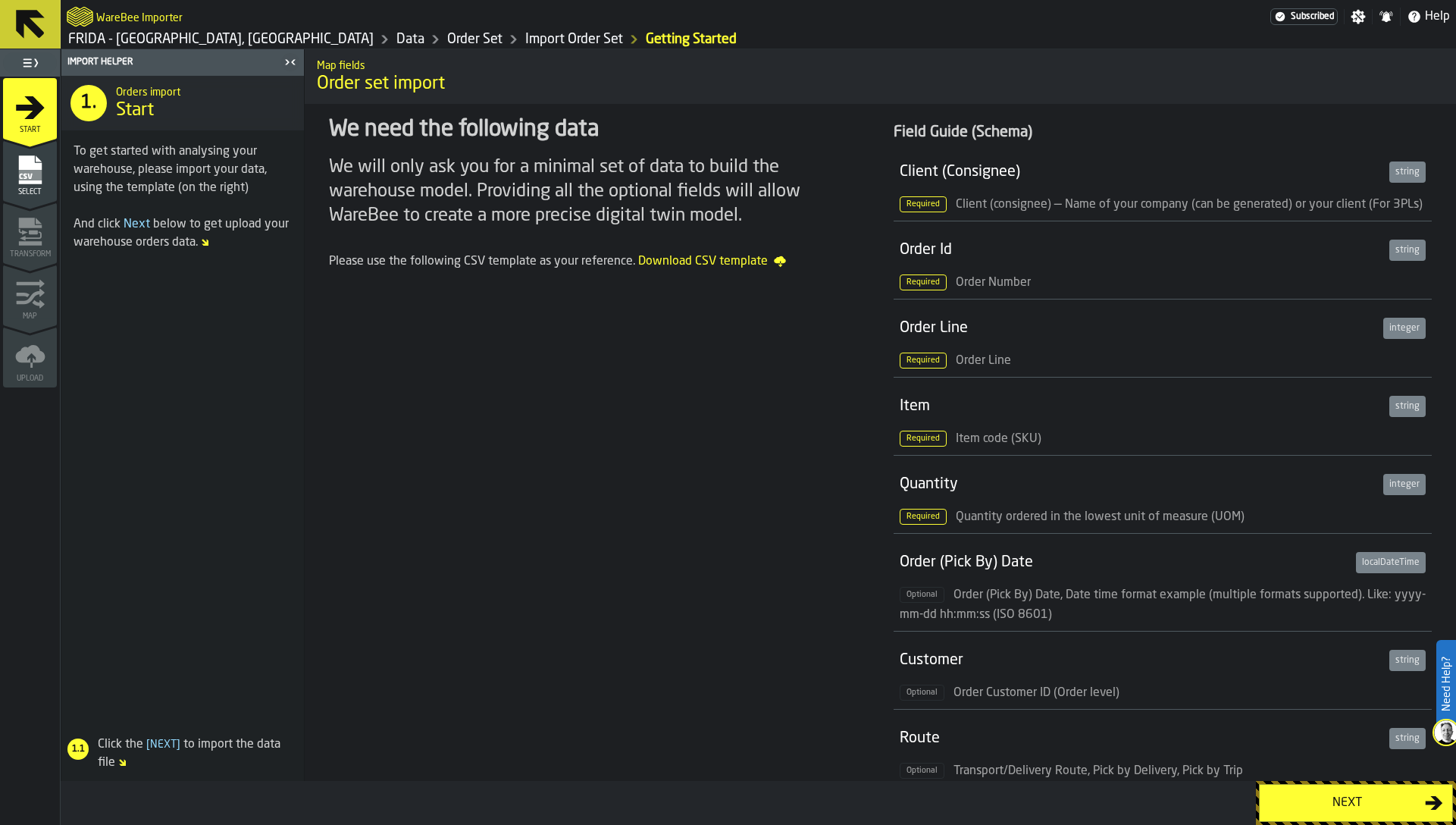
click at [1337, 792] on button "Next" at bounding box center [1356, 803] width 194 height 38
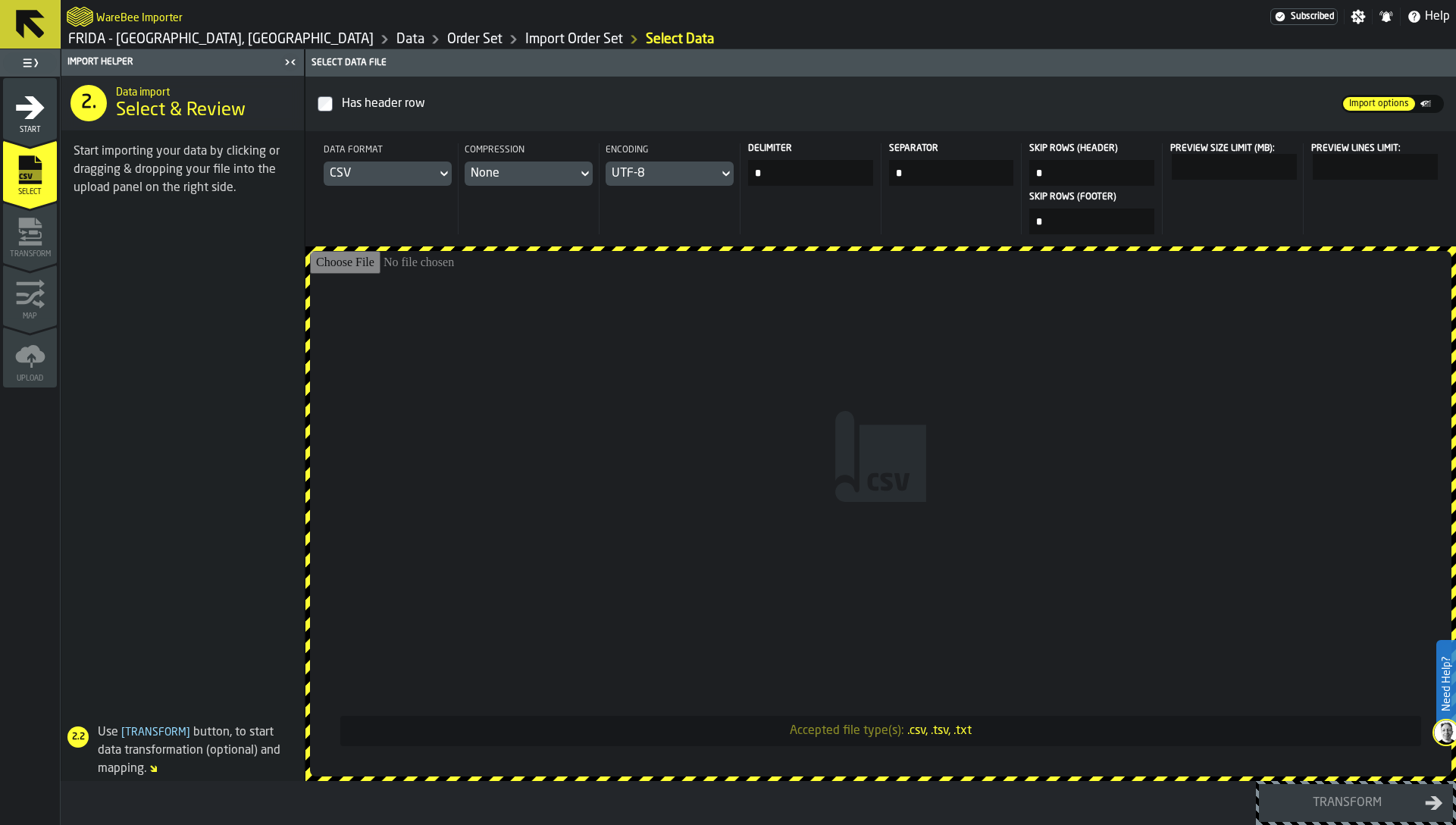
click at [1072, 551] on input "Accepted file type(s): .csv, .tsv, .txt" at bounding box center [881, 514] width 1142 height 525
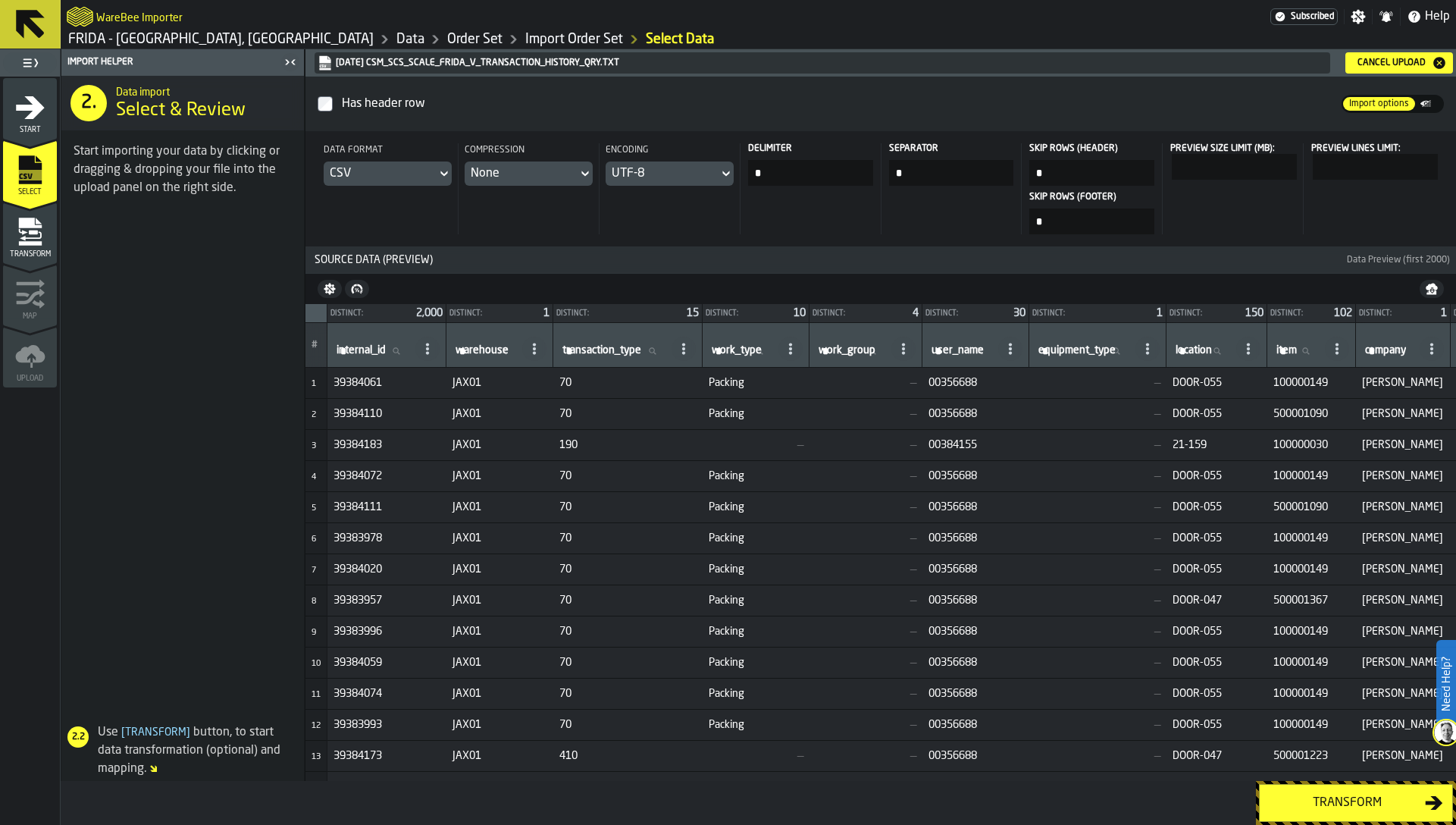
click at [1300, 804] on div "Transform" at bounding box center [1347, 802] width 156 height 18
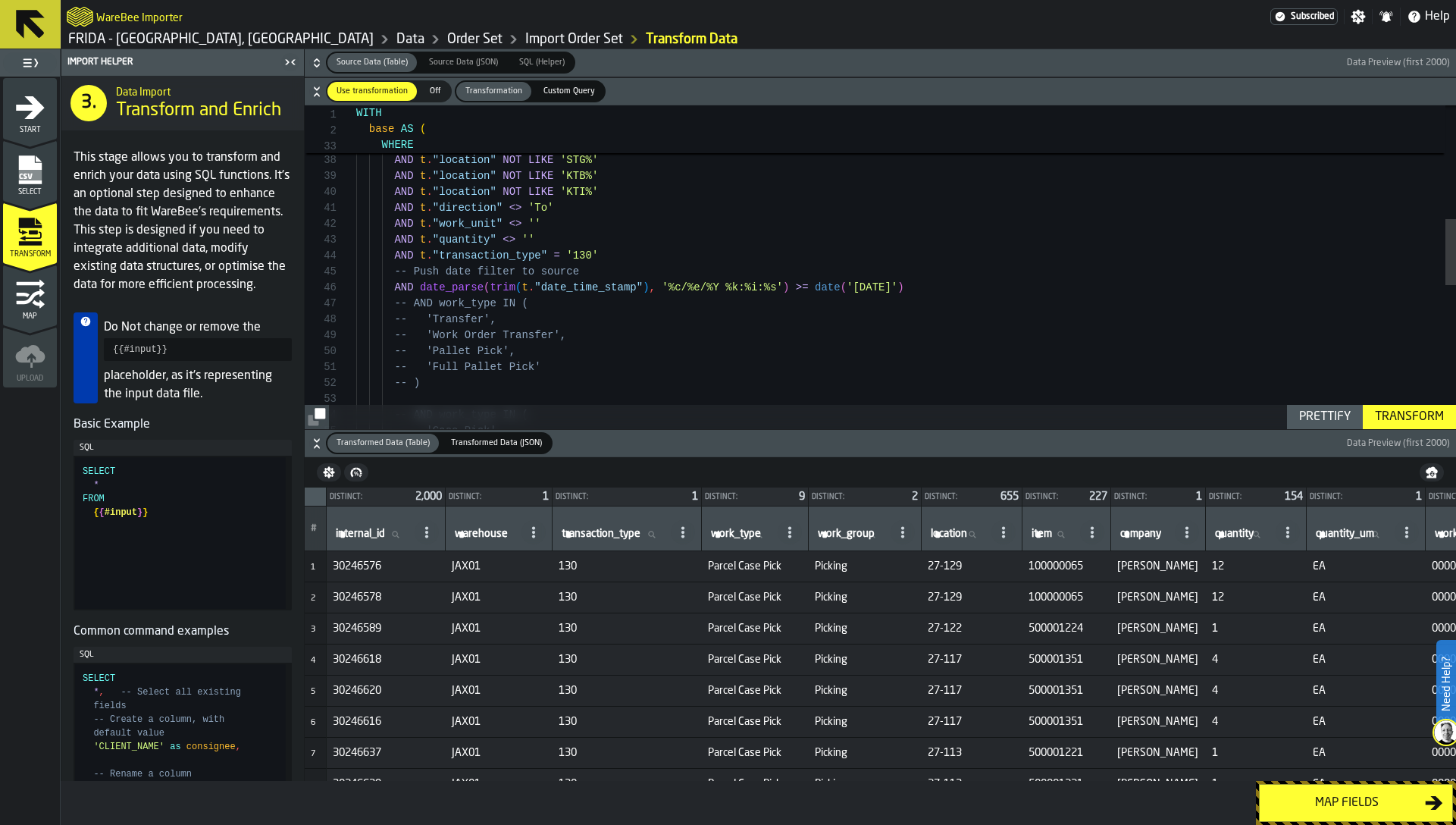
click at [1353, 806] on div "Map fields" at bounding box center [1347, 802] width 156 height 18
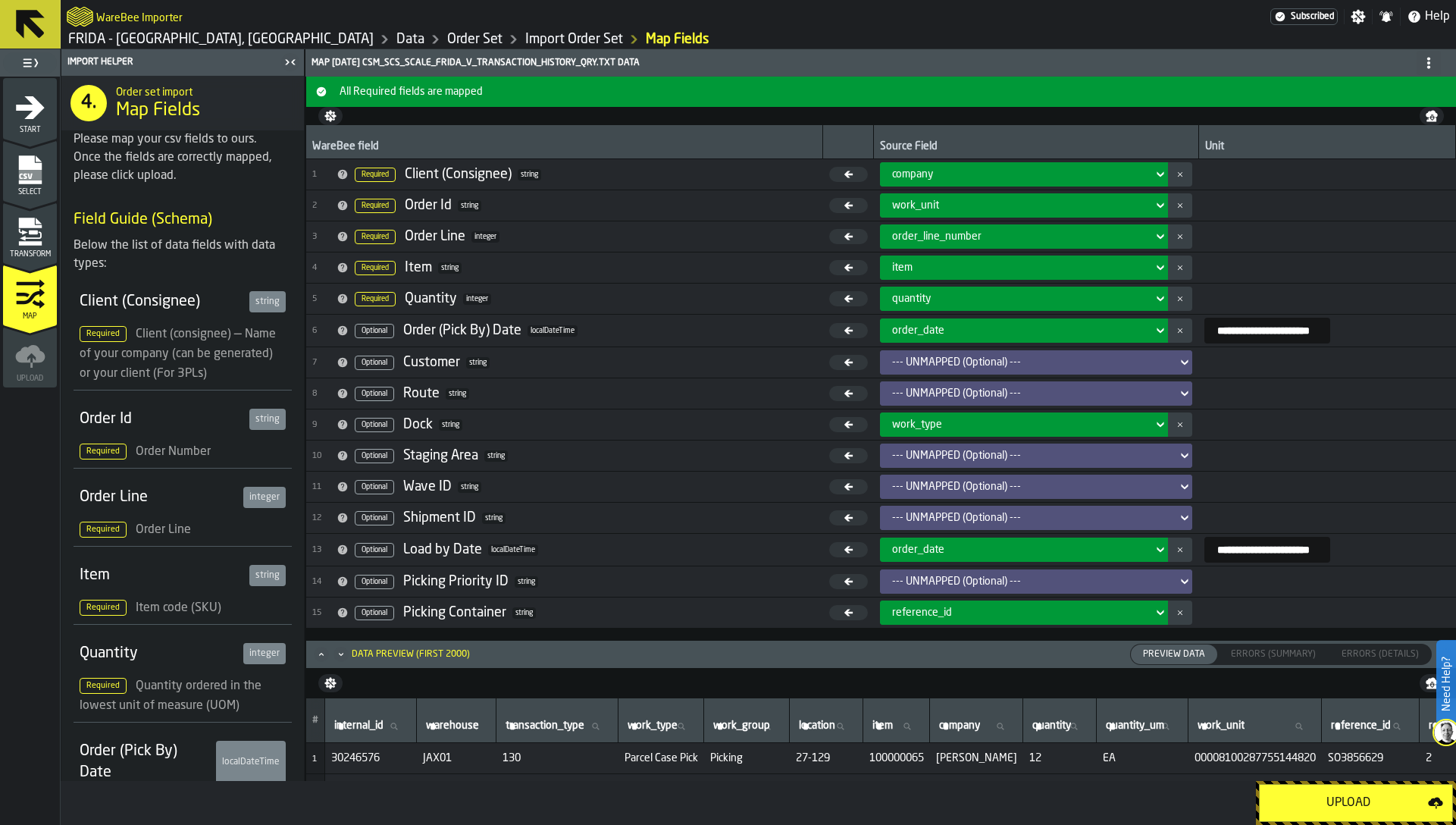
click at [1311, 804] on div "Upload" at bounding box center [1349, 802] width 159 height 18
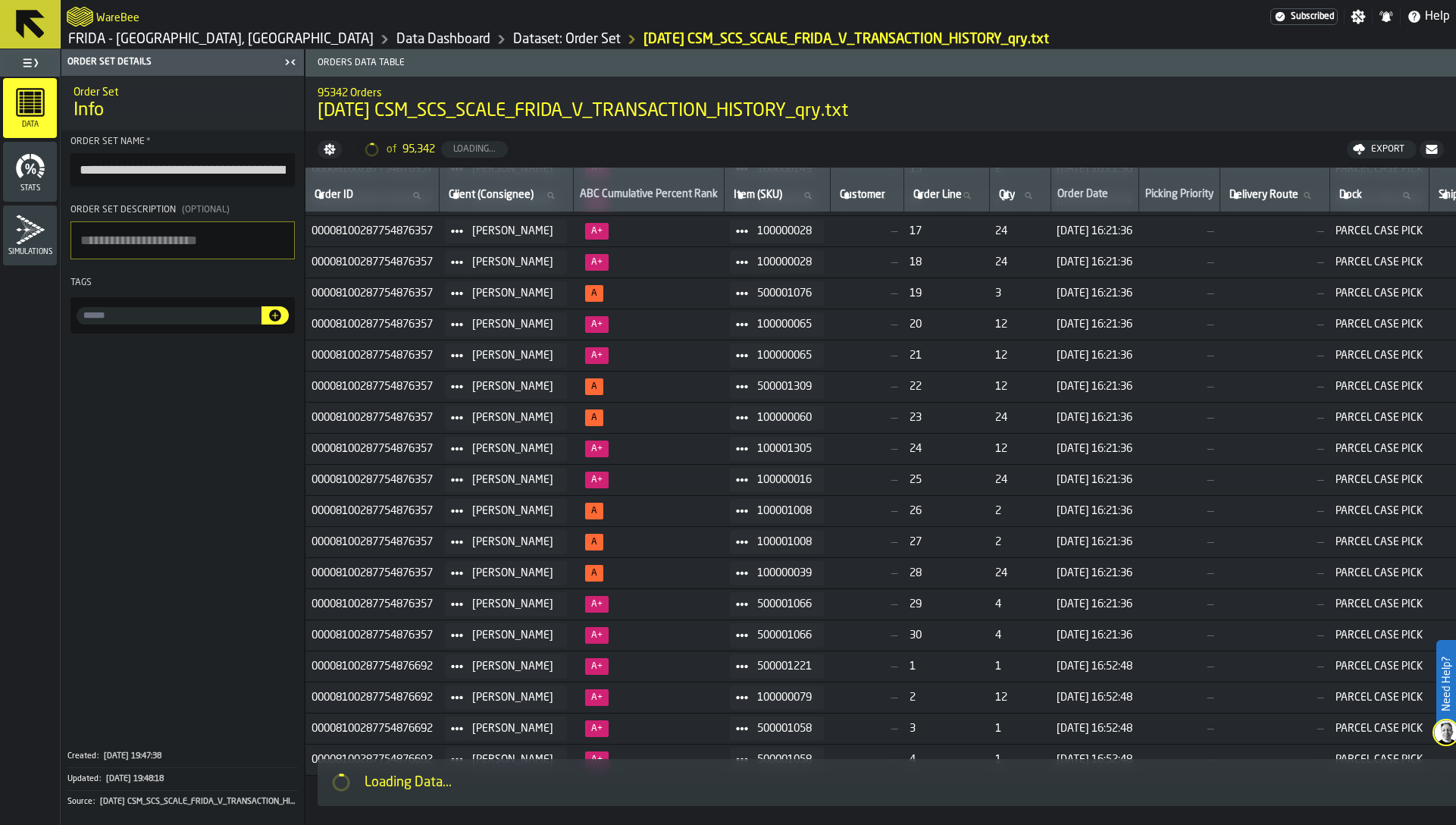
scroll to position [2586, 0]
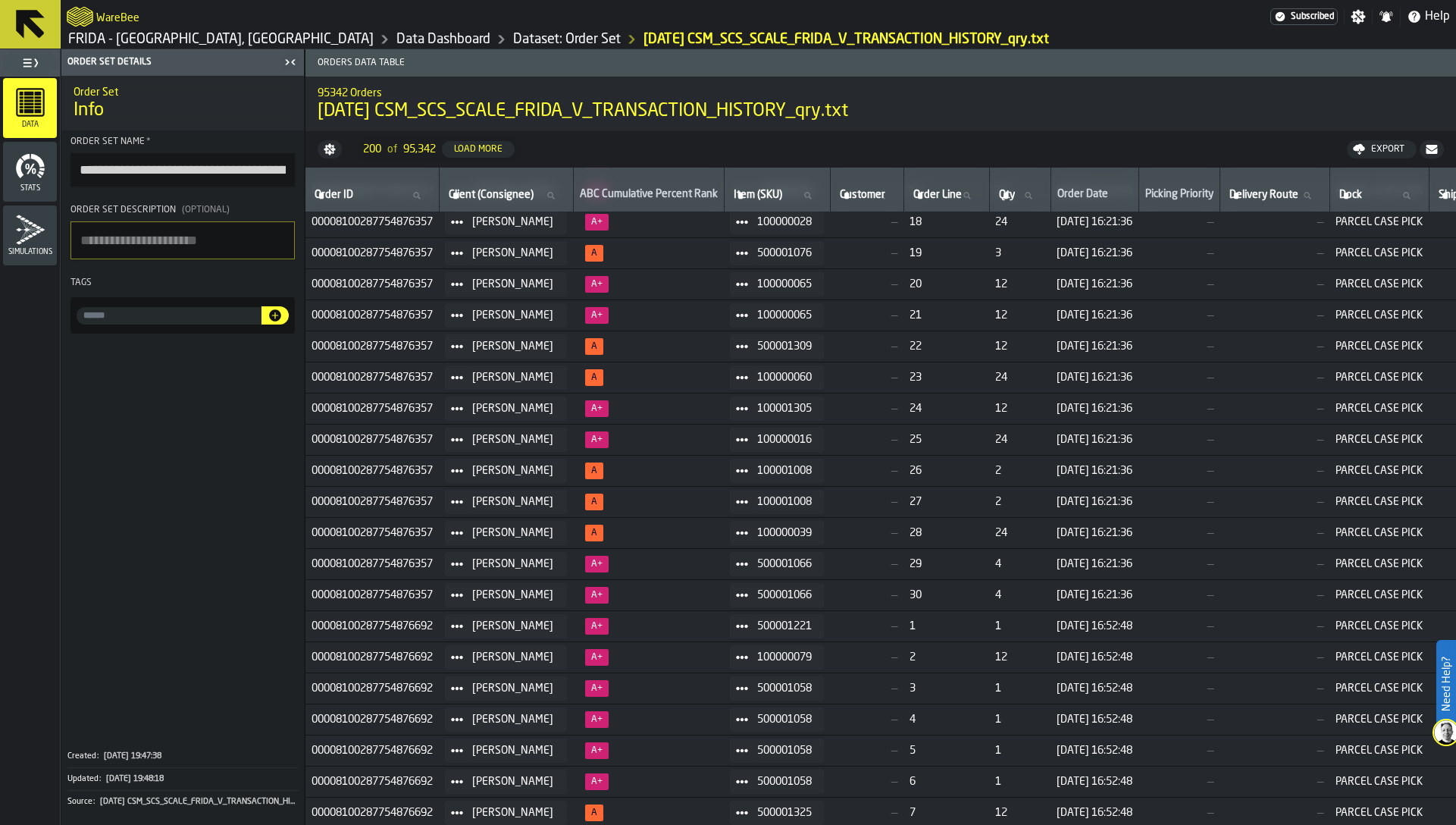
click at [513, 40] on link "Dataset: Order Set" at bounding box center [566, 39] width 107 height 16
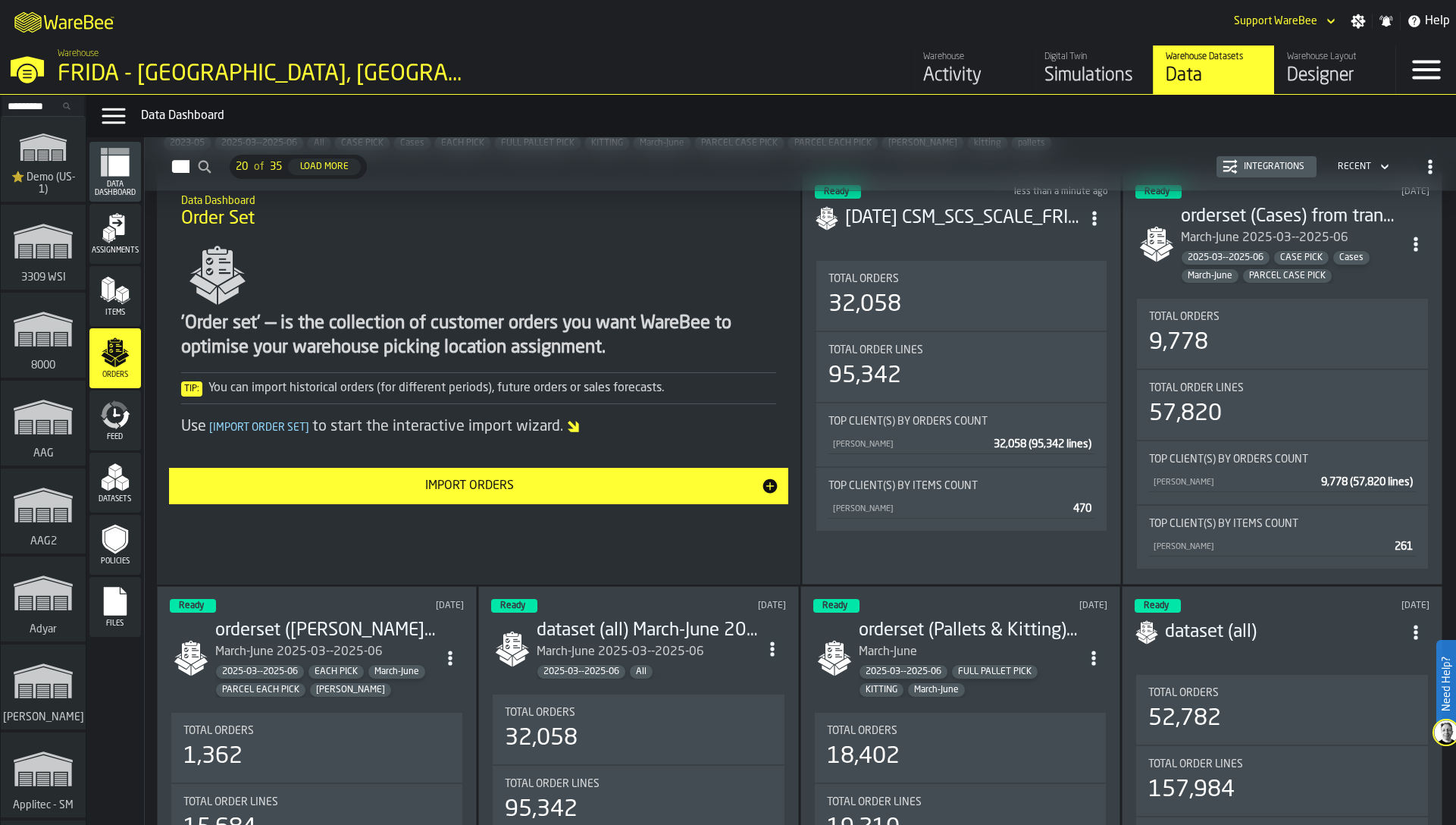
scroll to position [71, 0]
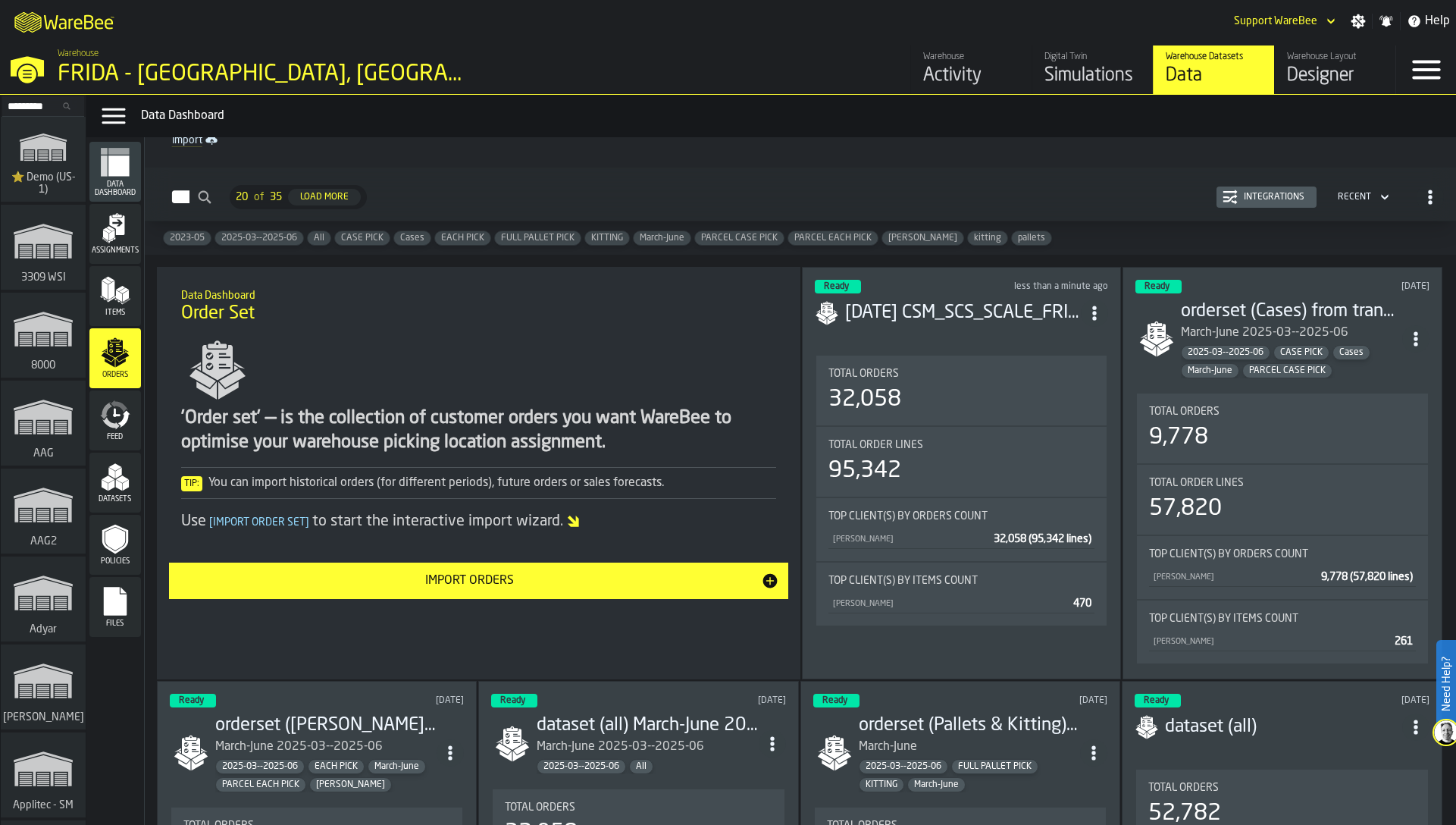
click at [385, 396] on div "'Order set' — is the collection of customer orders you want WareBee to optimise…" at bounding box center [478, 432] width 595 height 198
click at [622, 321] on h1 "Order Set" at bounding box center [478, 314] width 595 height 24
click at [696, 474] on div "Tip: You can import historical orders (for different periods), future orders or…" at bounding box center [478, 483] width 595 height 18
click at [1071, 70] on div "Simulations" at bounding box center [1092, 76] width 96 height 24
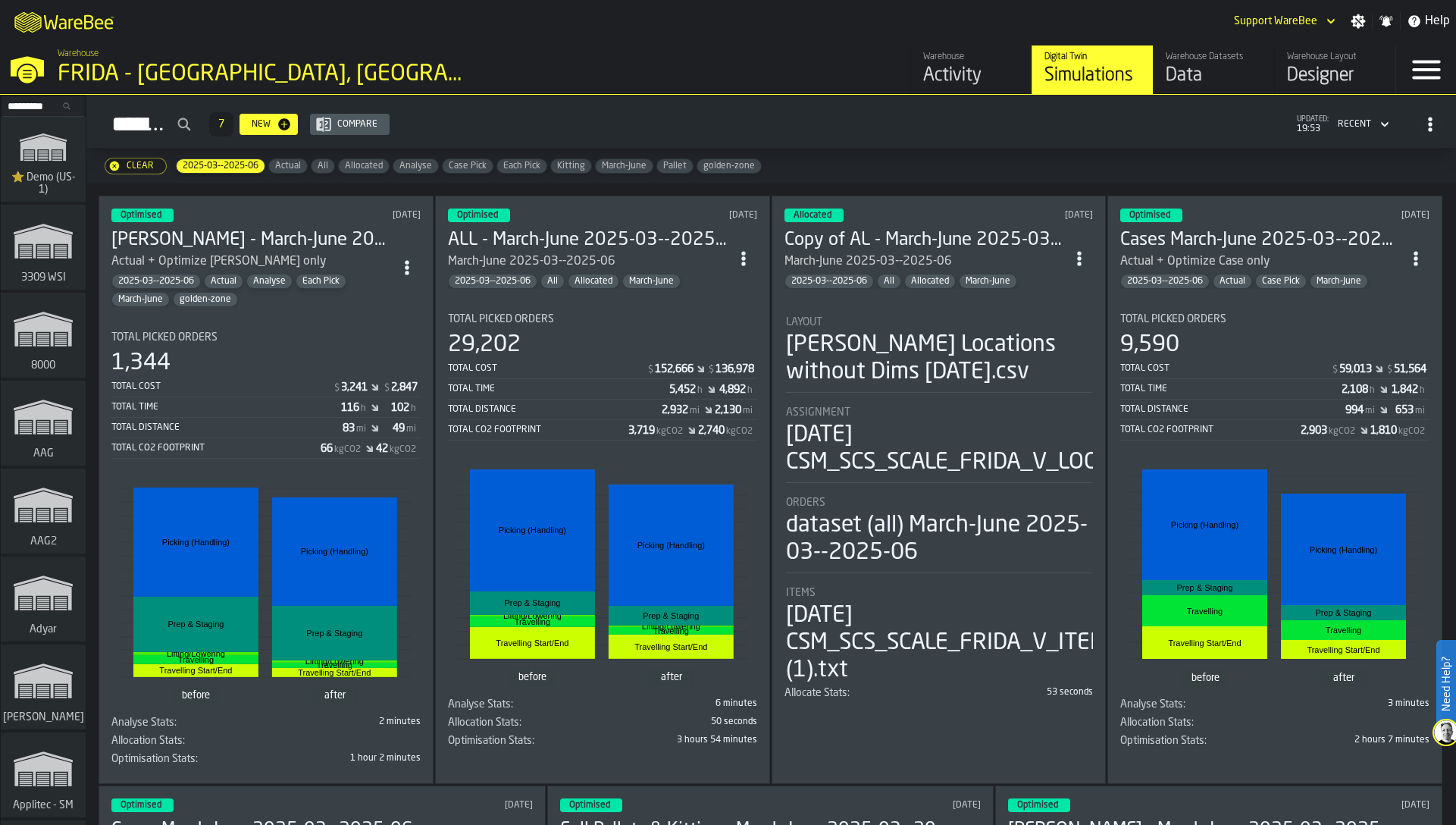
click at [1302, 163] on div "Clear 2025-03--2025-06 Actual All Allocated Analyse Case Pick Each Pick Kitting…" at bounding box center [771, 166] width 1369 height 35
click at [1417, 251] on icon "ItemListCard-DashboardItemContainer" at bounding box center [1416, 259] width 16 height 16
click at [1388, 351] on div "Duplicate" at bounding box center [1381, 356] width 79 height 18
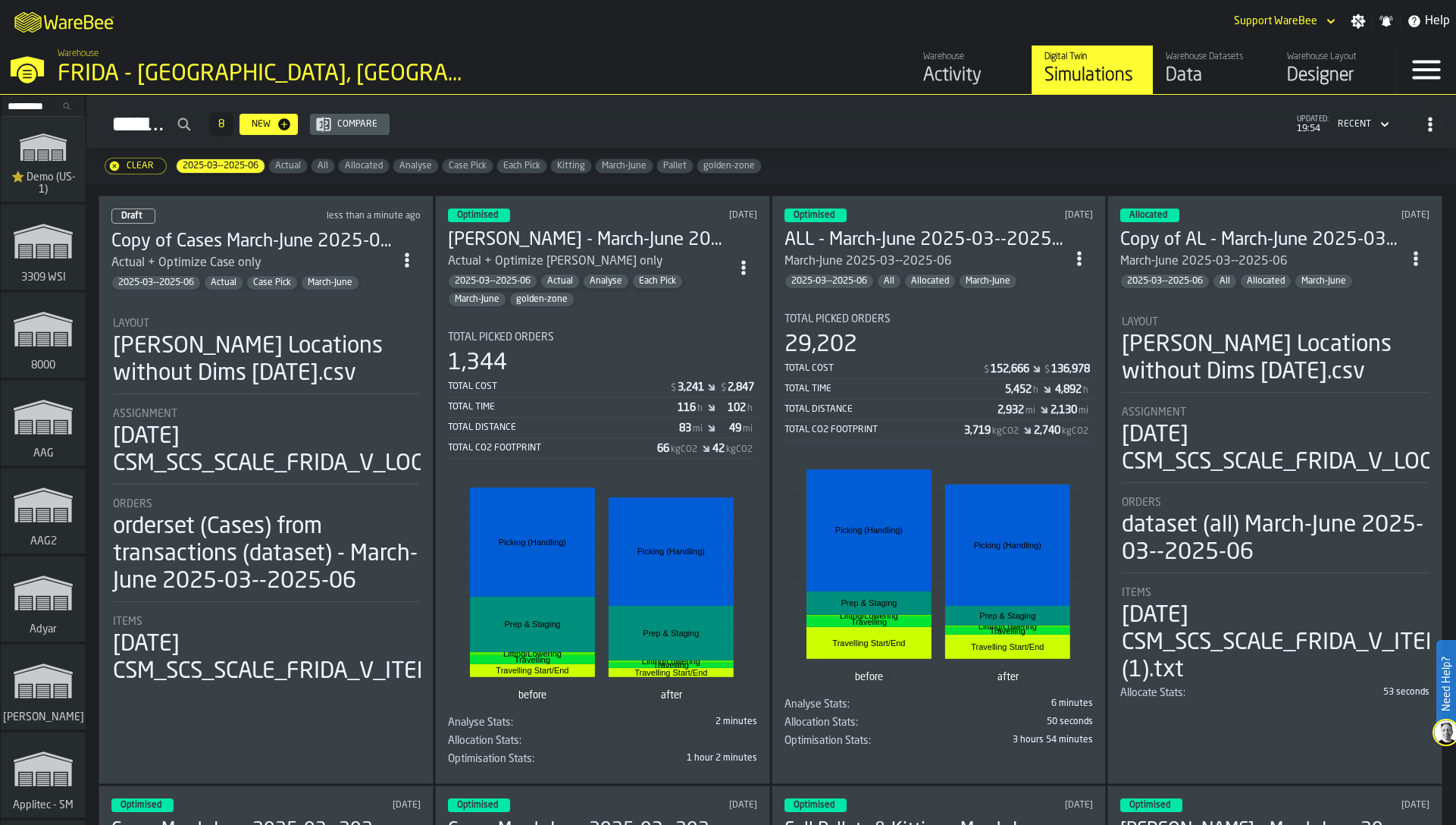
click at [326, 355] on div "[PERSON_NAME] Locations without Dims [DATE].csv" at bounding box center [266, 360] width 307 height 55
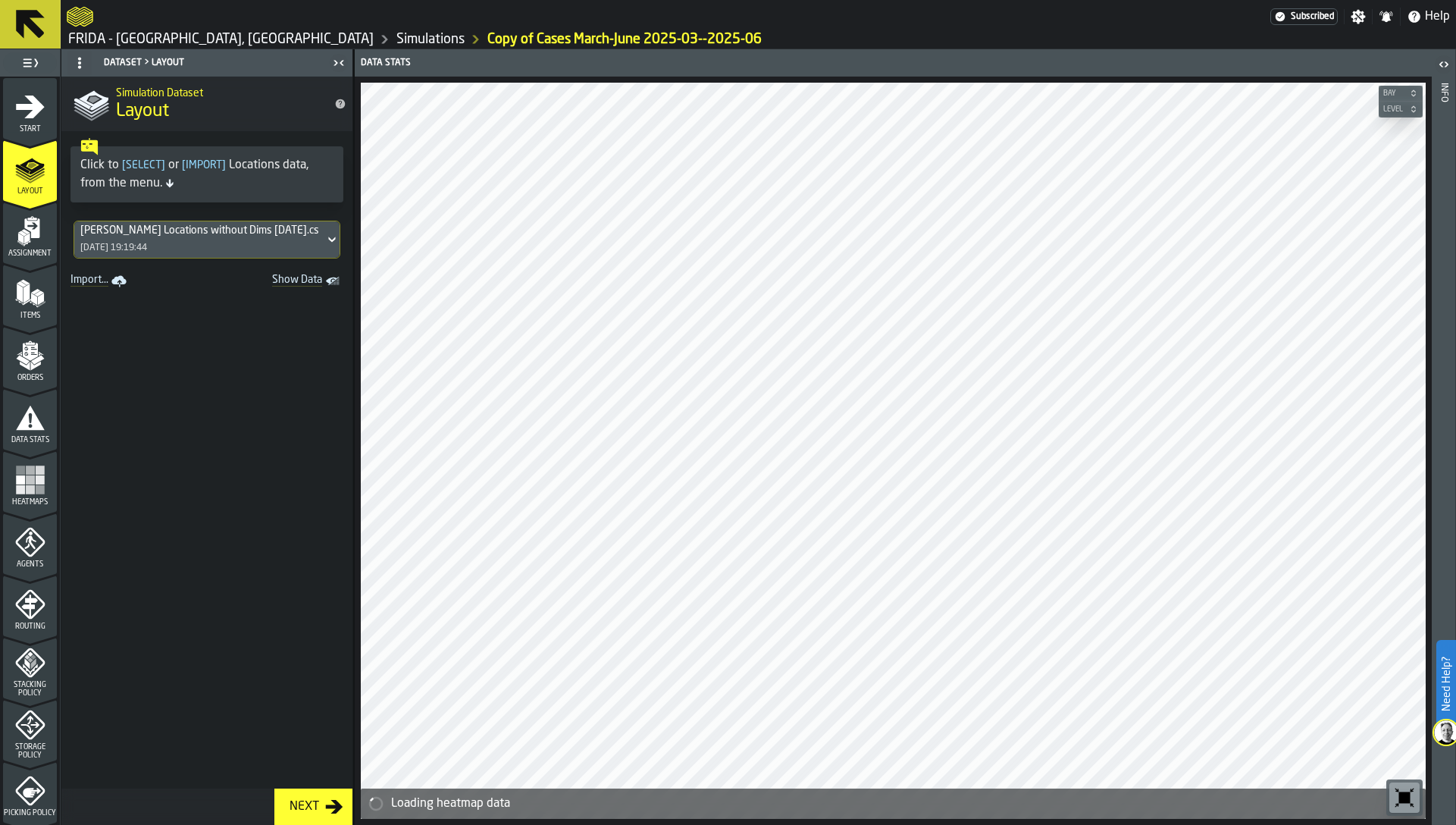
click at [101, 240] on div "[PERSON_NAME] Locations without Dims [DATE].csv [DATE] 19:19:44" at bounding box center [199, 240] width 250 height 36
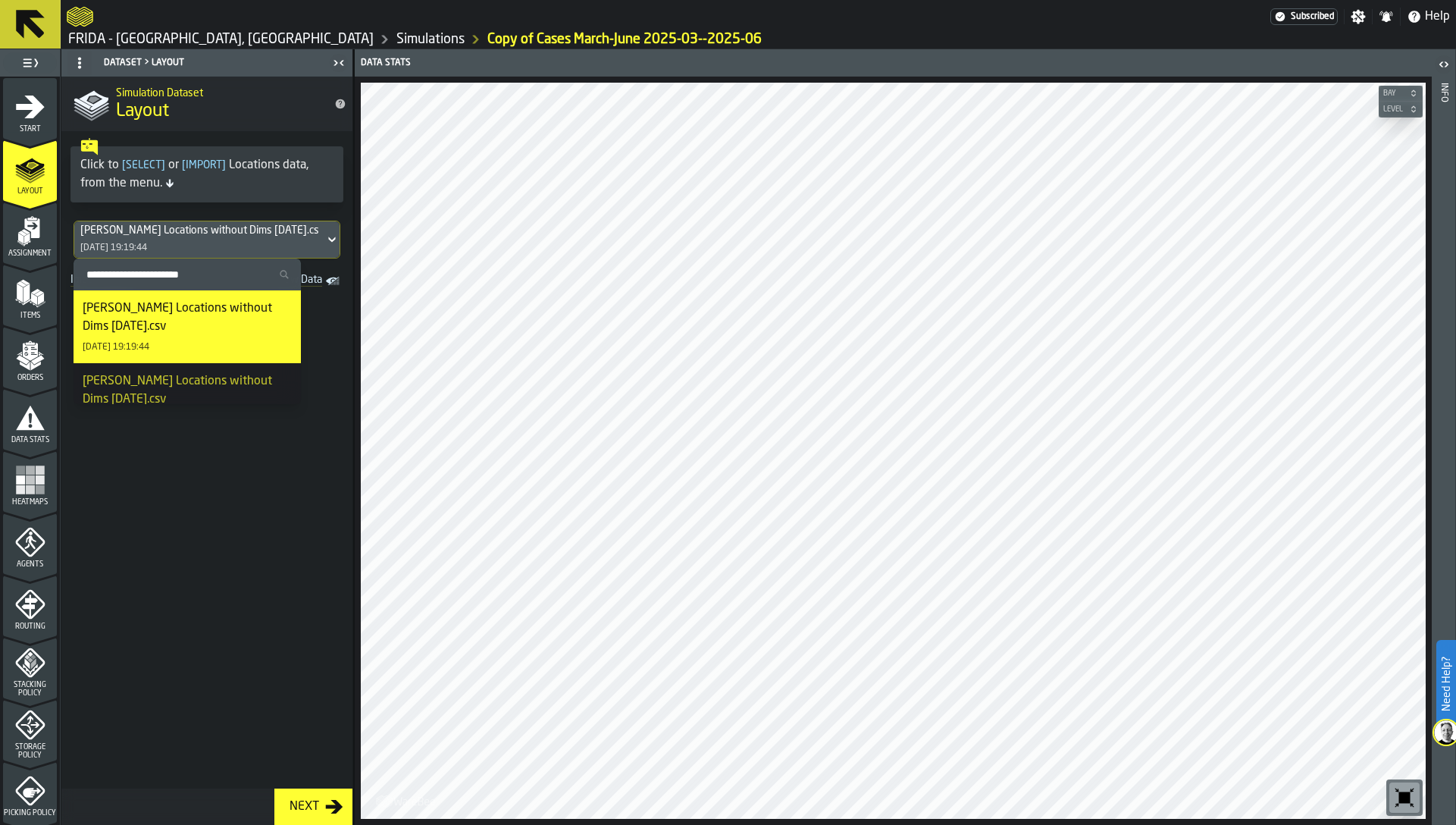
click at [29, 250] on span "Assignment" at bounding box center [30, 254] width 54 height 9
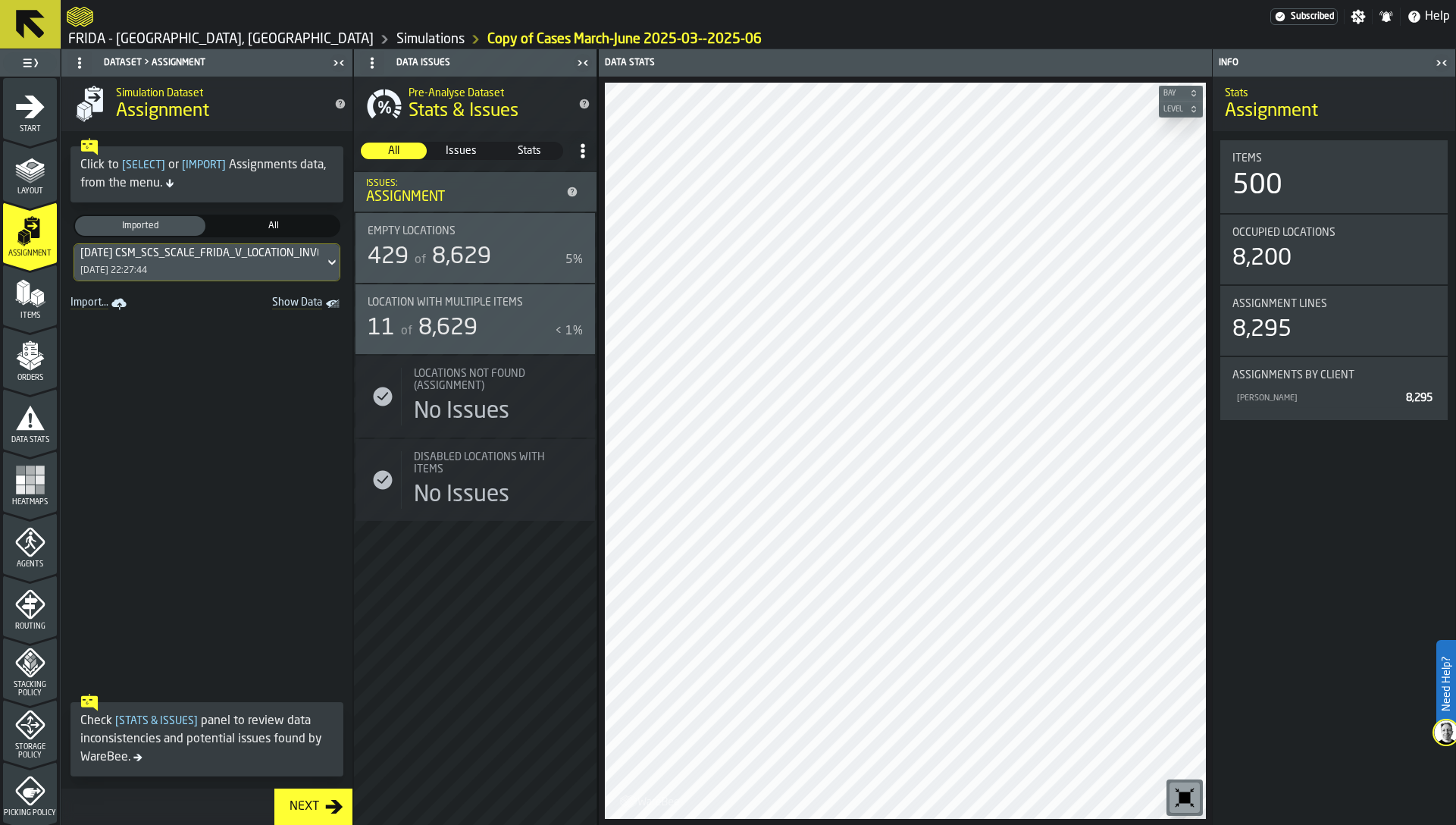
click at [147, 265] on div "[DATE] 22:27:44" at bounding box center [113, 270] width 67 height 10
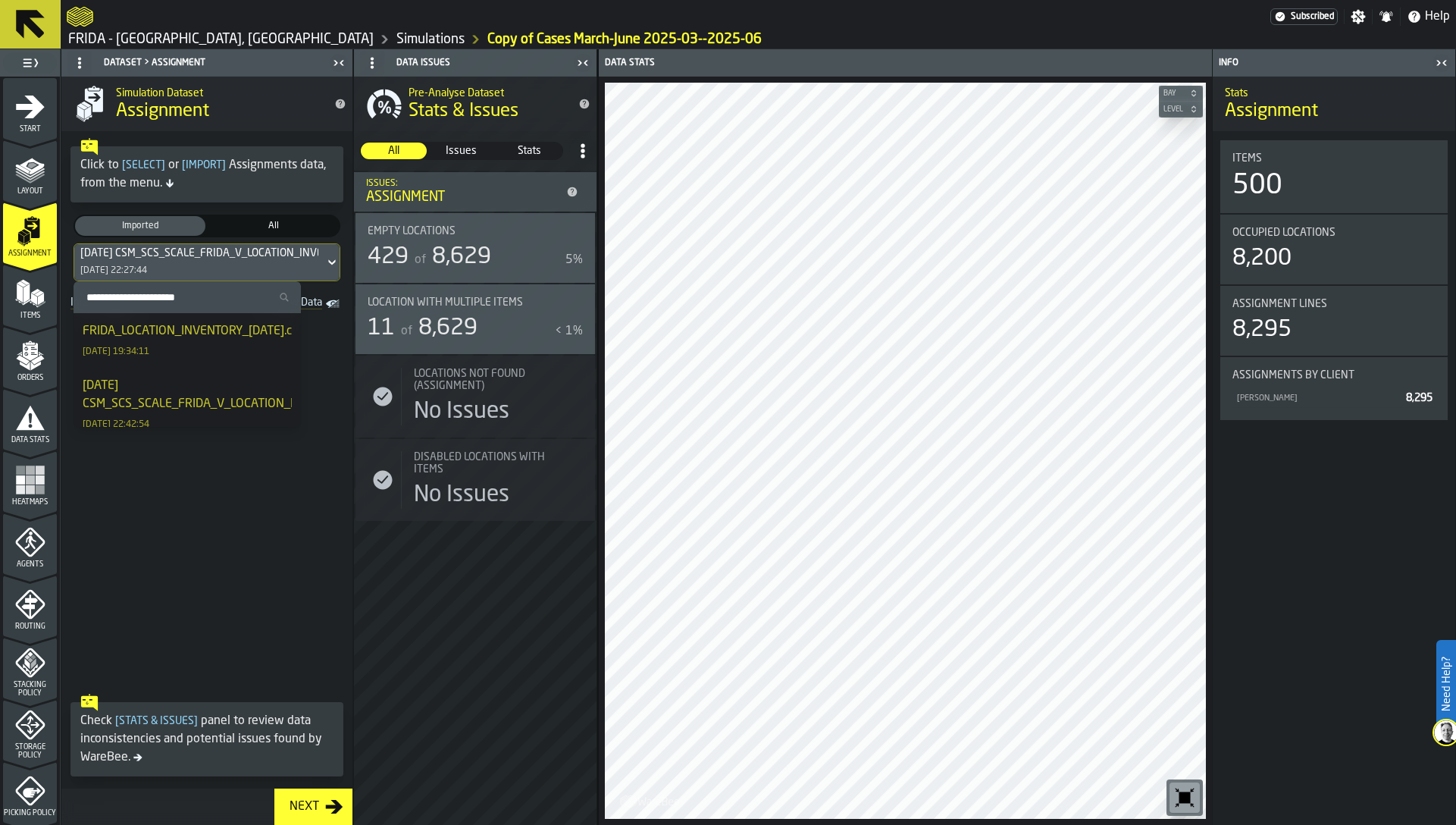
click at [167, 341] on div "FRIDA_LOCATION_INVENTORY_[DATE].csv" at bounding box center [192, 331] width 221 height 18
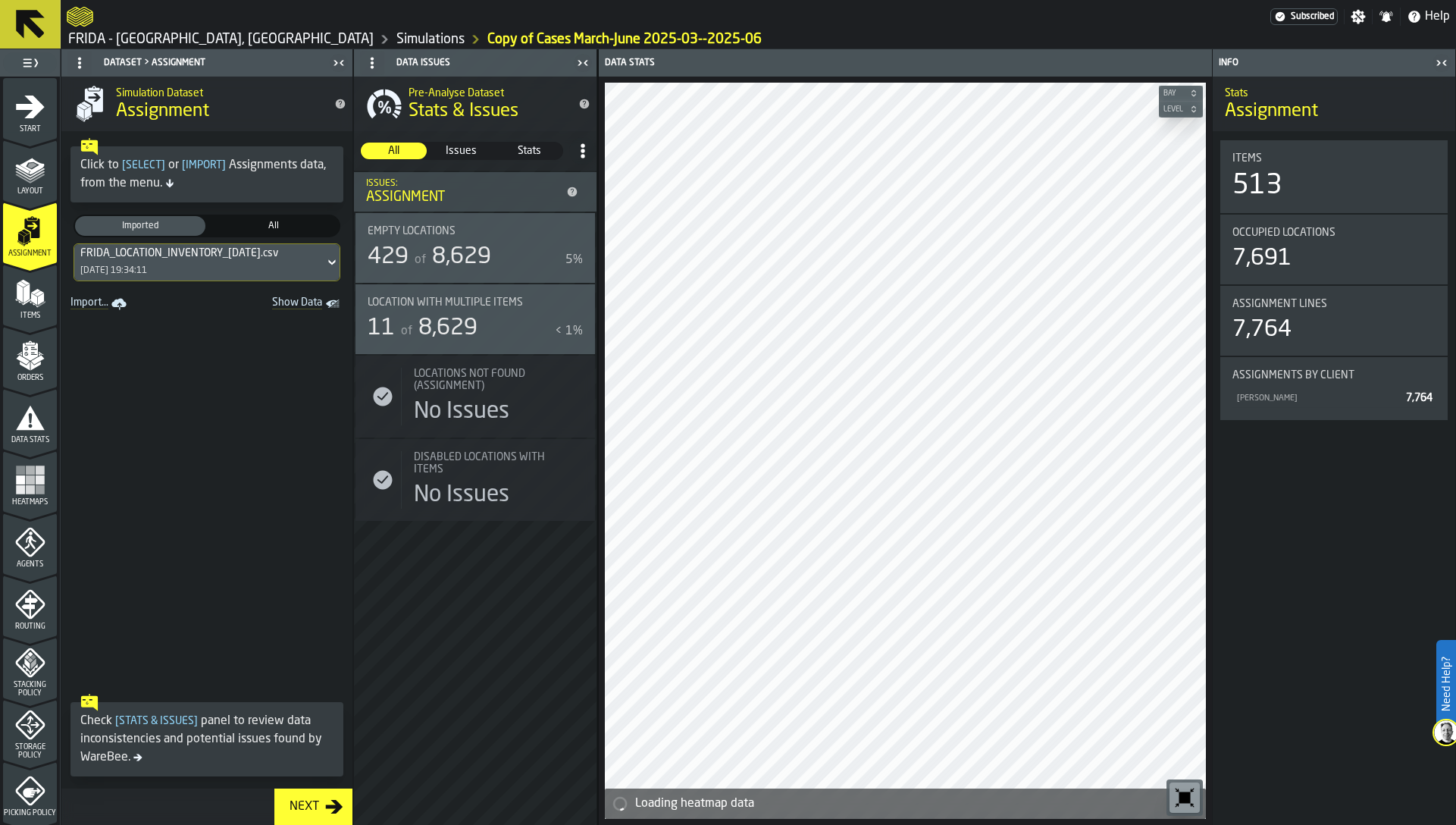
click at [41, 307] on icon "menu Items" at bounding box center [30, 293] width 30 height 30
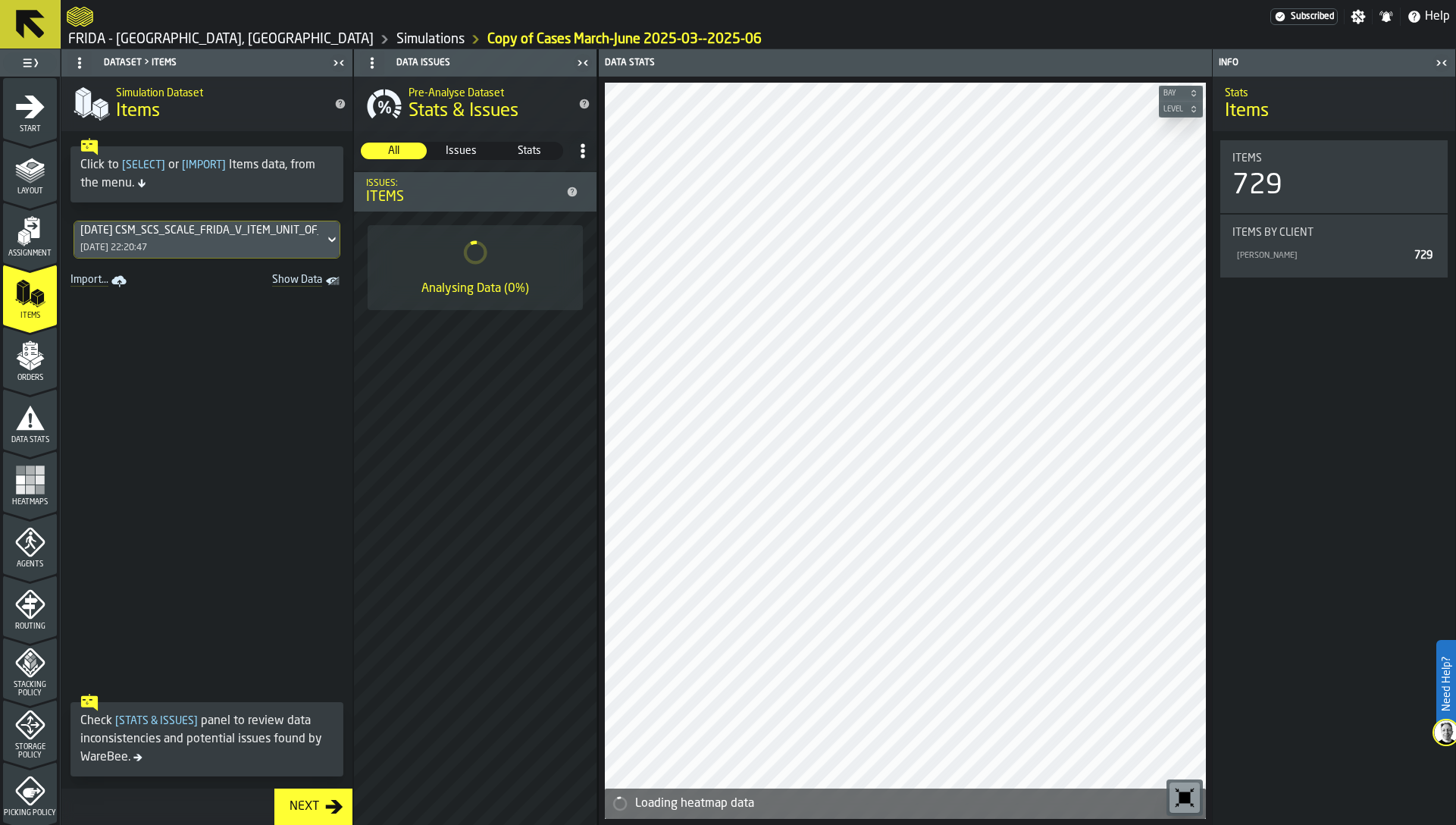
click at [165, 239] on div "[DATE] CSM_SCS_SCALE_FRIDA_V_ITEM_UNIT_OF_MEASURE.txt [DATE] 22:20:47" at bounding box center [199, 240] width 250 height 36
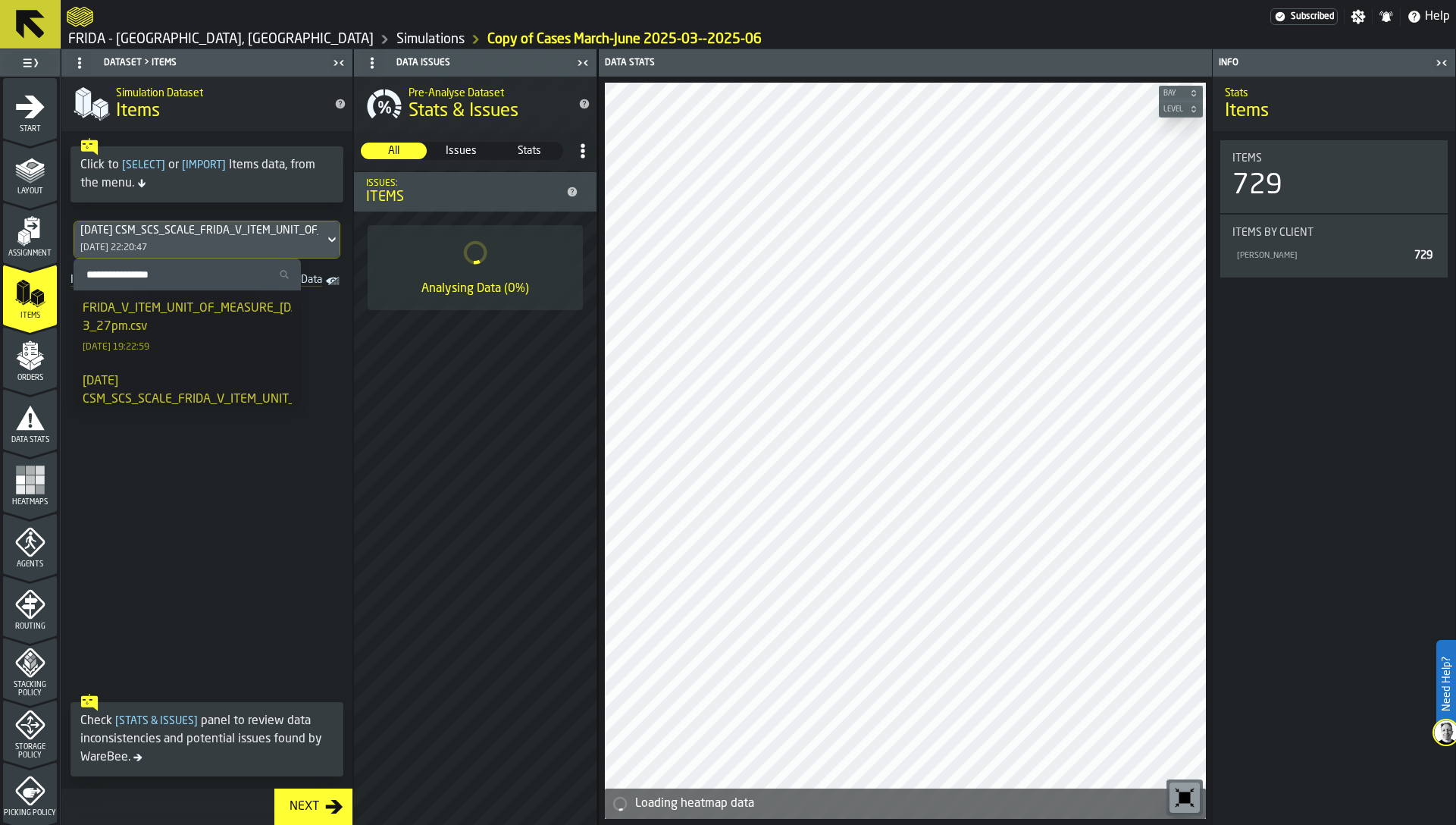
click at [165, 325] on div "FRIDA_V_ITEM_UNIT_OF_MEASURE_[DATE] 3_27pm.csv" at bounding box center [200, 318] width 236 height 36
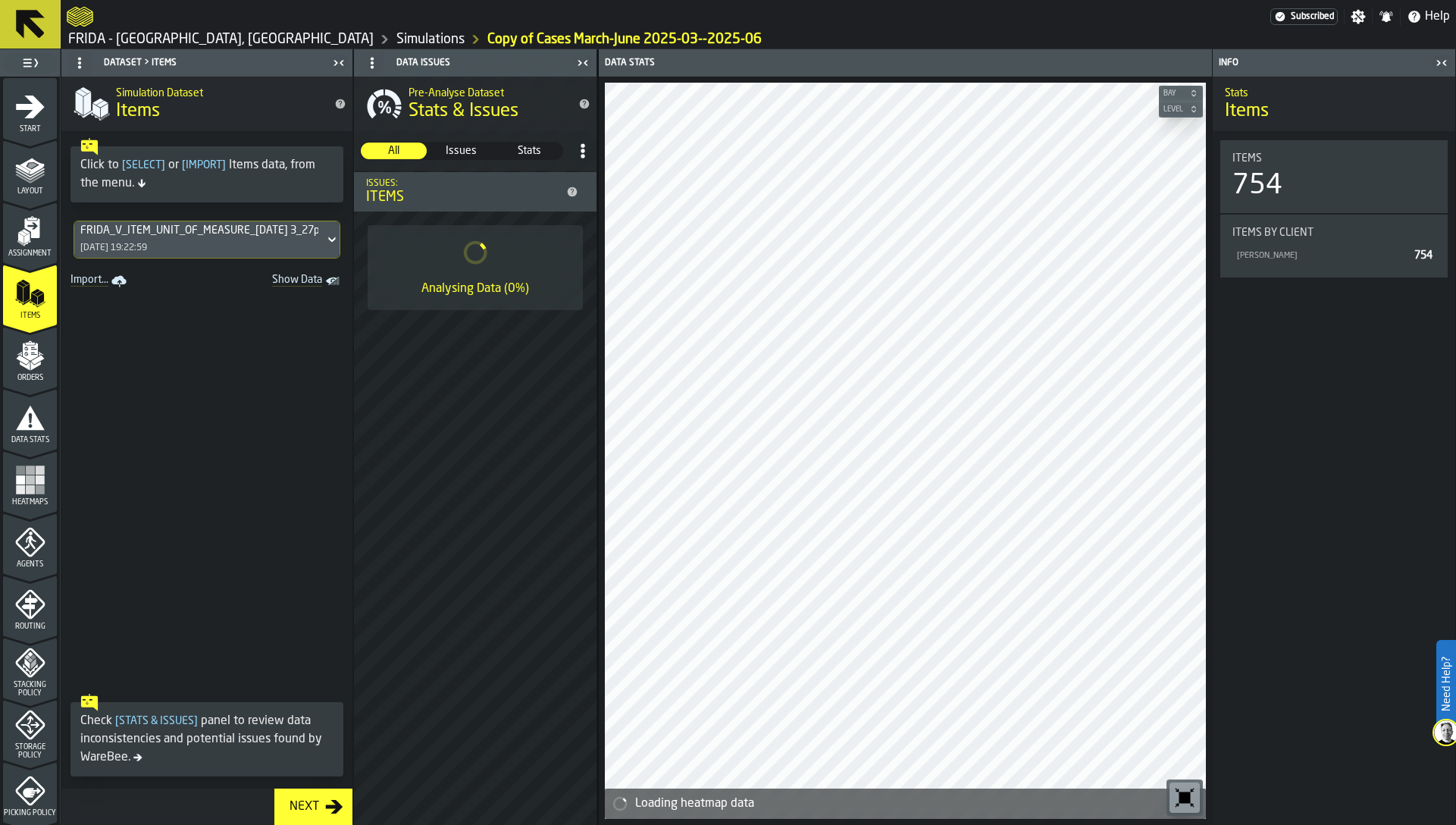
click at [24, 363] on polygon "menu Orders" at bounding box center [22, 360] width 13 height 10
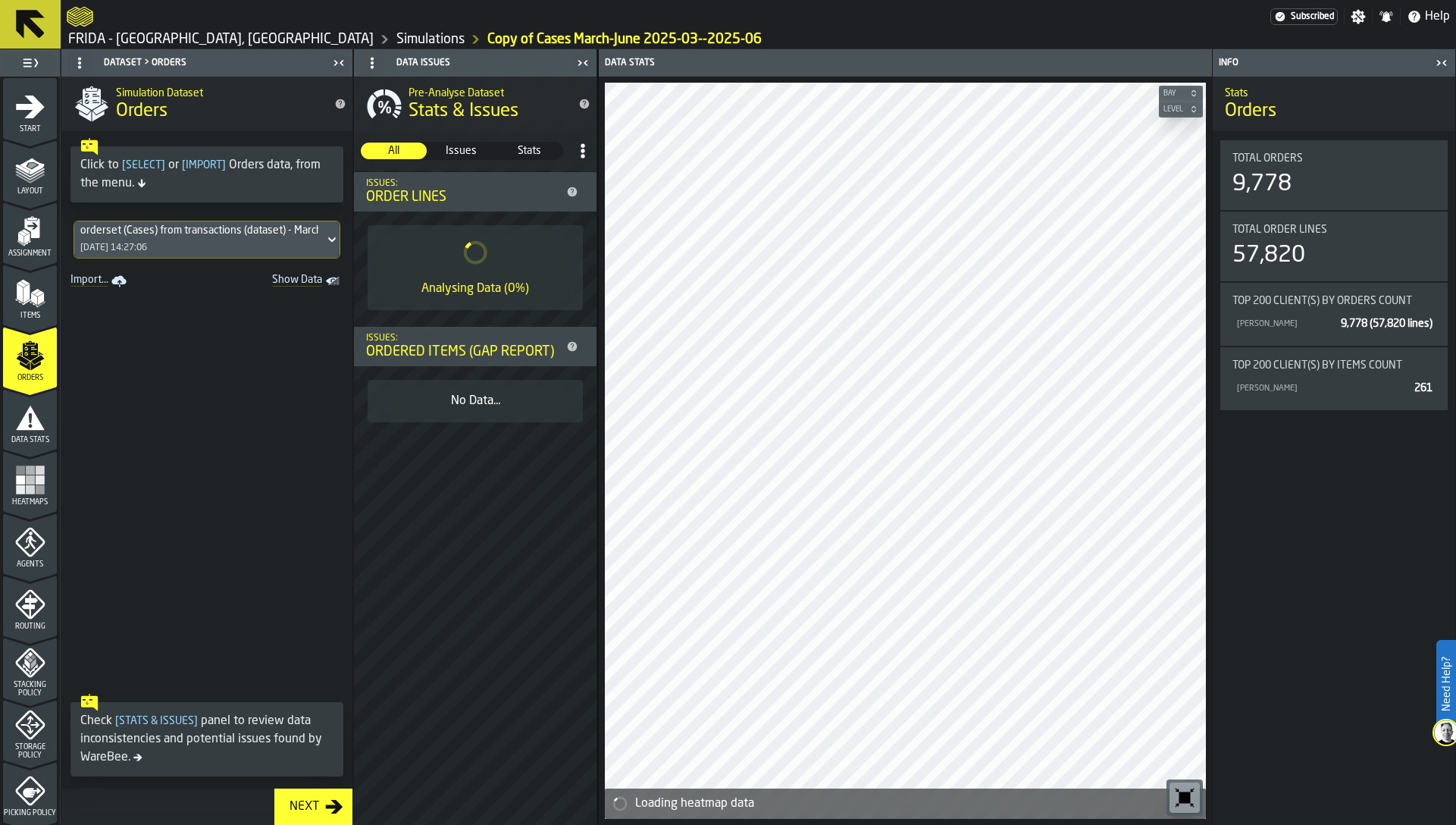
click at [144, 238] on div "orderset (Cases) from transactions (dataset) - March-June 2025-03--2025-06 [DAT…" at bounding box center [199, 240] width 250 height 36
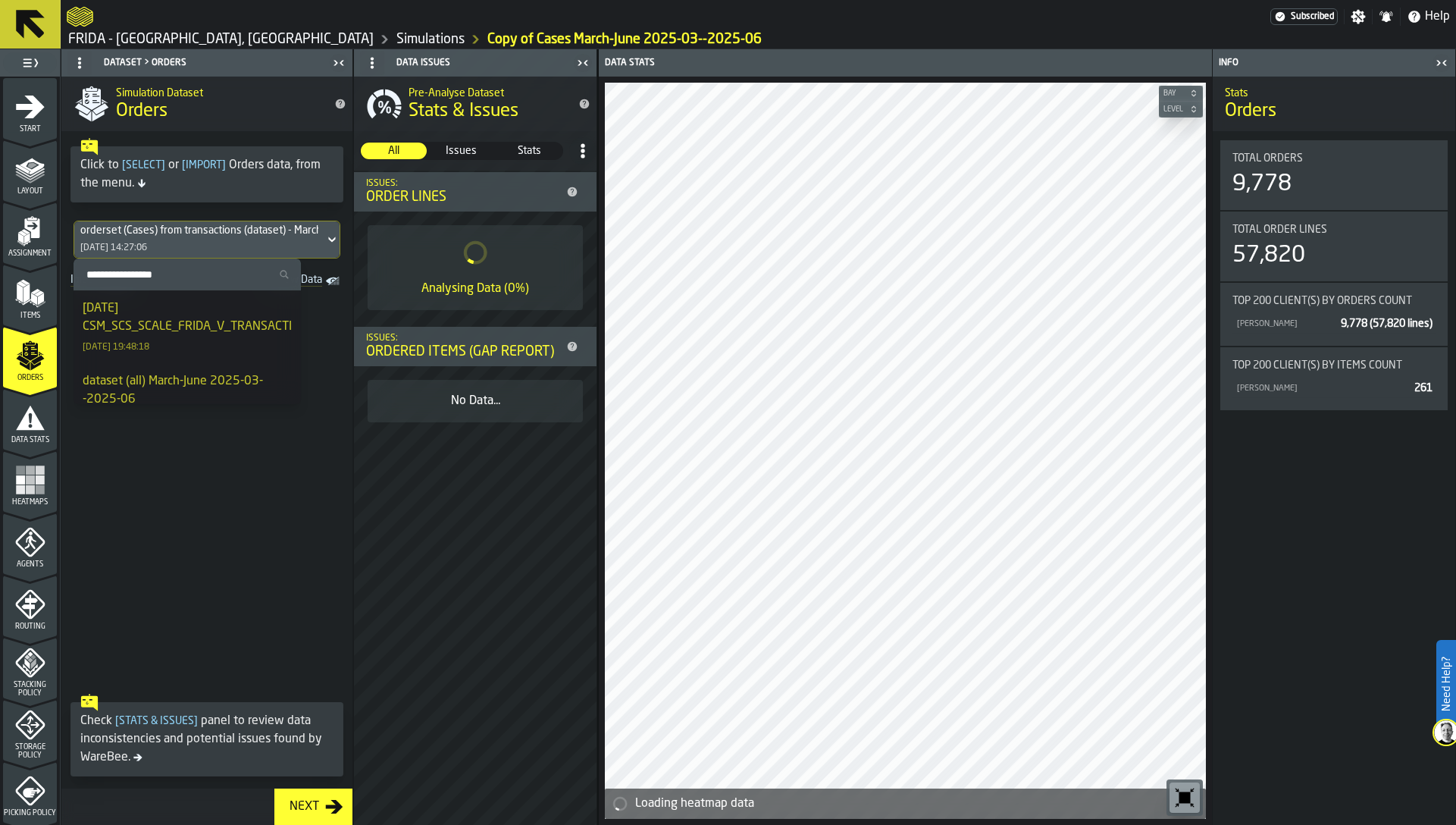
click at [164, 325] on div "[DATE] CSM_SCS_SCALE_FRIDA_V_TRANSACTION_HISTORY_qry.txt" at bounding box center [242, 318] width 320 height 36
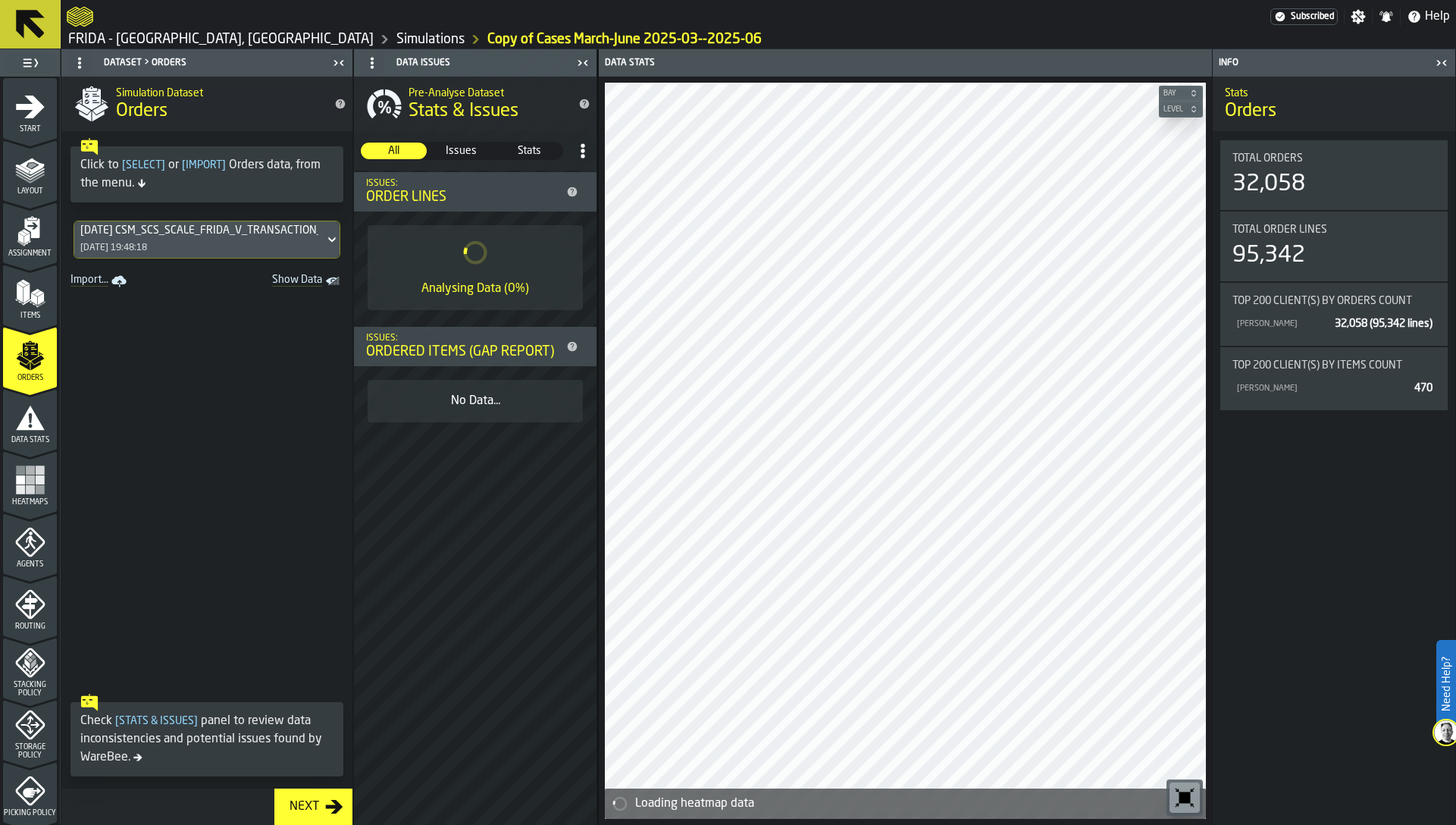
click at [22, 412] on icon "menu Data Stats" at bounding box center [30, 418] width 30 height 30
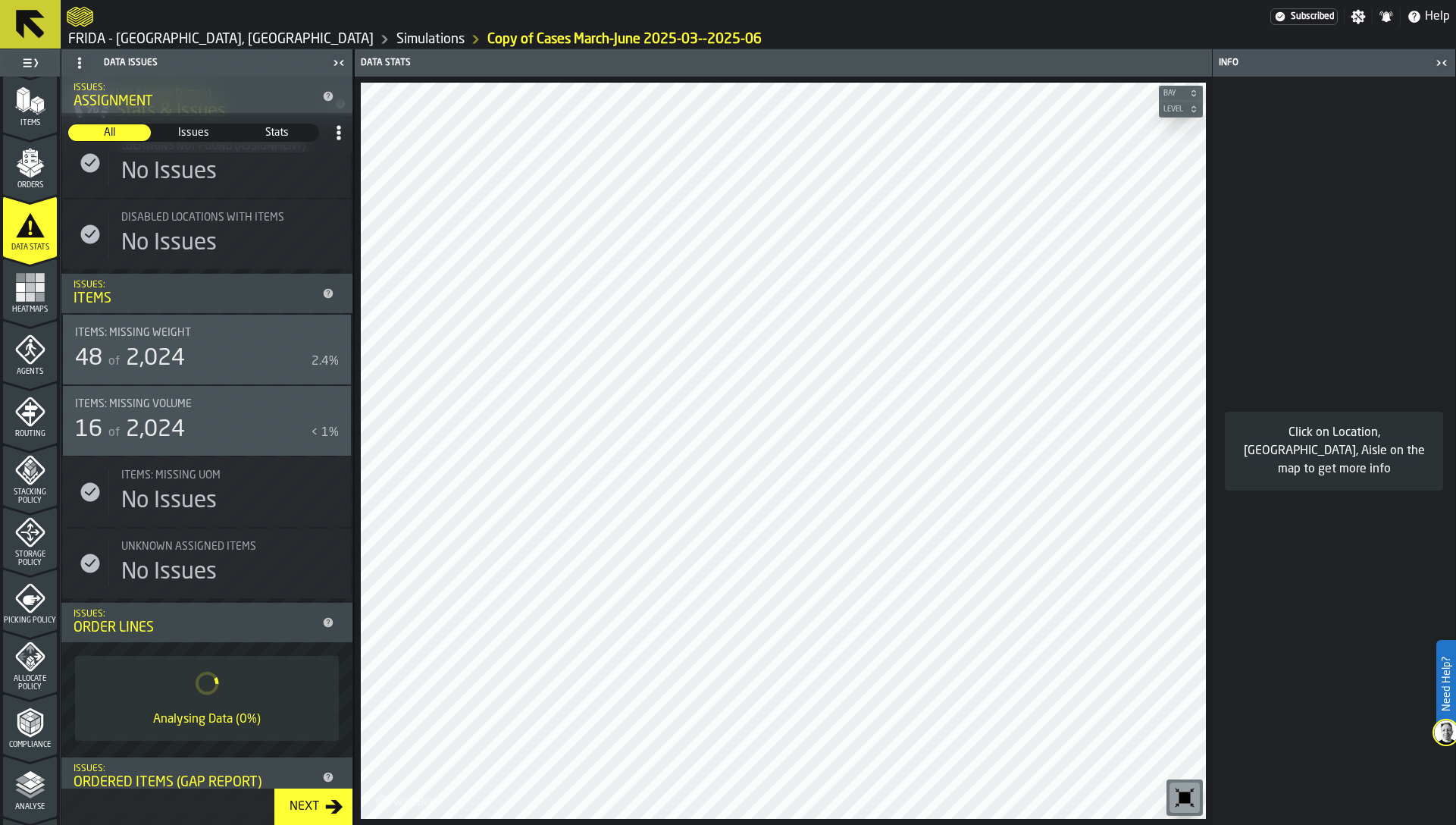
scroll to position [209, 0]
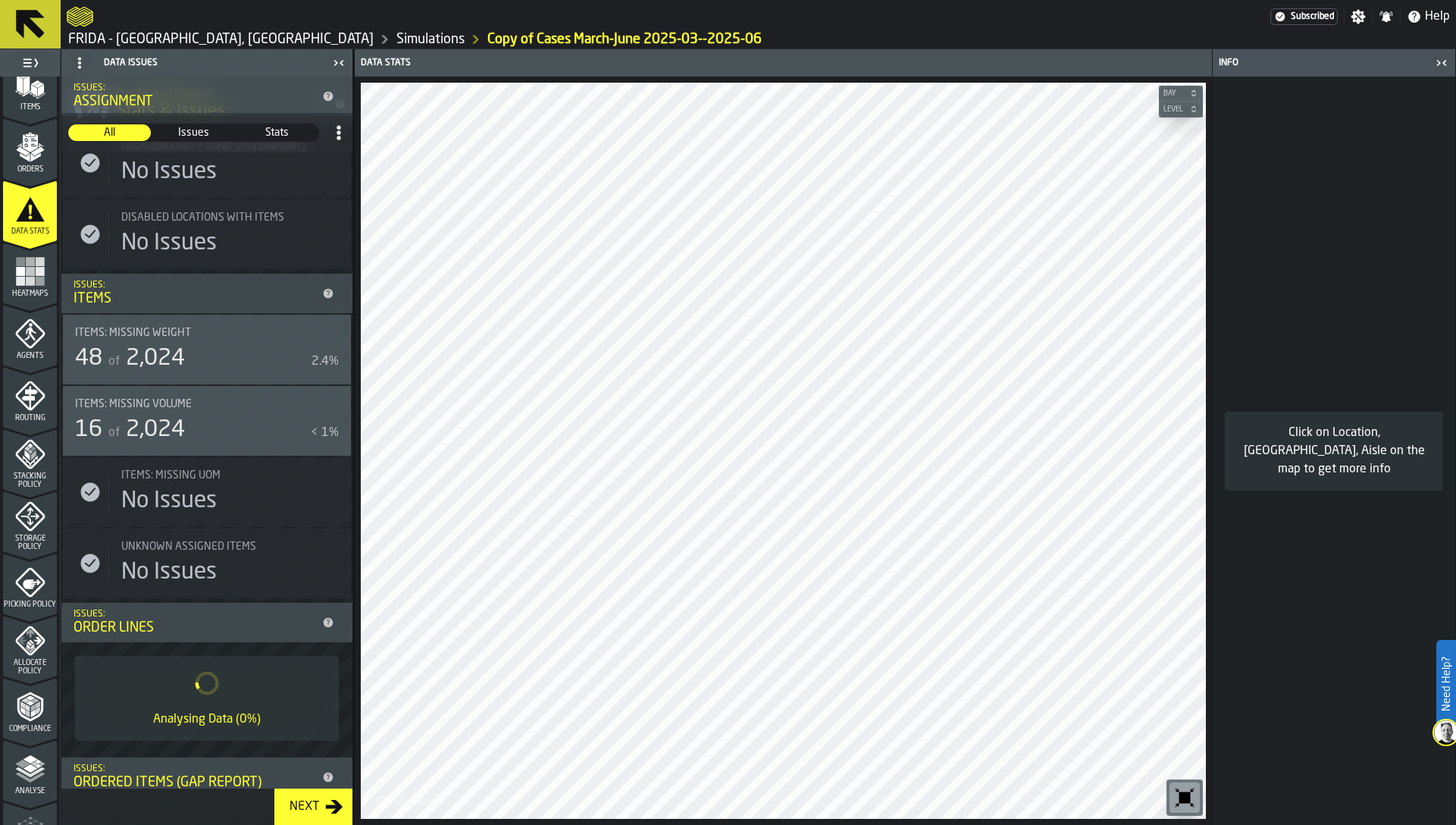
click at [33, 770] on icon "menu Analyse" at bounding box center [30, 769] width 30 height 30
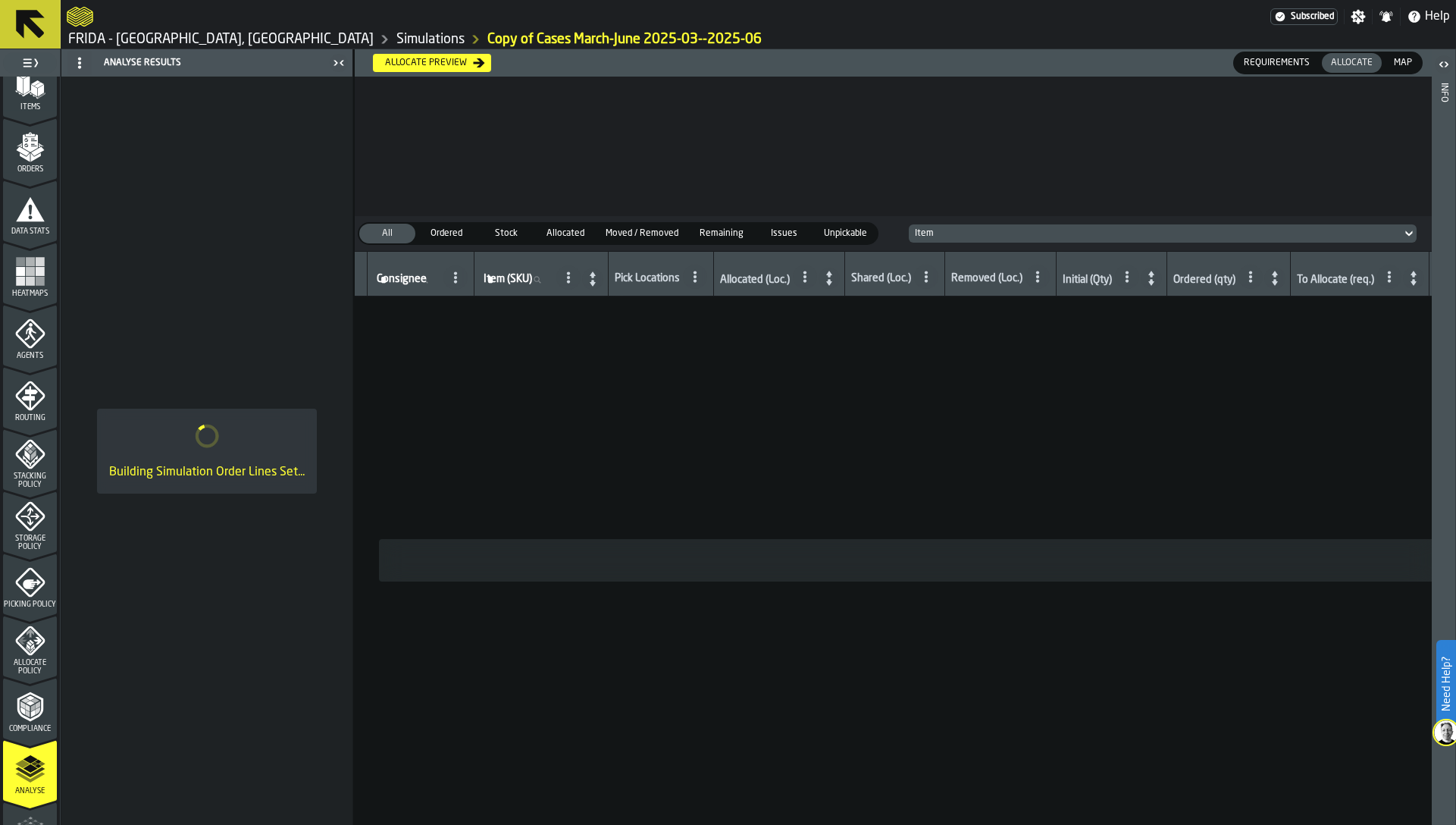
click at [16, 274] on rect "menu Heatmaps" at bounding box center [20, 271] width 10 height 10
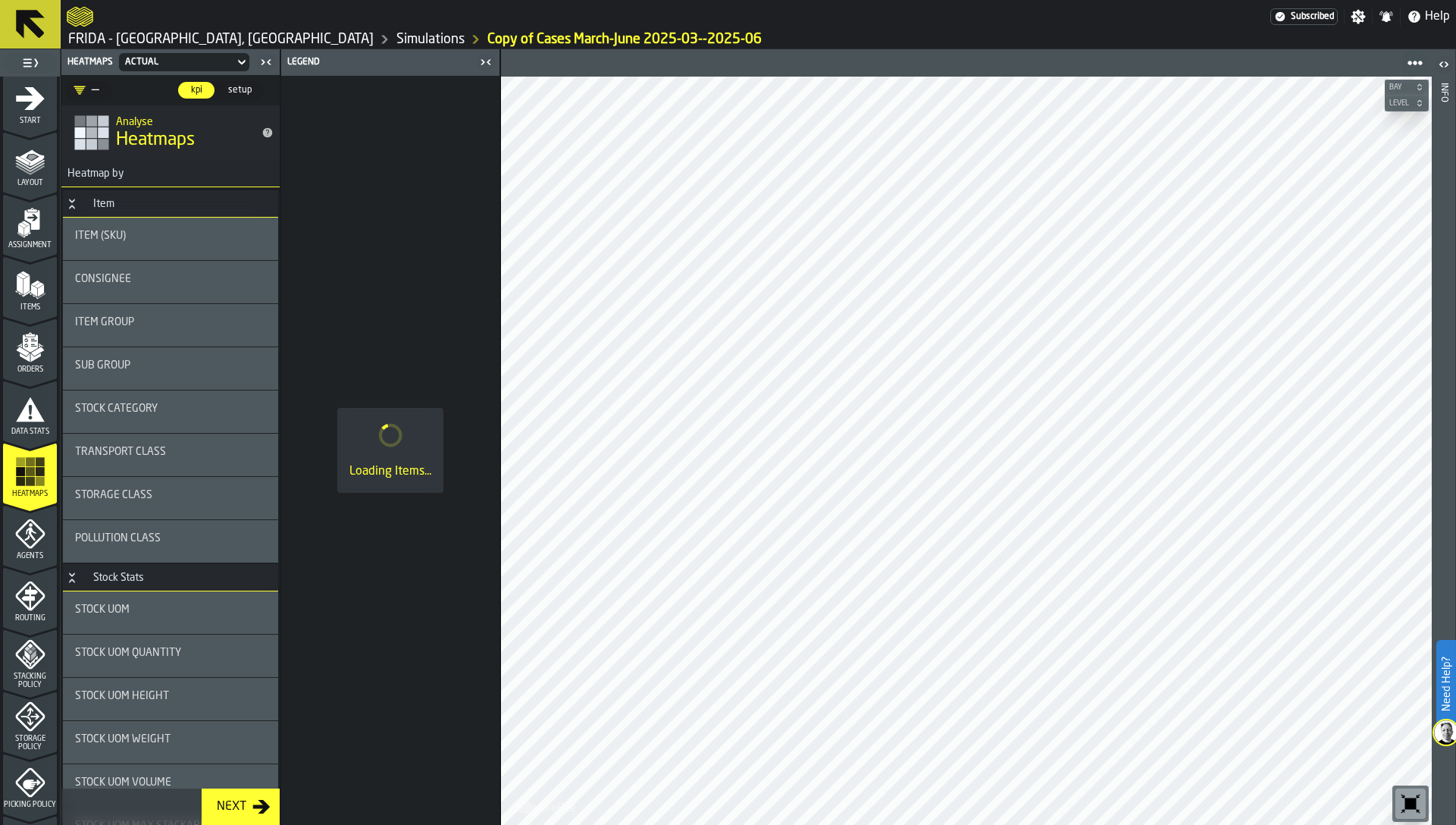
scroll to position [0, 0]
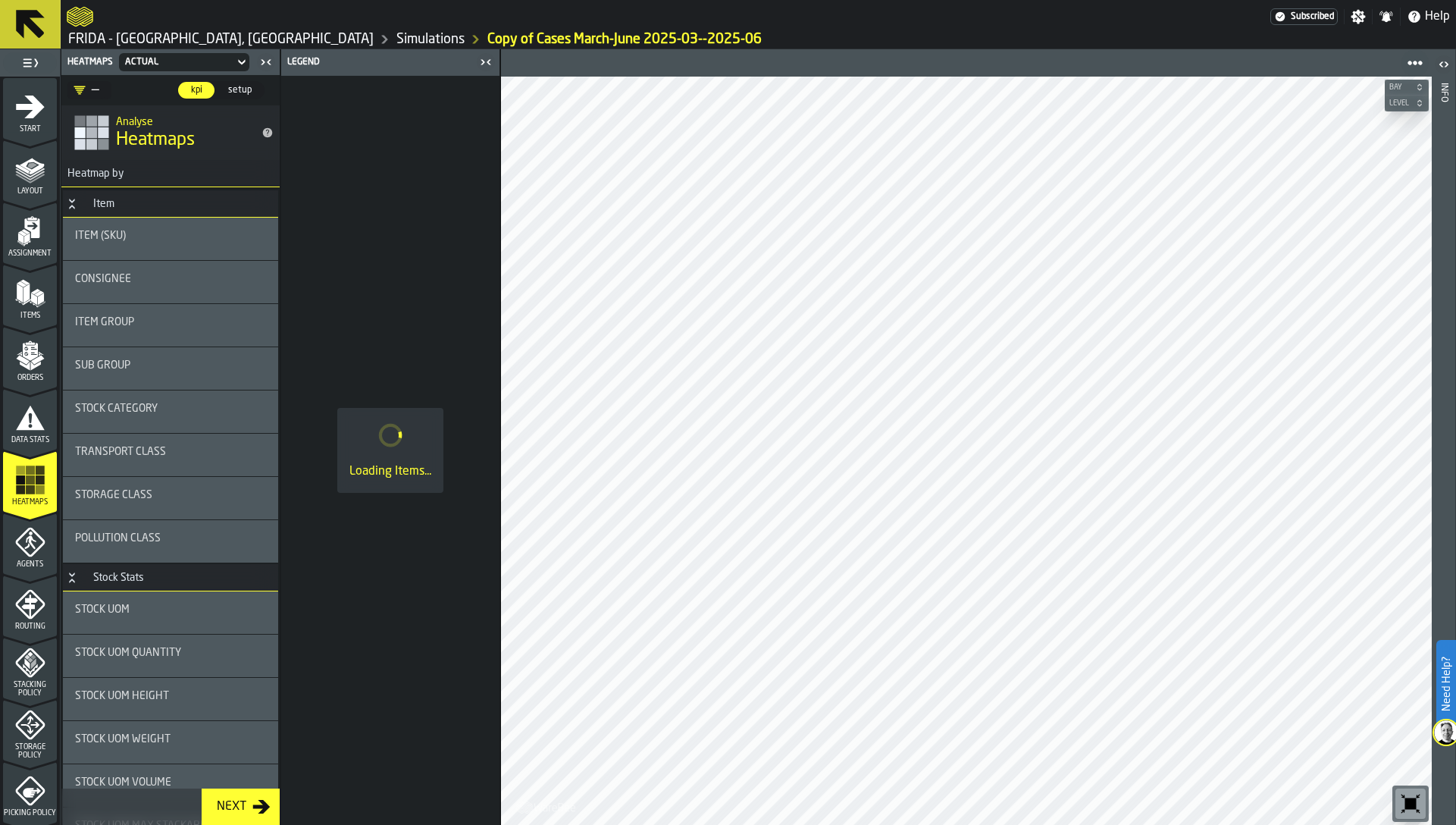
click at [19, 173] on polygon "menu Layout" at bounding box center [30, 176] width 29 height 10
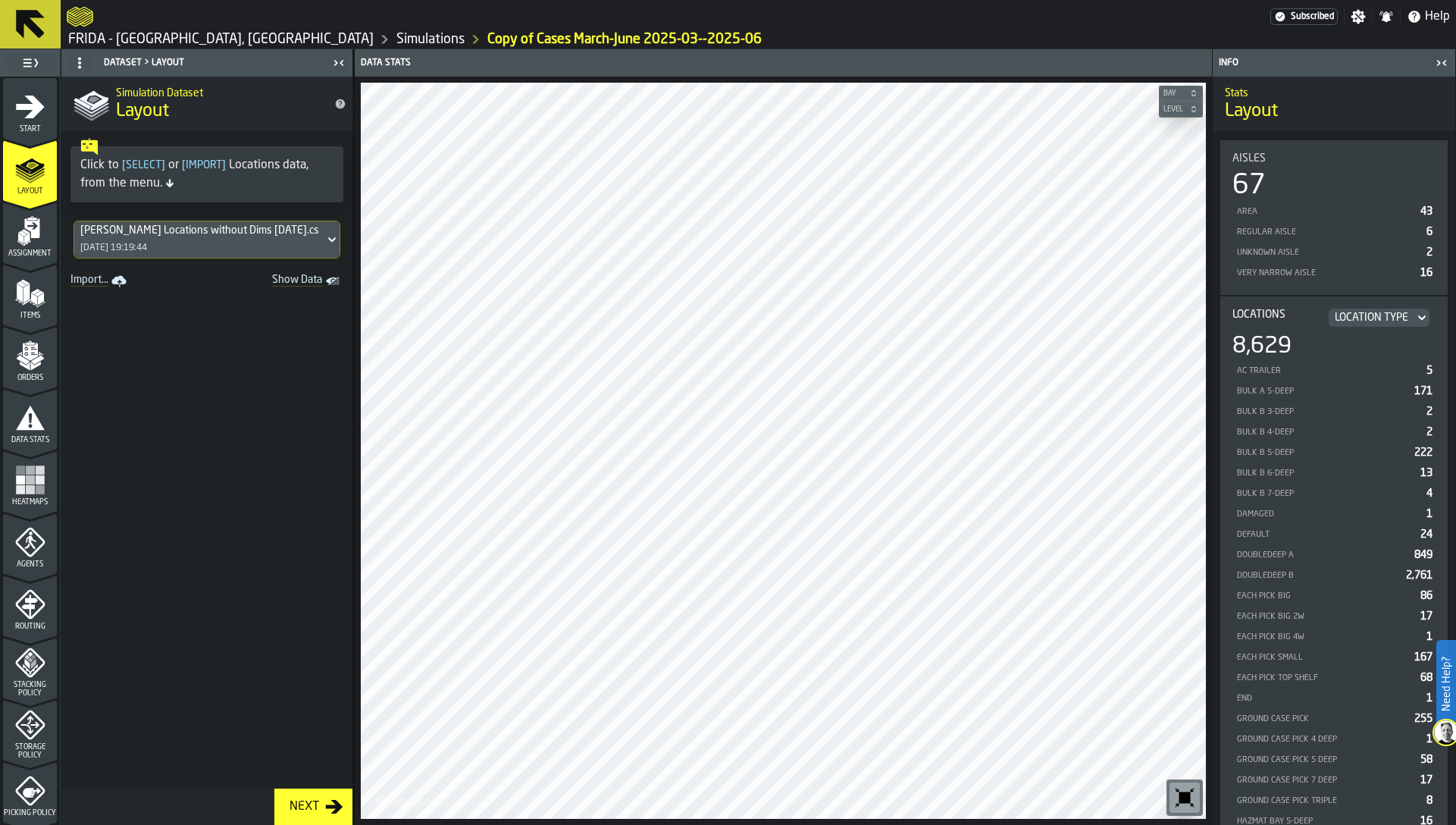
click at [16, 485] on rect "menu Heatmaps" at bounding box center [20, 490] width 10 height 10
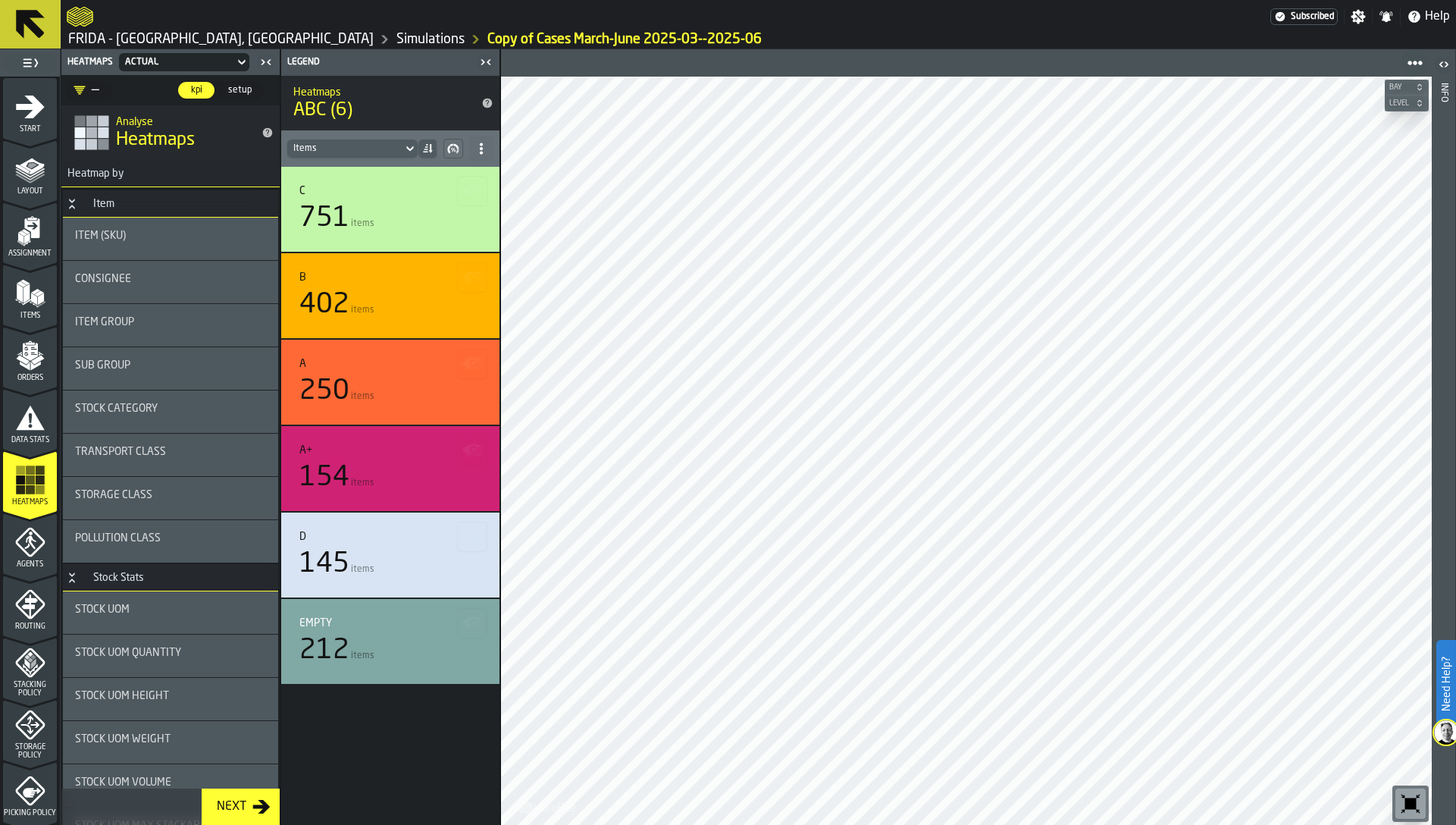
click at [23, 368] on icon "menu Orders" at bounding box center [30, 355] width 30 height 30
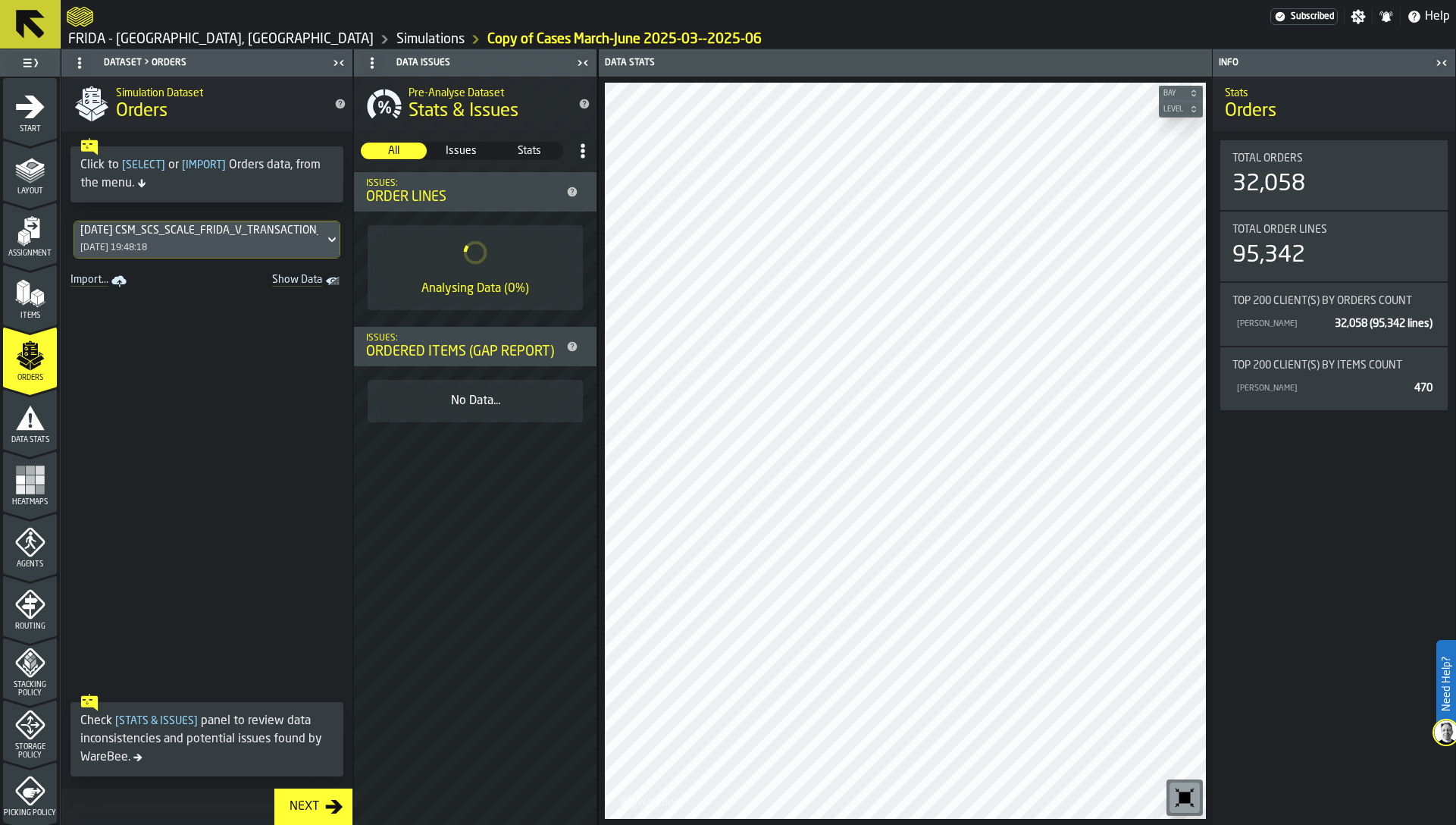
click at [294, 281] on span "Show Data" at bounding box center [270, 282] width 103 height 16
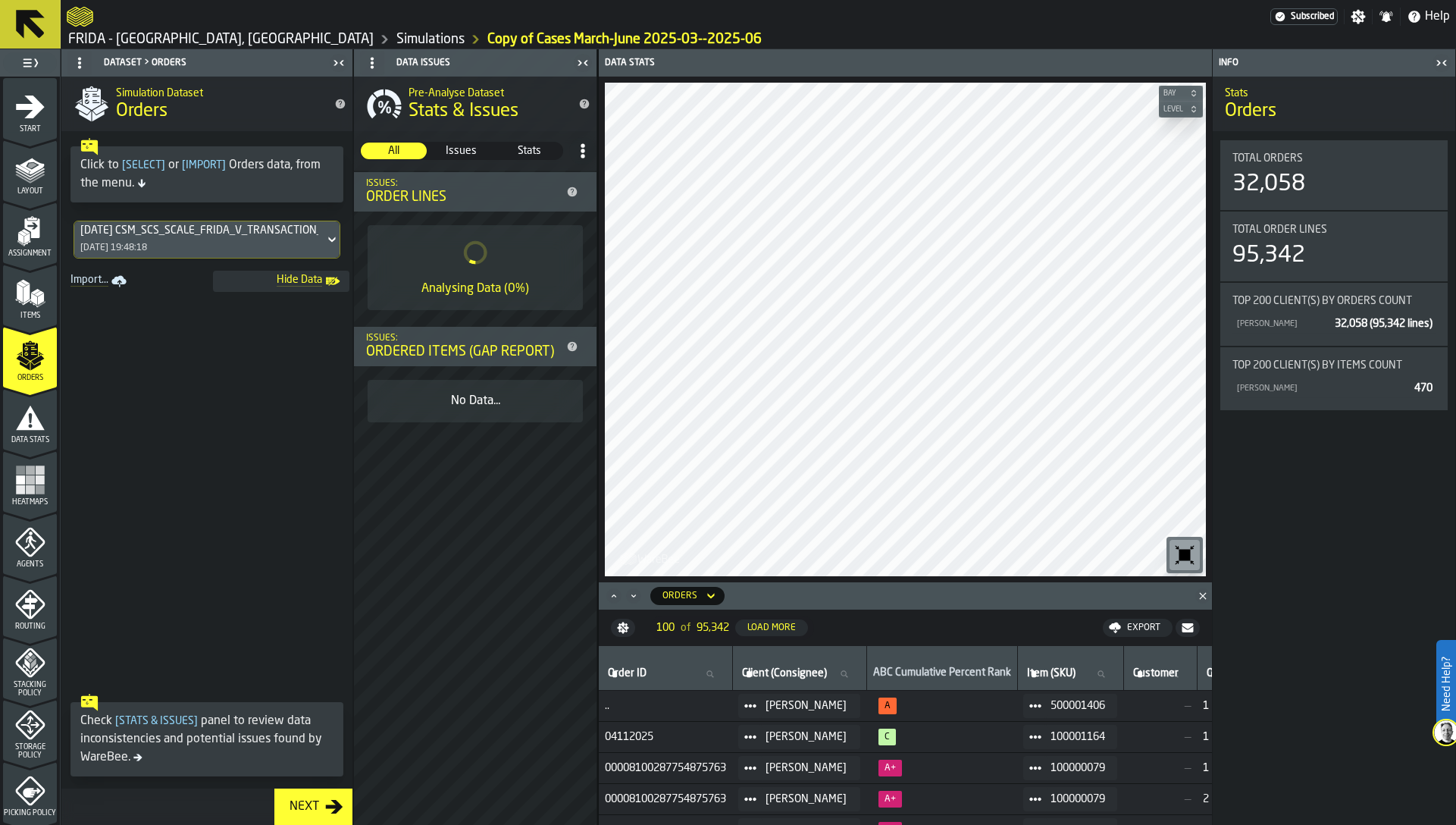
click at [1434, 62] on icon "button-toggle-Close me" at bounding box center [1441, 62] width 18 height 18
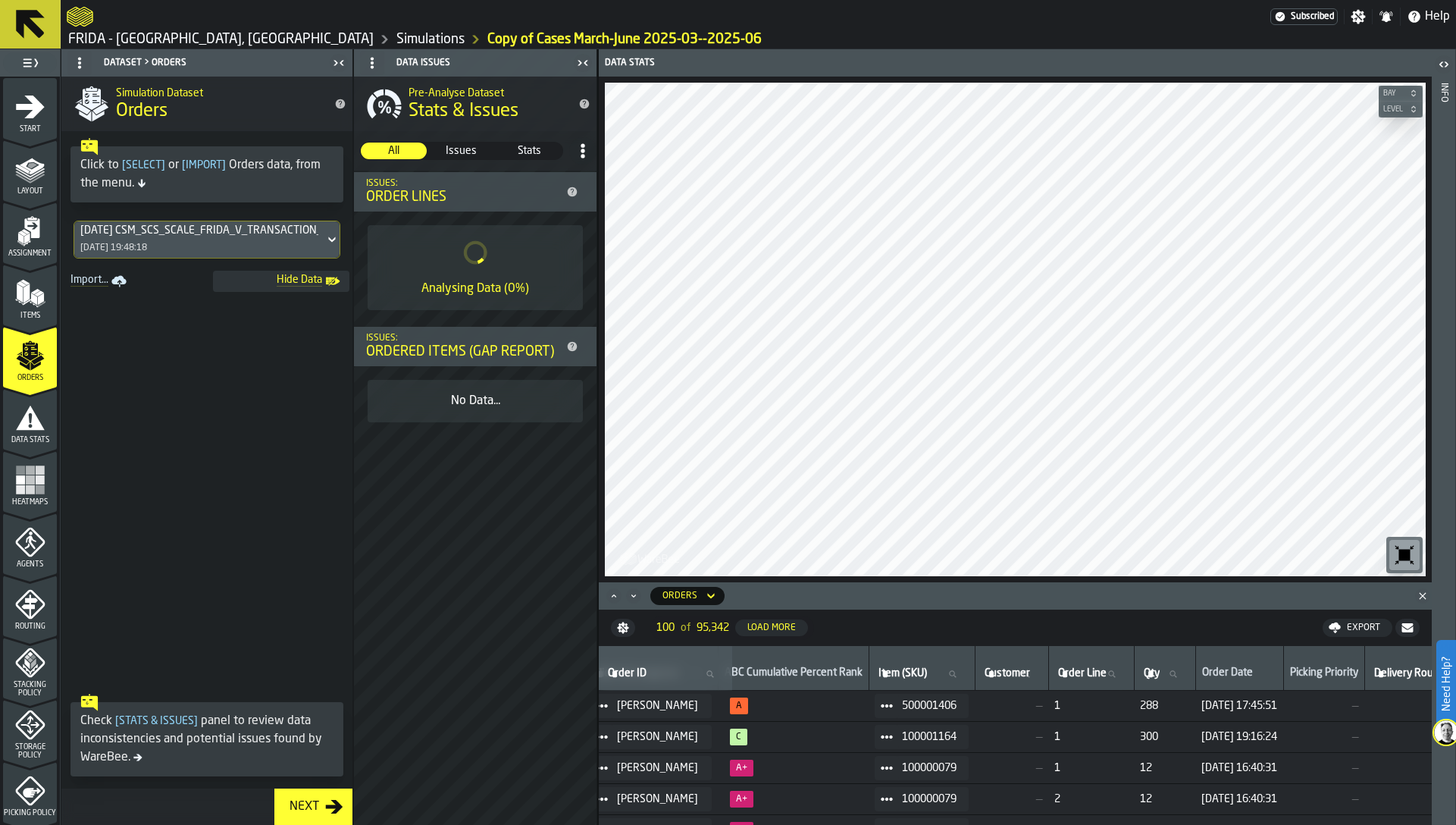
scroll to position [0, 267]
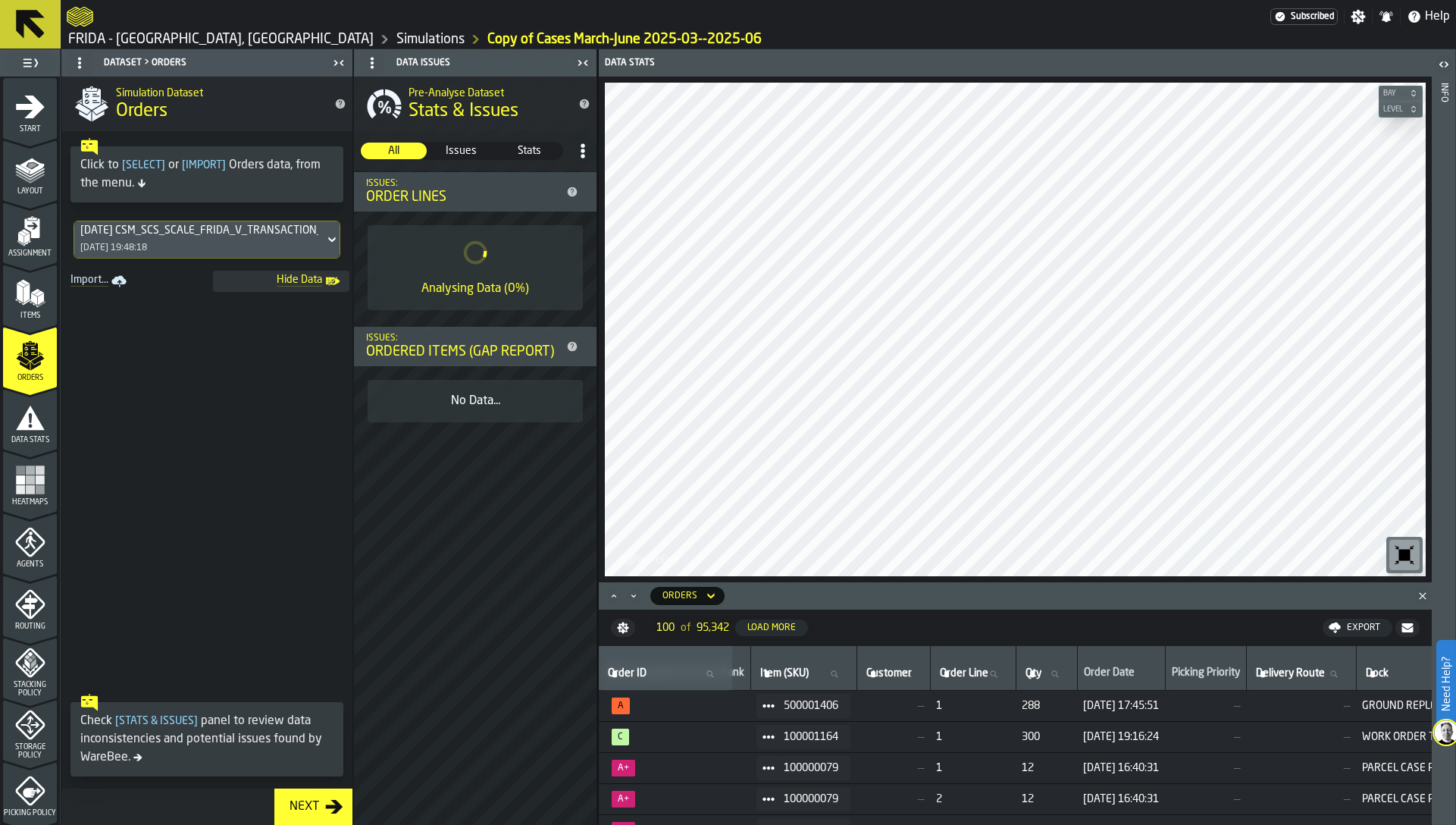
click at [625, 629] on icon "button-" at bounding box center [623, 628] width 12 height 12
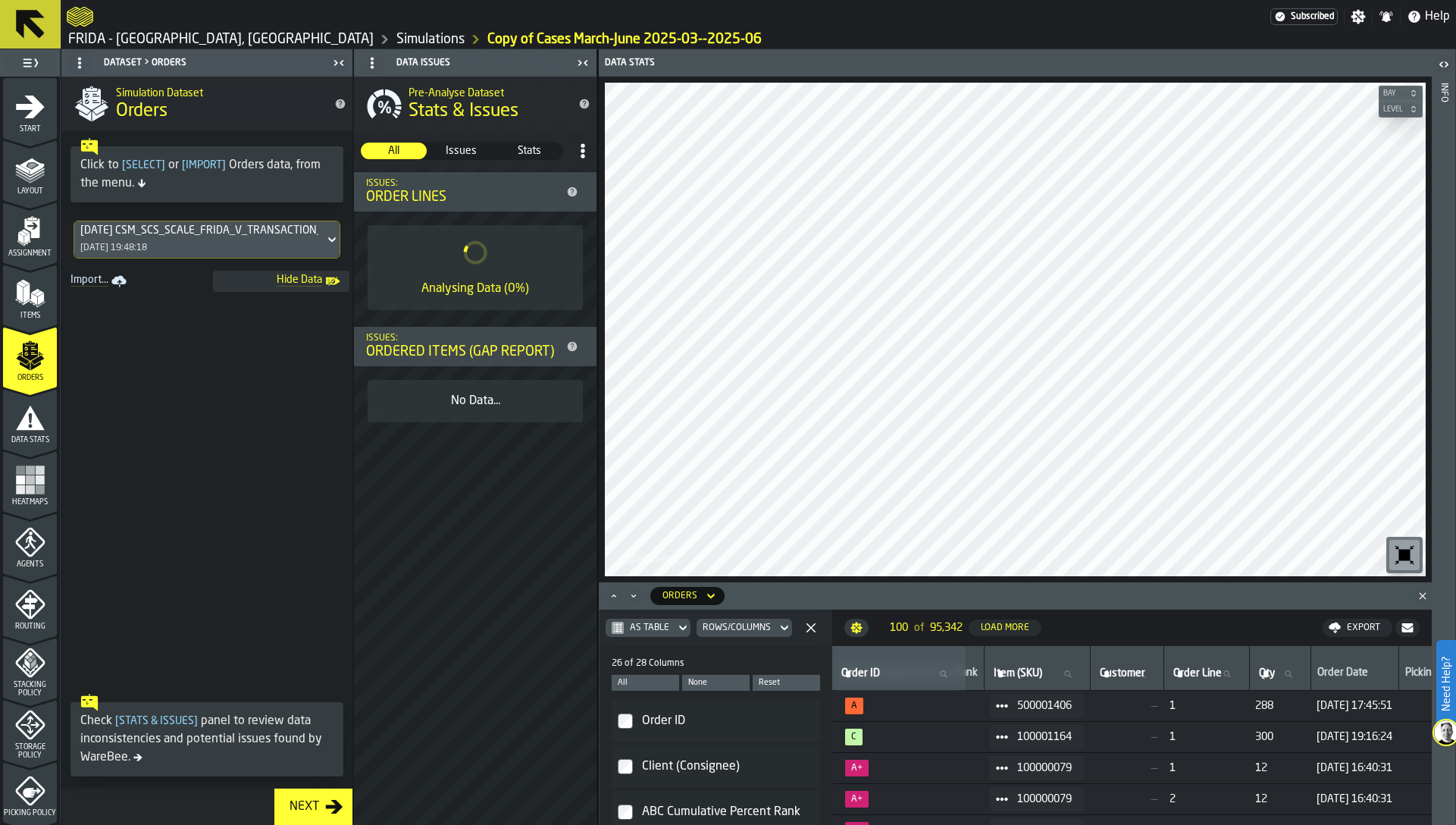
click at [806, 628] on polygon "button-" at bounding box center [810, 627] width 10 height 10
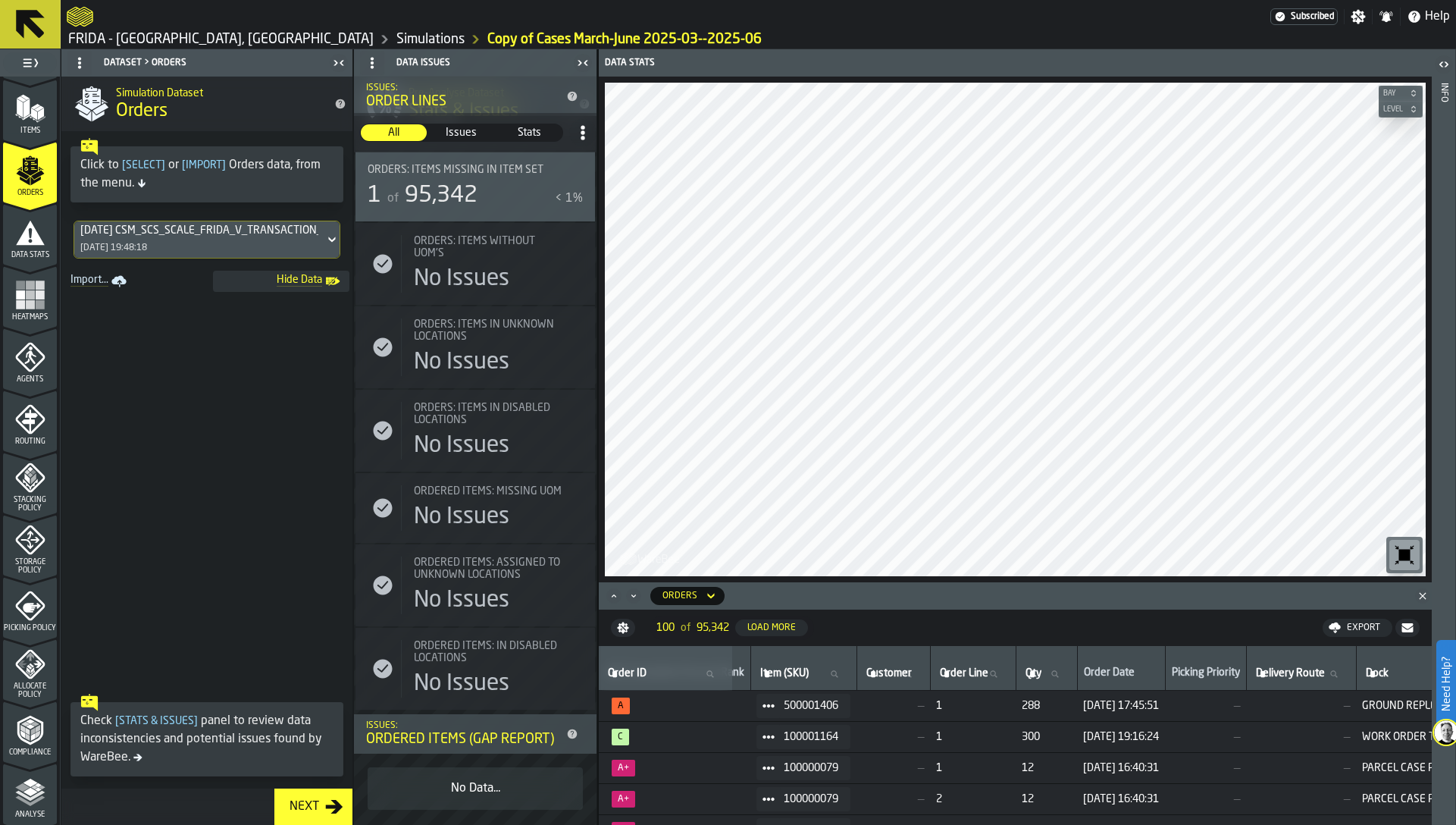
scroll to position [245, 0]
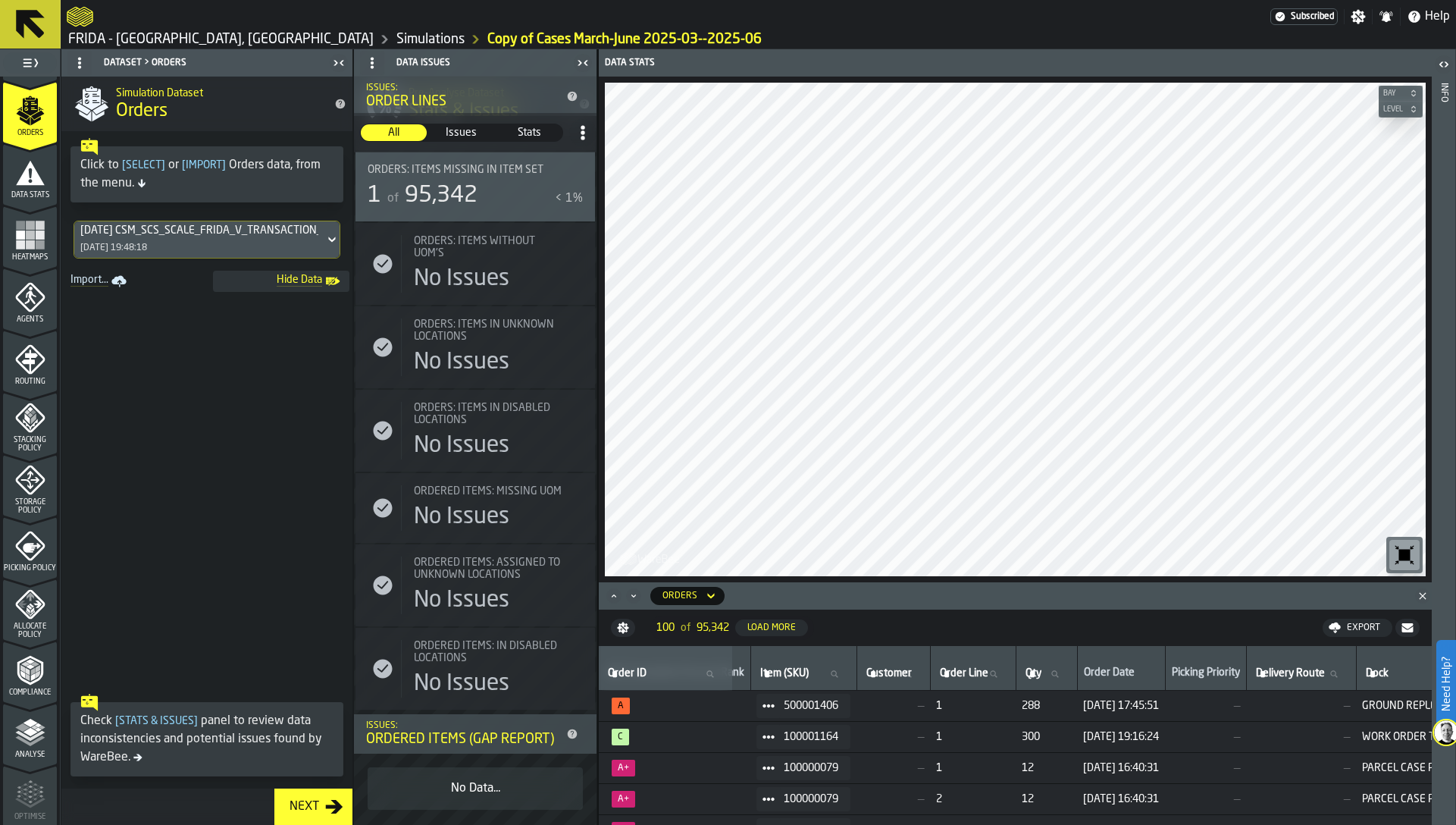
click at [28, 731] on polygon "menu Analyse" at bounding box center [29, 732] width 15 height 9
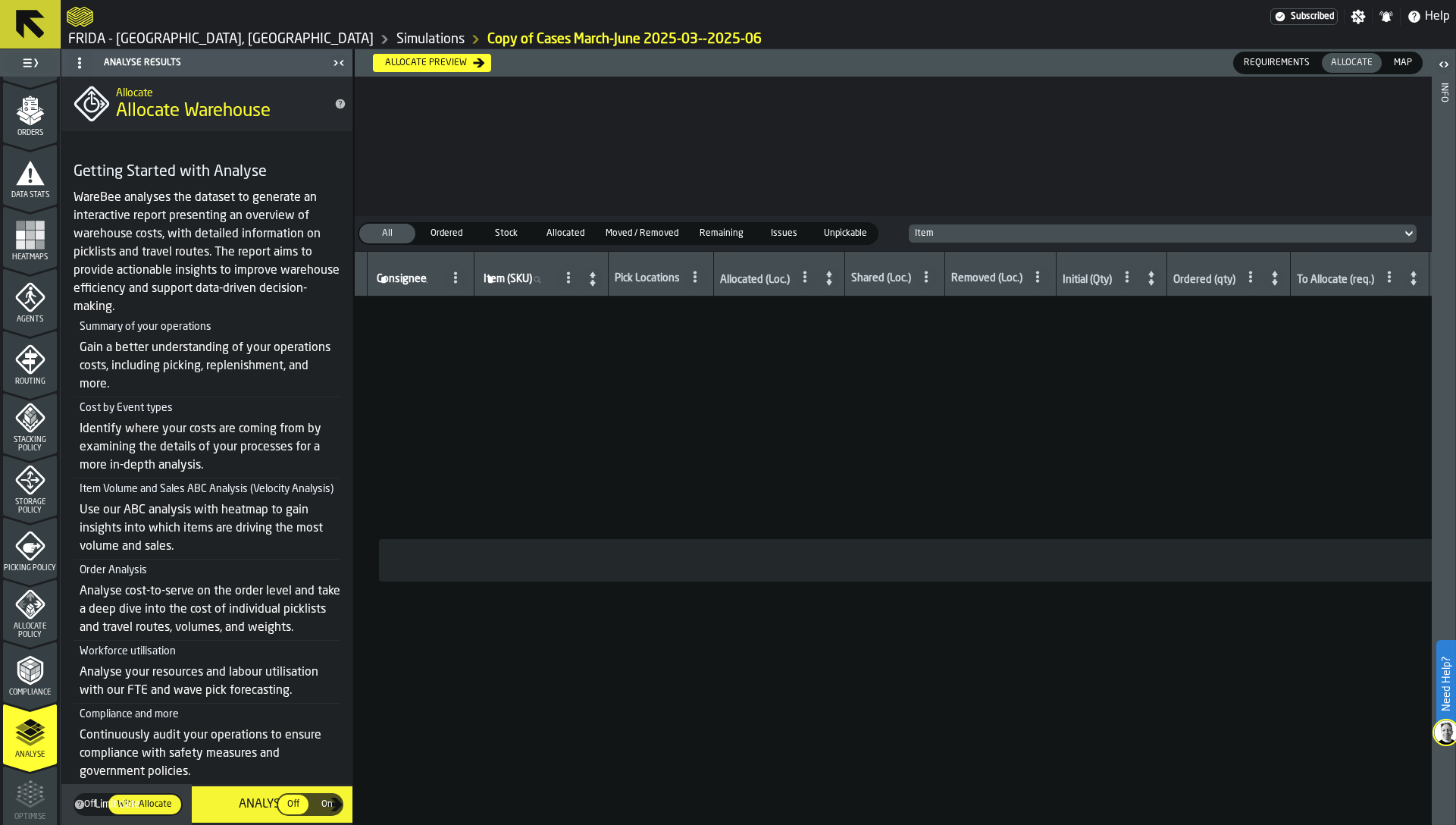
scroll to position [67, 0]
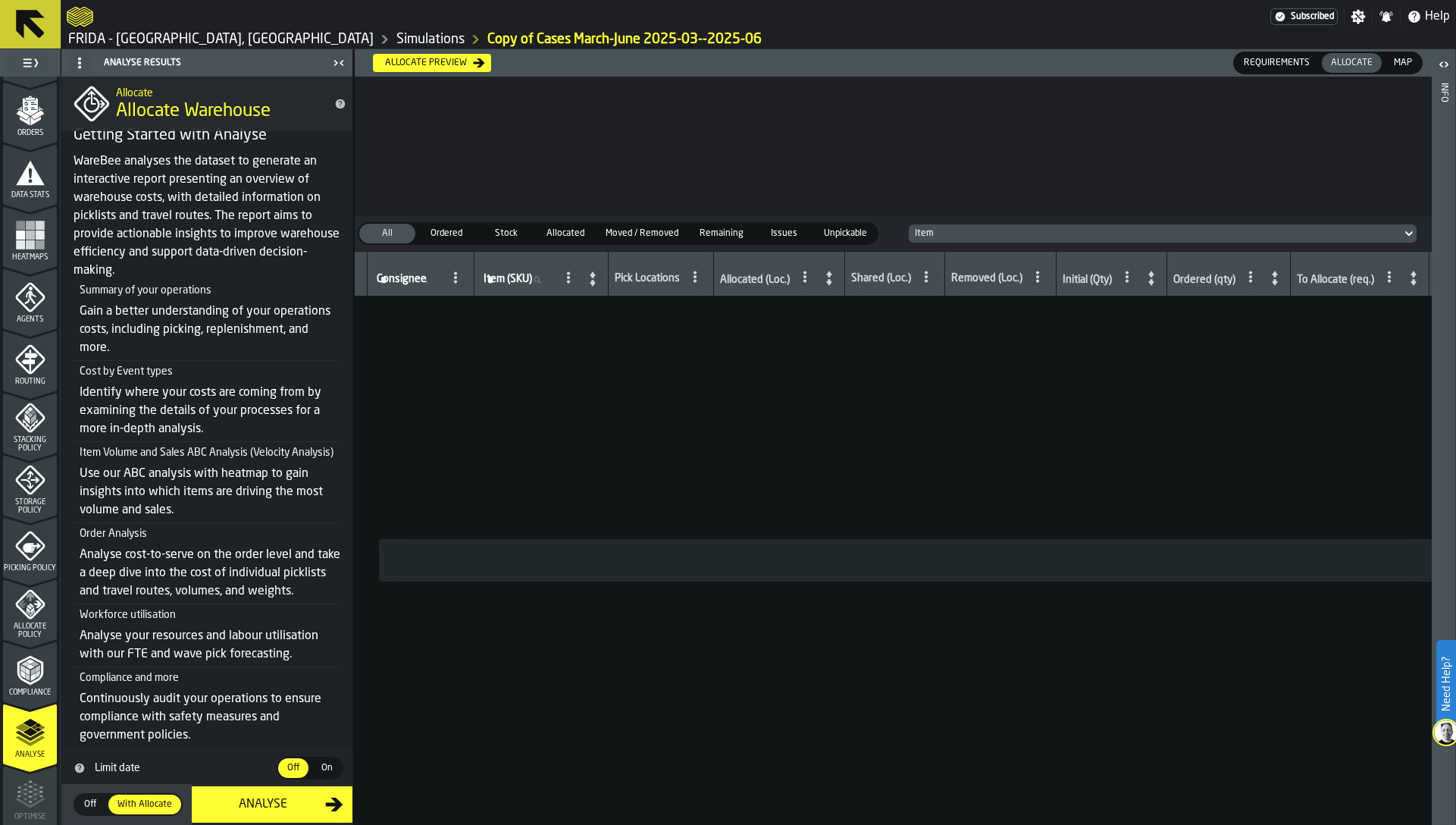
click at [325, 765] on span "On" at bounding box center [327, 769] width 24 height 14
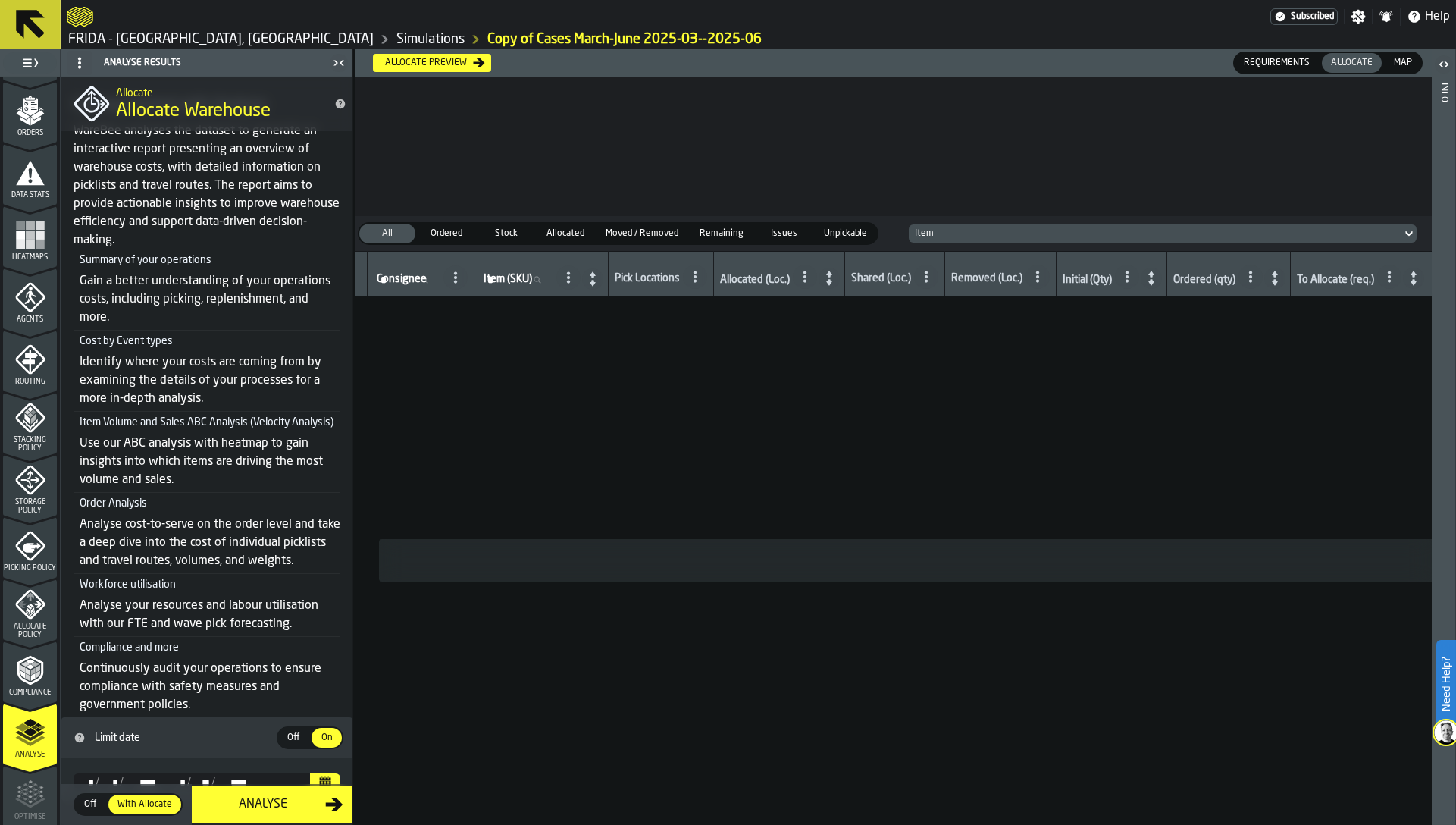
scroll to position [109, 0]
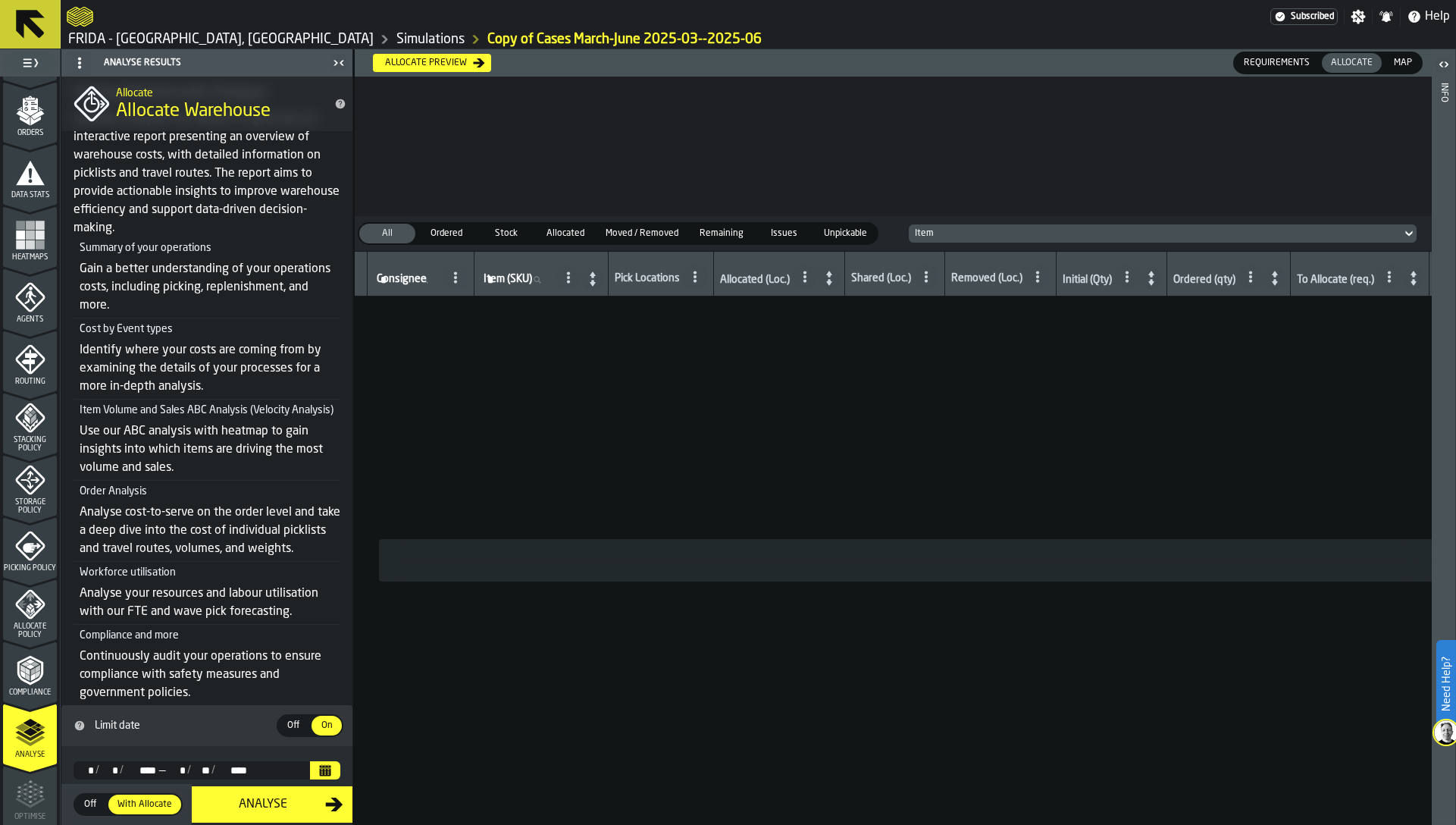
click at [322, 770] on icon "Calendar" at bounding box center [325, 771] width 11 height 8
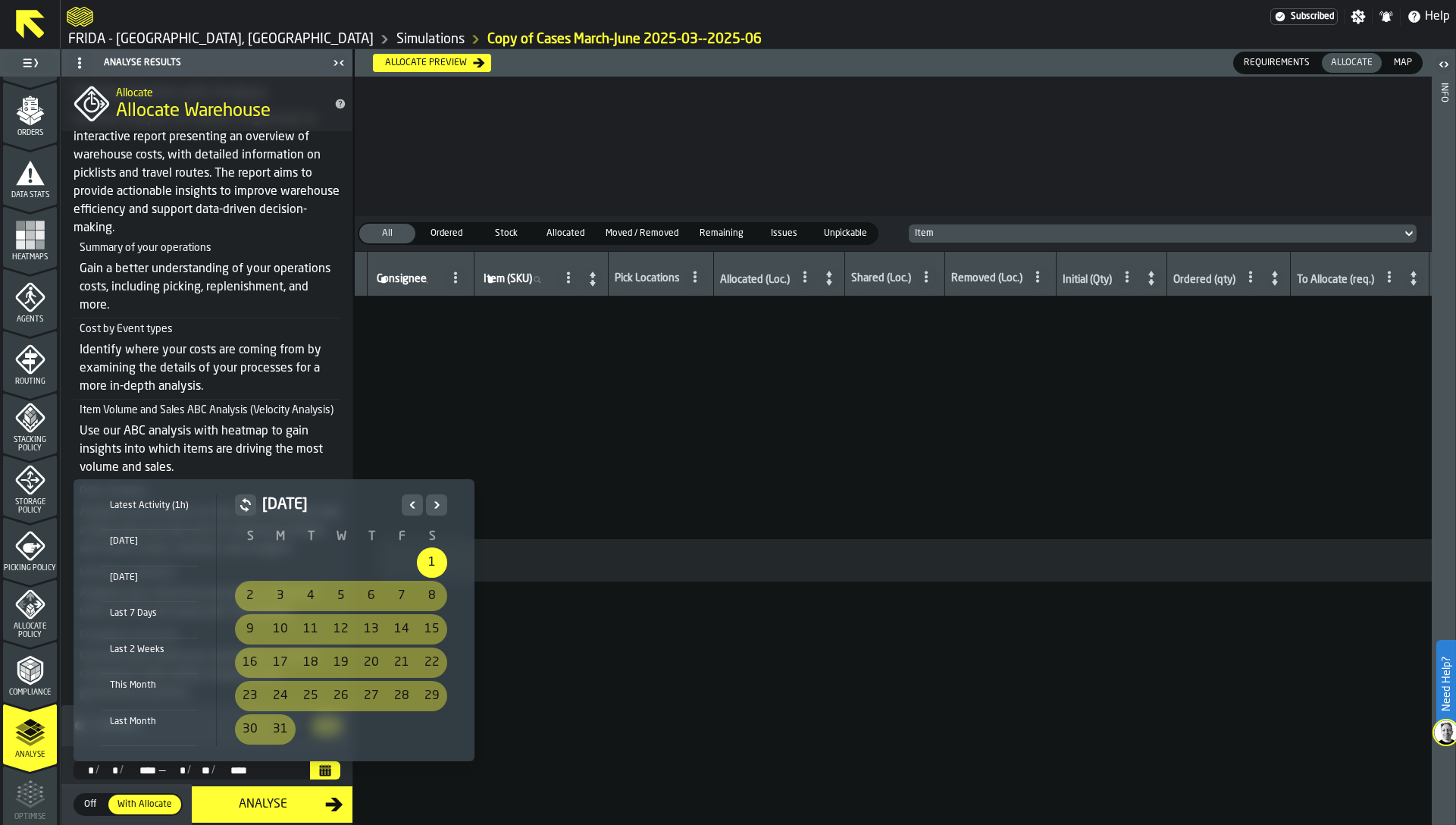
click at [437, 507] on icon "Next" at bounding box center [437, 504] width 16 height 18
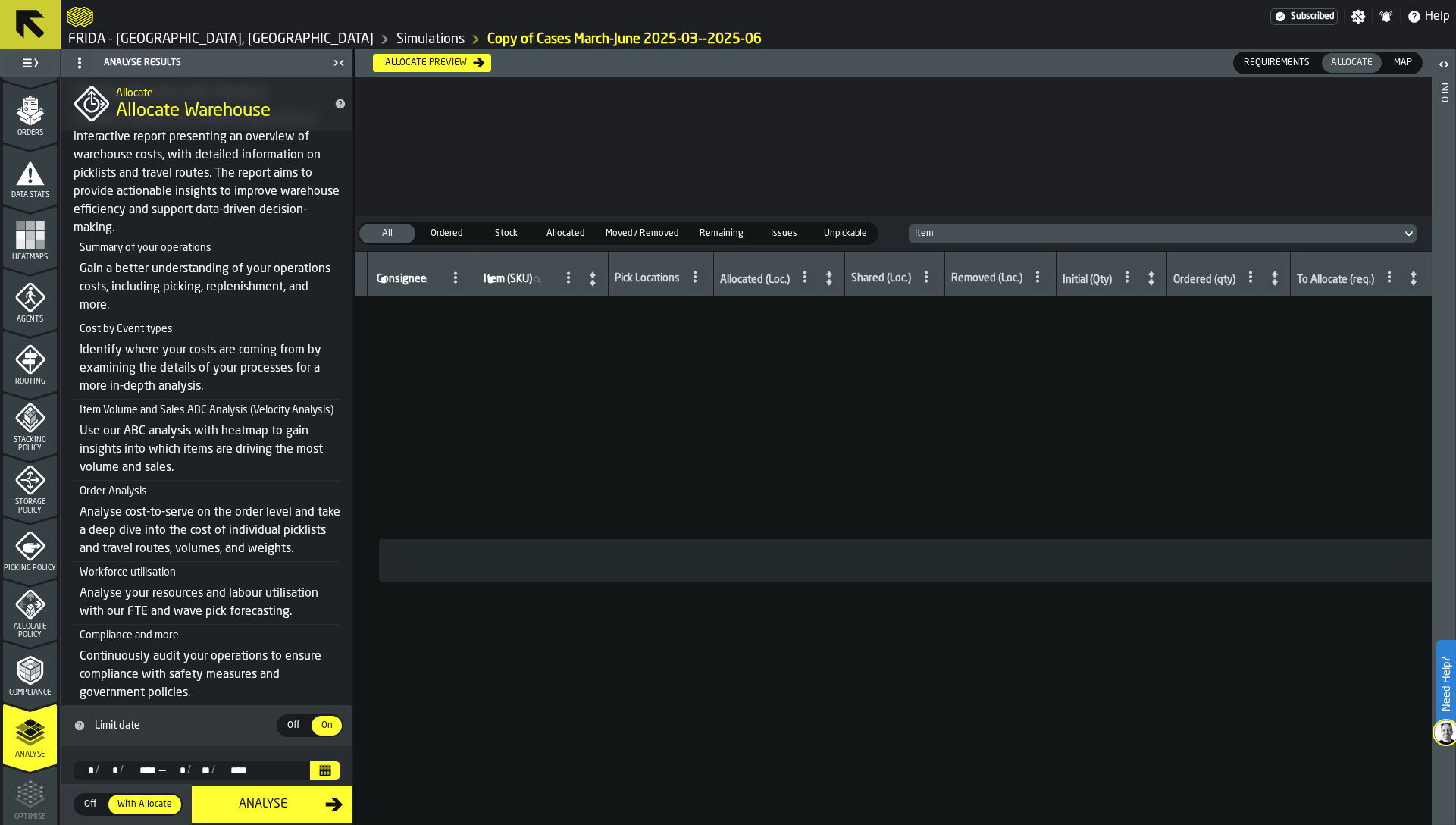
click at [320, 766] on icon "Calendar" at bounding box center [325, 767] width 11 height 3
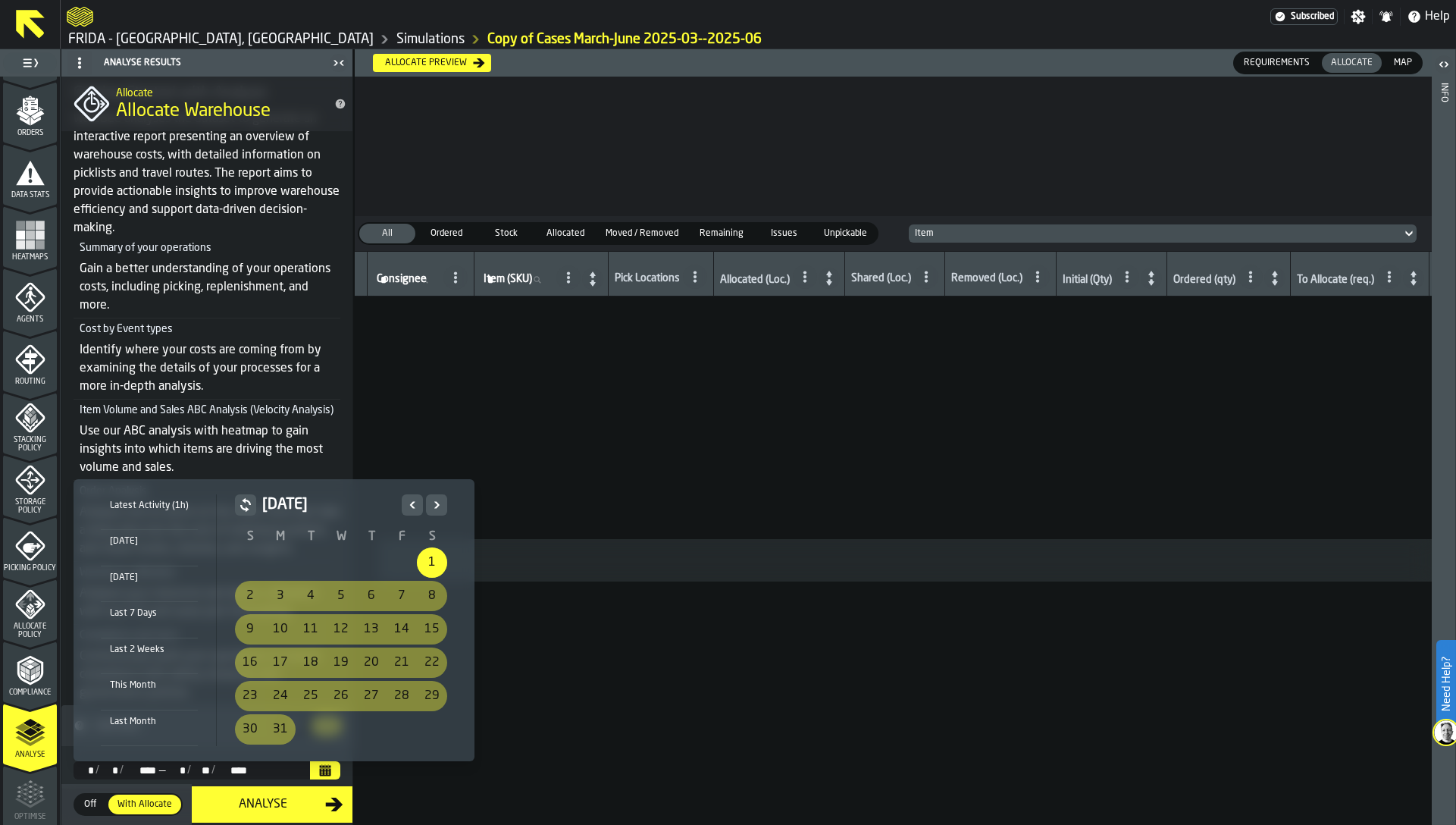
click at [437, 508] on icon "Next" at bounding box center [437, 504] width 16 height 18
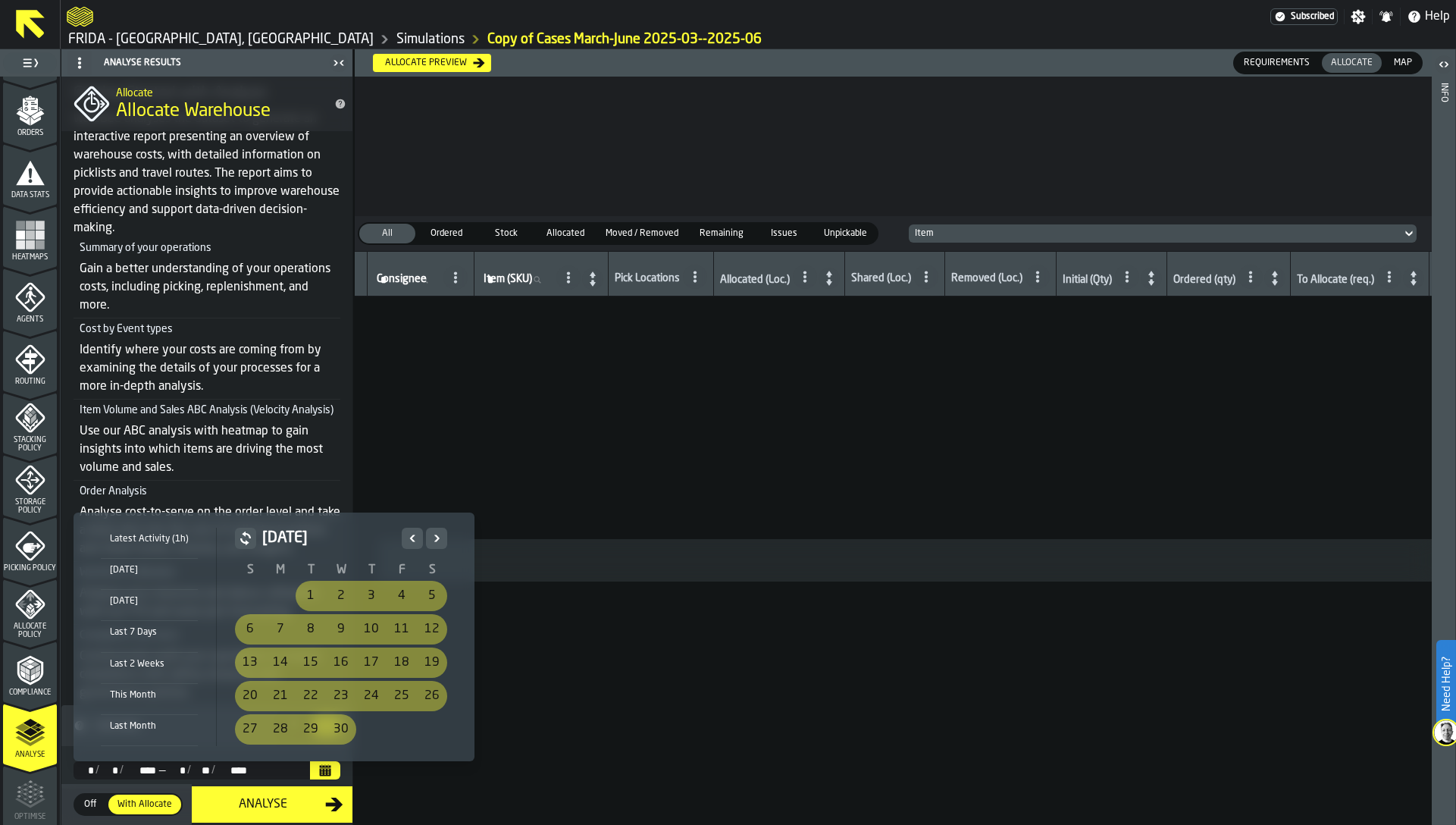
click at [435, 543] on icon "Next" at bounding box center [437, 538] width 16 height 18
click at [410, 537] on icon "Previous" at bounding box center [412, 538] width 16 height 18
click at [410, 537] on icon "Previous" at bounding box center [412, 538] width 5 height 7
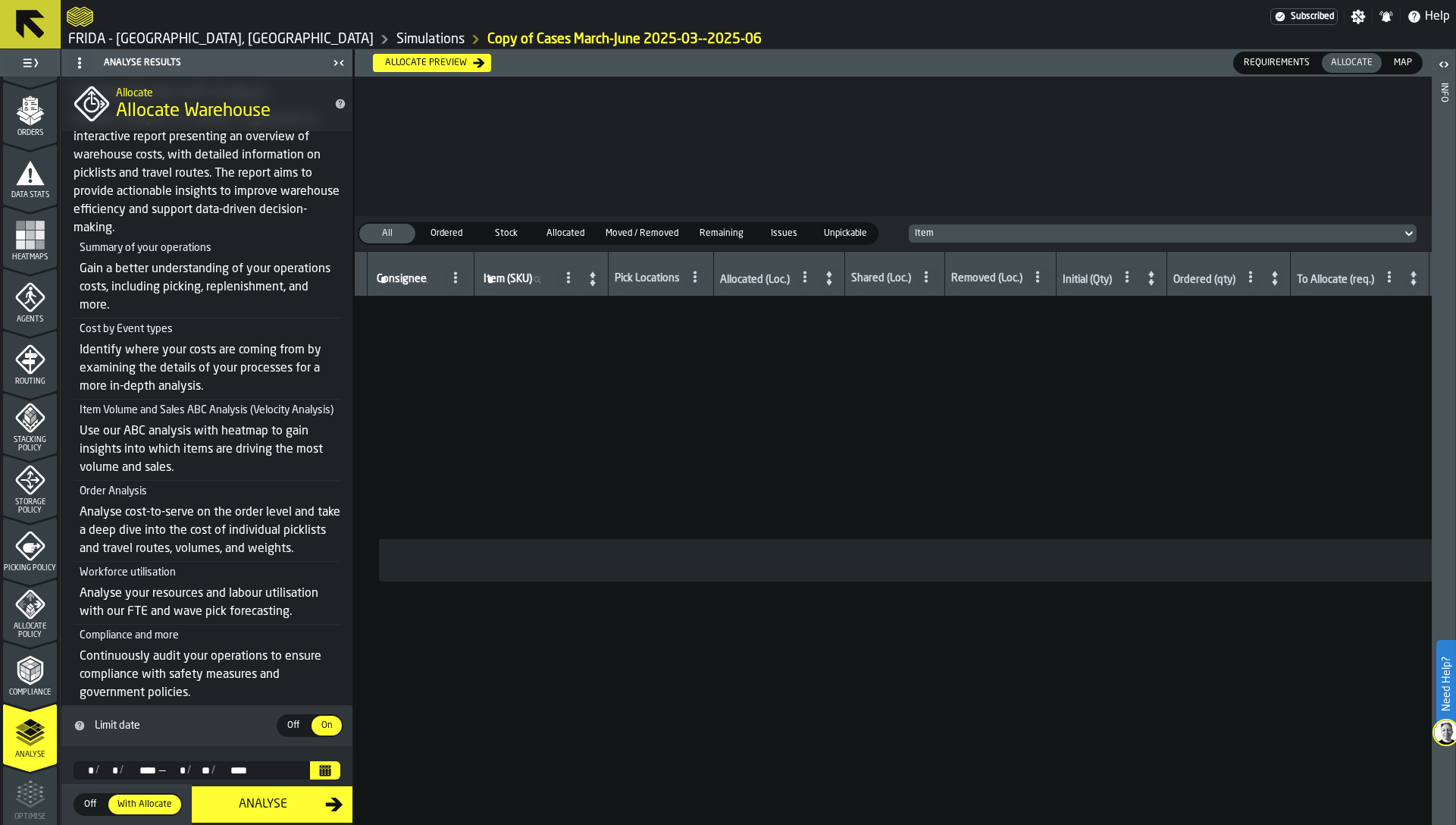
click at [323, 772] on icon "Calendar" at bounding box center [325, 771] width 11 height 8
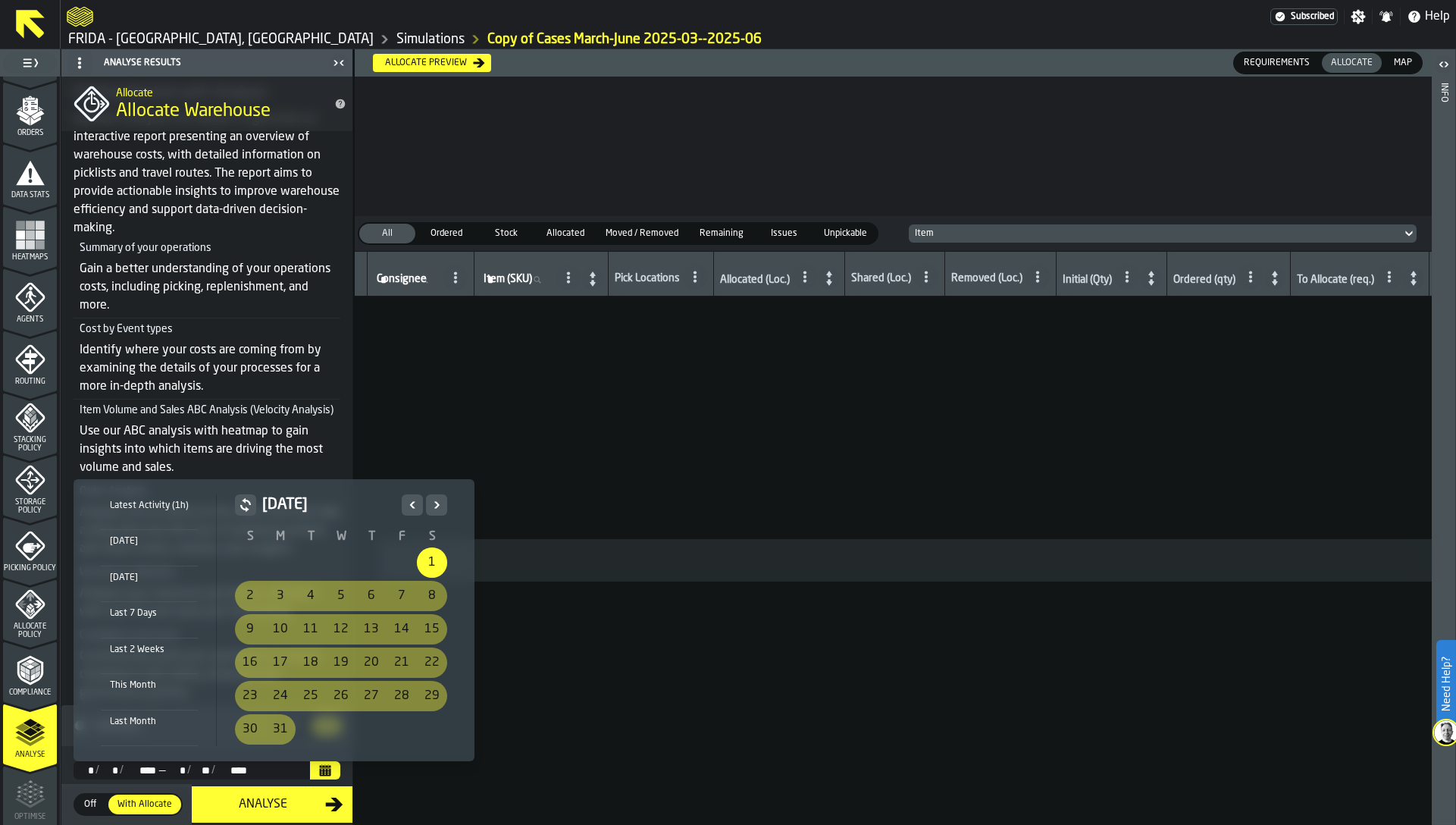
click at [434, 507] on icon "Next" at bounding box center [437, 504] width 5 height 7
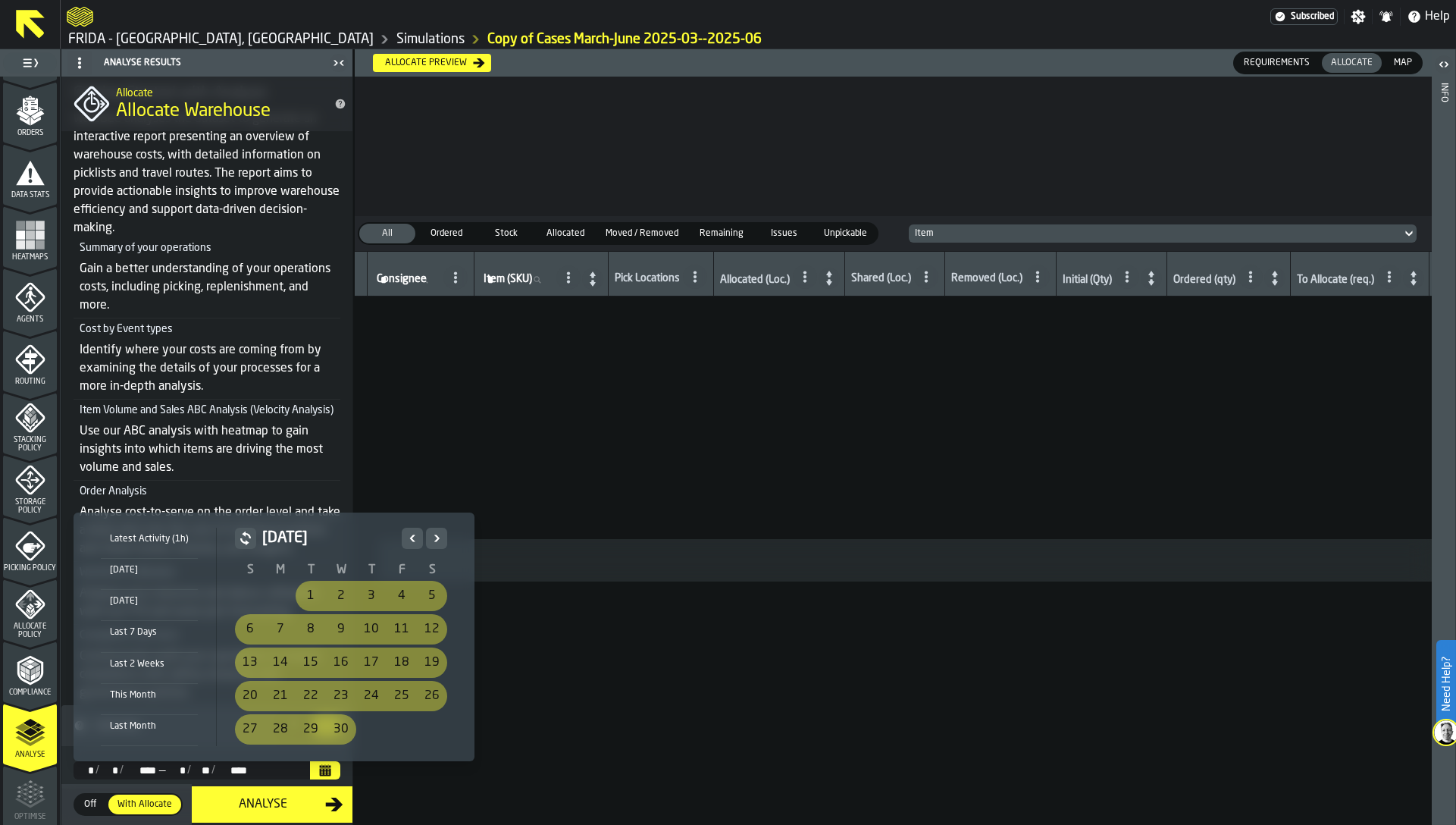
click at [434, 539] on icon "Next" at bounding box center [437, 538] width 16 height 18
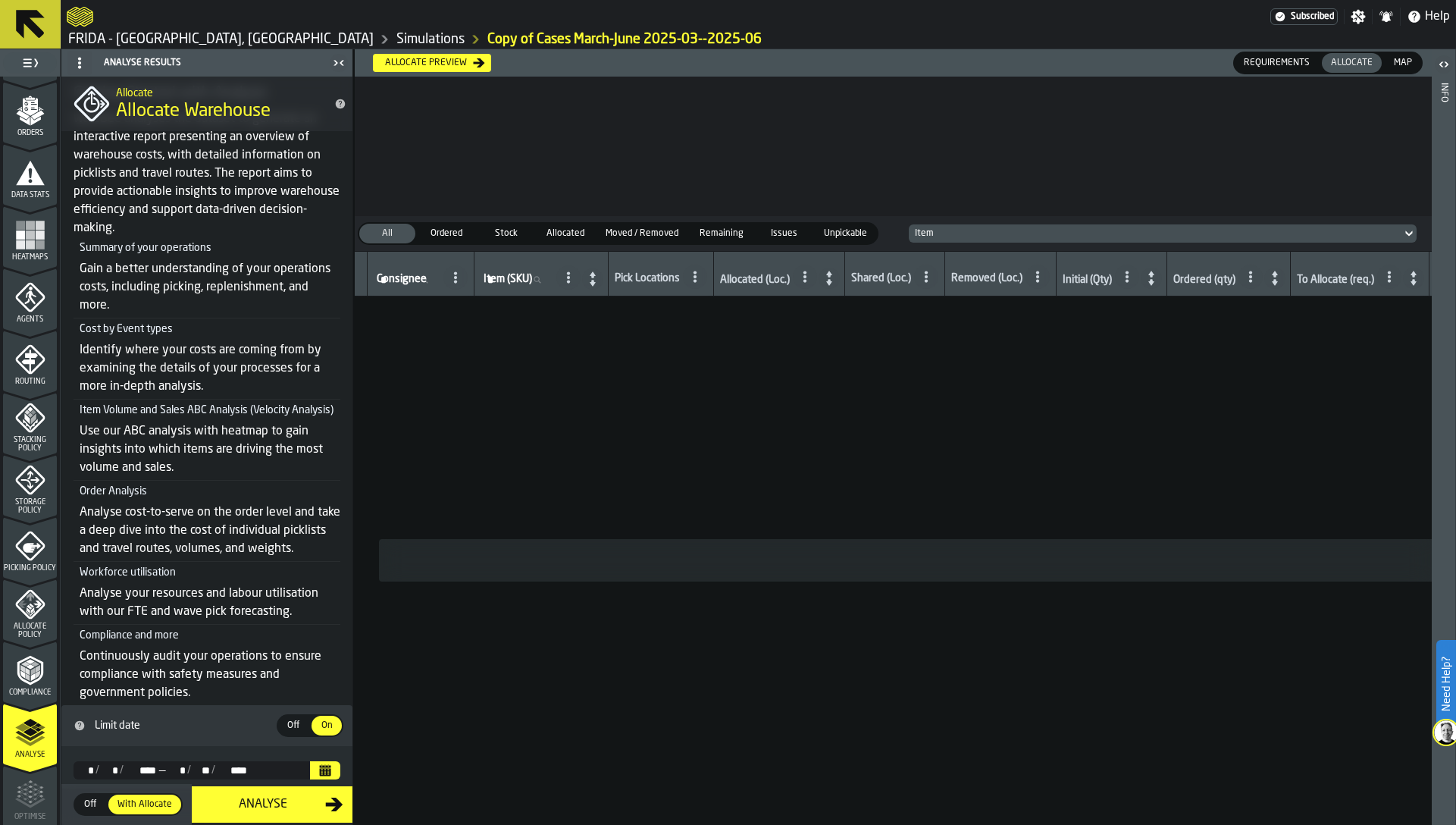
click at [10, 244] on div "Heatmaps" at bounding box center [30, 241] width 54 height 42
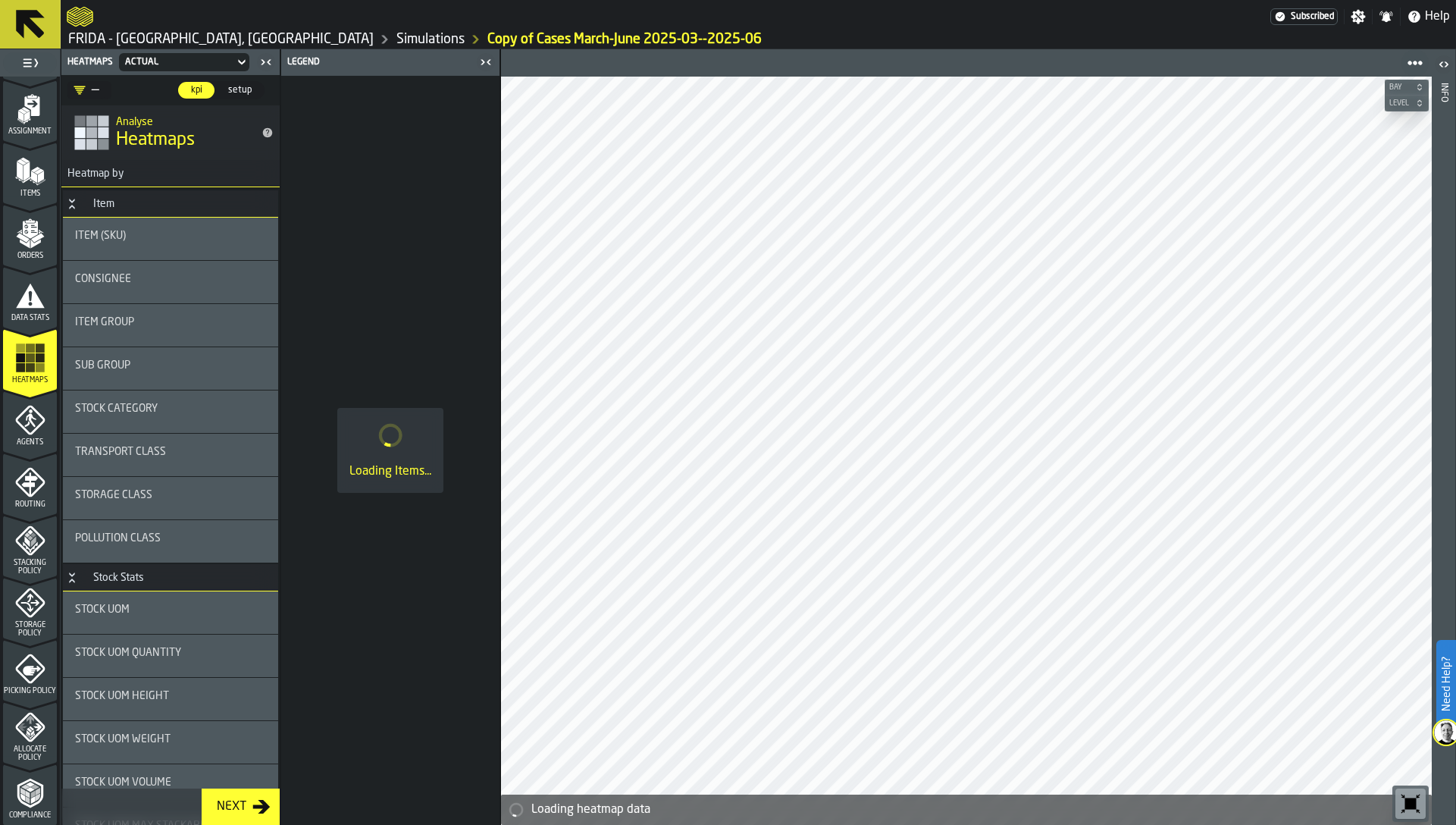
scroll to position [114, 0]
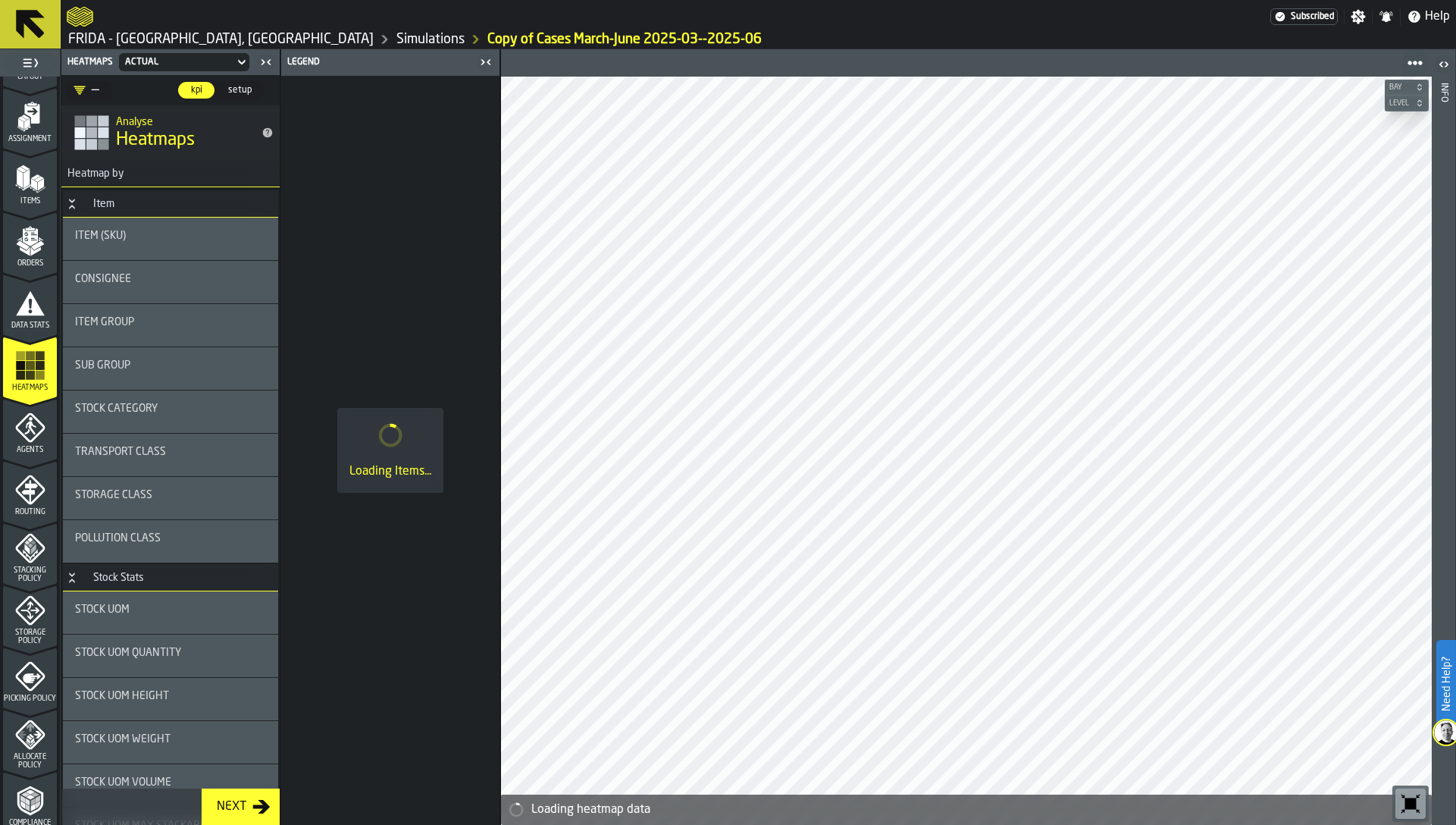
click at [23, 250] on polygon "menu Orders" at bounding box center [22, 244] width 13 height 10
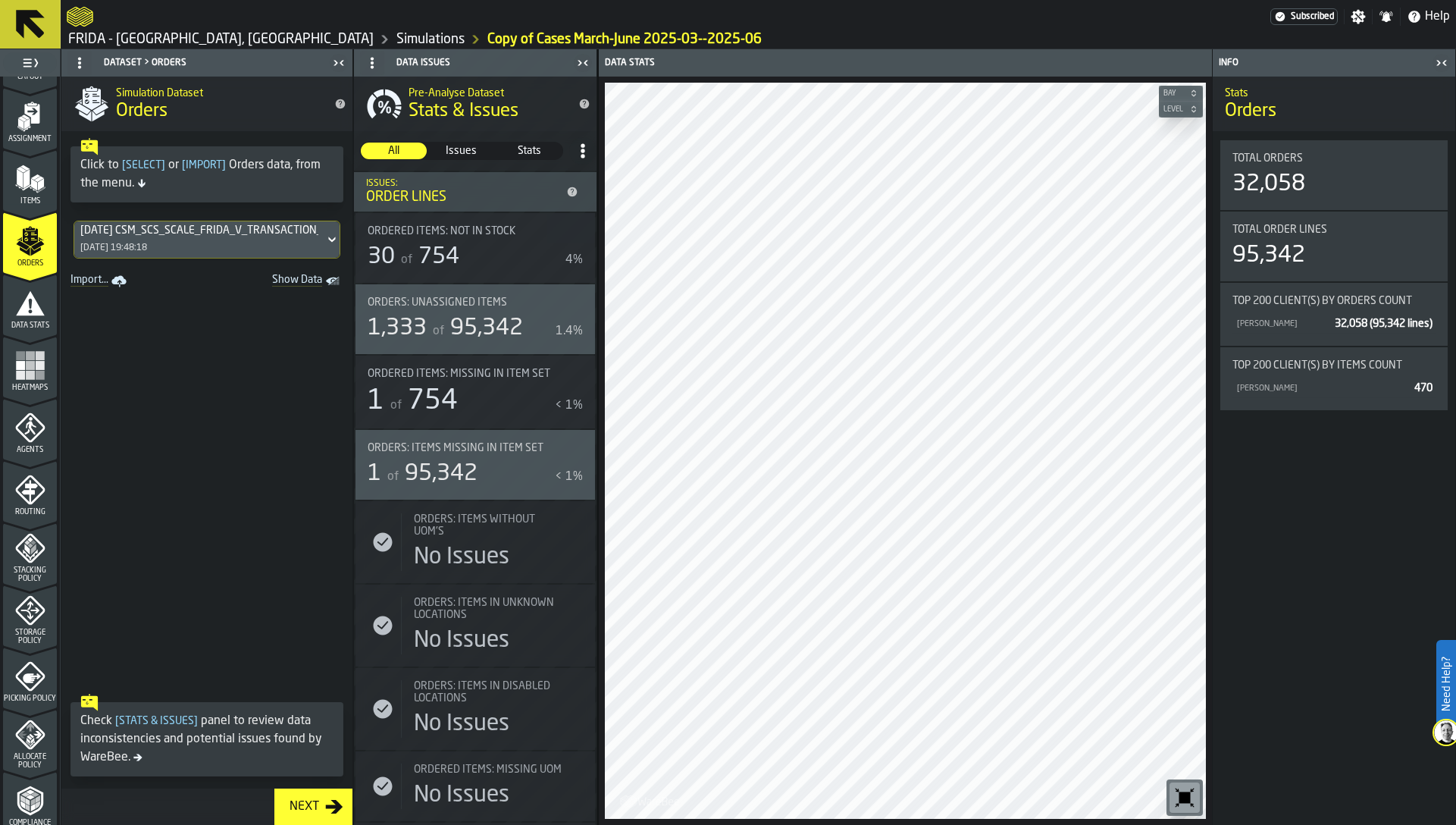
click at [137, 234] on div "[DATE] CSM_SCS_SCALE_FRIDA_V_TRANSACTION_HISTORY_qry.txt" at bounding box center [199, 231] width 238 height 12
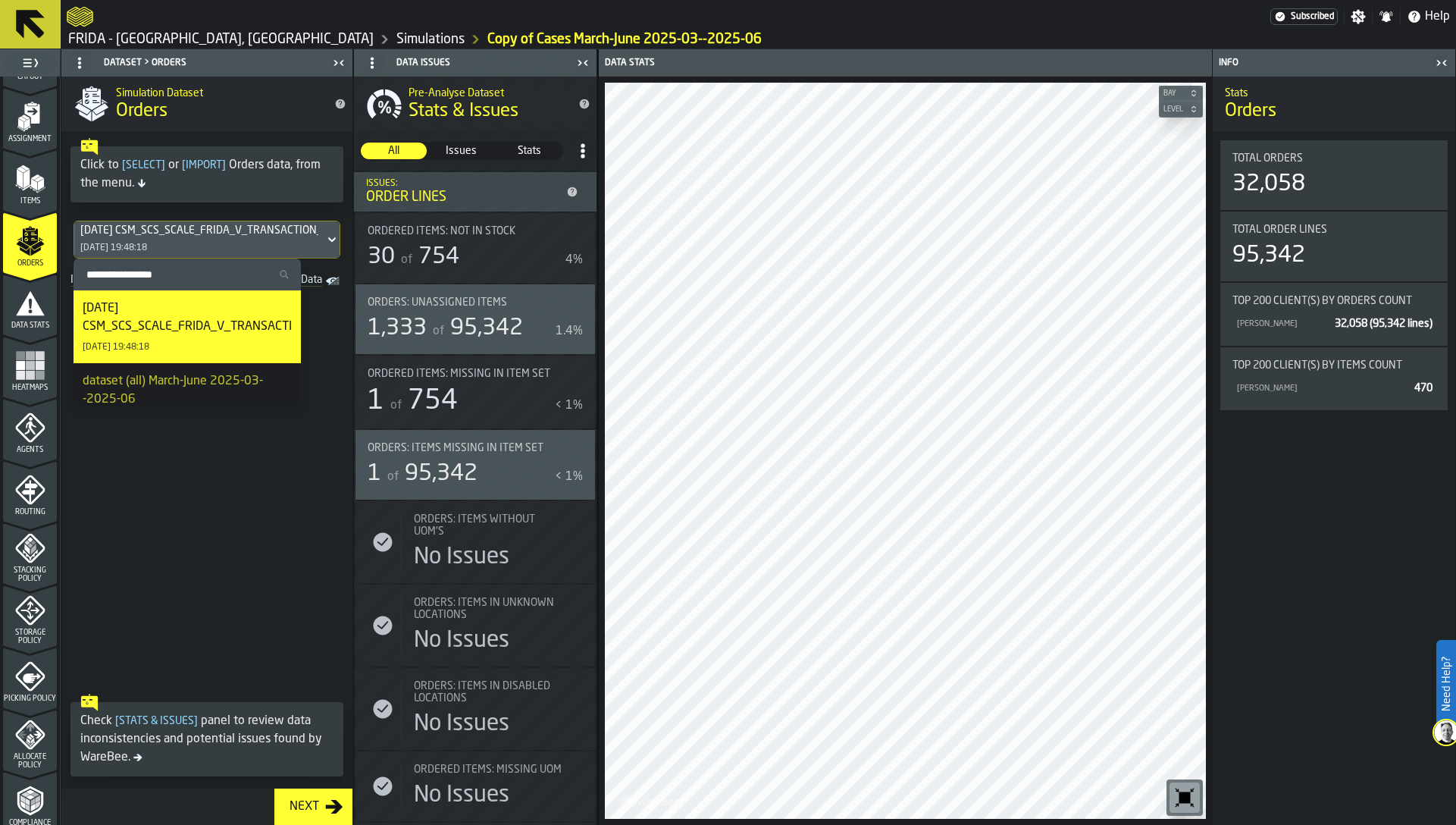
click at [0, 0] on icon "Show Data" at bounding box center [0, 0] width 0 height 0
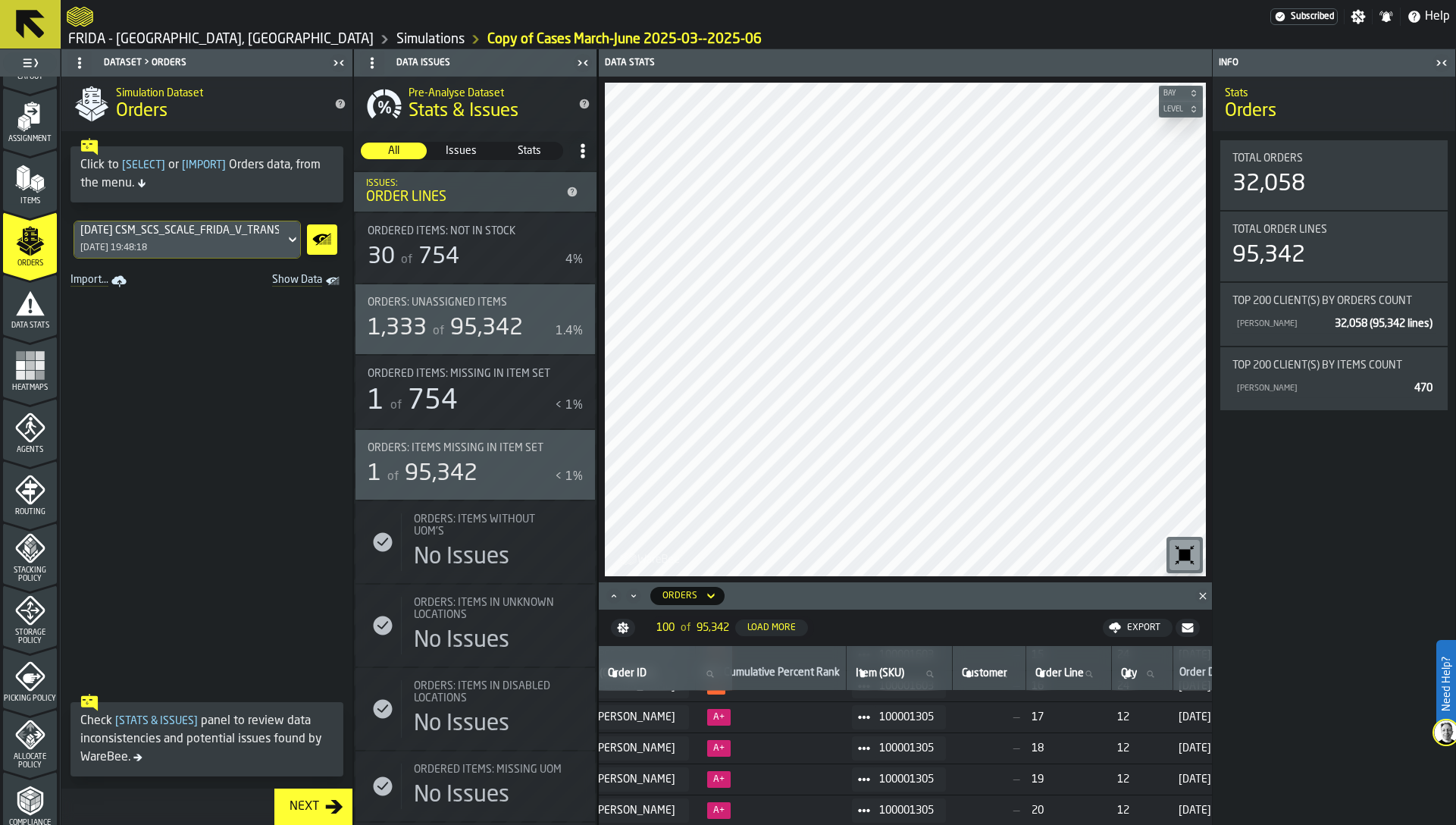
scroll to position [1730, 0]
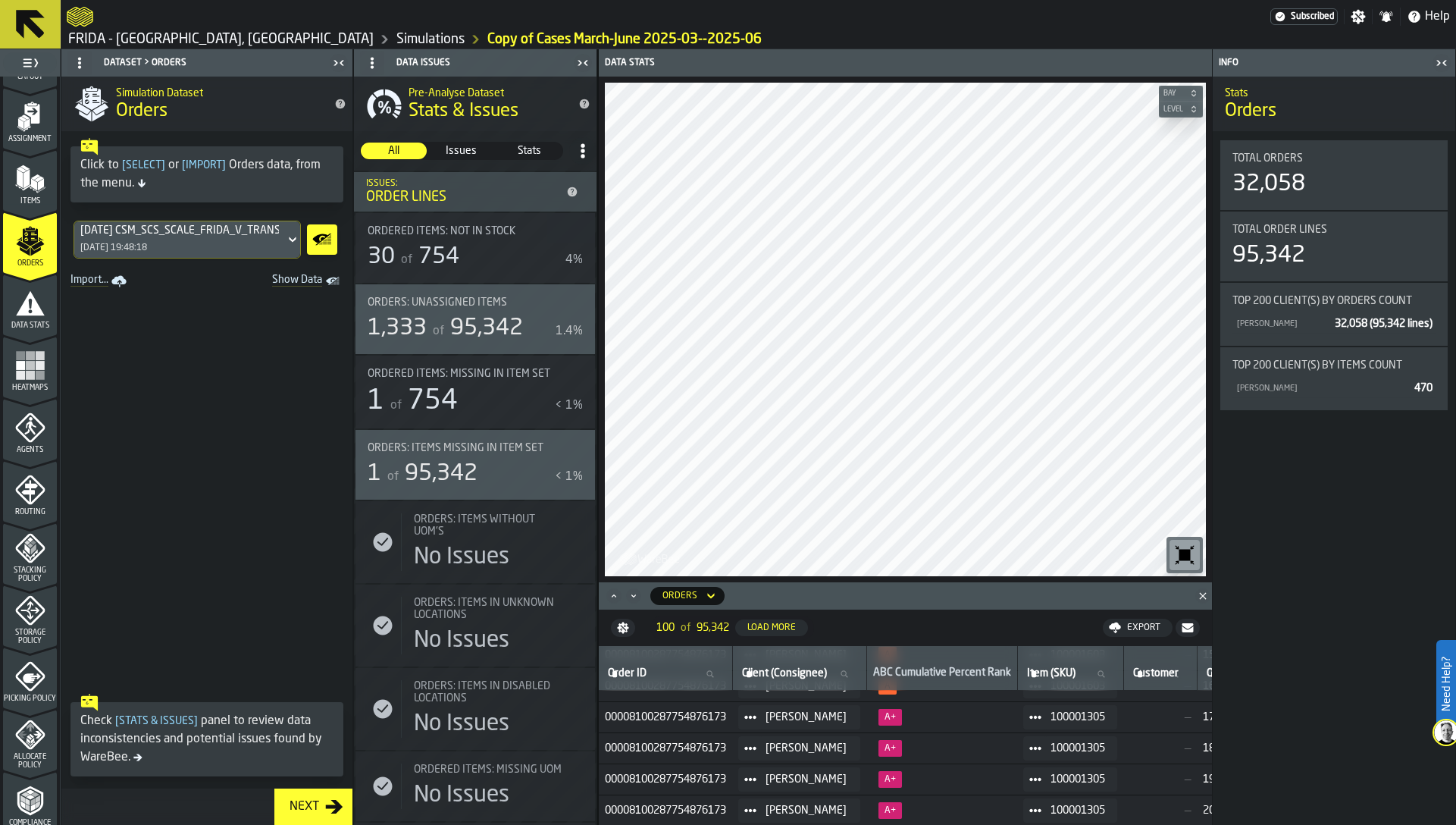
click at [679, 716] on span "00008100287754876173" at bounding box center [665, 718] width 121 height 12
click at [690, 723] on span "00008100287754876173" at bounding box center [665, 718] width 121 height 12
click at [691, 719] on span "00008100287754876173" at bounding box center [665, 718] width 121 height 12
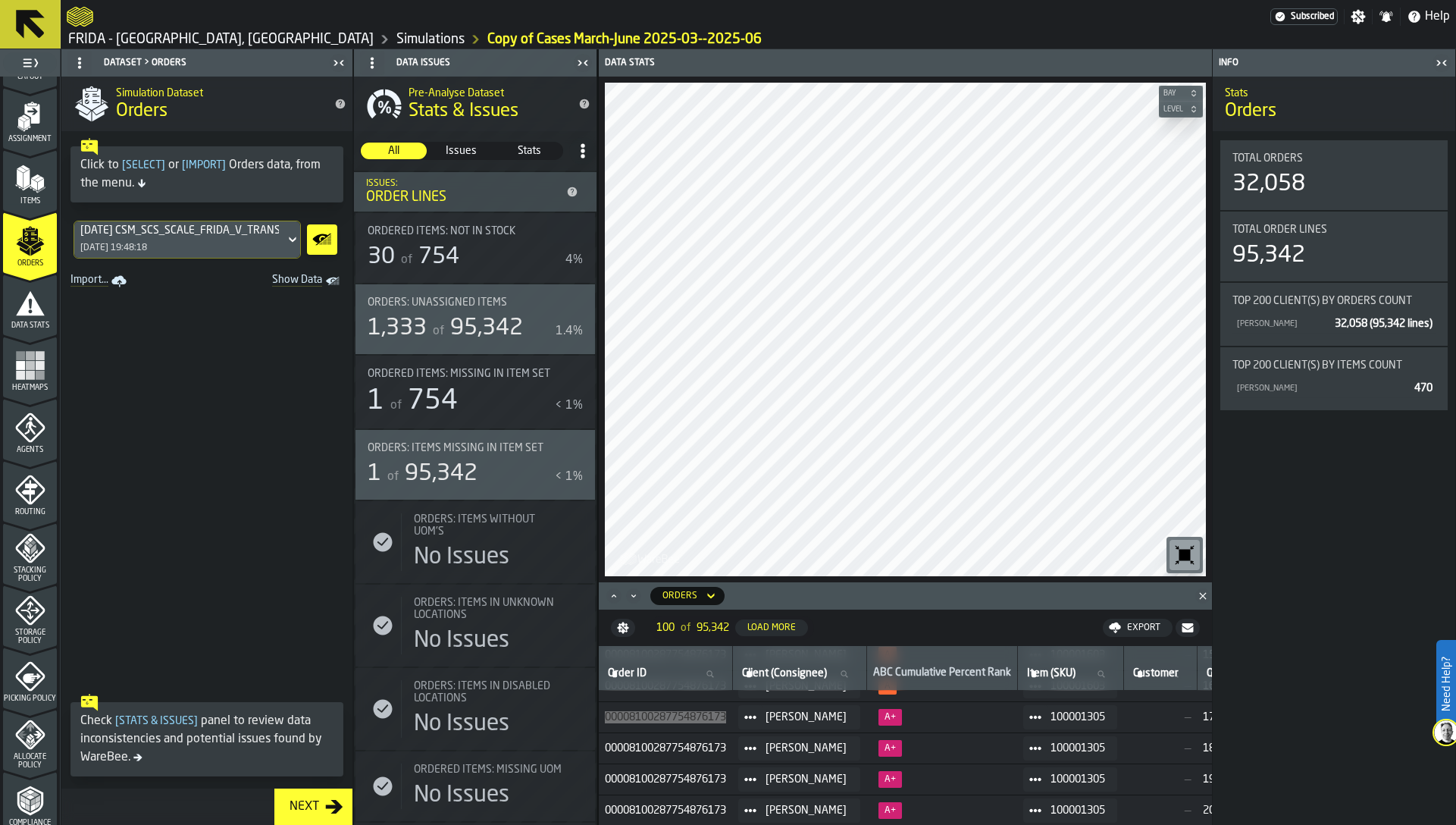
click at [691, 719] on span "00008100287754876173" at bounding box center [665, 718] width 121 height 12
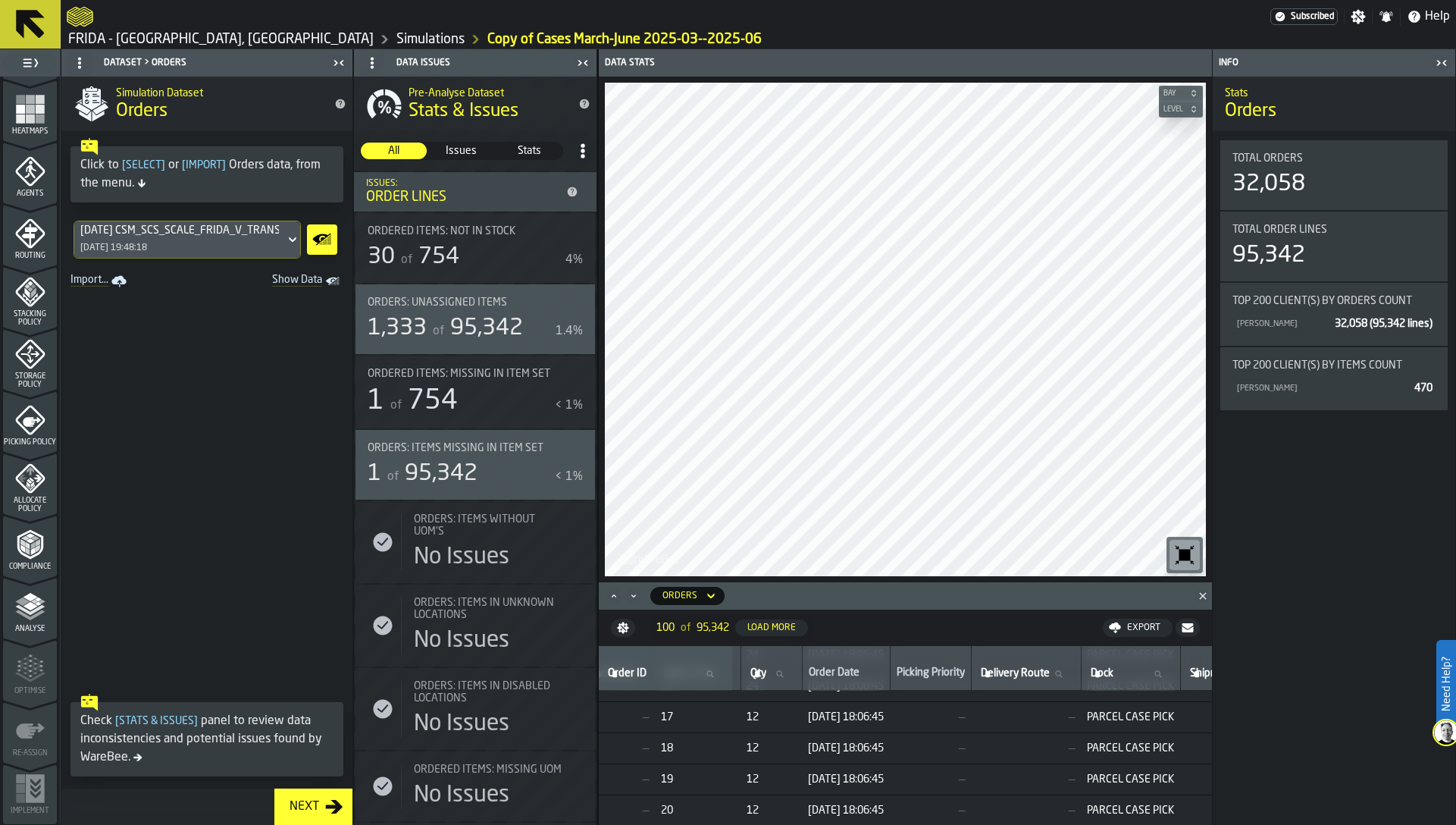
scroll to position [373, 0]
click at [29, 607] on polygon "menu Analyse" at bounding box center [29, 605] width 15 height 9
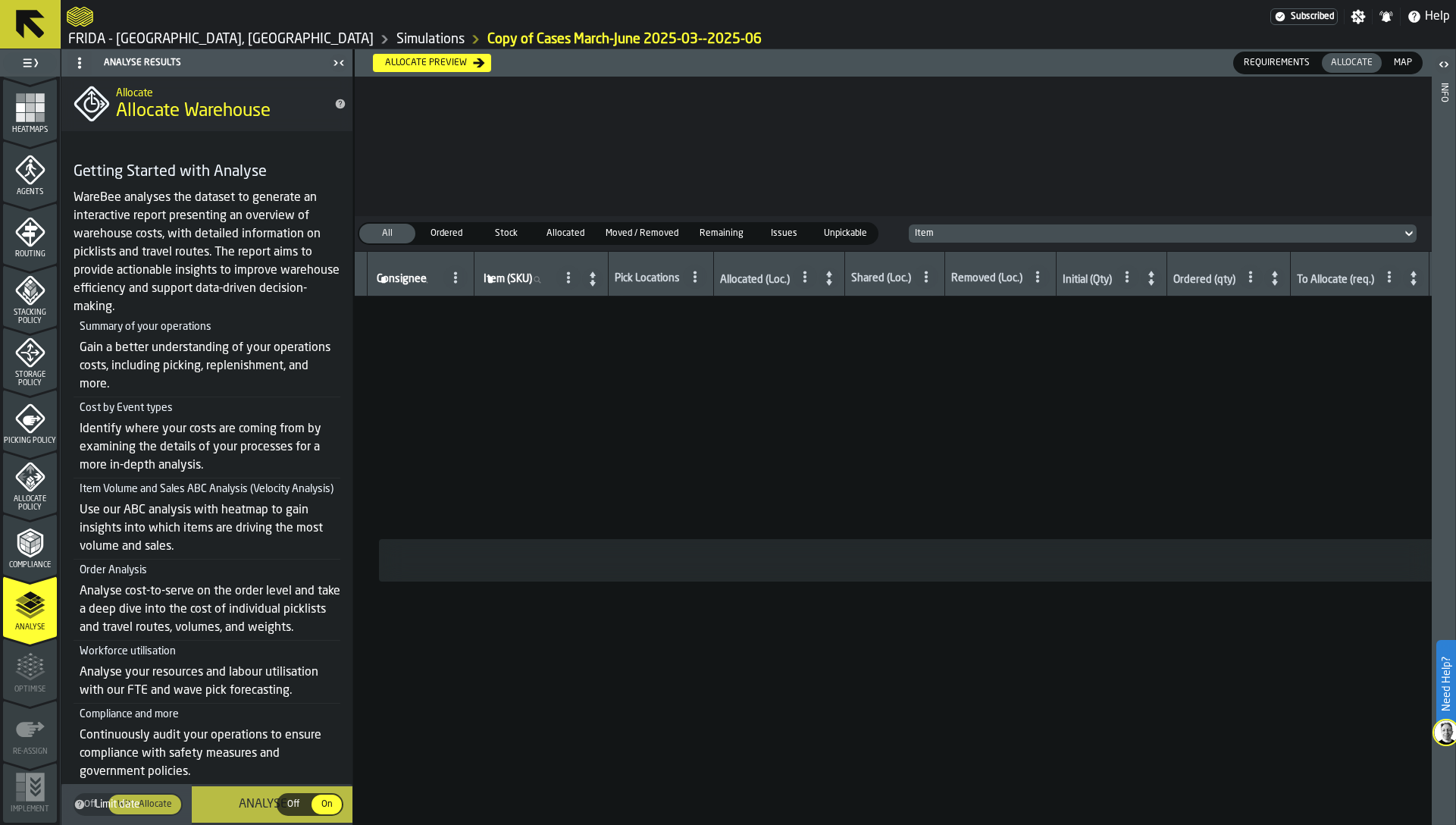
scroll to position [109, 0]
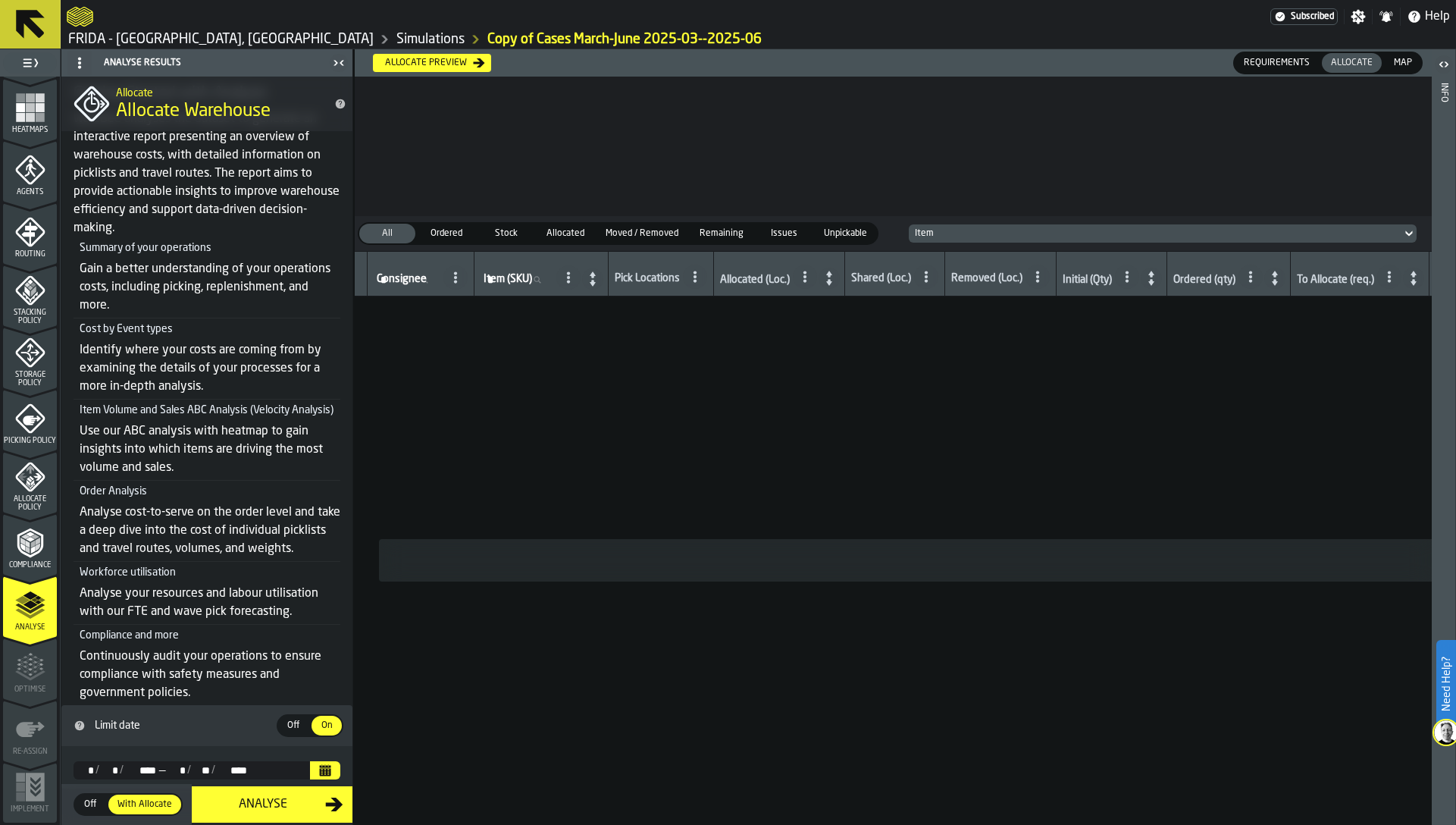
click at [322, 770] on icon "Calendar" at bounding box center [325, 771] width 11 height 8
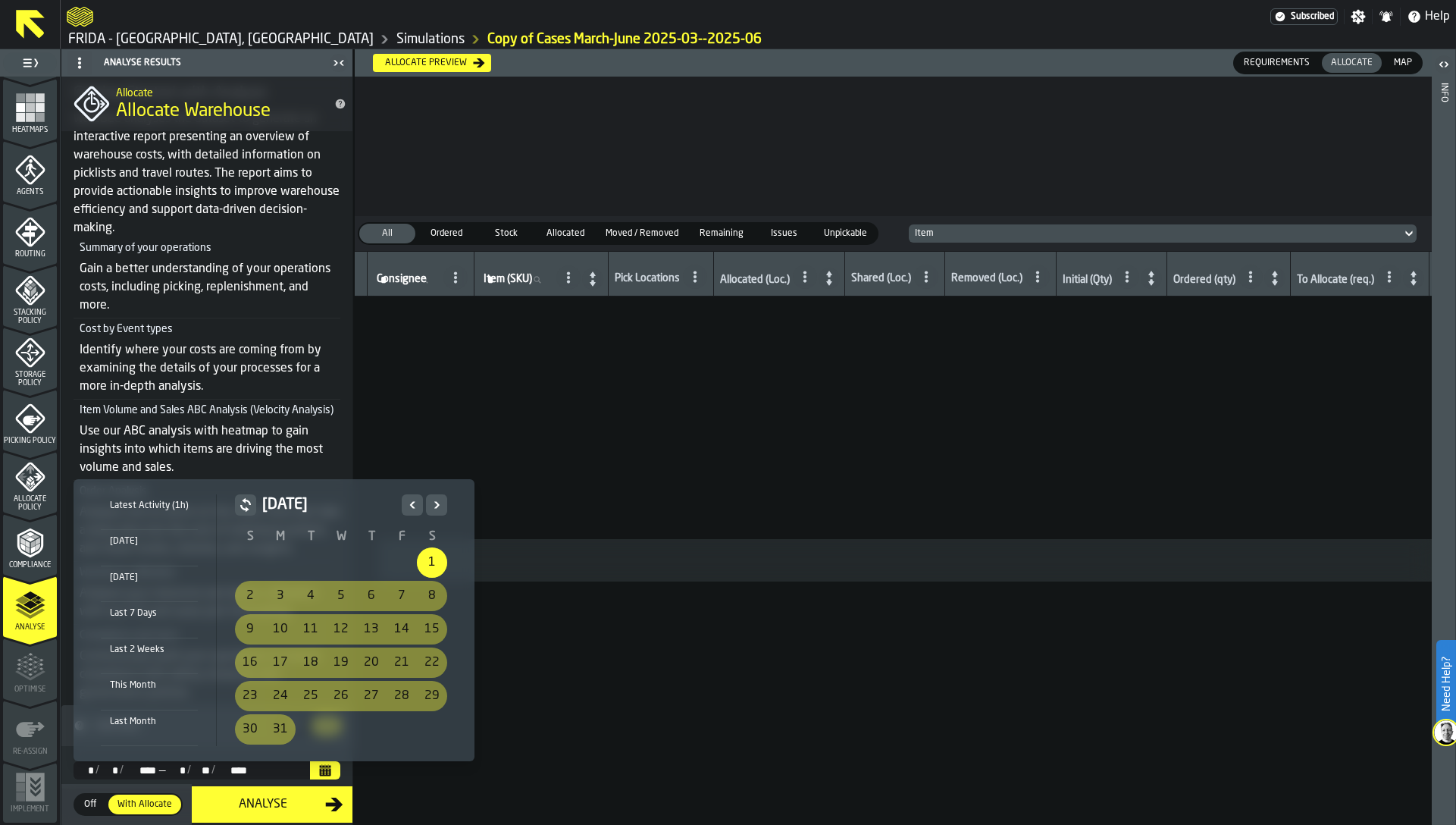
click at [437, 508] on icon "Next" at bounding box center [437, 504] width 16 height 18
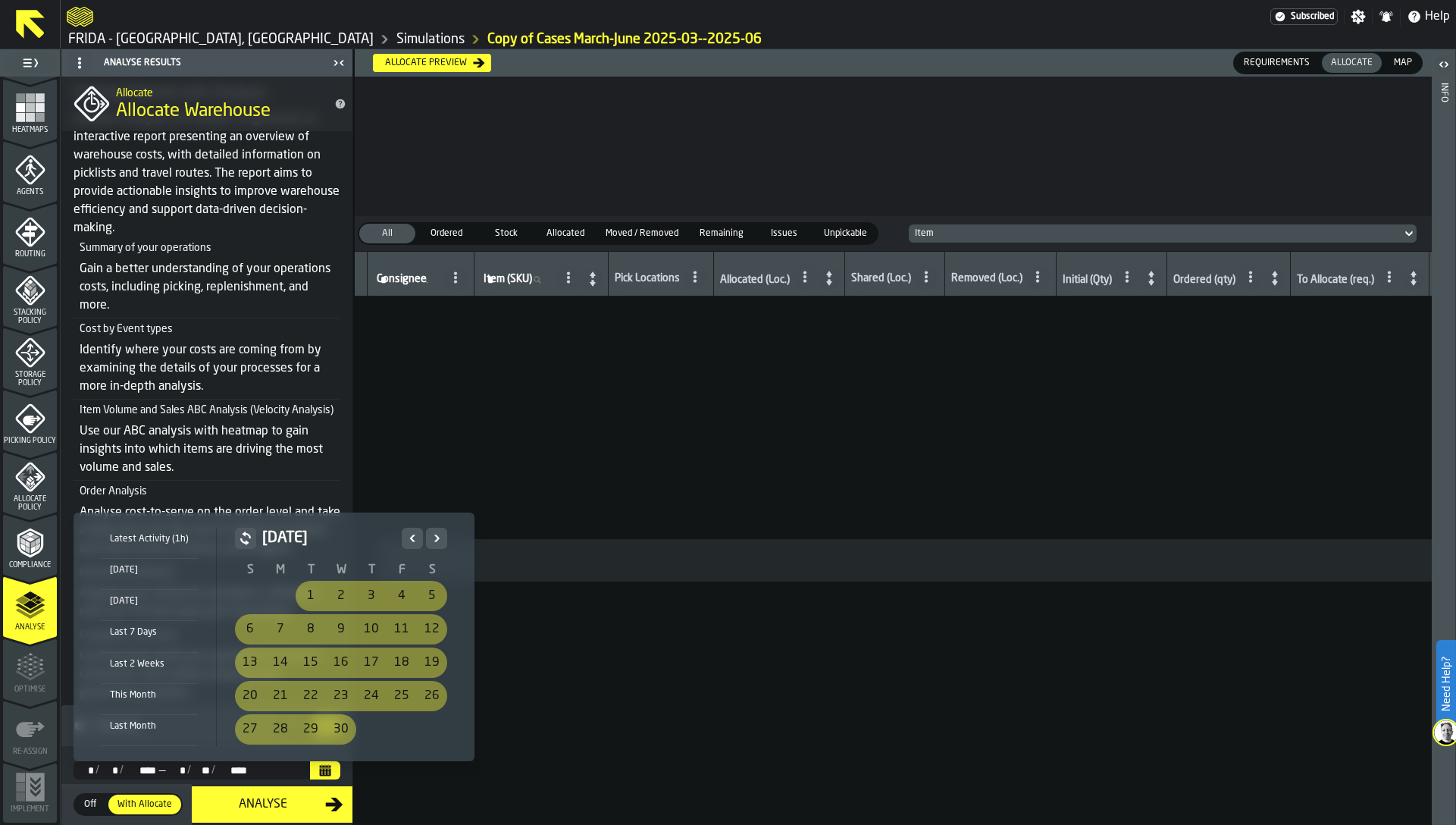
click at [437, 538] on icon "Next" at bounding box center [437, 538] width 16 height 18
click at [406, 537] on icon "Previous" at bounding box center [412, 538] width 16 height 18
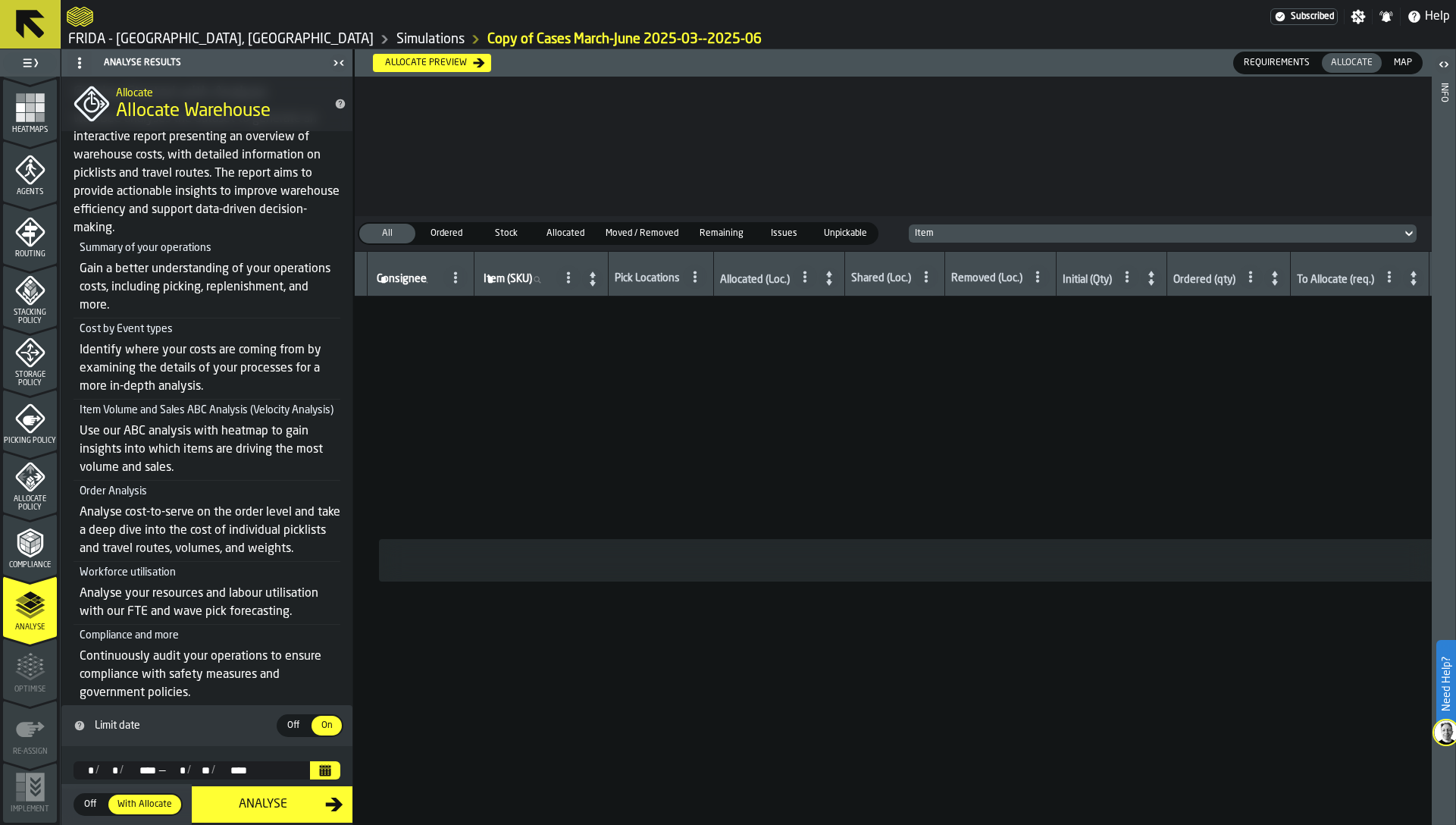
click at [301, 734] on label "Off Off" at bounding box center [293, 725] width 34 height 23
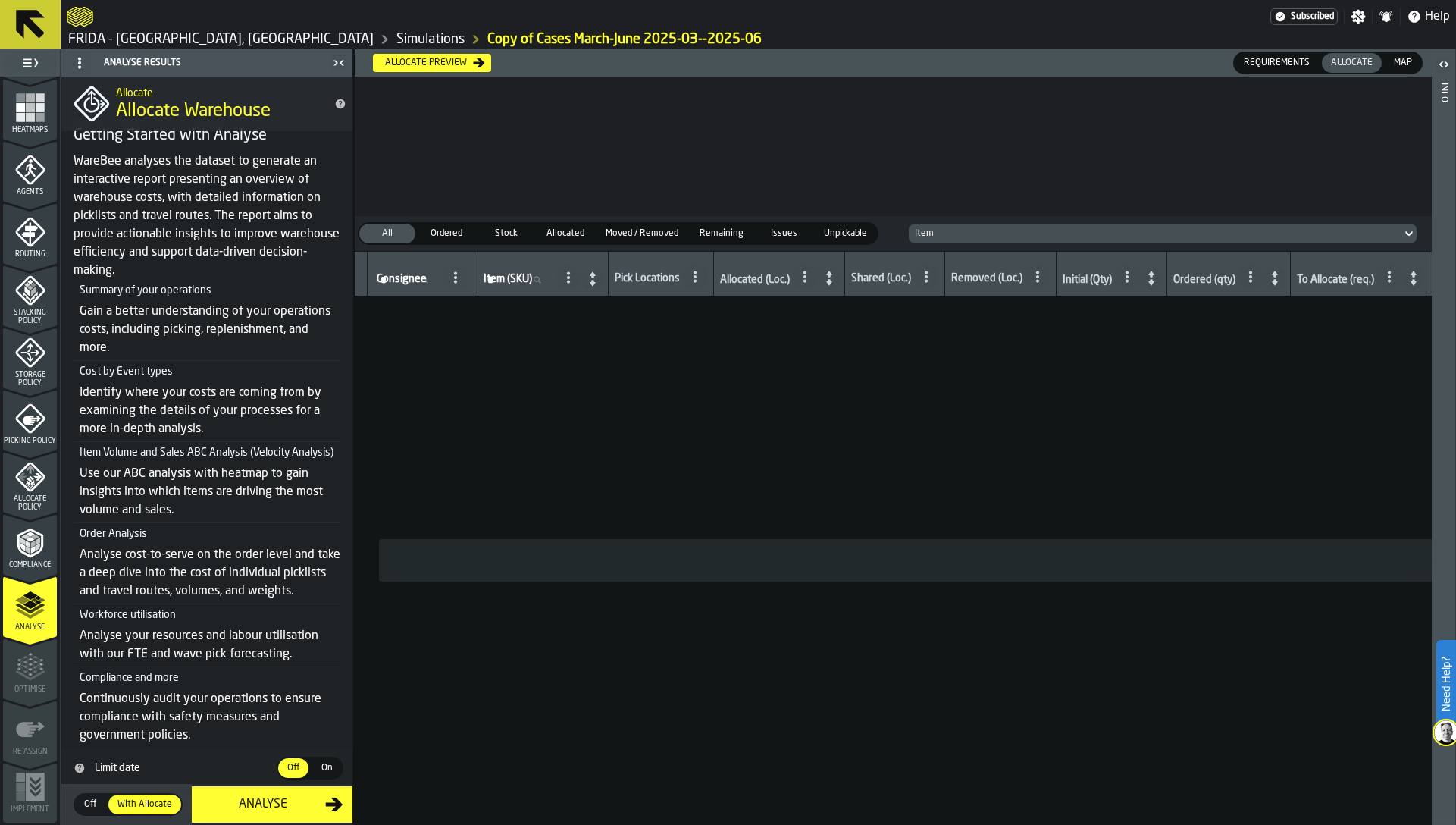
scroll to position [67, 0]
